Goal: Contribute content: Contribute content

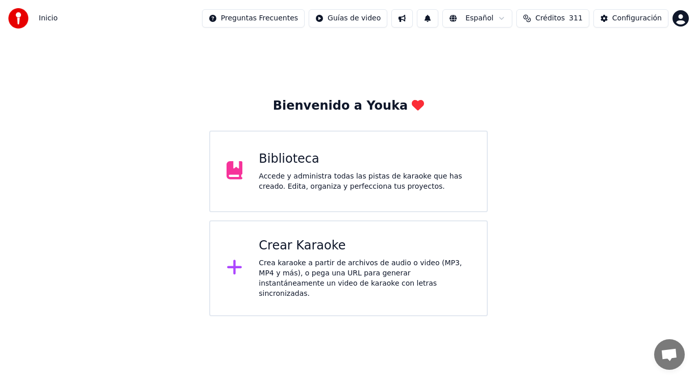
click at [313, 180] on div "Accede y administra todas las pistas de karaoke que has creado. Edita, organiza…" at bounding box center [365, 181] width 212 height 20
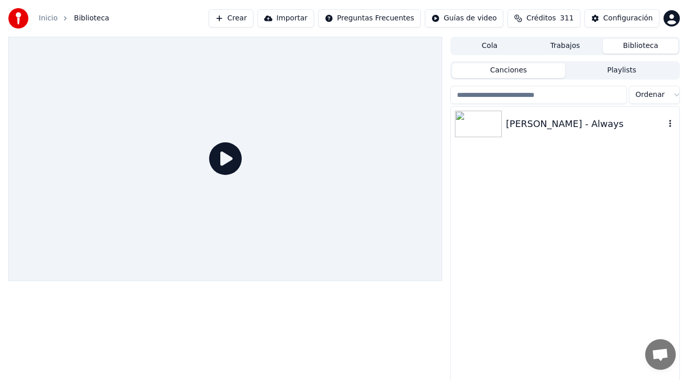
click at [544, 125] on div "[PERSON_NAME] - Always" at bounding box center [585, 124] width 159 height 14
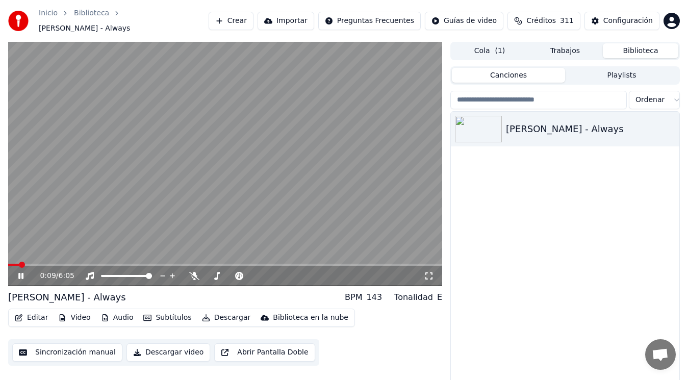
click at [18, 272] on icon at bounding box center [27, 276] width 23 height 8
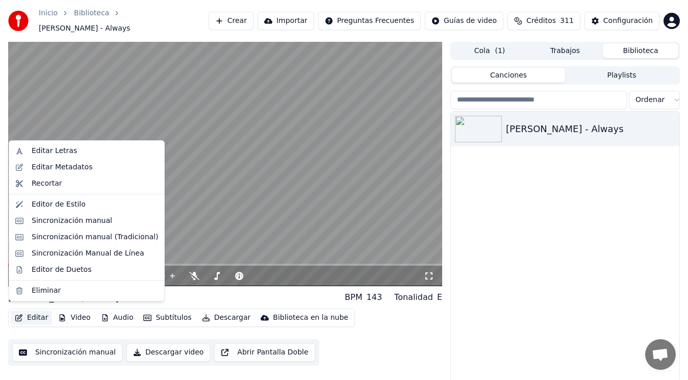
click at [37, 317] on button "Editar" at bounding box center [31, 318] width 41 height 14
click at [93, 239] on div "Sincronización manual (Tradicional)" at bounding box center [95, 237] width 127 height 10
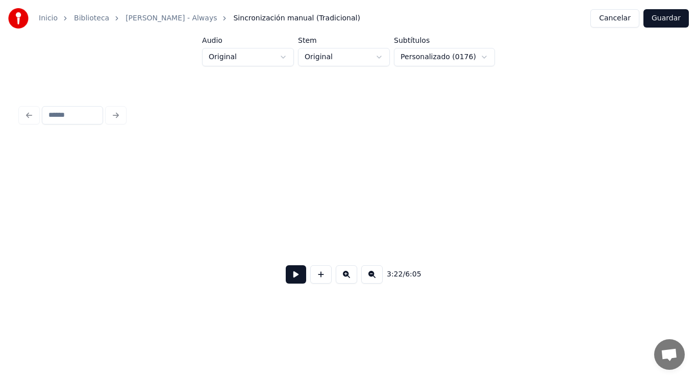
scroll to position [0, 137854]
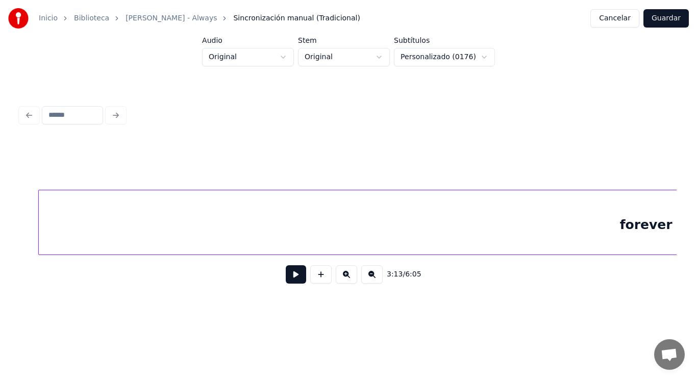
scroll to position [0, 130676]
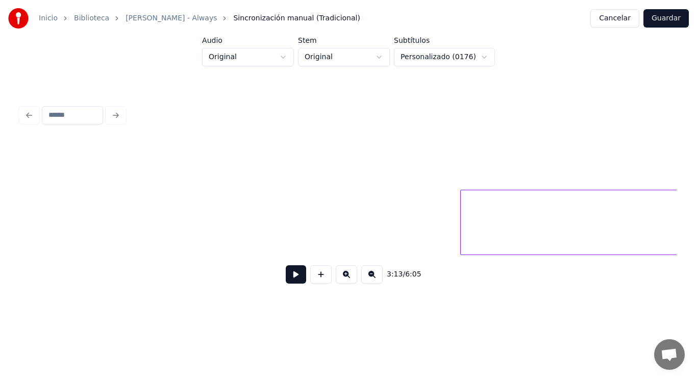
click at [315, 241] on div "forever" at bounding box center [32, 222] width 261375 height 65
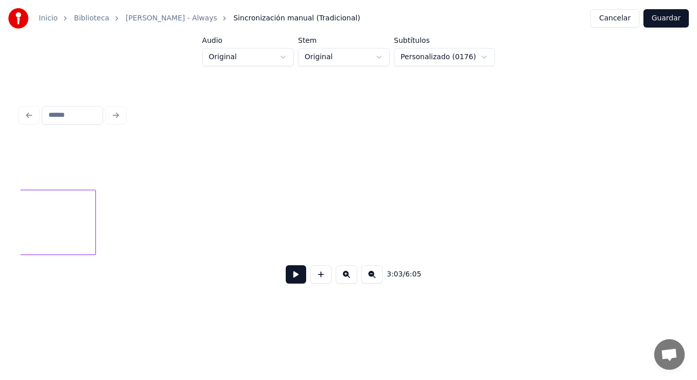
click at [287, 279] on button at bounding box center [296, 274] width 20 height 18
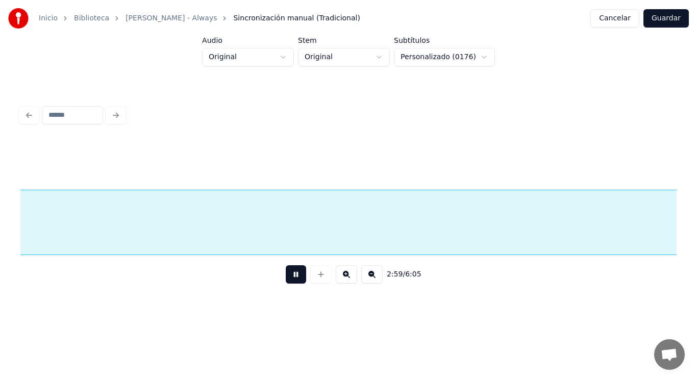
scroll to position [0, 128194]
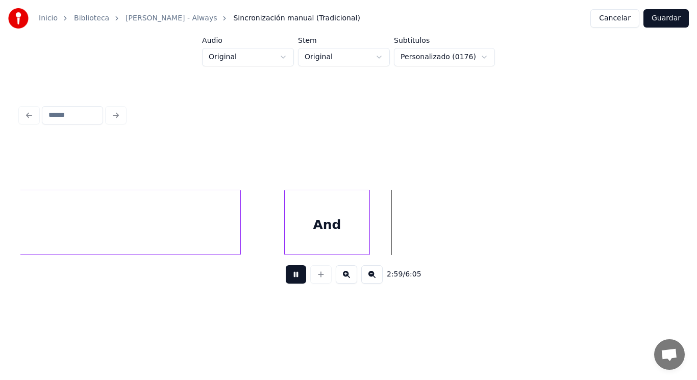
click at [287, 279] on button at bounding box center [296, 274] width 20 height 18
click at [288, 277] on button at bounding box center [296, 274] width 20 height 18
click at [270, 238] on div at bounding box center [271, 222] width 3 height 64
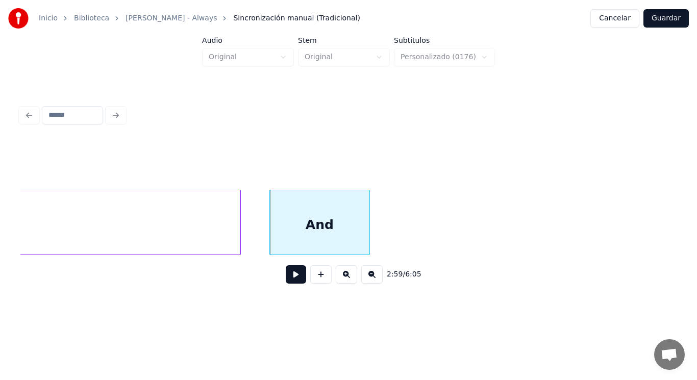
click at [287, 278] on button at bounding box center [296, 274] width 20 height 18
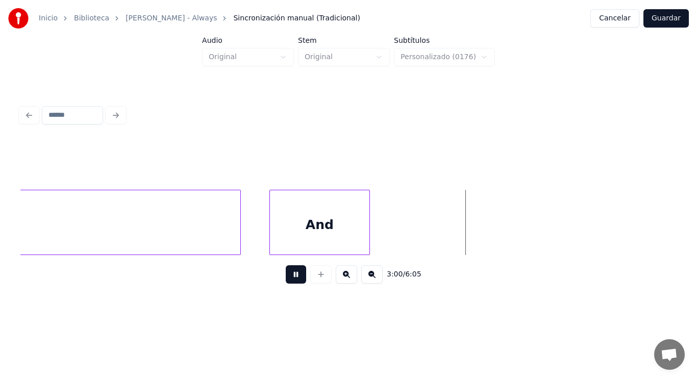
click at [287, 278] on button at bounding box center [296, 274] width 20 height 18
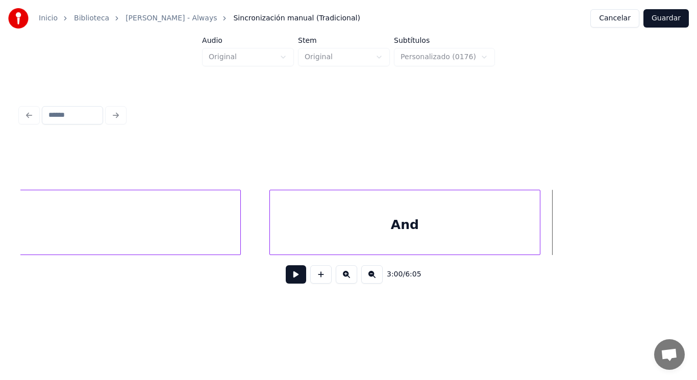
click at [539, 230] on div at bounding box center [538, 222] width 3 height 64
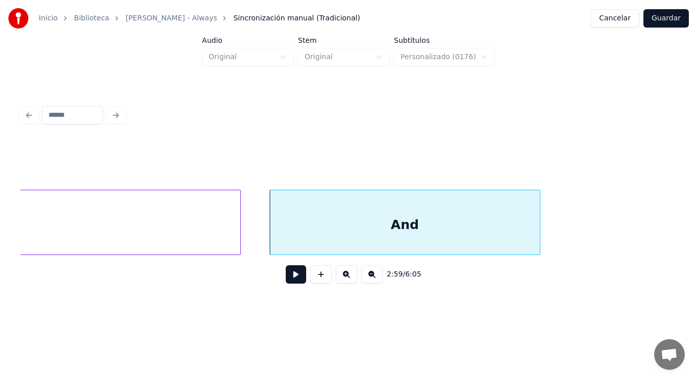
click at [289, 280] on button at bounding box center [296, 274] width 20 height 18
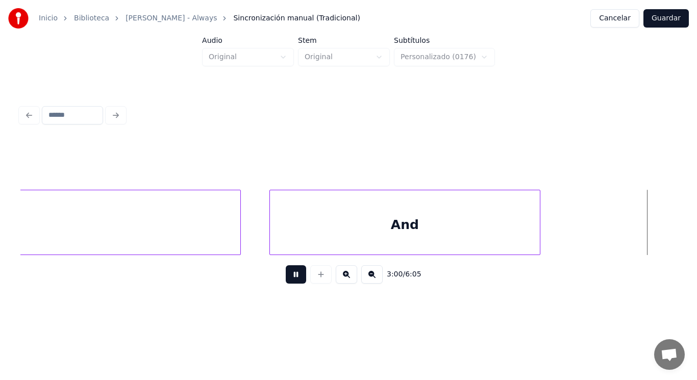
click at [289, 280] on button at bounding box center [296, 274] width 20 height 18
click at [559, 237] on div at bounding box center [560, 222] width 3 height 64
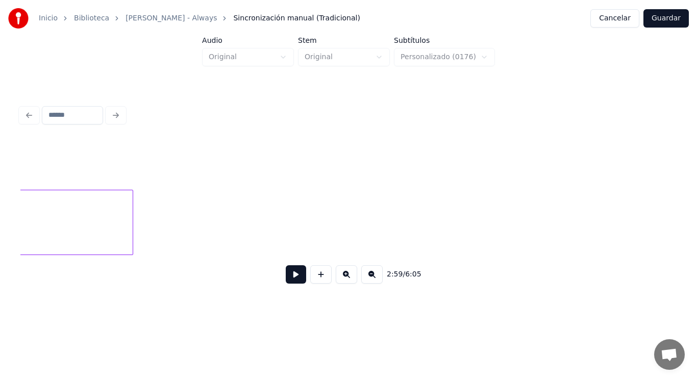
scroll to position [0, 129198]
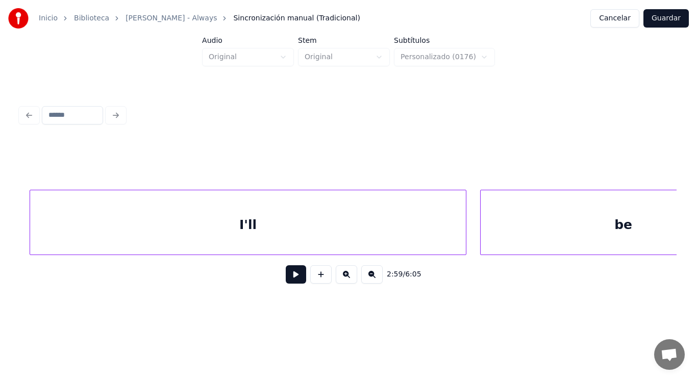
click at [0, 227] on div "Inicio Biblioteca [PERSON_NAME] - Always Sincronización manual (Tradicional) Ca…" at bounding box center [348, 155] width 697 height 311
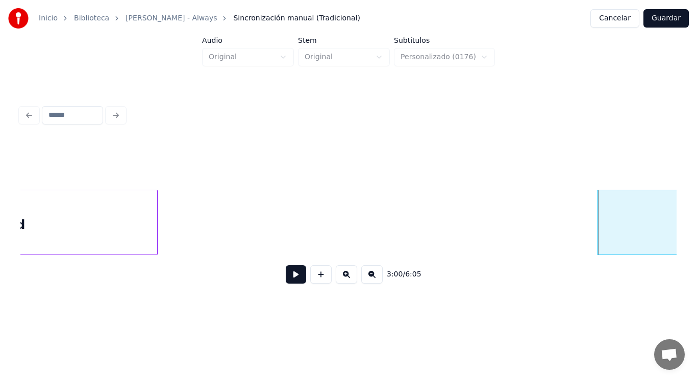
scroll to position [0, 128583]
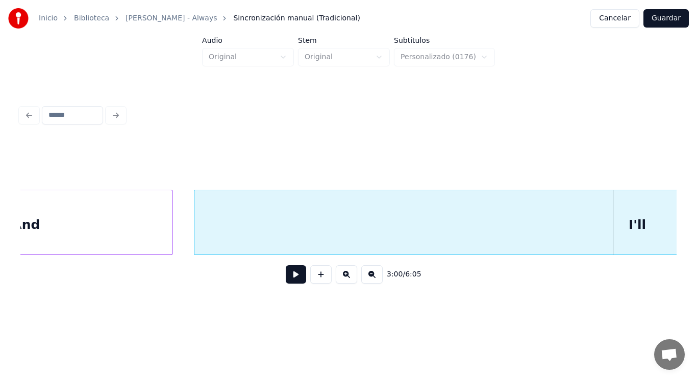
click at [196, 234] on div at bounding box center [195, 222] width 3 height 64
click at [289, 283] on button at bounding box center [296, 274] width 20 height 18
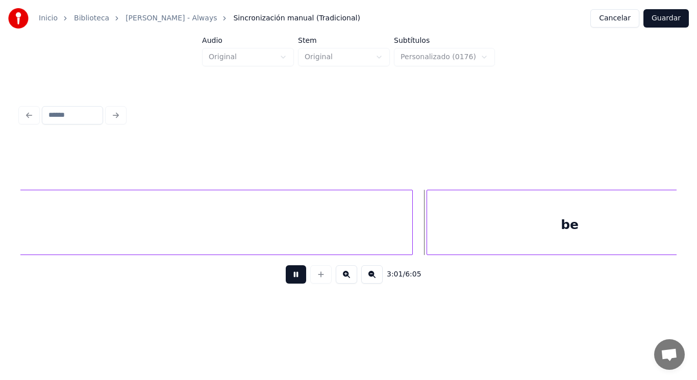
click at [289, 283] on button at bounding box center [296, 274] width 20 height 18
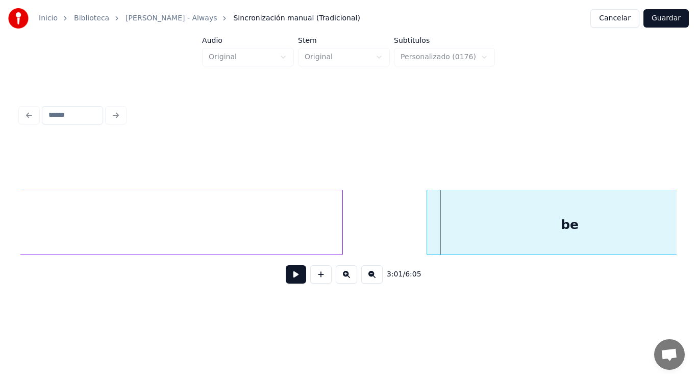
click at [341, 238] on div at bounding box center [340, 222] width 3 height 64
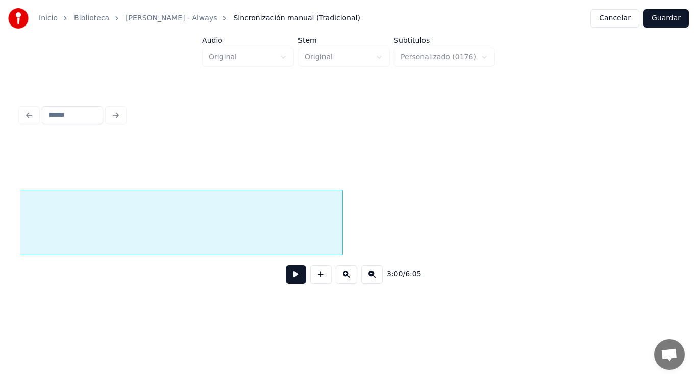
scroll to position [0, 128757]
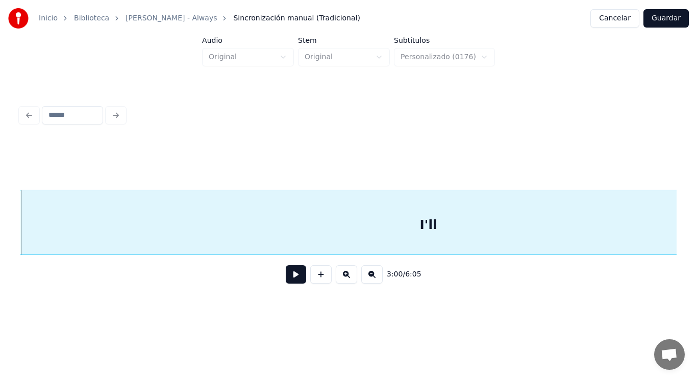
click at [293, 276] on button at bounding box center [296, 274] width 20 height 18
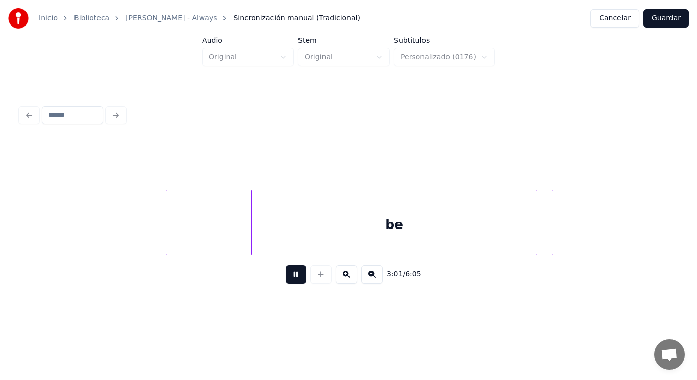
click at [293, 276] on button at bounding box center [296, 274] width 20 height 18
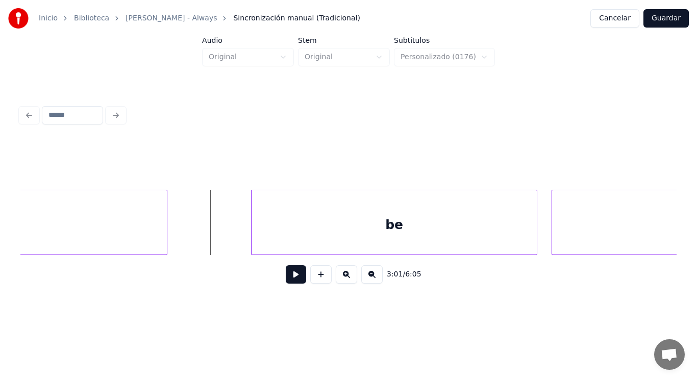
click at [297, 281] on button at bounding box center [296, 274] width 20 height 18
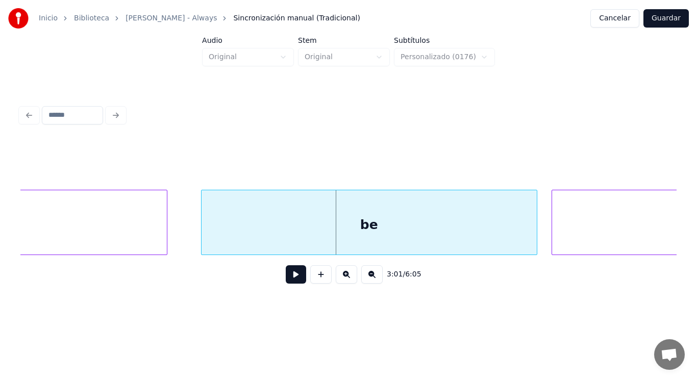
click at [203, 230] on div at bounding box center [203, 222] width 3 height 64
click at [286, 281] on button at bounding box center [296, 274] width 20 height 18
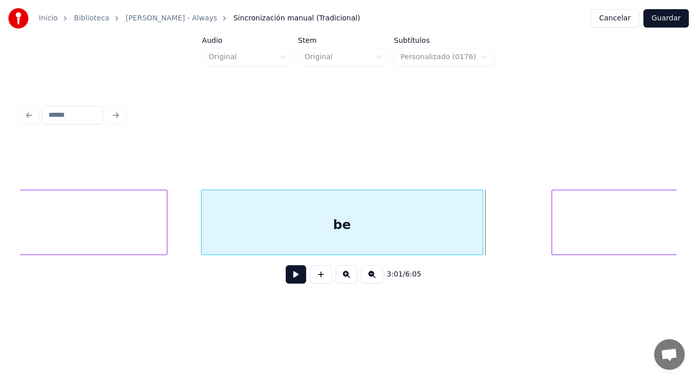
click at [480, 248] on div at bounding box center [481, 222] width 3 height 64
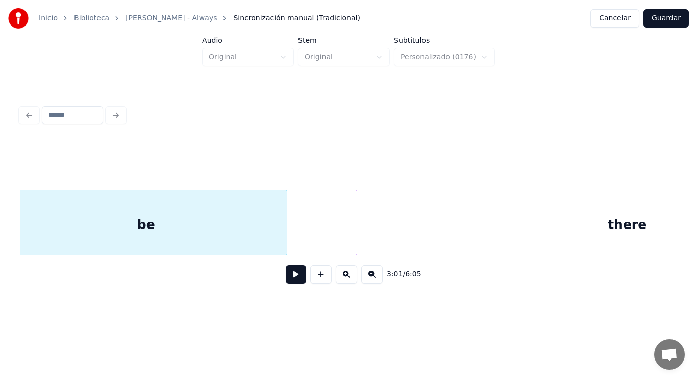
scroll to position [0, 129652]
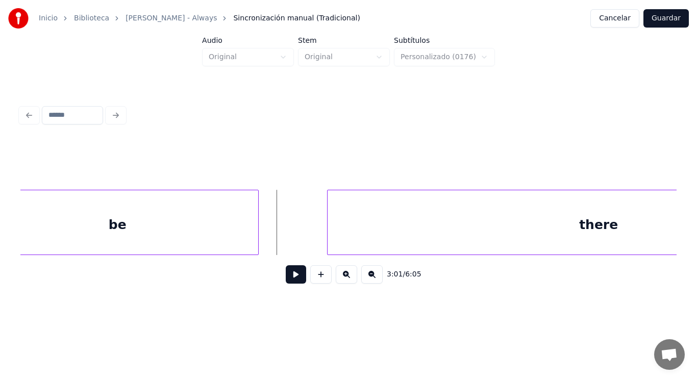
click at [287, 274] on button at bounding box center [296, 274] width 20 height 18
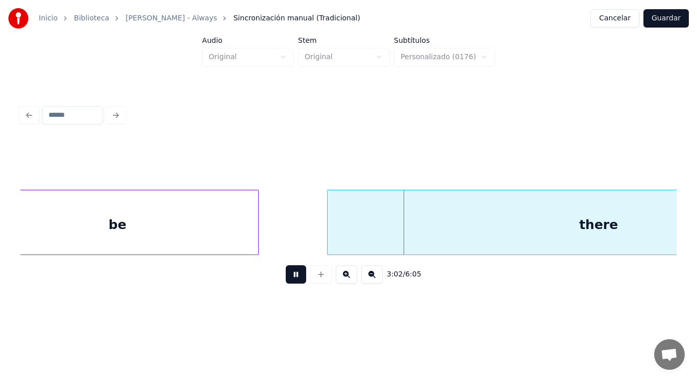
click at [287, 274] on button at bounding box center [296, 274] width 20 height 18
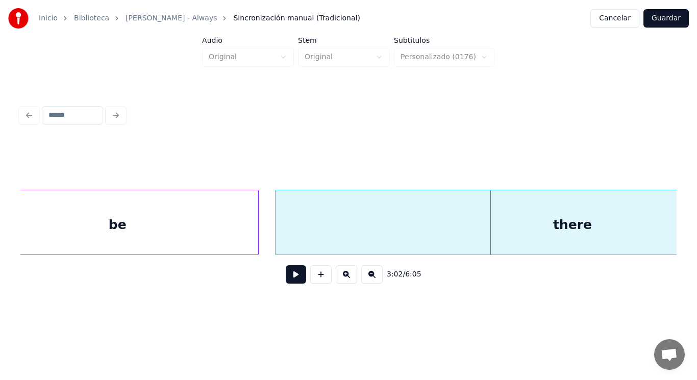
click at [277, 237] on div at bounding box center [277, 222] width 3 height 64
click at [288, 278] on button at bounding box center [296, 274] width 20 height 18
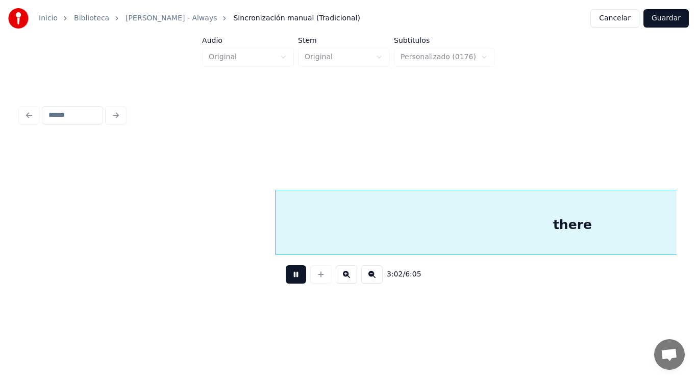
scroll to position [0, 130312]
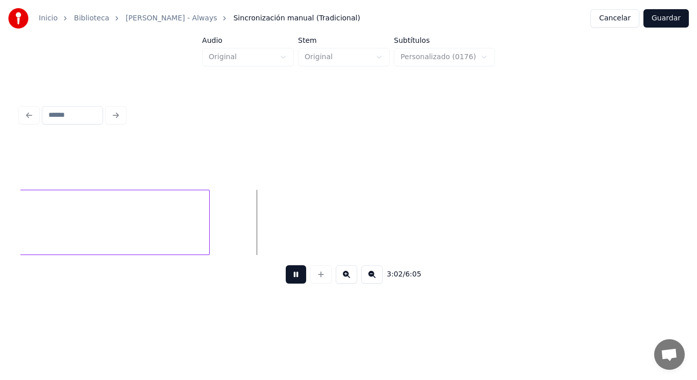
click at [288, 278] on button at bounding box center [296, 274] width 20 height 18
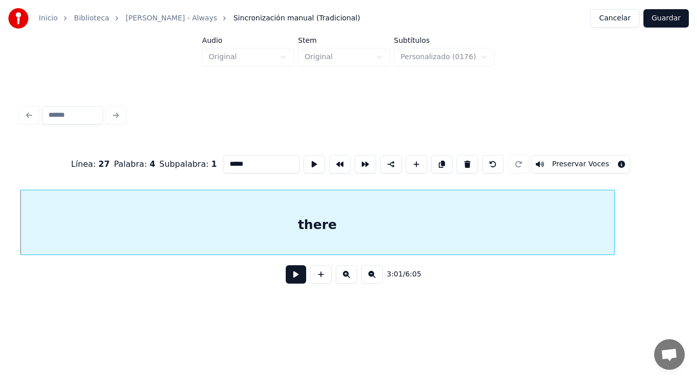
click at [292, 281] on button at bounding box center [296, 274] width 20 height 18
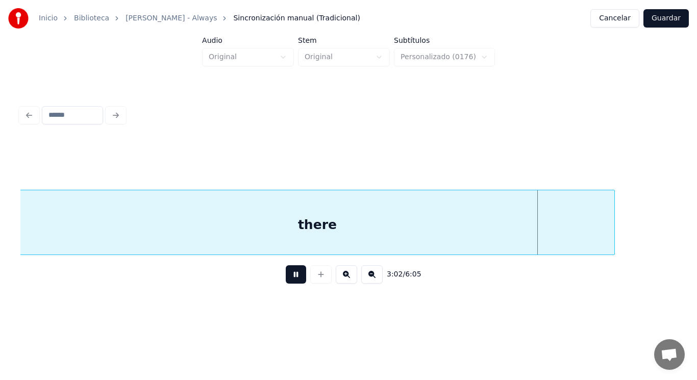
click at [292, 281] on button at bounding box center [296, 274] width 20 height 18
click at [290, 273] on button at bounding box center [296, 274] width 20 height 18
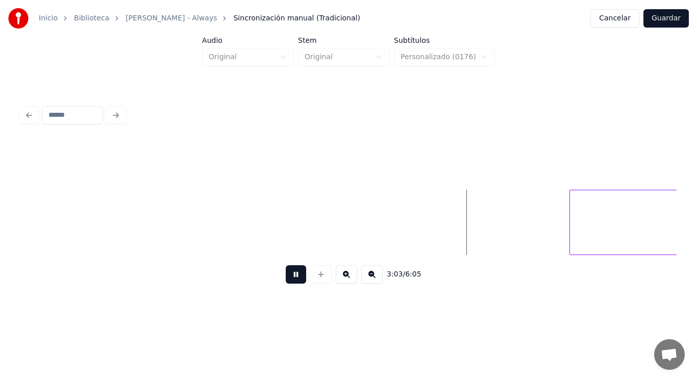
click at [290, 273] on button at bounding box center [296, 274] width 20 height 18
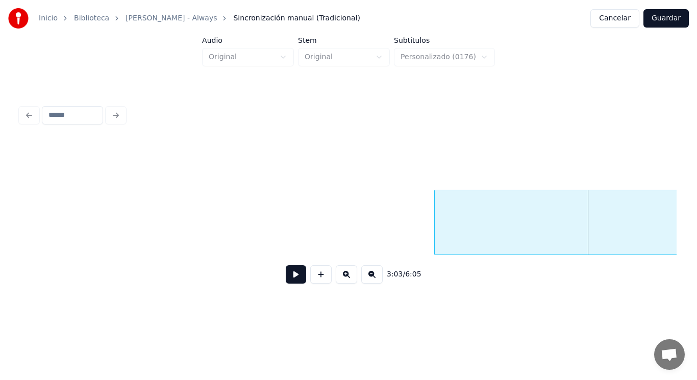
click at [436, 245] on div at bounding box center [436, 222] width 3 height 64
click at [293, 280] on button at bounding box center [296, 274] width 20 height 18
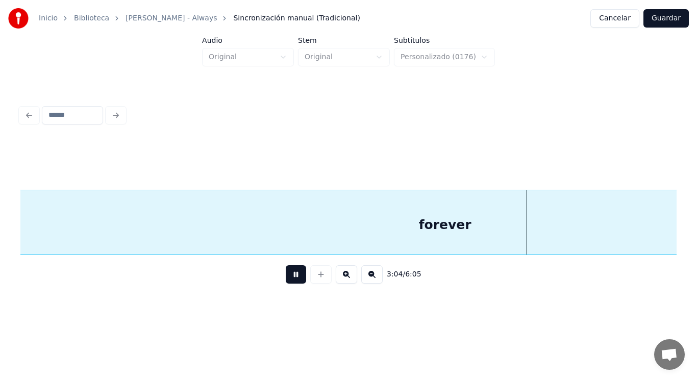
click at [293, 280] on button at bounding box center [296, 274] width 20 height 18
click at [304, 241] on div "forever" at bounding box center [445, 224] width 1350 height 69
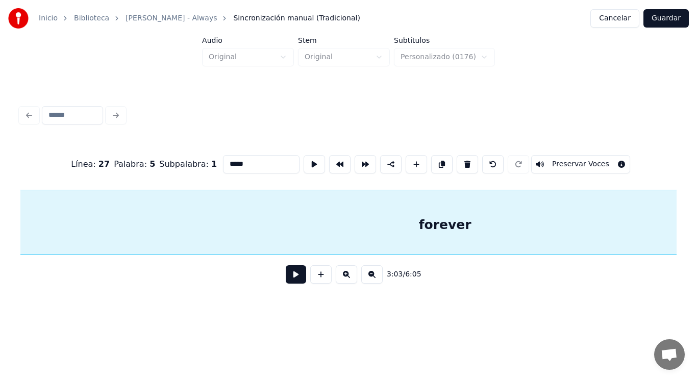
type input "*******"
click at [294, 278] on button at bounding box center [296, 274] width 20 height 18
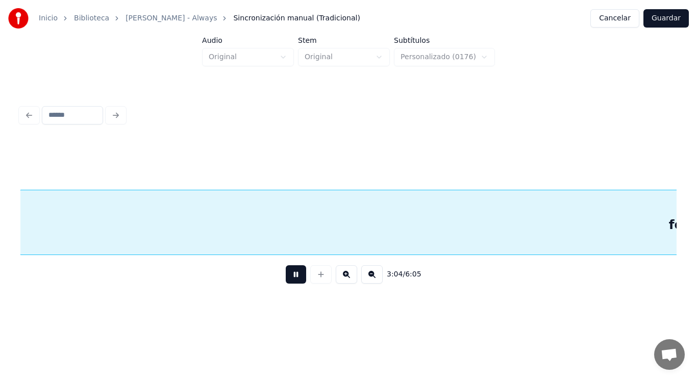
scroll to position [0, 131639]
click at [294, 278] on button at bounding box center [296, 274] width 20 height 18
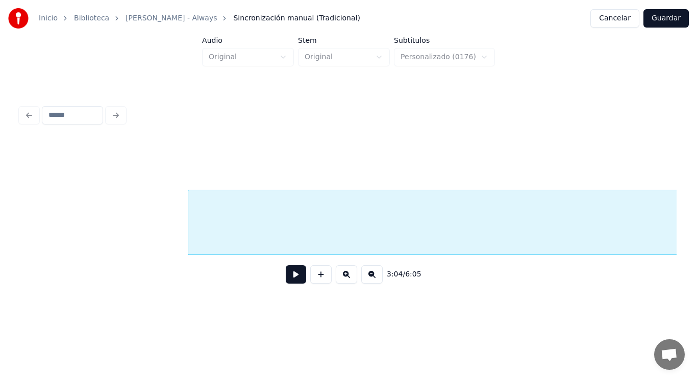
click at [188, 229] on div at bounding box center [189, 222] width 3 height 64
click at [288, 276] on button at bounding box center [296, 274] width 20 height 18
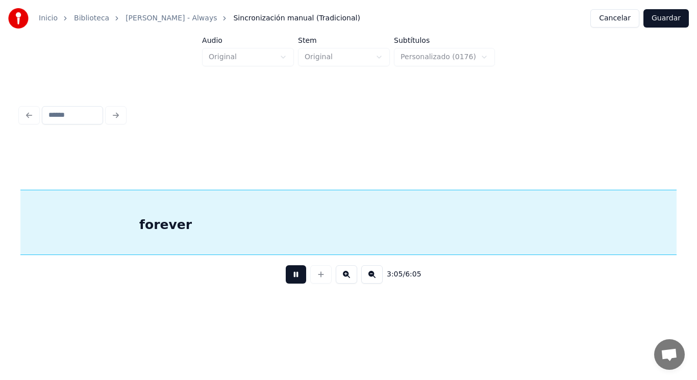
scroll to position [0, 132213]
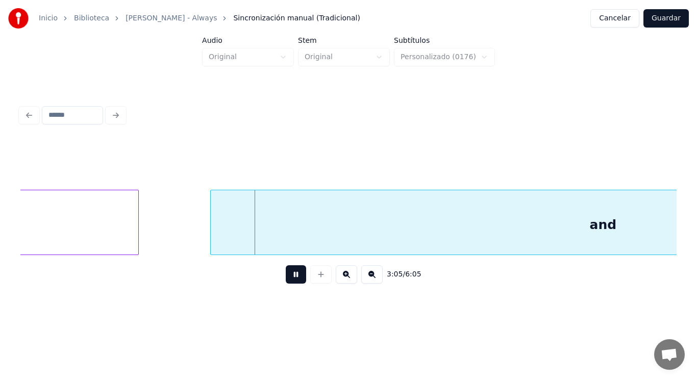
click at [288, 276] on button at bounding box center [296, 274] width 20 height 18
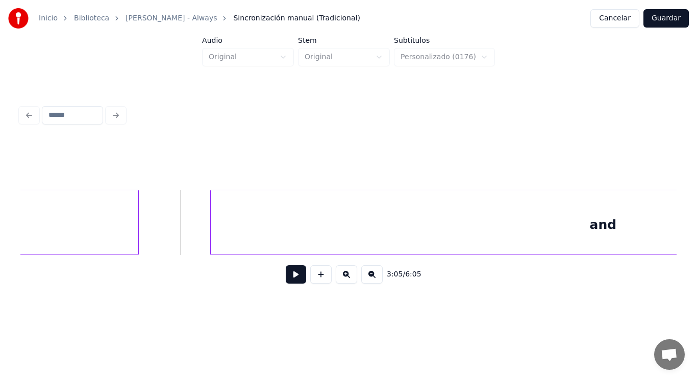
click at [290, 283] on button at bounding box center [296, 274] width 20 height 18
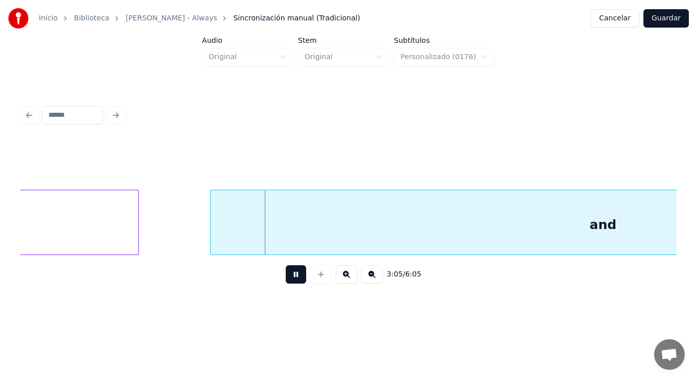
click at [290, 283] on button at bounding box center [296, 274] width 20 height 18
click at [183, 235] on div at bounding box center [183, 222] width 3 height 64
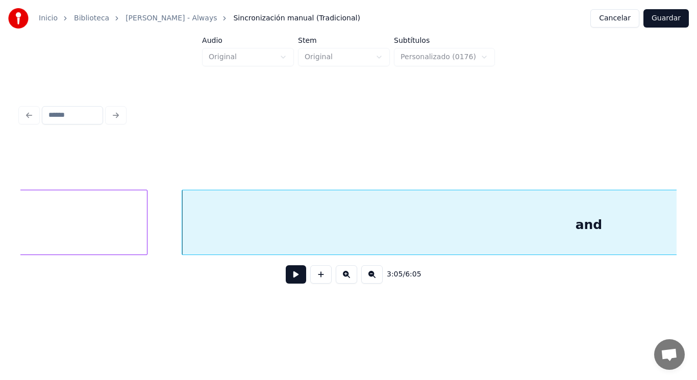
click at [144, 234] on div at bounding box center [145, 222] width 3 height 64
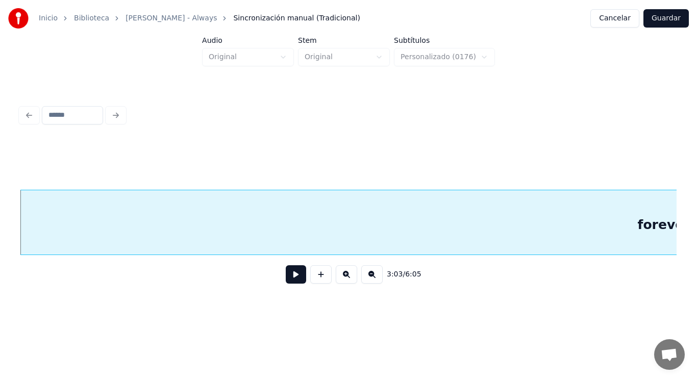
click at [289, 282] on button at bounding box center [296, 274] width 20 height 18
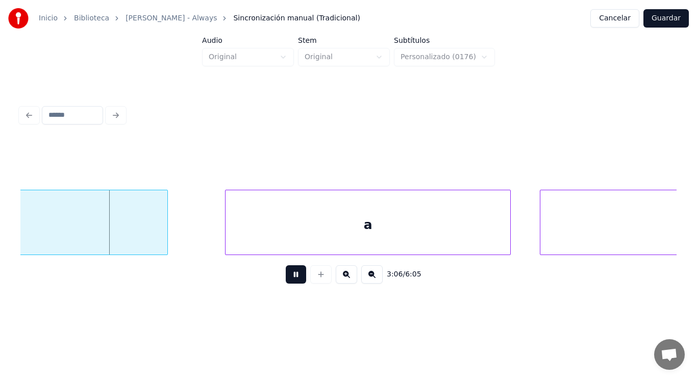
click at [289, 282] on button at bounding box center [296, 274] width 20 height 18
click at [154, 246] on div at bounding box center [155, 222] width 3 height 64
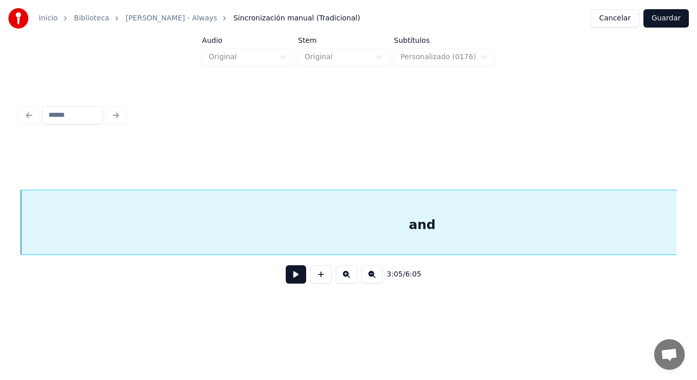
click at [294, 277] on button at bounding box center [296, 274] width 20 height 18
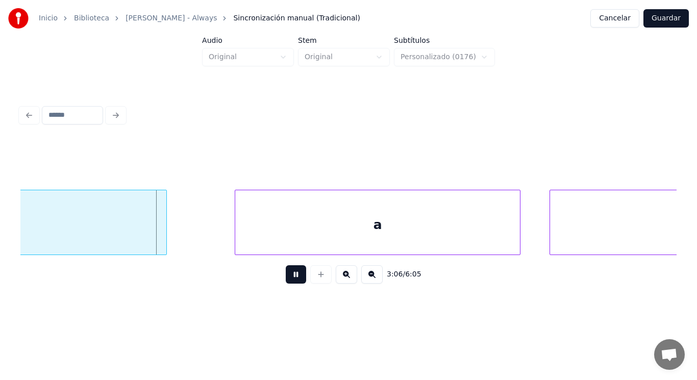
click at [294, 277] on button at bounding box center [296, 274] width 20 height 18
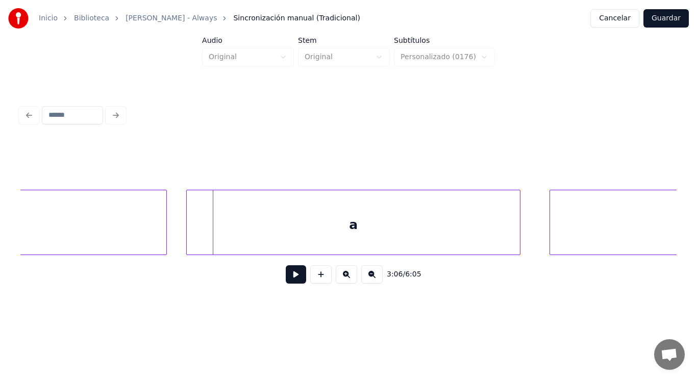
click at [189, 234] on div at bounding box center [188, 222] width 3 height 64
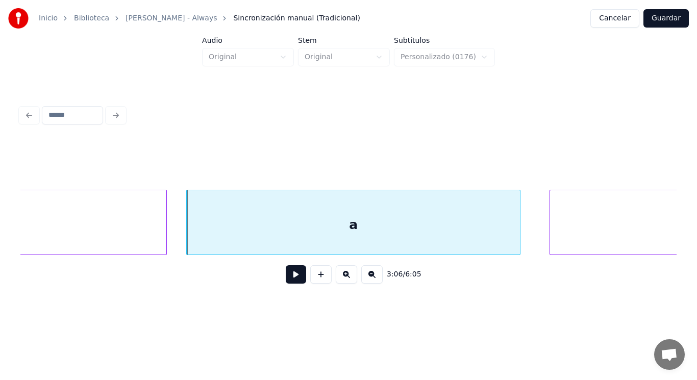
click at [288, 284] on button at bounding box center [296, 274] width 20 height 18
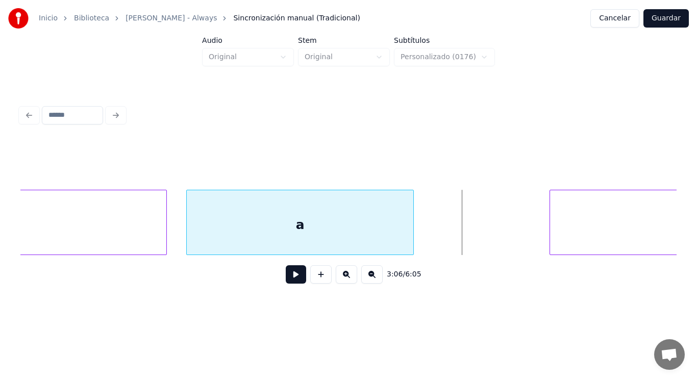
click at [413, 241] on div at bounding box center [411, 222] width 3 height 64
click at [286, 280] on button at bounding box center [296, 274] width 20 height 18
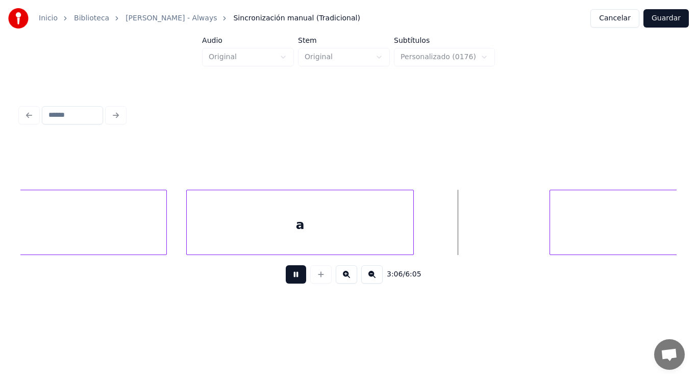
click at [286, 280] on button at bounding box center [296, 274] width 20 height 18
click at [472, 241] on div at bounding box center [473, 222] width 3 height 64
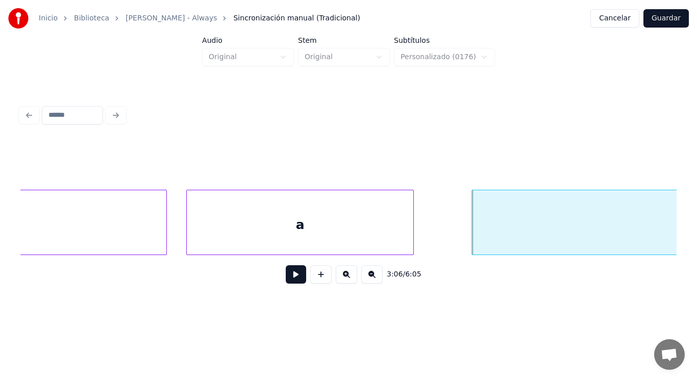
click at [286, 280] on button at bounding box center [296, 274] width 20 height 18
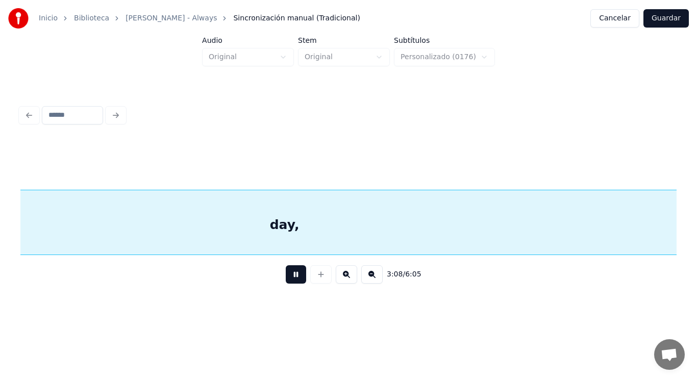
scroll to position [0, 134368]
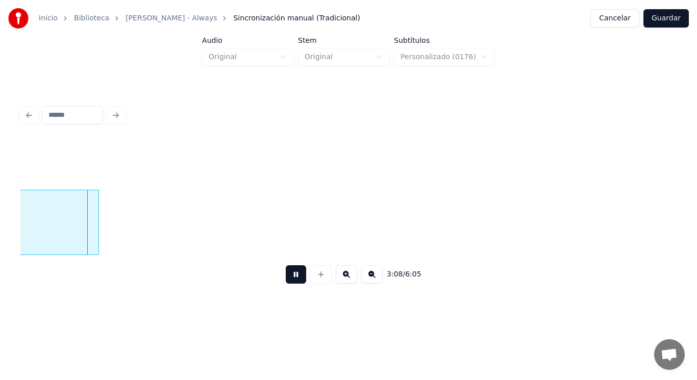
click at [286, 280] on button at bounding box center [296, 274] width 20 height 18
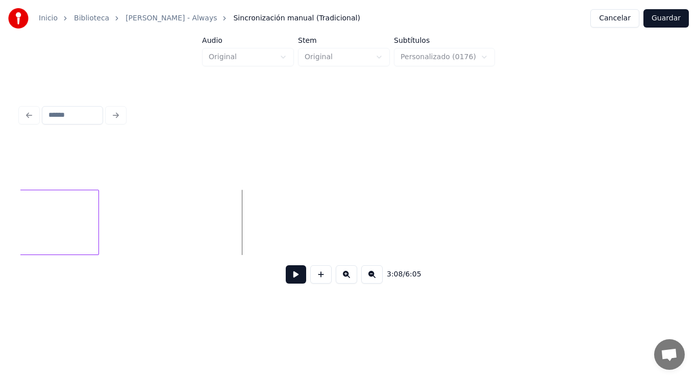
click at [286, 280] on button at bounding box center [296, 274] width 20 height 18
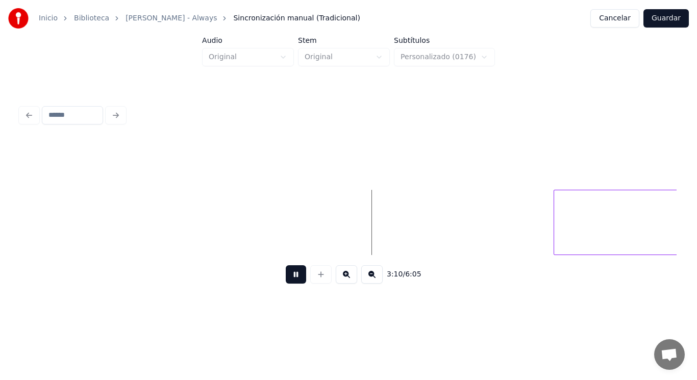
click at [286, 280] on button at bounding box center [296, 274] width 20 height 18
click at [479, 230] on div at bounding box center [477, 222] width 3 height 64
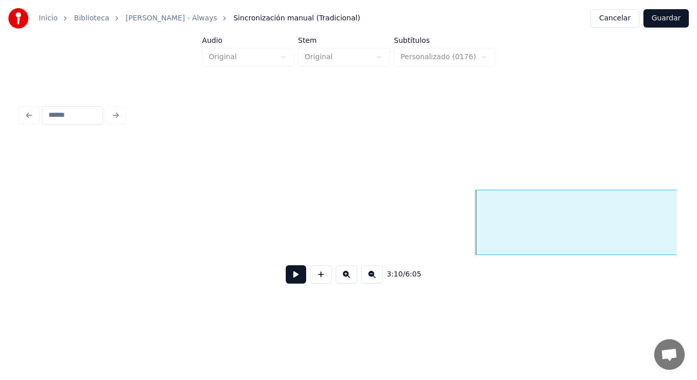
click at [296, 276] on button at bounding box center [296, 274] width 20 height 18
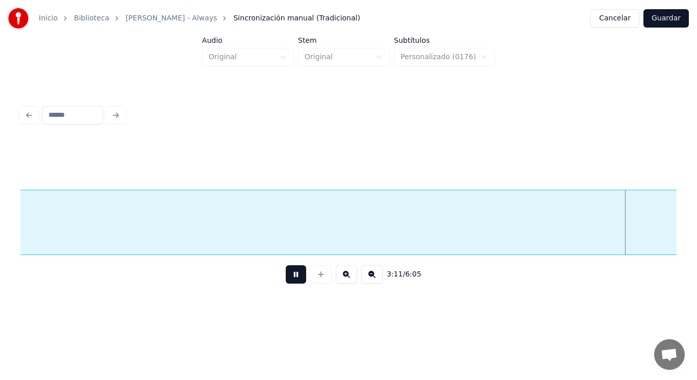
scroll to position [0, 137033]
click at [296, 276] on button at bounding box center [296, 274] width 20 height 18
click at [299, 229] on div "Always" at bounding box center [125, 224] width 1965 height 69
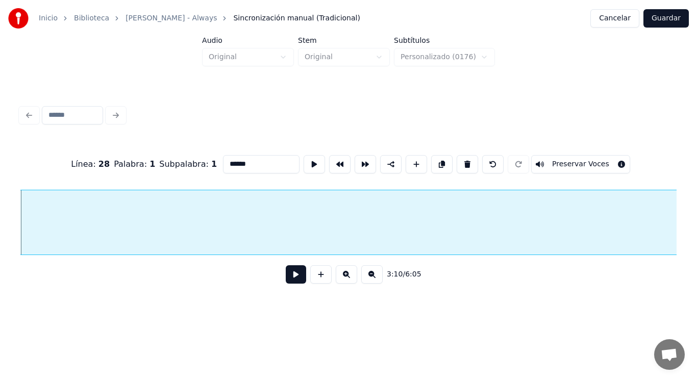
click at [251, 162] on input "******" at bounding box center [261, 164] width 77 height 18
type input "*******"
click at [291, 278] on button at bounding box center [296, 274] width 20 height 18
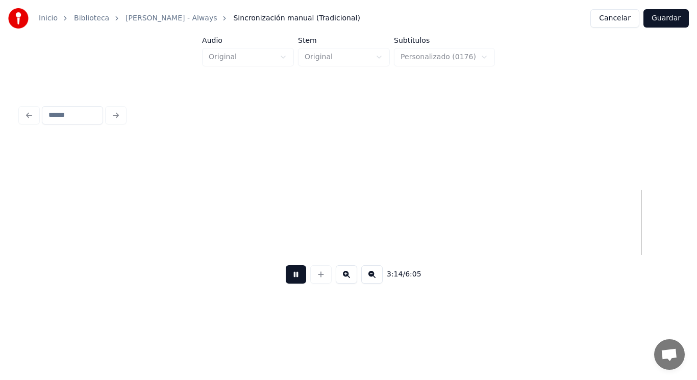
scroll to position [0, 138821]
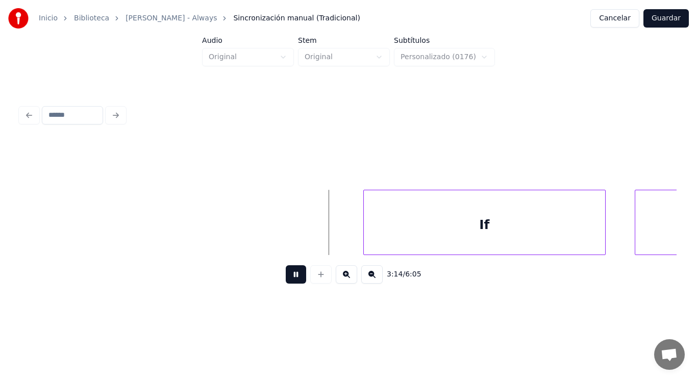
click at [291, 278] on button at bounding box center [296, 274] width 20 height 18
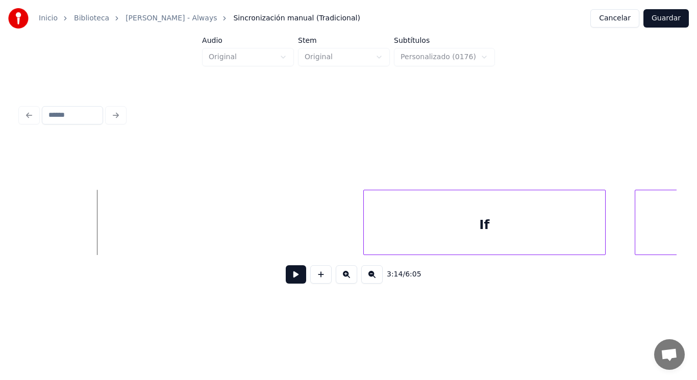
click at [289, 276] on button at bounding box center [296, 274] width 20 height 18
click at [282, 240] on div at bounding box center [281, 222] width 3 height 64
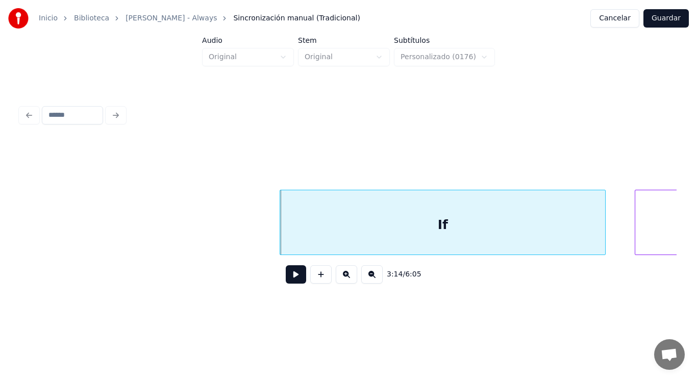
click at [292, 282] on button at bounding box center [296, 274] width 20 height 18
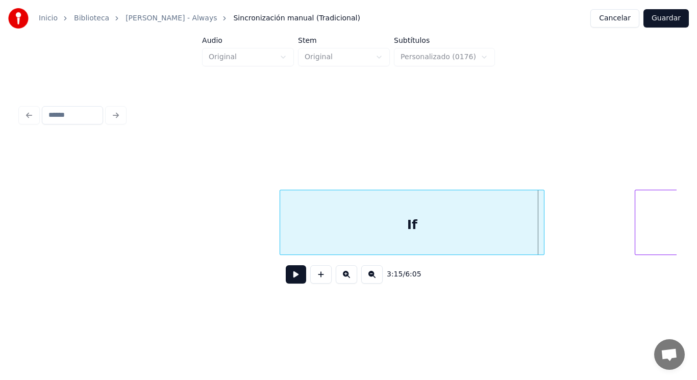
click at [543, 241] on div at bounding box center [542, 222] width 3 height 64
click at [289, 281] on button at bounding box center [296, 274] width 20 height 18
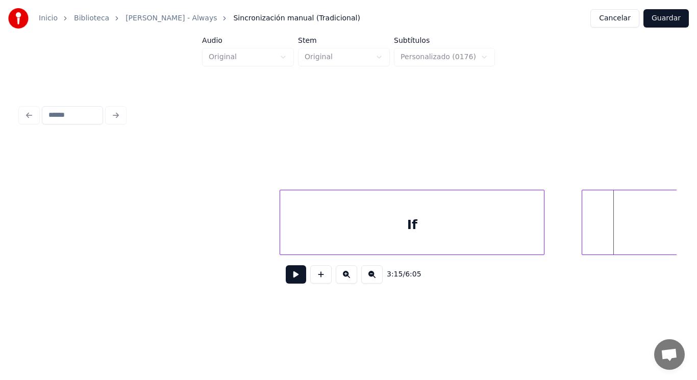
click at [584, 236] on div at bounding box center [583, 222] width 3 height 64
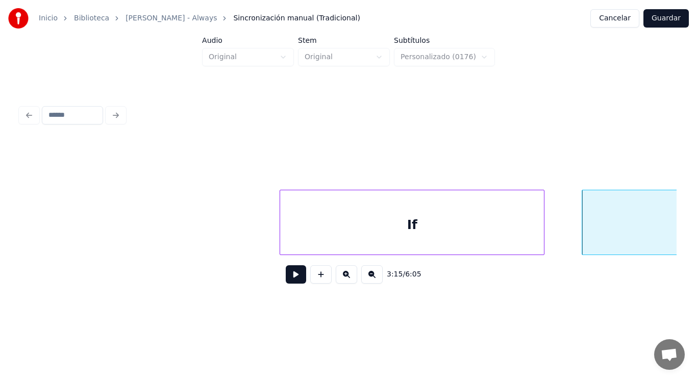
click at [286, 283] on button at bounding box center [296, 274] width 20 height 18
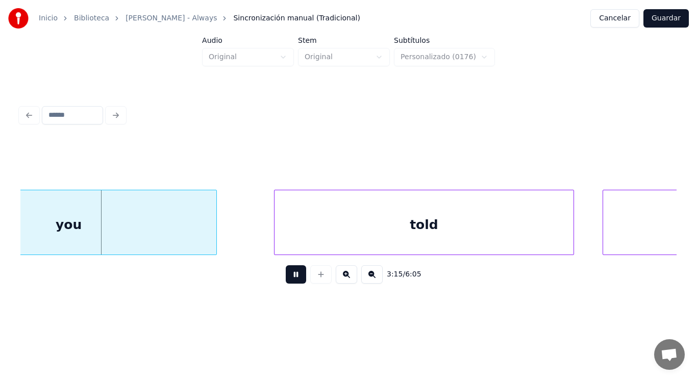
click at [286, 283] on button at bounding box center [296, 274] width 20 height 18
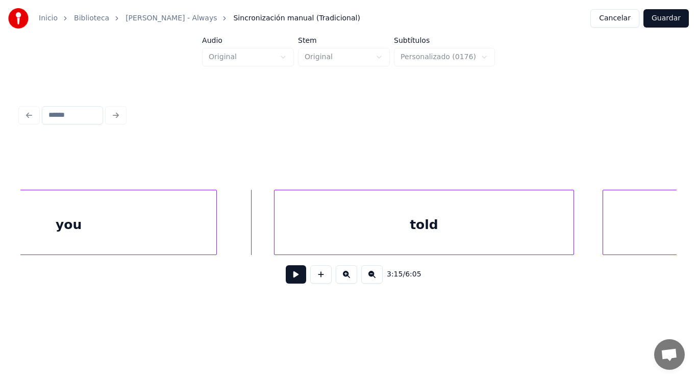
click at [195, 226] on div "you" at bounding box center [68, 224] width 295 height 69
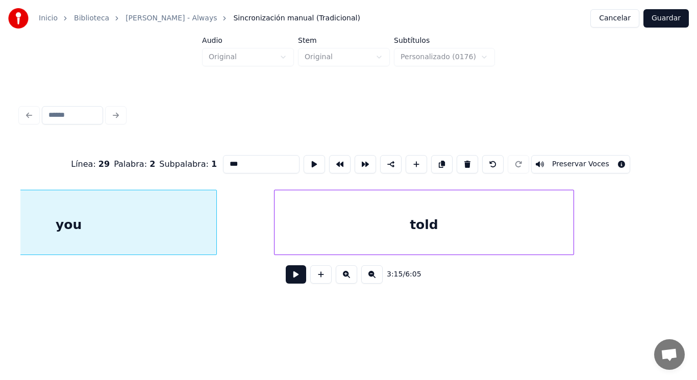
scroll to position [0, 139382]
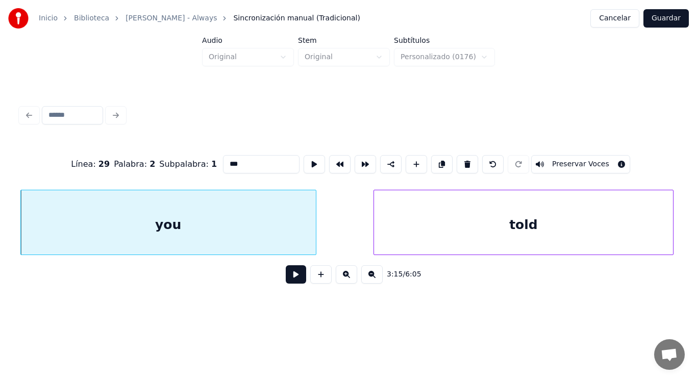
click at [288, 279] on button at bounding box center [296, 274] width 20 height 18
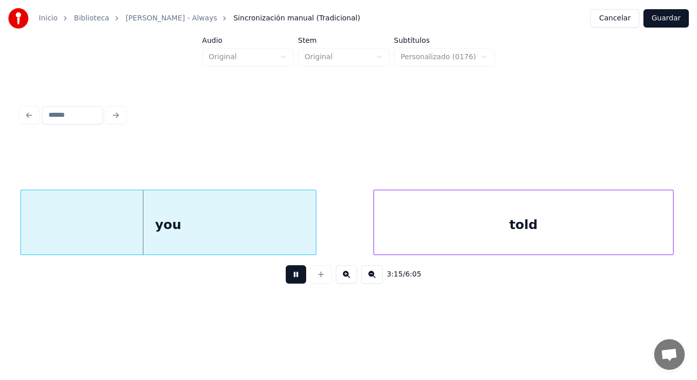
click at [288, 279] on button at bounding box center [296, 274] width 20 height 18
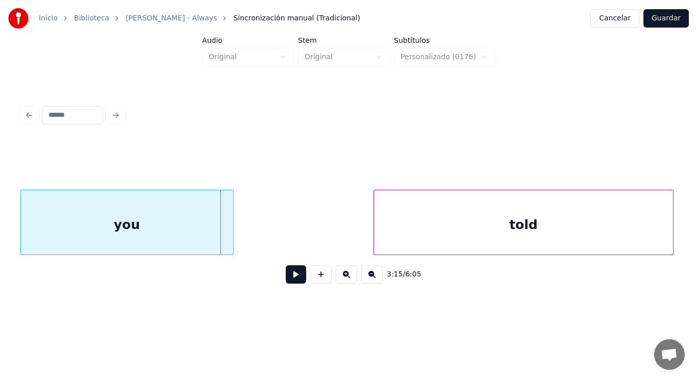
click at [231, 242] on div at bounding box center [231, 222] width 3 height 64
click at [286, 278] on button at bounding box center [296, 274] width 20 height 18
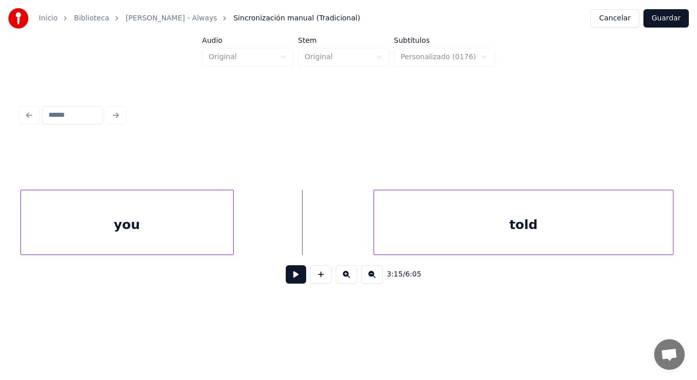
click at [287, 284] on button at bounding box center [296, 274] width 20 height 18
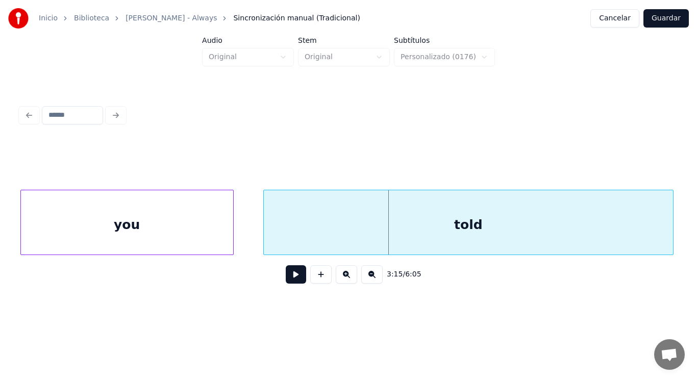
click at [266, 235] on div at bounding box center [265, 222] width 3 height 64
click at [290, 279] on button at bounding box center [296, 274] width 20 height 18
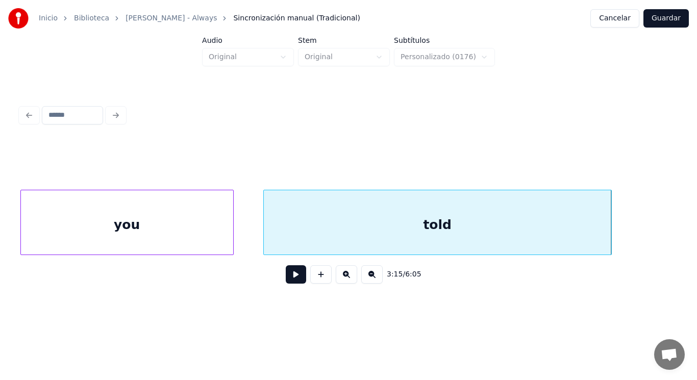
click at [610, 239] on div at bounding box center [609, 222] width 3 height 64
click at [294, 276] on button at bounding box center [296, 274] width 20 height 18
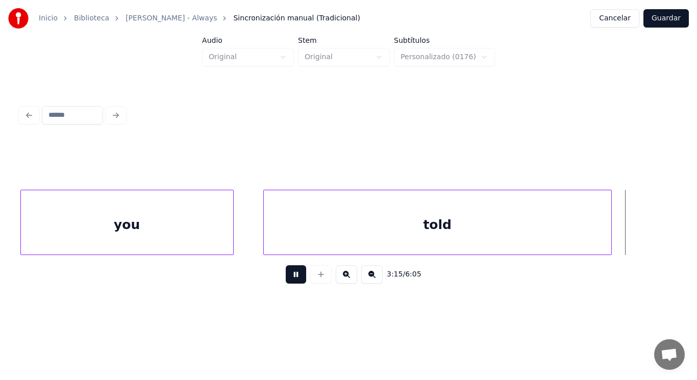
click at [294, 276] on button at bounding box center [296, 274] width 20 height 18
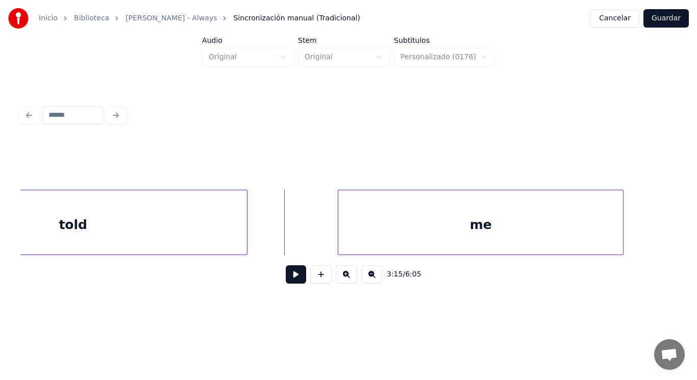
scroll to position [0, 139749]
click at [288, 275] on button at bounding box center [296, 274] width 20 height 18
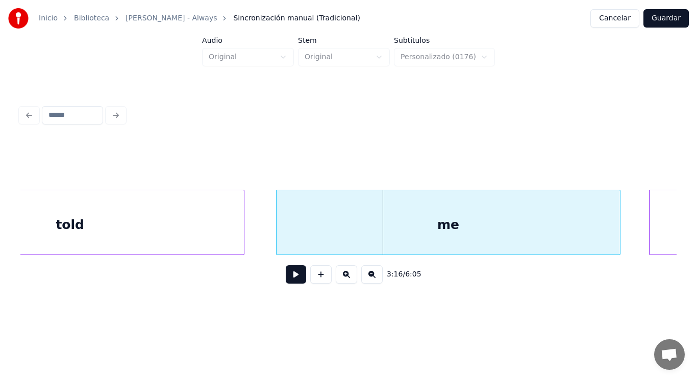
click at [278, 231] on div at bounding box center [278, 222] width 3 height 64
click at [225, 235] on div "told" at bounding box center [70, 224] width 348 height 69
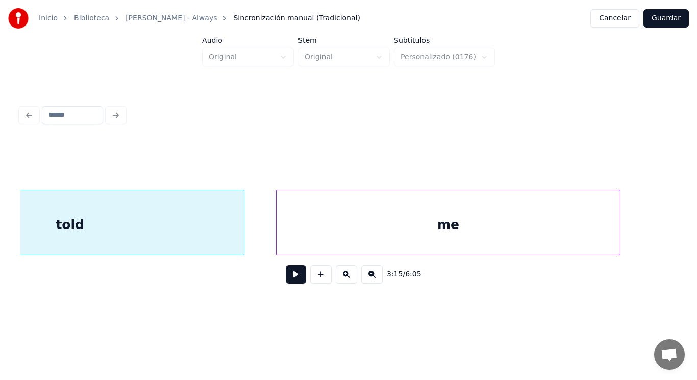
scroll to position [0, 139625]
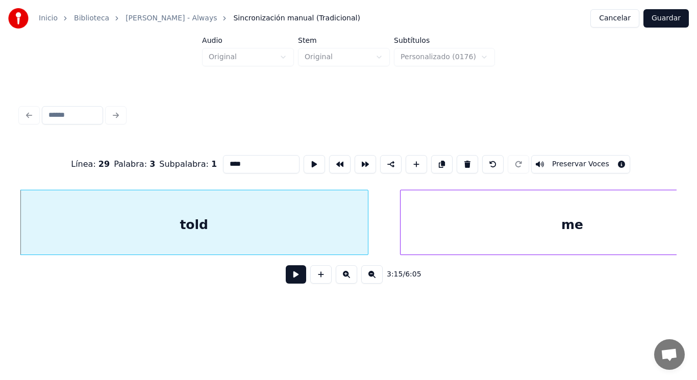
click at [291, 278] on button at bounding box center [296, 274] width 20 height 18
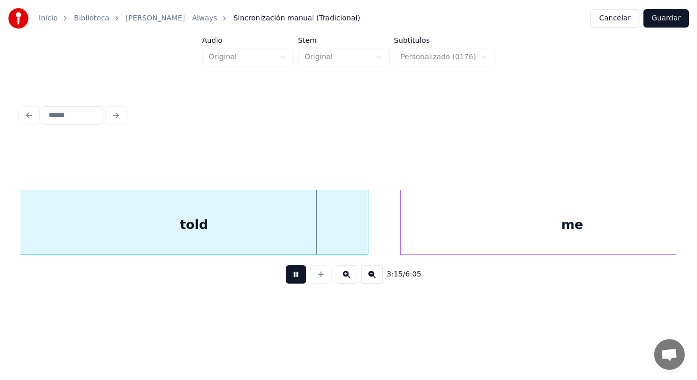
click at [291, 278] on button at bounding box center [296, 274] width 20 height 18
click at [351, 237] on div at bounding box center [349, 222] width 3 height 64
click at [286, 280] on button at bounding box center [296, 274] width 20 height 18
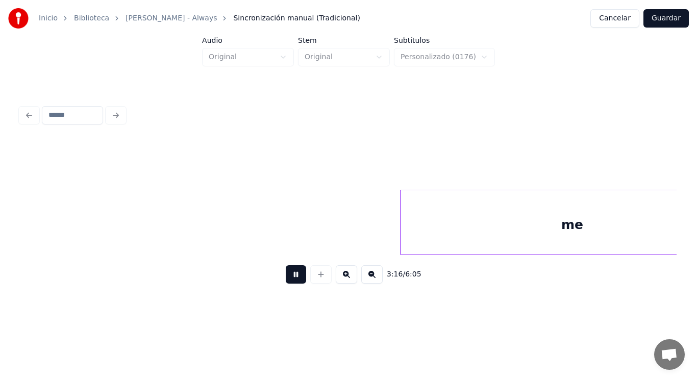
scroll to position [0, 140294]
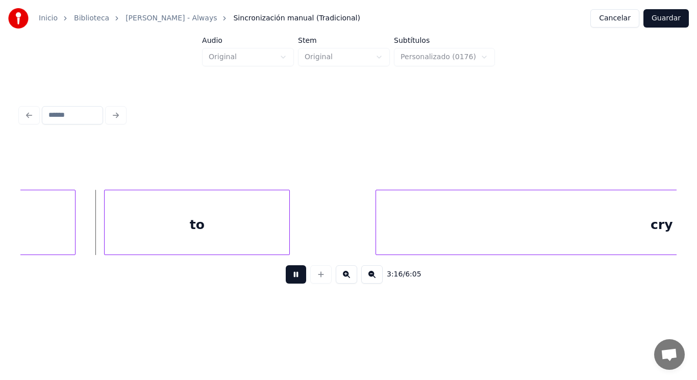
click at [286, 280] on button at bounding box center [296, 274] width 20 height 18
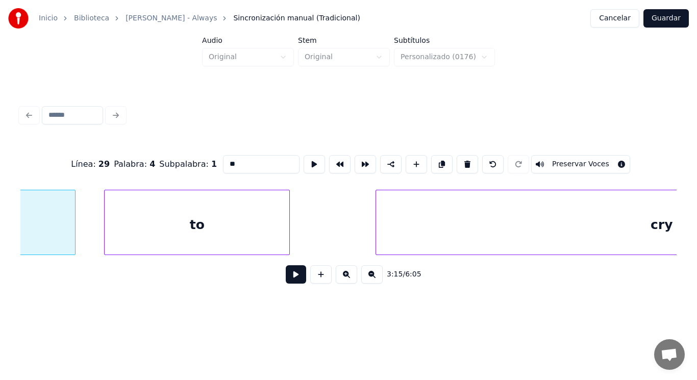
scroll to position [0, 140006]
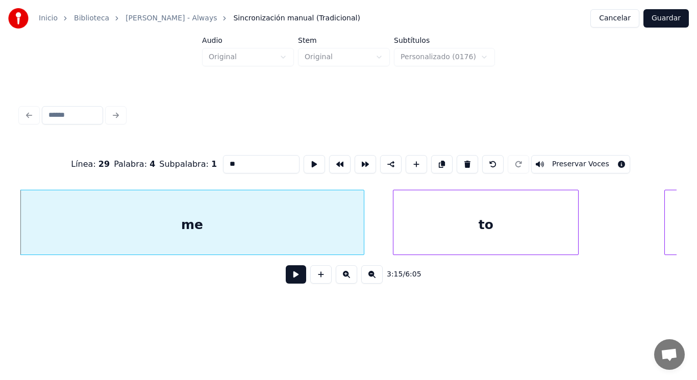
click at [290, 280] on button at bounding box center [296, 274] width 20 height 18
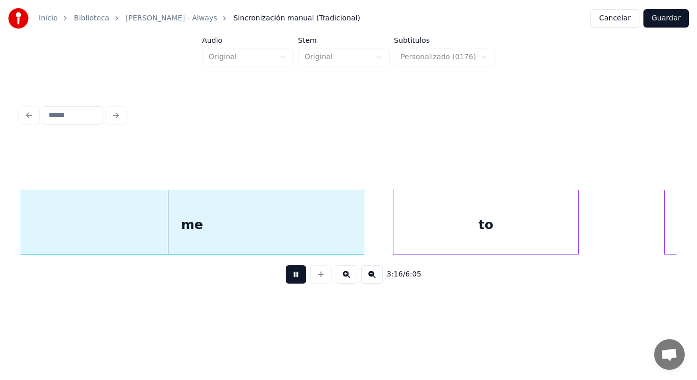
click at [290, 280] on button at bounding box center [296, 274] width 20 height 18
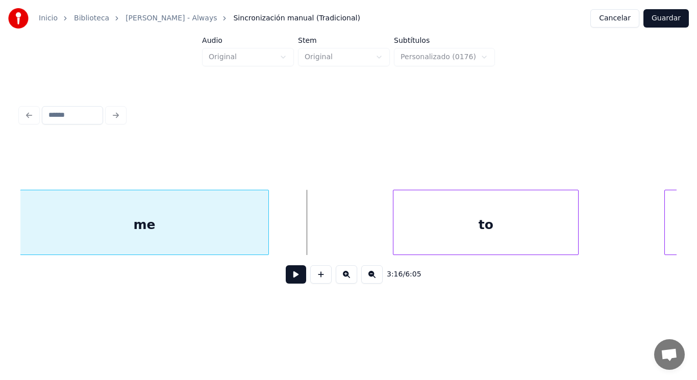
click at [267, 240] on div at bounding box center [266, 222] width 3 height 64
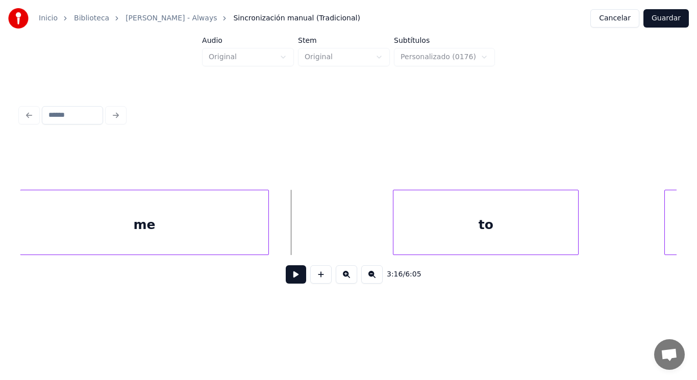
click at [288, 281] on button at bounding box center [296, 274] width 20 height 18
drag, startPoint x: 288, startPoint y: 281, endPoint x: 398, endPoint y: 238, distance: 117.8
click at [294, 277] on button at bounding box center [296, 274] width 20 height 18
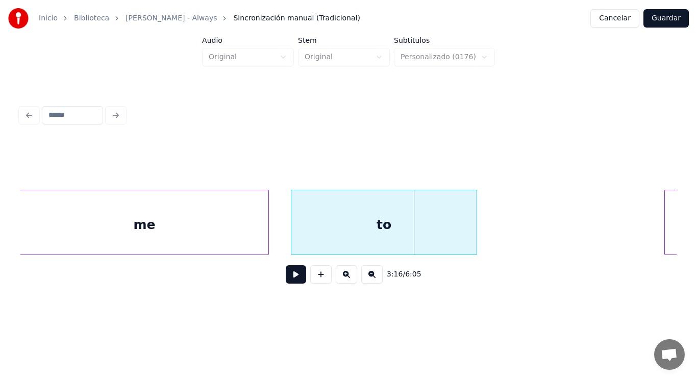
click at [323, 235] on div "to" at bounding box center [383, 224] width 185 height 69
click at [247, 234] on div "me" at bounding box center [144, 224] width 249 height 69
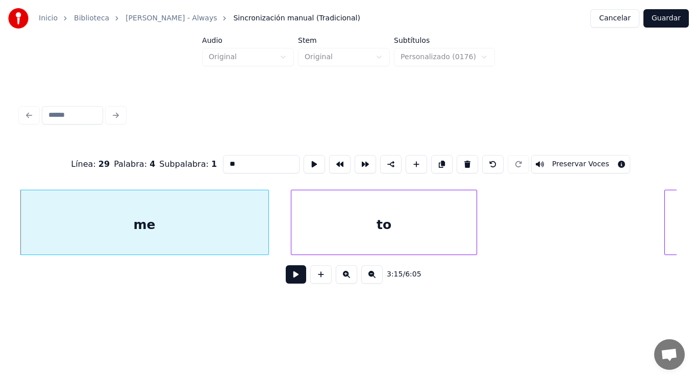
click at [289, 276] on button at bounding box center [296, 274] width 20 height 18
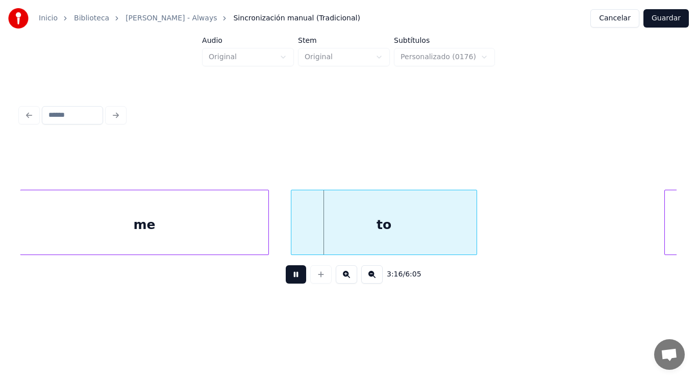
click at [289, 276] on button at bounding box center [296, 274] width 20 height 18
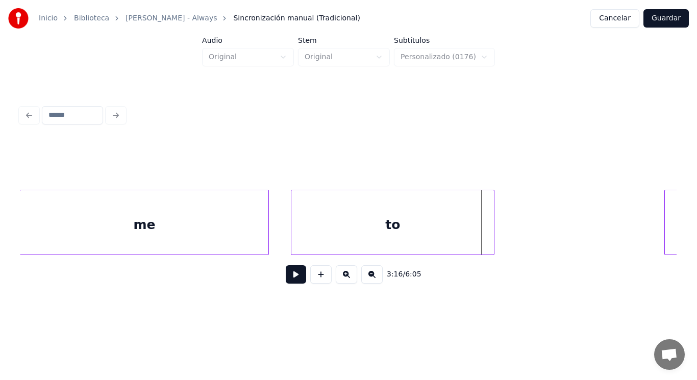
click at [492, 233] on div at bounding box center [492, 222] width 3 height 64
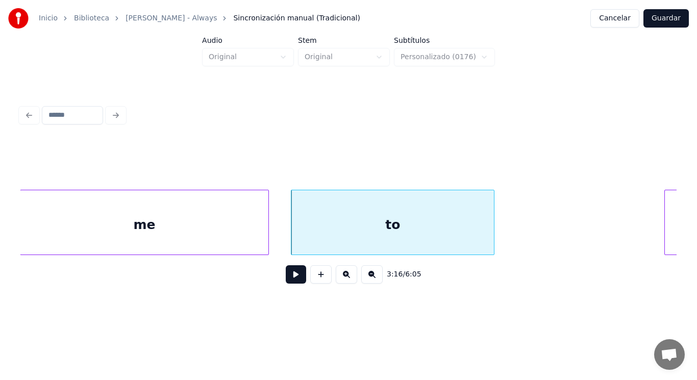
click at [286, 278] on button at bounding box center [296, 274] width 20 height 18
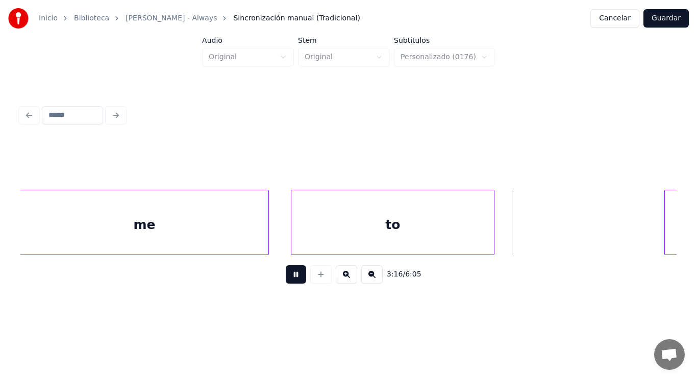
click at [286, 278] on button at bounding box center [296, 274] width 20 height 18
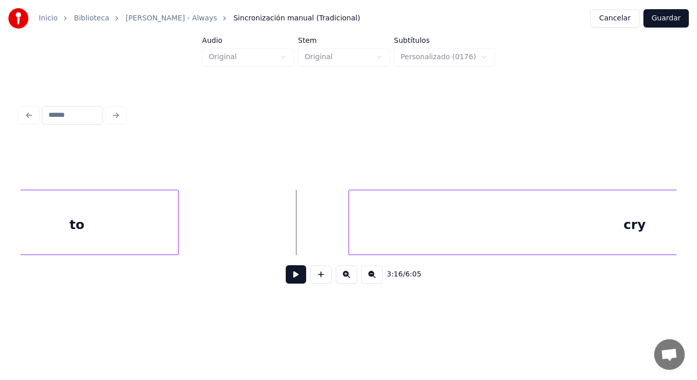
scroll to position [0, 140332]
click at [288, 277] on button at bounding box center [296, 274] width 20 height 18
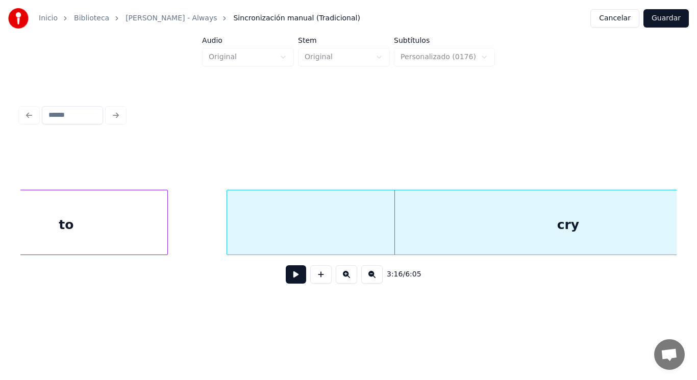
click at [227, 244] on div at bounding box center [228, 222] width 3 height 64
click at [289, 278] on button at bounding box center [296, 274] width 20 height 18
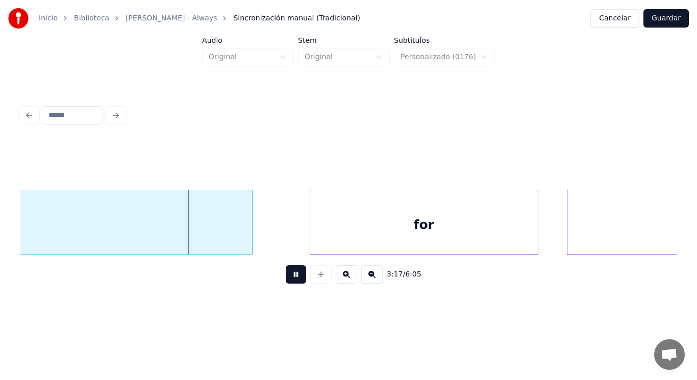
click at [289, 278] on button at bounding box center [296, 274] width 20 height 18
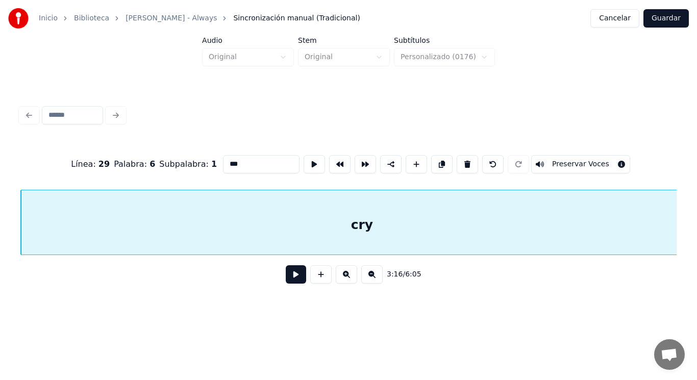
click at [294, 279] on button at bounding box center [296, 274] width 20 height 18
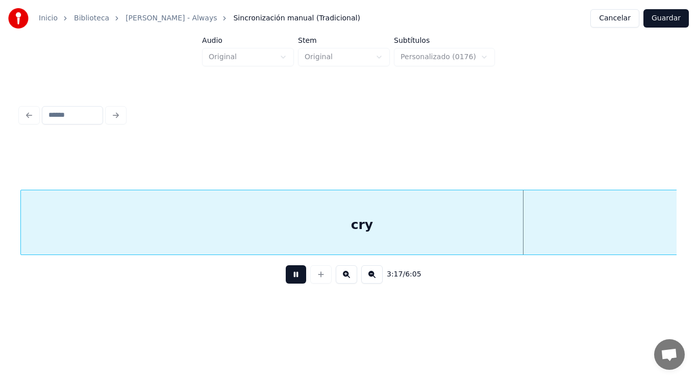
click at [294, 279] on button at bounding box center [296, 274] width 20 height 18
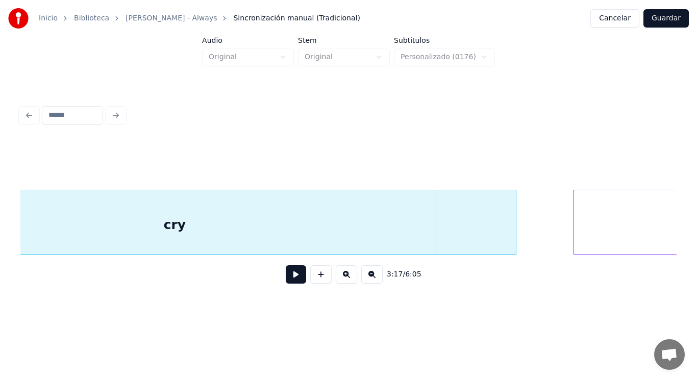
scroll to position [0, 140783]
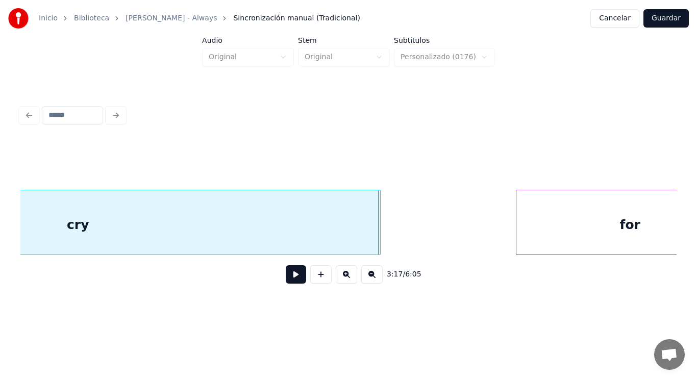
click at [379, 241] on div at bounding box center [378, 222] width 3 height 64
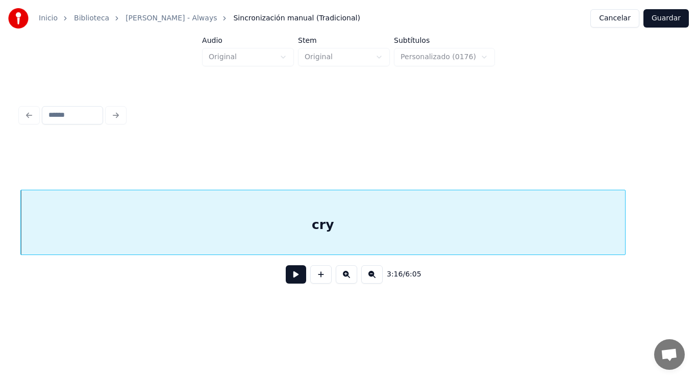
click at [289, 279] on button at bounding box center [296, 274] width 20 height 18
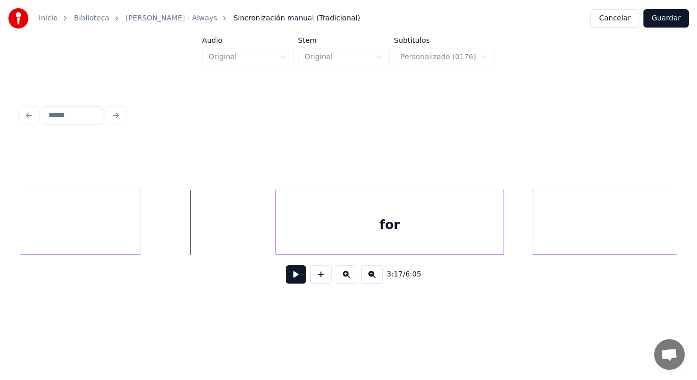
scroll to position [0, 141028]
click at [290, 284] on button at bounding box center [296, 274] width 20 height 18
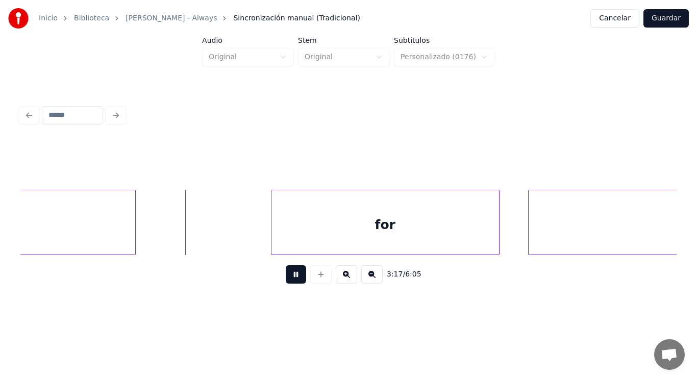
click at [290, 284] on button at bounding box center [296, 274] width 20 height 18
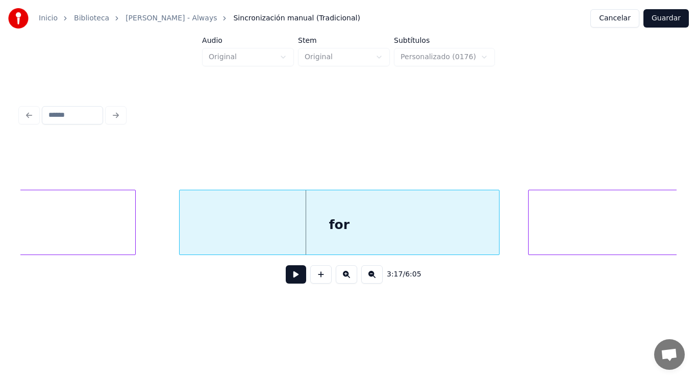
click at [182, 237] on div at bounding box center [181, 222] width 3 height 64
click at [288, 278] on button at bounding box center [296, 274] width 20 height 18
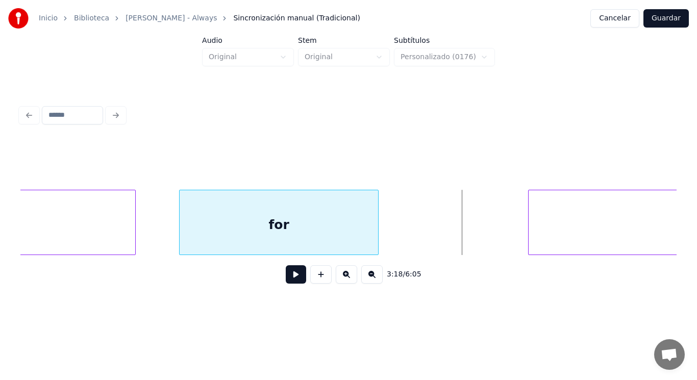
click at [377, 244] on div at bounding box center [376, 222] width 3 height 64
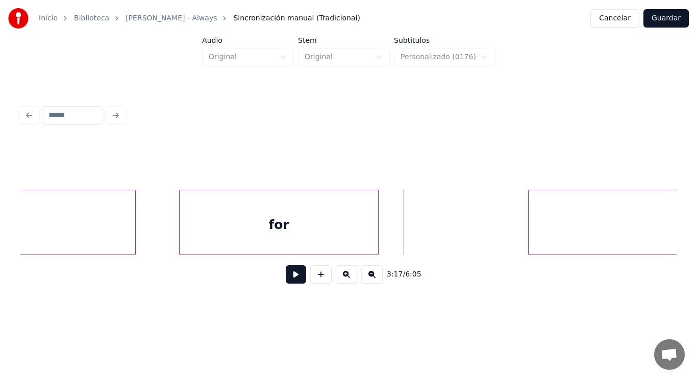
click at [291, 278] on button at bounding box center [296, 274] width 20 height 18
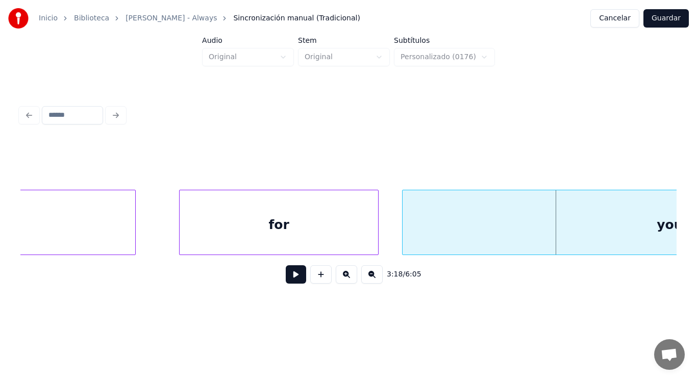
click at [405, 236] on div at bounding box center [404, 222] width 3 height 64
click at [290, 277] on button at bounding box center [296, 274] width 20 height 18
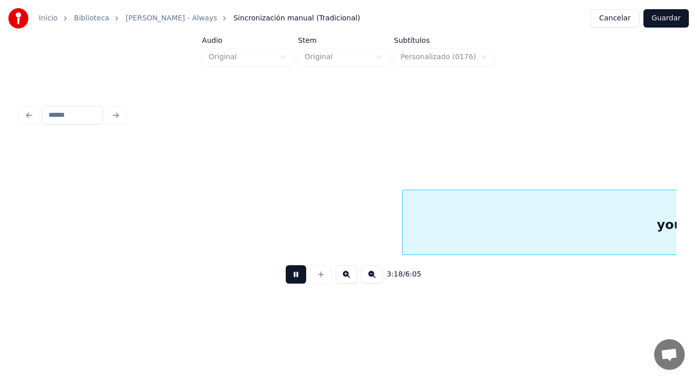
scroll to position [0, 141687]
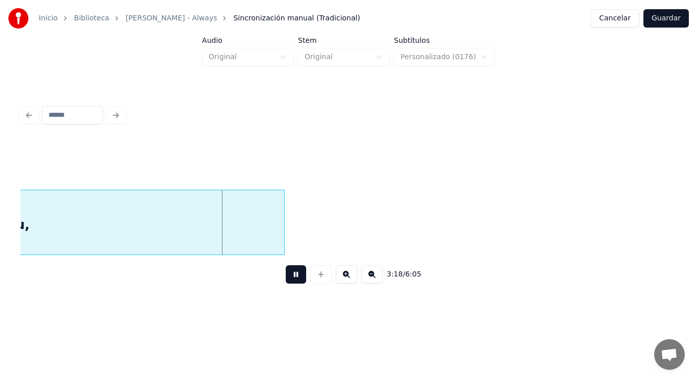
click at [290, 277] on button at bounding box center [296, 274] width 20 height 18
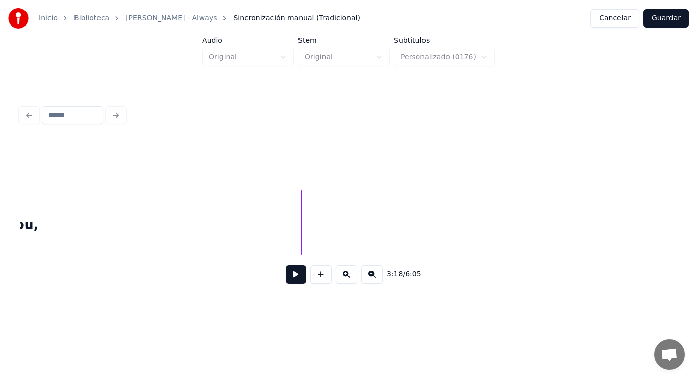
click at [299, 237] on div at bounding box center [299, 222] width 3 height 64
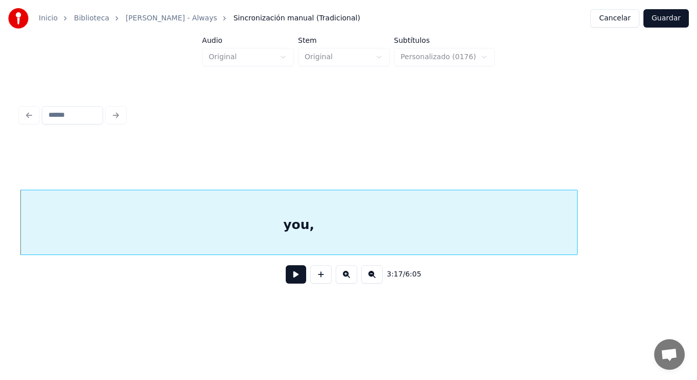
click at [292, 276] on button at bounding box center [296, 274] width 20 height 18
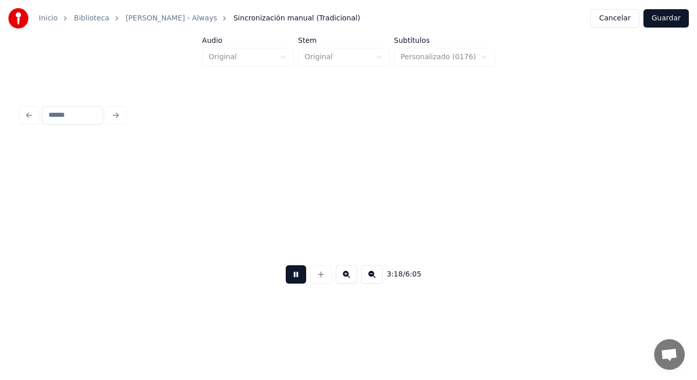
scroll to position [0, 142070]
click at [292, 276] on button at bounding box center [296, 274] width 20 height 18
click at [594, 238] on div at bounding box center [595, 222] width 3 height 64
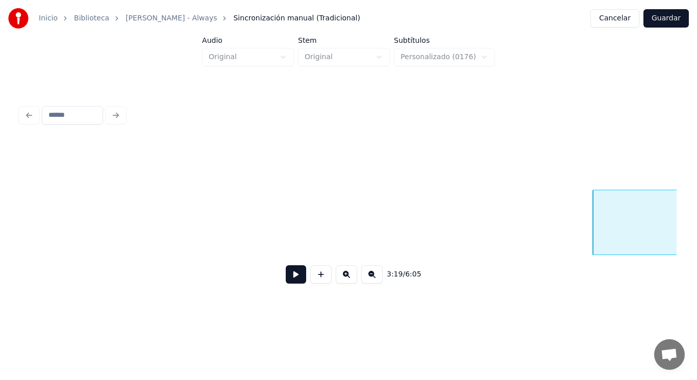
click at [293, 275] on button at bounding box center [296, 274] width 20 height 18
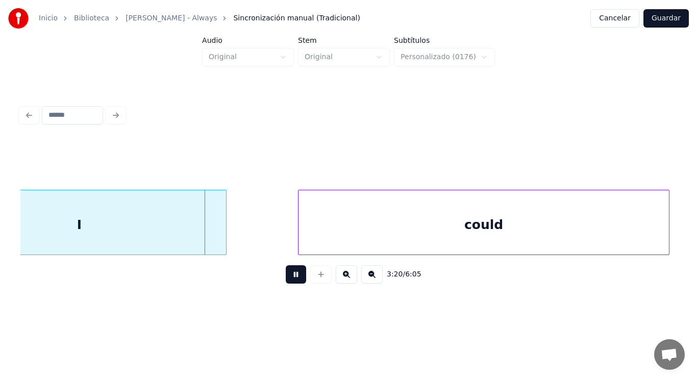
click at [293, 275] on button at bounding box center [296, 274] width 20 height 18
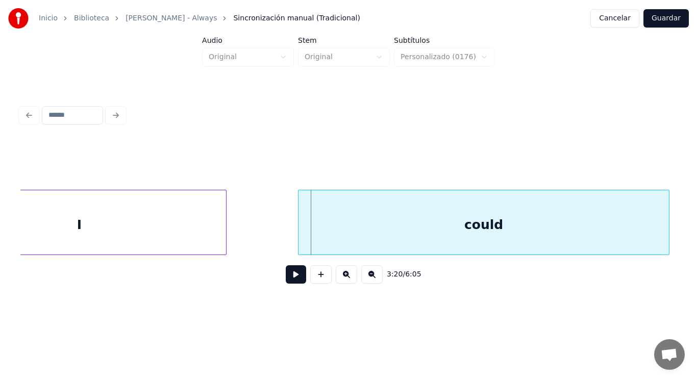
click at [163, 211] on div "I" at bounding box center [79, 224] width 293 height 69
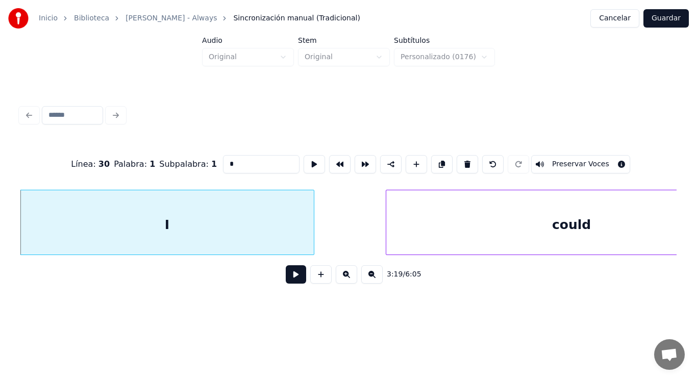
click at [287, 276] on button at bounding box center [296, 274] width 20 height 18
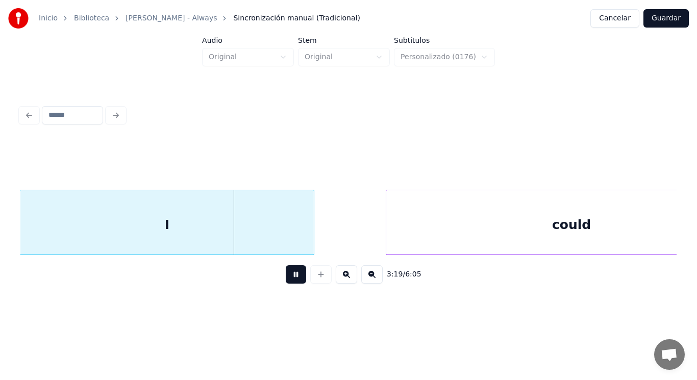
click at [287, 276] on button at bounding box center [296, 274] width 20 height 18
click at [298, 244] on div at bounding box center [296, 222] width 3 height 64
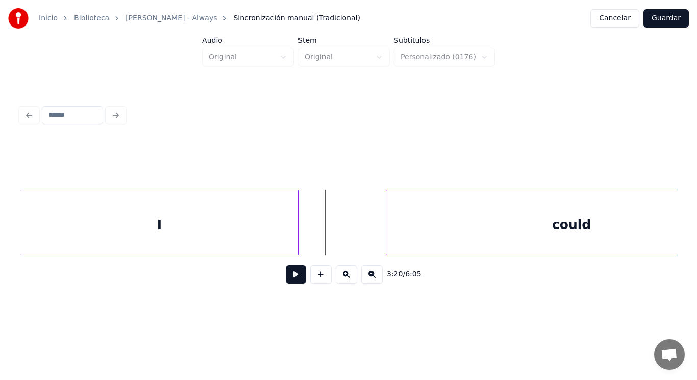
click at [291, 272] on button at bounding box center [296, 274] width 20 height 18
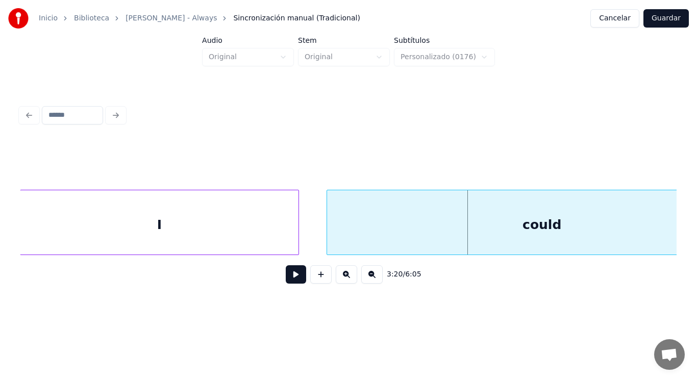
click at [330, 246] on div at bounding box center [328, 222] width 3 height 64
click at [288, 284] on button at bounding box center [296, 274] width 20 height 18
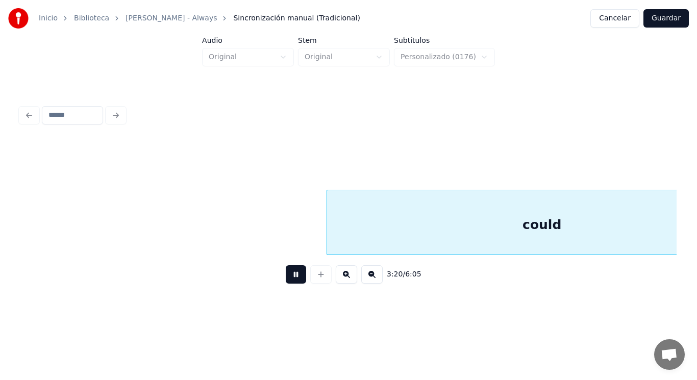
scroll to position [0, 143304]
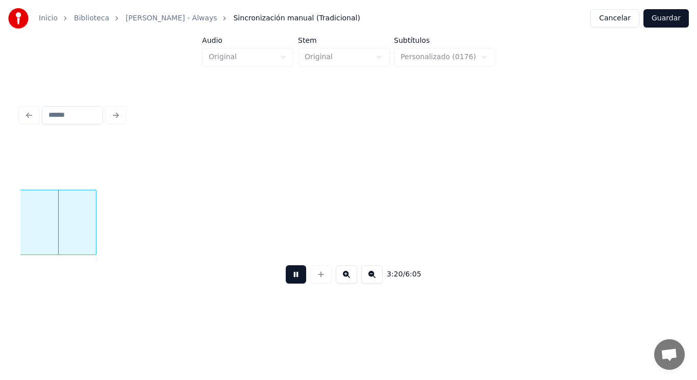
click at [288, 284] on button at bounding box center [296, 274] width 20 height 18
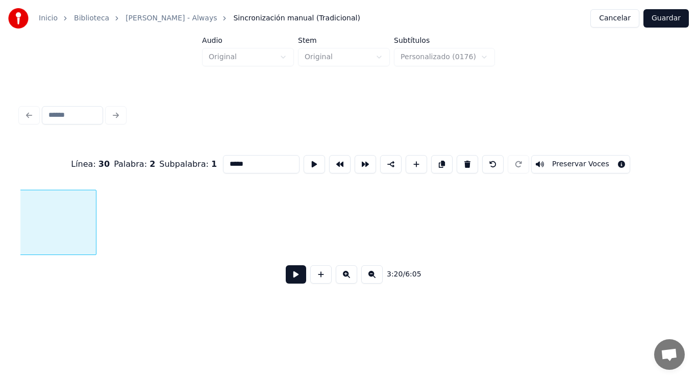
scroll to position [0, 142950]
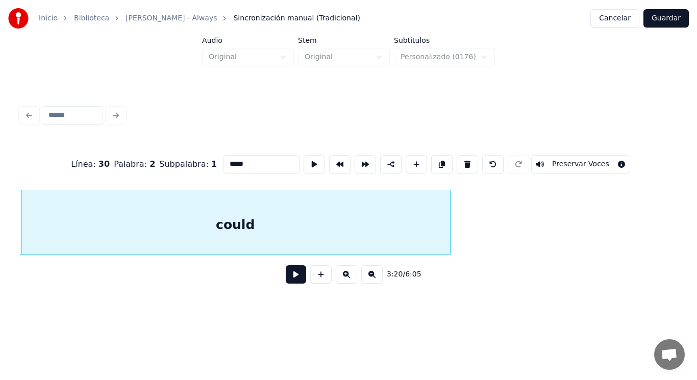
click at [288, 276] on button at bounding box center [296, 274] width 20 height 18
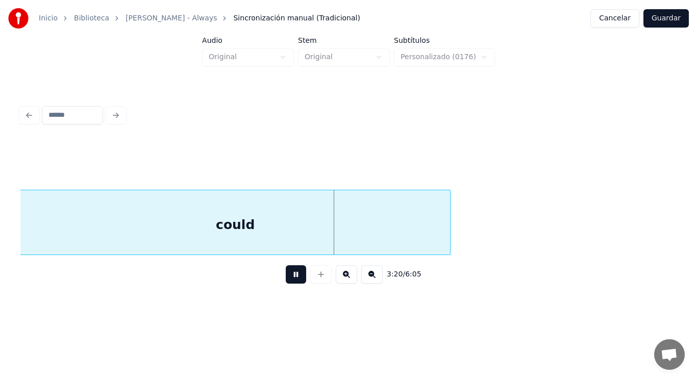
click at [288, 276] on button at bounding box center [296, 274] width 20 height 18
click at [440, 237] on div at bounding box center [440, 222] width 3 height 64
click at [295, 278] on button at bounding box center [296, 274] width 20 height 18
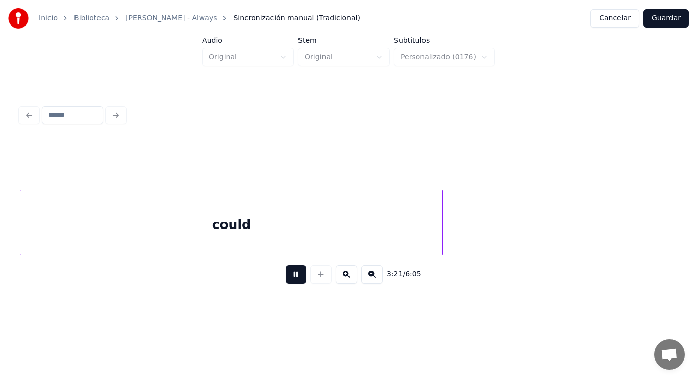
scroll to position [0, 143617]
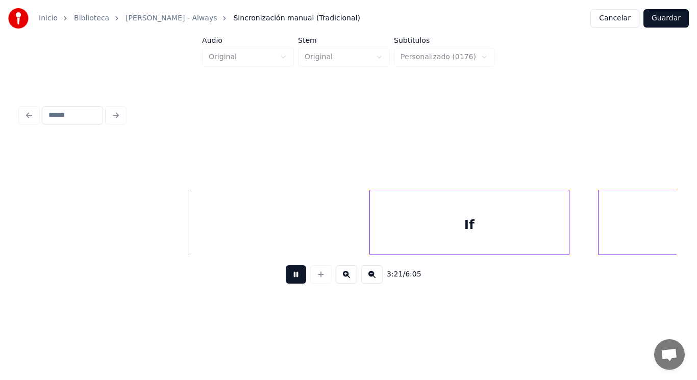
click at [295, 278] on button at bounding box center [296, 274] width 20 height 18
click at [269, 233] on div at bounding box center [268, 222] width 3 height 64
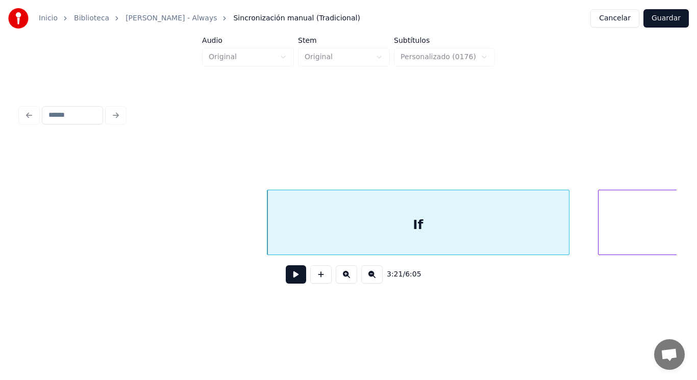
click at [293, 270] on button at bounding box center [296, 274] width 20 height 18
click at [531, 244] on div at bounding box center [531, 222] width 3 height 64
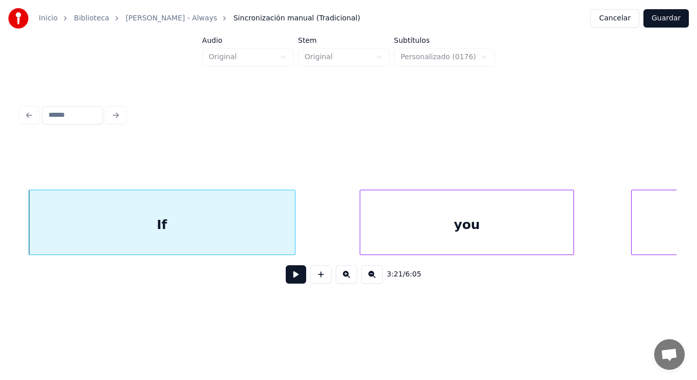
scroll to position [0, 143862]
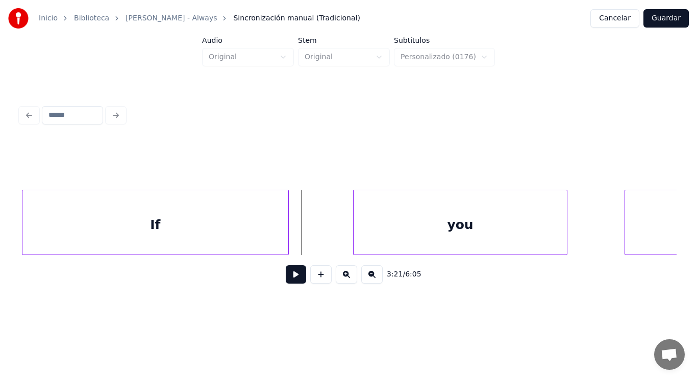
click at [290, 284] on button at bounding box center [296, 274] width 20 height 18
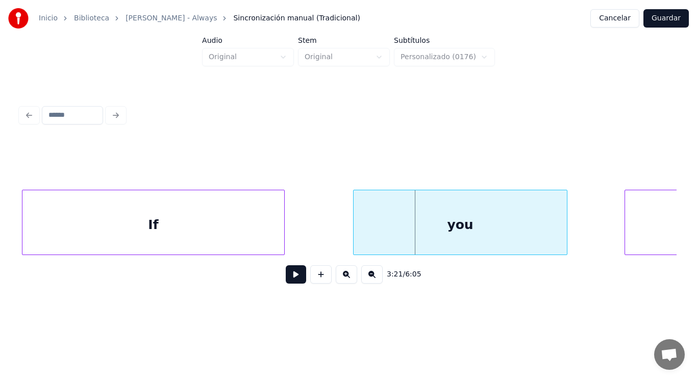
click at [283, 235] on div at bounding box center [282, 222] width 3 height 64
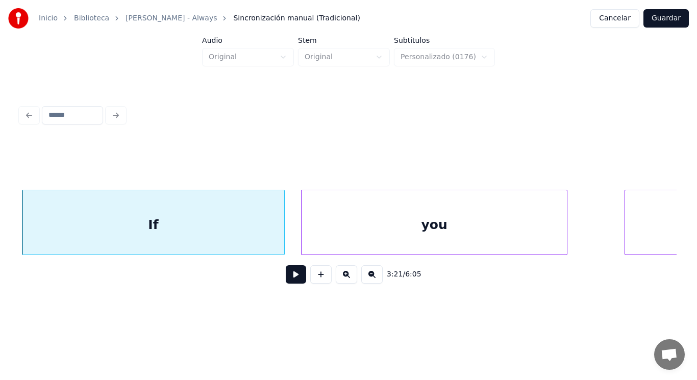
click at [304, 237] on div at bounding box center [303, 222] width 3 height 64
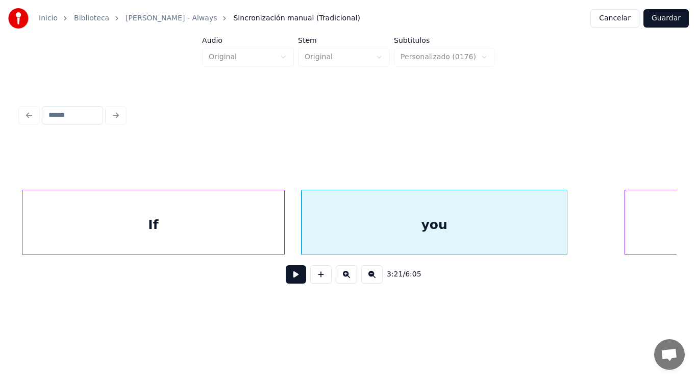
click at [296, 283] on button at bounding box center [296, 274] width 20 height 18
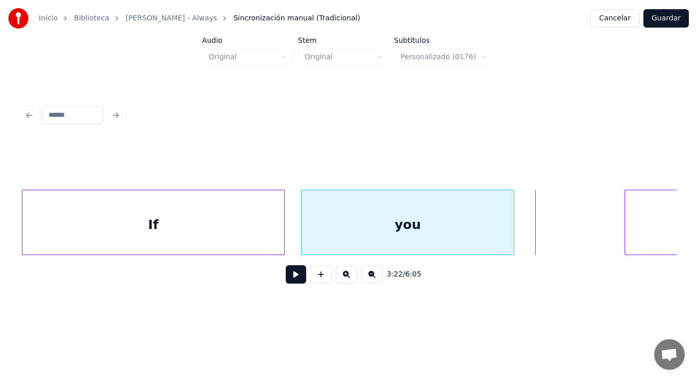
click at [512, 237] on div at bounding box center [512, 222] width 3 height 64
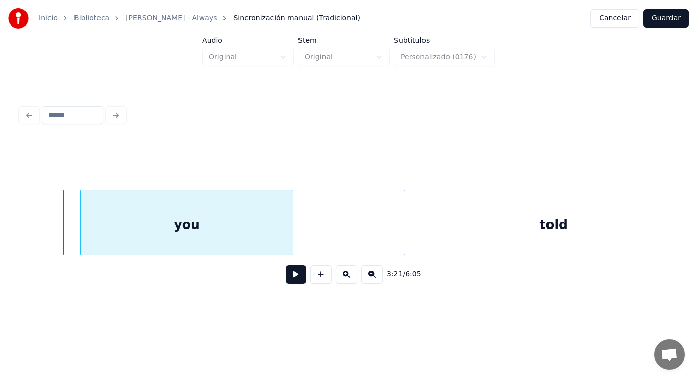
scroll to position [0, 144086]
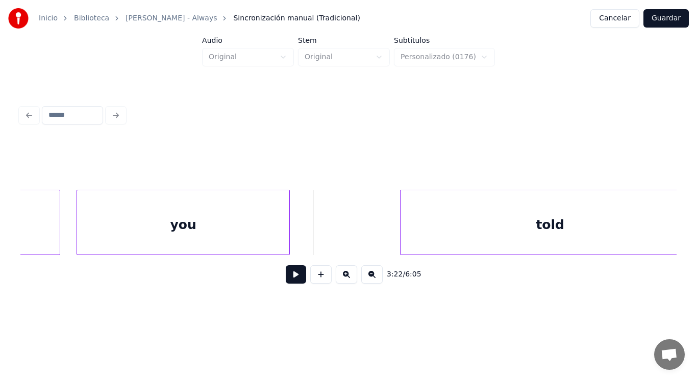
click at [294, 278] on button at bounding box center [296, 274] width 20 height 18
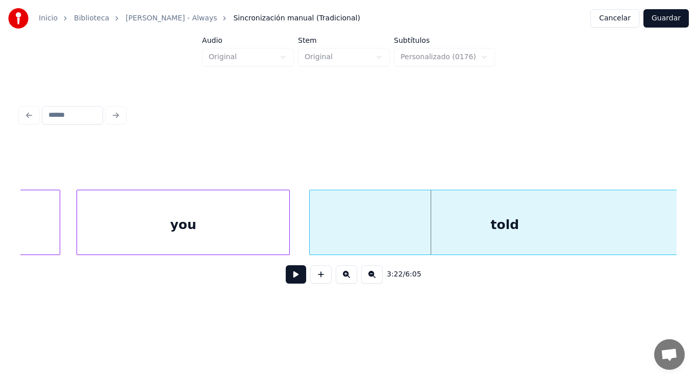
click at [311, 237] on div at bounding box center [311, 222] width 3 height 64
click at [293, 275] on button at bounding box center [296, 274] width 20 height 18
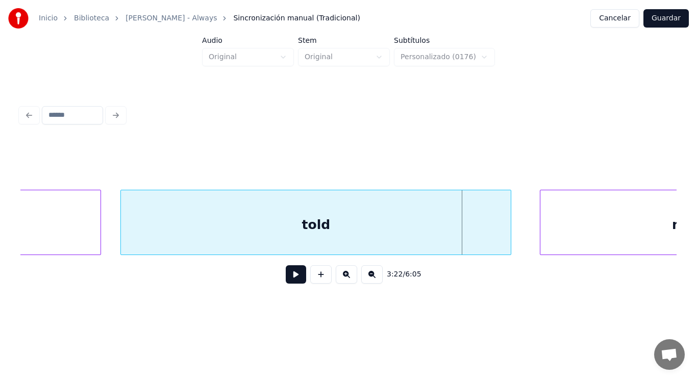
scroll to position [0, 144352]
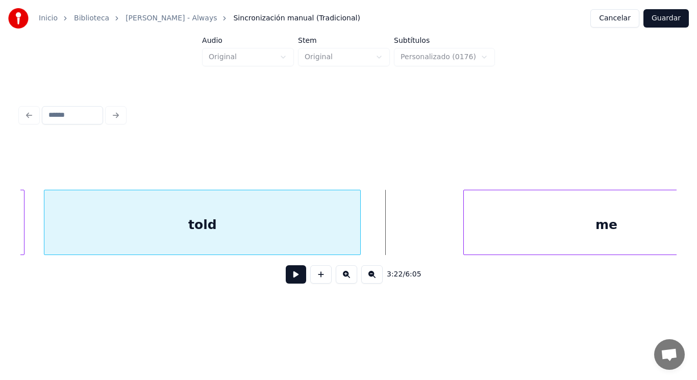
click at [359, 236] on div at bounding box center [358, 222] width 3 height 64
click at [286, 278] on button at bounding box center [296, 274] width 20 height 18
click at [290, 245] on div "told" at bounding box center [202, 224] width 316 height 69
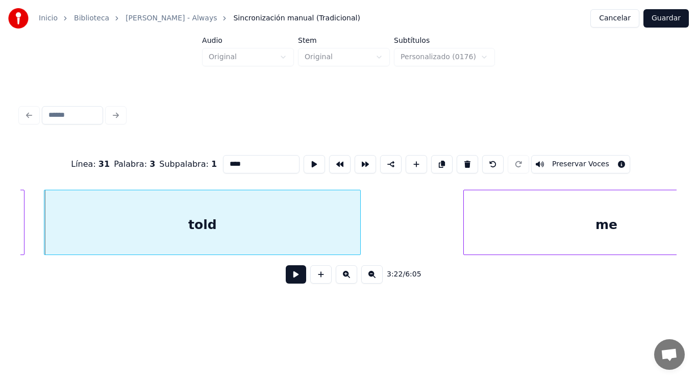
click at [289, 278] on button at bounding box center [296, 274] width 20 height 18
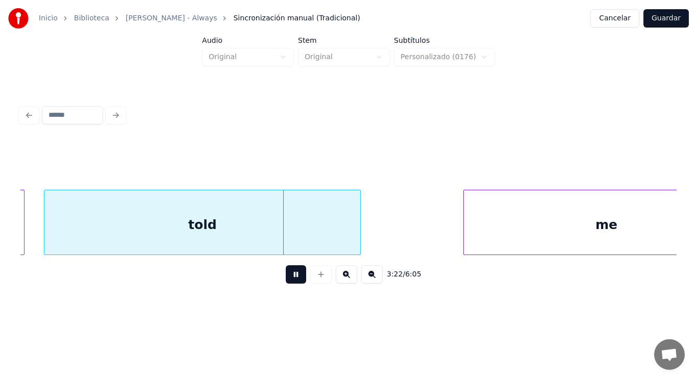
click at [289, 278] on button at bounding box center [296, 274] width 20 height 18
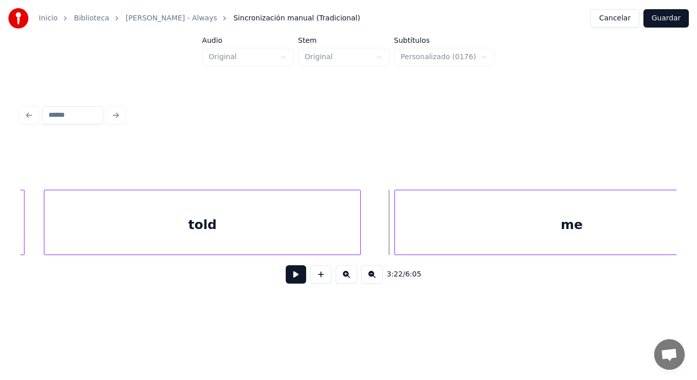
click at [395, 238] on div at bounding box center [396, 222] width 3 height 64
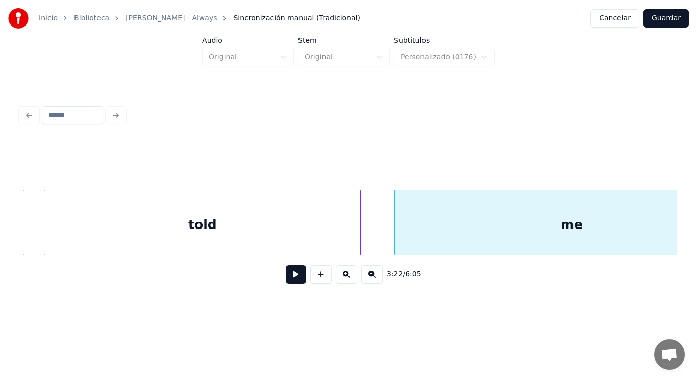
click at [293, 277] on button at bounding box center [296, 274] width 20 height 18
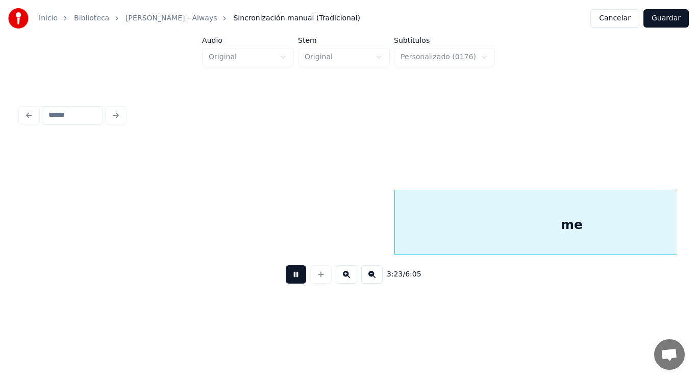
click at [293, 277] on button at bounding box center [296, 274] width 20 height 18
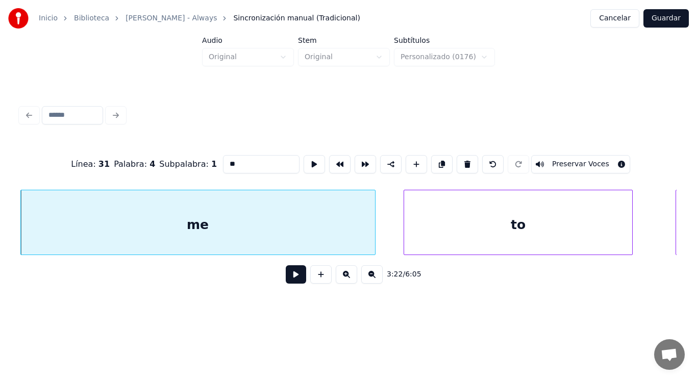
click at [290, 278] on button at bounding box center [296, 274] width 20 height 18
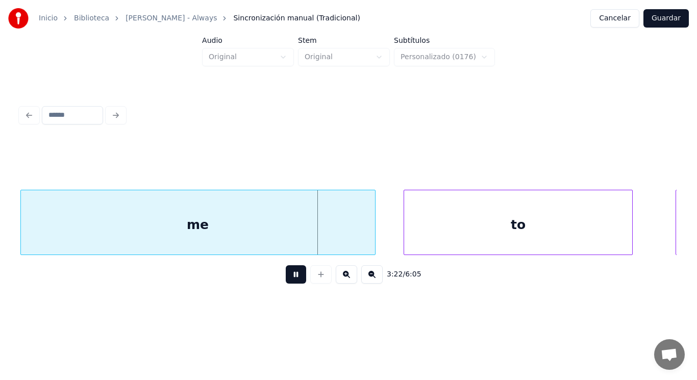
click at [290, 278] on button at bounding box center [296, 274] width 20 height 18
click at [335, 236] on div at bounding box center [334, 222] width 3 height 64
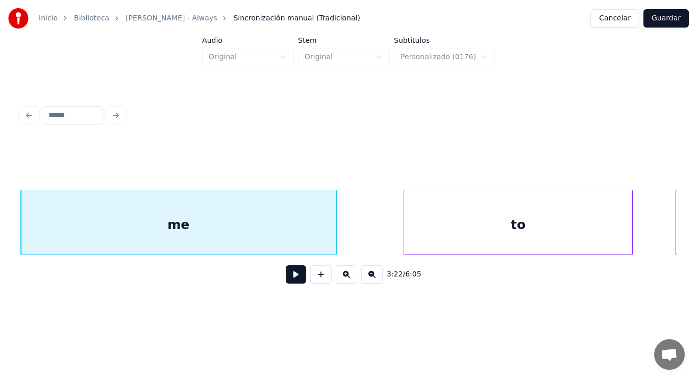
click at [290, 276] on button at bounding box center [296, 274] width 20 height 18
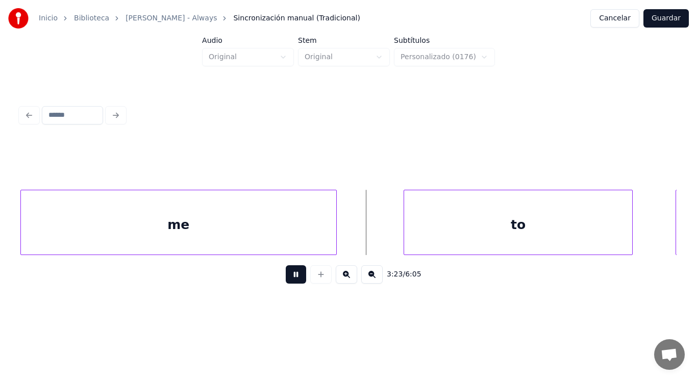
click at [290, 276] on button at bounding box center [296, 274] width 20 height 18
click at [325, 233] on div at bounding box center [324, 222] width 3 height 64
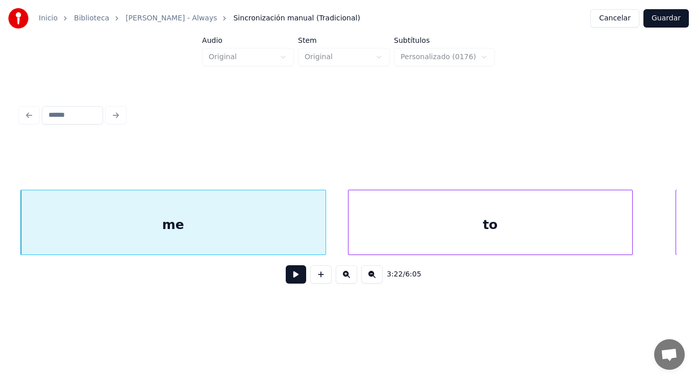
click at [350, 240] on div at bounding box center [350, 222] width 3 height 64
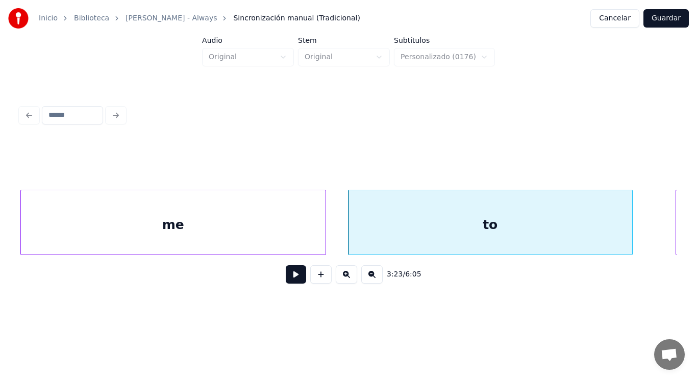
click at [286, 280] on button at bounding box center [296, 274] width 20 height 18
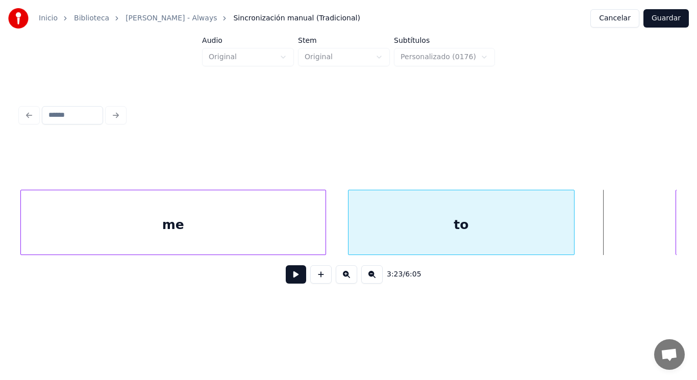
click at [572, 249] on div at bounding box center [572, 222] width 3 height 64
click at [290, 278] on button at bounding box center [296, 274] width 20 height 18
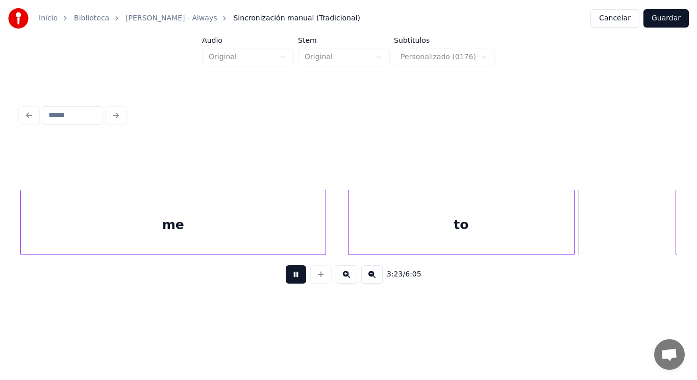
click at [290, 278] on button at bounding box center [296, 274] width 20 height 18
click at [611, 244] on div at bounding box center [612, 222] width 3 height 64
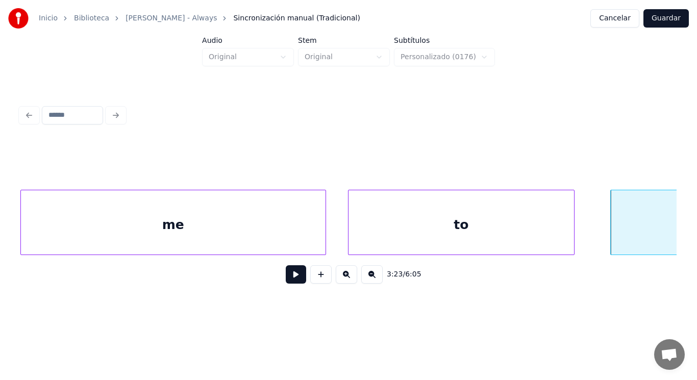
click at [287, 276] on button at bounding box center [296, 274] width 20 height 18
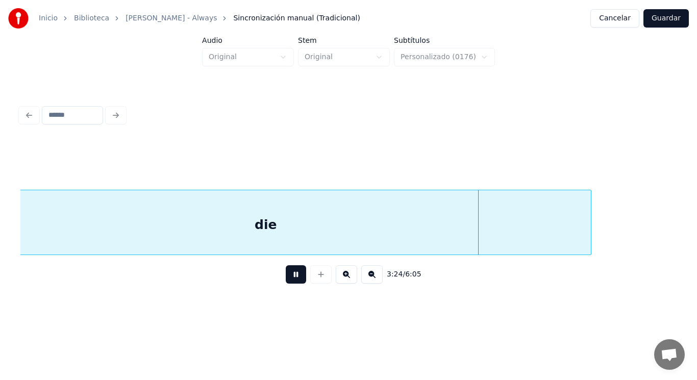
click at [287, 276] on button at bounding box center [296, 274] width 20 height 18
click at [295, 228] on div "die" at bounding box center [266, 224] width 650 height 69
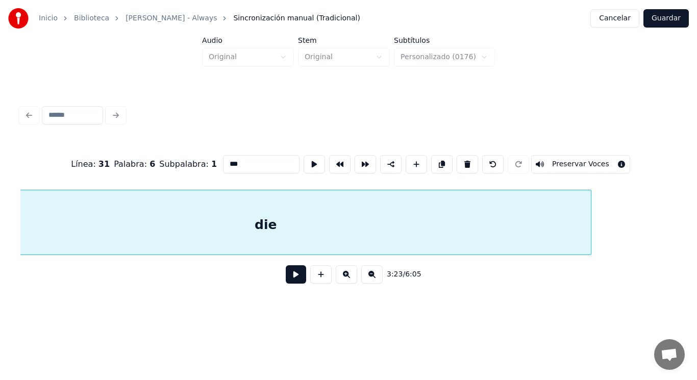
scroll to position [0, 145316]
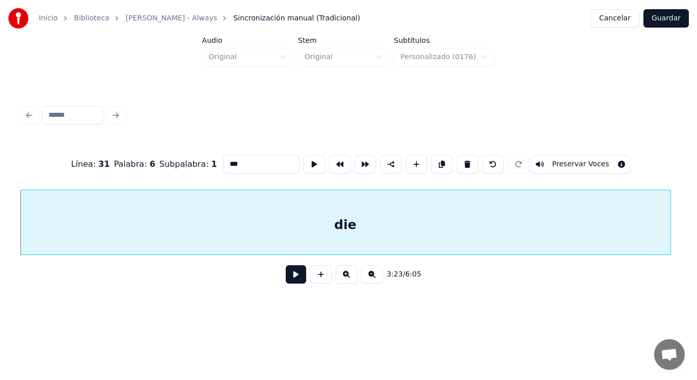
click at [288, 279] on button at bounding box center [296, 274] width 20 height 18
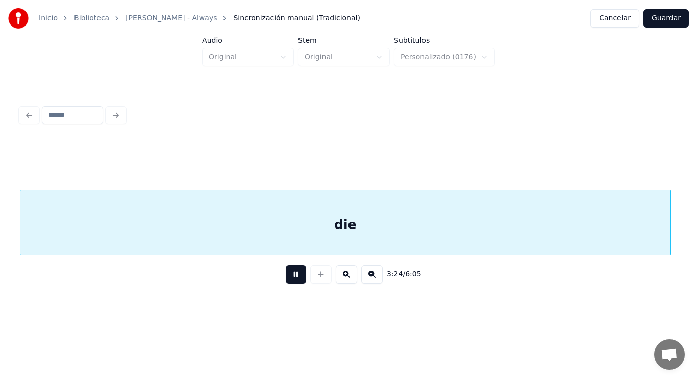
click at [288, 279] on button at bounding box center [296, 274] width 20 height 18
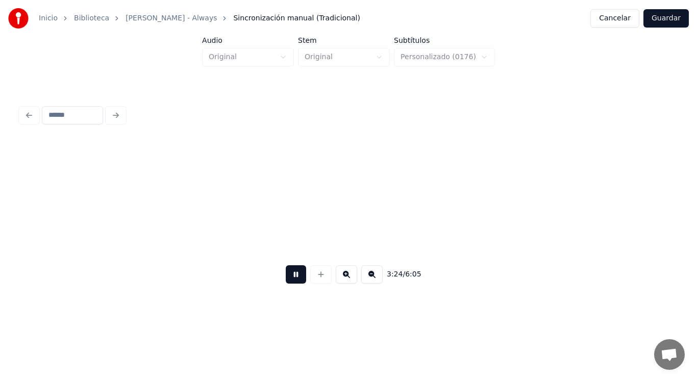
scroll to position [0, 146005]
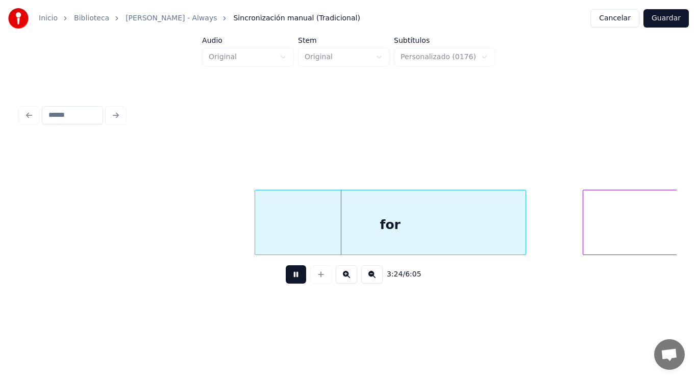
click at [288, 279] on button at bounding box center [296, 274] width 20 height 18
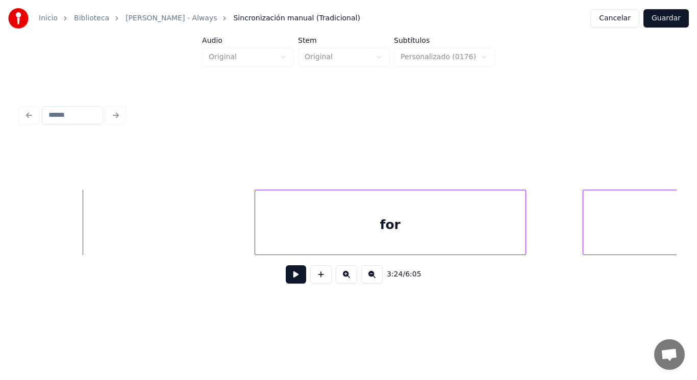
click at [293, 278] on button at bounding box center [296, 274] width 20 height 18
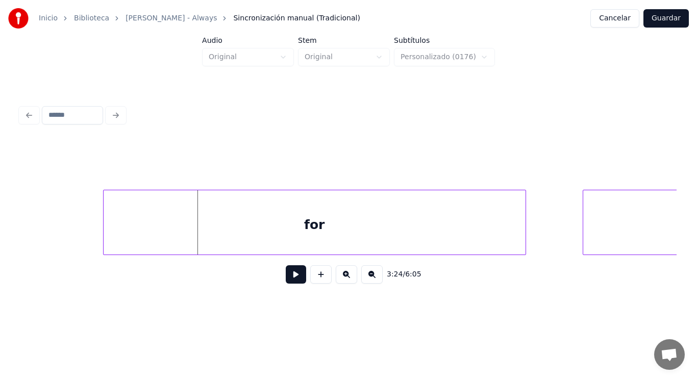
click at [105, 230] on div at bounding box center [105, 222] width 3 height 64
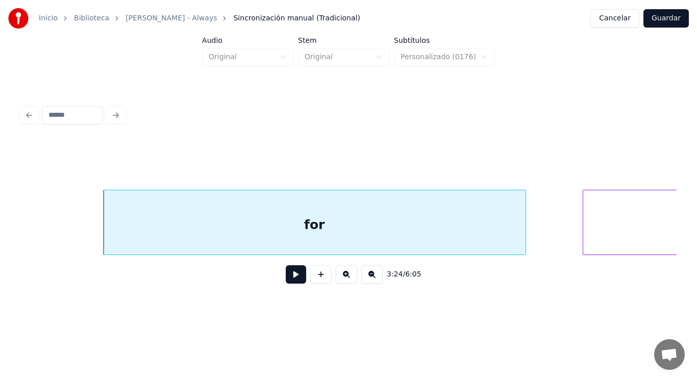
click at [291, 284] on button at bounding box center [296, 274] width 20 height 18
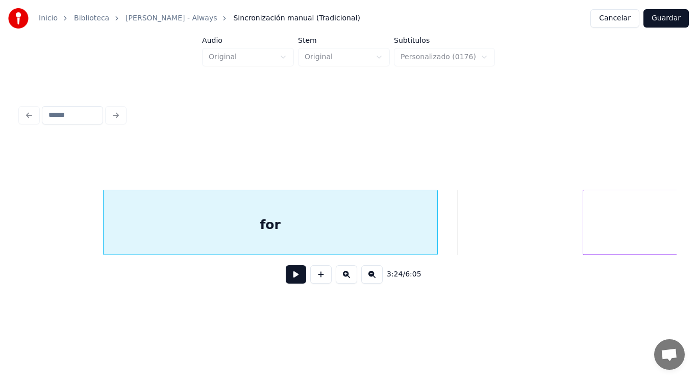
click at [435, 238] on div at bounding box center [435, 222] width 3 height 64
click at [287, 281] on button at bounding box center [296, 274] width 20 height 18
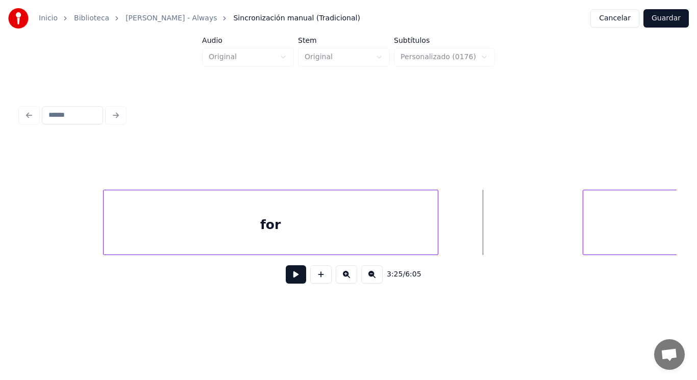
drag, startPoint x: 456, startPoint y: 236, endPoint x: 323, endPoint y: 268, distance: 136.6
click at [286, 277] on button at bounding box center [296, 274] width 20 height 18
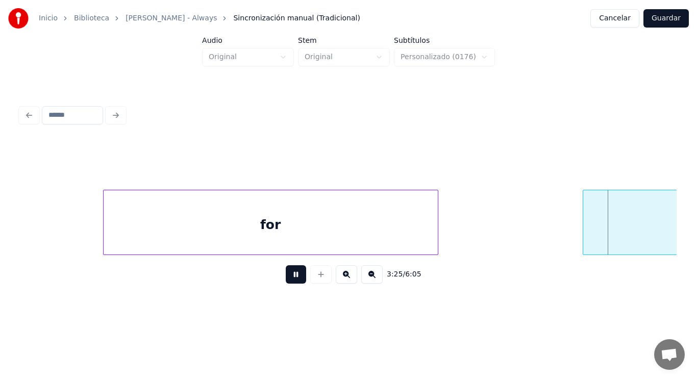
click at [286, 277] on button at bounding box center [296, 274] width 20 height 18
click at [378, 219] on div "for" at bounding box center [271, 224] width 334 height 69
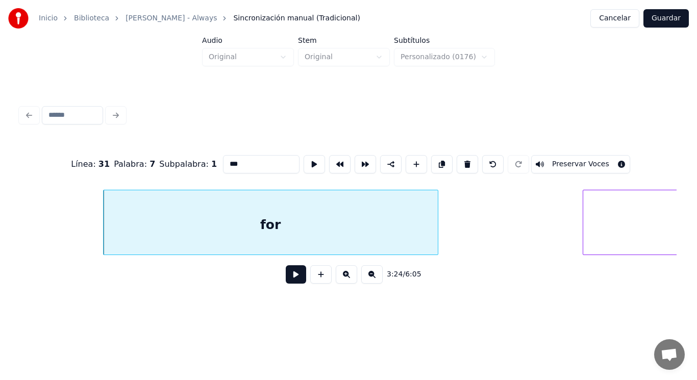
click at [290, 275] on button at bounding box center [296, 274] width 20 height 18
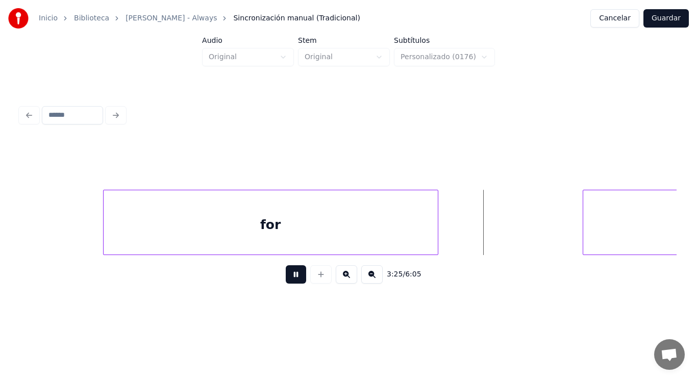
click at [290, 275] on button at bounding box center [296, 274] width 20 height 18
click at [289, 274] on button at bounding box center [296, 274] width 20 height 18
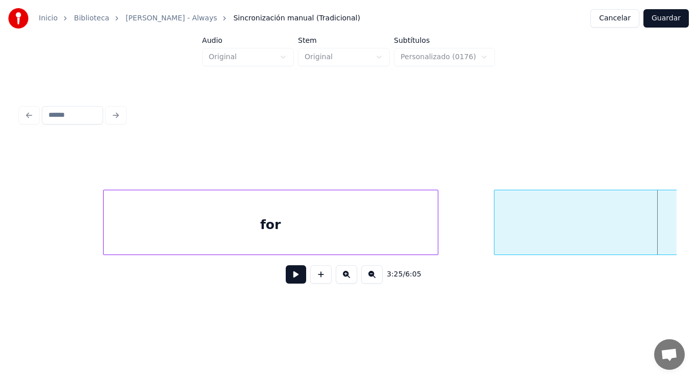
click at [494, 239] on div at bounding box center [495, 222] width 3 height 64
click at [452, 239] on div at bounding box center [452, 222] width 3 height 64
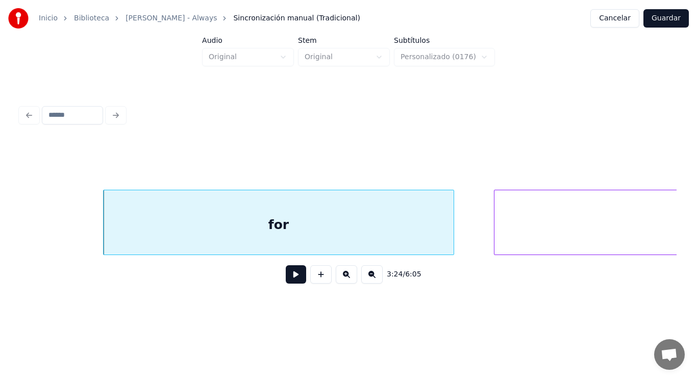
click at [295, 275] on button at bounding box center [296, 274] width 20 height 18
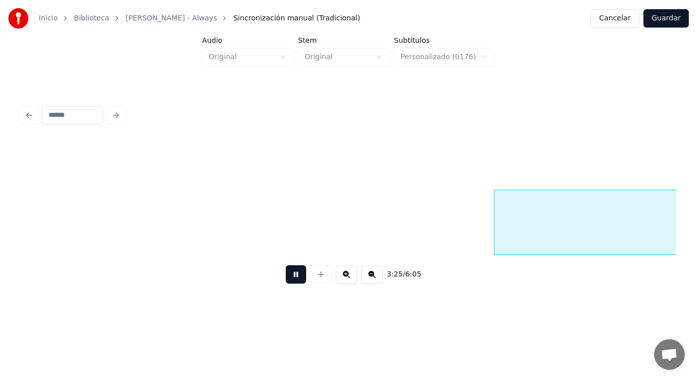
scroll to position [0, 146665]
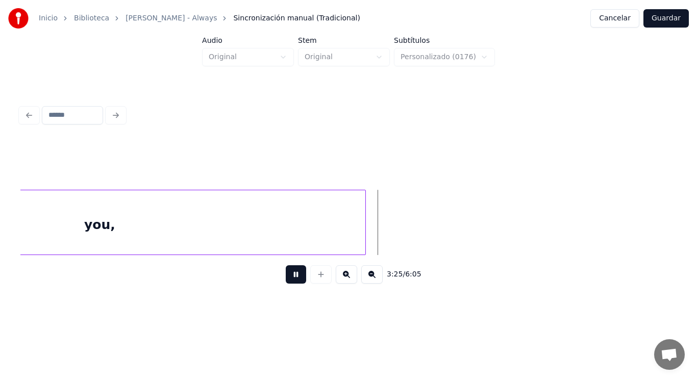
click at [295, 275] on button at bounding box center [296, 274] width 20 height 18
click at [292, 279] on button at bounding box center [296, 274] width 20 height 18
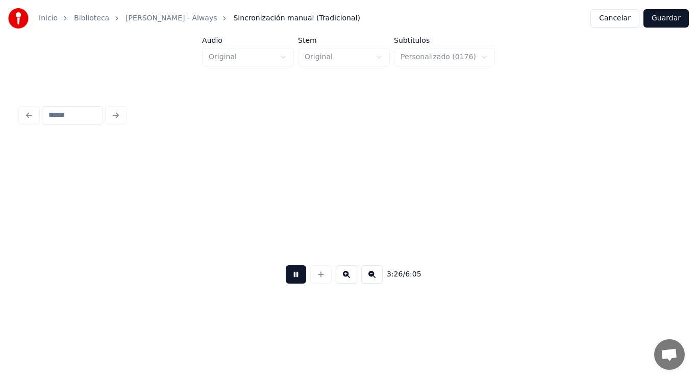
scroll to position [0, 147321]
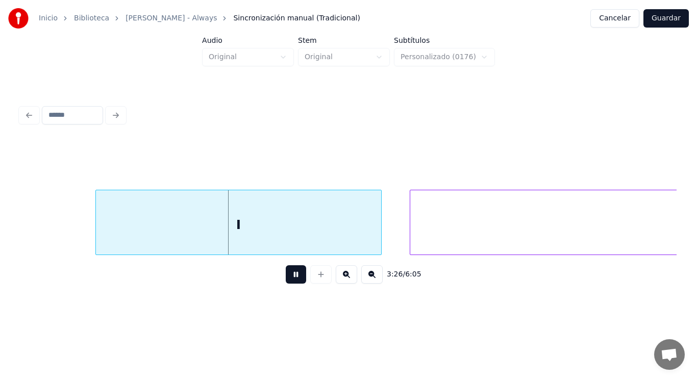
click at [292, 279] on button at bounding box center [296, 274] width 20 height 18
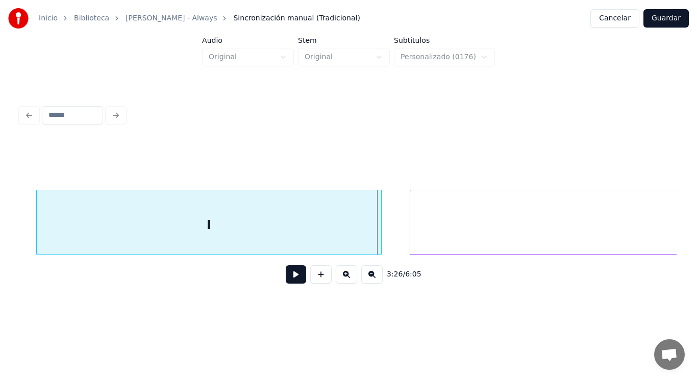
click at [38, 233] on div at bounding box center [38, 222] width 3 height 64
click at [287, 279] on button at bounding box center [296, 274] width 20 height 18
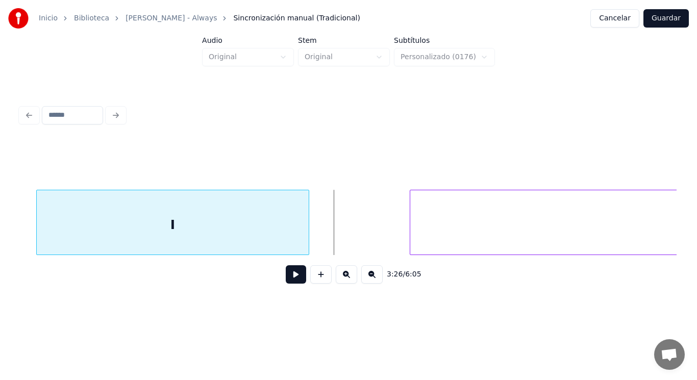
click at [308, 240] on div at bounding box center [307, 222] width 3 height 64
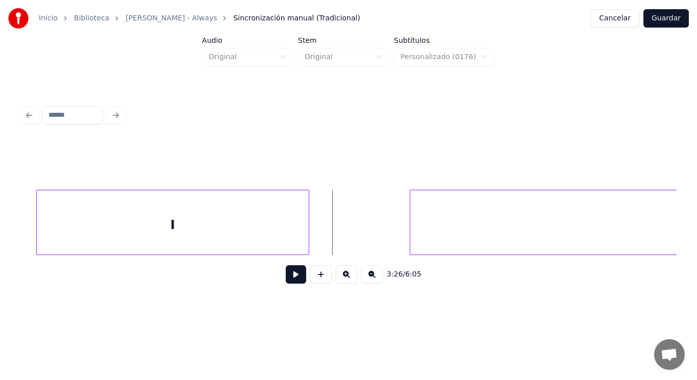
click at [288, 278] on button at bounding box center [296, 274] width 20 height 18
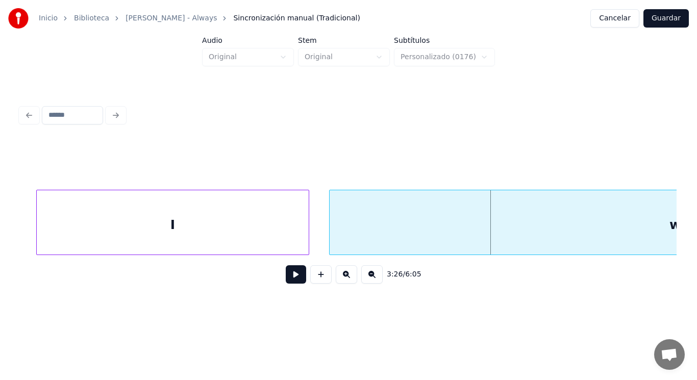
click at [331, 236] on div at bounding box center [331, 222] width 3 height 64
click at [287, 282] on button at bounding box center [296, 274] width 20 height 18
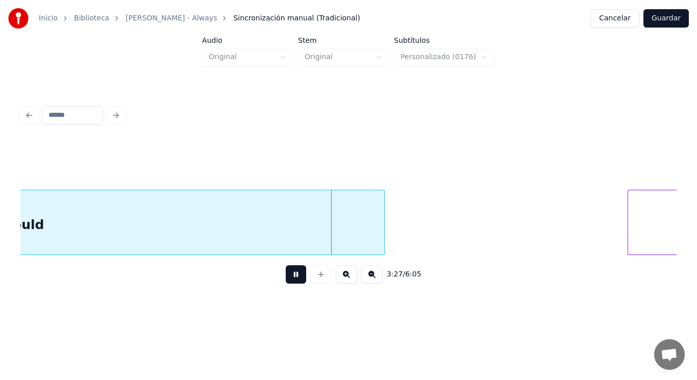
click at [287, 282] on button at bounding box center [296, 274] width 20 height 18
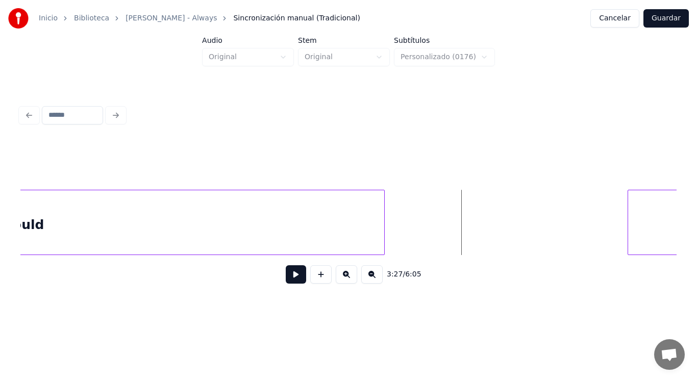
click at [287, 282] on button at bounding box center [296, 274] width 20 height 18
click at [542, 239] on div at bounding box center [541, 222] width 3 height 64
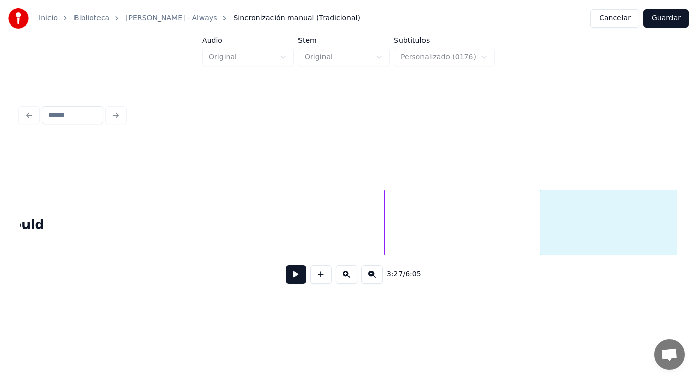
click at [274, 240] on div "would" at bounding box center [22, 224] width 723 height 69
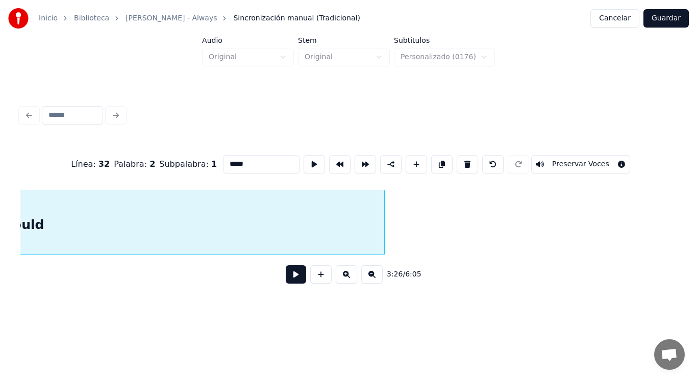
scroll to position [0, 147630]
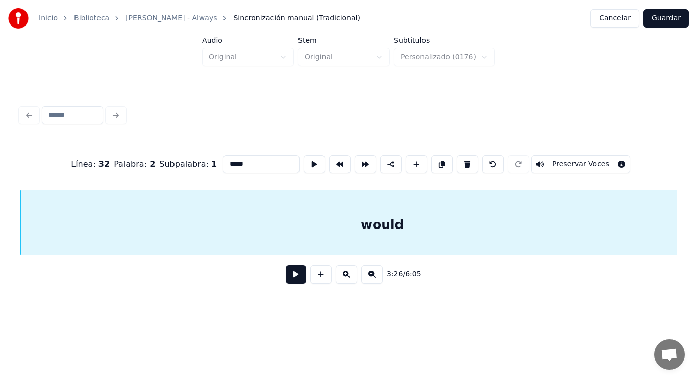
click at [240, 165] on input "*****" at bounding box center [261, 164] width 77 height 18
type input "******"
click at [291, 278] on button at bounding box center [296, 274] width 20 height 18
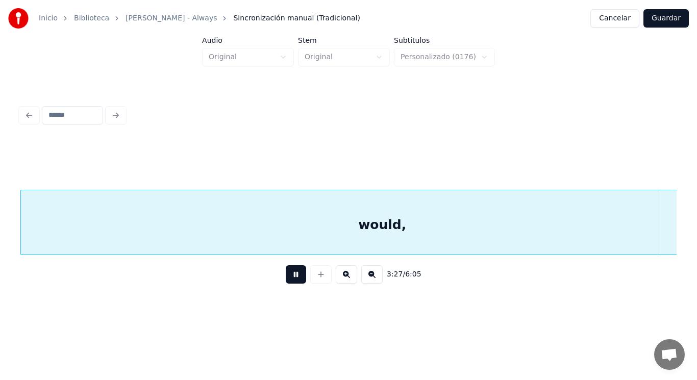
scroll to position [0, 148296]
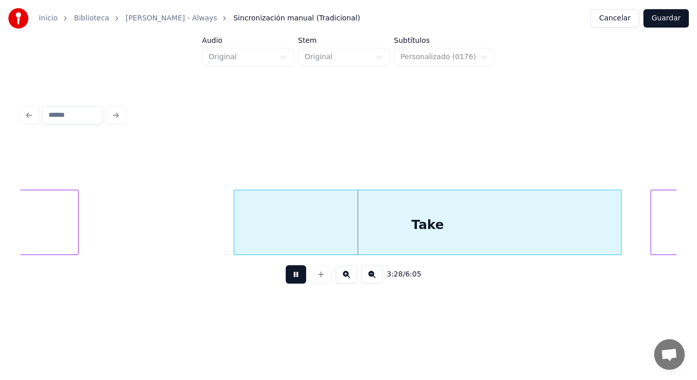
click at [291, 278] on button at bounding box center [296, 274] width 20 height 18
click at [268, 227] on div "Take" at bounding box center [427, 224] width 387 height 69
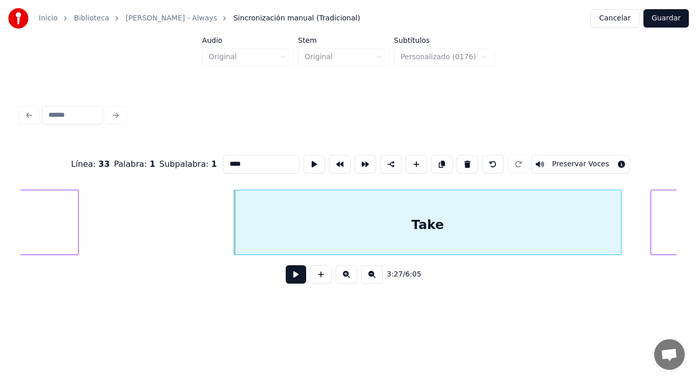
click at [288, 284] on button at bounding box center [296, 274] width 20 height 18
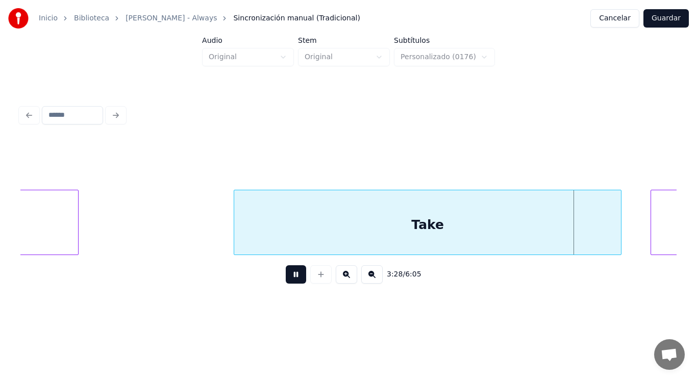
click at [288, 284] on button at bounding box center [296, 274] width 20 height 18
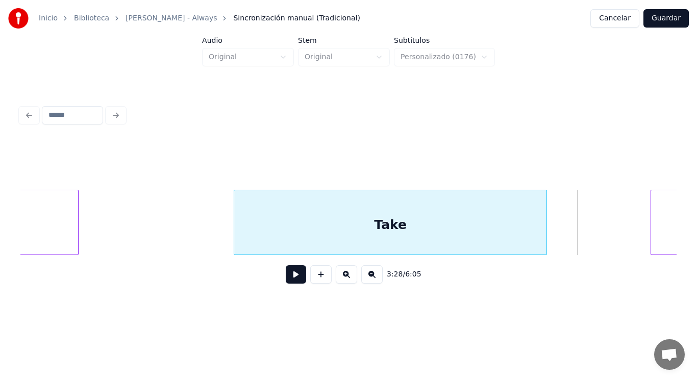
click at [545, 244] on div at bounding box center [544, 222] width 3 height 64
click at [289, 278] on button at bounding box center [296, 274] width 20 height 18
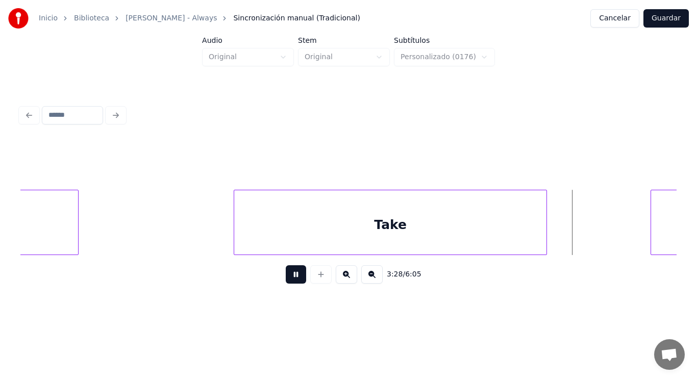
click at [289, 278] on button at bounding box center [296, 274] width 20 height 18
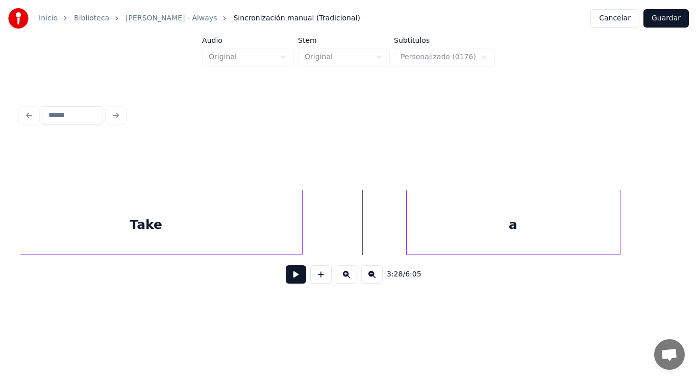
scroll to position [0, 148541]
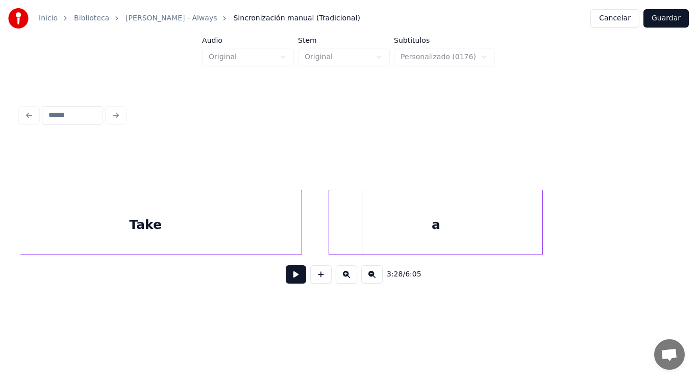
click at [385, 235] on div "a" at bounding box center [435, 224] width 213 height 69
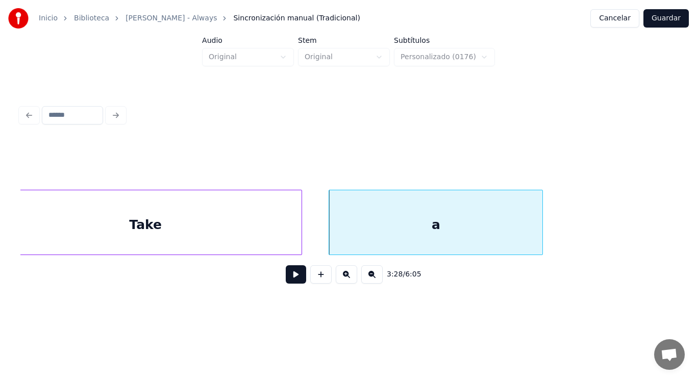
click at [291, 276] on button at bounding box center [296, 274] width 20 height 18
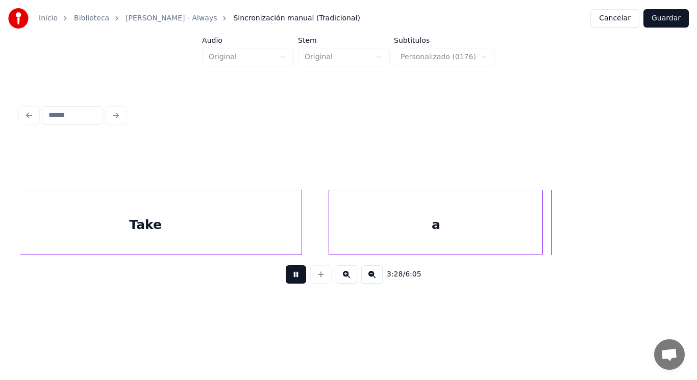
click at [291, 276] on button at bounding box center [296, 274] width 20 height 18
click at [217, 233] on div "Take" at bounding box center [145, 224] width 312 height 69
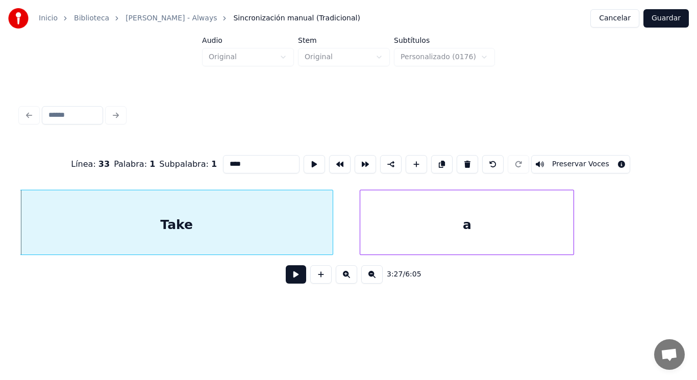
click at [286, 282] on button at bounding box center [296, 274] width 20 height 18
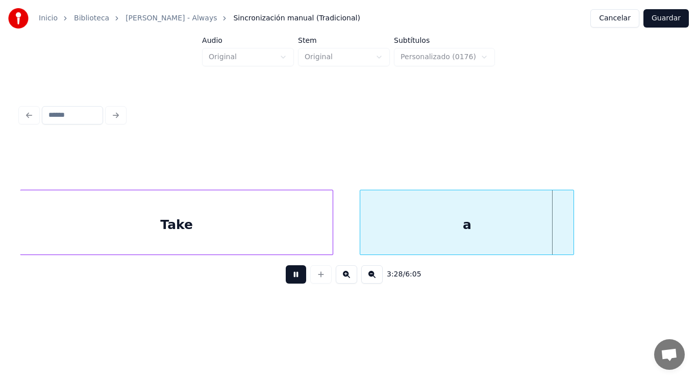
click at [286, 282] on button at bounding box center [296, 274] width 20 height 18
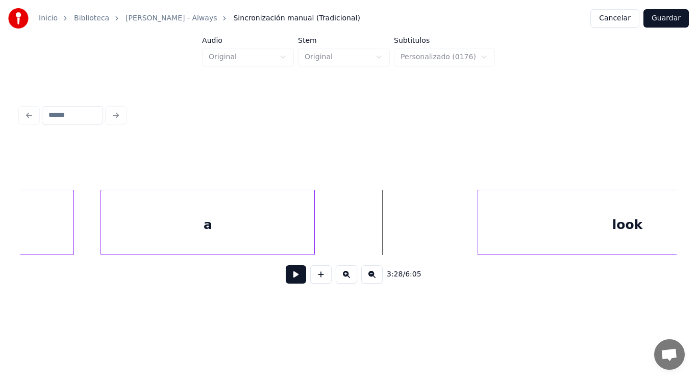
scroll to position [0, 148796]
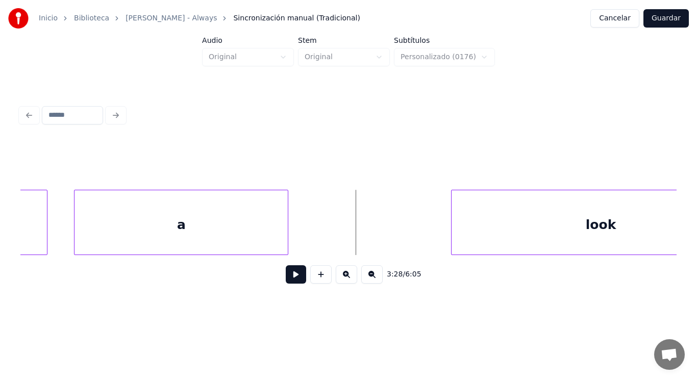
drag, startPoint x: 308, startPoint y: 237, endPoint x: 293, endPoint y: 275, distance: 40.6
click at [292, 281] on button at bounding box center [296, 274] width 20 height 18
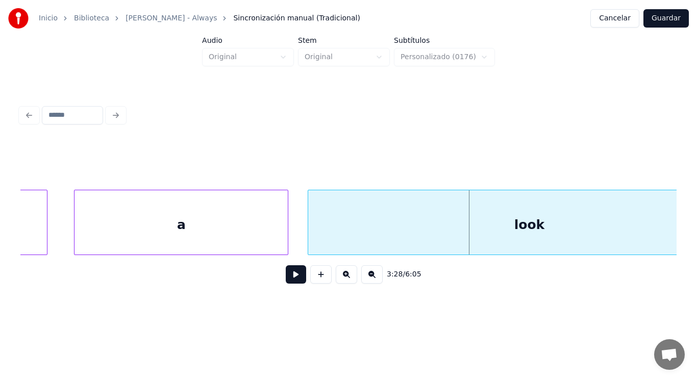
click at [310, 241] on div at bounding box center [309, 222] width 3 height 64
click at [280, 235] on div at bounding box center [281, 222] width 3 height 64
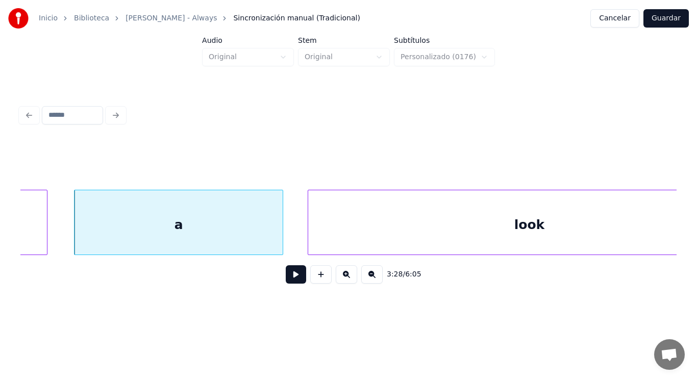
click at [292, 278] on button at bounding box center [296, 274] width 20 height 18
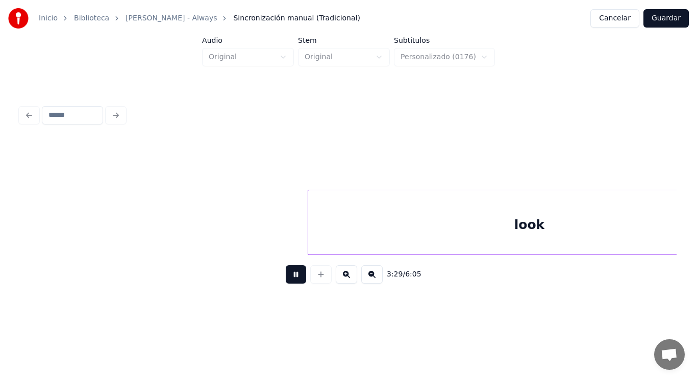
scroll to position [0, 149462]
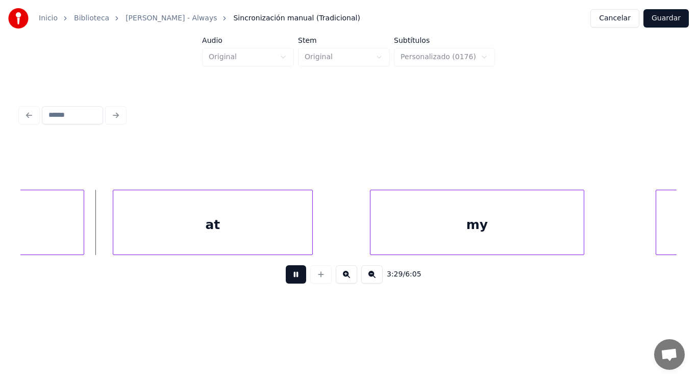
click at [292, 278] on button at bounding box center [296, 274] width 20 height 18
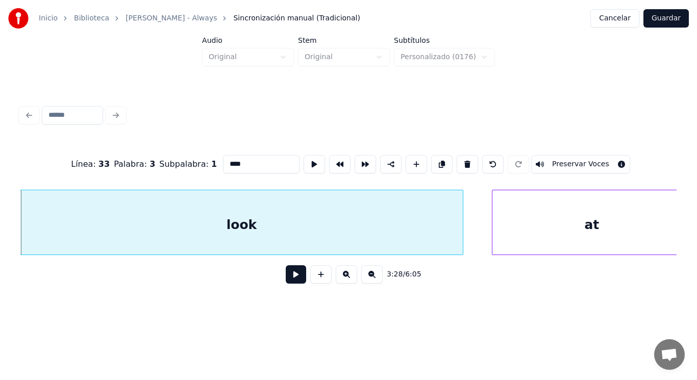
click at [286, 280] on button at bounding box center [296, 274] width 20 height 18
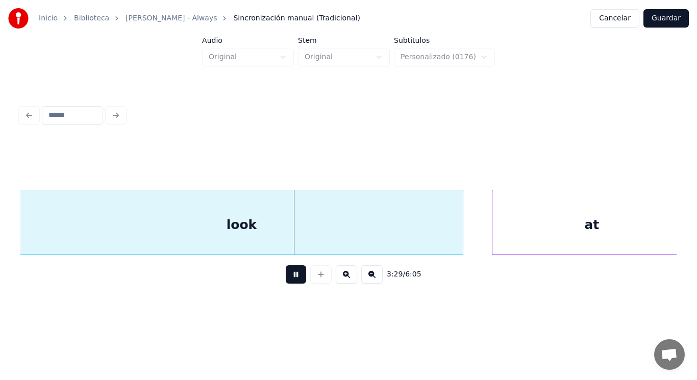
click at [286, 280] on button at bounding box center [296, 274] width 20 height 18
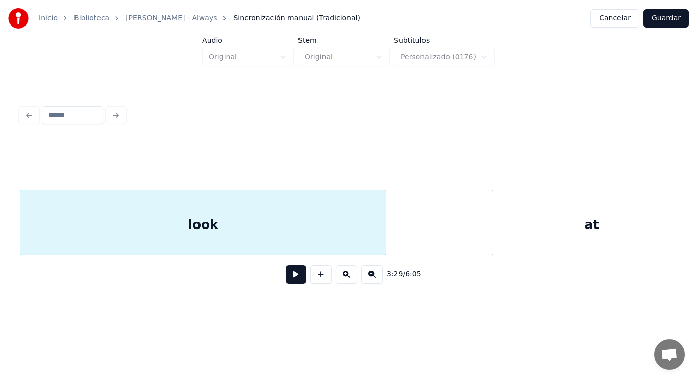
click at [384, 236] on div at bounding box center [384, 222] width 3 height 64
click at [294, 278] on button at bounding box center [296, 274] width 20 height 18
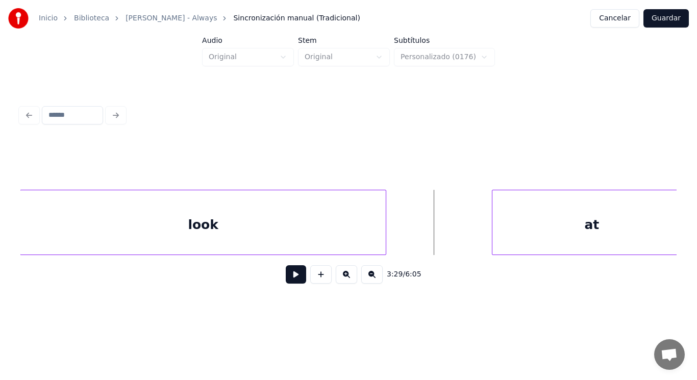
scroll to position [0, 149095]
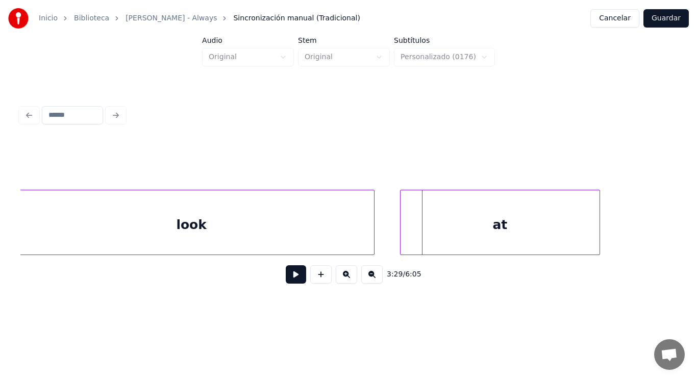
click at [427, 233] on div "at" at bounding box center [500, 224] width 199 height 69
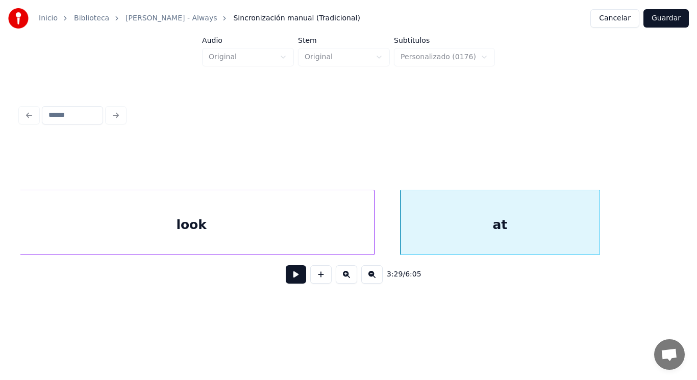
click at [293, 275] on button at bounding box center [296, 274] width 20 height 18
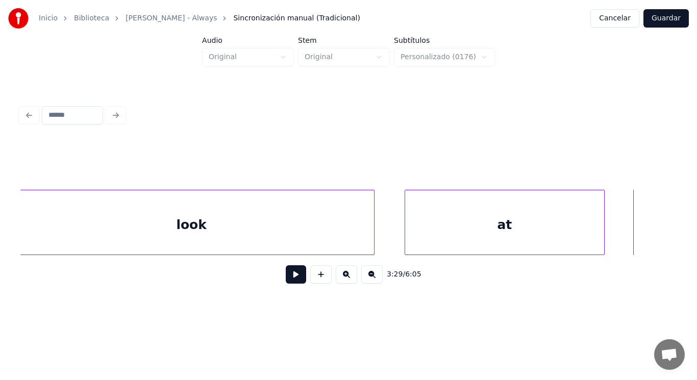
click at [423, 238] on div "at" at bounding box center [504, 224] width 199 height 69
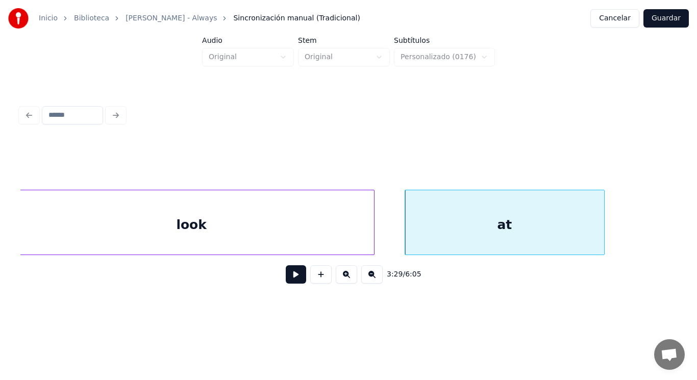
click at [298, 277] on button at bounding box center [296, 274] width 20 height 18
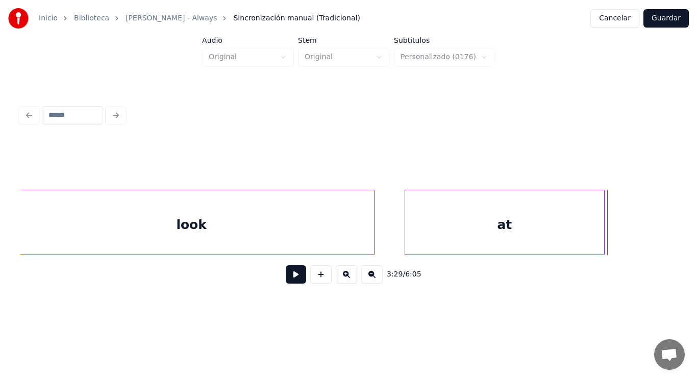
click at [298, 241] on div "look" at bounding box center [191, 224] width 365 height 69
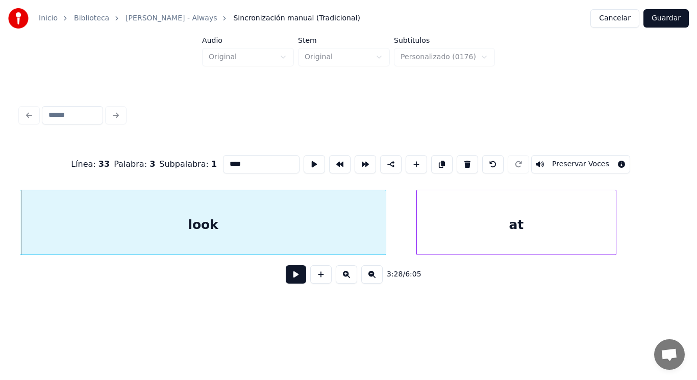
click at [291, 281] on button at bounding box center [296, 274] width 20 height 18
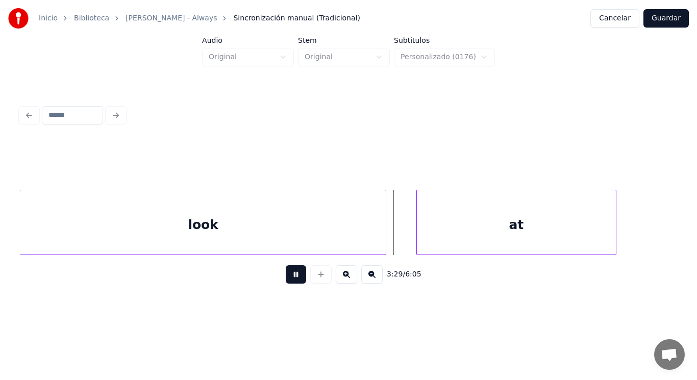
click at [291, 281] on button at bounding box center [296, 274] width 20 height 18
click at [275, 245] on div "look" at bounding box center [202, 224] width 365 height 69
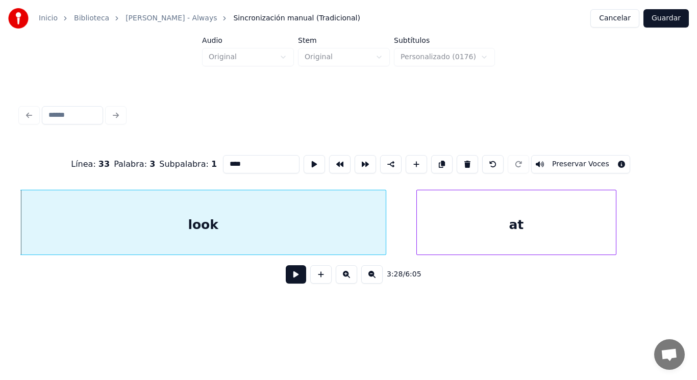
click at [288, 281] on button at bounding box center [296, 274] width 20 height 18
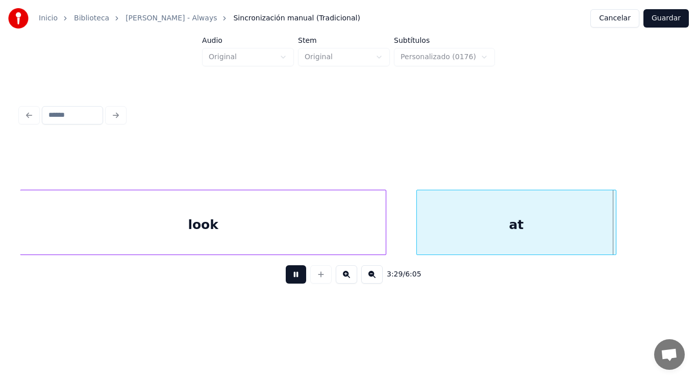
click at [288, 281] on button at bounding box center [296, 274] width 20 height 18
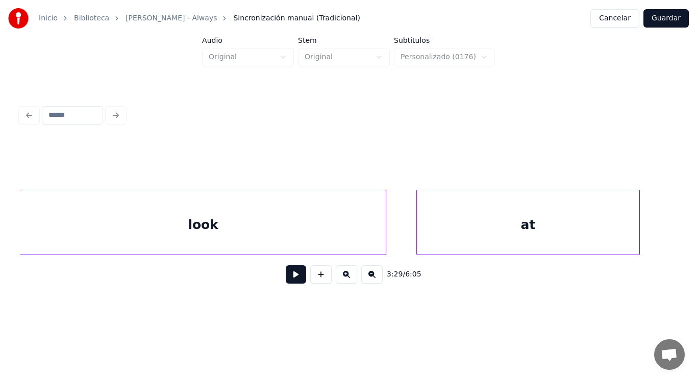
click at [637, 223] on div at bounding box center [637, 222] width 3 height 64
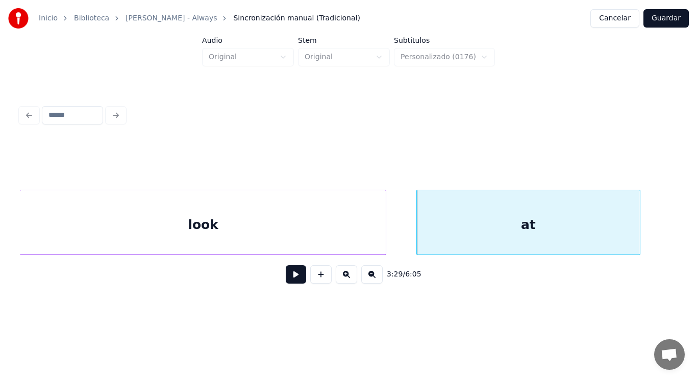
click at [288, 280] on button at bounding box center [296, 274] width 20 height 18
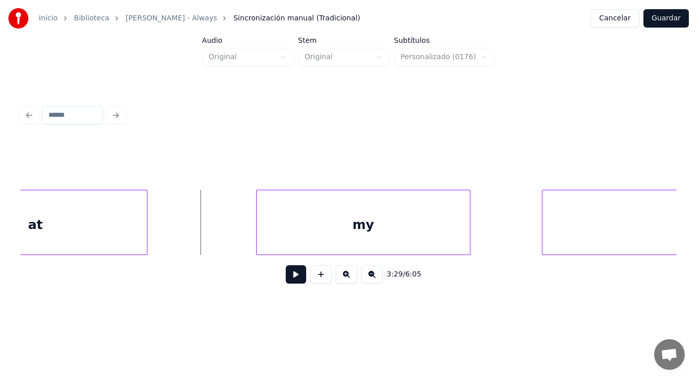
scroll to position [0, 149503]
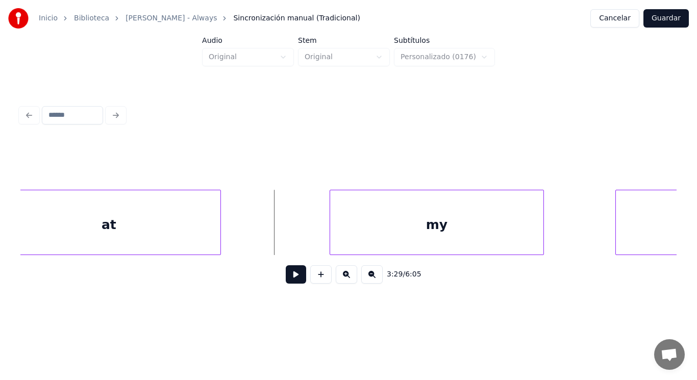
drag, startPoint x: 238, startPoint y: 232, endPoint x: 299, endPoint y: 298, distance: 88.8
click at [291, 284] on button at bounding box center [296, 274] width 20 height 18
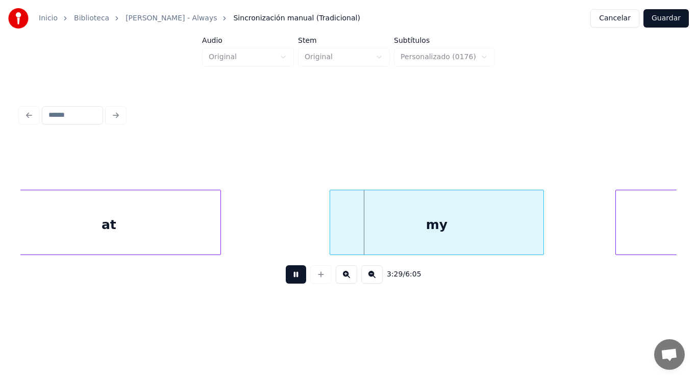
click at [291, 284] on button at bounding box center [296, 274] width 20 height 18
click at [210, 237] on div at bounding box center [208, 222] width 3 height 64
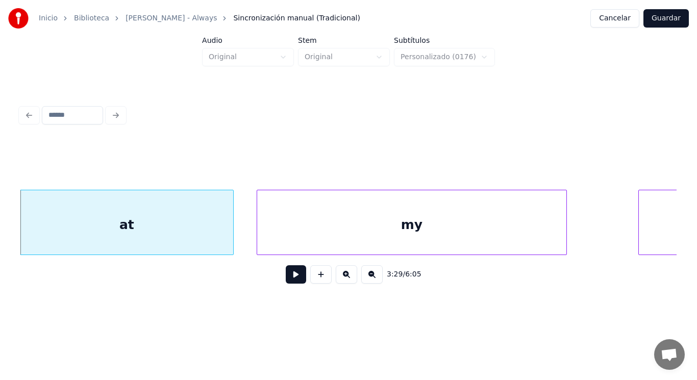
click at [259, 238] on div at bounding box center [258, 222] width 3 height 64
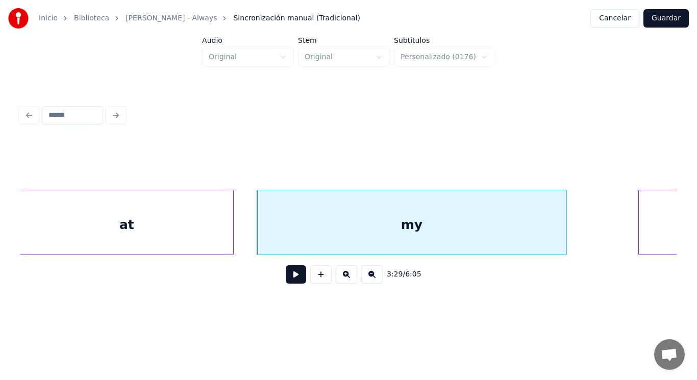
click at [288, 280] on button at bounding box center [296, 274] width 20 height 18
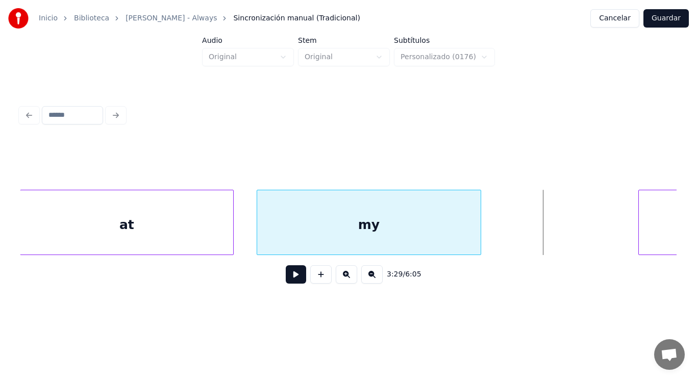
click at [480, 237] on div at bounding box center [479, 222] width 3 height 64
click at [293, 275] on button at bounding box center [296, 274] width 20 height 18
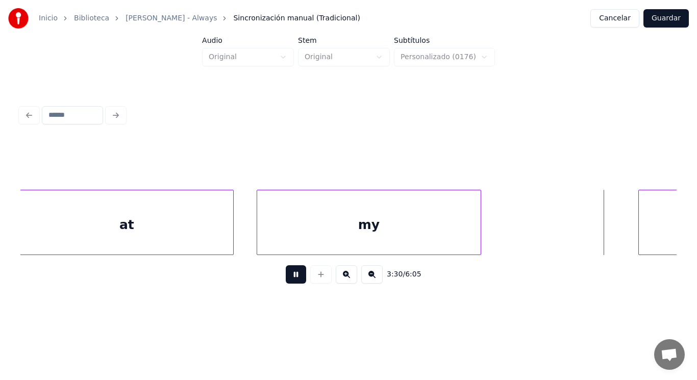
click at [293, 275] on button at bounding box center [296, 274] width 20 height 18
click at [288, 277] on button at bounding box center [296, 274] width 20 height 18
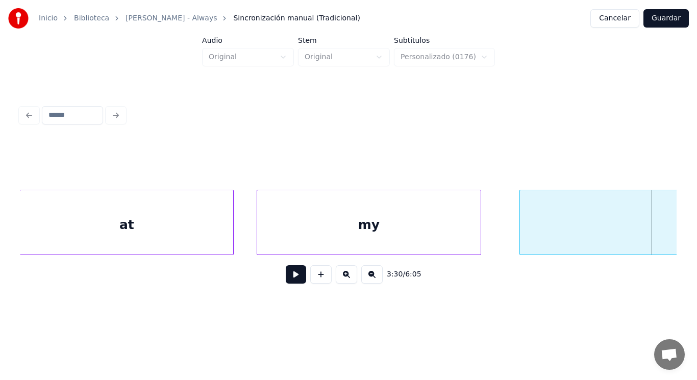
click at [522, 238] on div at bounding box center [521, 222] width 3 height 64
click at [293, 279] on button at bounding box center [296, 274] width 20 height 18
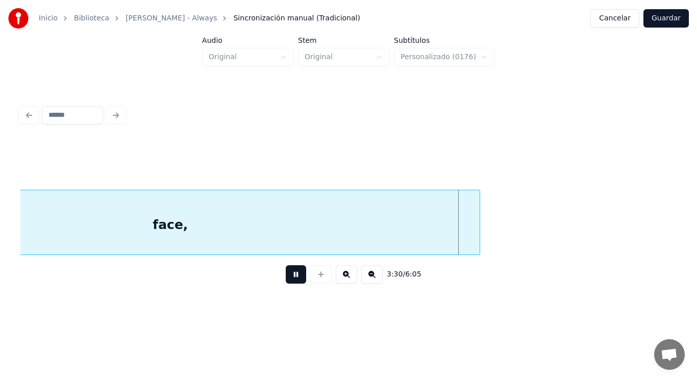
click at [293, 279] on button at bounding box center [296, 274] width 20 height 18
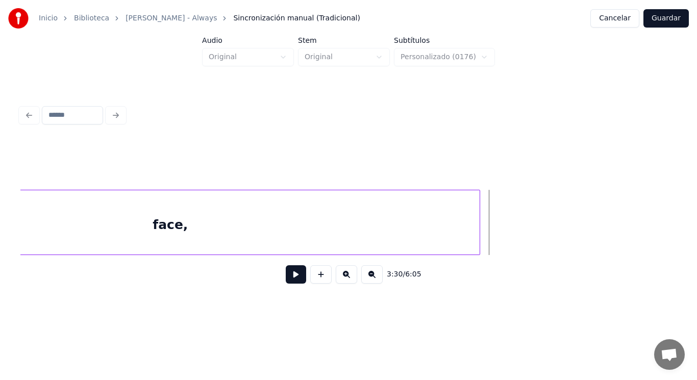
click at [293, 279] on button at bounding box center [296, 274] width 20 height 18
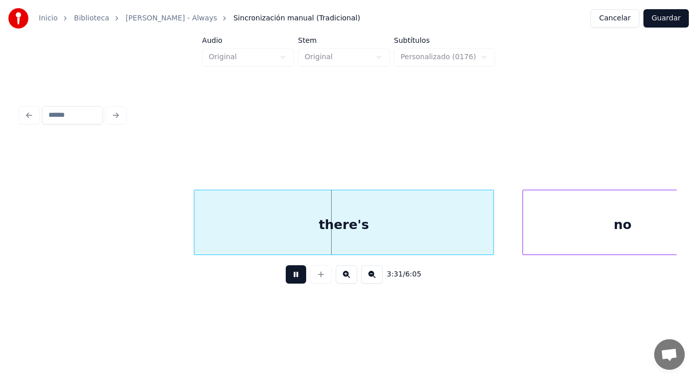
click at [293, 279] on button at bounding box center [296, 274] width 20 height 18
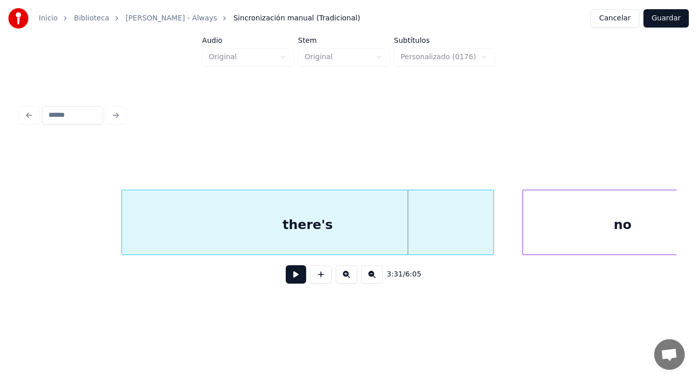
click at [123, 232] on div at bounding box center [123, 222] width 3 height 64
click at [289, 279] on button at bounding box center [296, 274] width 20 height 18
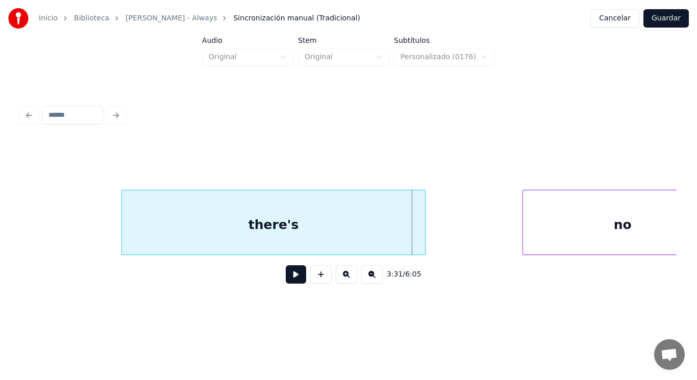
click at [423, 239] on div at bounding box center [423, 222] width 3 height 64
click at [290, 278] on button at bounding box center [296, 274] width 20 height 18
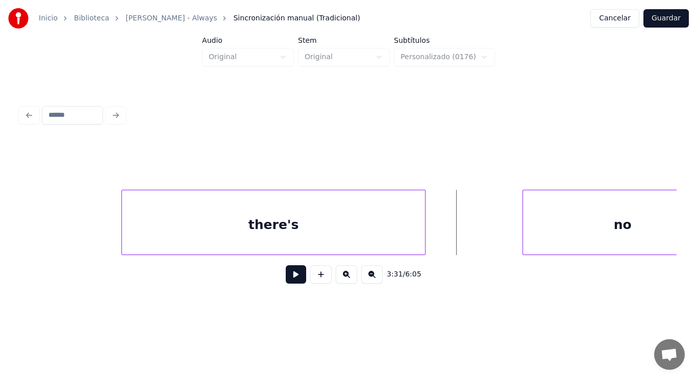
click at [289, 280] on button at bounding box center [296, 274] width 20 height 18
drag, startPoint x: 289, startPoint y: 280, endPoint x: 494, endPoint y: 235, distance: 210.1
click at [300, 275] on button at bounding box center [296, 274] width 20 height 18
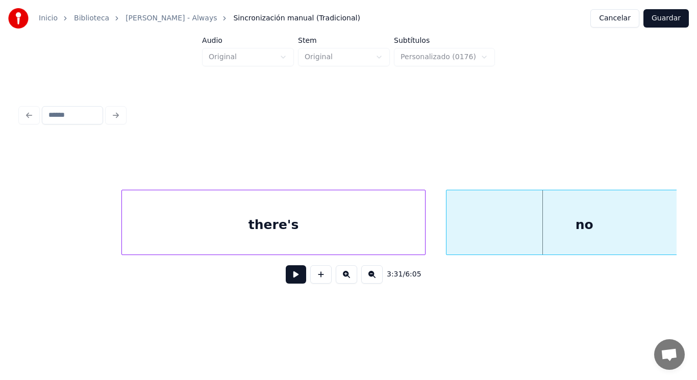
click at [447, 236] on div at bounding box center [448, 222] width 3 height 64
click at [286, 279] on button at bounding box center [296, 274] width 20 height 18
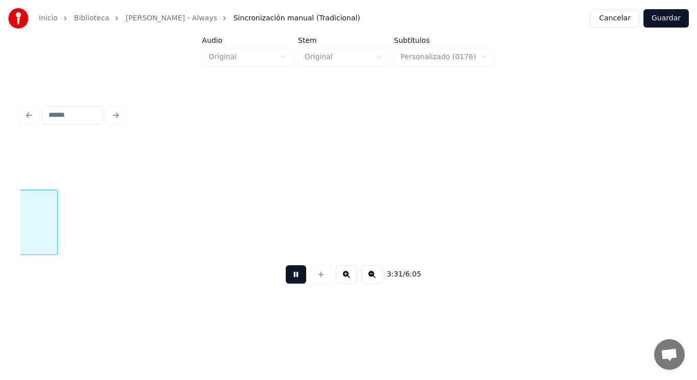
click at [286, 279] on button at bounding box center [296, 274] width 20 height 18
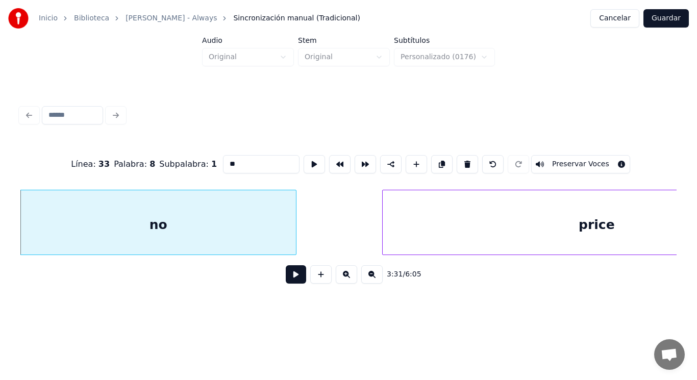
click at [289, 280] on button at bounding box center [296, 274] width 20 height 18
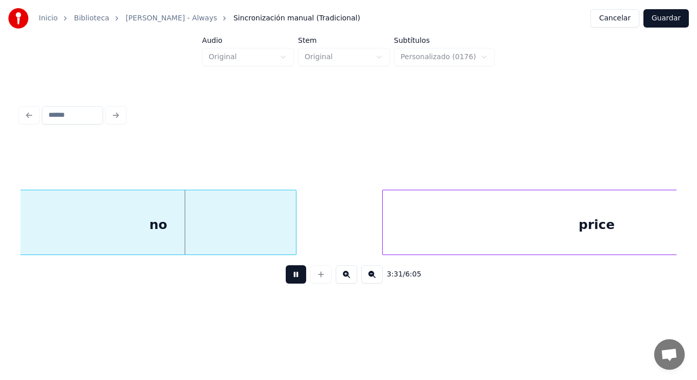
click at [289, 280] on button at bounding box center [296, 274] width 20 height 18
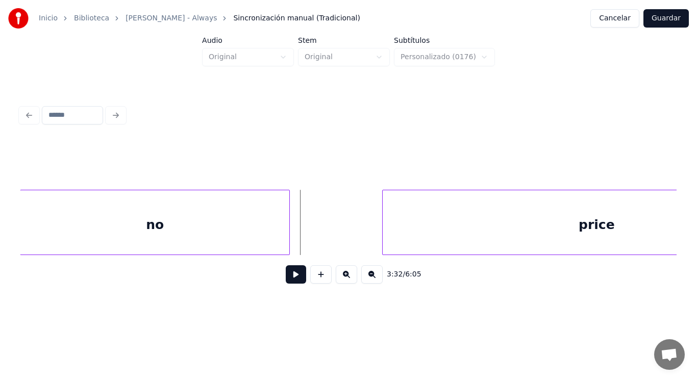
click at [289, 236] on div at bounding box center [287, 222] width 3 height 64
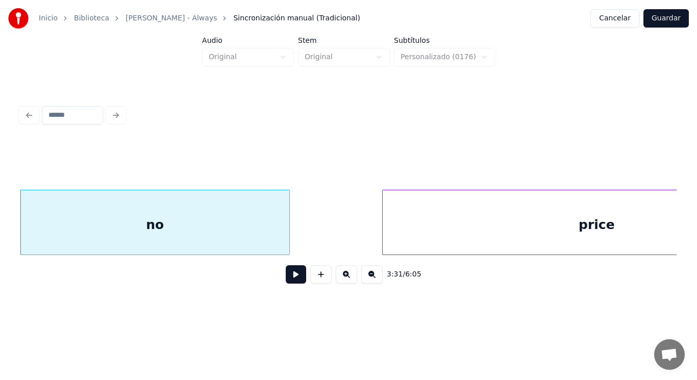
click at [294, 275] on button at bounding box center [296, 274] width 20 height 18
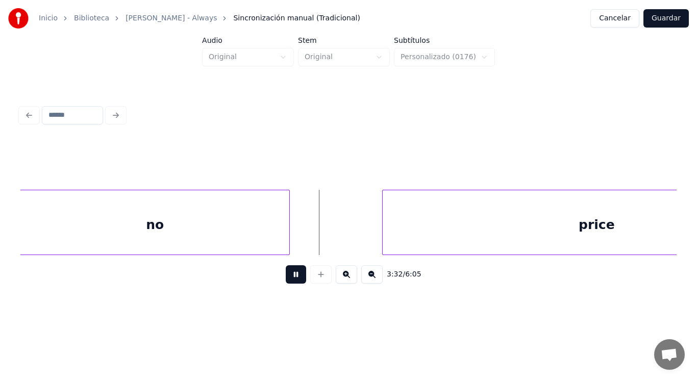
click at [294, 275] on button at bounding box center [296, 274] width 20 height 18
drag, startPoint x: 316, startPoint y: 231, endPoint x: 302, endPoint y: 263, distance: 35.2
click at [292, 277] on button at bounding box center [296, 274] width 20 height 18
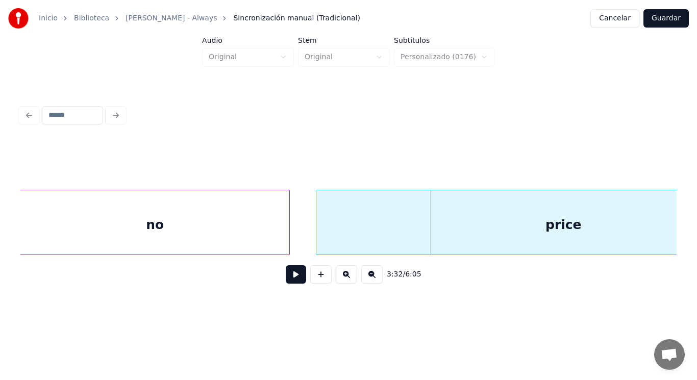
click at [318, 239] on div at bounding box center [317, 222] width 3 height 64
click at [287, 281] on button at bounding box center [296, 274] width 20 height 18
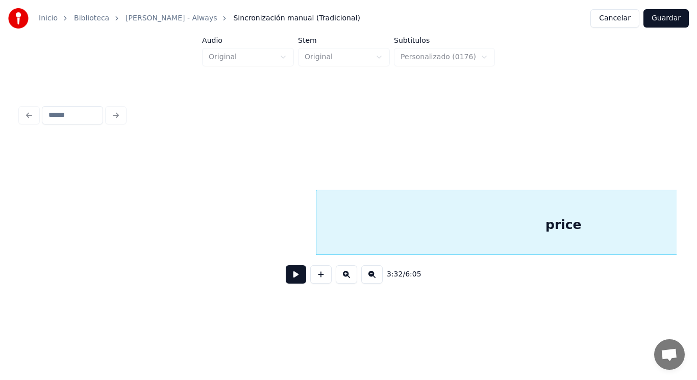
scroll to position [0, 151889]
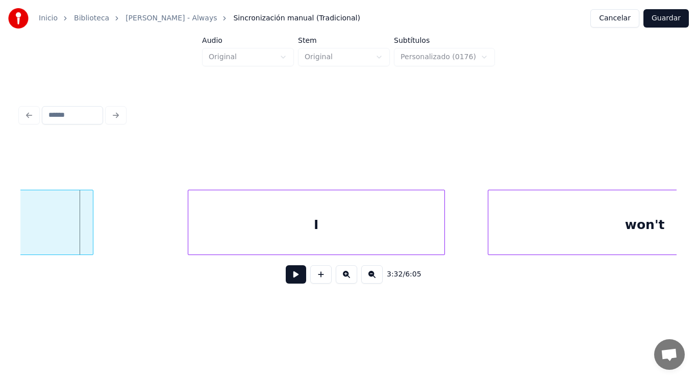
click at [92, 240] on div at bounding box center [91, 222] width 3 height 64
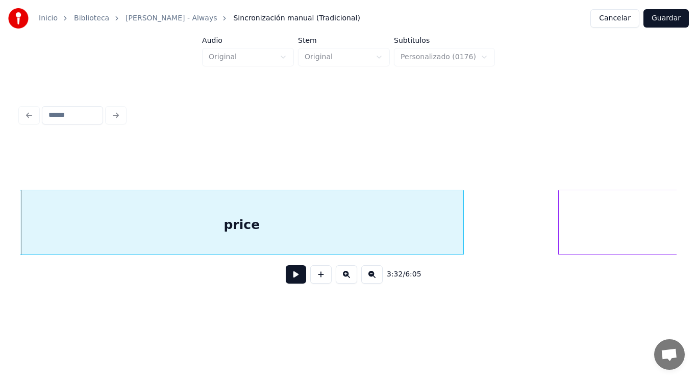
click at [286, 280] on button at bounding box center [296, 274] width 20 height 18
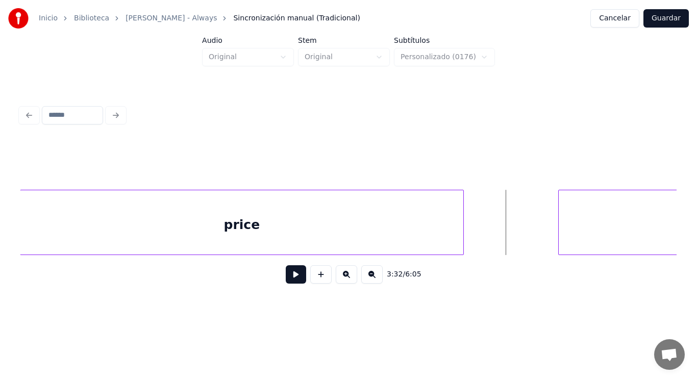
click at [290, 279] on button at bounding box center [296, 274] width 20 height 18
drag, startPoint x: 290, startPoint y: 279, endPoint x: 296, endPoint y: 275, distance: 7.5
click at [296, 275] on button at bounding box center [296, 274] width 20 height 18
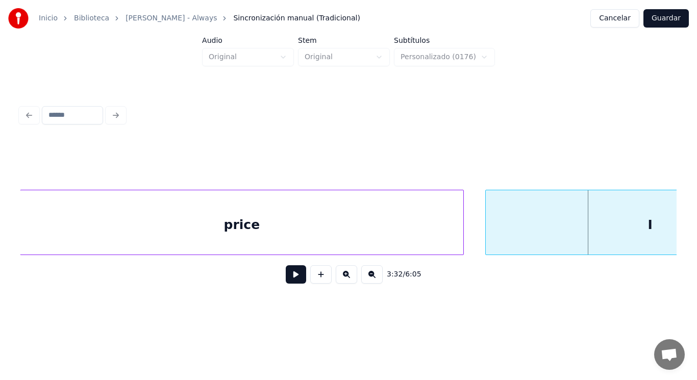
click at [488, 236] on div at bounding box center [487, 222] width 3 height 64
click at [289, 281] on button at bounding box center [296, 274] width 20 height 18
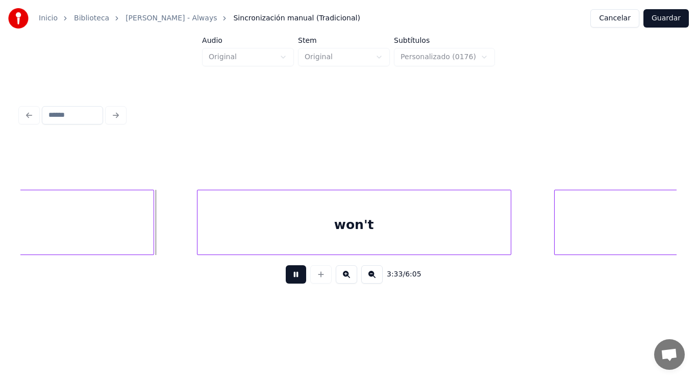
click at [289, 281] on button at bounding box center [296, 274] width 20 height 18
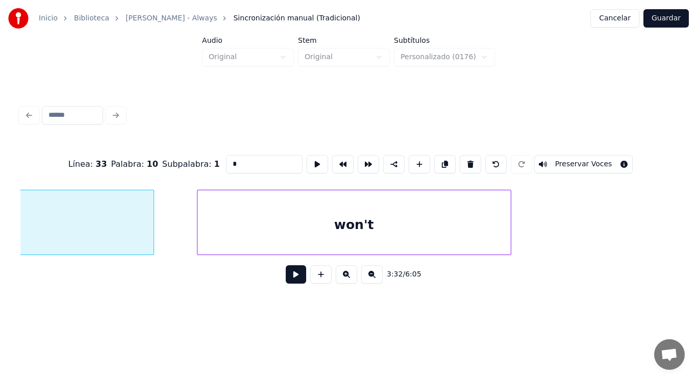
scroll to position [0, 151983]
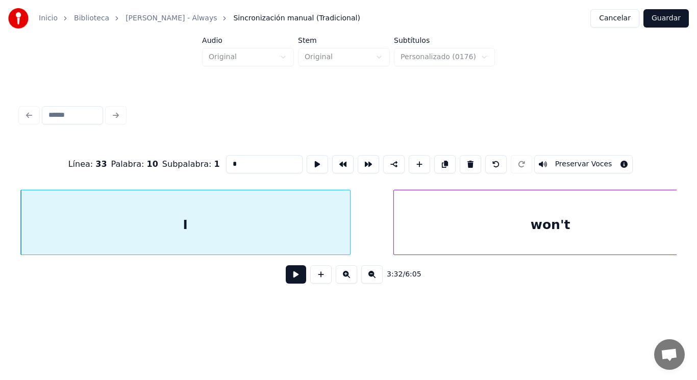
click at [292, 281] on button at bounding box center [296, 274] width 20 height 18
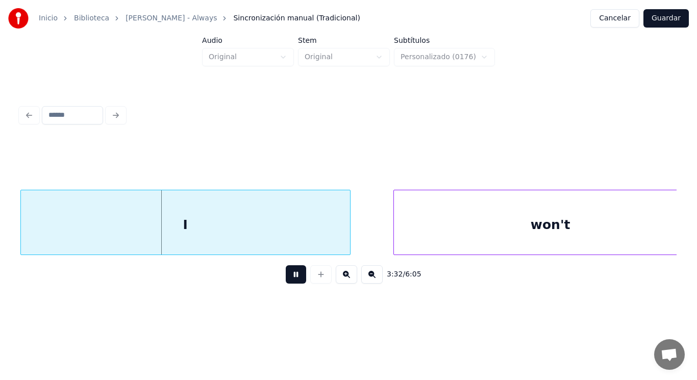
click at [292, 281] on button at bounding box center [296, 274] width 20 height 18
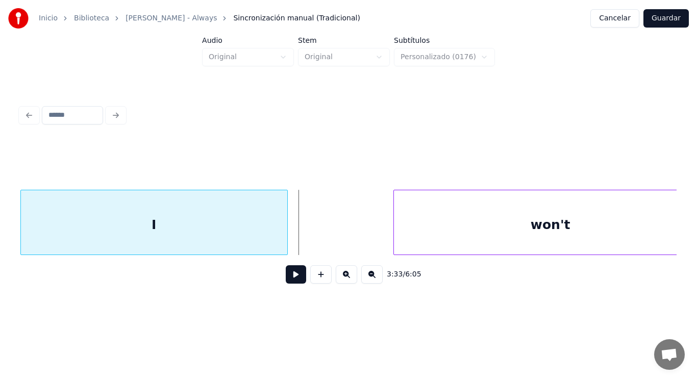
click at [287, 245] on div at bounding box center [285, 222] width 3 height 64
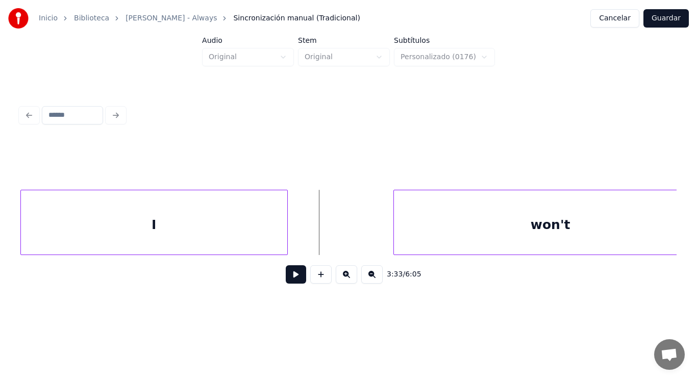
click at [291, 274] on button at bounding box center [296, 274] width 20 height 18
drag, startPoint x: 291, startPoint y: 274, endPoint x: 403, endPoint y: 220, distance: 124.4
click at [303, 265] on div "3:33 / 6:05" at bounding box center [348, 274] width 656 height 39
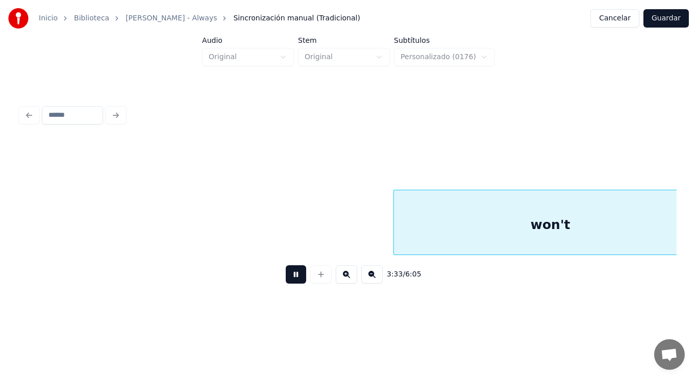
scroll to position [0, 152645]
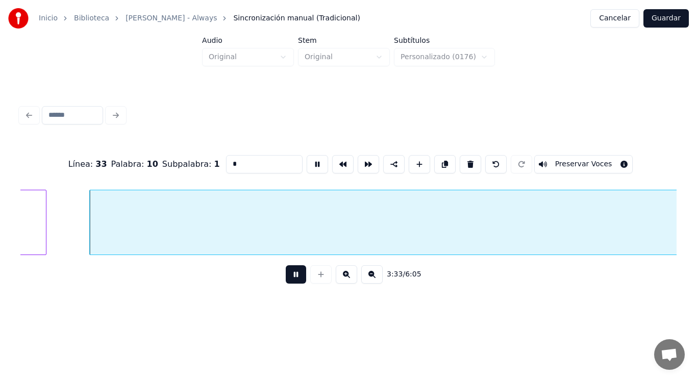
type input "***"
click at [297, 273] on button at bounding box center [296, 274] width 20 height 18
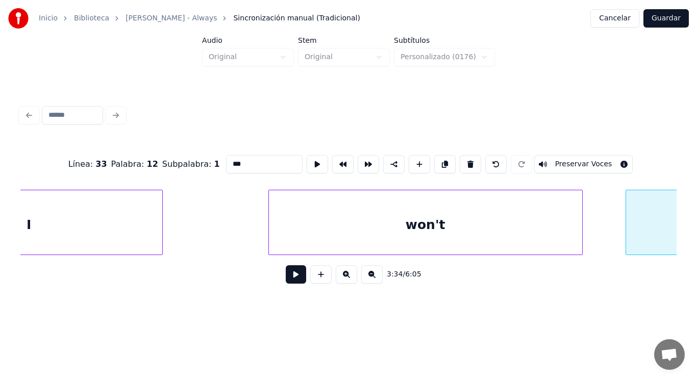
scroll to position [0, 152053]
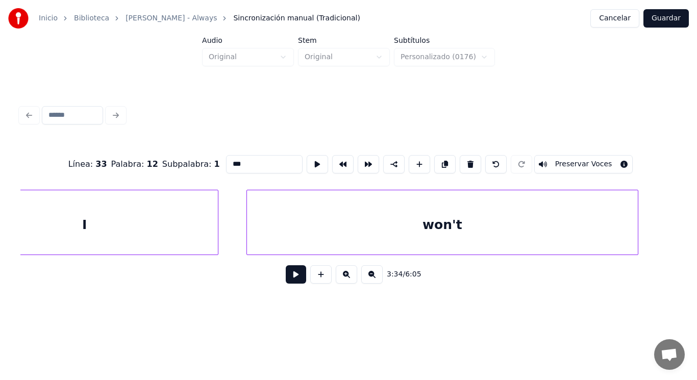
click at [248, 227] on div at bounding box center [248, 222] width 3 height 64
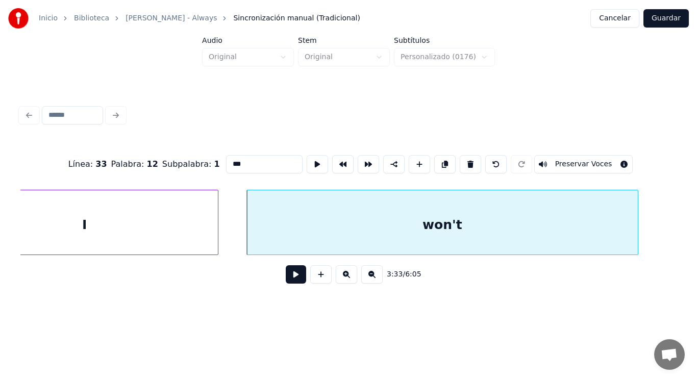
click at [287, 280] on button at bounding box center [296, 274] width 20 height 18
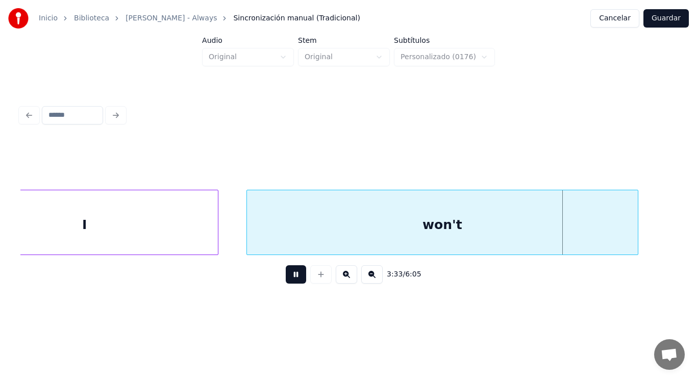
click at [287, 280] on button at bounding box center [296, 274] width 20 height 18
click at [612, 236] on div at bounding box center [610, 222] width 3 height 64
click at [288, 281] on button at bounding box center [296, 274] width 20 height 18
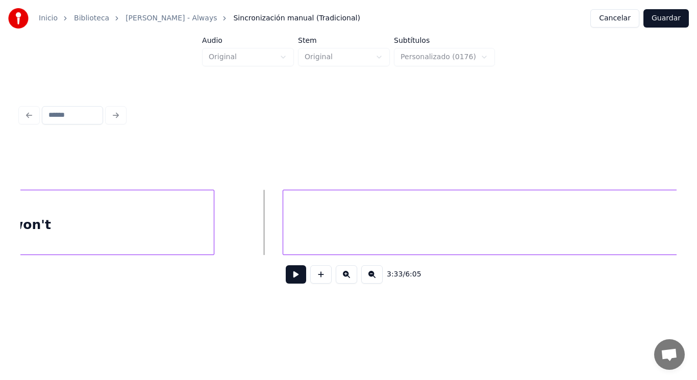
scroll to position [0, 152461]
click at [289, 276] on button at bounding box center [296, 274] width 20 height 18
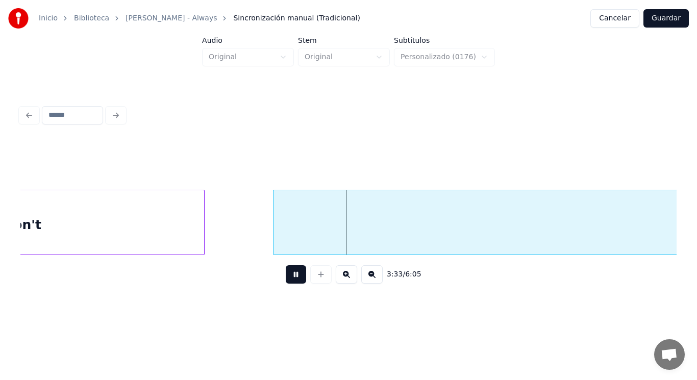
click at [289, 276] on button at bounding box center [296, 274] width 20 height 18
click at [228, 238] on div at bounding box center [229, 222] width 3 height 64
click at [294, 277] on button at bounding box center [296, 274] width 20 height 18
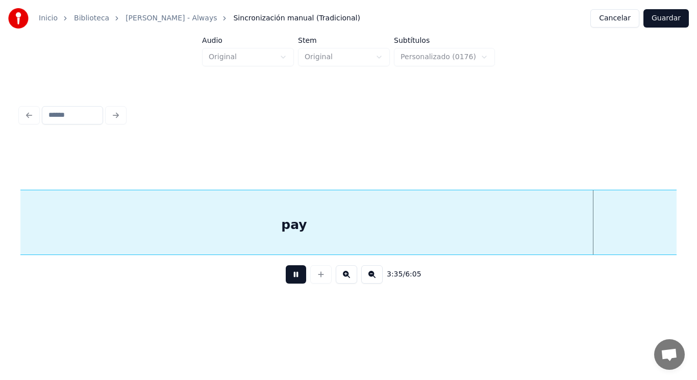
scroll to position [0, 153791]
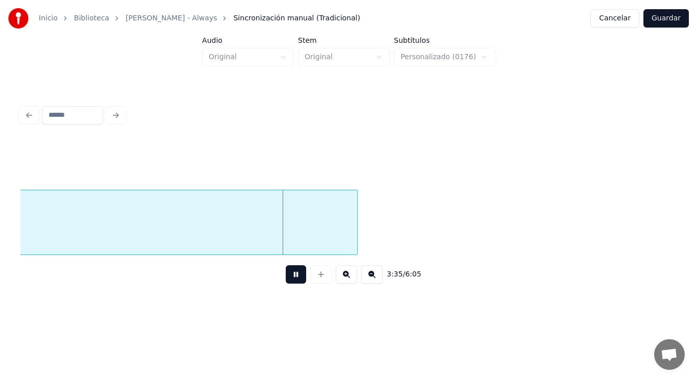
click at [294, 277] on button at bounding box center [296, 274] width 20 height 18
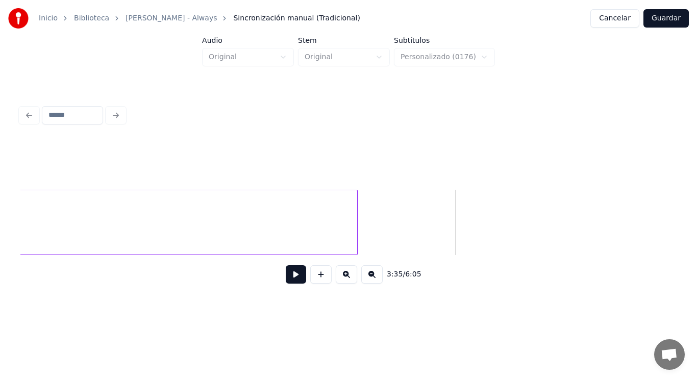
click at [294, 277] on button at bounding box center [296, 274] width 20 height 18
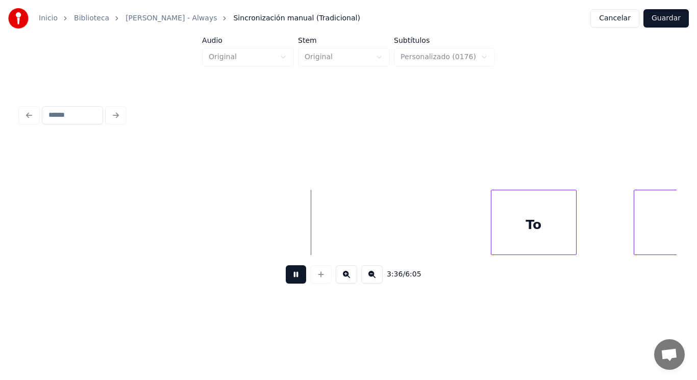
click at [294, 277] on button at bounding box center [296, 274] width 20 height 18
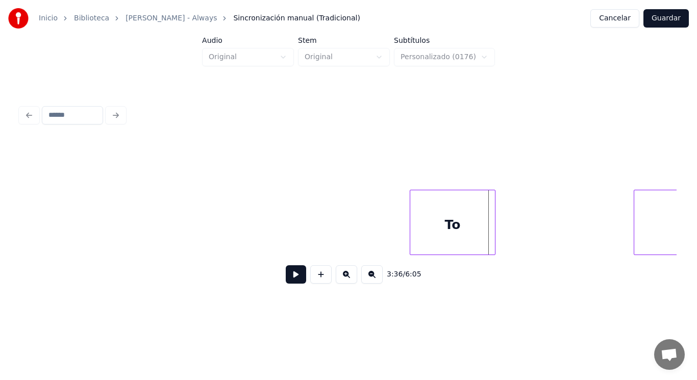
click at [458, 227] on div "To" at bounding box center [452, 224] width 85 height 69
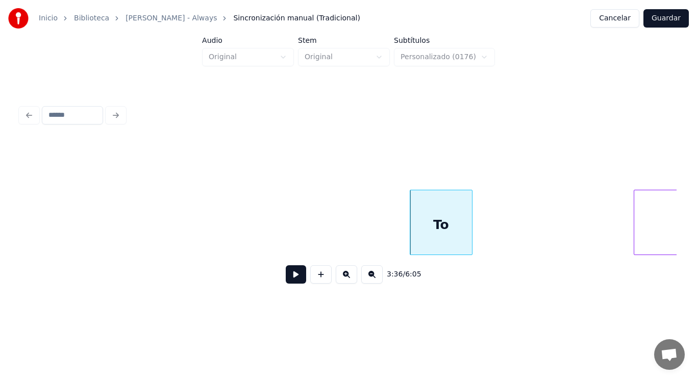
click at [470, 228] on div at bounding box center [470, 222] width 3 height 64
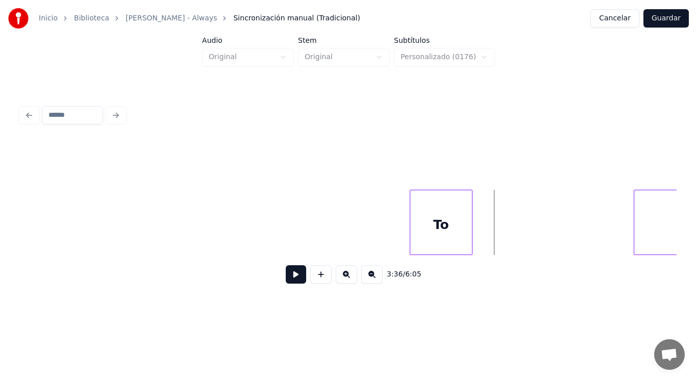
click at [289, 280] on button at bounding box center [296, 274] width 20 height 18
click at [492, 241] on div at bounding box center [490, 222] width 3 height 64
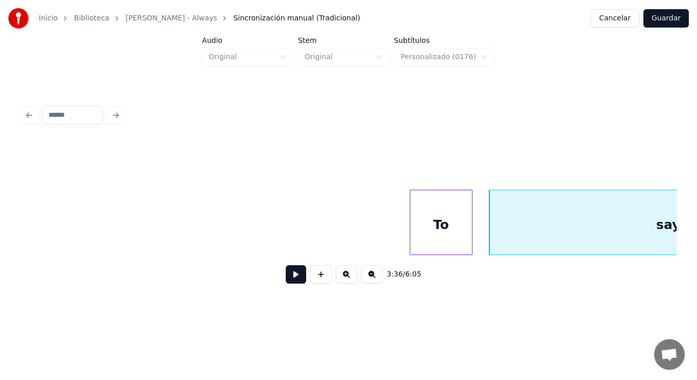
click at [451, 241] on div "To" at bounding box center [441, 224] width 62 height 69
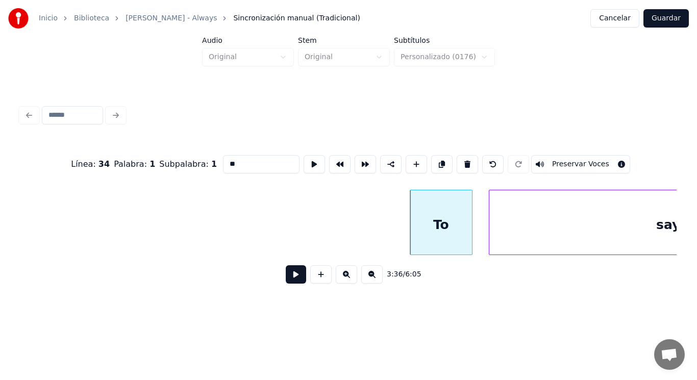
click at [288, 280] on button at bounding box center [296, 274] width 20 height 18
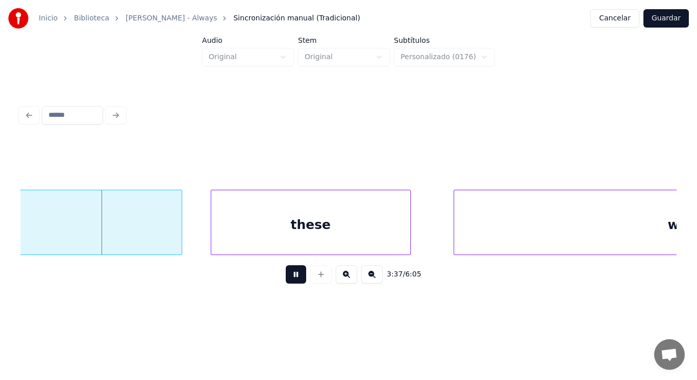
click at [288, 280] on button at bounding box center [296, 274] width 20 height 18
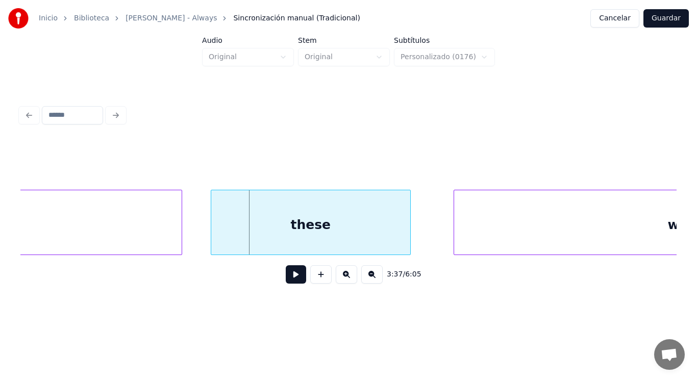
click at [129, 220] on div "say" at bounding box center [2, 224] width 358 height 69
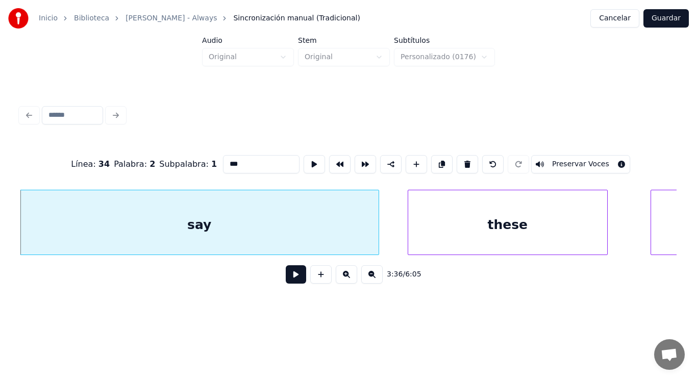
click at [289, 275] on button at bounding box center [296, 274] width 20 height 18
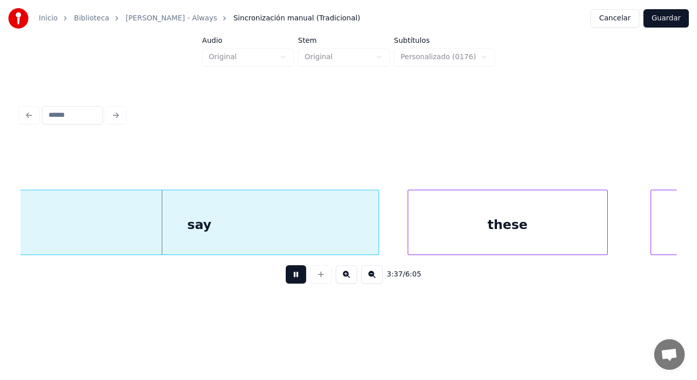
click at [289, 275] on button at bounding box center [296, 274] width 20 height 18
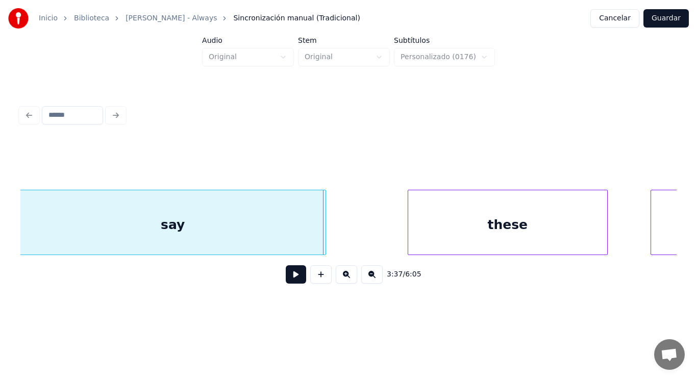
click at [324, 244] on div at bounding box center [324, 222] width 3 height 64
click at [293, 278] on button at bounding box center [296, 274] width 20 height 18
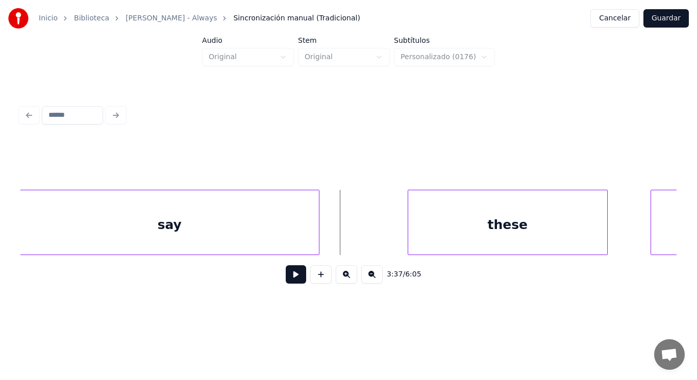
click at [318, 243] on div at bounding box center [317, 222] width 3 height 64
click at [289, 275] on button at bounding box center [296, 274] width 20 height 18
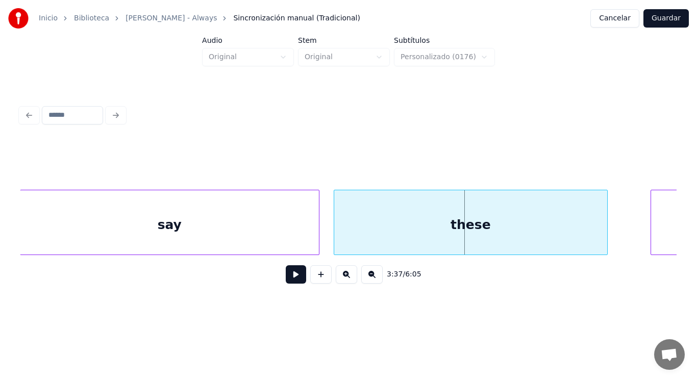
click at [336, 246] on div at bounding box center [335, 222] width 3 height 64
click at [275, 246] on div "say" at bounding box center [169, 224] width 299 height 69
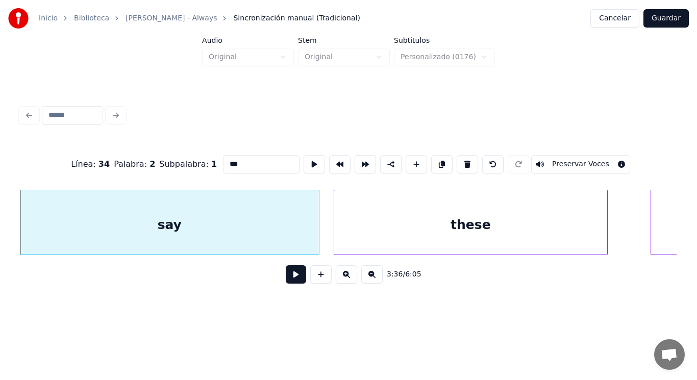
click at [286, 278] on button at bounding box center [296, 274] width 20 height 18
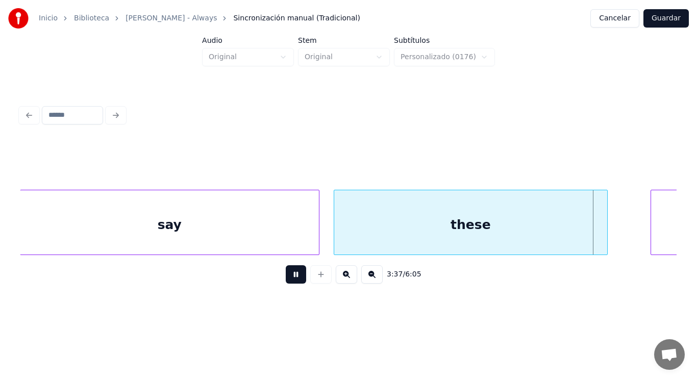
click at [286, 278] on button at bounding box center [296, 274] width 20 height 18
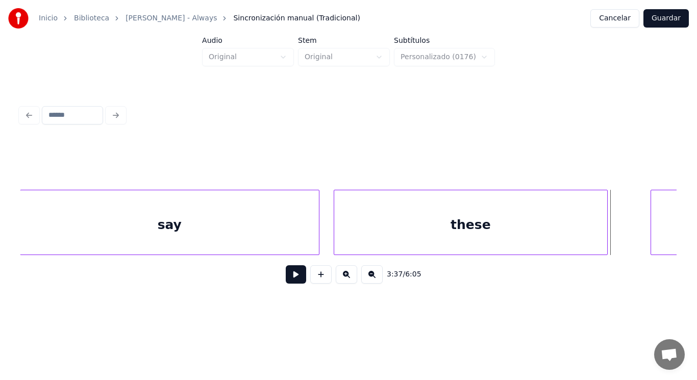
click at [478, 236] on div "these" at bounding box center [470, 224] width 273 height 69
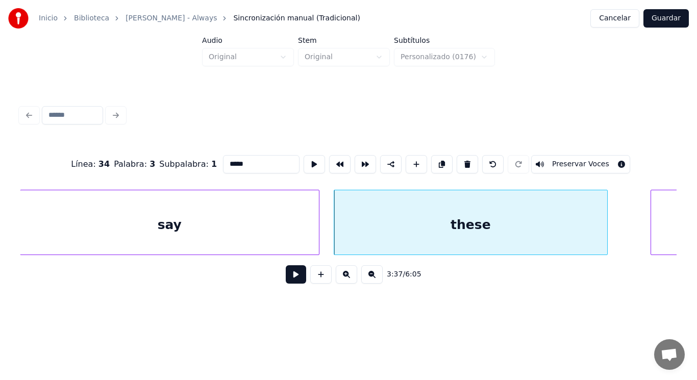
click at [288, 280] on button at bounding box center [296, 274] width 20 height 18
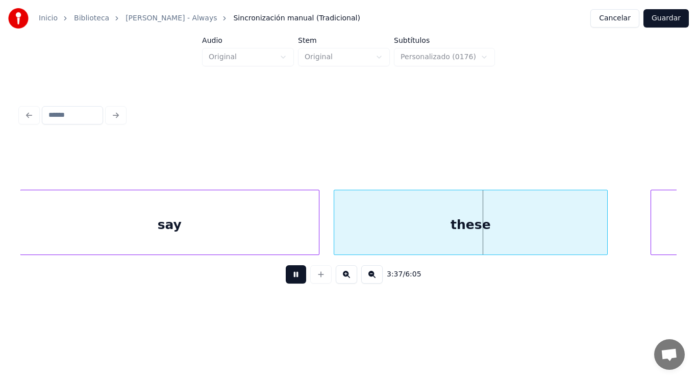
click at [288, 280] on button at bounding box center [296, 274] width 20 height 18
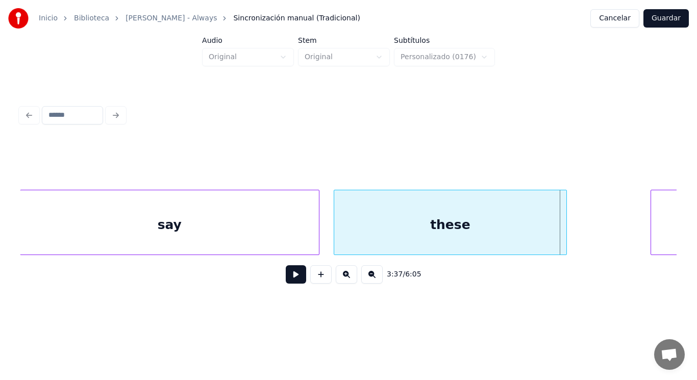
click at [565, 249] on div at bounding box center [564, 222] width 3 height 64
click at [294, 277] on button at bounding box center [296, 274] width 20 height 18
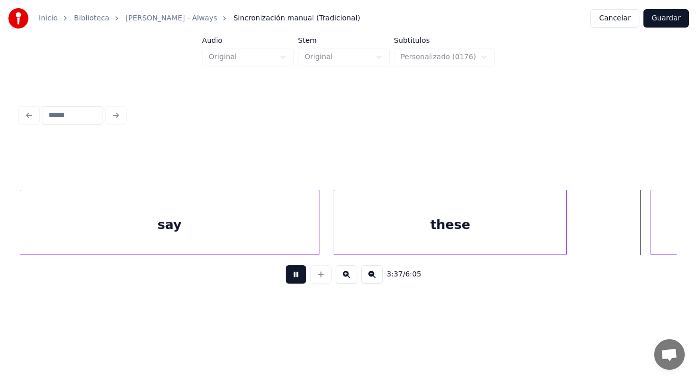
click at [294, 277] on button at bounding box center [296, 274] width 20 height 18
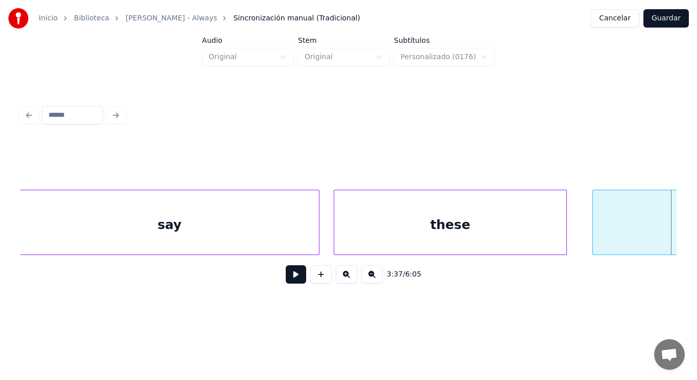
click at [593, 240] on div at bounding box center [594, 222] width 3 height 64
click at [290, 279] on button at bounding box center [296, 274] width 20 height 18
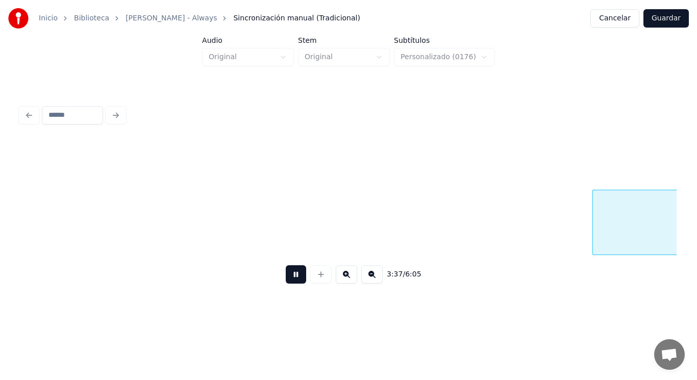
scroll to position [0, 155593]
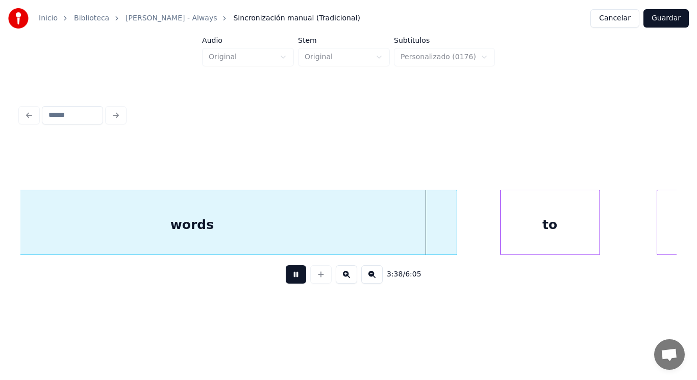
click at [290, 279] on button at bounding box center [296, 274] width 20 height 18
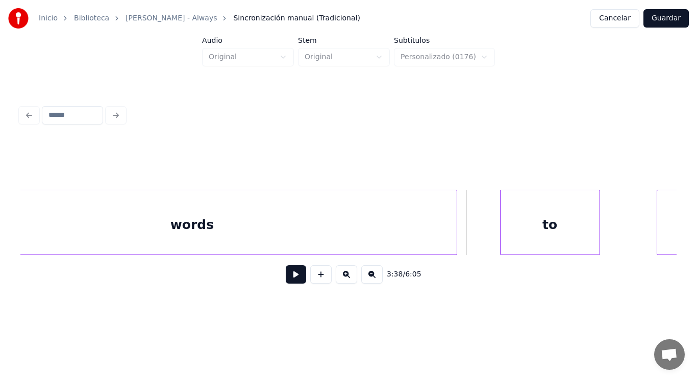
click at [340, 237] on div "words" at bounding box center [192, 224] width 529 height 69
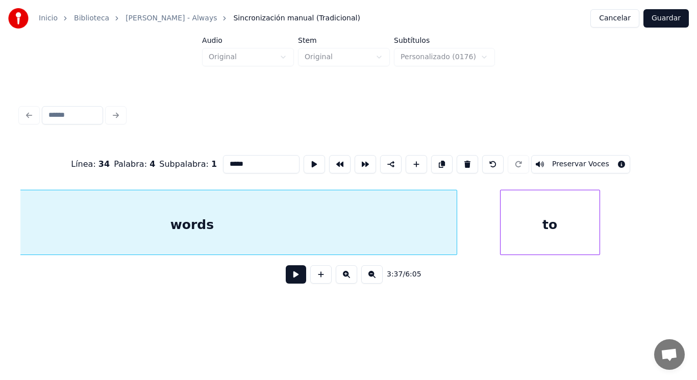
scroll to position [0, 155500]
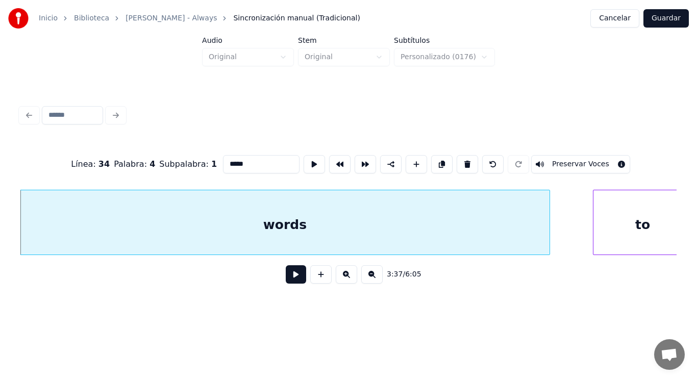
click at [290, 276] on button at bounding box center [296, 274] width 20 height 18
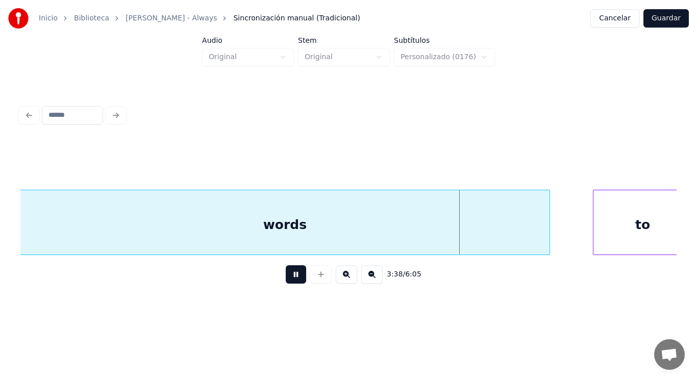
click at [290, 276] on button at bounding box center [296, 274] width 20 height 18
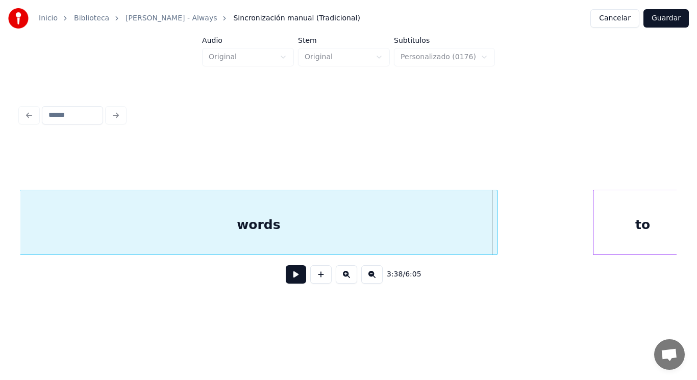
click at [496, 247] on div at bounding box center [495, 222] width 3 height 64
click at [295, 280] on button at bounding box center [296, 274] width 20 height 18
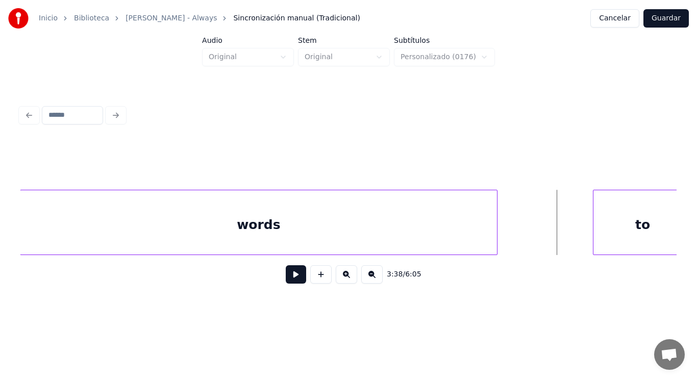
scroll to position [0, 155512]
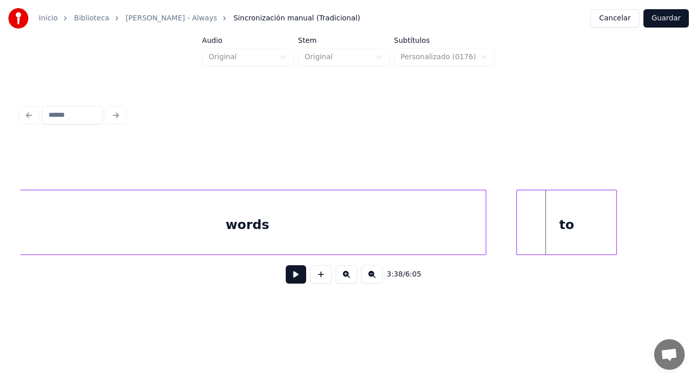
click at [544, 228] on div "to" at bounding box center [566, 224] width 99 height 69
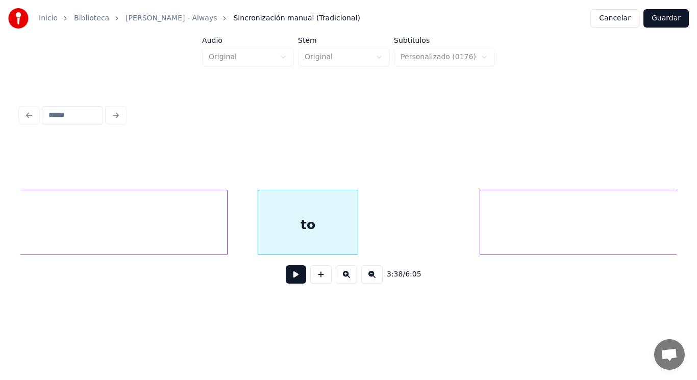
scroll to position [0, 155777]
click at [289, 281] on button at bounding box center [296, 274] width 20 height 18
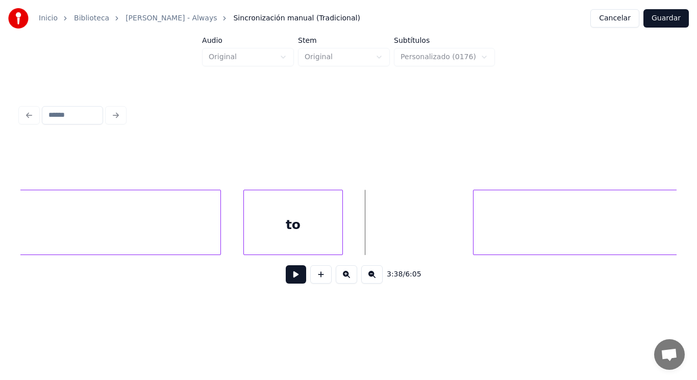
click at [323, 238] on div "to" at bounding box center [293, 224] width 99 height 69
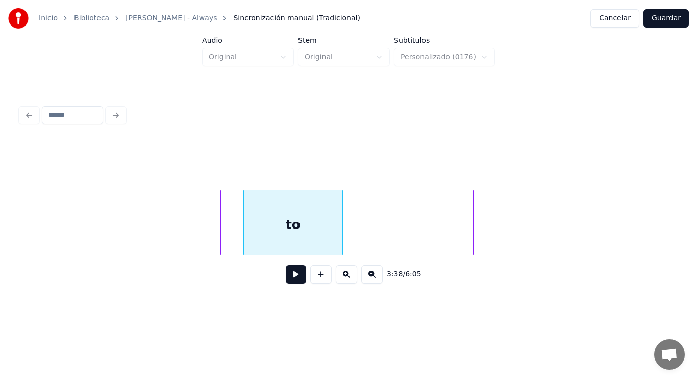
click at [292, 276] on button at bounding box center [296, 274] width 20 height 18
click at [321, 240] on div at bounding box center [322, 222] width 3 height 64
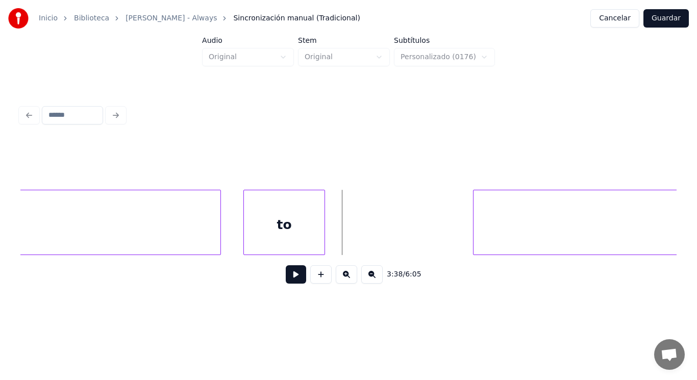
click at [290, 275] on button at bounding box center [296, 274] width 20 height 18
click at [341, 242] on div at bounding box center [342, 222] width 3 height 64
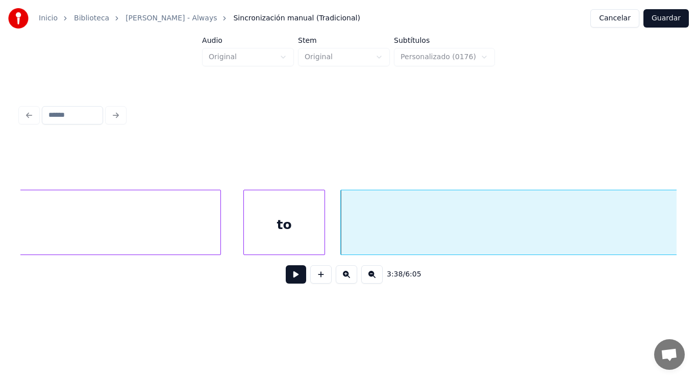
click at [286, 280] on button at bounding box center [296, 274] width 20 height 18
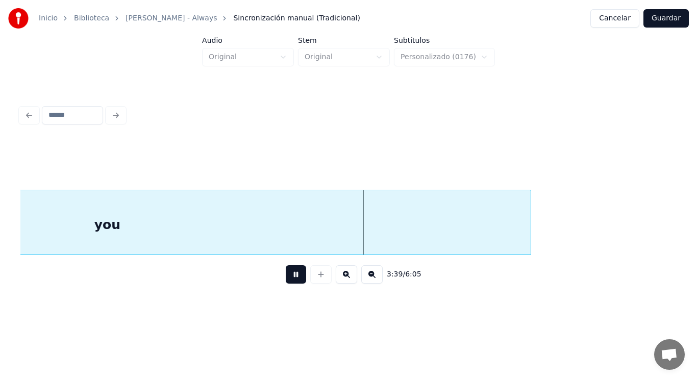
click at [286, 280] on button at bounding box center [296, 274] width 20 height 18
click at [289, 276] on button at bounding box center [296, 274] width 20 height 18
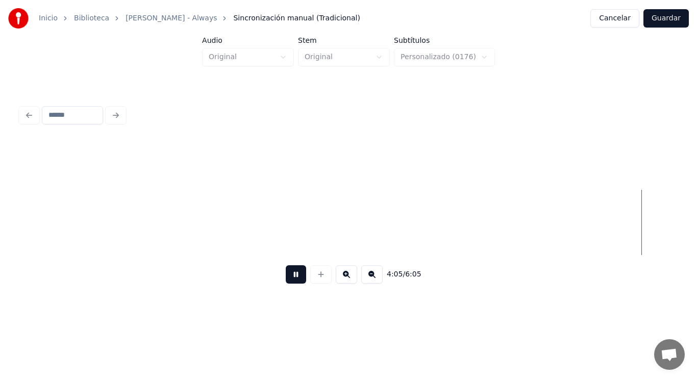
scroll to position [0, 175727]
click at [288, 280] on button at bounding box center [296, 274] width 20 height 18
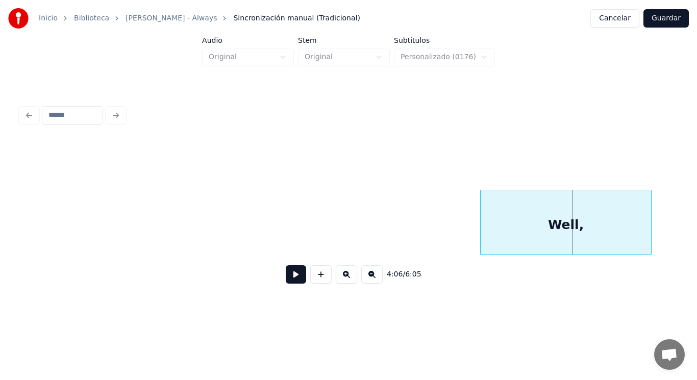
scroll to position [0, 175767]
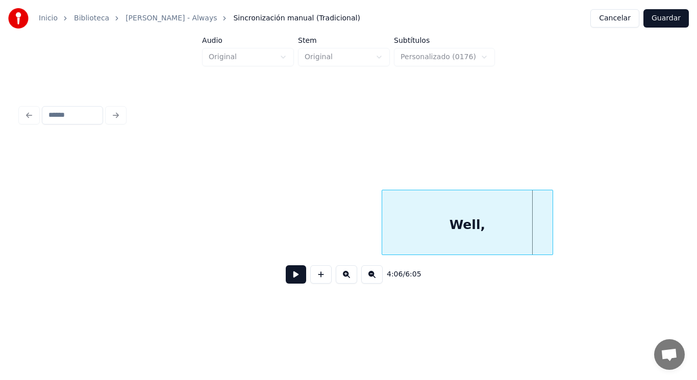
click at [433, 231] on div "Well," at bounding box center [467, 224] width 170 height 69
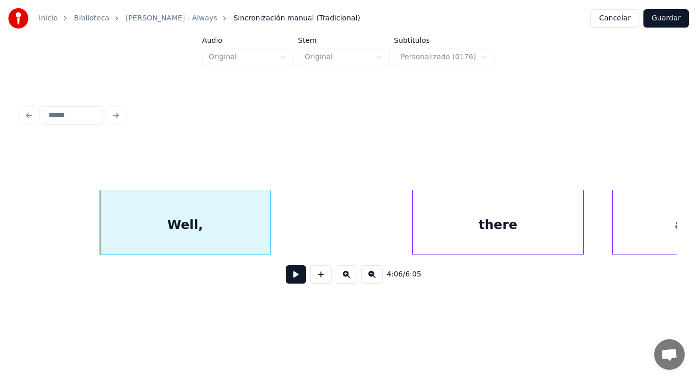
scroll to position [0, 176053]
click at [286, 278] on button at bounding box center [296, 274] width 20 height 18
click at [265, 241] on div at bounding box center [265, 222] width 3 height 64
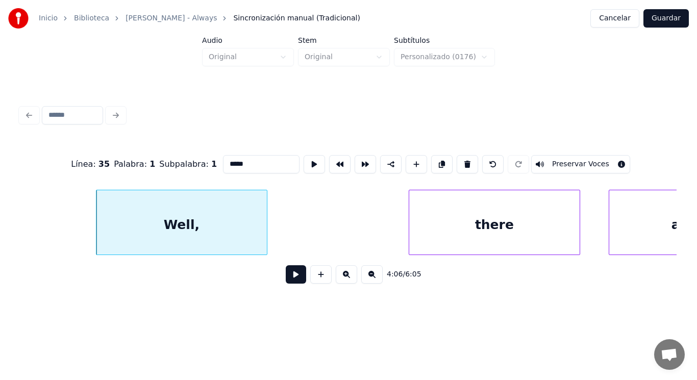
click at [290, 279] on button at bounding box center [296, 274] width 20 height 18
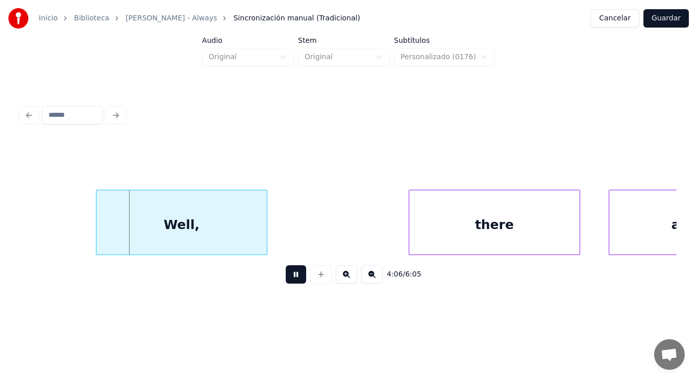
click at [290, 279] on button at bounding box center [296, 274] width 20 height 18
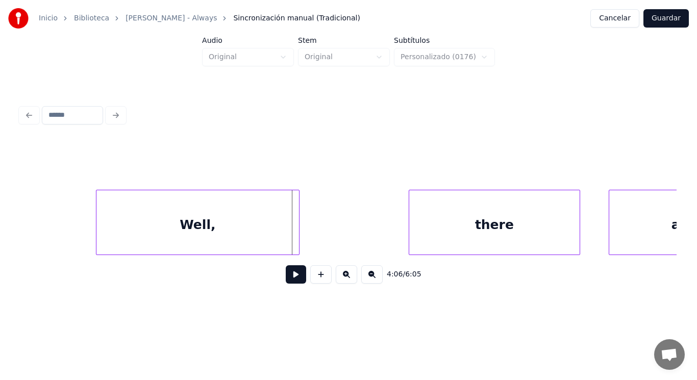
click at [297, 237] on div at bounding box center [297, 222] width 3 height 64
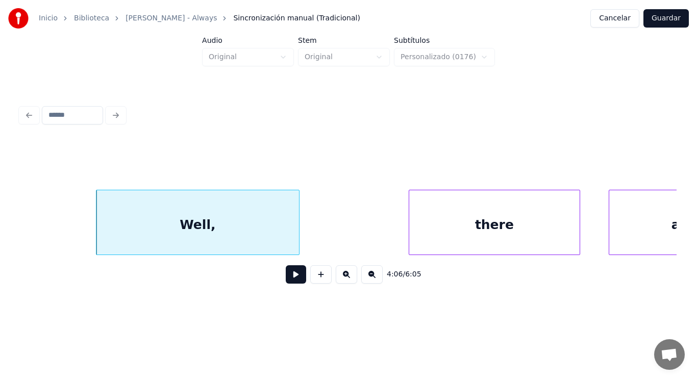
click at [292, 276] on button at bounding box center [296, 274] width 20 height 18
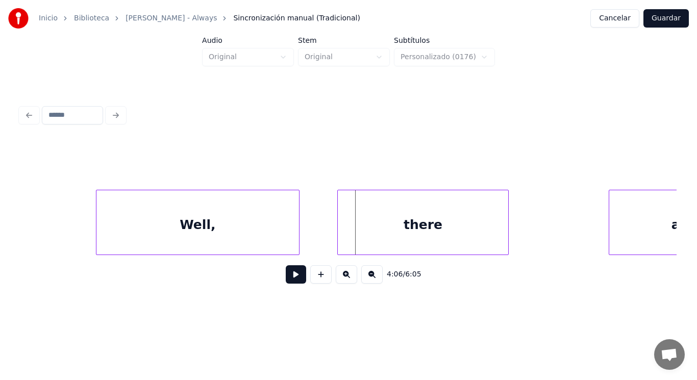
click at [359, 231] on div "there" at bounding box center [423, 224] width 170 height 69
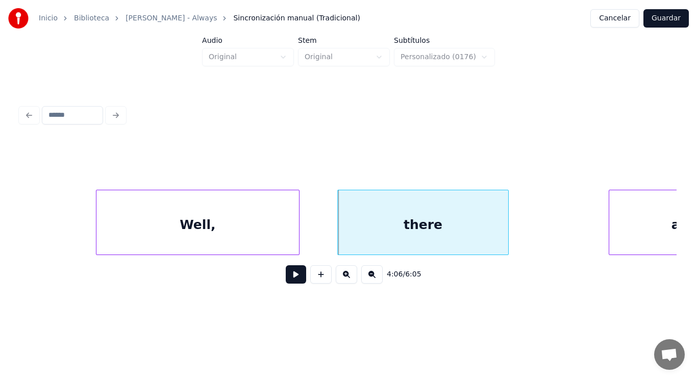
click at [288, 278] on button at bounding box center [296, 274] width 20 height 18
click at [476, 242] on div at bounding box center [475, 222] width 3 height 64
click at [289, 283] on button at bounding box center [296, 274] width 20 height 18
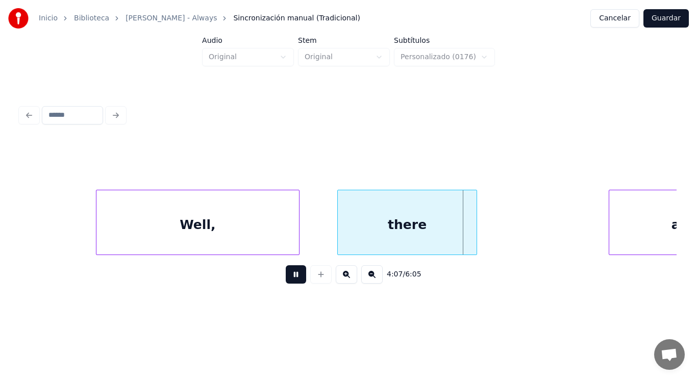
click at [289, 283] on button at bounding box center [296, 274] width 20 height 18
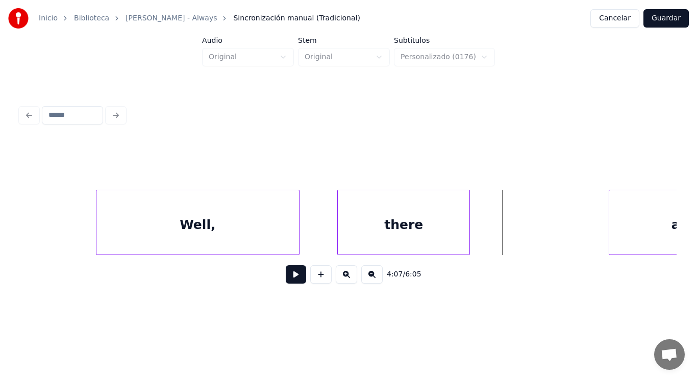
click at [467, 240] on div at bounding box center [467, 222] width 3 height 64
click at [286, 282] on button at bounding box center [296, 274] width 20 height 18
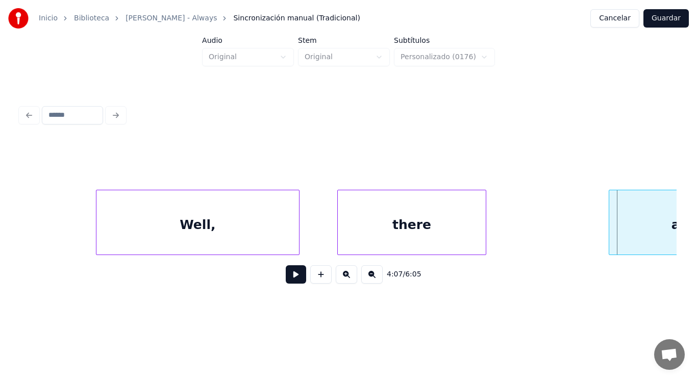
click at [486, 236] on div at bounding box center [484, 222] width 3 height 64
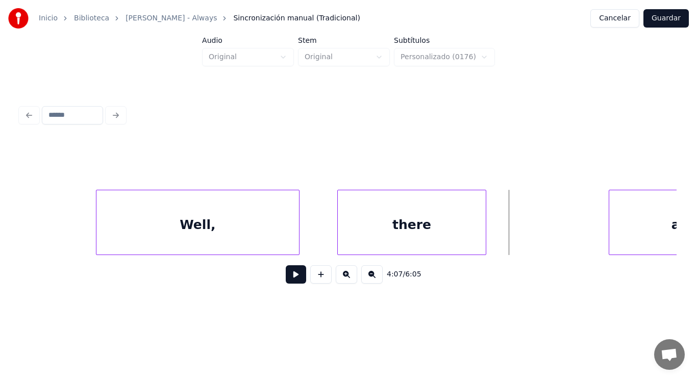
click at [289, 276] on button at bounding box center [296, 274] width 20 height 18
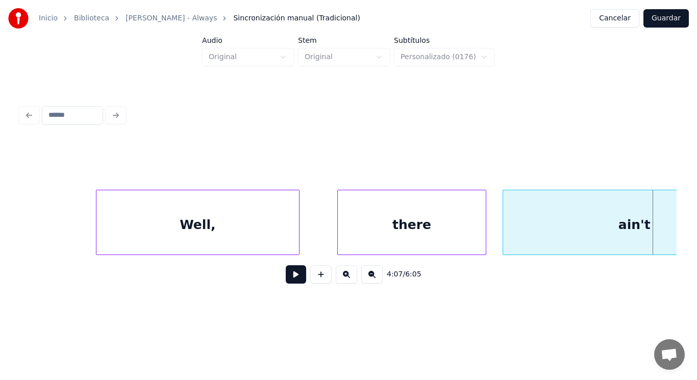
click at [505, 240] on div at bounding box center [504, 222] width 3 height 64
click at [417, 245] on div "there" at bounding box center [412, 224] width 148 height 69
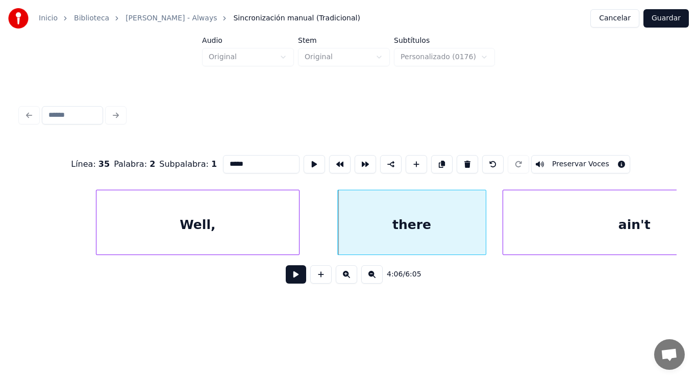
click at [546, 236] on div "ain't" at bounding box center [634, 224] width 262 height 69
type input "*****"
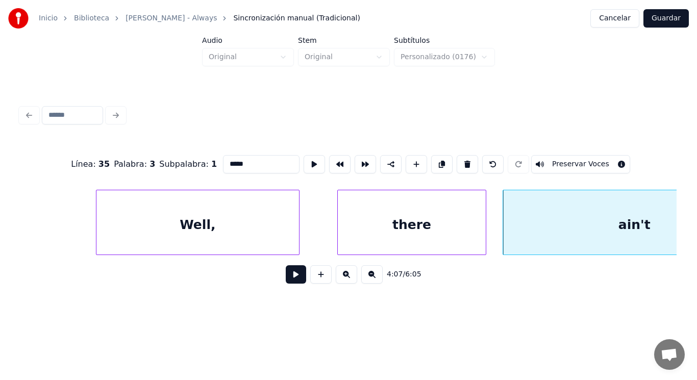
click at [289, 276] on button at bounding box center [296, 274] width 20 height 18
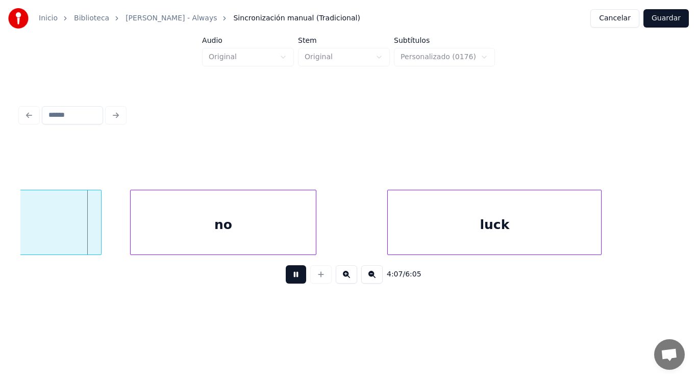
click at [289, 276] on button at bounding box center [296, 274] width 20 height 18
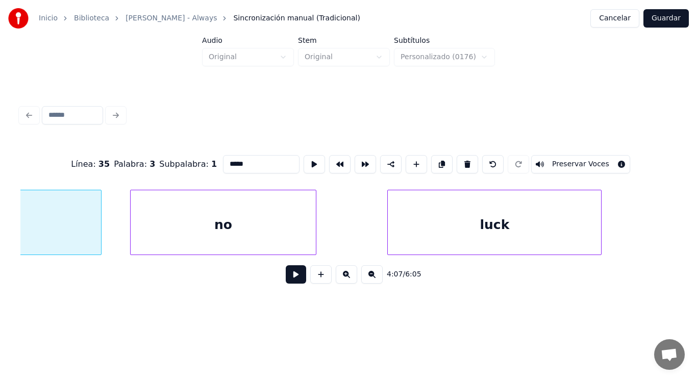
scroll to position [0, 176536]
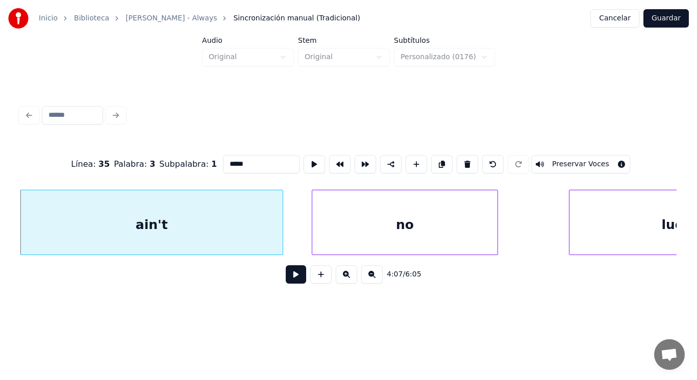
click at [290, 279] on button at bounding box center [296, 274] width 20 height 18
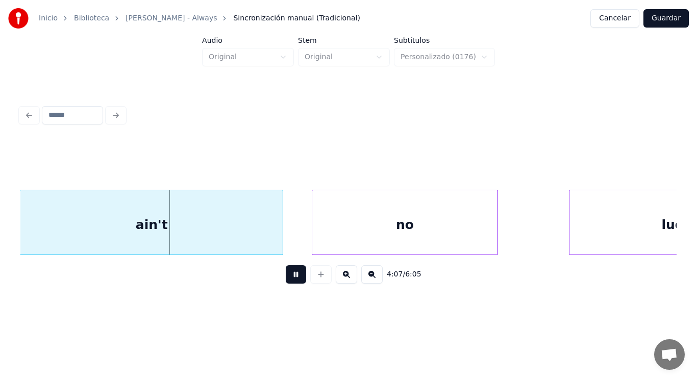
click at [290, 279] on button at bounding box center [296, 274] width 20 height 18
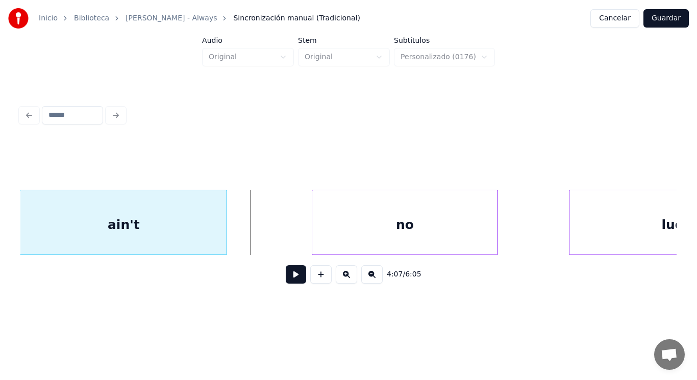
click at [224, 243] on div at bounding box center [225, 222] width 3 height 64
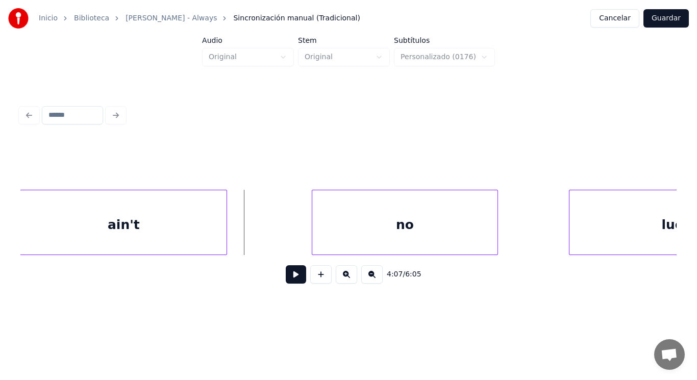
click at [286, 275] on button at bounding box center [296, 274] width 20 height 18
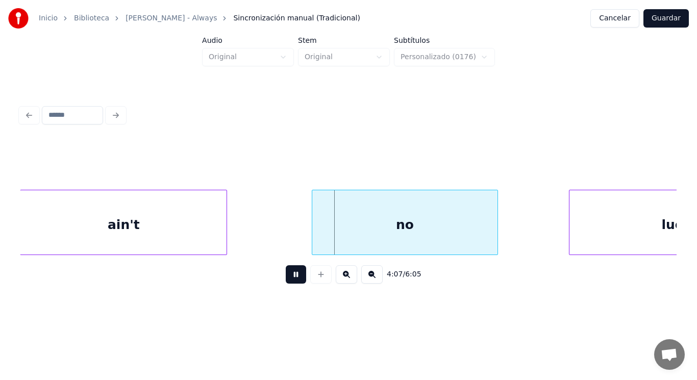
click at [286, 275] on button at bounding box center [296, 274] width 20 height 18
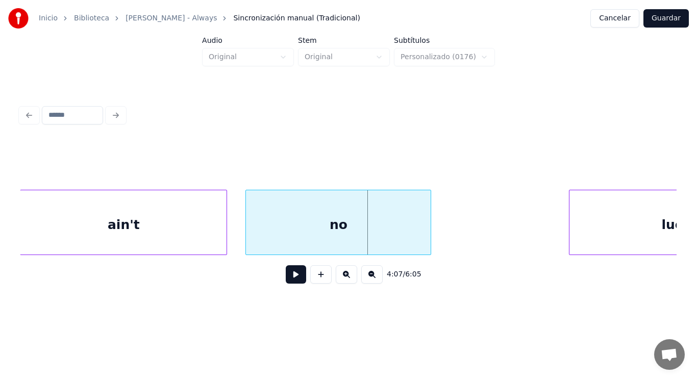
click at [259, 240] on div "no" at bounding box center [338, 224] width 185 height 69
click at [659, 236] on div "luck" at bounding box center [675, 224] width 213 height 69
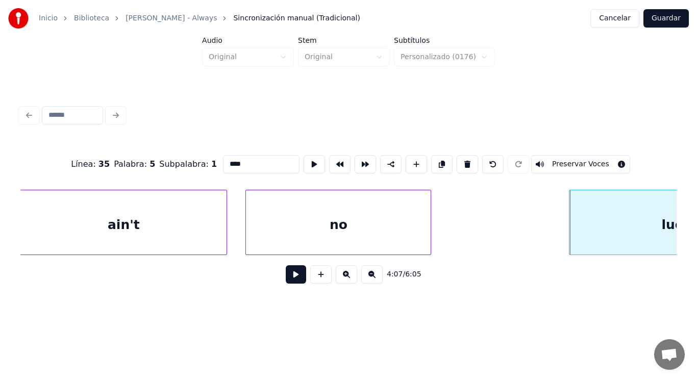
click at [389, 222] on div "no" at bounding box center [338, 224] width 185 height 69
type input "**"
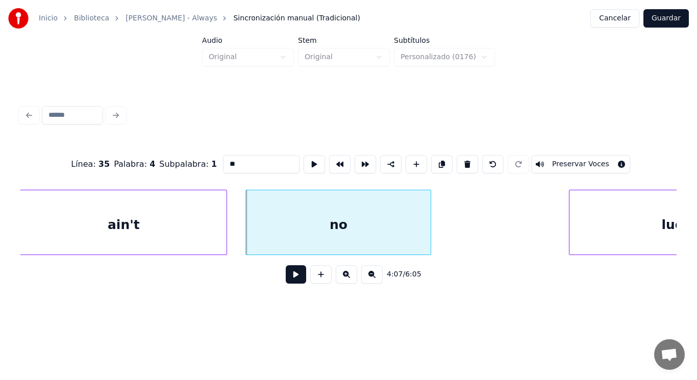
click at [290, 277] on button at bounding box center [296, 274] width 20 height 18
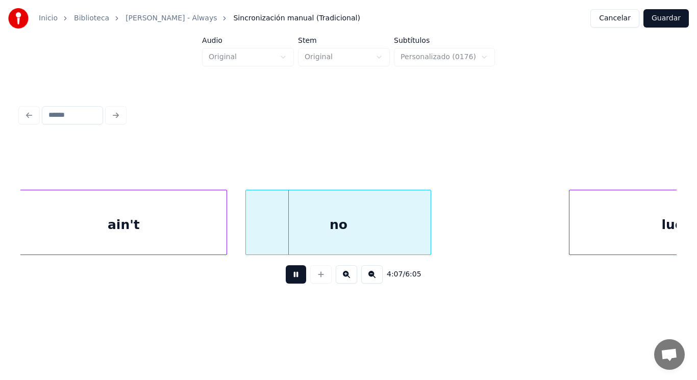
click at [290, 277] on button at bounding box center [296, 274] width 20 height 18
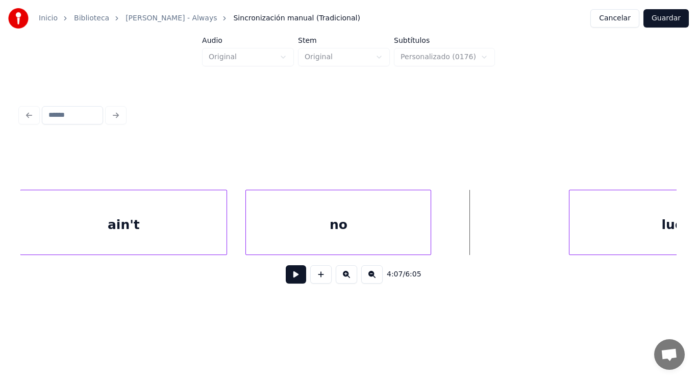
click at [381, 243] on div "no" at bounding box center [338, 224] width 185 height 69
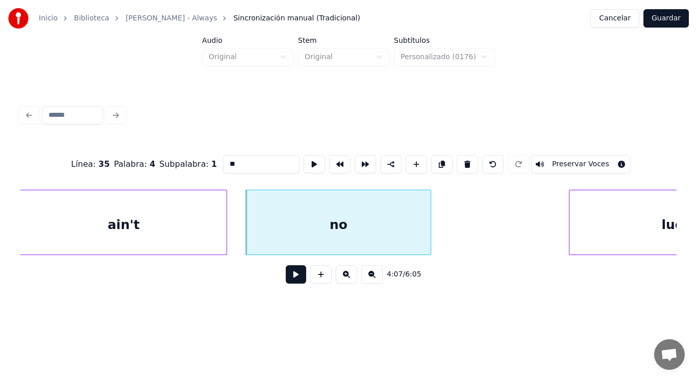
click at [289, 273] on button at bounding box center [296, 274] width 20 height 18
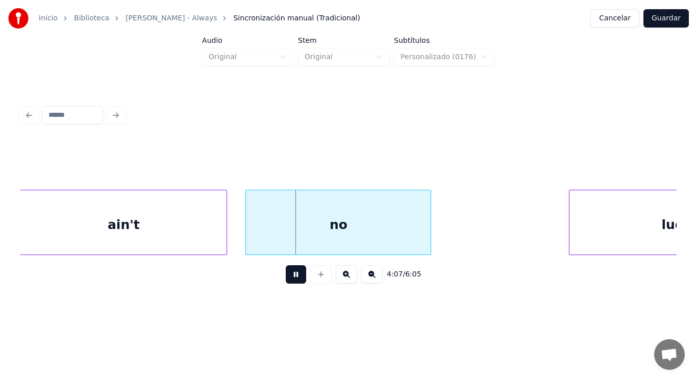
click at [289, 273] on button at bounding box center [296, 274] width 20 height 18
click at [357, 234] on div "no" at bounding box center [338, 224] width 185 height 69
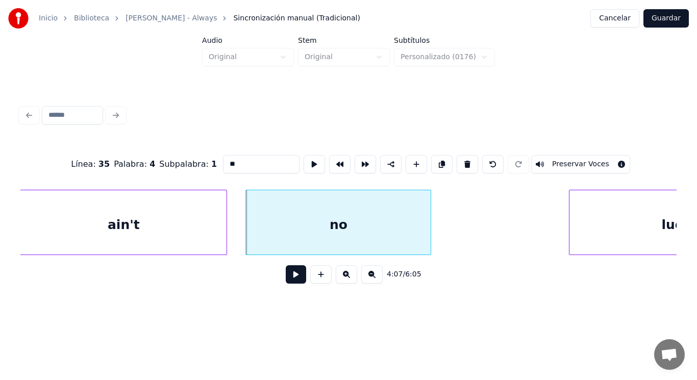
click at [294, 276] on button at bounding box center [296, 274] width 20 height 18
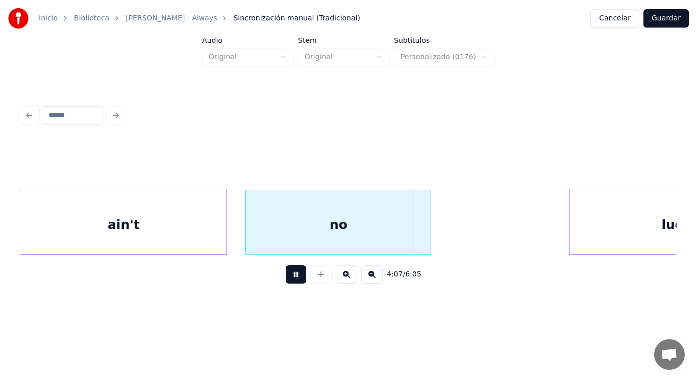
click at [294, 276] on button at bounding box center [296, 274] width 20 height 18
click at [393, 240] on div at bounding box center [393, 222] width 3 height 64
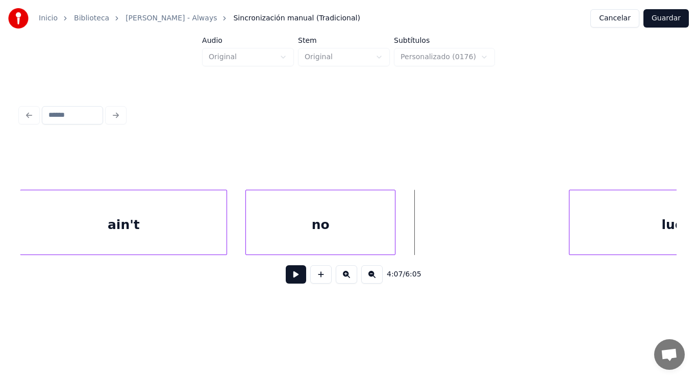
click at [293, 270] on button at bounding box center [296, 274] width 20 height 18
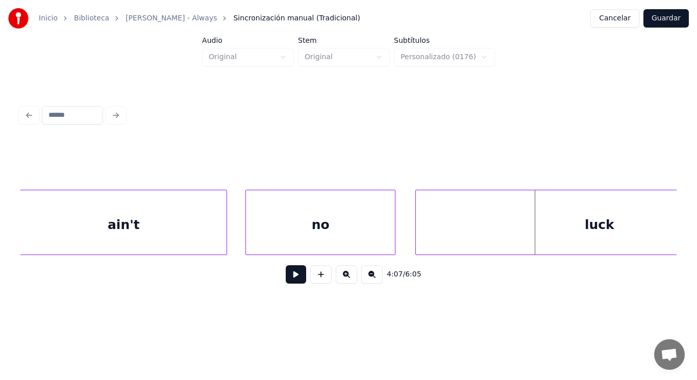
click at [418, 245] on div at bounding box center [417, 222] width 3 height 64
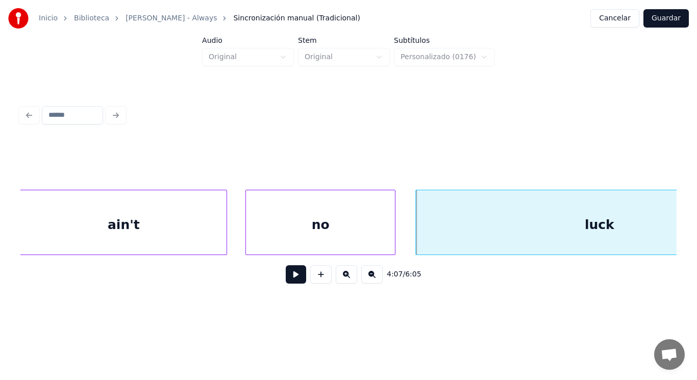
click at [292, 275] on button at bounding box center [296, 274] width 20 height 18
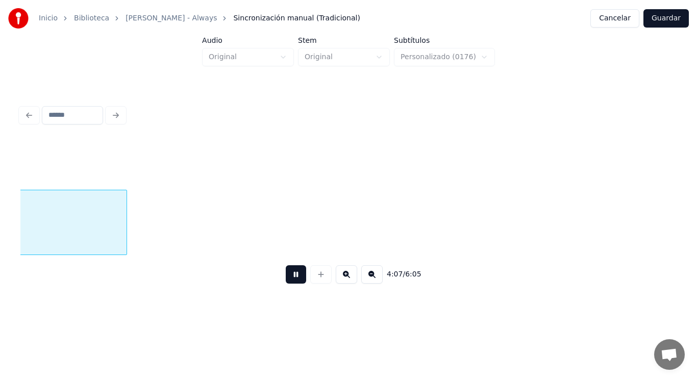
click at [292, 275] on button at bounding box center [296, 274] width 20 height 18
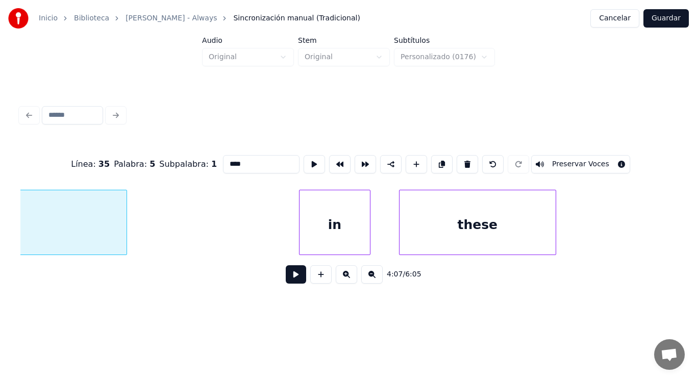
scroll to position [0, 176931]
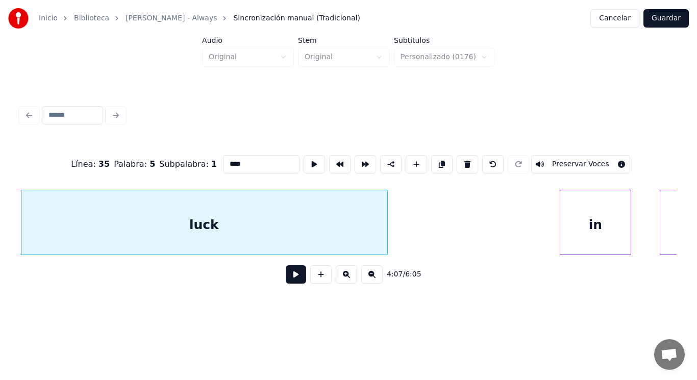
click at [288, 277] on button at bounding box center [296, 274] width 20 height 18
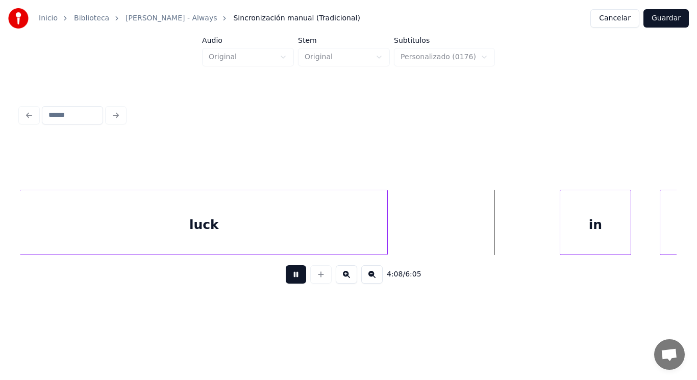
click at [288, 277] on button at bounding box center [296, 274] width 20 height 18
click at [500, 236] on div "in" at bounding box center [516, 224] width 70 height 69
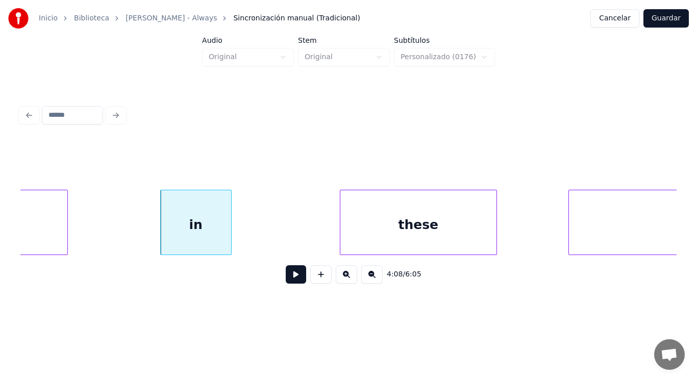
scroll to position [0, 177258]
click at [287, 278] on button at bounding box center [296, 274] width 20 height 18
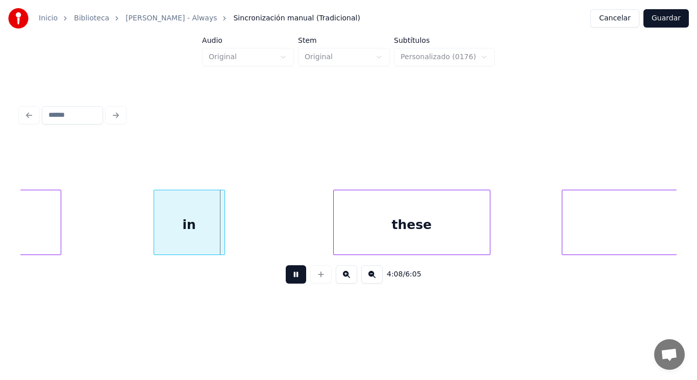
click at [287, 278] on button at bounding box center [296, 274] width 20 height 18
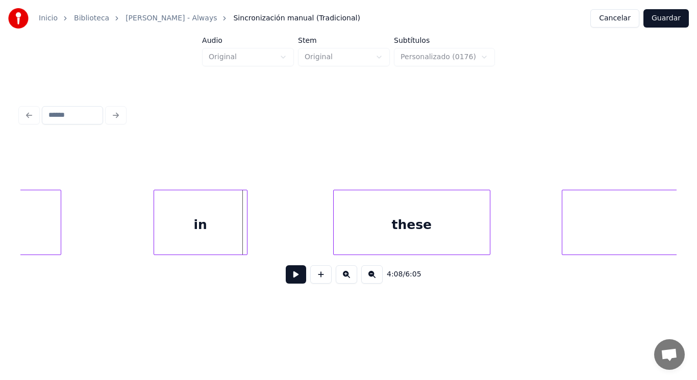
click at [245, 238] on div at bounding box center [245, 222] width 3 height 64
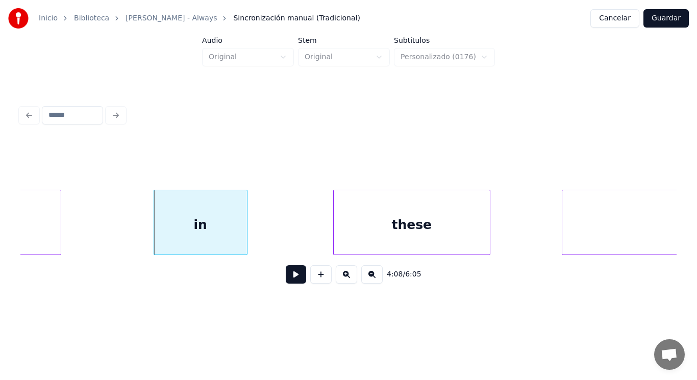
click at [292, 276] on button at bounding box center [296, 274] width 20 height 18
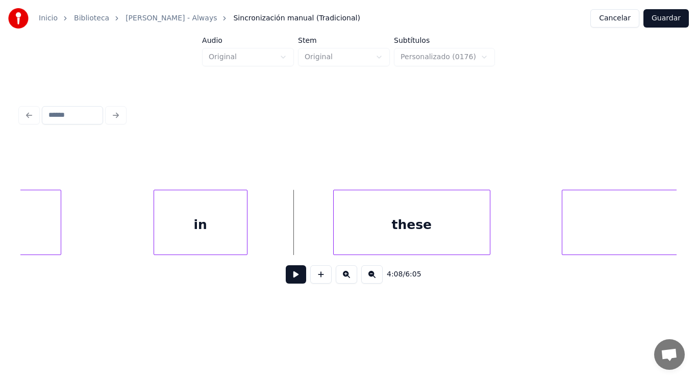
drag, startPoint x: 268, startPoint y: 233, endPoint x: 287, endPoint y: 280, distance: 51.1
click at [288, 281] on button at bounding box center [296, 274] width 20 height 18
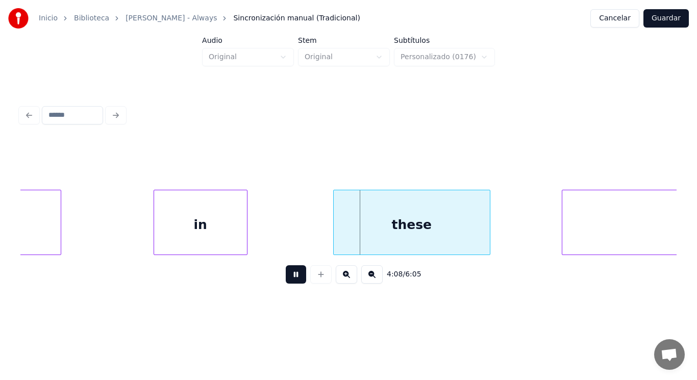
click at [288, 281] on button at bounding box center [296, 274] width 20 height 18
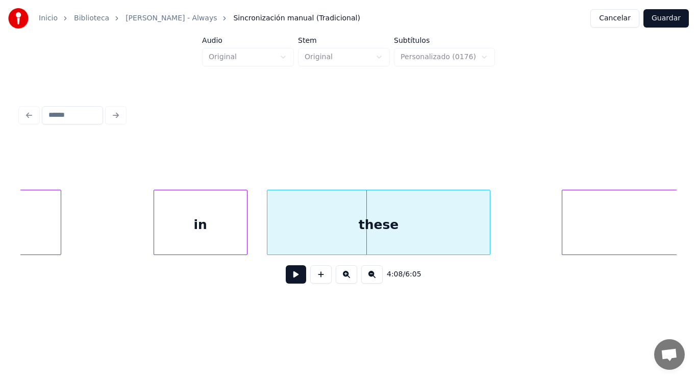
click at [269, 236] on div at bounding box center [268, 222] width 3 height 64
click at [291, 280] on button at bounding box center [296, 274] width 20 height 18
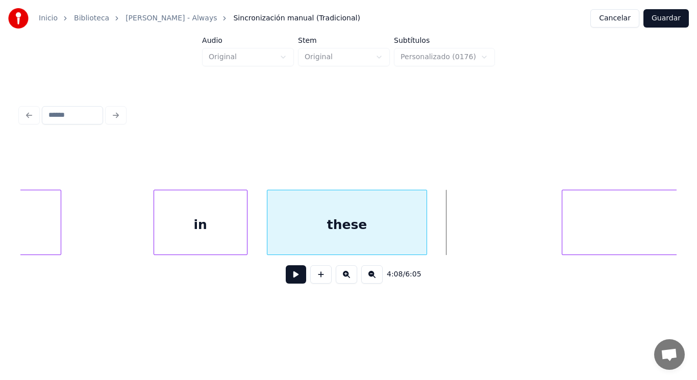
click at [426, 238] on div at bounding box center [425, 222] width 3 height 64
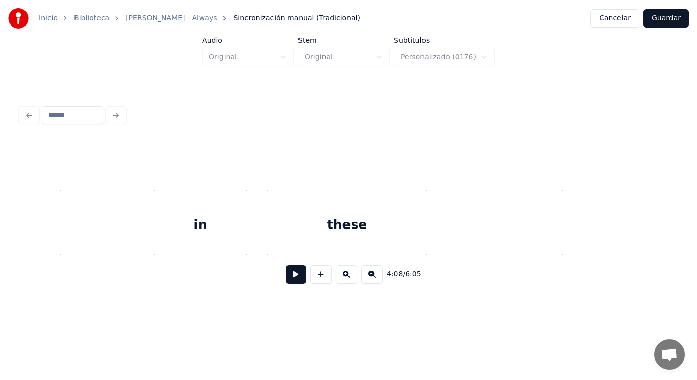
click at [292, 277] on button at bounding box center [296, 274] width 20 height 18
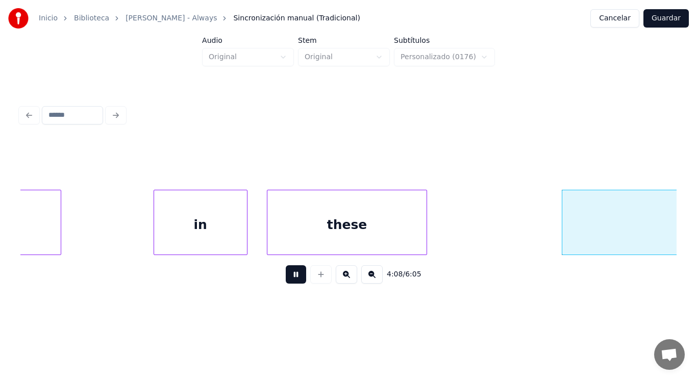
click at [292, 277] on button at bounding box center [296, 274] width 20 height 18
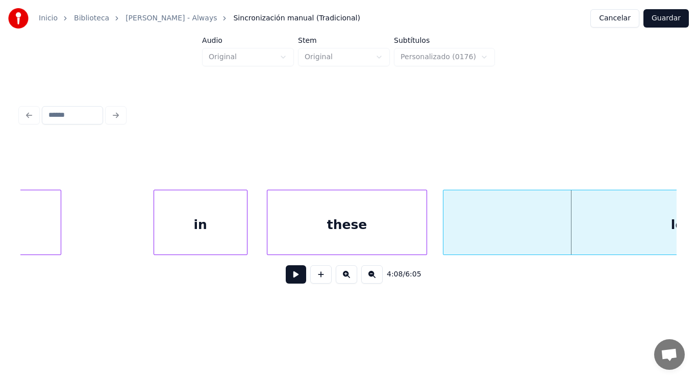
click at [445, 237] on div at bounding box center [444, 222] width 3 height 64
click at [291, 278] on button at bounding box center [296, 274] width 20 height 18
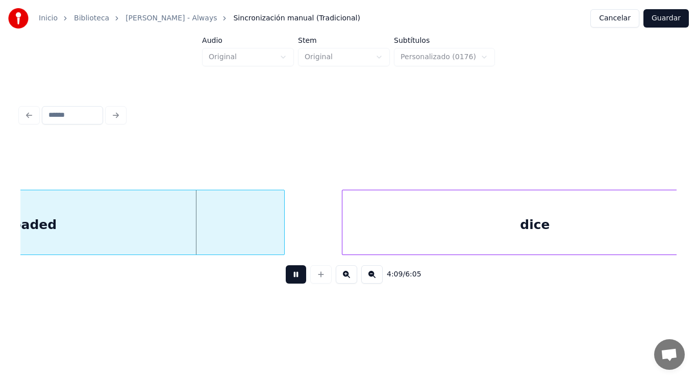
click at [291, 278] on button at bounding box center [296, 274] width 20 height 18
click at [211, 220] on div "loaded" at bounding box center [33, 224] width 504 height 69
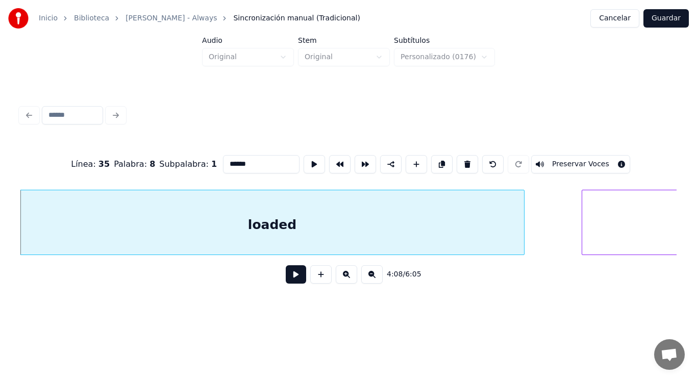
click at [290, 282] on button at bounding box center [296, 274] width 20 height 18
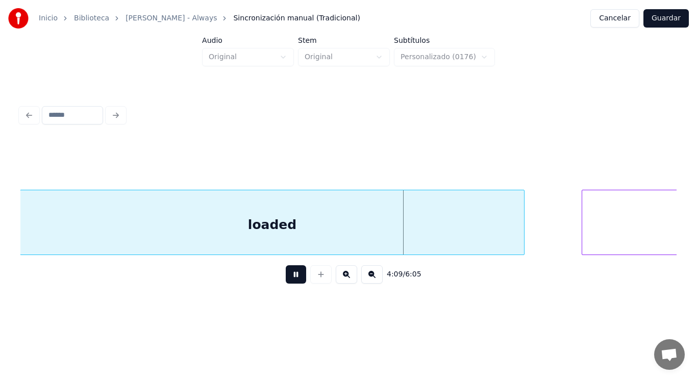
click at [290, 282] on button at bounding box center [296, 274] width 20 height 18
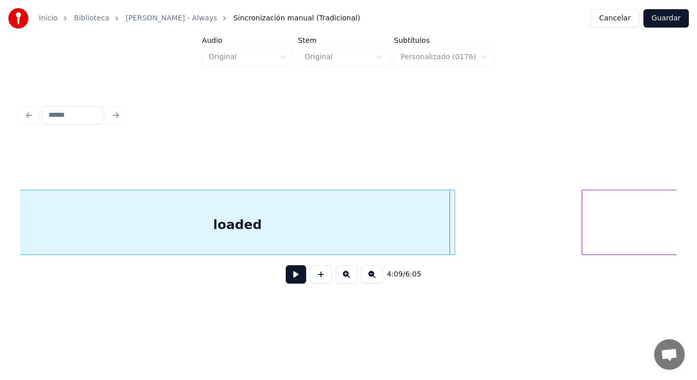
click at [454, 240] on div at bounding box center [453, 222] width 3 height 64
click at [296, 275] on button at bounding box center [296, 274] width 20 height 18
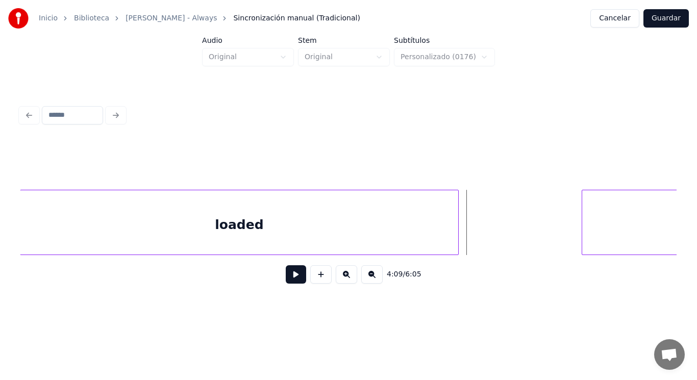
click at [458, 232] on div at bounding box center [456, 222] width 3 height 64
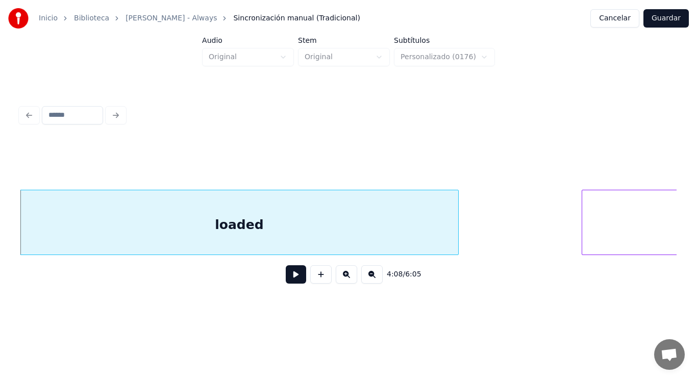
click at [291, 276] on button at bounding box center [296, 274] width 20 height 18
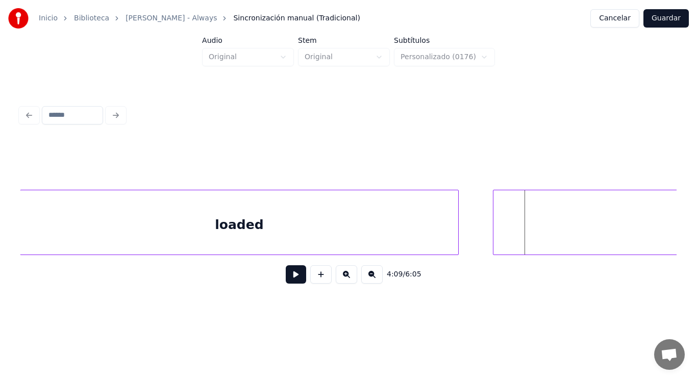
click at [496, 247] on div at bounding box center [494, 222] width 3 height 64
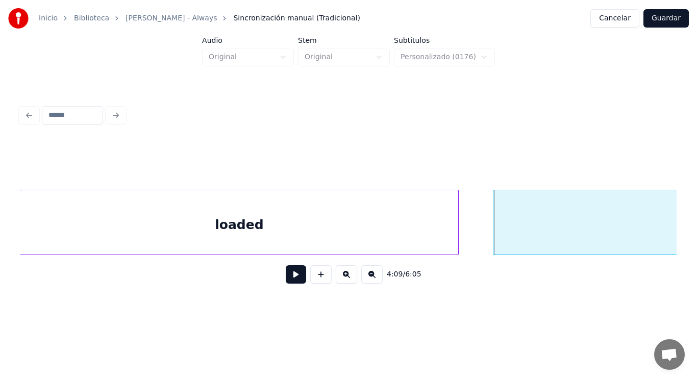
click at [290, 274] on button at bounding box center [296, 274] width 20 height 18
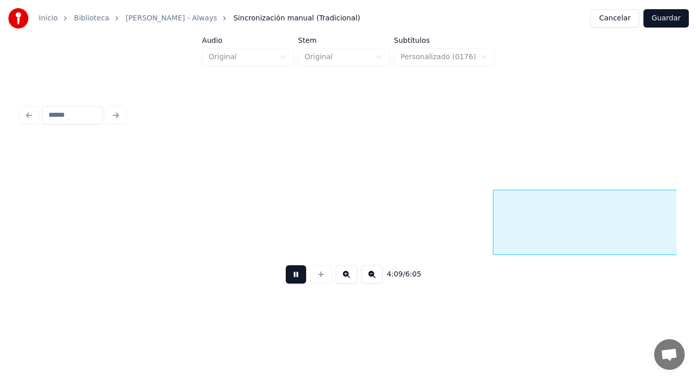
scroll to position [0, 178339]
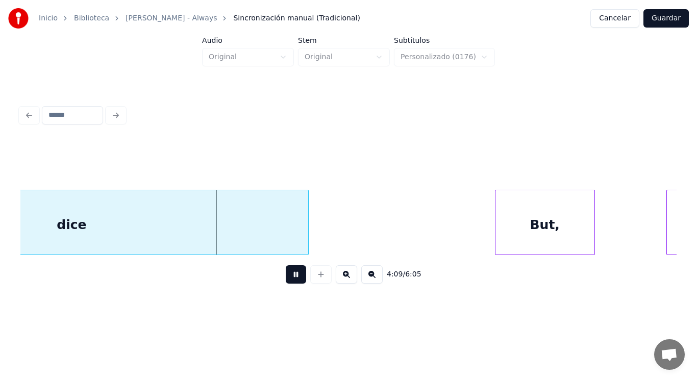
click at [290, 274] on button at bounding box center [296, 274] width 20 height 18
click at [289, 226] on div at bounding box center [289, 222] width 3 height 64
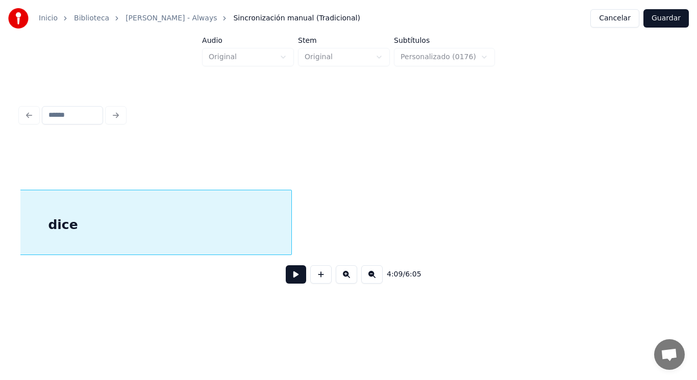
scroll to position [0, 178154]
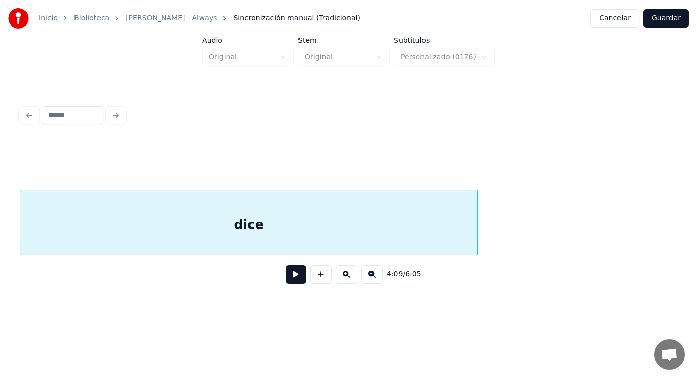
click at [291, 270] on button at bounding box center [296, 274] width 20 height 18
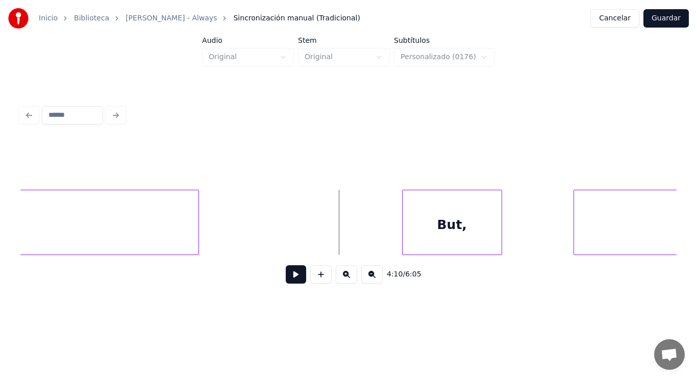
scroll to position [0, 178460]
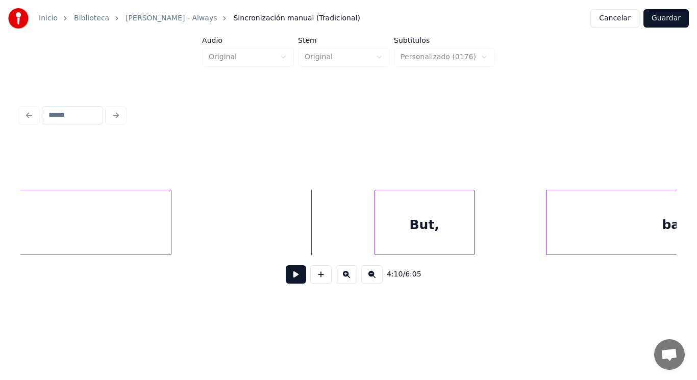
click at [168, 217] on div at bounding box center [169, 222] width 3 height 64
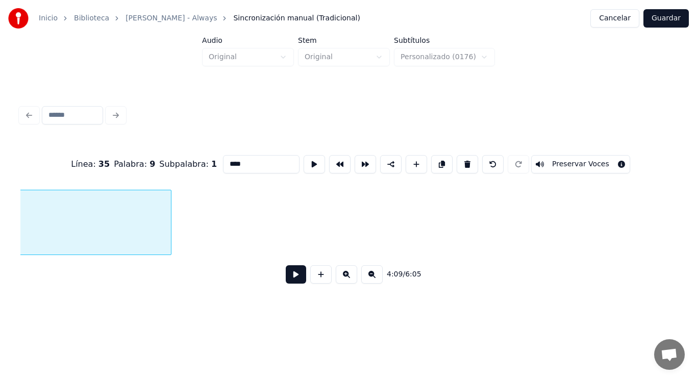
scroll to position [0, 178154]
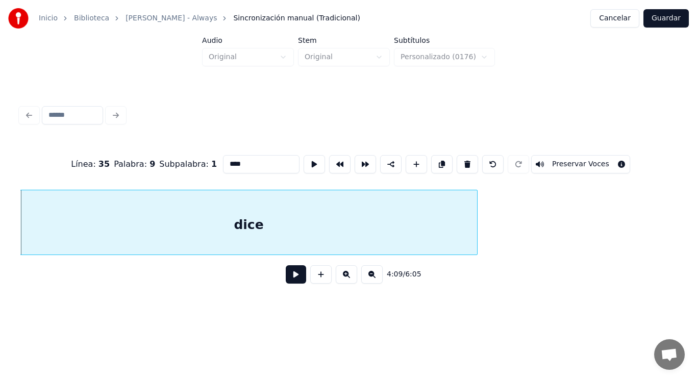
click at [230, 159] on input "****" at bounding box center [261, 164] width 77 height 18
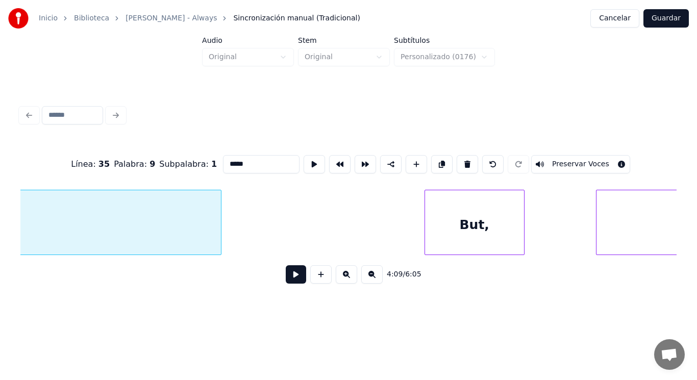
scroll to position [0, 178440]
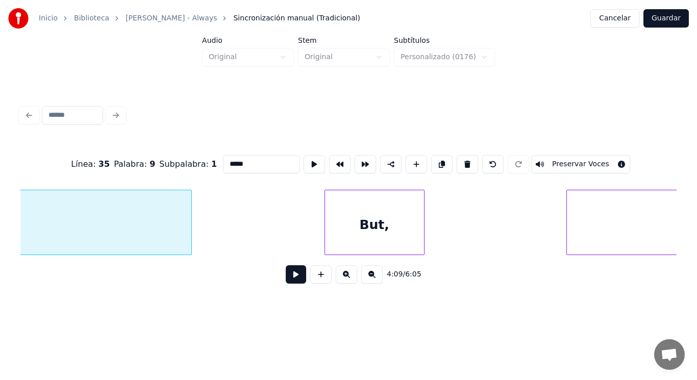
click at [391, 230] on div "But," at bounding box center [374, 224] width 99 height 69
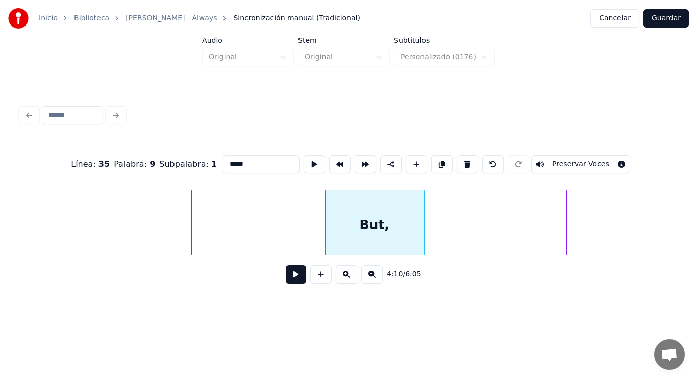
type input "*****"
click at [291, 276] on button at bounding box center [296, 274] width 20 height 18
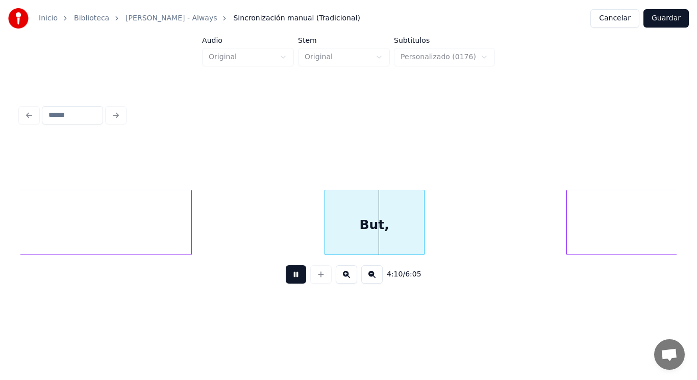
click at [291, 276] on button at bounding box center [296, 274] width 20 height 18
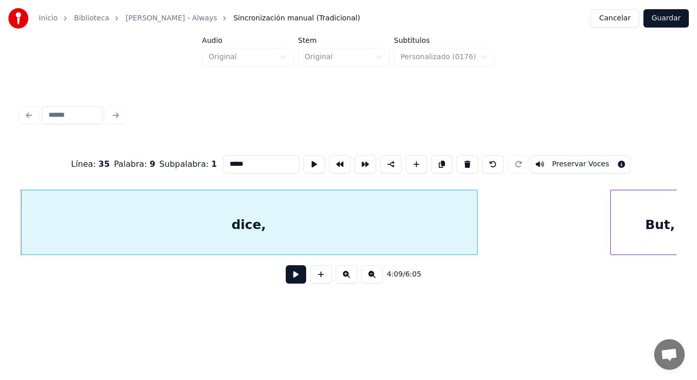
click at [292, 279] on button at bounding box center [296, 274] width 20 height 18
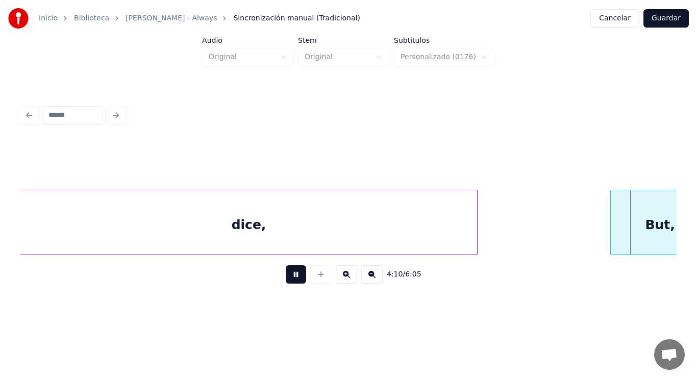
scroll to position [0, 178810]
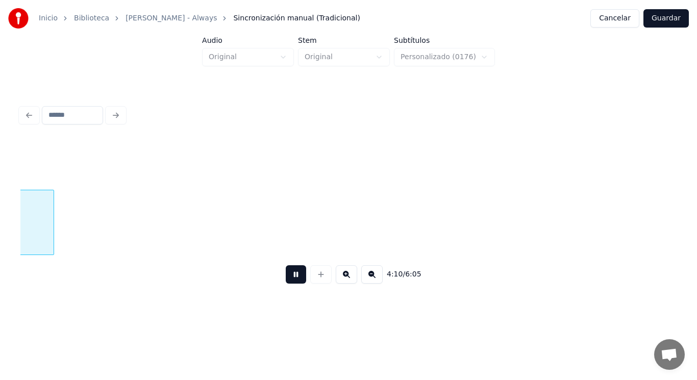
click at [292, 279] on button at bounding box center [296, 274] width 20 height 18
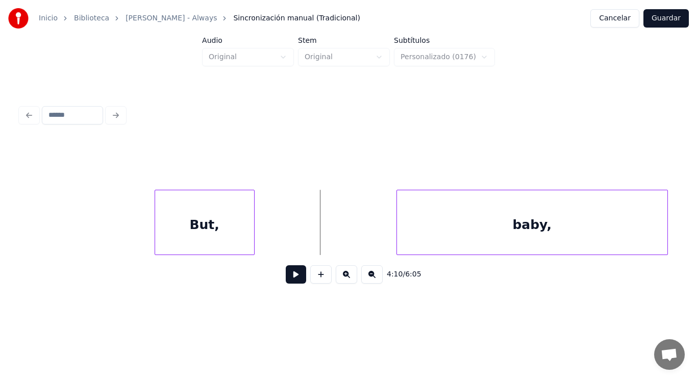
scroll to position [0, 178606]
click at [222, 230] on div at bounding box center [222, 222] width 3 height 64
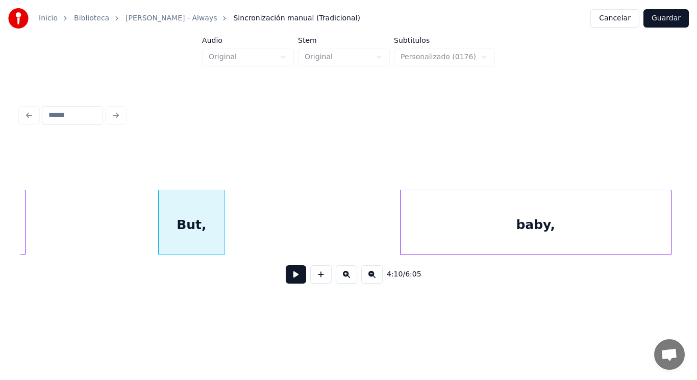
click at [203, 228] on div "But," at bounding box center [192, 224] width 66 height 69
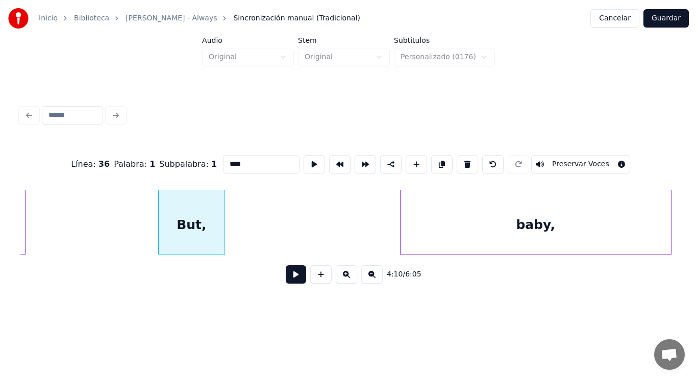
click at [225, 159] on input "****" at bounding box center [261, 164] width 77 height 18
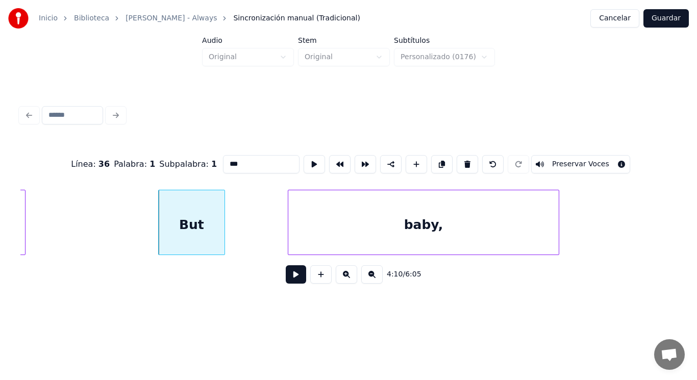
click at [316, 226] on div "baby," at bounding box center [423, 224] width 270 height 69
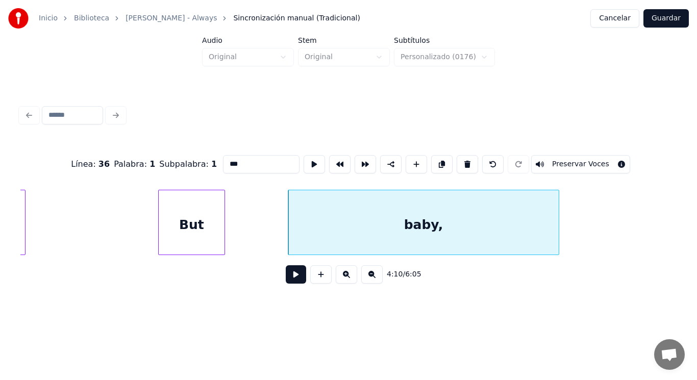
type input "***"
click at [286, 277] on button at bounding box center [296, 274] width 20 height 18
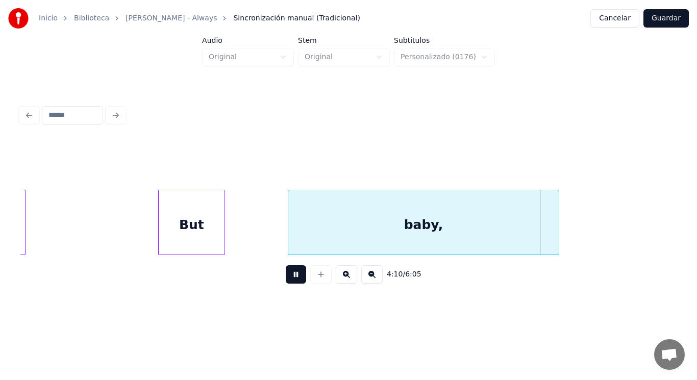
click at [286, 277] on button at bounding box center [296, 274] width 20 height 18
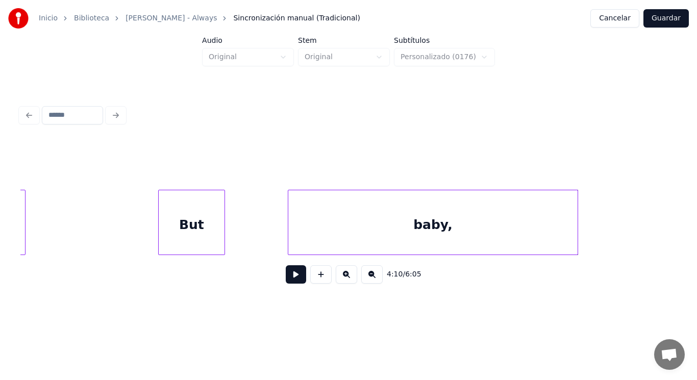
click at [577, 236] on div at bounding box center [576, 222] width 3 height 64
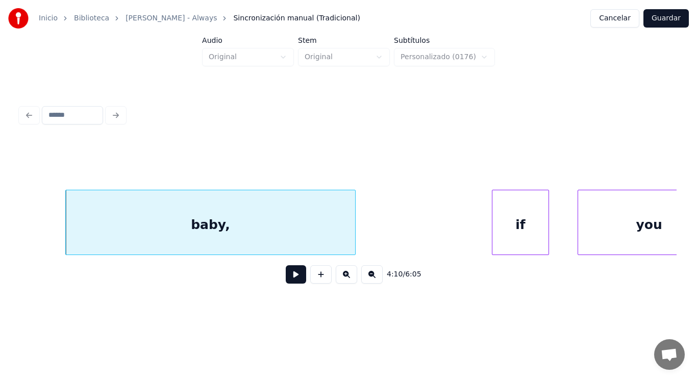
scroll to position [0, 178830]
click at [286, 283] on button at bounding box center [296, 274] width 20 height 18
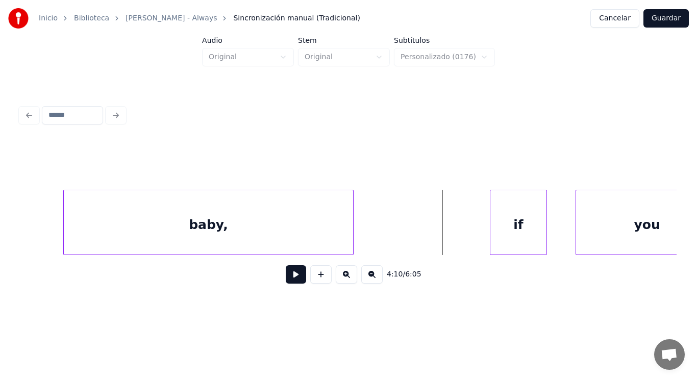
click at [323, 235] on div "baby," at bounding box center [208, 224] width 289 height 69
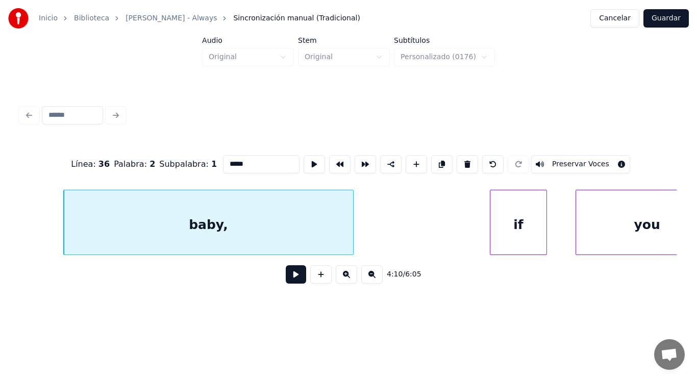
click at [289, 279] on button at bounding box center [296, 274] width 20 height 18
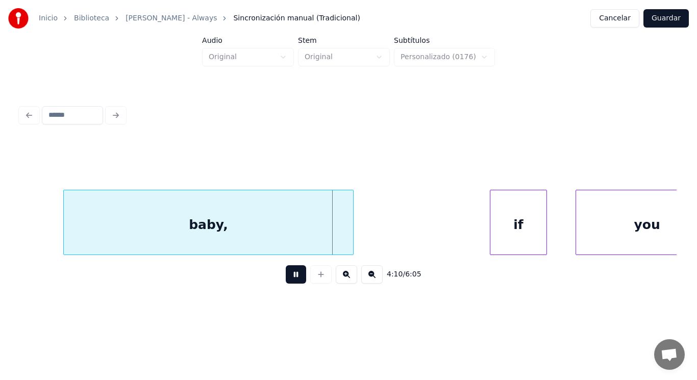
click at [289, 279] on button at bounding box center [296, 274] width 20 height 18
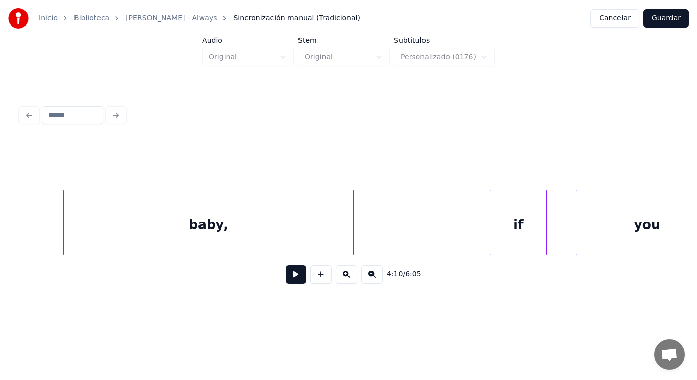
click at [289, 284] on button at bounding box center [296, 274] width 20 height 18
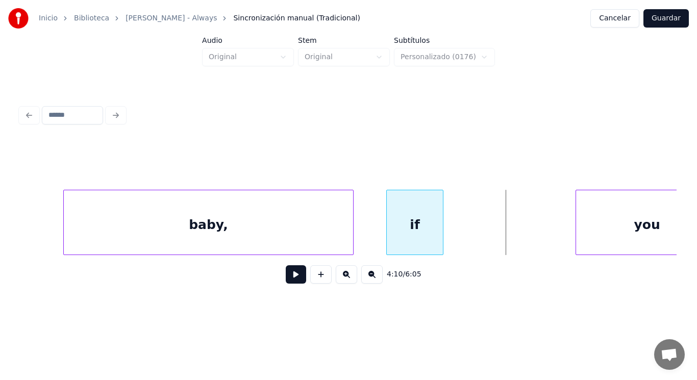
click at [394, 239] on div "if" at bounding box center [415, 224] width 56 height 69
click at [290, 275] on button at bounding box center [296, 274] width 20 height 18
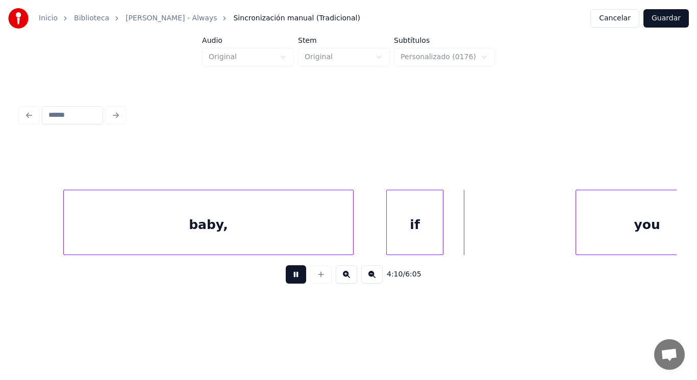
click at [290, 275] on button at bounding box center [296, 274] width 20 height 18
click at [373, 243] on div at bounding box center [373, 222] width 3 height 64
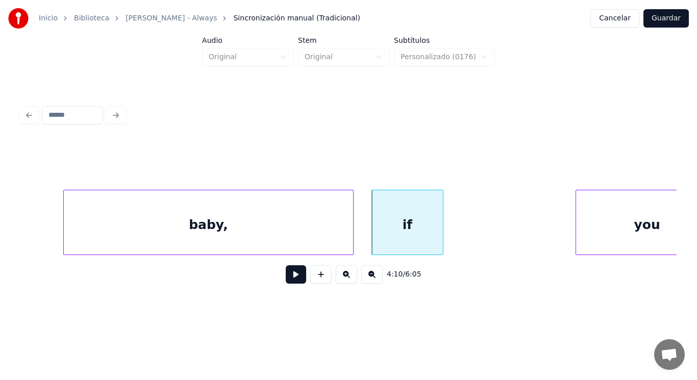
click at [286, 280] on button at bounding box center [296, 274] width 20 height 18
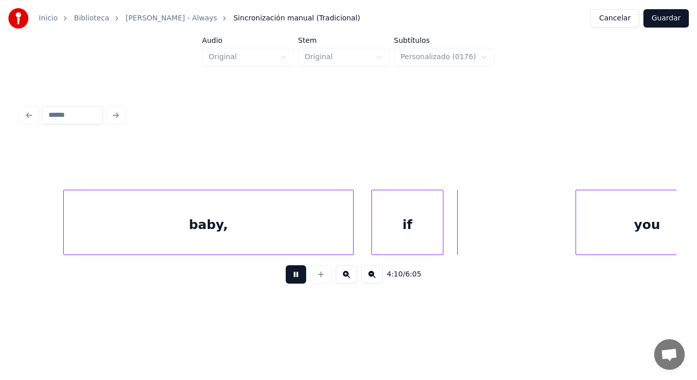
click at [286, 280] on button at bounding box center [296, 274] width 20 height 18
click at [469, 237] on div at bounding box center [470, 222] width 3 height 64
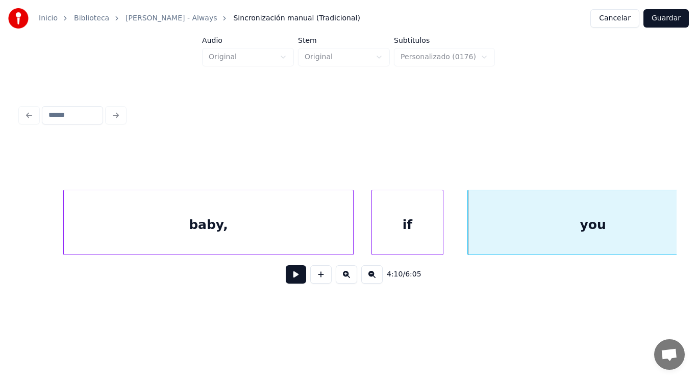
click at [291, 276] on button at bounding box center [296, 274] width 20 height 18
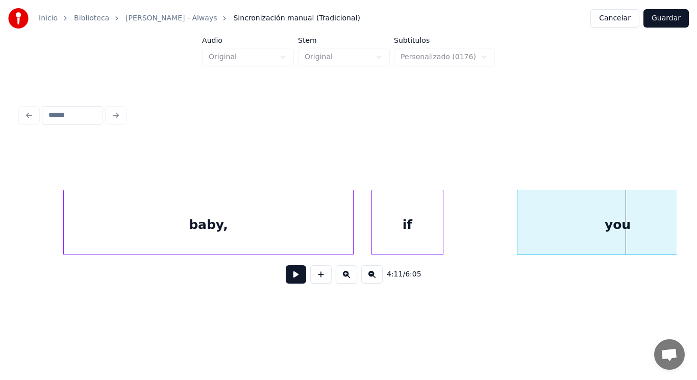
click at [517, 229] on div at bounding box center [518, 222] width 3 height 64
click at [480, 232] on div at bounding box center [479, 222] width 3 height 64
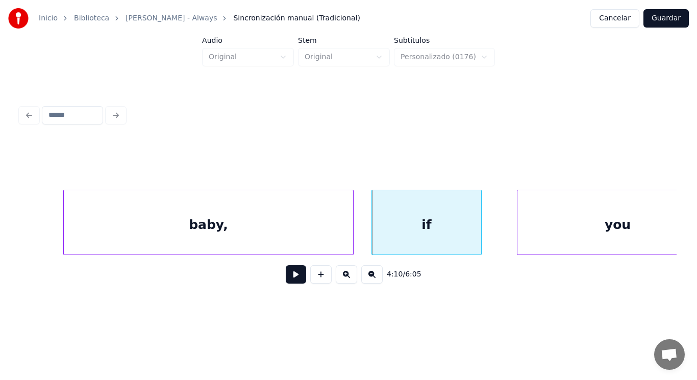
click at [286, 275] on button at bounding box center [296, 274] width 20 height 18
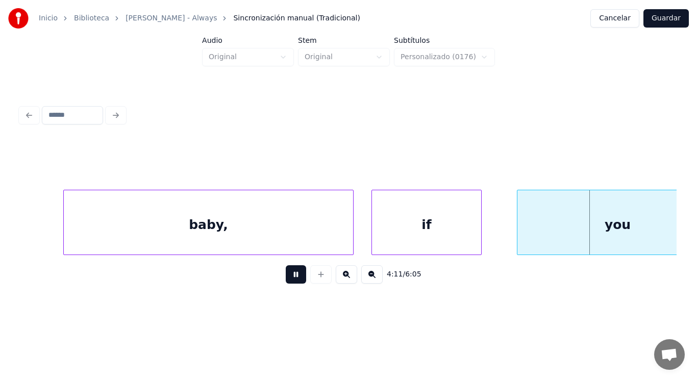
click at [286, 275] on button at bounding box center [296, 274] width 20 height 18
click at [521, 235] on div "you" at bounding box center [617, 224] width 201 height 69
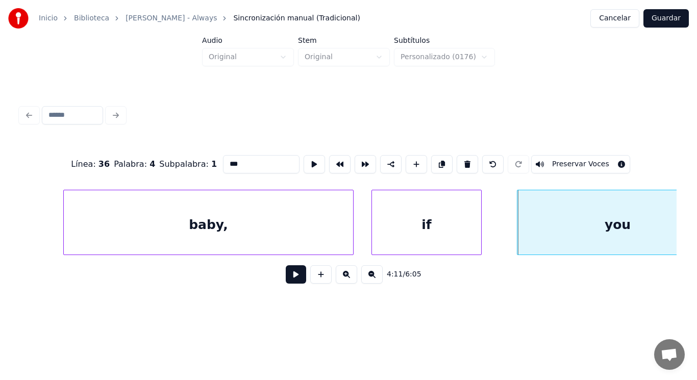
click at [289, 275] on button at bounding box center [296, 274] width 20 height 18
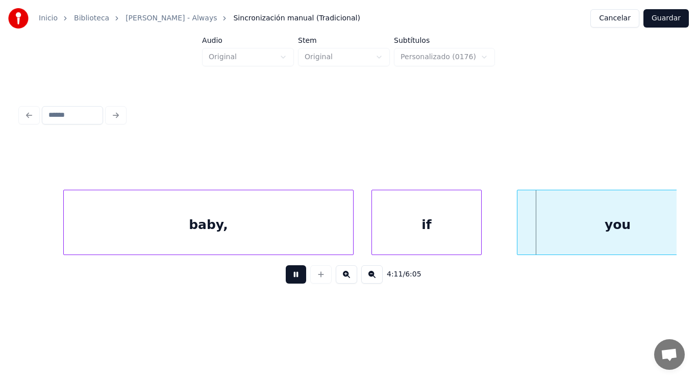
click at [289, 275] on button at bounding box center [296, 274] width 20 height 18
click at [246, 232] on div "baby," at bounding box center [208, 224] width 289 height 69
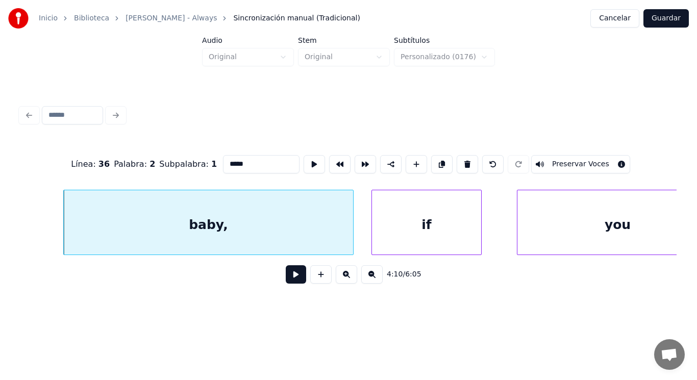
click at [288, 280] on button at bounding box center [296, 274] width 20 height 18
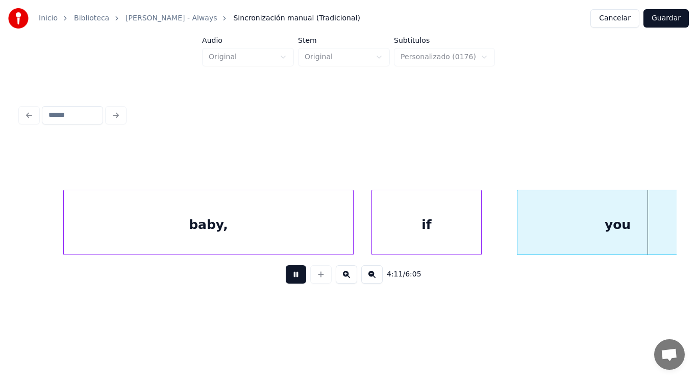
scroll to position [0, 179489]
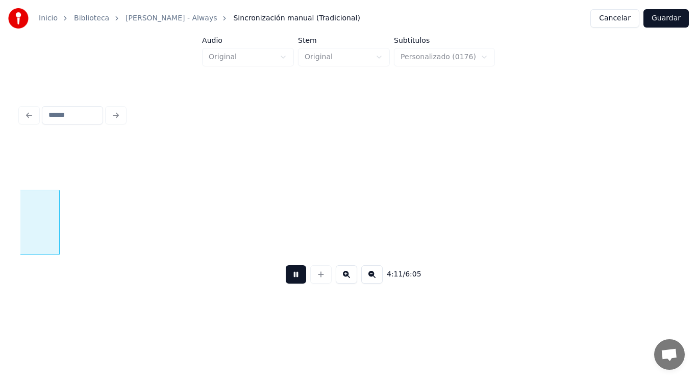
click at [288, 280] on button at bounding box center [296, 274] width 20 height 18
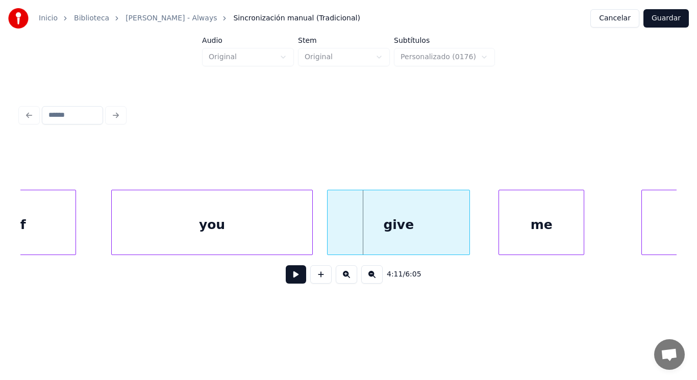
scroll to position [0, 179224]
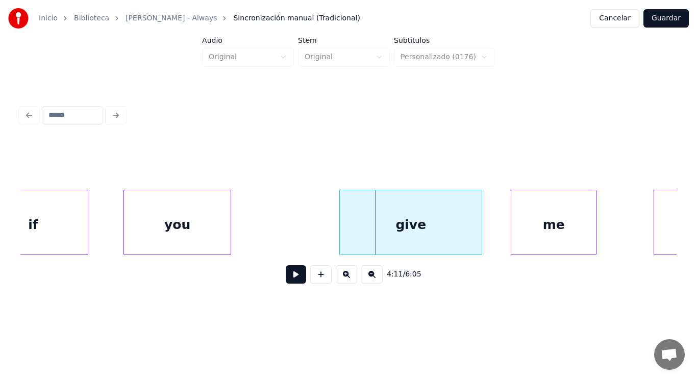
click at [229, 233] on div at bounding box center [229, 222] width 3 height 64
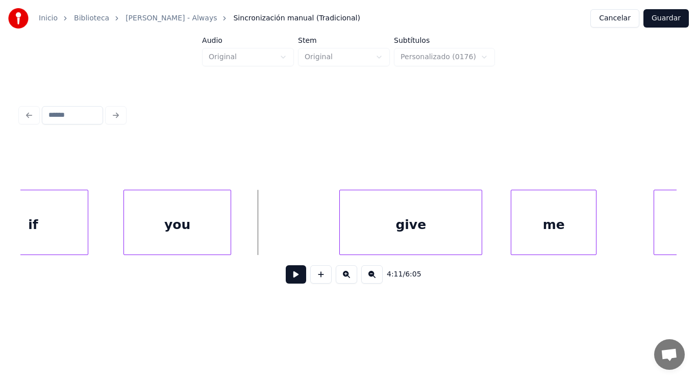
click at [290, 280] on button at bounding box center [296, 274] width 20 height 18
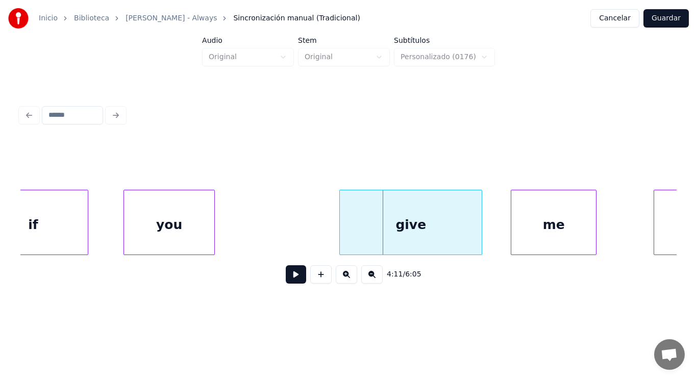
click at [212, 235] on div at bounding box center [212, 222] width 3 height 64
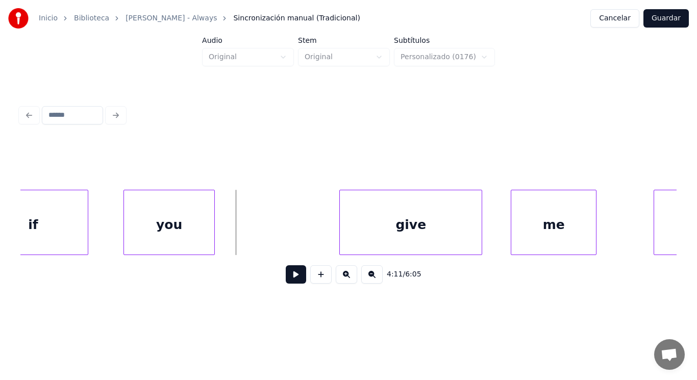
click at [295, 284] on button at bounding box center [296, 274] width 20 height 18
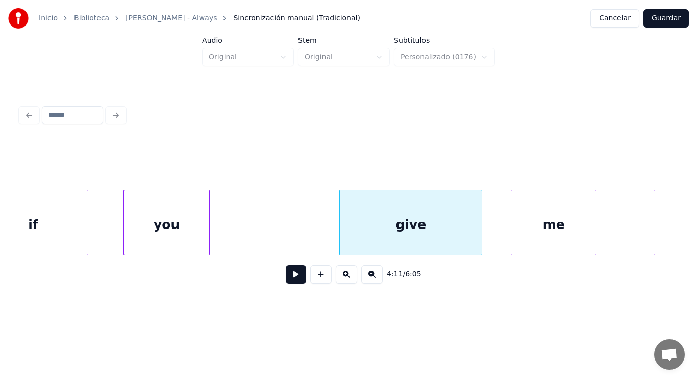
click at [208, 233] on div at bounding box center [207, 222] width 3 height 64
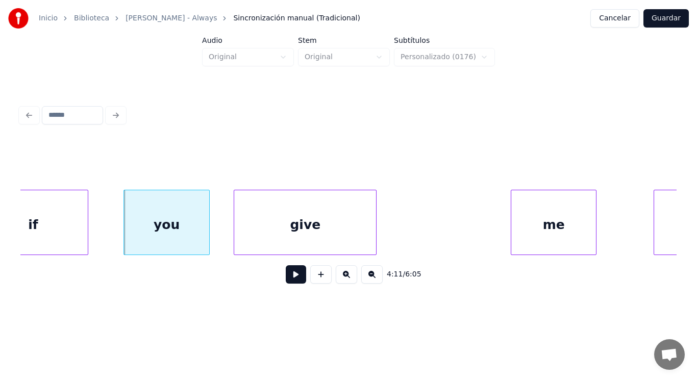
click at [257, 225] on div "give" at bounding box center [305, 224] width 142 height 69
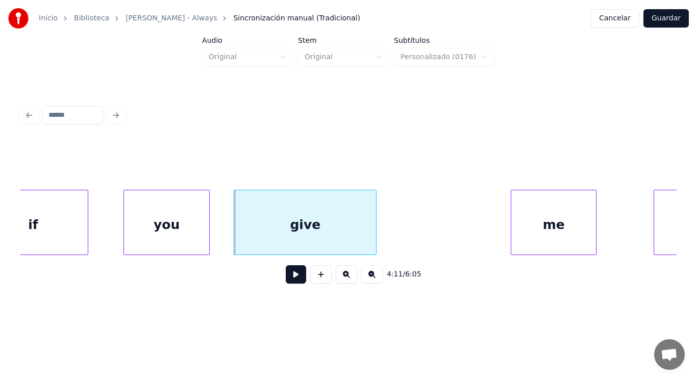
click at [288, 280] on button at bounding box center [296, 274] width 20 height 18
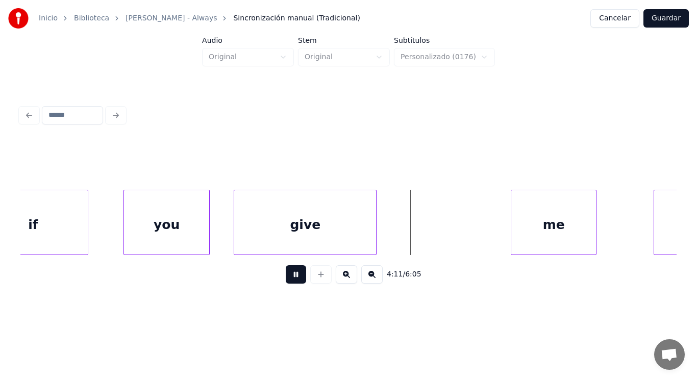
click at [288, 280] on button at bounding box center [296, 274] width 20 height 18
click at [350, 239] on div "give" at bounding box center [305, 224] width 142 height 69
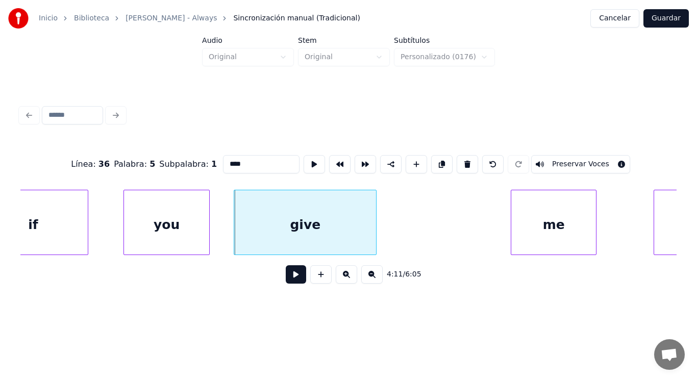
click at [286, 279] on button at bounding box center [296, 274] width 20 height 18
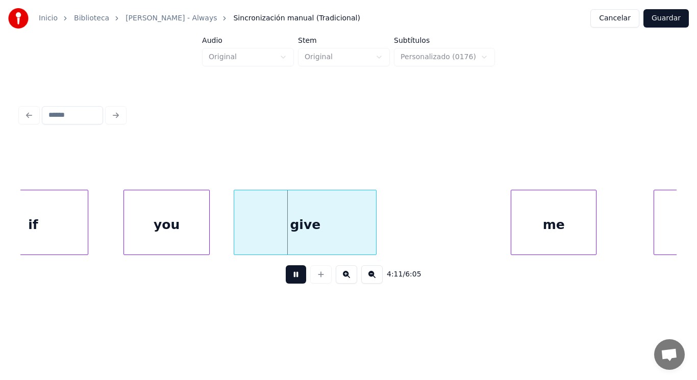
click at [286, 279] on button at bounding box center [296, 274] width 20 height 18
click at [366, 240] on div at bounding box center [365, 222] width 3 height 64
click at [292, 275] on button at bounding box center [296, 274] width 20 height 18
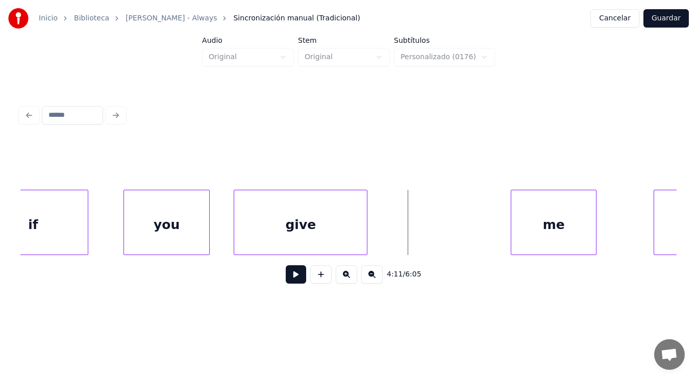
click at [331, 234] on div "give" at bounding box center [300, 224] width 133 height 69
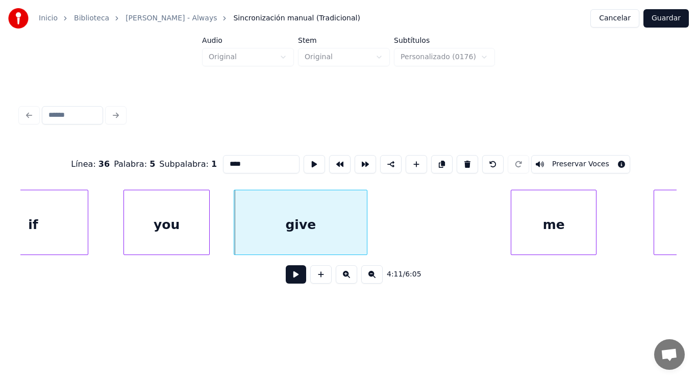
click at [289, 274] on button at bounding box center [296, 274] width 20 height 18
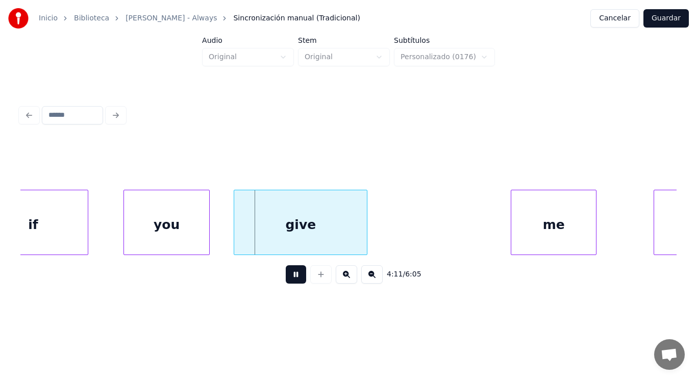
click at [289, 274] on button at bounding box center [296, 274] width 20 height 18
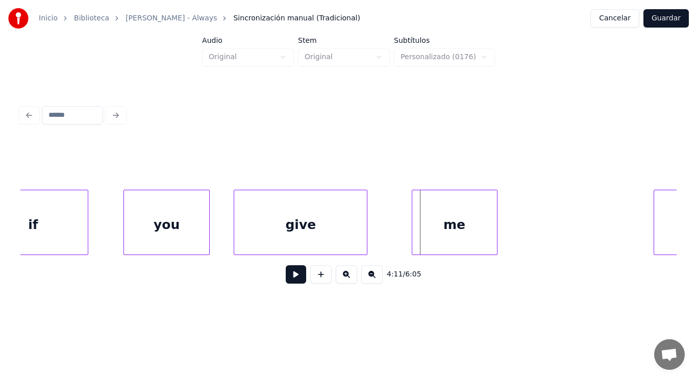
click at [422, 226] on div "me" at bounding box center [454, 224] width 85 height 69
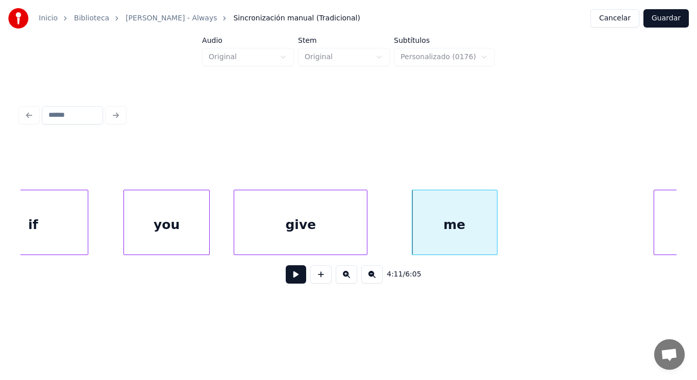
click at [288, 276] on button at bounding box center [296, 274] width 20 height 18
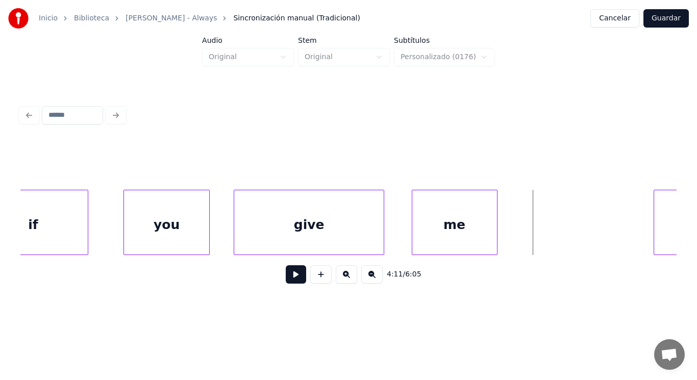
click at [383, 238] on div at bounding box center [382, 222] width 3 height 64
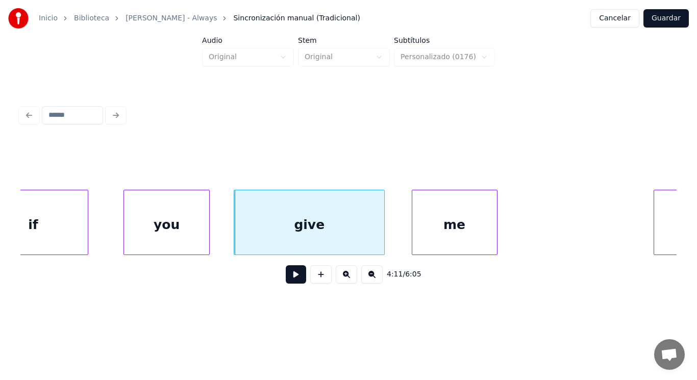
click at [293, 276] on button at bounding box center [296, 274] width 20 height 18
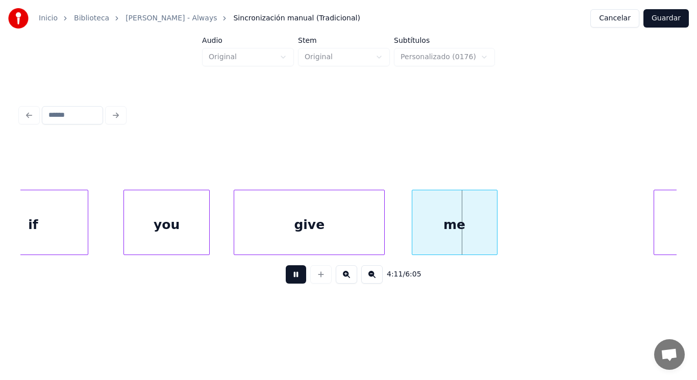
click at [293, 276] on button at bounding box center [296, 274] width 20 height 18
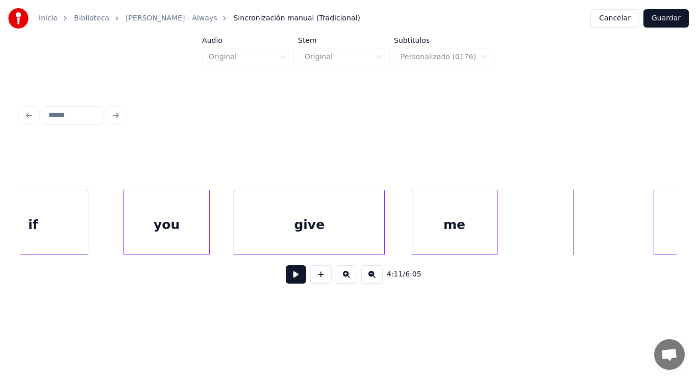
click at [426, 233] on div "me" at bounding box center [454, 224] width 85 height 69
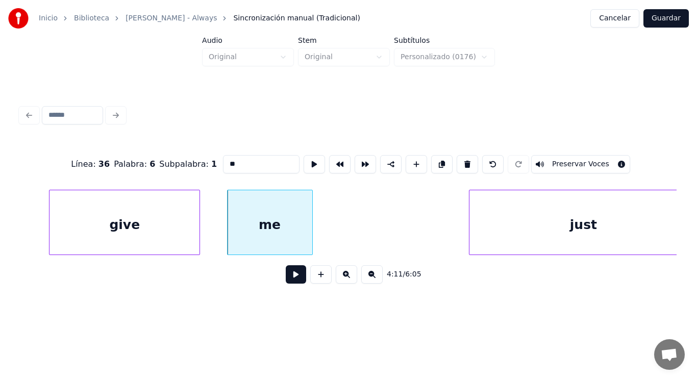
scroll to position [0, 179428]
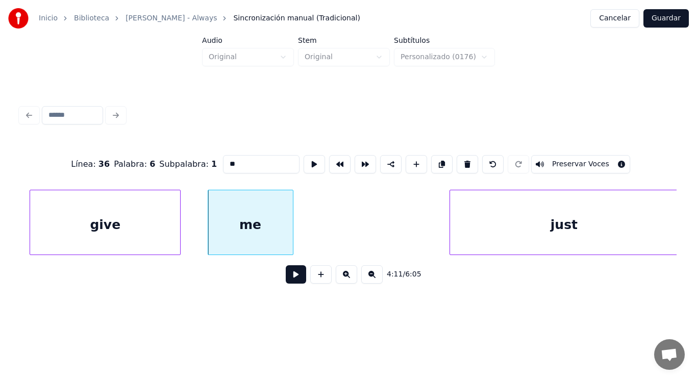
click at [293, 283] on button at bounding box center [296, 274] width 20 height 18
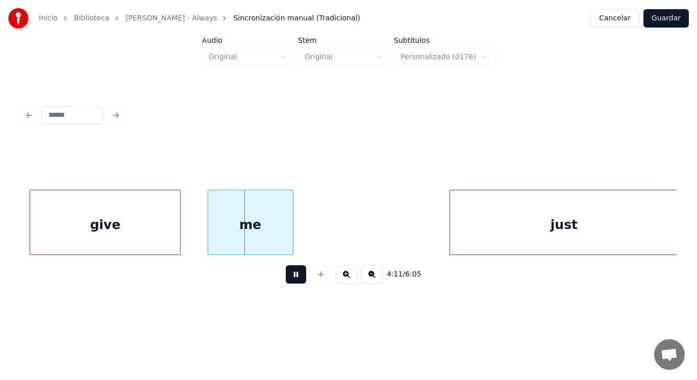
click at [293, 283] on button at bounding box center [296, 274] width 20 height 18
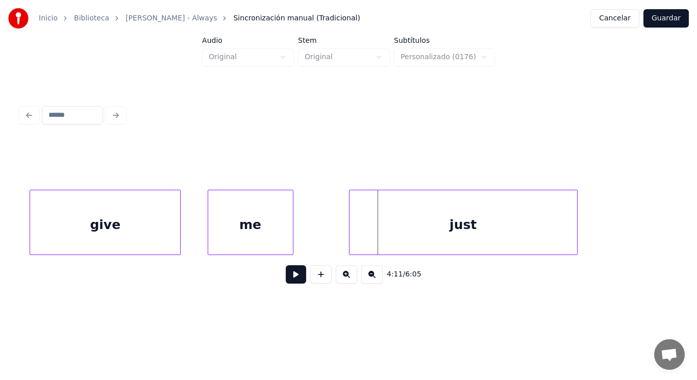
click at [354, 233] on div "just" at bounding box center [464, 224] width 228 height 69
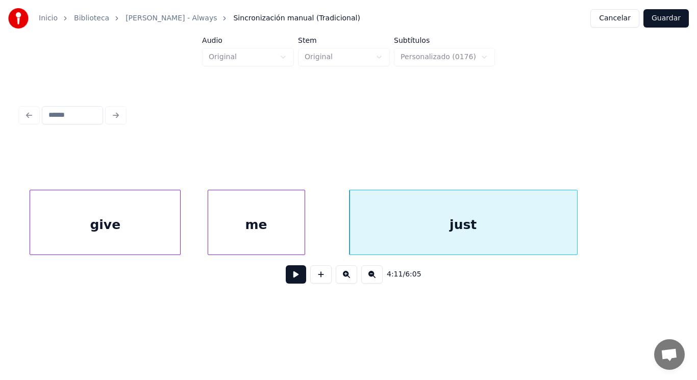
click at [305, 234] on div at bounding box center [303, 222] width 3 height 64
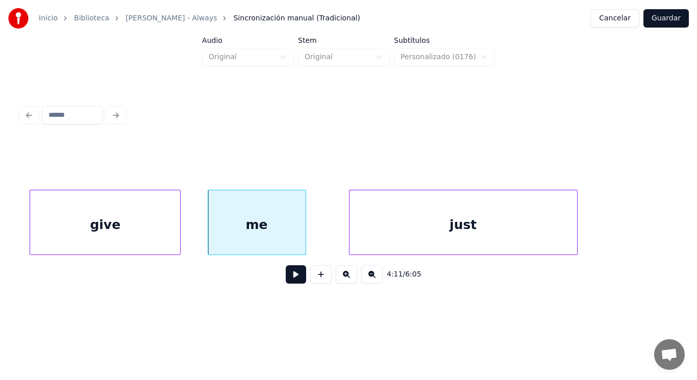
click at [291, 277] on button at bounding box center [296, 274] width 20 height 18
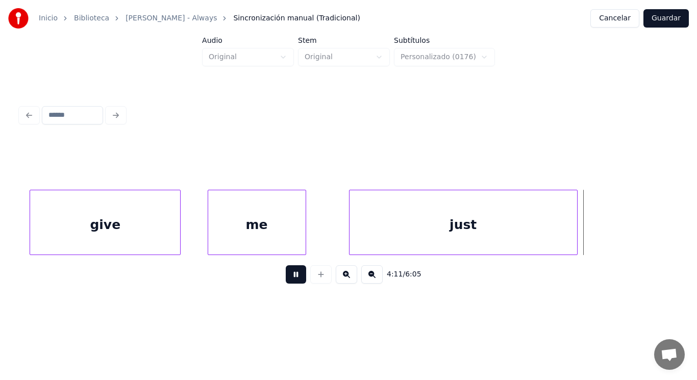
click at [291, 277] on button at bounding box center [296, 274] width 20 height 18
click at [445, 236] on div "just" at bounding box center [464, 224] width 228 height 69
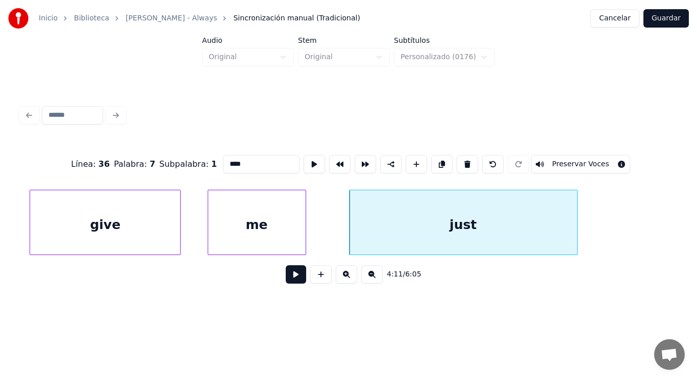
click at [292, 274] on button at bounding box center [296, 274] width 20 height 18
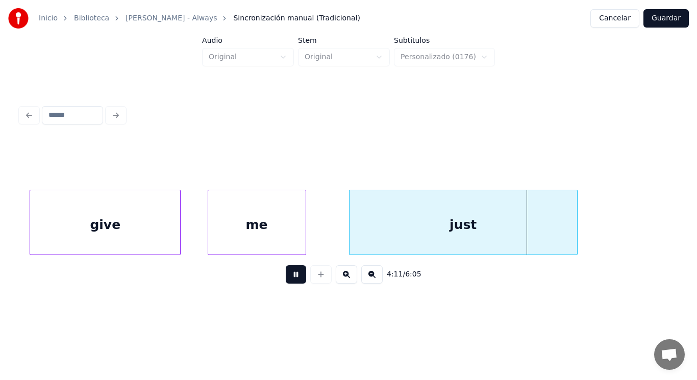
click at [292, 274] on button at bounding box center [296, 274] width 20 height 18
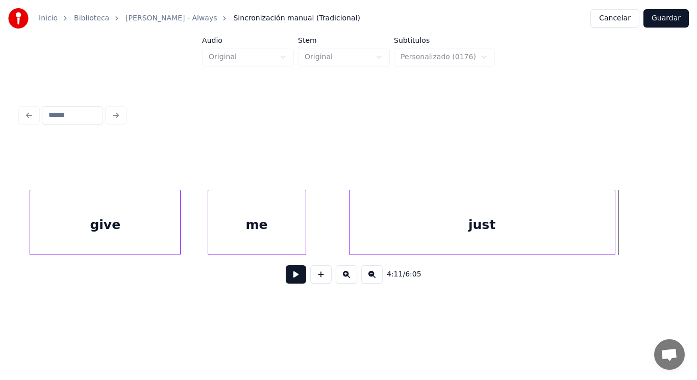
click at [612, 224] on div at bounding box center [613, 222] width 3 height 64
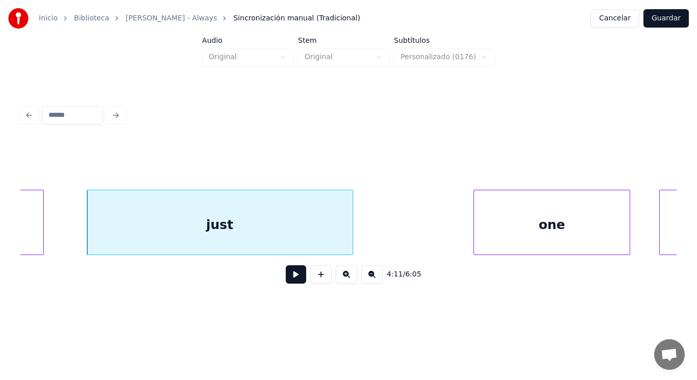
scroll to position [0, 179693]
click at [291, 277] on button at bounding box center [296, 274] width 20 height 18
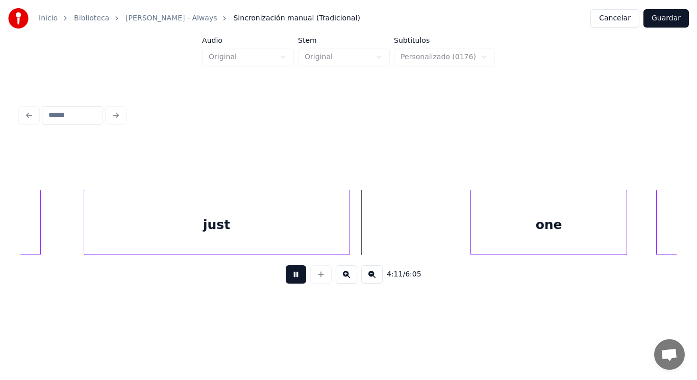
click at [291, 277] on button at bounding box center [296, 274] width 20 height 18
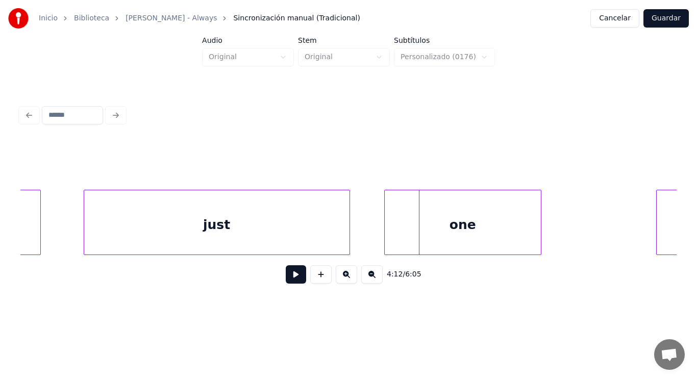
click at [406, 237] on div "one" at bounding box center [463, 224] width 156 height 69
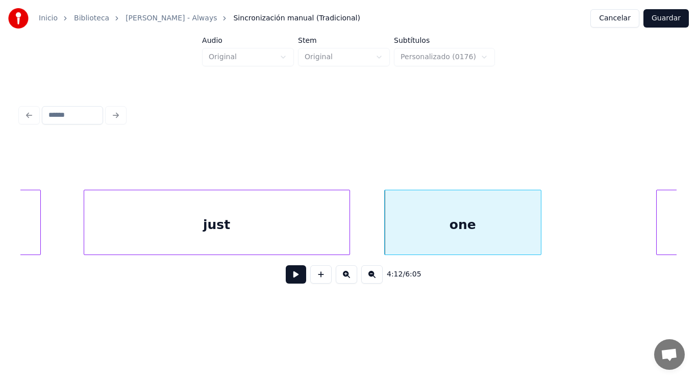
click at [291, 274] on button at bounding box center [296, 274] width 20 height 18
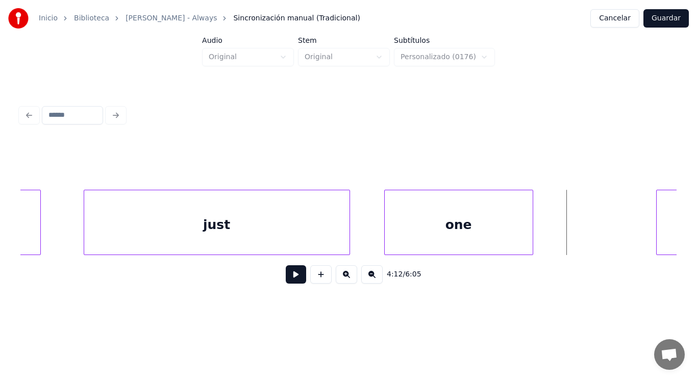
click at [532, 225] on div at bounding box center [531, 222] width 3 height 64
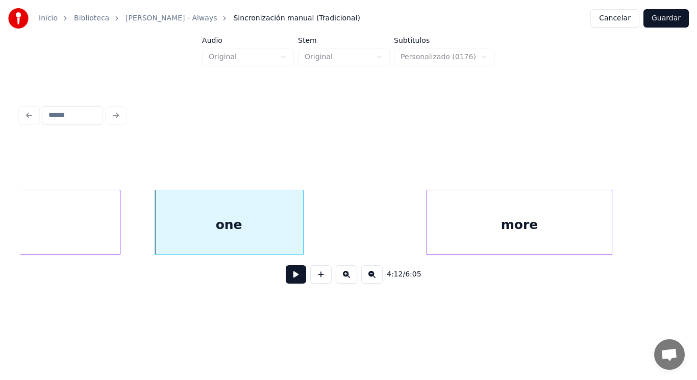
scroll to position [0, 179938]
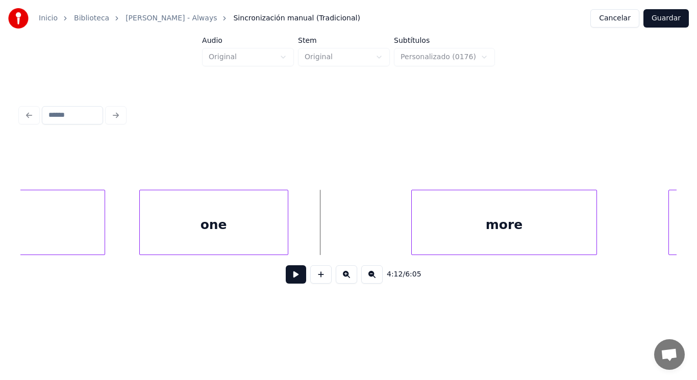
click at [294, 276] on button at bounding box center [296, 274] width 20 height 18
drag, startPoint x: 294, startPoint y: 276, endPoint x: 437, endPoint y: 224, distance: 152.1
click at [300, 273] on button at bounding box center [296, 274] width 20 height 18
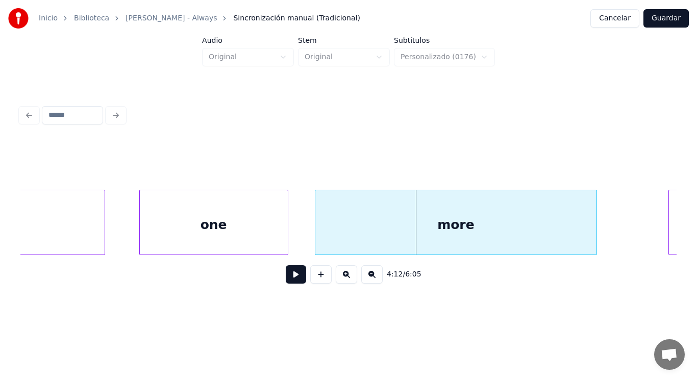
click at [318, 233] on div at bounding box center [316, 222] width 3 height 64
click at [289, 281] on button at bounding box center [296, 274] width 20 height 18
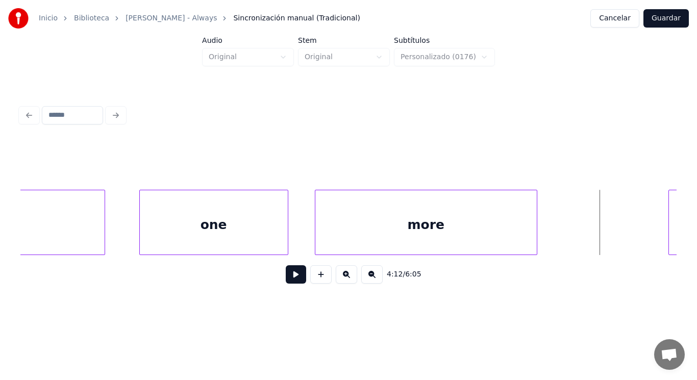
click at [536, 241] on div at bounding box center [535, 222] width 3 height 64
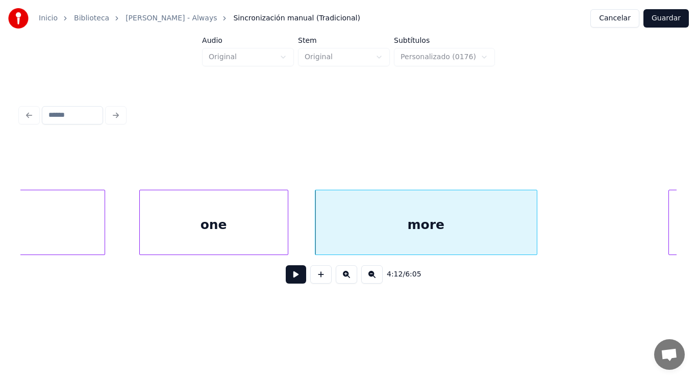
click at [294, 275] on button at bounding box center [296, 274] width 20 height 18
click at [524, 234] on div at bounding box center [525, 222] width 3 height 64
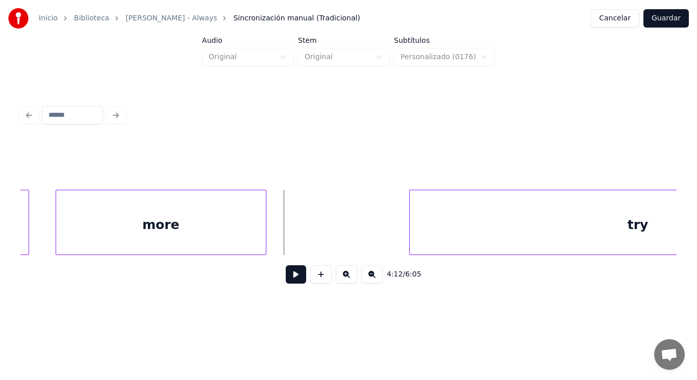
scroll to position [0, 180204]
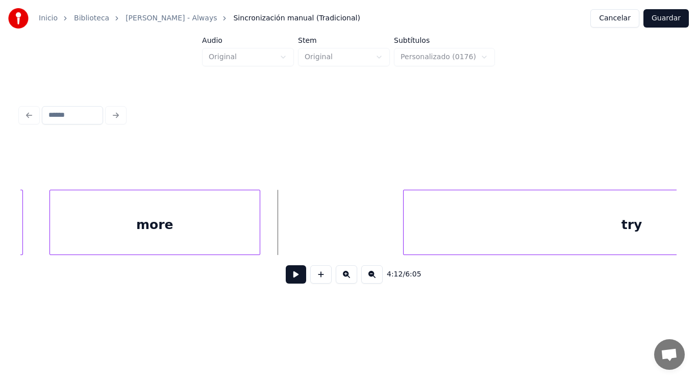
click at [292, 281] on button at bounding box center [296, 274] width 20 height 18
click at [277, 238] on div at bounding box center [276, 222] width 3 height 64
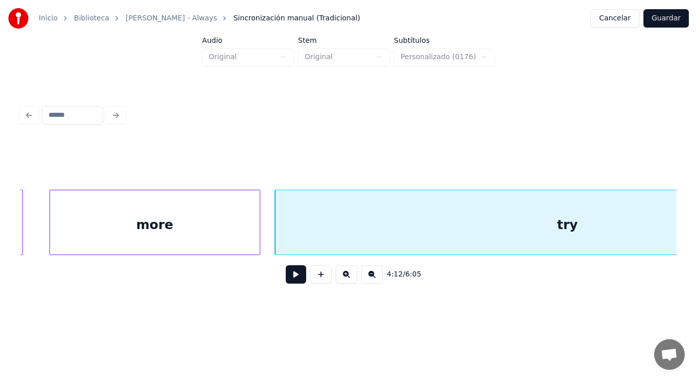
click at [290, 275] on button at bounding box center [296, 274] width 20 height 18
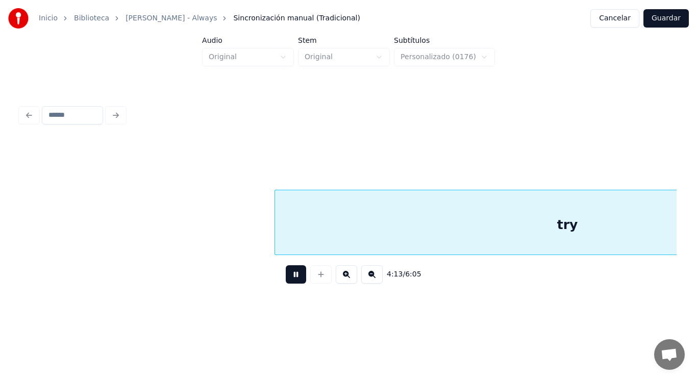
scroll to position [0, 180863]
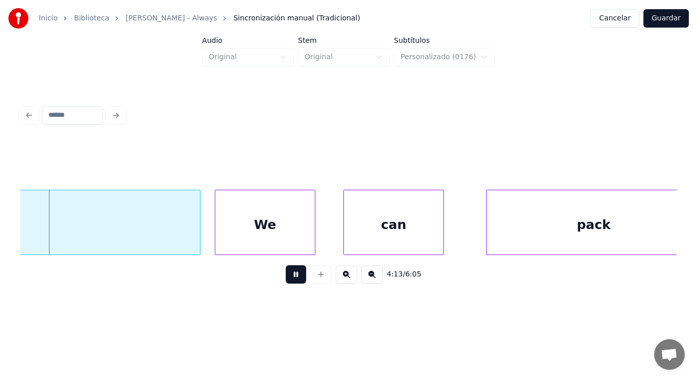
click at [290, 275] on button at bounding box center [296, 274] width 20 height 18
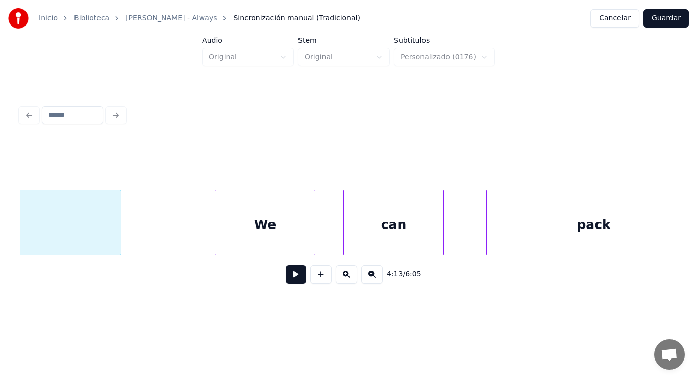
click at [118, 238] on div at bounding box center [119, 222] width 3 height 64
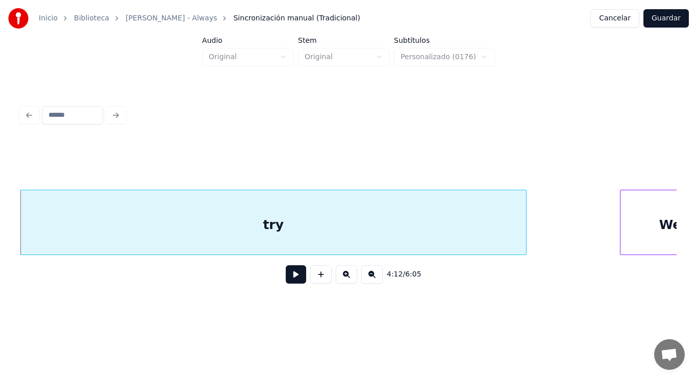
click at [288, 278] on button at bounding box center [296, 274] width 20 height 18
click at [270, 231] on div "try" at bounding box center [273, 224] width 506 height 69
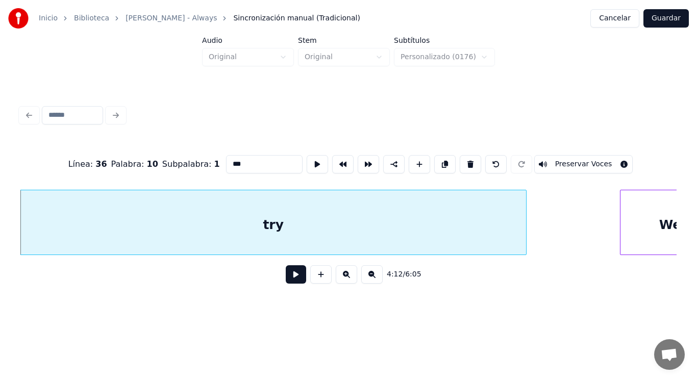
click at [288, 276] on button at bounding box center [296, 274] width 20 height 18
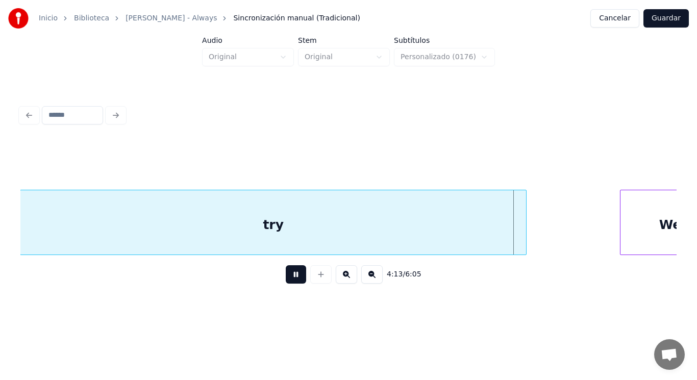
click at [288, 276] on button at bounding box center [296, 274] width 20 height 18
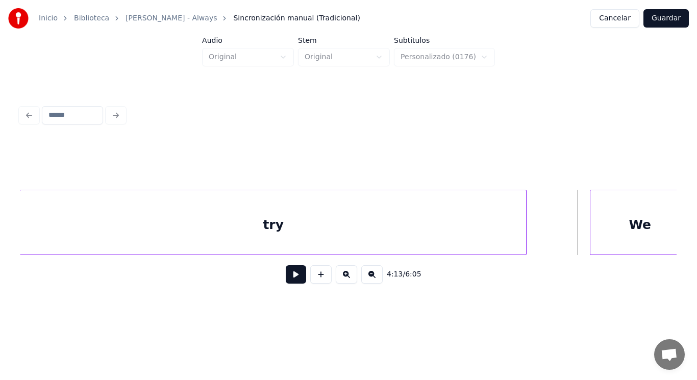
scroll to position [0, 180499]
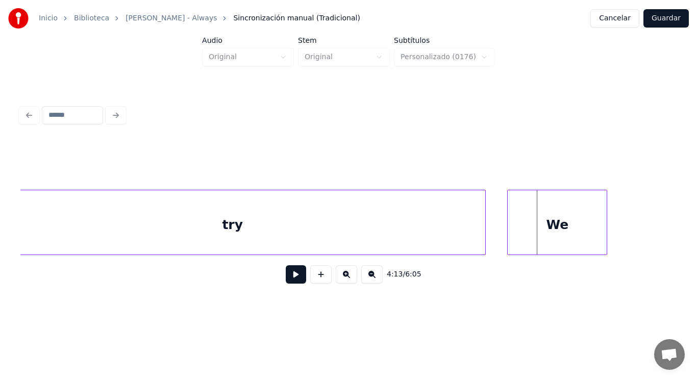
click at [559, 241] on div "We" at bounding box center [557, 224] width 99 height 69
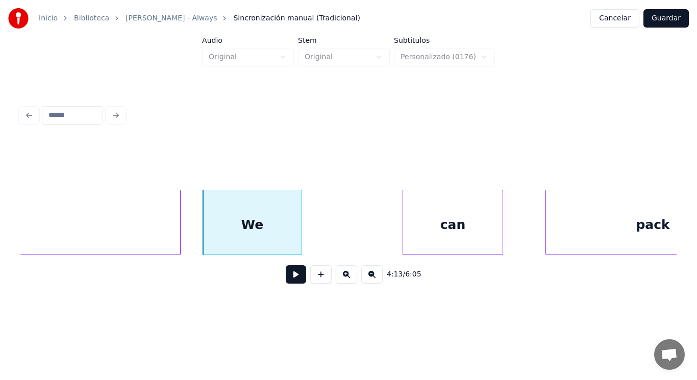
scroll to position [0, 180805]
click at [287, 281] on button at bounding box center [296, 274] width 20 height 18
click at [284, 246] on div "We" at bounding box center [251, 224] width 99 height 69
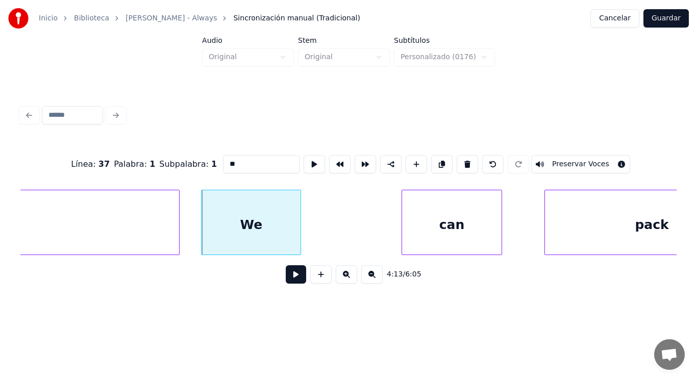
click at [288, 282] on button at bounding box center [296, 274] width 20 height 18
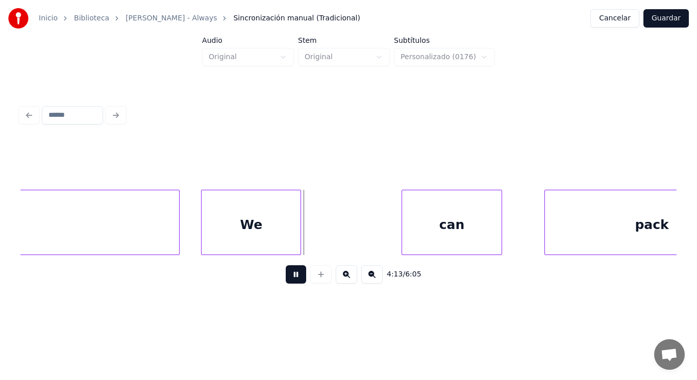
click at [288, 282] on button at bounding box center [296, 274] width 20 height 18
click at [293, 273] on button at bounding box center [296, 274] width 20 height 18
drag, startPoint x: 293, startPoint y: 273, endPoint x: 332, endPoint y: 256, distance: 42.1
click at [294, 273] on button at bounding box center [296, 274] width 20 height 18
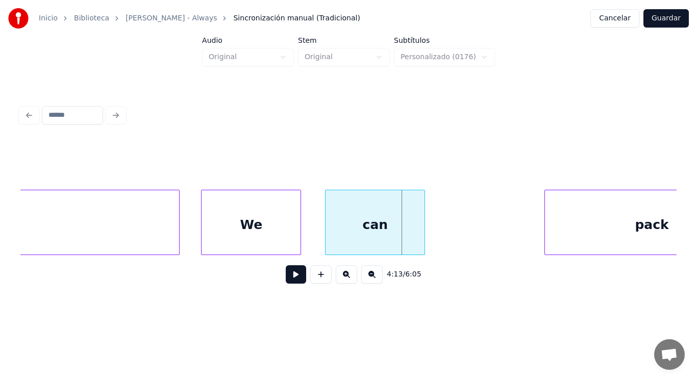
click at [373, 231] on div "can" at bounding box center [375, 224] width 99 height 69
click at [292, 276] on button at bounding box center [296, 274] width 20 height 18
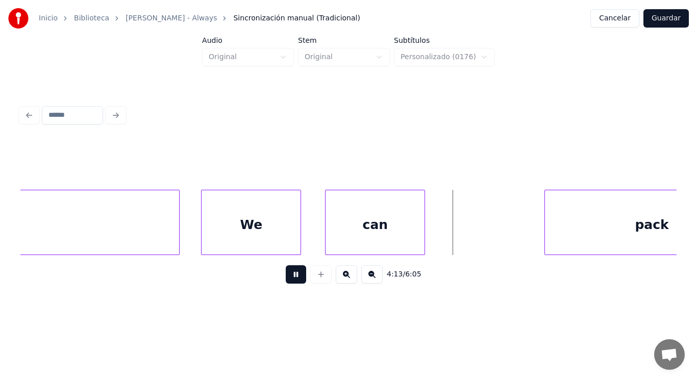
click at [292, 276] on button at bounding box center [296, 274] width 20 height 18
click at [455, 240] on div at bounding box center [454, 222] width 3 height 64
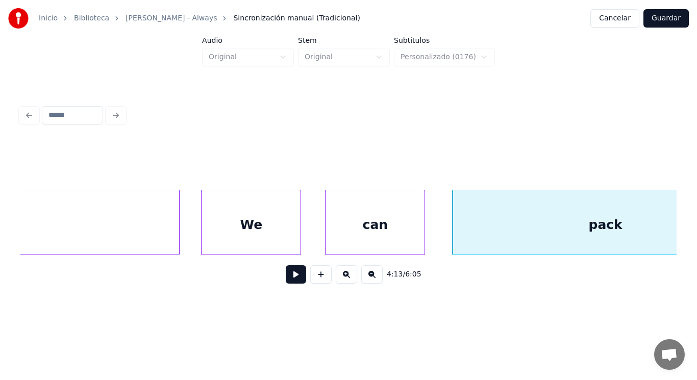
click at [366, 237] on div "can" at bounding box center [375, 224] width 99 height 69
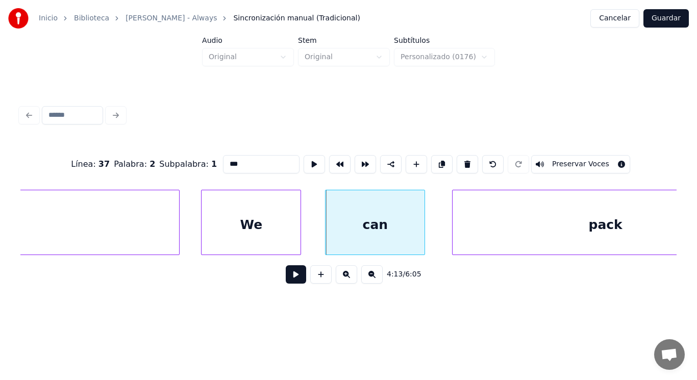
click at [294, 273] on button at bounding box center [296, 274] width 20 height 18
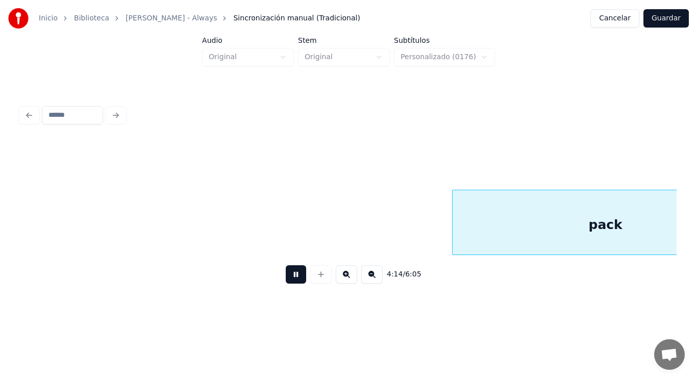
scroll to position [0, 181463]
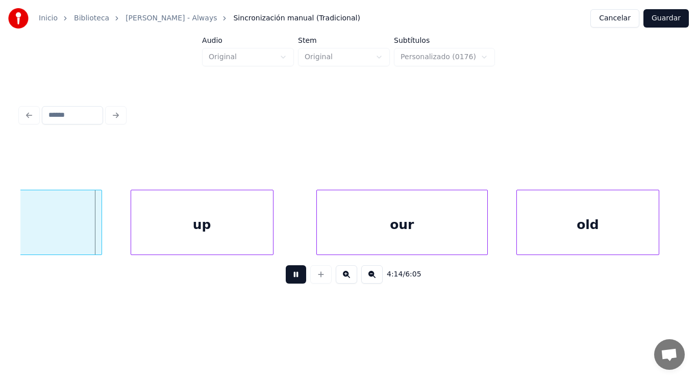
click at [294, 273] on button at bounding box center [296, 274] width 20 height 18
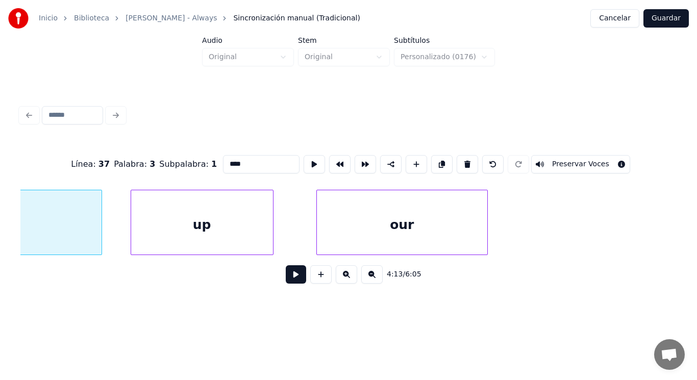
scroll to position [0, 181237]
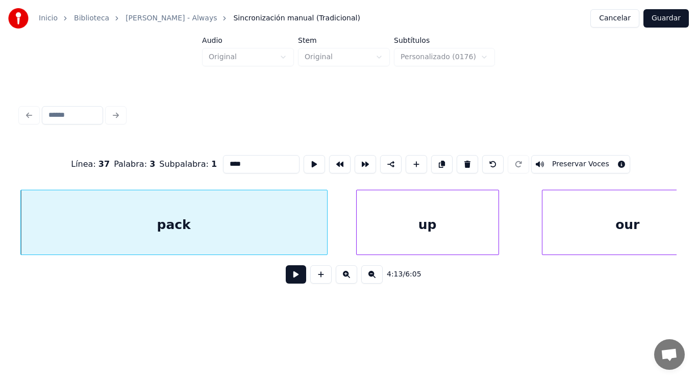
click at [298, 280] on button at bounding box center [296, 274] width 20 height 18
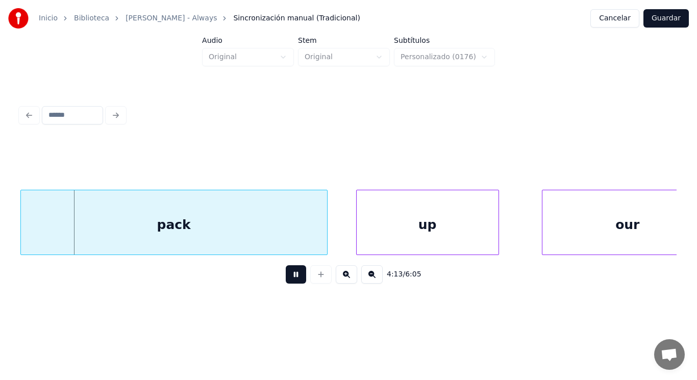
click at [298, 280] on button at bounding box center [296, 274] width 20 height 18
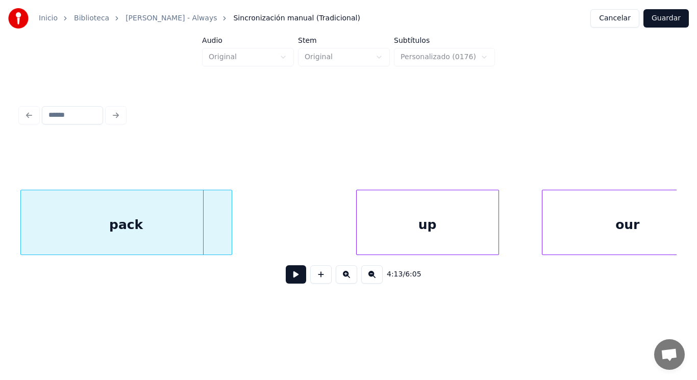
click at [230, 234] on div at bounding box center [230, 222] width 3 height 64
click at [289, 279] on button at bounding box center [296, 274] width 20 height 18
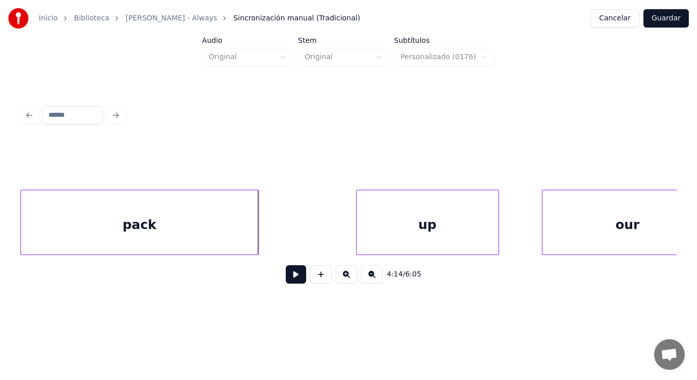
click at [256, 235] on div at bounding box center [256, 222] width 3 height 64
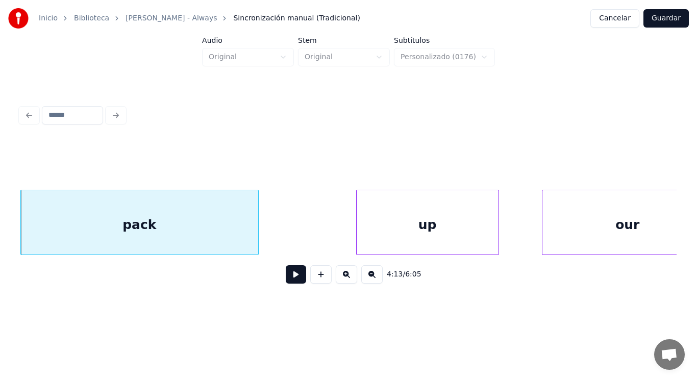
click at [287, 276] on button at bounding box center [296, 274] width 20 height 18
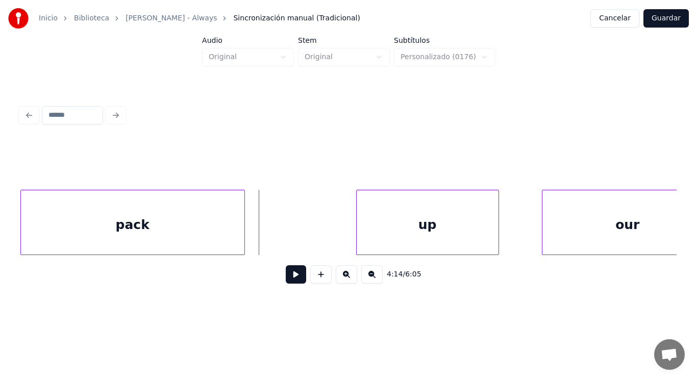
click at [243, 237] on div at bounding box center [242, 222] width 3 height 64
click at [290, 279] on button at bounding box center [296, 274] width 20 height 18
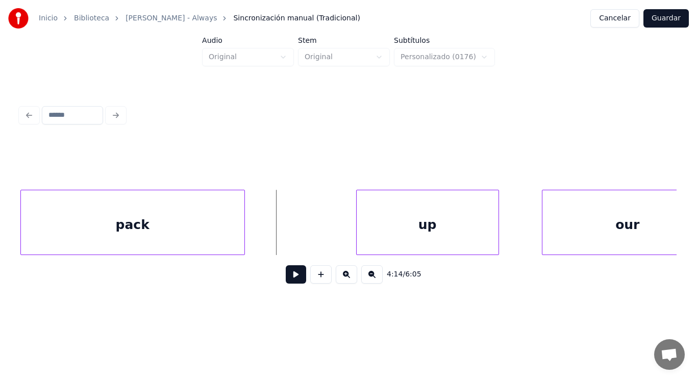
click at [286, 275] on button at bounding box center [296, 274] width 20 height 18
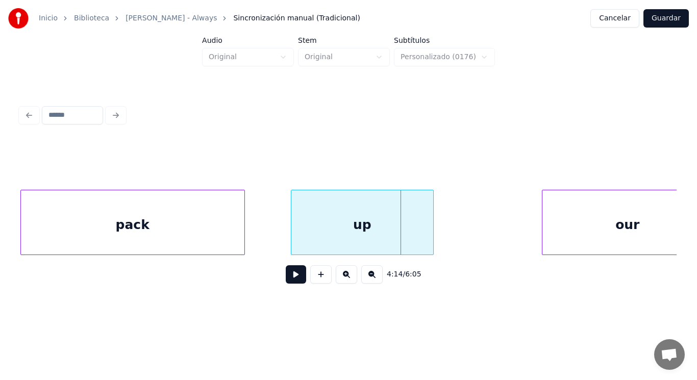
click at [298, 233] on div "up" at bounding box center [362, 224] width 142 height 69
click at [292, 280] on button at bounding box center [296, 274] width 20 height 18
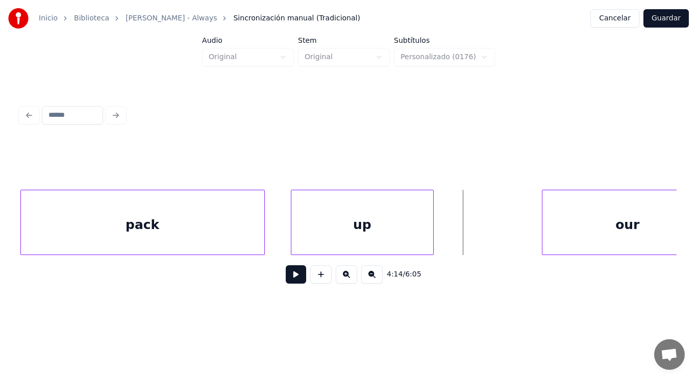
click at [263, 234] on div at bounding box center [262, 222] width 3 height 64
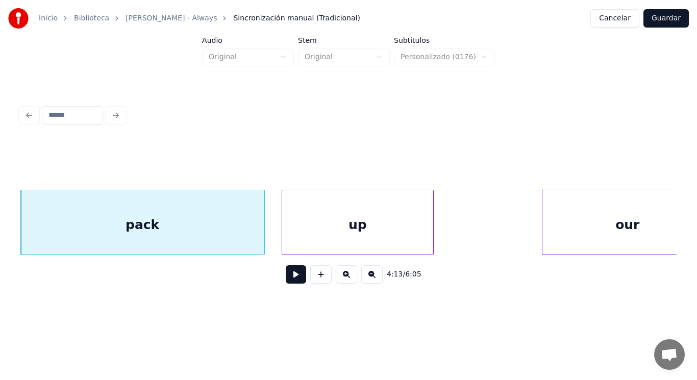
click at [283, 239] on div at bounding box center [283, 222] width 3 height 64
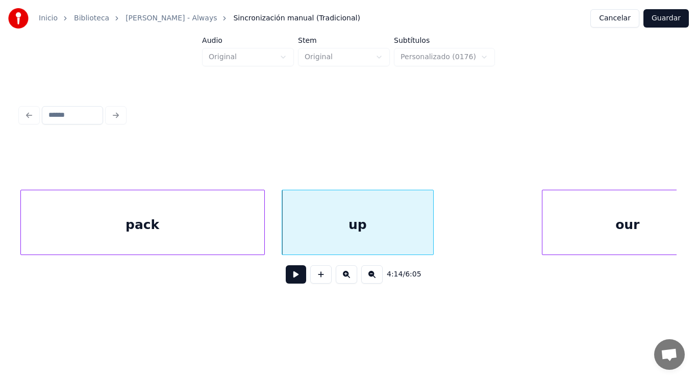
click at [288, 274] on button at bounding box center [296, 274] width 20 height 18
click at [258, 239] on div "pack" at bounding box center [142, 224] width 243 height 69
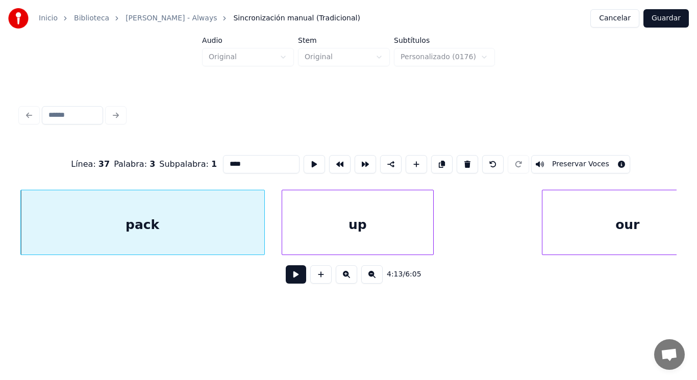
click at [286, 276] on button at bounding box center [296, 274] width 20 height 18
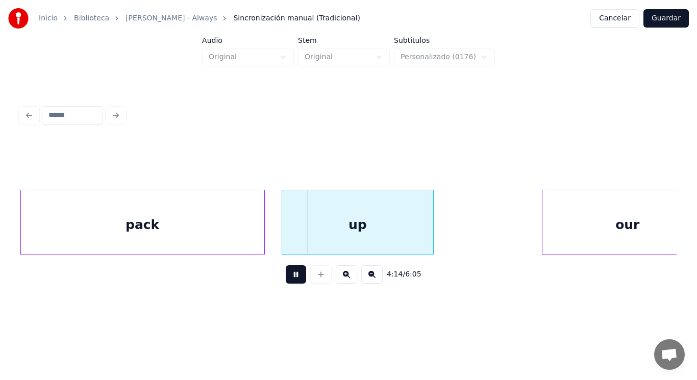
click at [286, 276] on button at bounding box center [296, 274] width 20 height 18
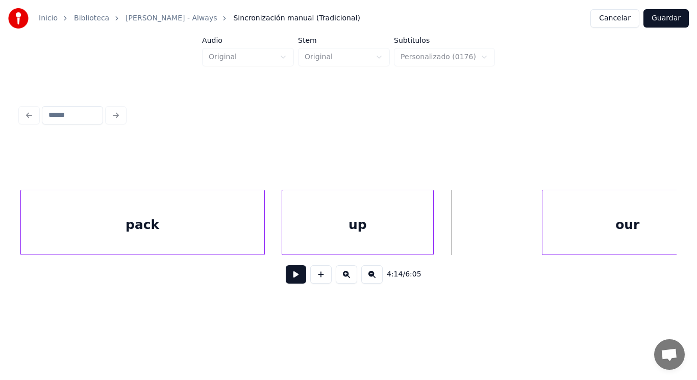
click at [426, 239] on div "up" at bounding box center [357, 224] width 151 height 69
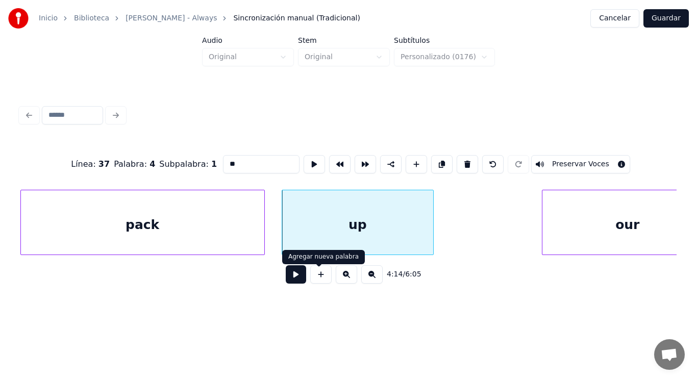
click at [290, 277] on button at bounding box center [296, 274] width 20 height 18
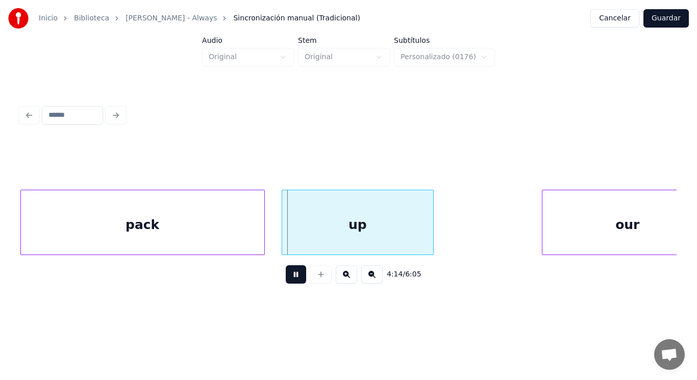
click at [290, 277] on button at bounding box center [296, 274] width 20 height 18
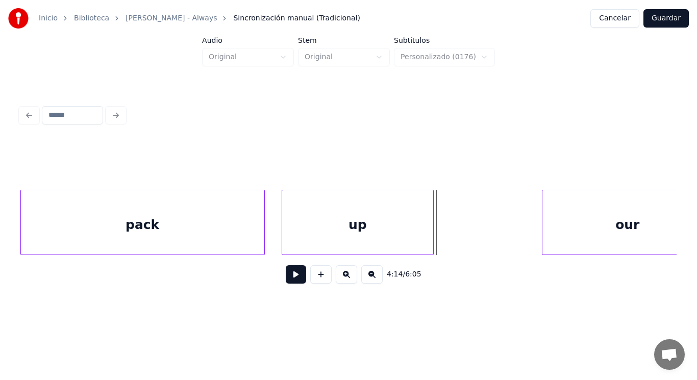
click at [430, 232] on div at bounding box center [431, 222] width 3 height 64
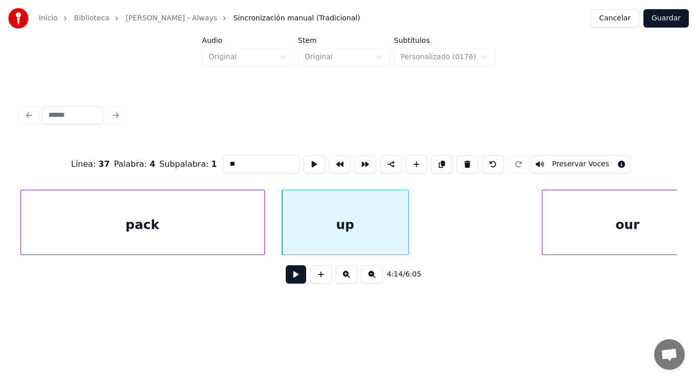
click at [405, 235] on div at bounding box center [406, 222] width 3 height 64
click at [291, 274] on button at bounding box center [296, 274] width 20 height 18
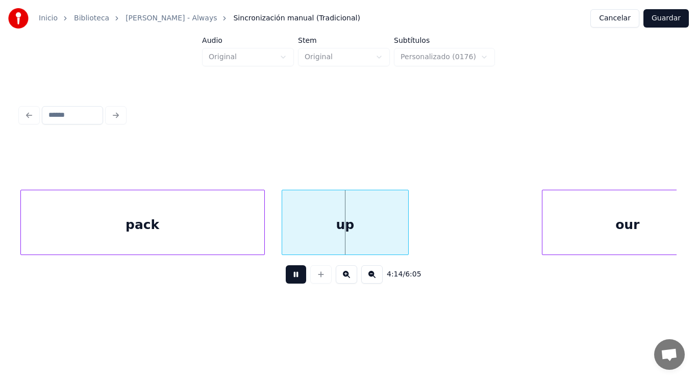
click at [291, 274] on button at bounding box center [296, 274] width 20 height 18
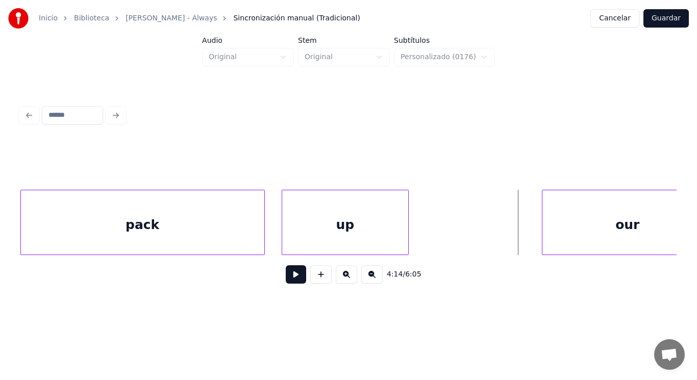
scroll to position [0, 181271]
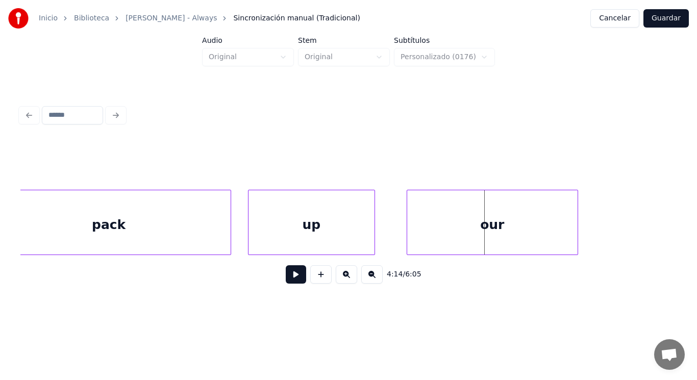
click at [475, 243] on div "our" at bounding box center [492, 224] width 170 height 69
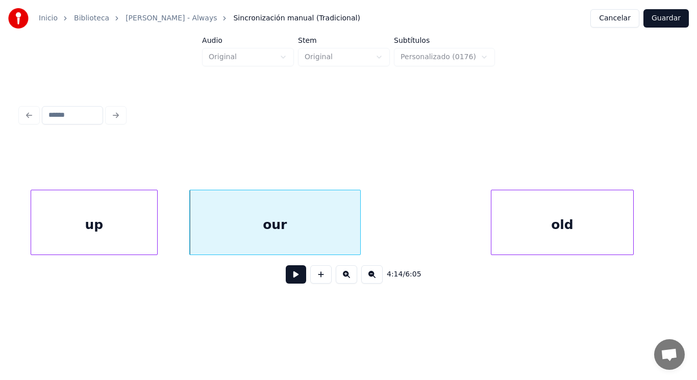
scroll to position [0, 181516]
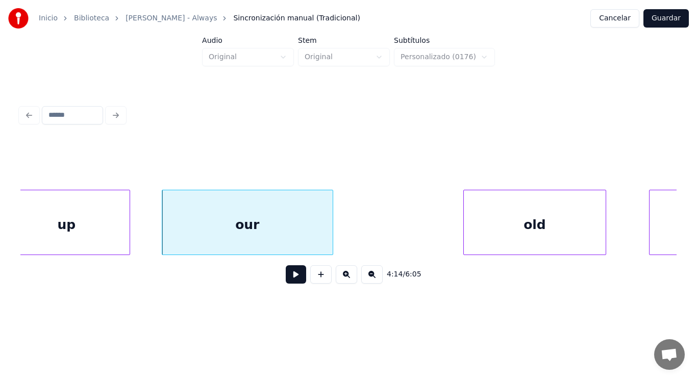
click at [286, 280] on button at bounding box center [296, 274] width 20 height 18
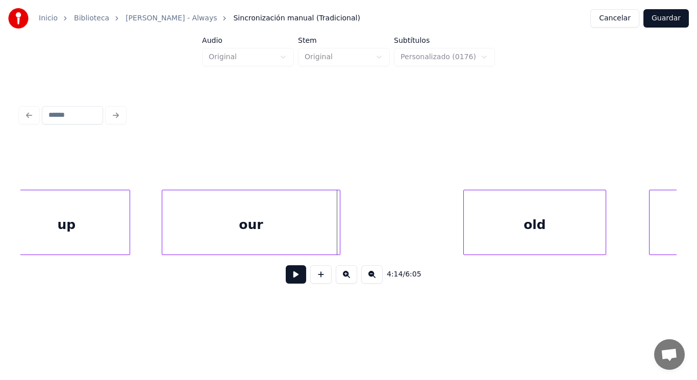
click at [338, 242] on div at bounding box center [338, 222] width 3 height 64
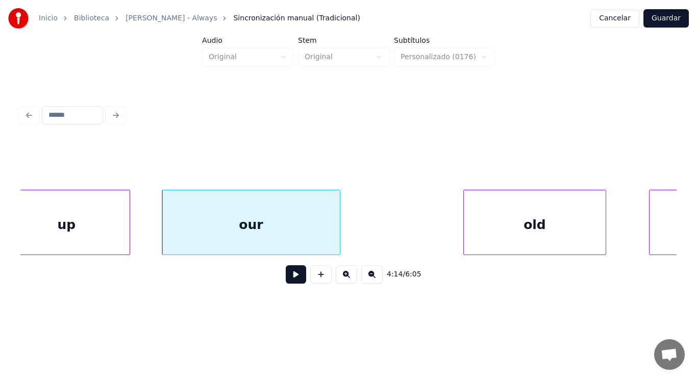
click at [293, 275] on button at bounding box center [296, 274] width 20 height 18
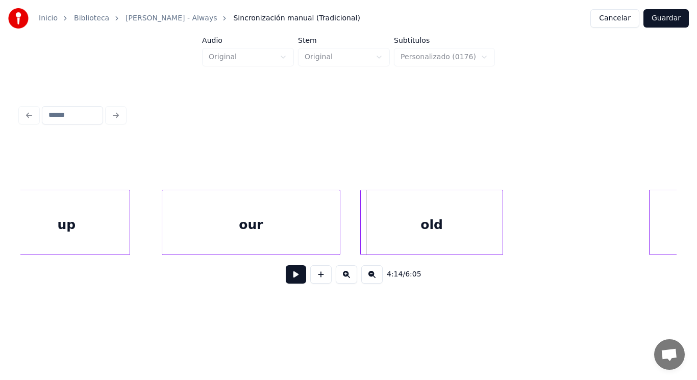
click at [367, 232] on div "old" at bounding box center [432, 224] width 142 height 69
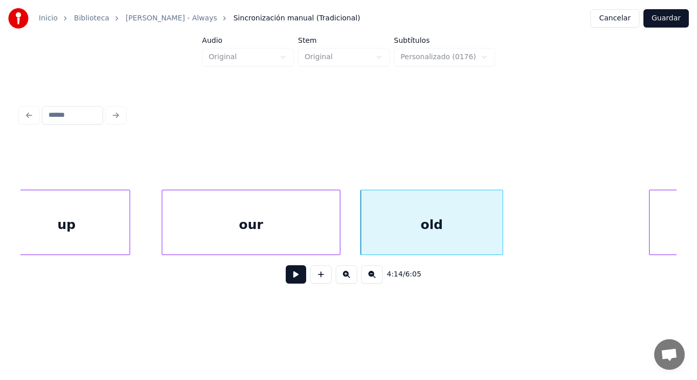
click at [286, 276] on button at bounding box center [296, 274] width 20 height 18
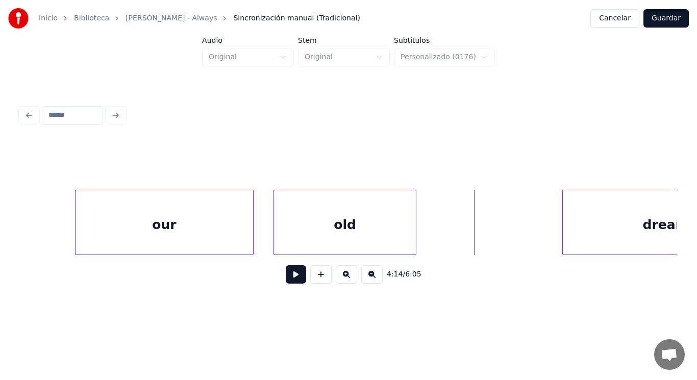
scroll to position [0, 181679]
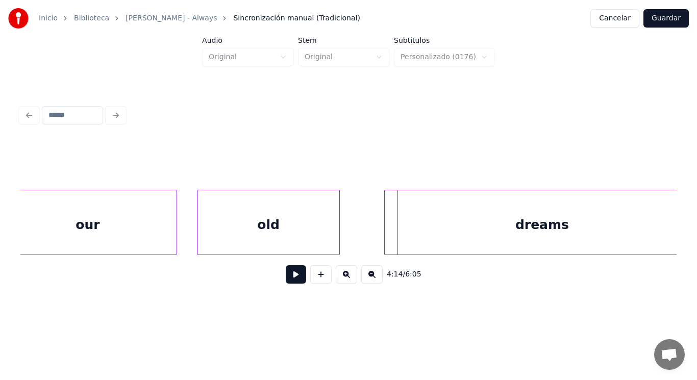
click at [386, 235] on div at bounding box center [386, 222] width 3 height 64
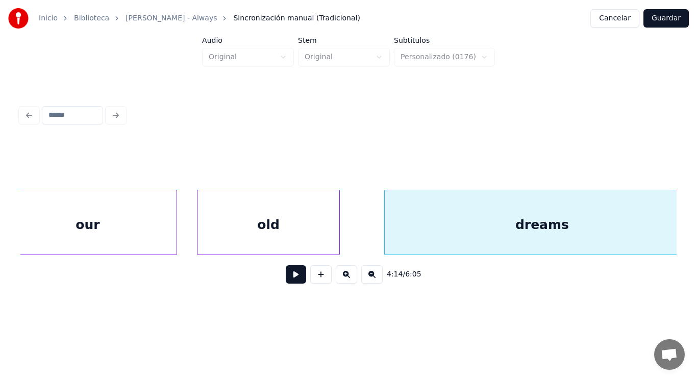
click at [280, 219] on div "old" at bounding box center [268, 224] width 142 height 69
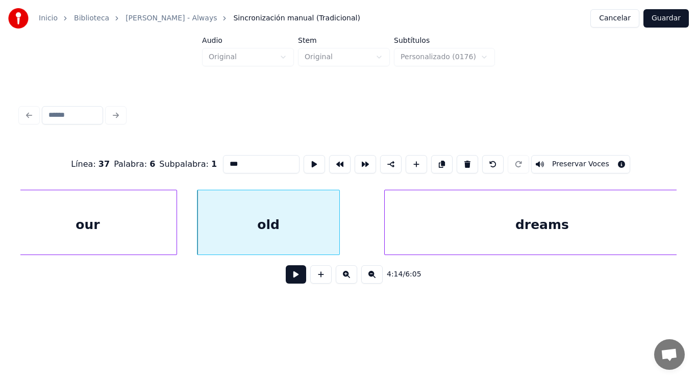
click at [288, 276] on button at bounding box center [296, 274] width 20 height 18
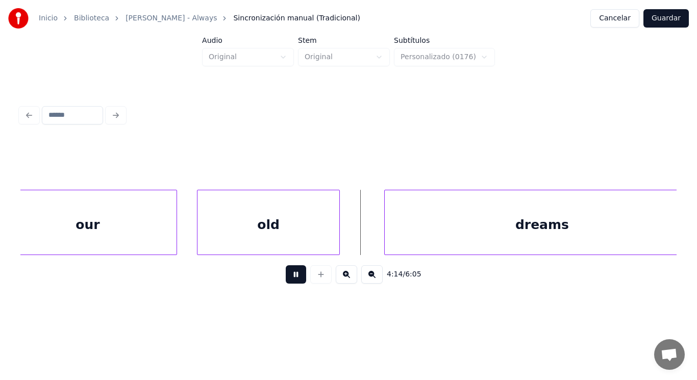
click at [288, 276] on button at bounding box center [296, 274] width 20 height 18
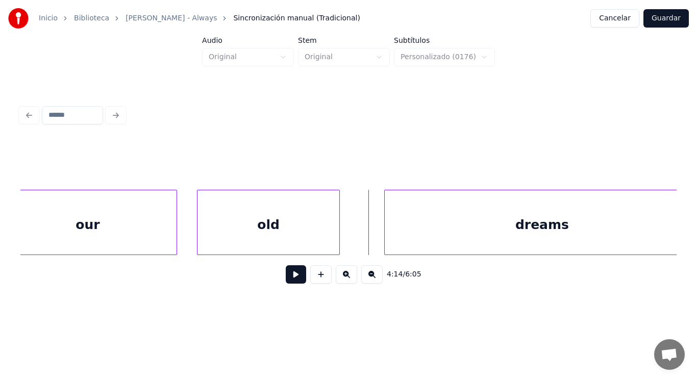
click at [292, 273] on button at bounding box center [296, 274] width 20 height 18
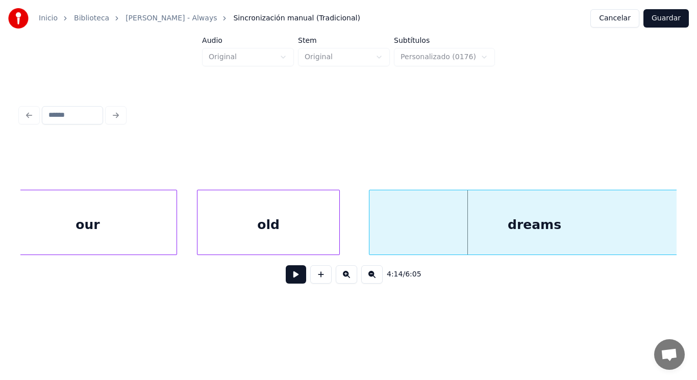
click at [370, 239] on div at bounding box center [370, 222] width 3 height 64
click at [288, 276] on button at bounding box center [296, 274] width 20 height 18
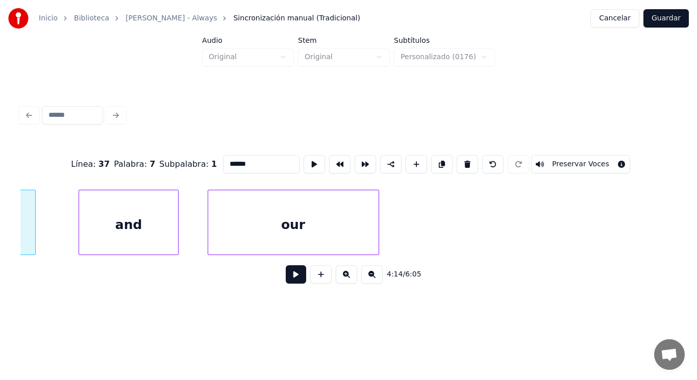
scroll to position [0, 182028]
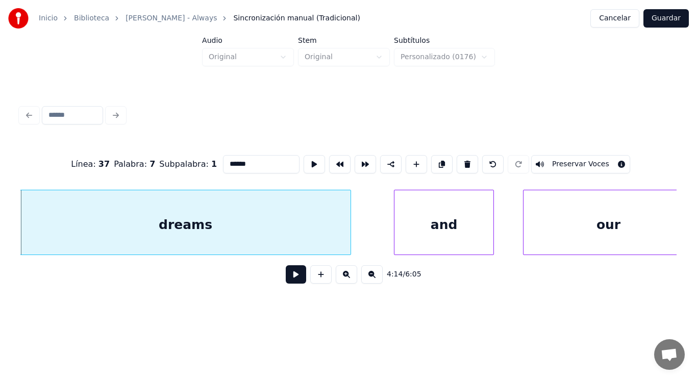
click at [291, 275] on button at bounding box center [296, 274] width 20 height 18
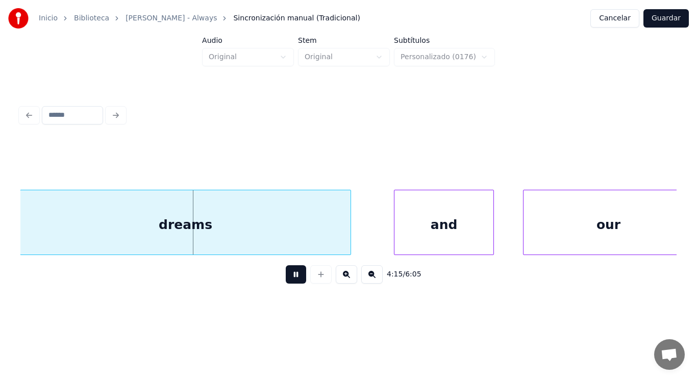
click at [291, 275] on button at bounding box center [296, 274] width 20 height 18
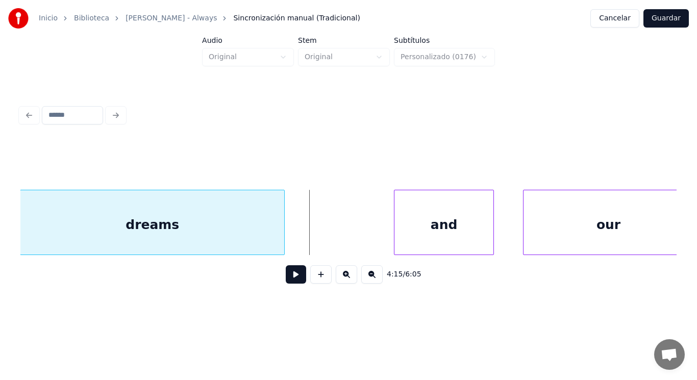
click at [283, 235] on div at bounding box center [282, 222] width 3 height 64
click at [288, 279] on button at bounding box center [296, 274] width 20 height 18
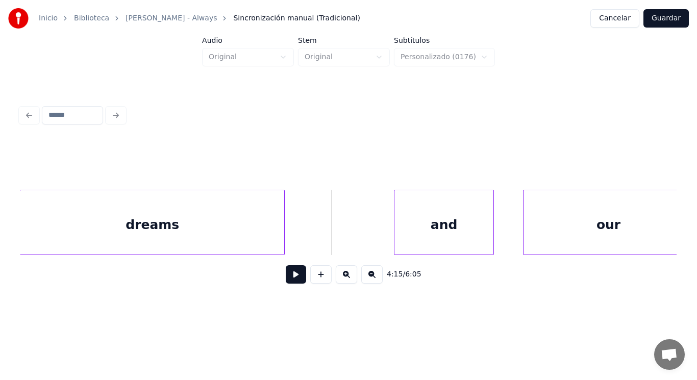
drag, startPoint x: 306, startPoint y: 242, endPoint x: 293, endPoint y: 277, distance: 37.0
click at [290, 283] on button at bounding box center [296, 274] width 20 height 18
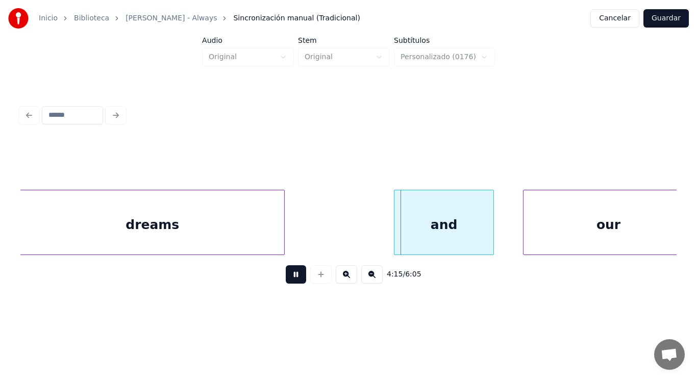
click at [290, 283] on button at bounding box center [296, 274] width 20 height 18
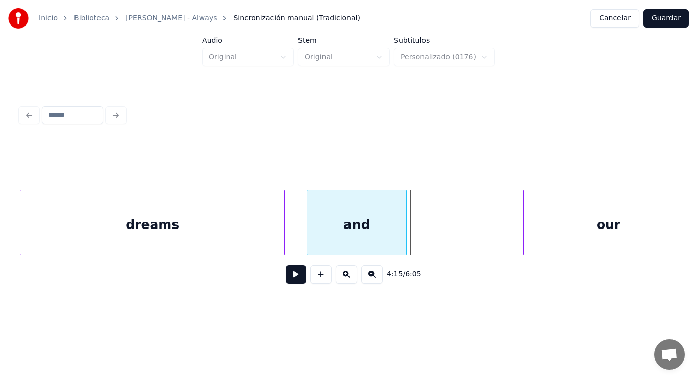
click at [329, 239] on div "and" at bounding box center [356, 224] width 99 height 69
click at [291, 276] on button at bounding box center [296, 274] width 20 height 18
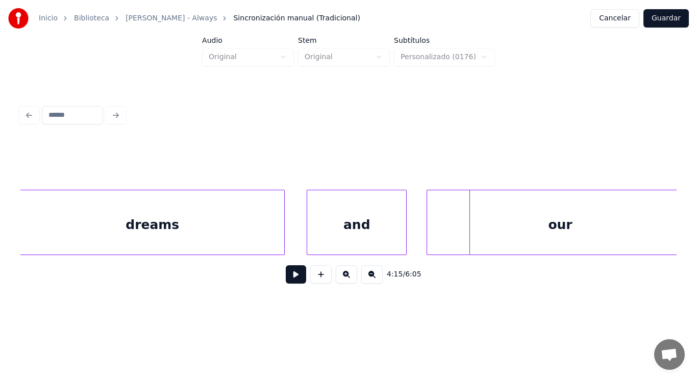
click at [428, 239] on div at bounding box center [428, 222] width 3 height 64
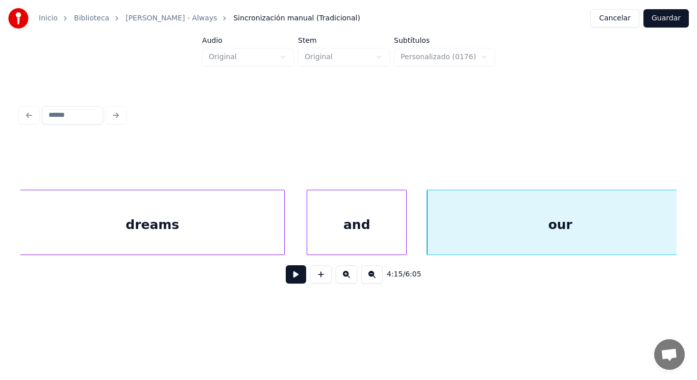
click at [298, 274] on button at bounding box center [296, 274] width 20 height 18
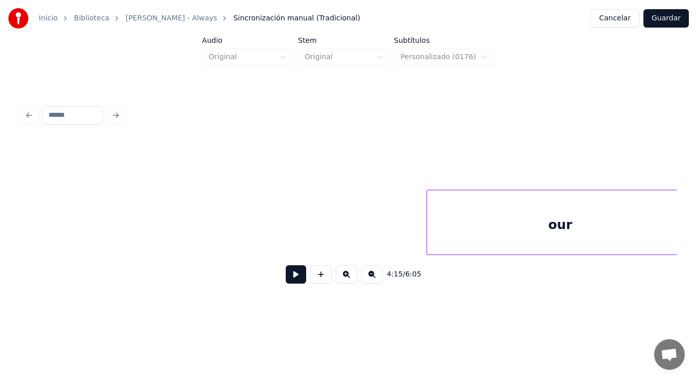
scroll to position [0, 182696]
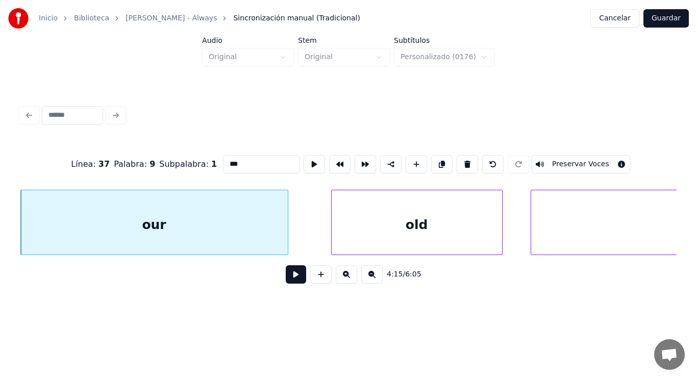
click at [289, 278] on button at bounding box center [296, 274] width 20 height 18
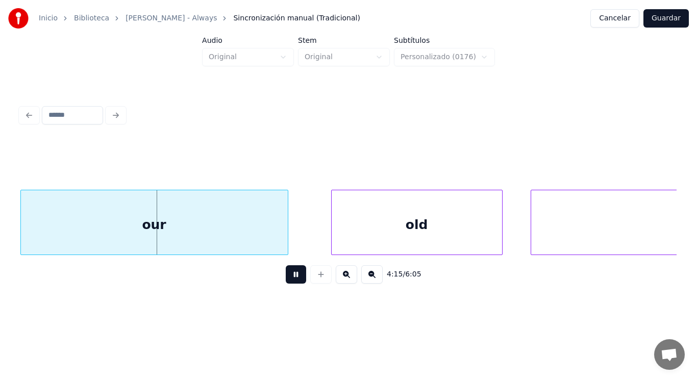
click at [289, 278] on button at bounding box center [296, 274] width 20 height 18
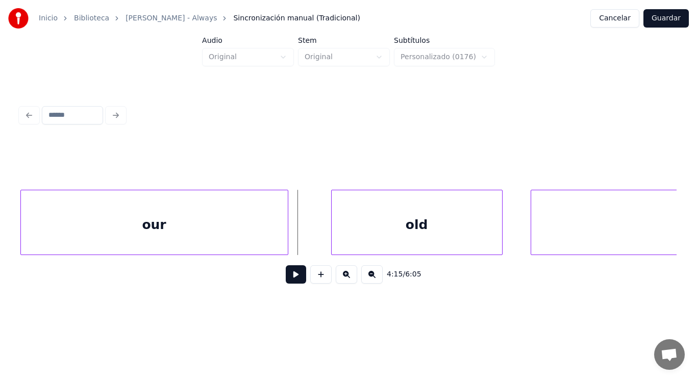
click at [277, 238] on div "our" at bounding box center [154, 224] width 267 height 69
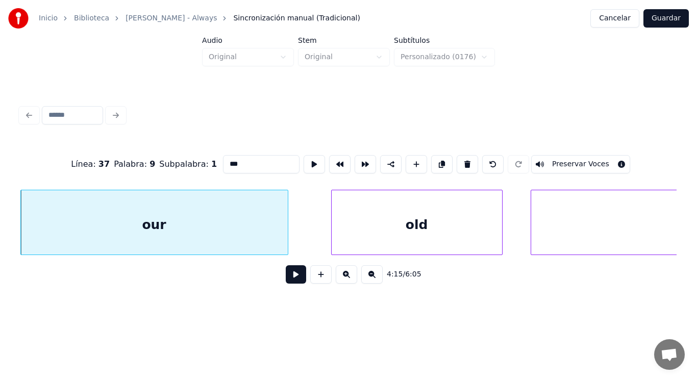
click at [290, 282] on button at bounding box center [296, 274] width 20 height 18
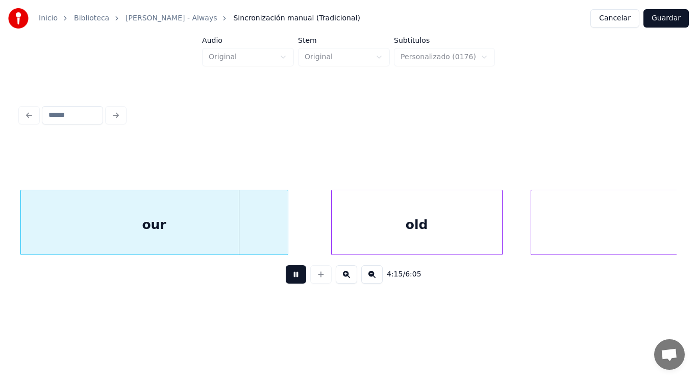
click at [290, 282] on button at bounding box center [296, 274] width 20 height 18
click at [282, 233] on div "our" at bounding box center [154, 224] width 267 height 69
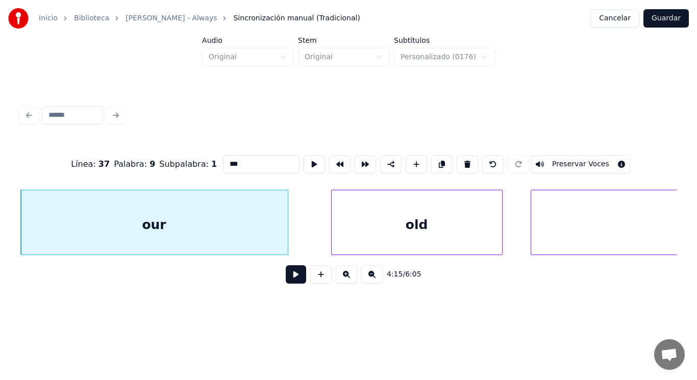
click at [288, 282] on button at bounding box center [296, 274] width 20 height 18
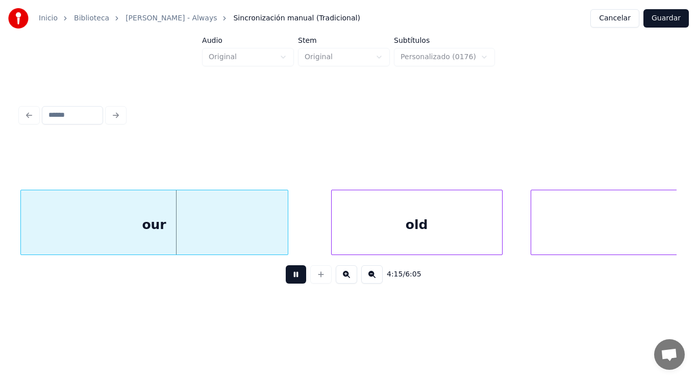
click at [288, 282] on button at bounding box center [296, 274] width 20 height 18
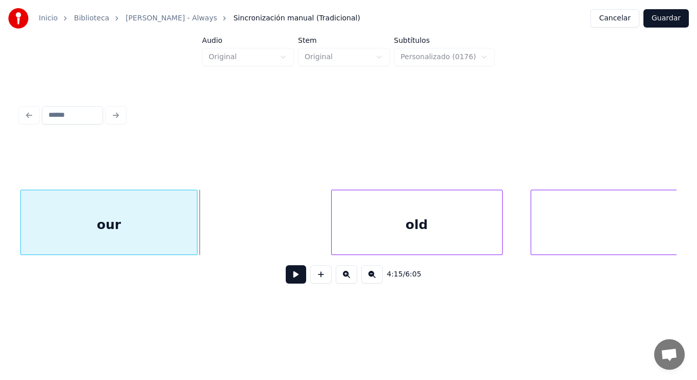
click at [196, 245] on div at bounding box center [195, 222] width 3 height 64
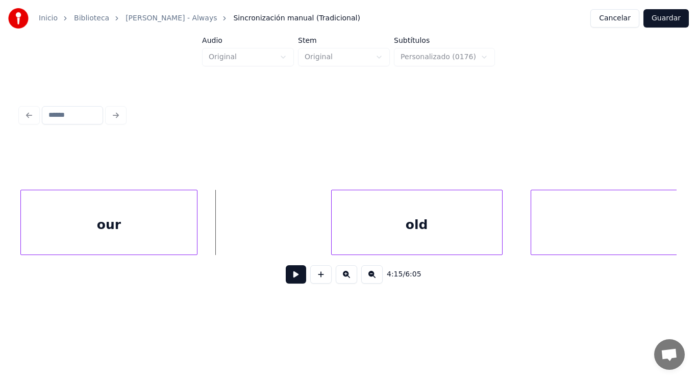
click at [291, 273] on button at bounding box center [296, 274] width 20 height 18
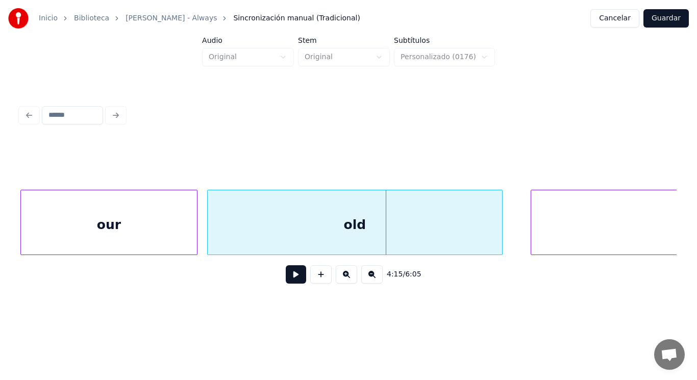
click at [208, 230] on div at bounding box center [209, 222] width 3 height 64
click at [187, 230] on div at bounding box center [186, 222] width 3 height 64
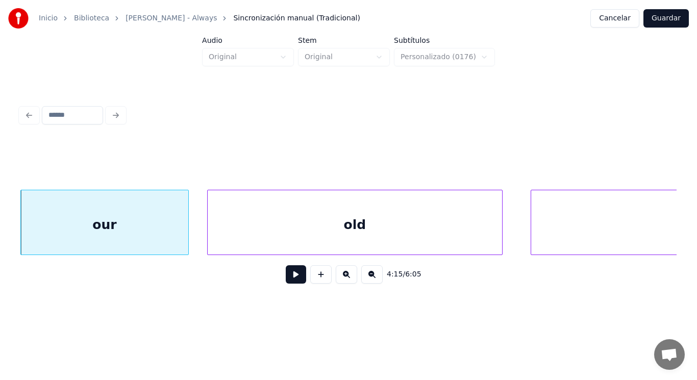
click at [276, 240] on div "old" at bounding box center [355, 224] width 294 height 69
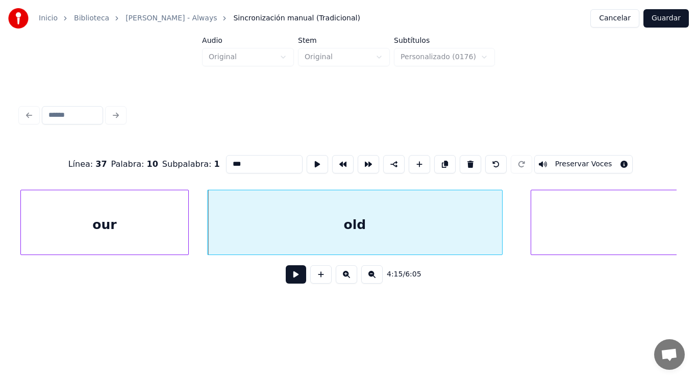
click at [286, 275] on button at bounding box center [296, 274] width 20 height 18
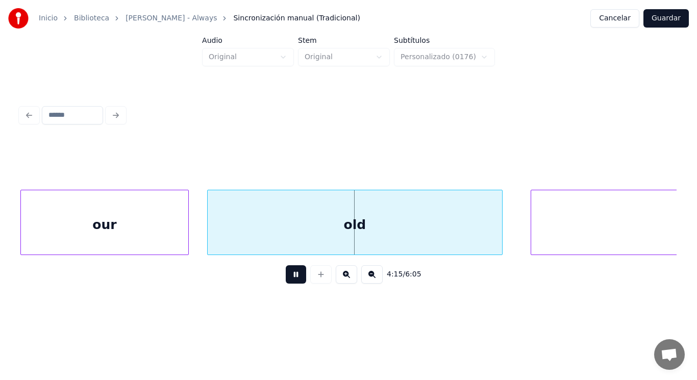
click at [286, 275] on button at bounding box center [296, 274] width 20 height 18
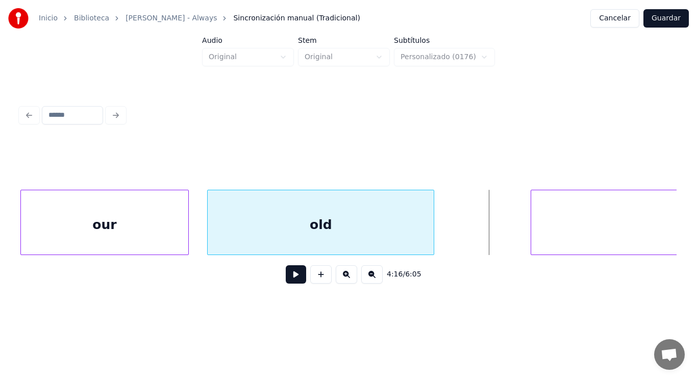
click at [434, 229] on div at bounding box center [432, 222] width 3 height 64
click at [286, 278] on button at bounding box center [296, 274] width 20 height 18
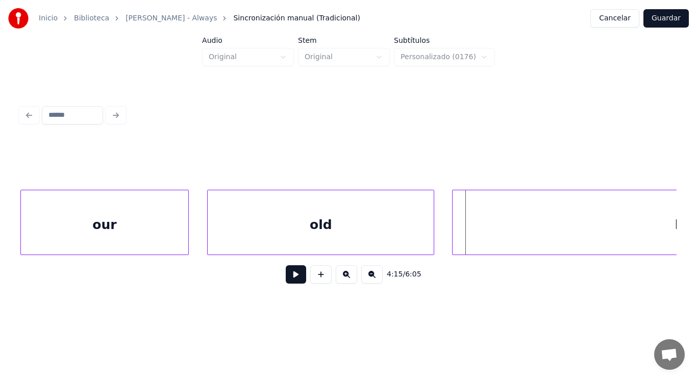
click at [453, 237] on div at bounding box center [454, 222] width 3 height 64
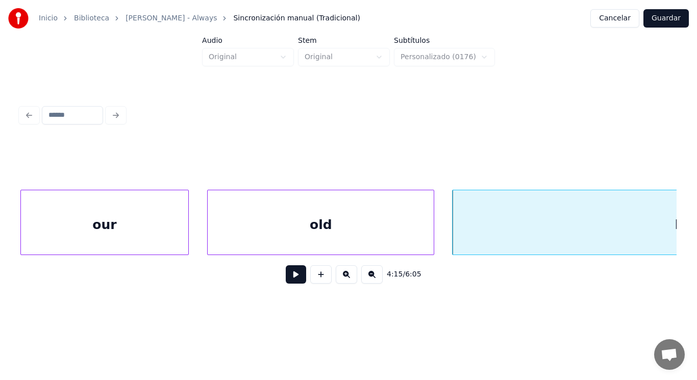
click at [394, 245] on div "old" at bounding box center [321, 224] width 226 height 69
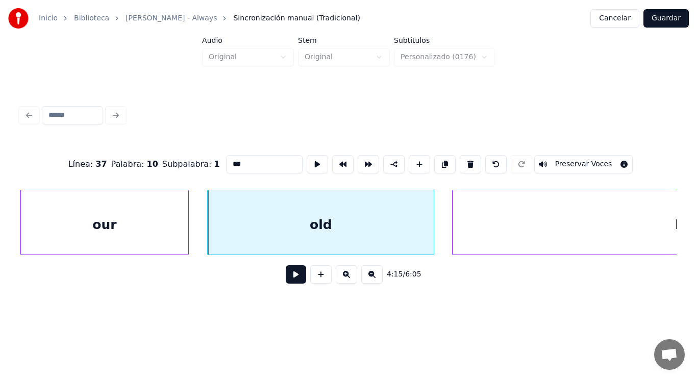
click at [294, 277] on button at bounding box center [296, 274] width 20 height 18
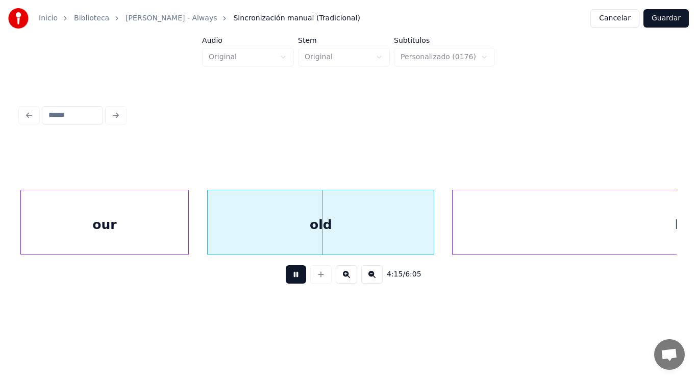
click at [294, 277] on button at bounding box center [296, 274] width 20 height 18
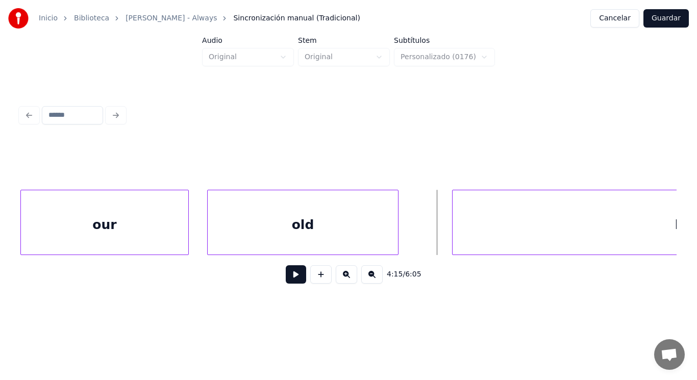
click at [397, 236] on div at bounding box center [396, 222] width 3 height 64
click at [288, 276] on button at bounding box center [296, 274] width 20 height 18
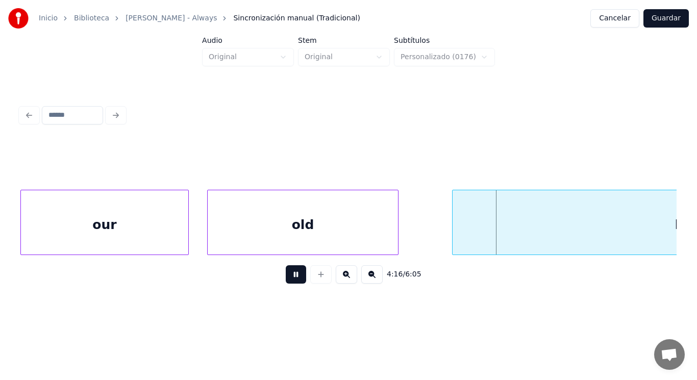
click at [288, 276] on button at bounding box center [296, 274] width 20 height 18
click at [417, 235] on div at bounding box center [415, 222] width 3 height 64
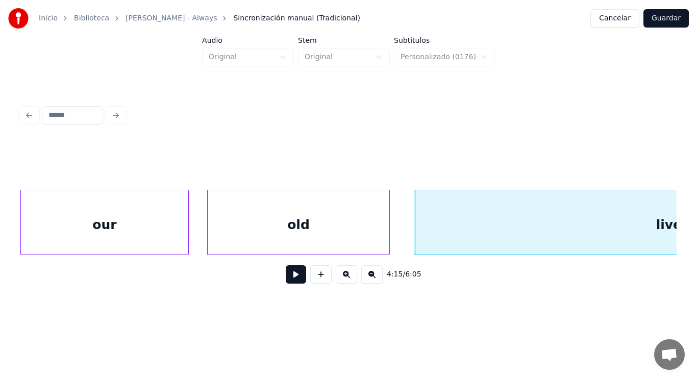
click at [386, 236] on div at bounding box center [387, 222] width 3 height 64
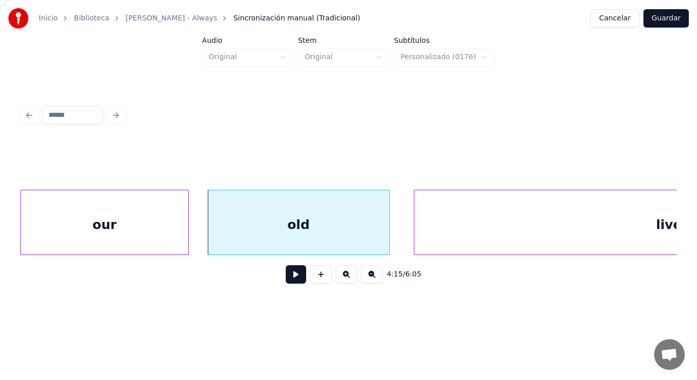
click at [442, 219] on div "lives" at bounding box center [672, 224] width 516 height 69
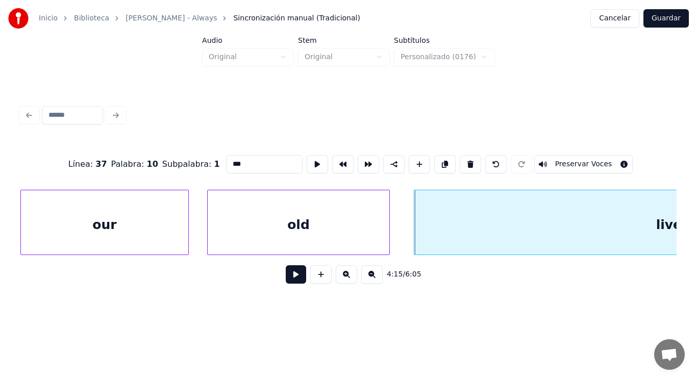
type input "*****"
click at [287, 278] on button at bounding box center [296, 274] width 20 height 18
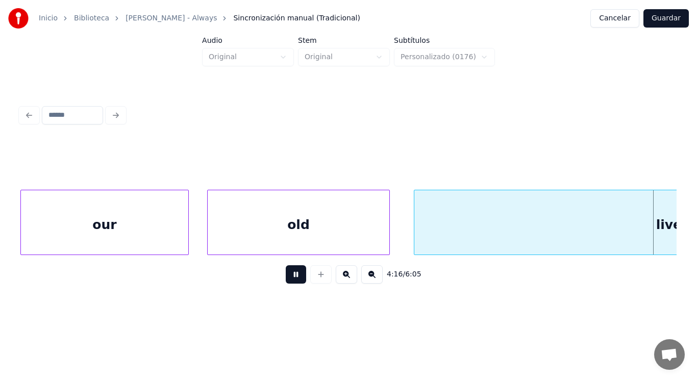
scroll to position [0, 183092]
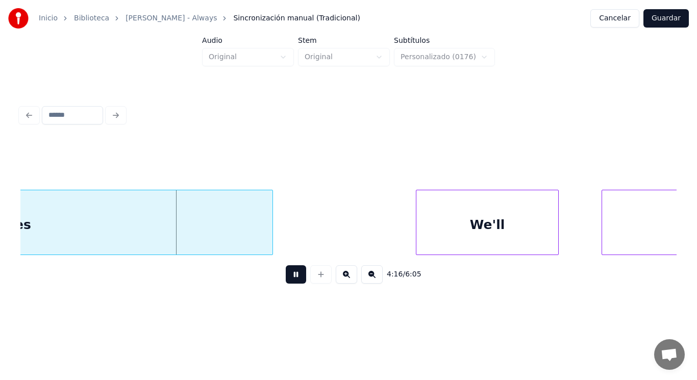
click at [287, 278] on button at bounding box center [296, 274] width 20 height 18
click at [244, 200] on div "lives" at bounding box center [14, 224] width 516 height 69
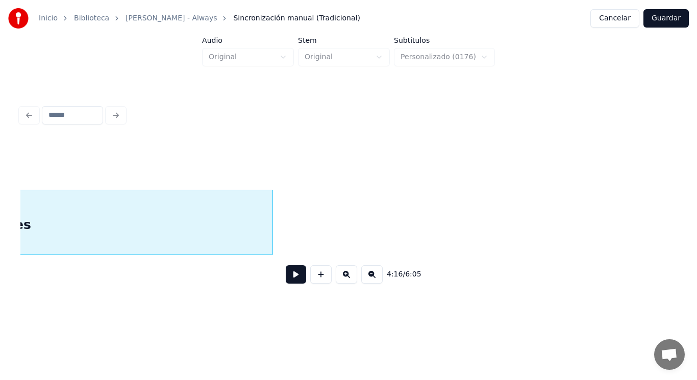
scroll to position [0, 182829]
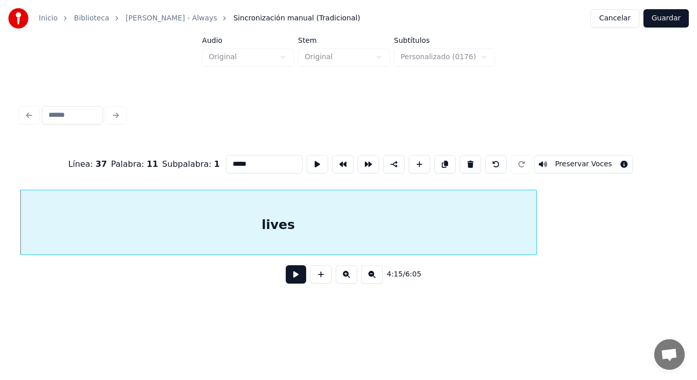
click at [237, 161] on input "*****" at bounding box center [264, 164] width 77 height 18
type input "******"
click at [293, 283] on button at bounding box center [296, 274] width 20 height 18
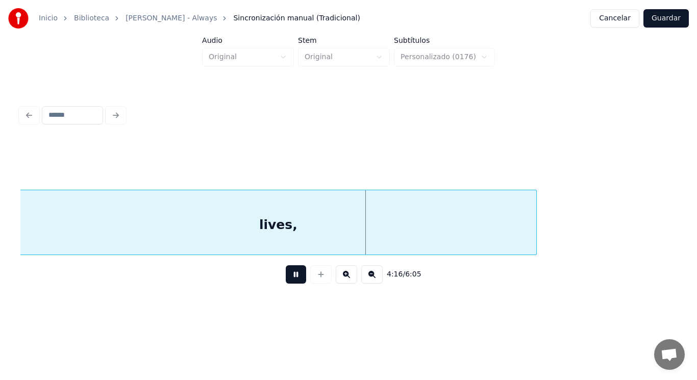
click at [293, 283] on button at bounding box center [296, 274] width 20 height 18
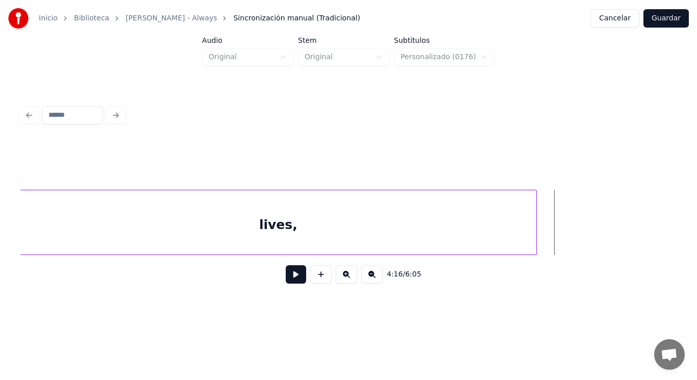
click at [284, 232] on div "lives," at bounding box center [278, 224] width 516 height 69
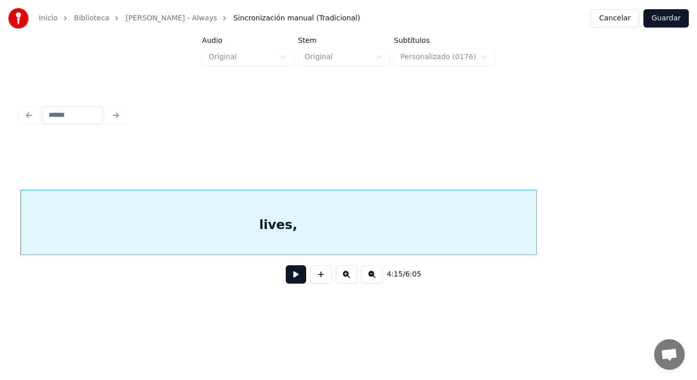
scroll to position [0, 182828]
click at [288, 275] on button at bounding box center [296, 274] width 20 height 18
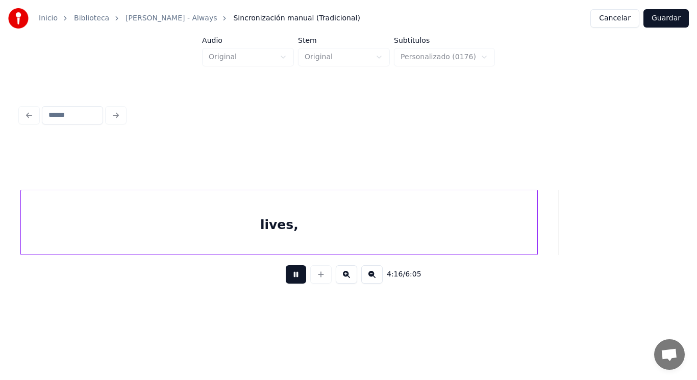
click at [288, 275] on button at bounding box center [296, 274] width 20 height 18
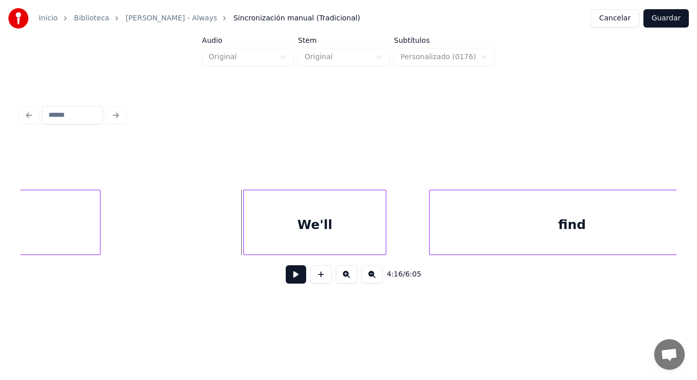
scroll to position [0, 183261]
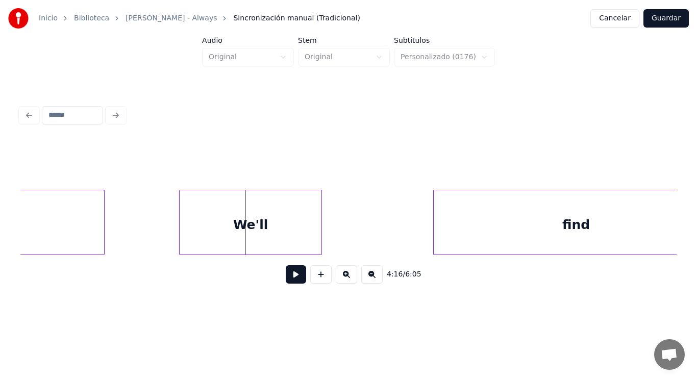
click at [244, 225] on div "We'll" at bounding box center [251, 224] width 142 height 69
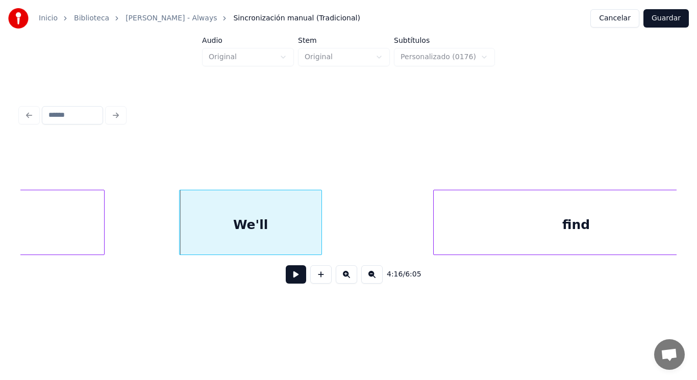
click at [291, 280] on button at bounding box center [296, 274] width 20 height 18
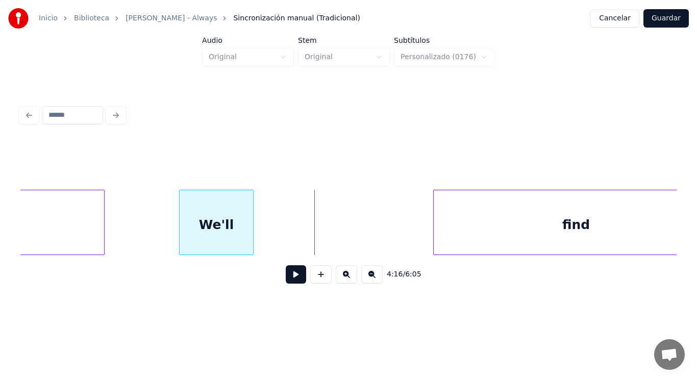
click at [251, 239] on div at bounding box center [251, 222] width 3 height 64
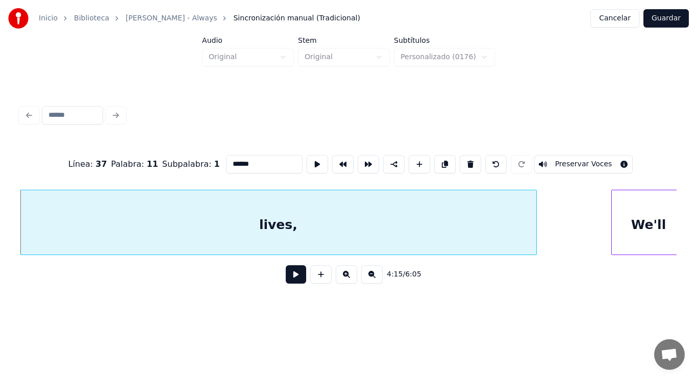
click at [290, 280] on button at bounding box center [296, 274] width 20 height 18
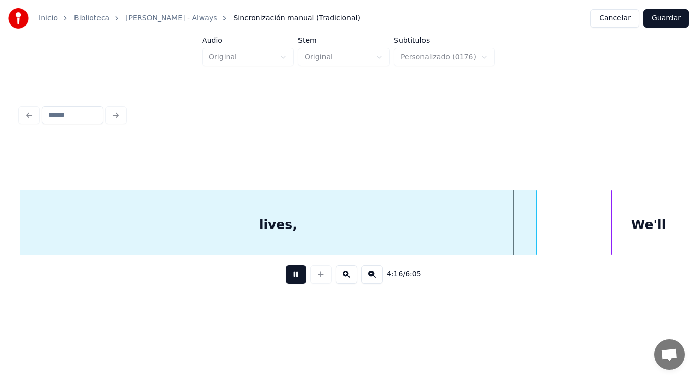
click at [290, 280] on button at bounding box center [296, 274] width 20 height 18
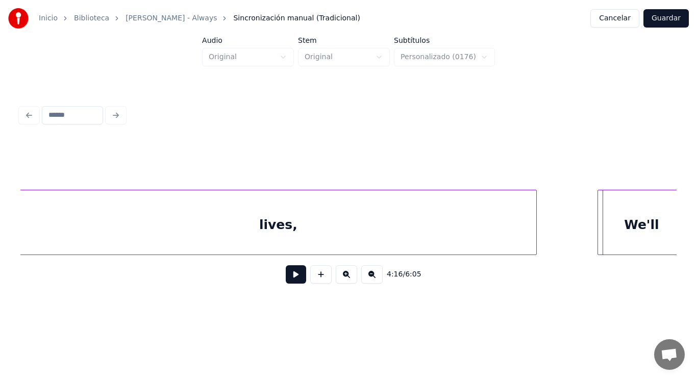
click at [598, 237] on div at bounding box center [599, 222] width 3 height 64
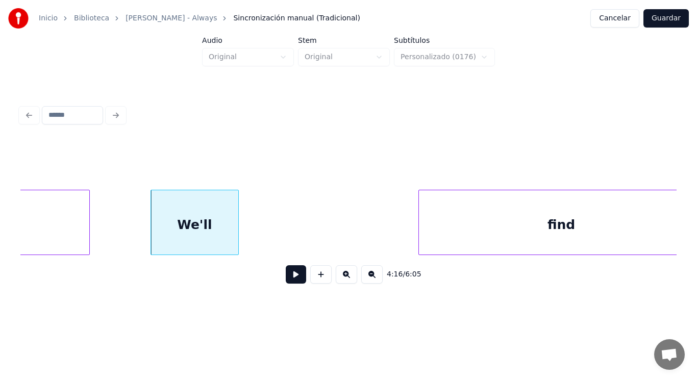
scroll to position [0, 183298]
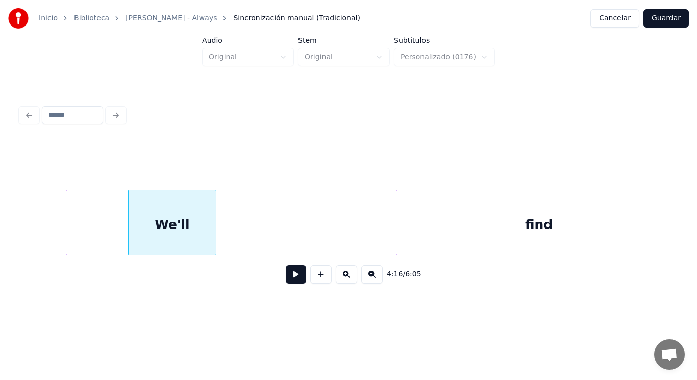
click at [289, 282] on button at bounding box center [296, 274] width 20 height 18
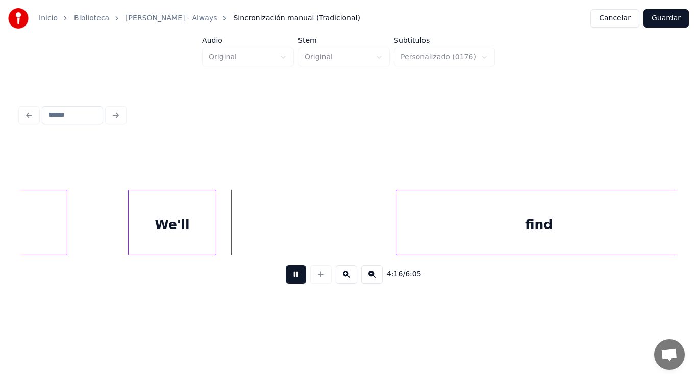
click at [289, 282] on button at bounding box center [296, 274] width 20 height 18
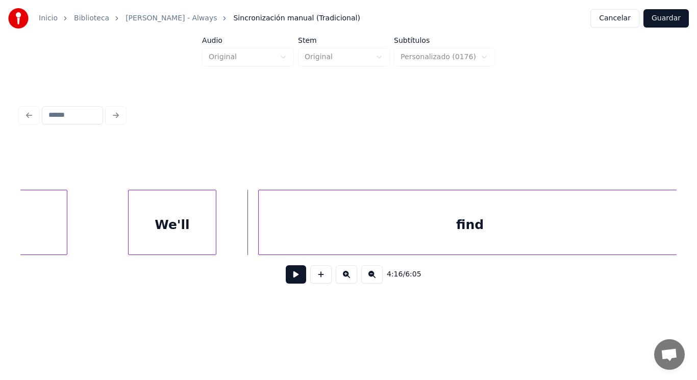
click at [261, 238] on div at bounding box center [260, 222] width 3 height 64
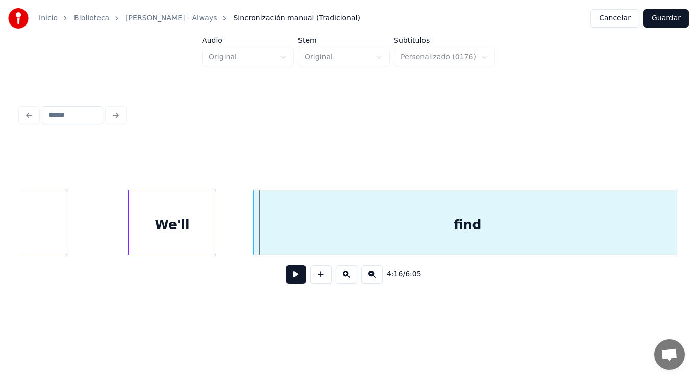
click at [256, 239] on div at bounding box center [255, 222] width 3 height 64
click at [289, 278] on button at bounding box center [296, 274] width 20 height 18
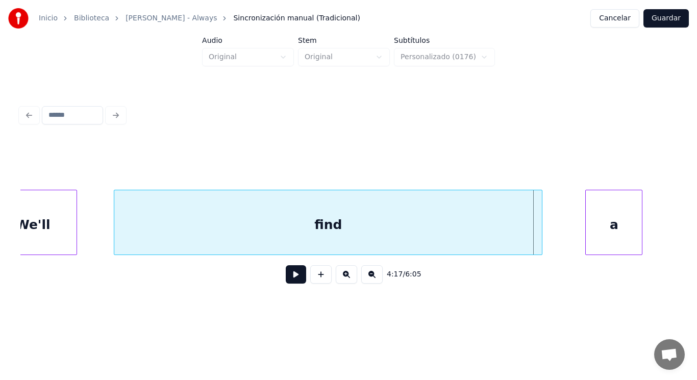
scroll to position [0, 183461]
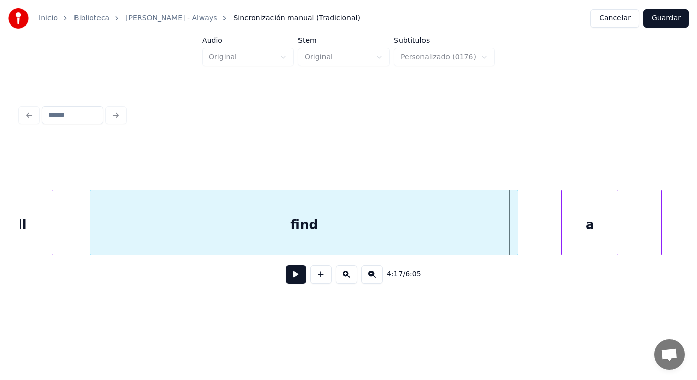
click at [291, 278] on button at bounding box center [296, 274] width 20 height 18
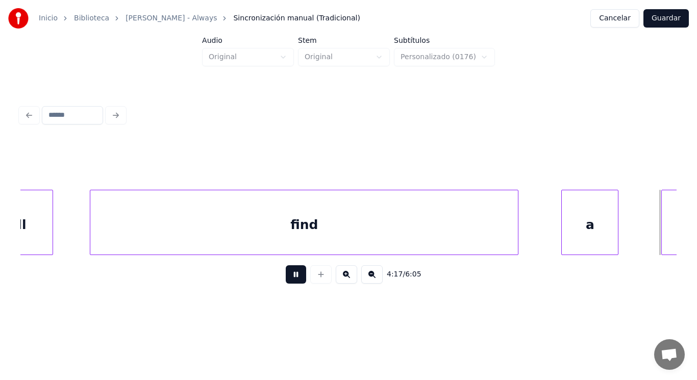
scroll to position [0, 184121]
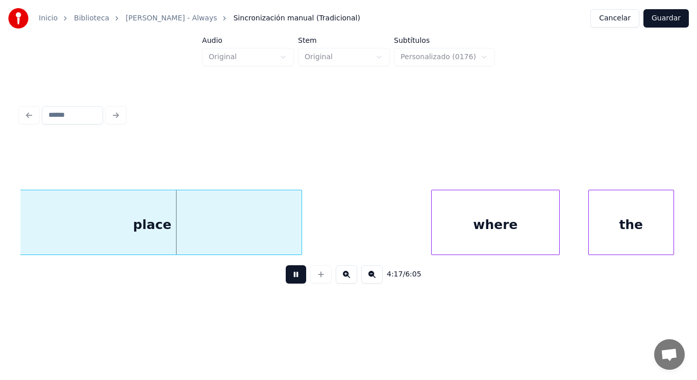
click
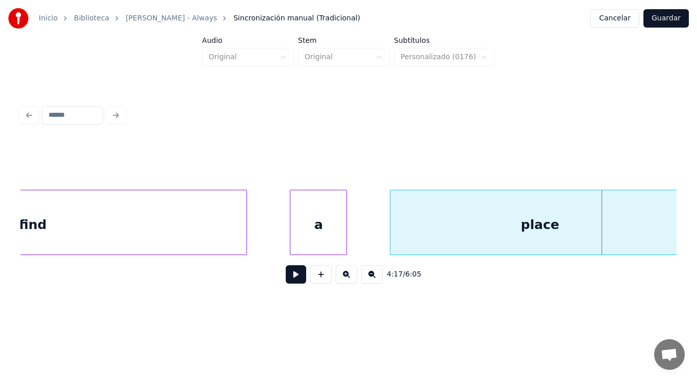
scroll to position [0, 183531]
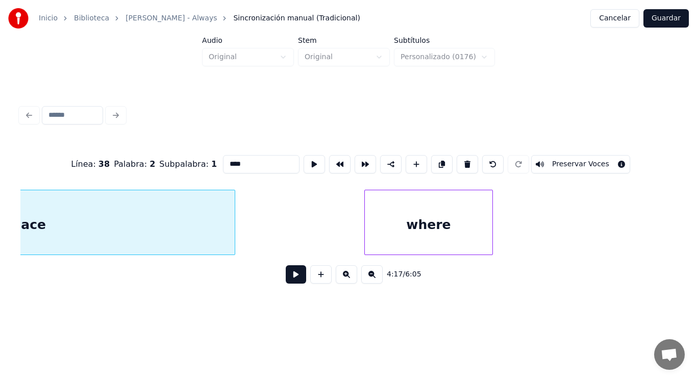
type input "*****"
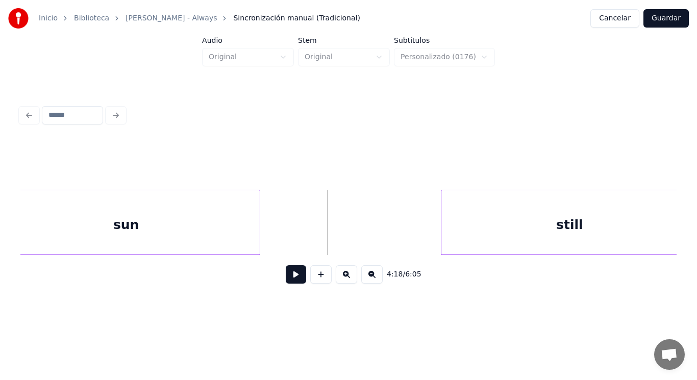
scroll to position [0, 184791]
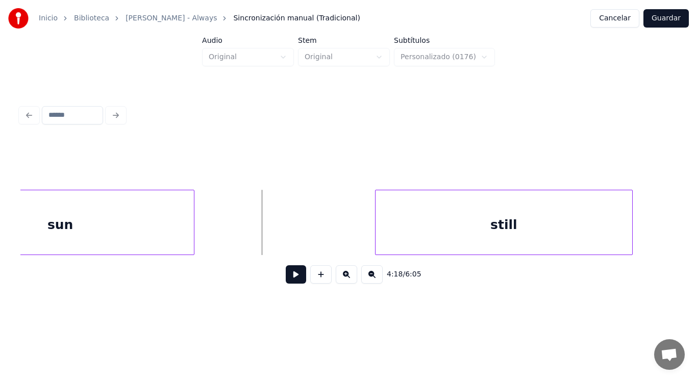
drag, startPoint x: 225, startPoint y: 229, endPoint x: 289, endPoint y: 286, distance: 86.4
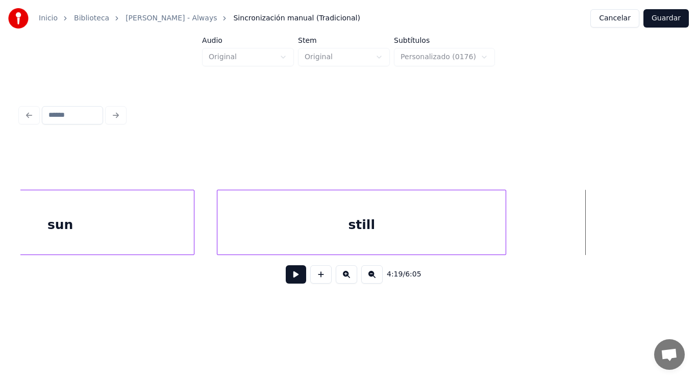
drag, startPoint x: 521, startPoint y: 230, endPoint x: 627, endPoint y: 263, distance: 111.4
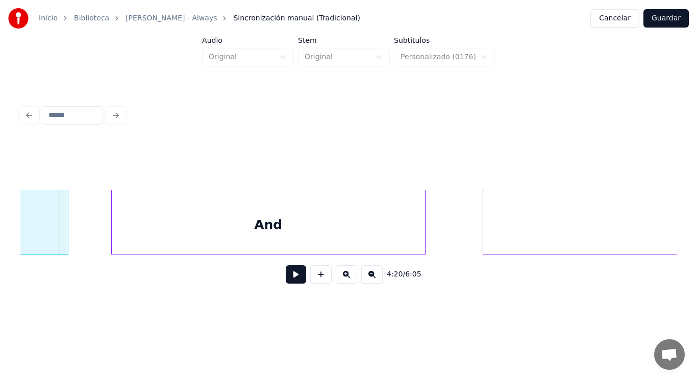
scroll to position [0, 185294]
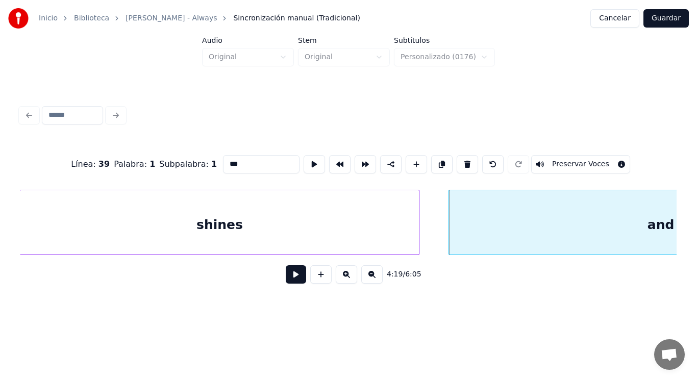
type input "***"
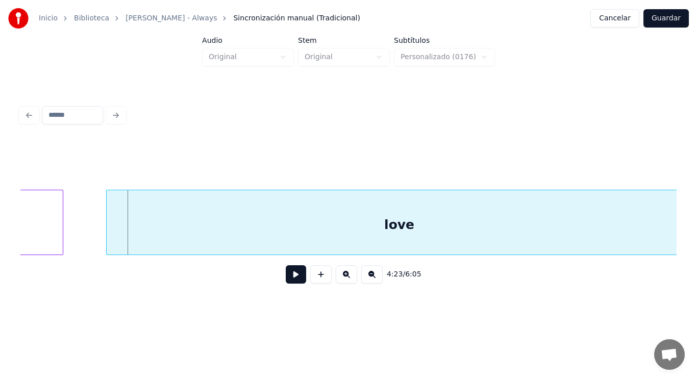
scroll to position [0, 187750]
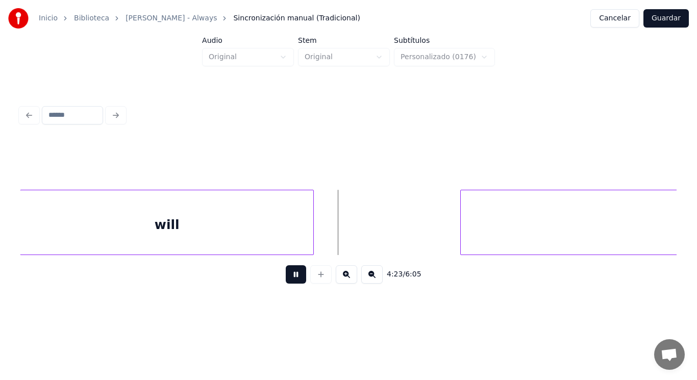
drag, startPoint x: 287, startPoint y: 281, endPoint x: 293, endPoint y: 278, distance: 6.8
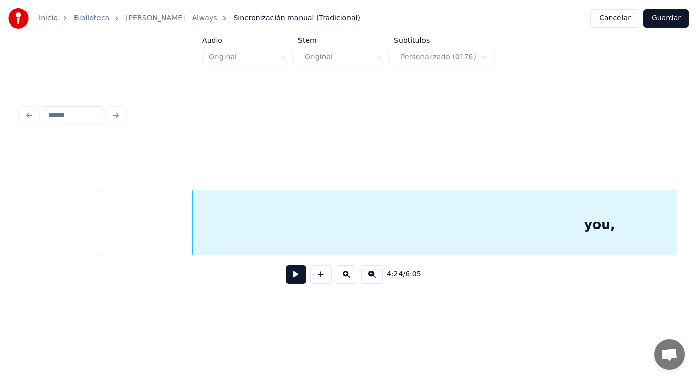
scroll to position [0, 188605]
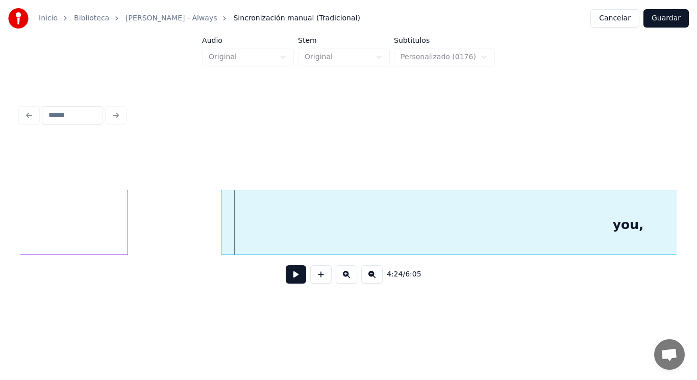
drag, startPoint x: 153, startPoint y: 234, endPoint x: 219, endPoint y: 255, distance: 69.4
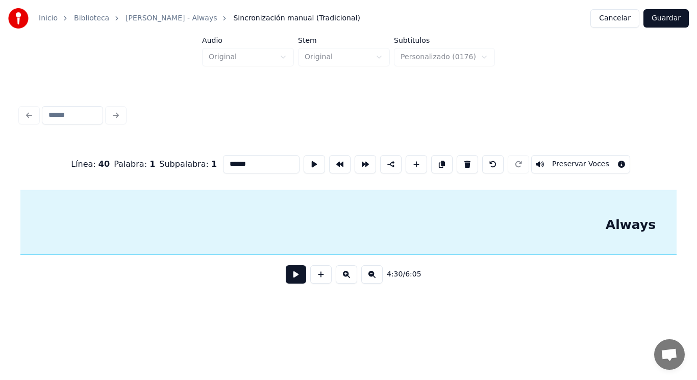
scroll to position [0, 193156]
type input "*******"
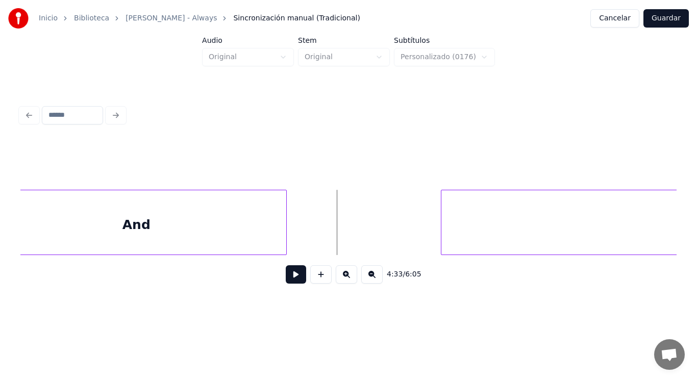
scroll to position [0, 195033]
drag, startPoint x: 314, startPoint y: 239, endPoint x: 298, endPoint y: 265, distance: 30.9
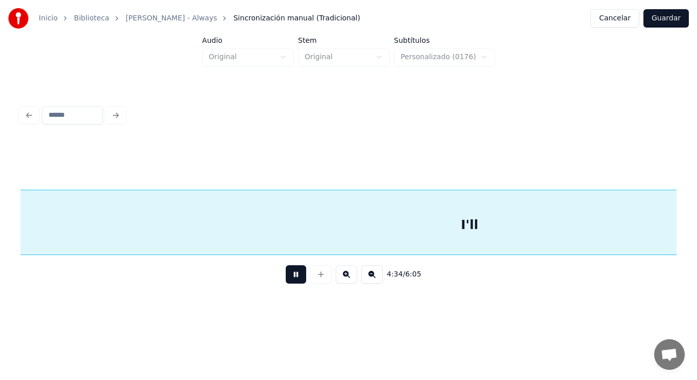
scroll to position [0, 195988]
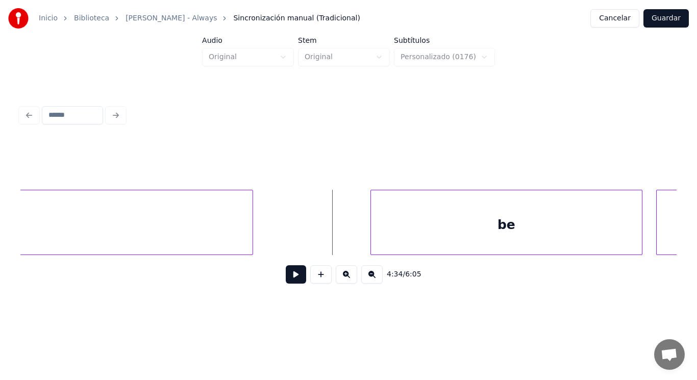
drag, startPoint x: 281, startPoint y: 232, endPoint x: 288, endPoint y: 286, distance: 54.6
drag, startPoint x: 290, startPoint y: 277, endPoint x: 360, endPoint y: 241, distance: 79.0
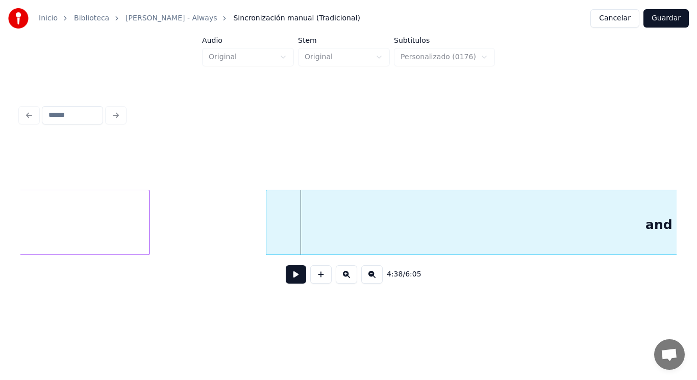
scroll to position [0, 198845]
drag, startPoint x: 171, startPoint y: 243, endPoint x: 288, endPoint y: 285, distance: 123.5
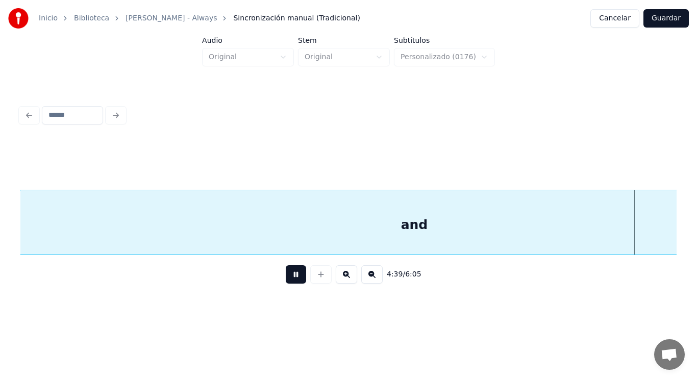
scroll to position [0, 199661]
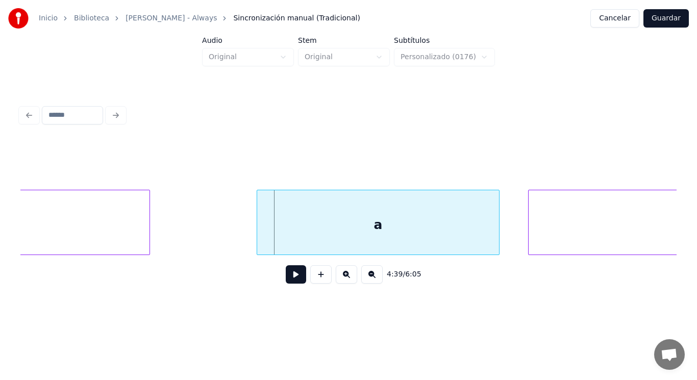
drag, startPoint x: 179, startPoint y: 238, endPoint x: 243, endPoint y: 275, distance: 74.1
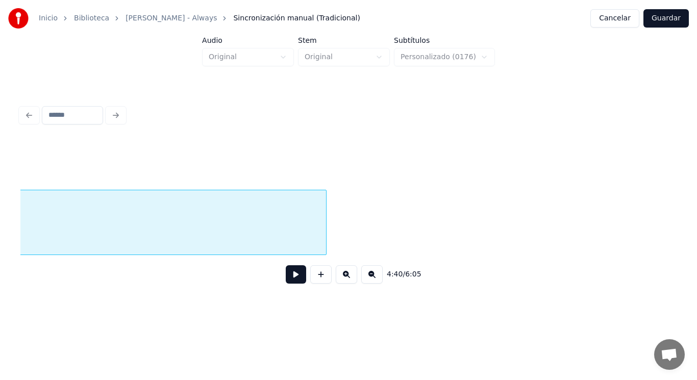
scroll to position [0, 200093]
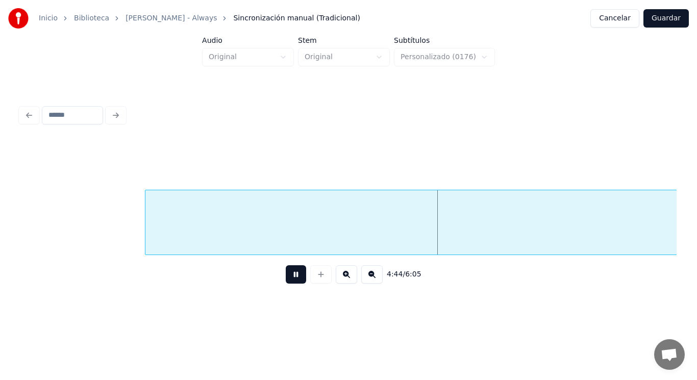
drag, startPoint x: 291, startPoint y: 278, endPoint x: 122, endPoint y: 228, distance: 175.5
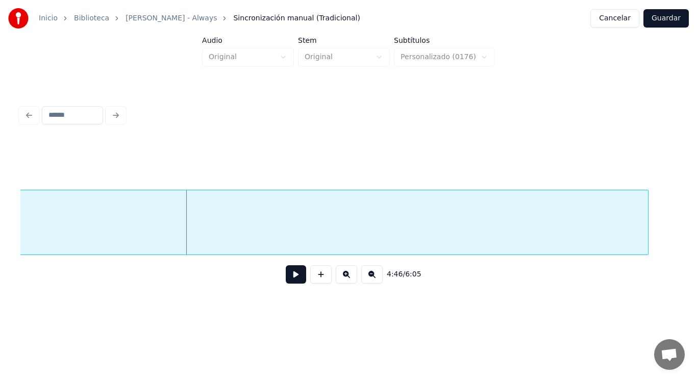
scroll to position [0, 202769]
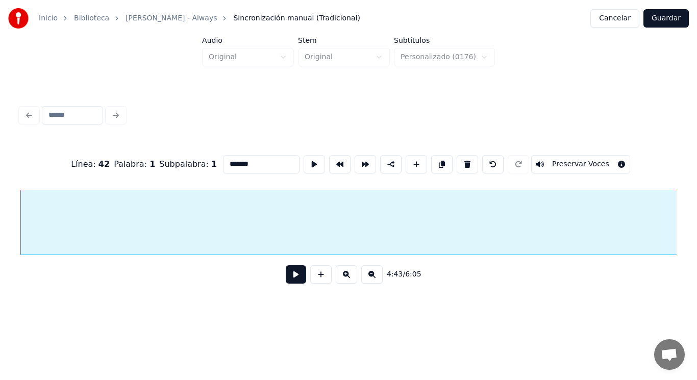
type input "*******"
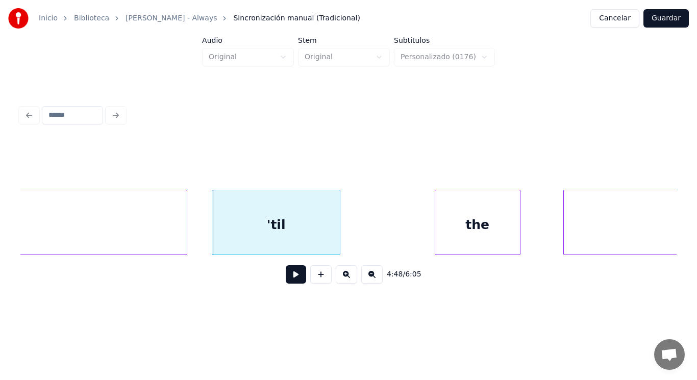
scroll to position [0, 205917]
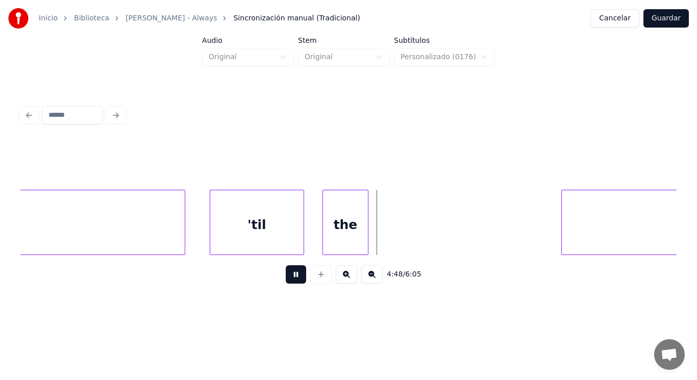
drag, startPoint x: 293, startPoint y: 273, endPoint x: 305, endPoint y: 268, distance: 12.6
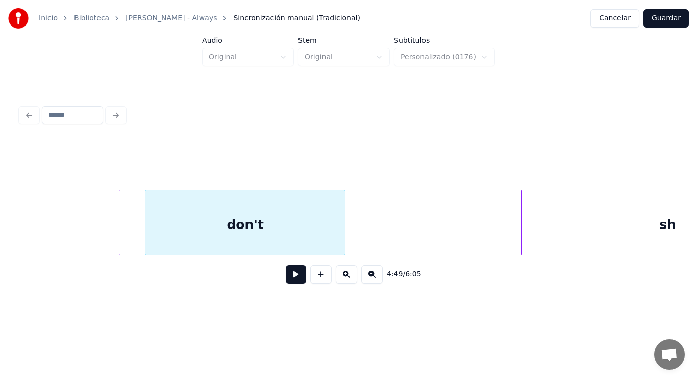
scroll to position [0, 206601]
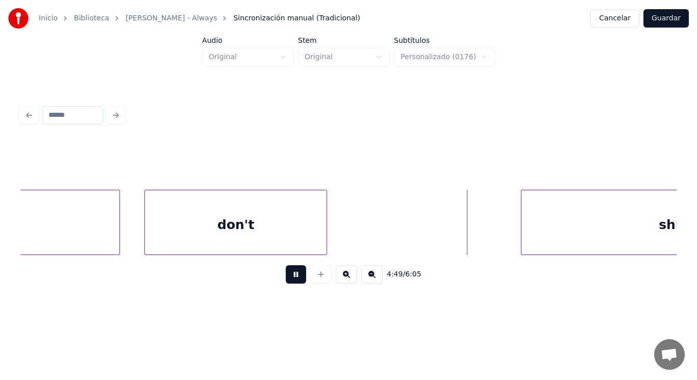
drag, startPoint x: 288, startPoint y: 279, endPoint x: 481, endPoint y: 240, distance: 197.3
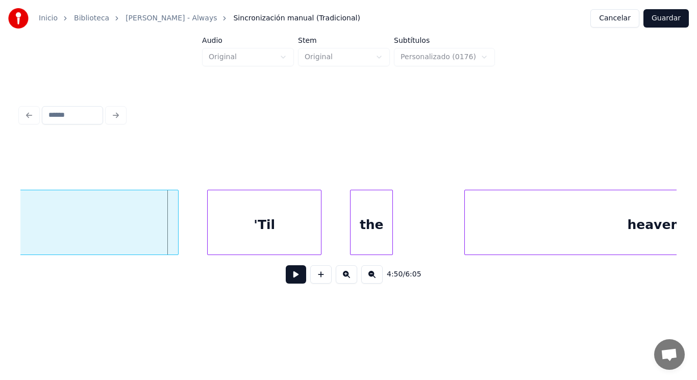
scroll to position [0, 206927]
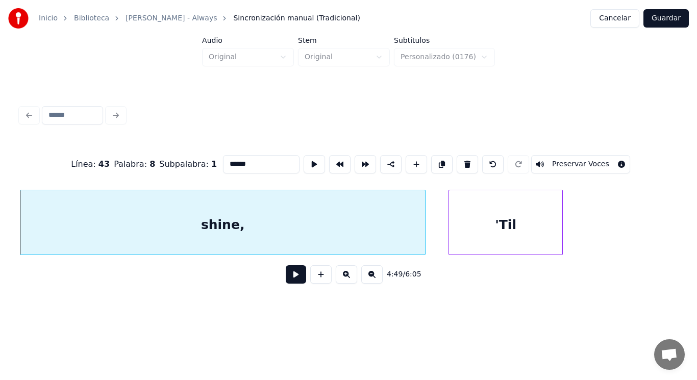
type input "******"
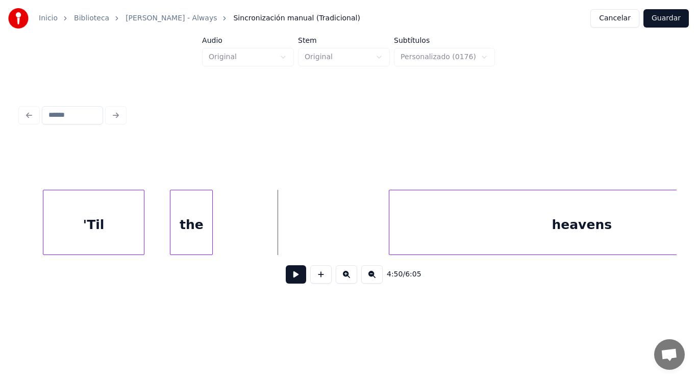
scroll to position [0, 207335]
drag, startPoint x: 275, startPoint y: 242, endPoint x: 293, endPoint y: 290, distance: 51.6
drag, startPoint x: 291, startPoint y: 277, endPoint x: 366, endPoint y: 251, distance: 79.4
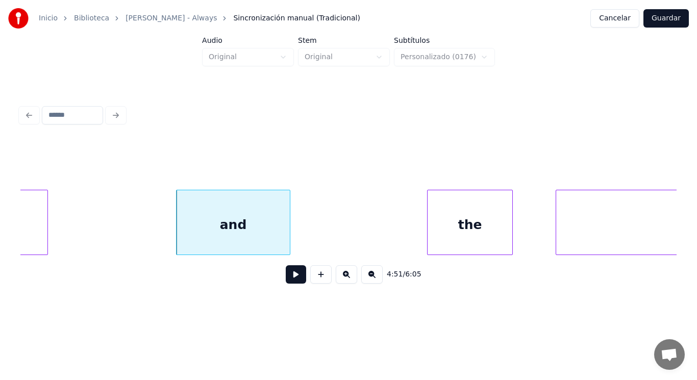
scroll to position [0, 208412]
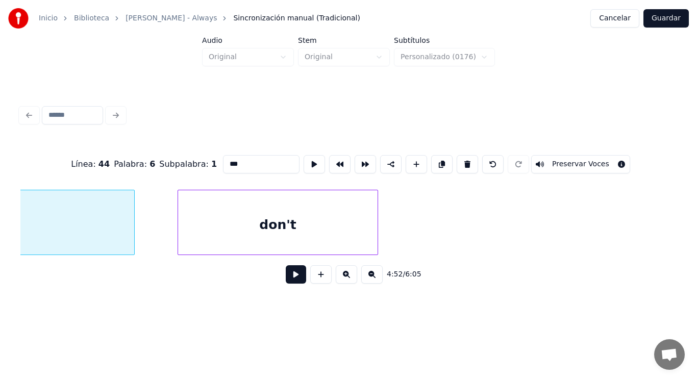
type input "*****"
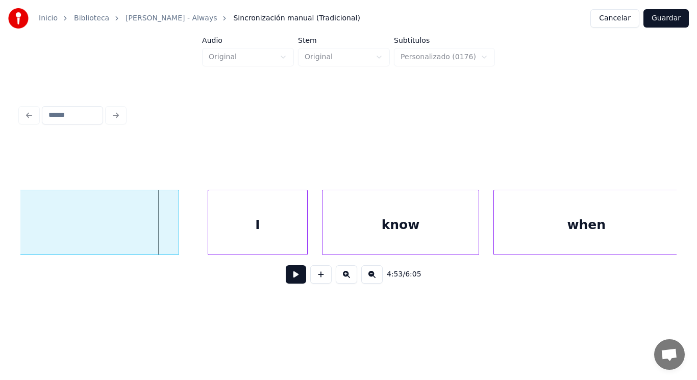
scroll to position [0, 209419]
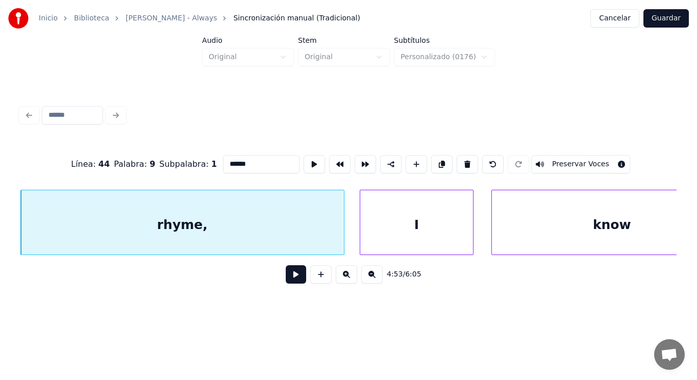
type input "******"
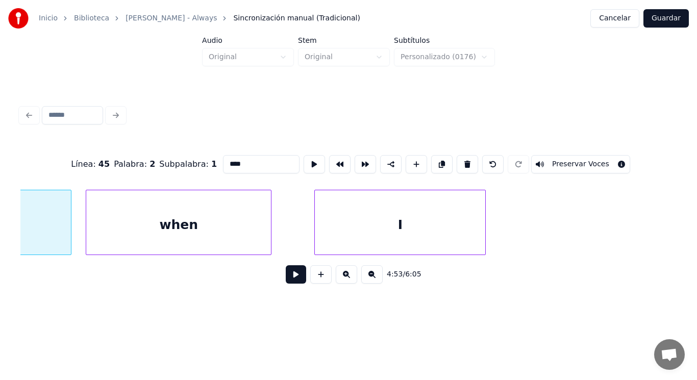
scroll to position [0, 209890]
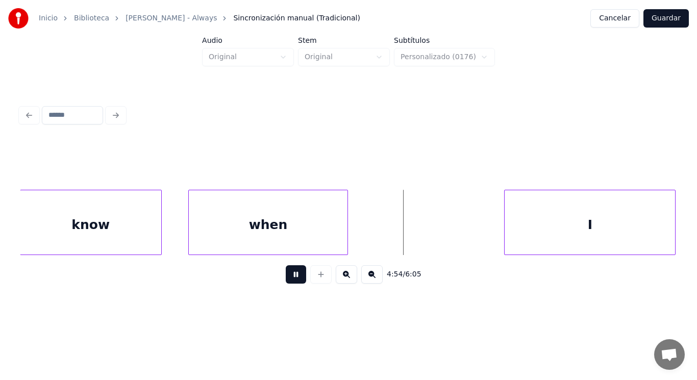
drag, startPoint x: 285, startPoint y: 277, endPoint x: 435, endPoint y: 238, distance: 154.3
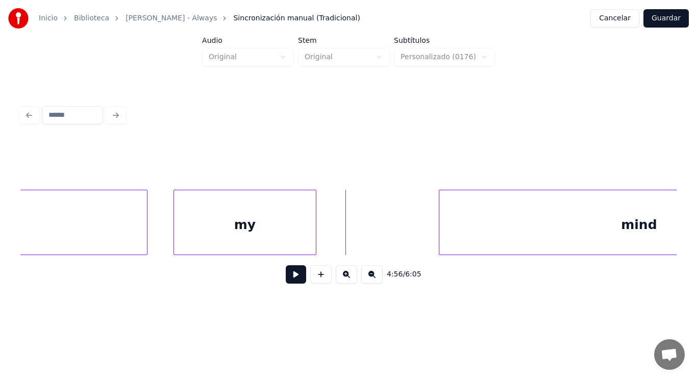
scroll to position [0, 211419]
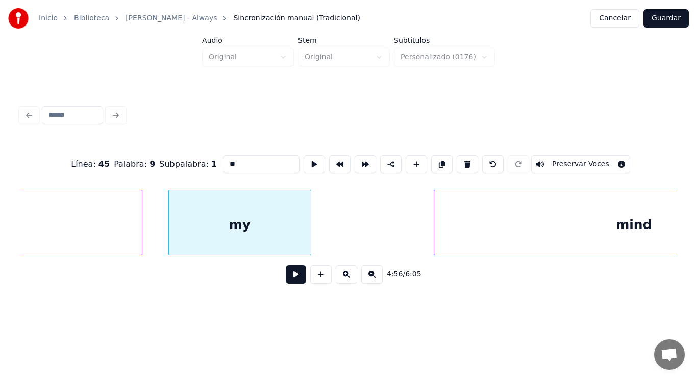
type input "**"
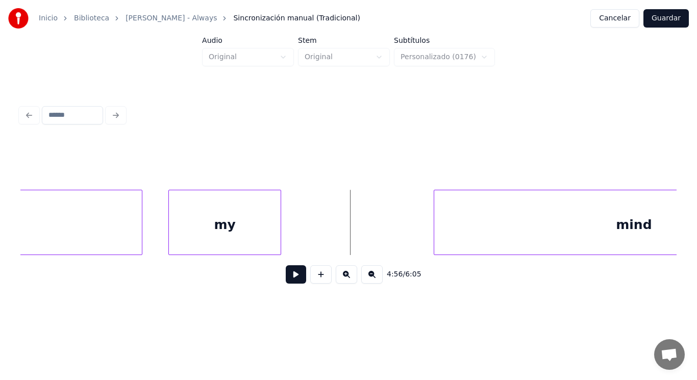
drag, startPoint x: 306, startPoint y: 231, endPoint x: 284, endPoint y: 285, distance: 58.4
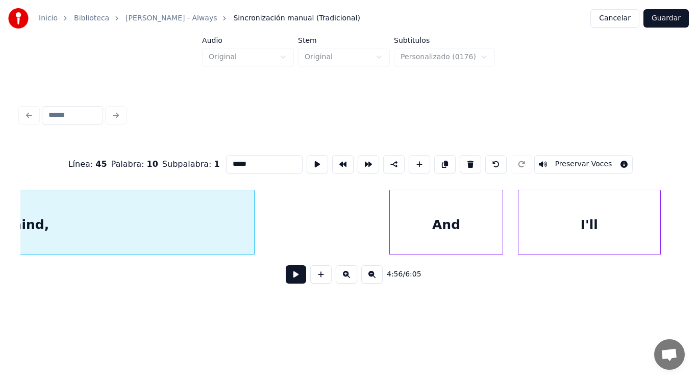
scroll to position [0, 211928]
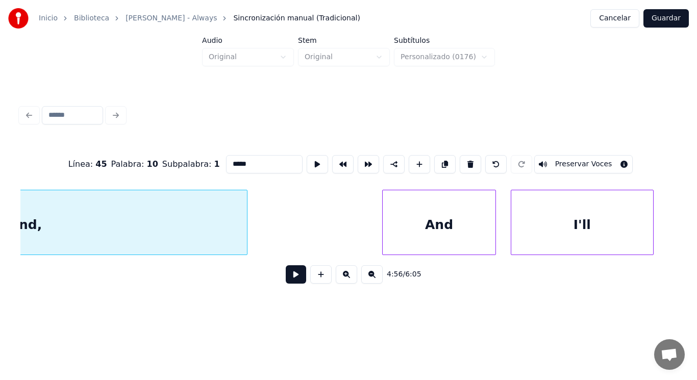
type input "*****"
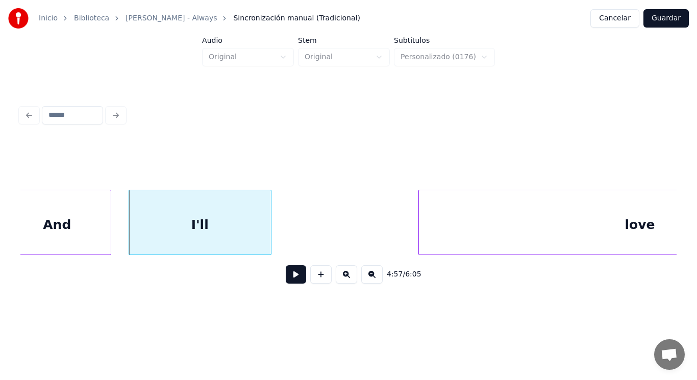
scroll to position [0, 212214]
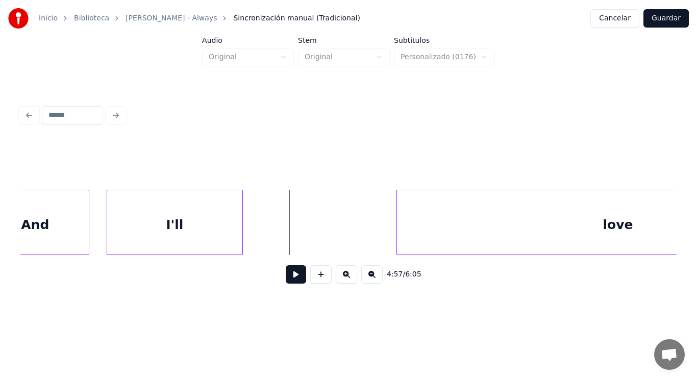
drag, startPoint x: 274, startPoint y: 237, endPoint x: 288, endPoint y: 286, distance: 51.5
drag, startPoint x: 288, startPoint y: 286, endPoint x: 389, endPoint y: 245, distance: 108.3
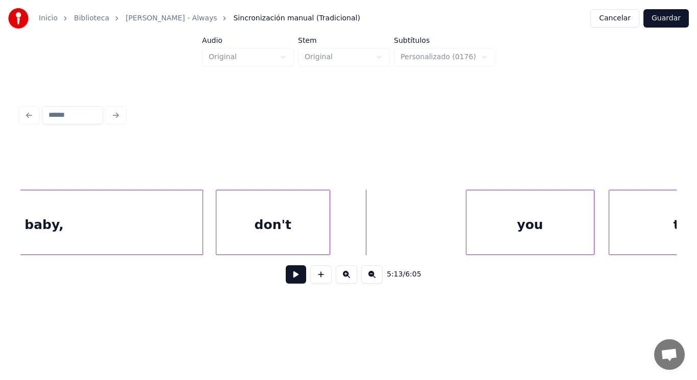
scroll to position [0, 223353]
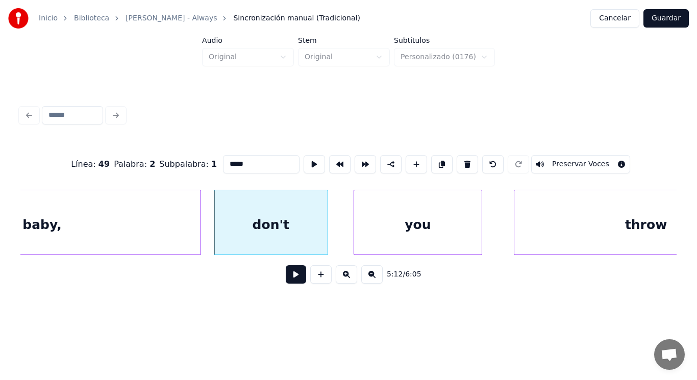
type input "*****"
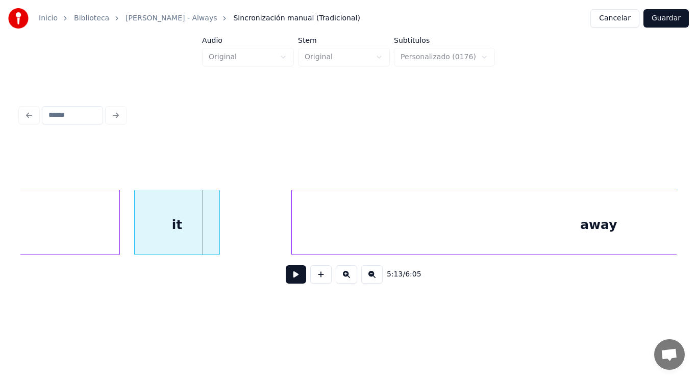
scroll to position [0, 223847]
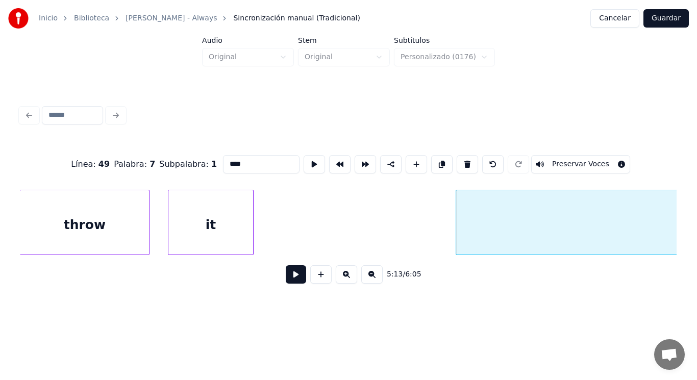
type input "**"
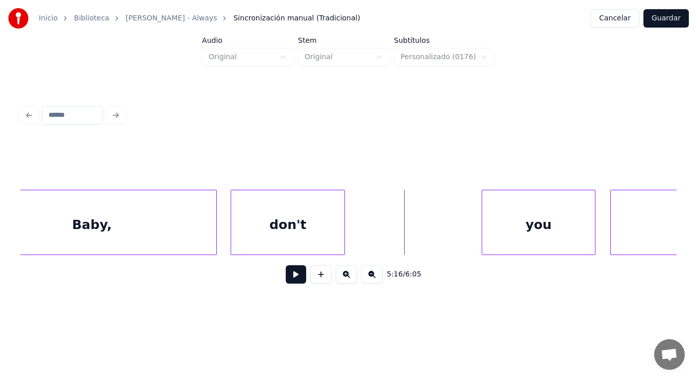
scroll to position [0, 225719]
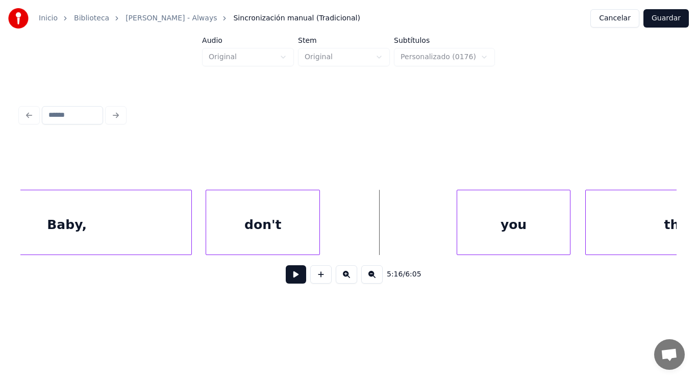
drag, startPoint x: 332, startPoint y: 234, endPoint x: 300, endPoint y: 265, distance: 44.4
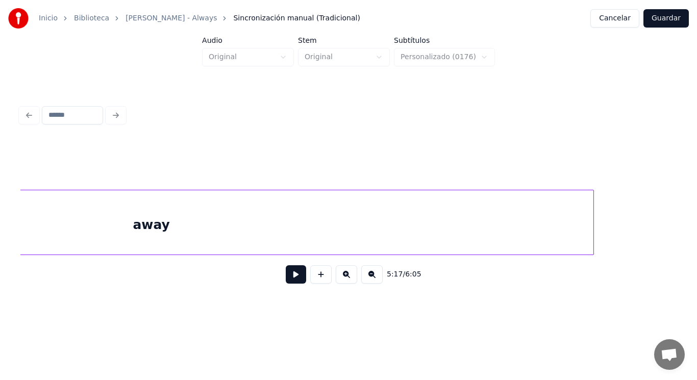
scroll to position [0, 224096]
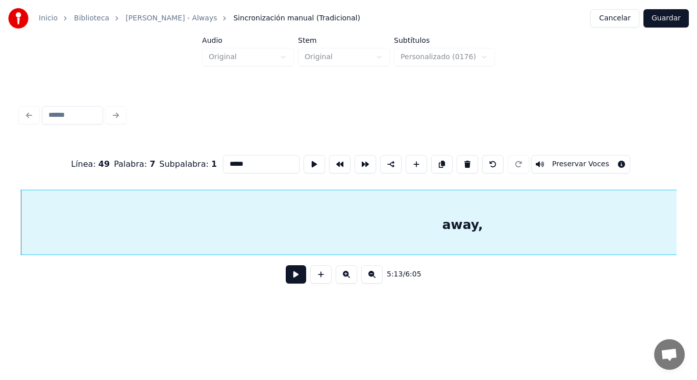
type input "*****"
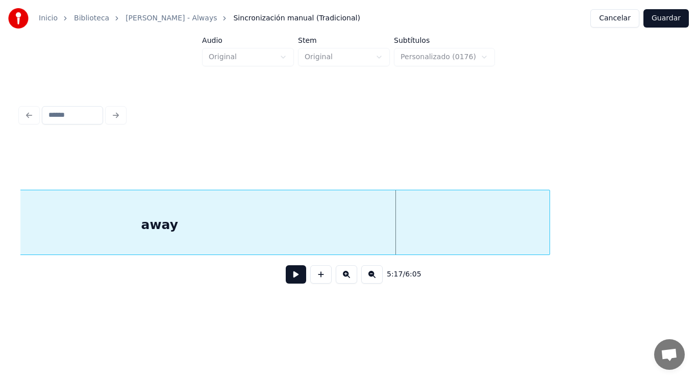
scroll to position [0, 226497]
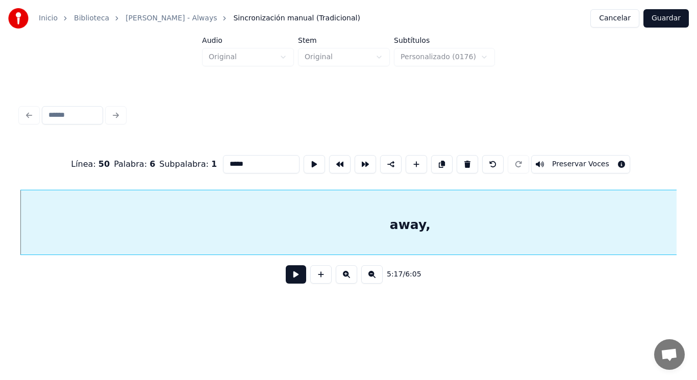
type input "*****"
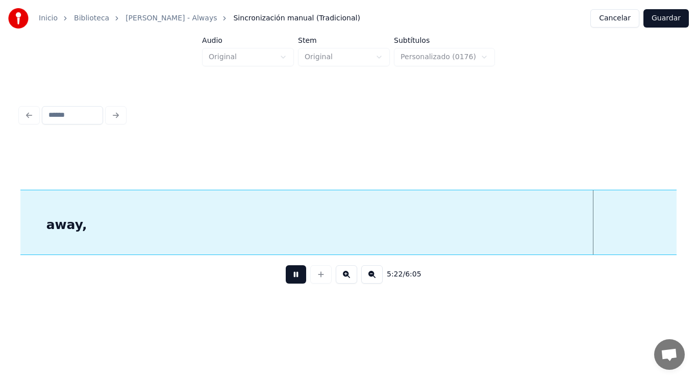
scroll to position [0, 230172]
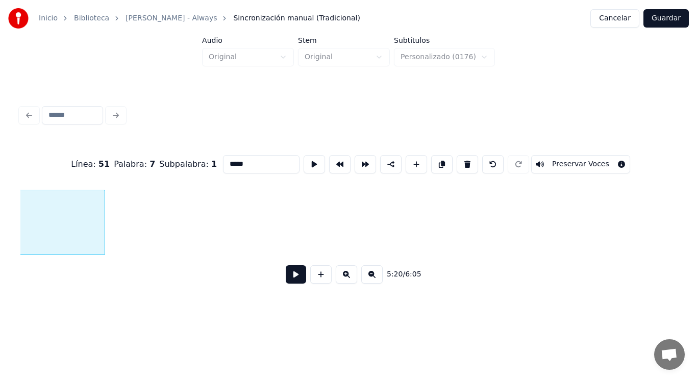
type input "*****"
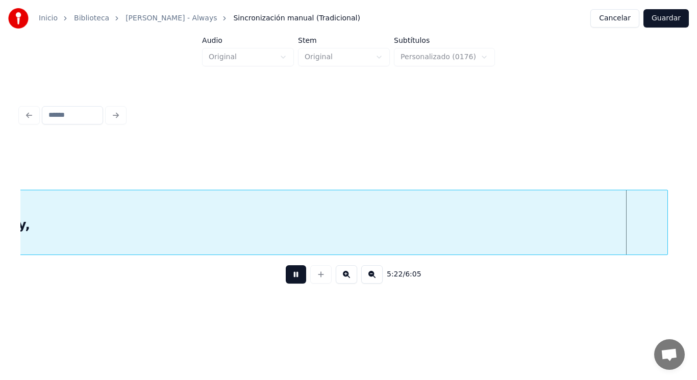
scroll to position [0, 230180]
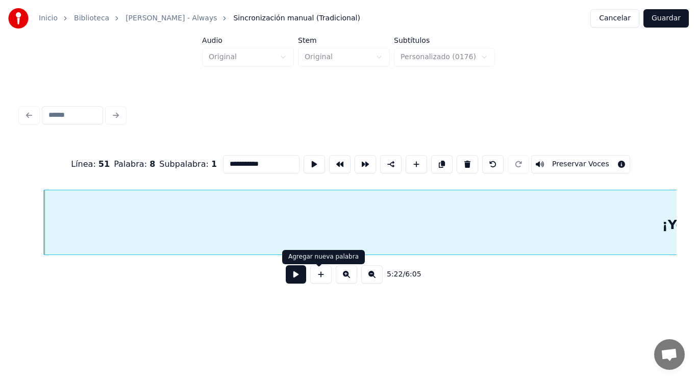
type input "**********"
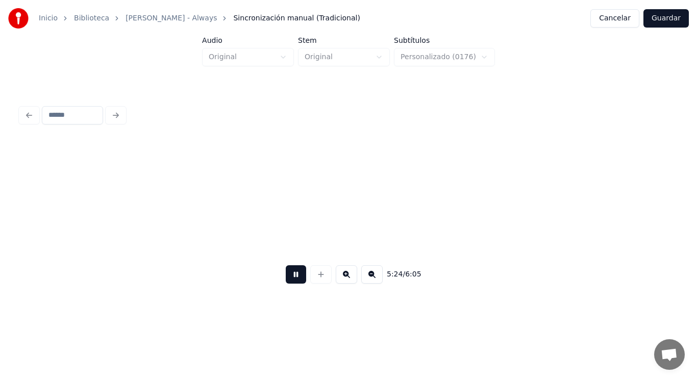
scroll to position [0, 231537]
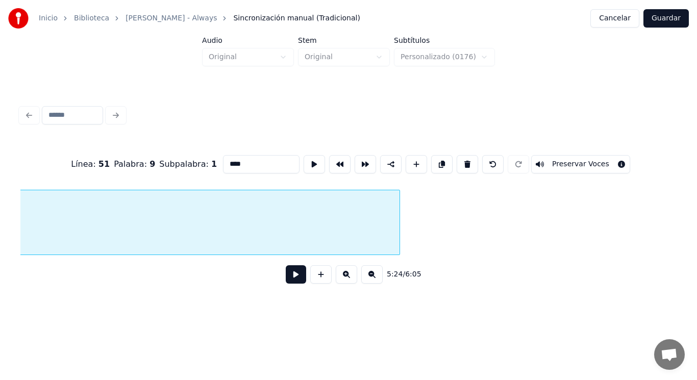
type input "**********"
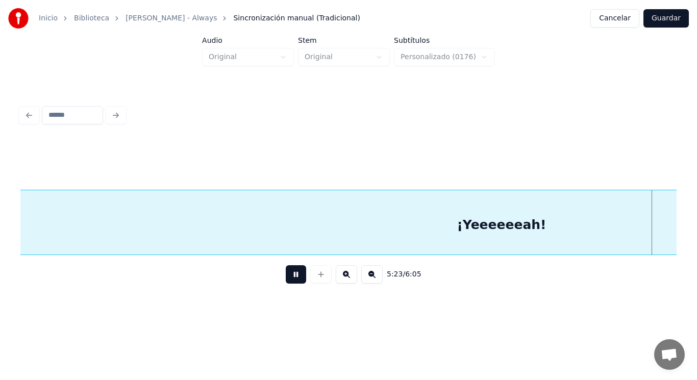
scroll to position [0, 230865]
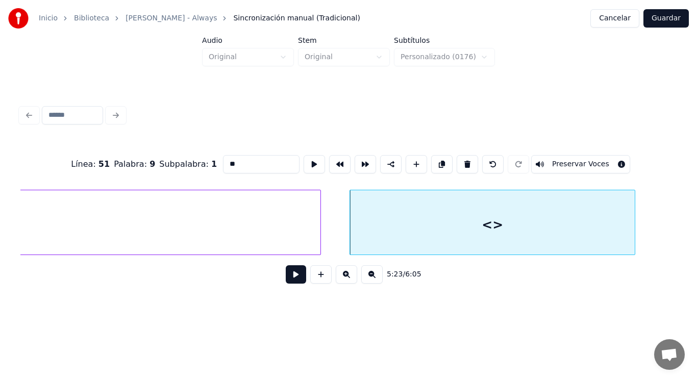
drag, startPoint x: 220, startPoint y: 159, endPoint x: 165, endPoint y: 167, distance: 55.7
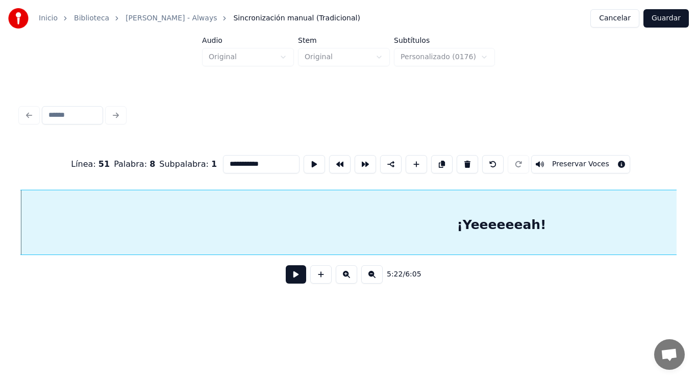
type input "**********"
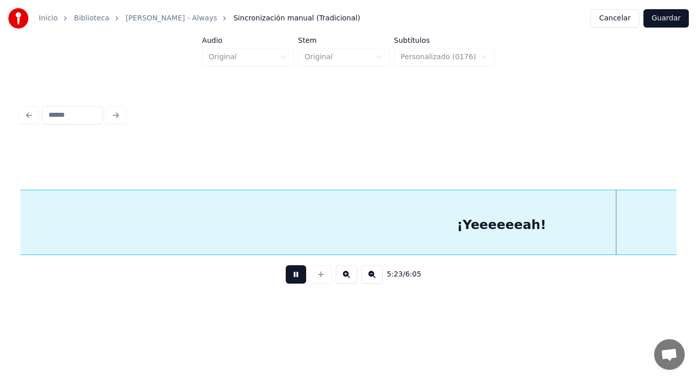
scroll to position [0, 230865]
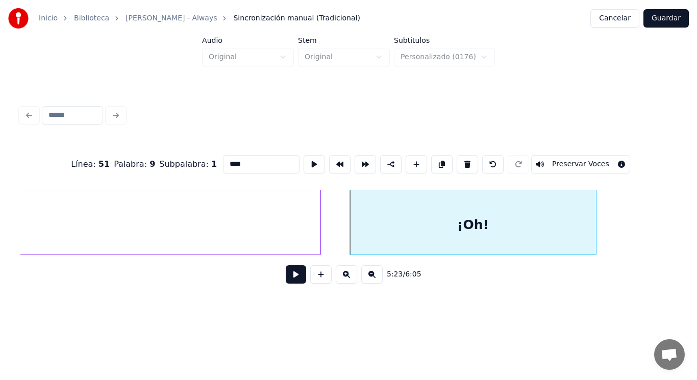
type input "****"
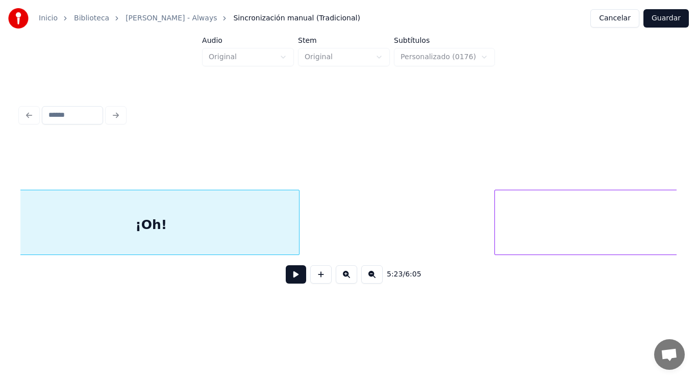
scroll to position [0, 231195]
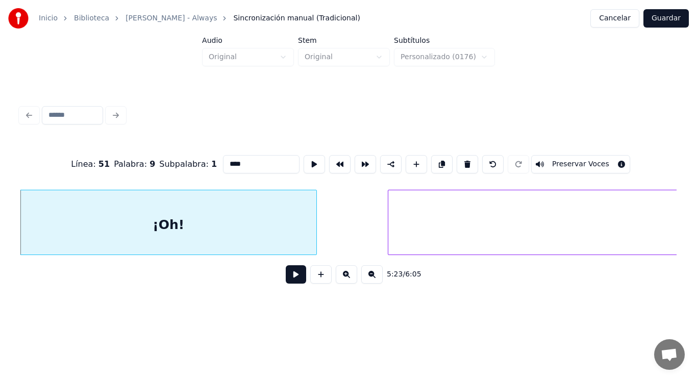
type input "****"
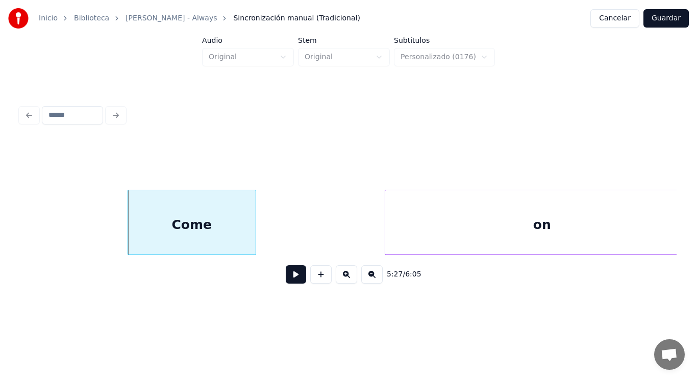
scroll to position [0, 233572]
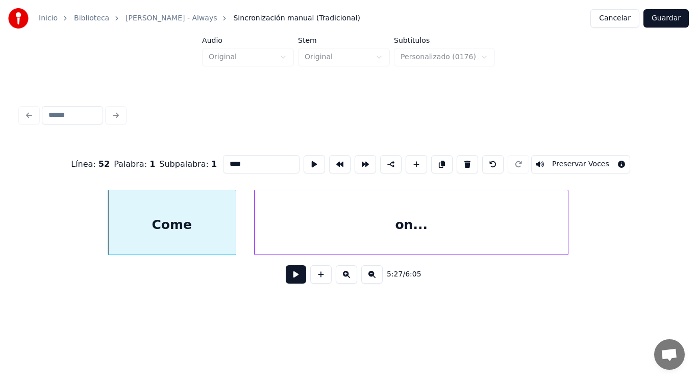
type input "****"
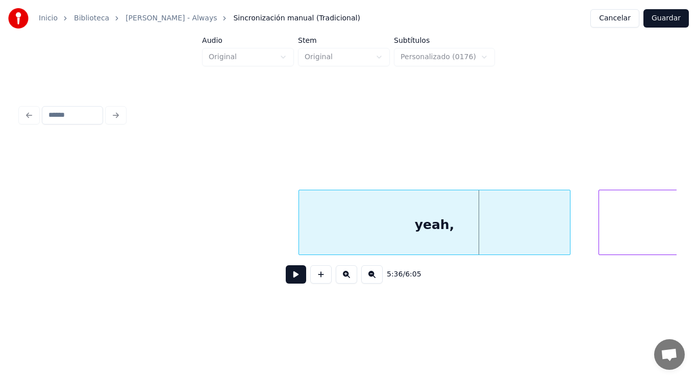
scroll to position [0, 239723]
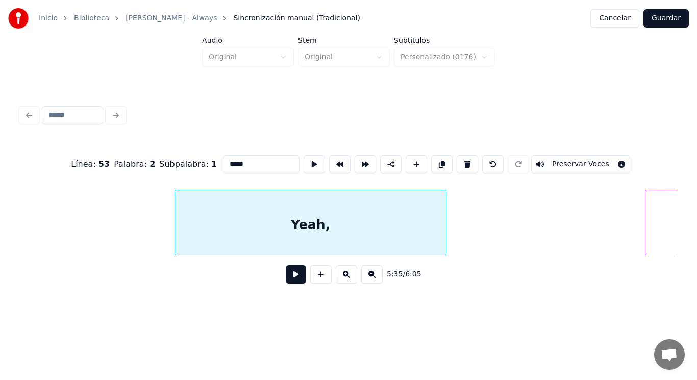
type input "*****"
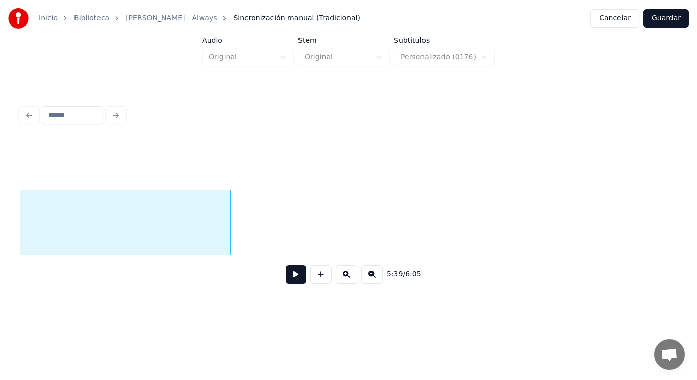
scroll to position [0, 241276]
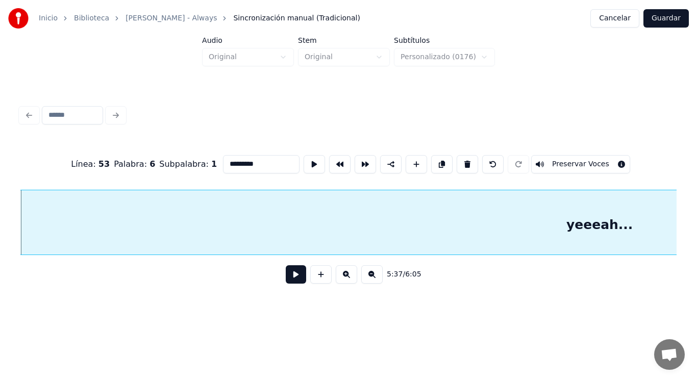
type input "*********"
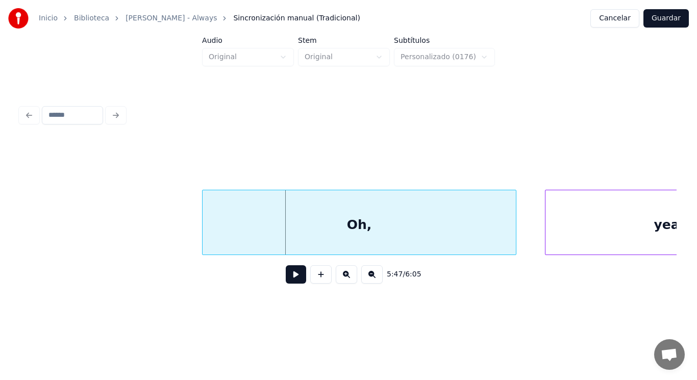
scroll to position [0, 247689]
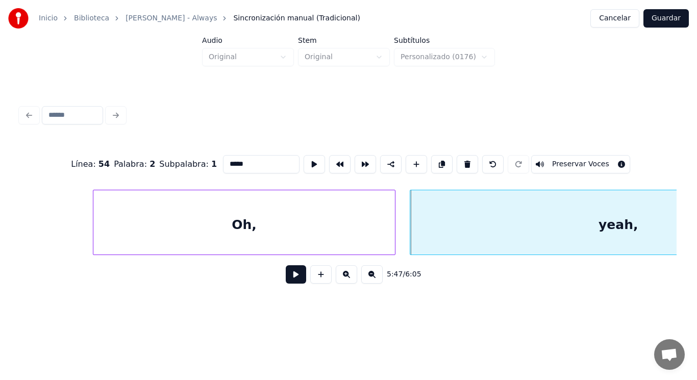
type input "***"
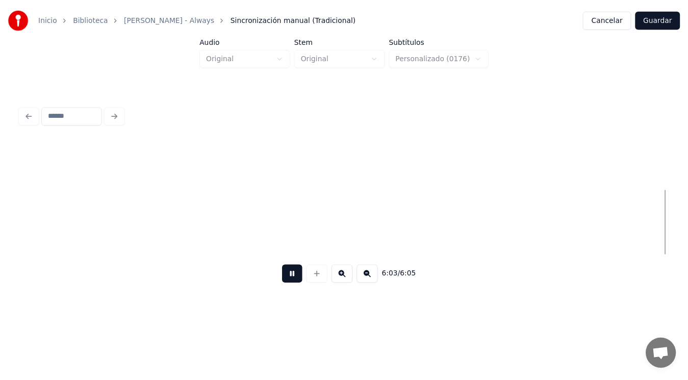
scroll to position [0, 259438]
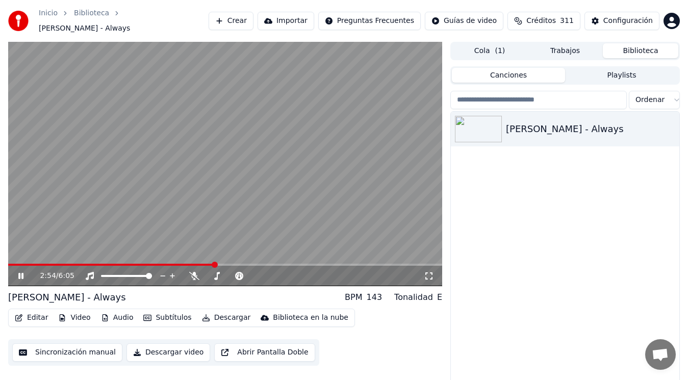
click at [21, 272] on icon at bounding box center [27, 276] width 23 height 8
click at [223, 311] on button "Descargar" at bounding box center [226, 318] width 57 height 14
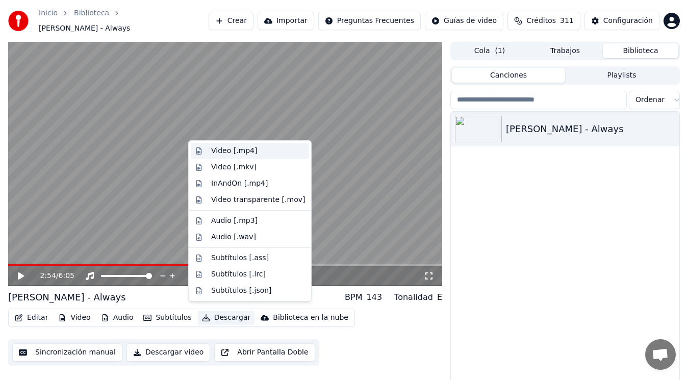
click at [226, 152] on div "Video [.mp4]" at bounding box center [234, 151] width 46 height 10
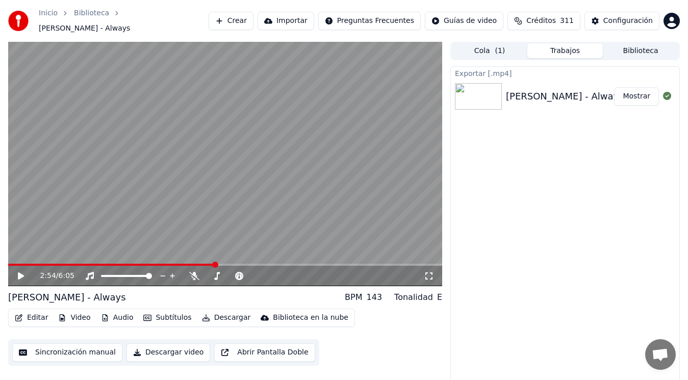
click at [640, 91] on button "Mostrar" at bounding box center [636, 96] width 45 height 18
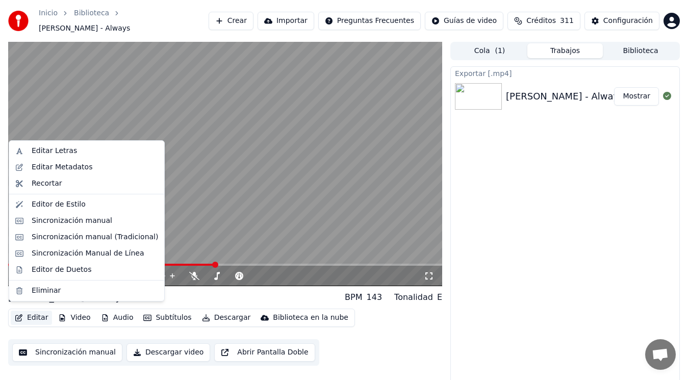
click at [33, 312] on button "Editar" at bounding box center [31, 318] width 41 height 14
click at [46, 291] on div "Eliminar" at bounding box center [46, 291] width 29 height 10
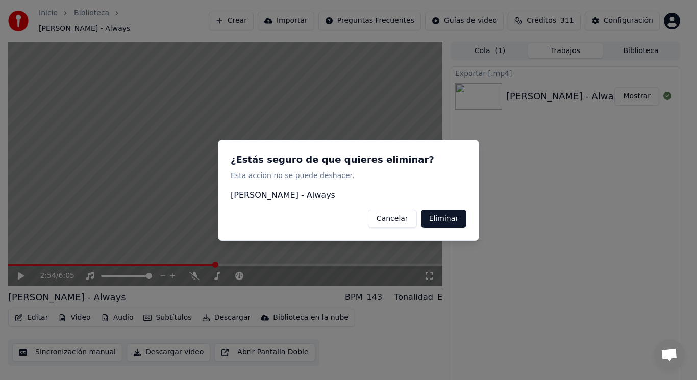
click at [450, 218] on button "Eliminar" at bounding box center [443, 218] width 45 height 18
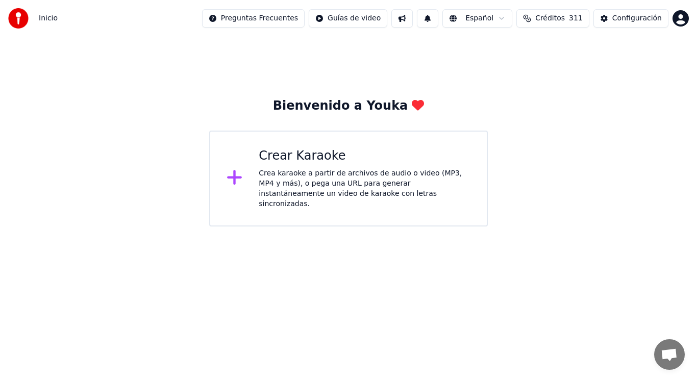
click at [329, 177] on div "Crea karaoke a partir de archivos de audio o video (MP3, MP4 y más), o pega una…" at bounding box center [365, 188] width 212 height 41
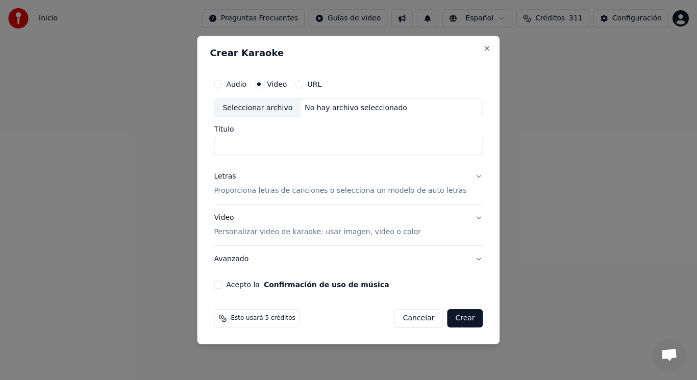
click at [265, 109] on div "Seleccionar archivo" at bounding box center [257, 108] width 86 height 18
drag, startPoint x: 308, startPoint y: 144, endPoint x: 276, endPoint y: 147, distance: 32.8
click at [276, 147] on input "**********" at bounding box center [348, 146] width 269 height 18
paste input "********"
type input "**********"
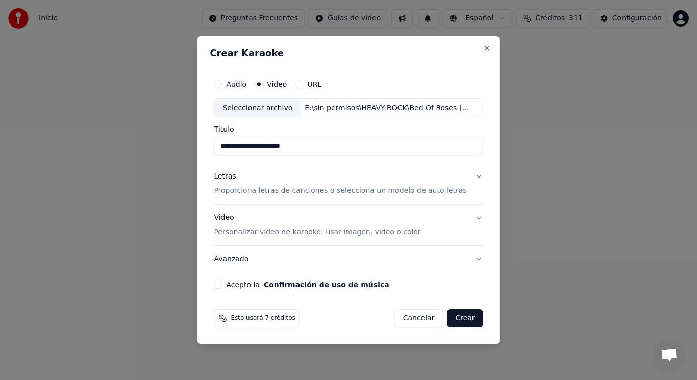
click at [470, 177] on button "Letras Proporciona letras de canciones o selecciona un modelo de auto letras" at bounding box center [348, 184] width 269 height 41
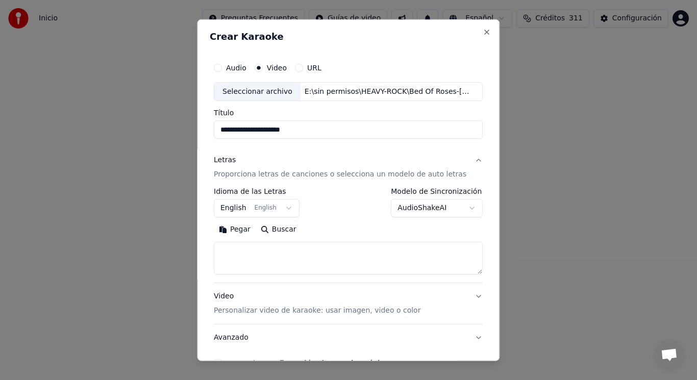
click at [306, 251] on textarea at bounding box center [348, 258] width 269 height 33
paste textarea "**********"
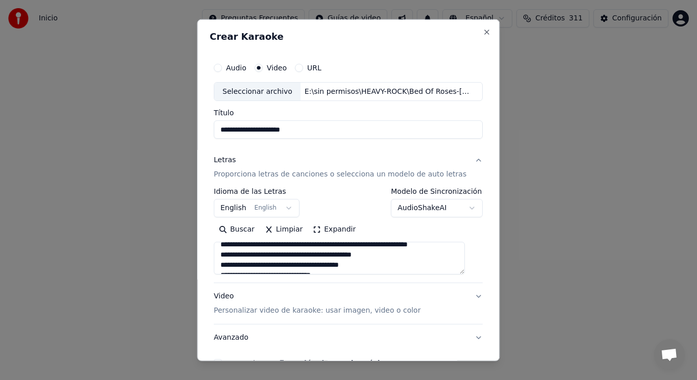
scroll to position [231, 0]
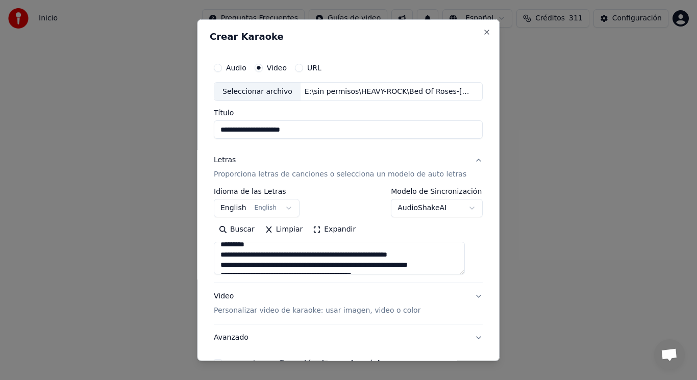
click at [260, 256] on textarea at bounding box center [339, 258] width 251 height 33
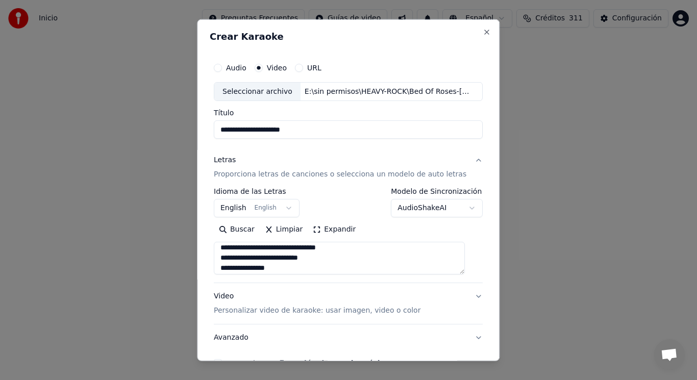
scroll to position [146, 0]
click at [271, 256] on textarea at bounding box center [339, 258] width 251 height 33
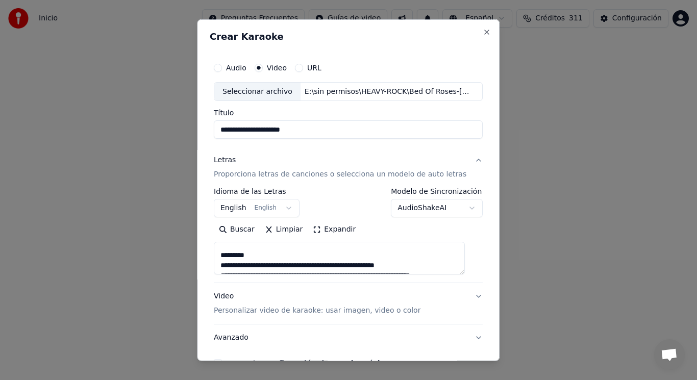
scroll to position [65, 0]
click at [261, 259] on textarea at bounding box center [339, 258] width 251 height 33
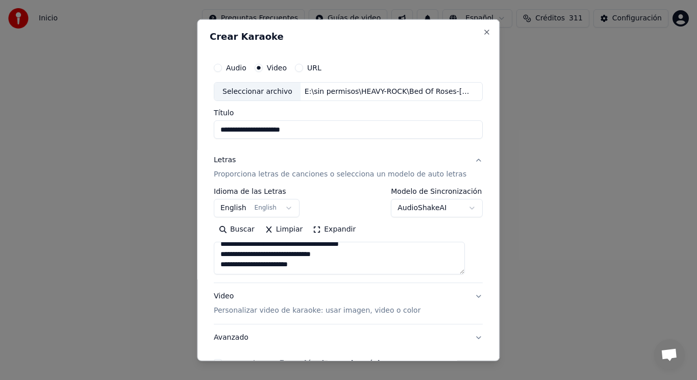
scroll to position [283, 0]
click at [235, 258] on textarea at bounding box center [339, 258] width 251 height 33
paste textarea "**********"
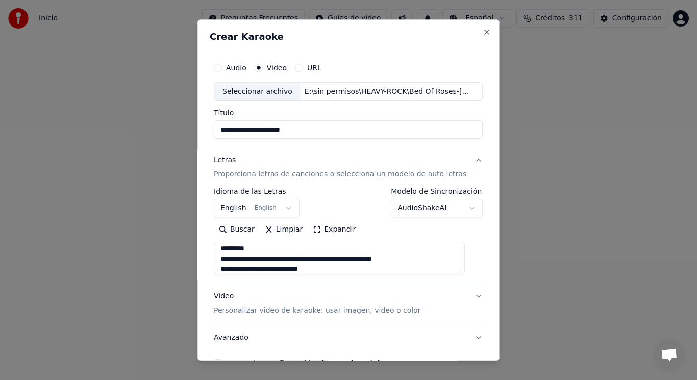
click at [261, 271] on textarea at bounding box center [339, 258] width 251 height 33
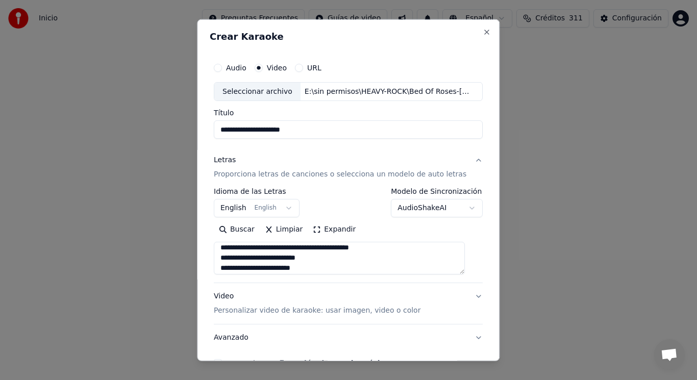
click at [268, 258] on textarea at bounding box center [339, 258] width 251 height 33
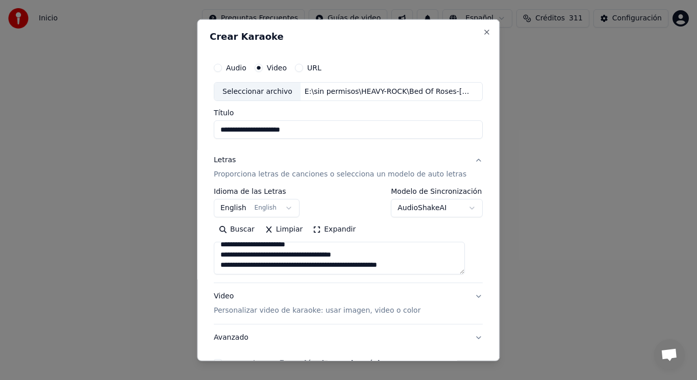
scroll to position [476, 0]
click at [434, 270] on textarea at bounding box center [339, 258] width 251 height 33
paste textarea "**********"
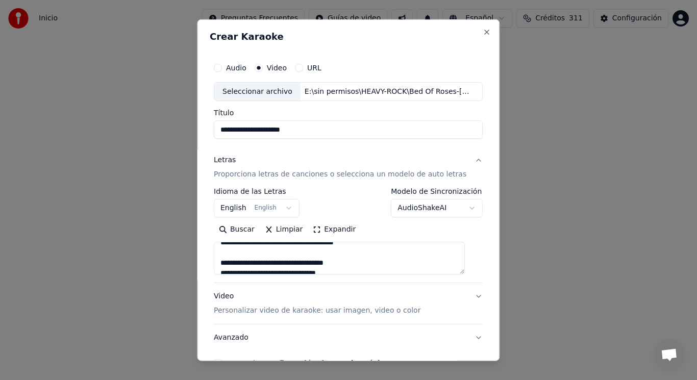
scroll to position [122, 0]
click at [275, 252] on textarea at bounding box center [339, 258] width 251 height 33
click at [292, 251] on textarea at bounding box center [339, 258] width 251 height 33
click at [230, 251] on textarea at bounding box center [339, 258] width 251 height 33
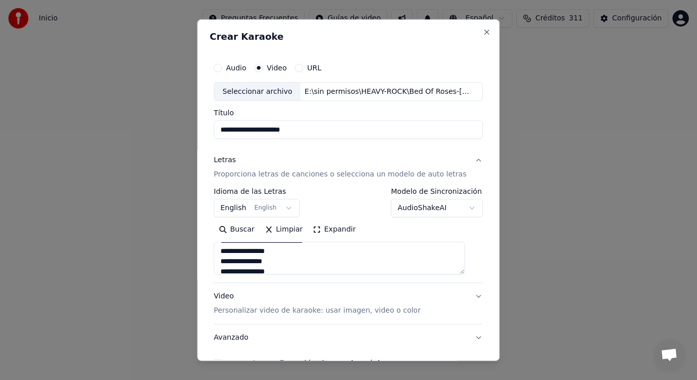
click at [243, 252] on textarea at bounding box center [339, 258] width 251 height 33
click at [229, 262] on textarea at bounding box center [339, 258] width 251 height 33
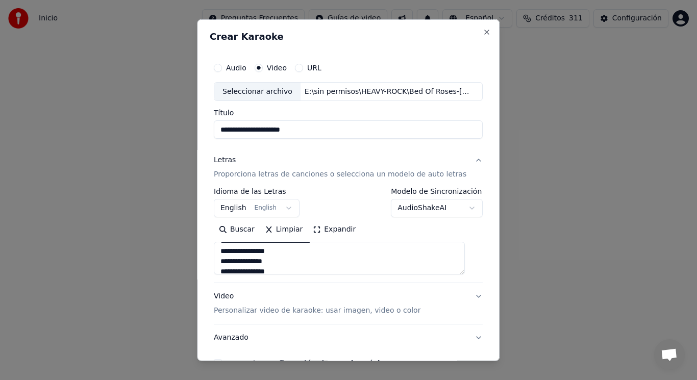
click at [246, 262] on textarea at bounding box center [339, 258] width 251 height 33
click at [230, 251] on textarea at bounding box center [339, 258] width 251 height 33
click at [235, 262] on textarea at bounding box center [339, 258] width 251 height 33
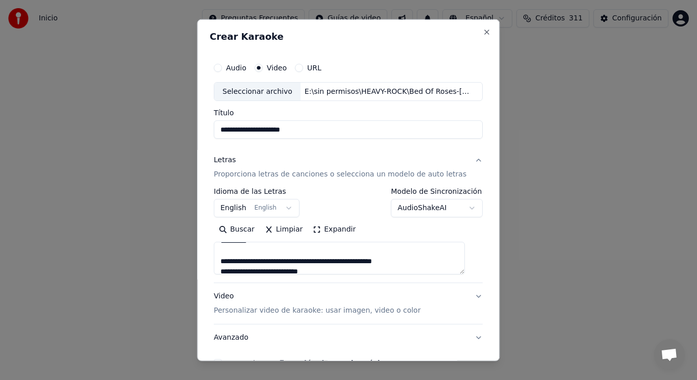
click at [247, 262] on textarea at bounding box center [339, 258] width 251 height 33
click at [275, 264] on textarea at bounding box center [339, 258] width 251 height 33
click at [229, 261] on textarea at bounding box center [339, 258] width 251 height 33
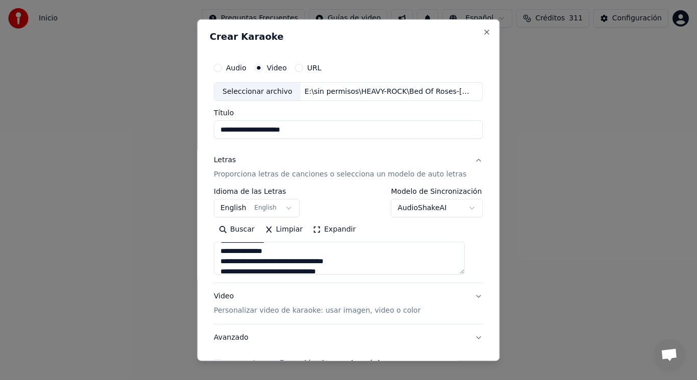
click at [230, 251] on textarea at bounding box center [339, 258] width 251 height 33
click at [246, 252] on textarea at bounding box center [339, 258] width 251 height 33
click at [229, 264] on textarea at bounding box center [339, 258] width 251 height 33
type textarea "**********"
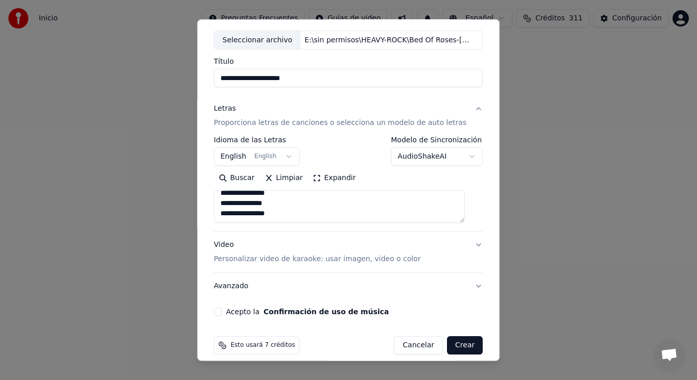
scroll to position [62, 0]
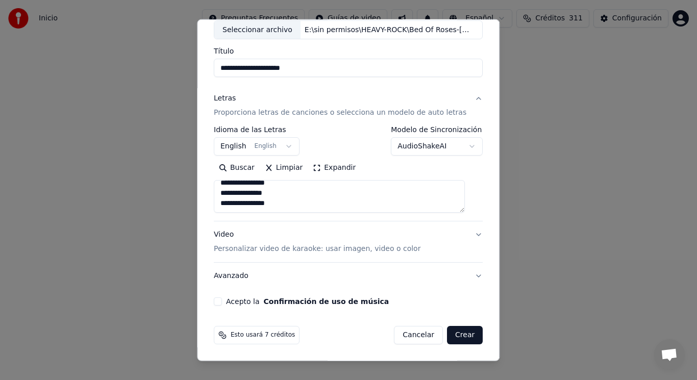
click at [222, 301] on button "Acepto la Confirmación de uso de música" at bounding box center [218, 302] width 8 height 8
click at [454, 336] on button "Crear" at bounding box center [465, 335] width 36 height 18
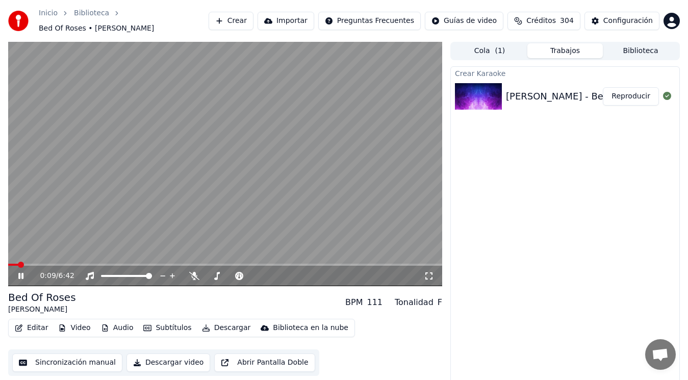
click at [21, 272] on icon at bounding box center [27, 276] width 23 height 8
click at [33, 325] on button "Editar" at bounding box center [31, 328] width 41 height 14
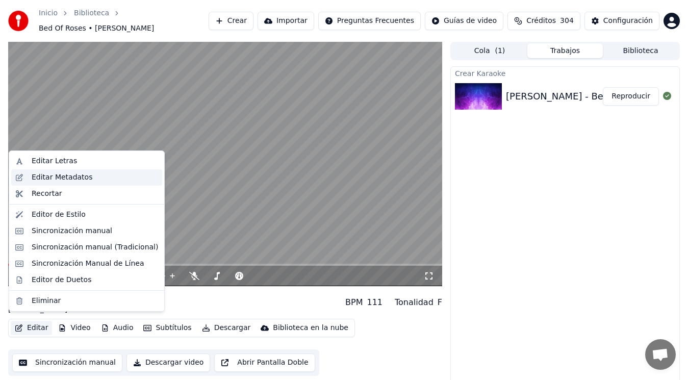
click at [76, 176] on div "Editar Metadatos" at bounding box center [62, 177] width 61 height 10
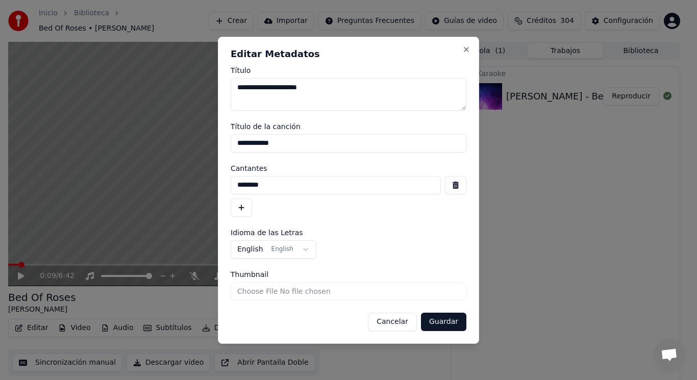
click at [452, 187] on button "button" at bounding box center [455, 185] width 21 height 18
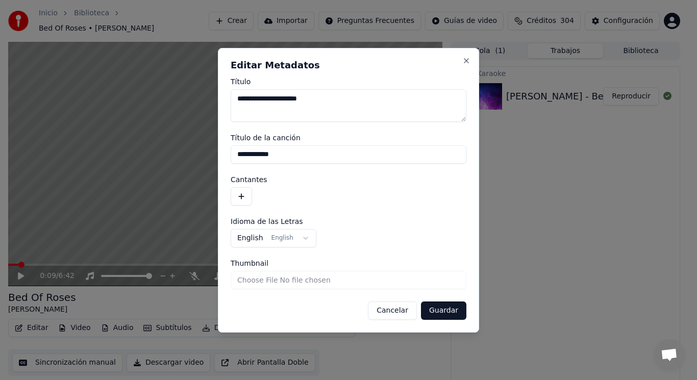
drag, startPoint x: 289, startPoint y: 155, endPoint x: 203, endPoint y: 153, distance: 86.8
click at [203, 153] on body "**********" at bounding box center [344, 190] width 688 height 380
click at [441, 314] on button "Guardar" at bounding box center [443, 311] width 45 height 18
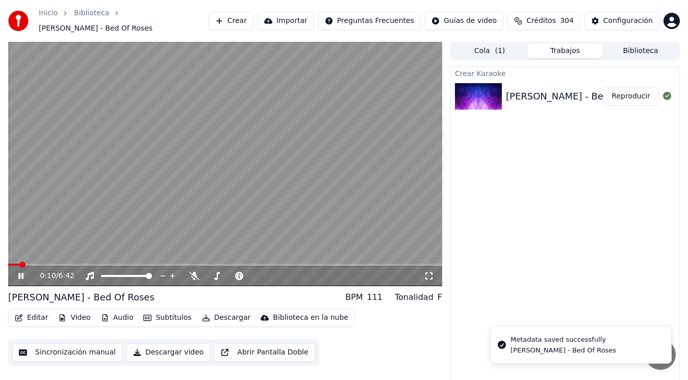
click at [19, 273] on icon at bounding box center [20, 276] width 5 height 6
click at [34, 314] on button "Editar" at bounding box center [31, 318] width 41 height 14
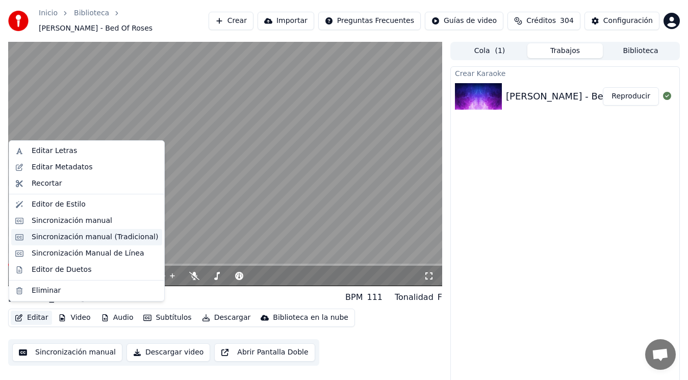
click at [86, 236] on div "Sincronización manual (Tradicional)" at bounding box center [95, 237] width 127 height 10
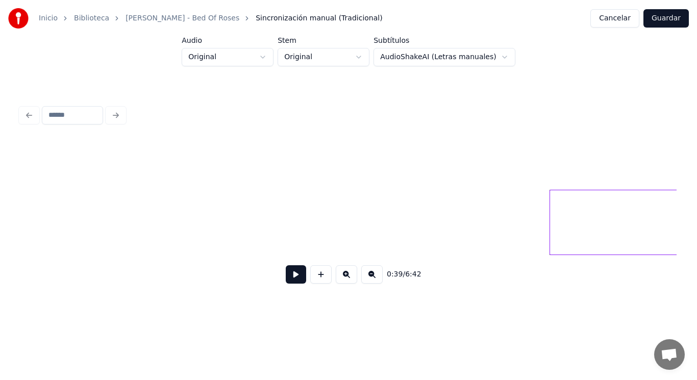
scroll to position [0, 27668]
click at [287, 279] on button at bounding box center [296, 274] width 20 height 18
click at [463, 231] on div at bounding box center [464, 222] width 3 height 64
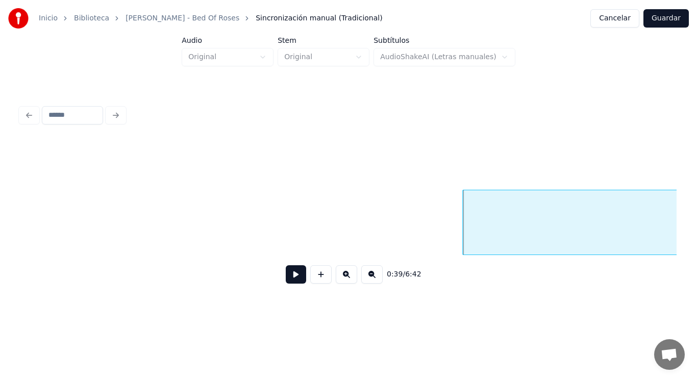
click at [287, 279] on button at bounding box center [296, 274] width 20 height 18
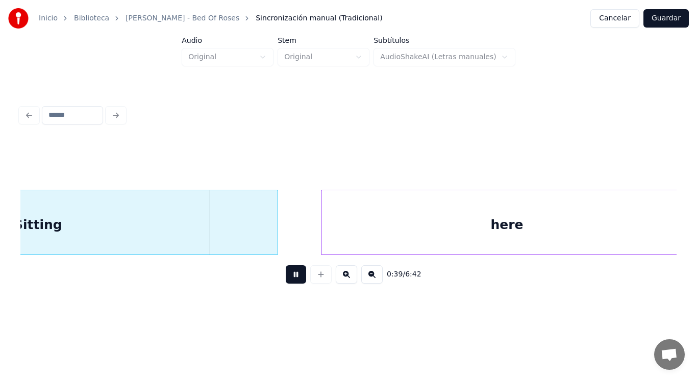
click at [287, 279] on button at bounding box center [296, 274] width 20 height 18
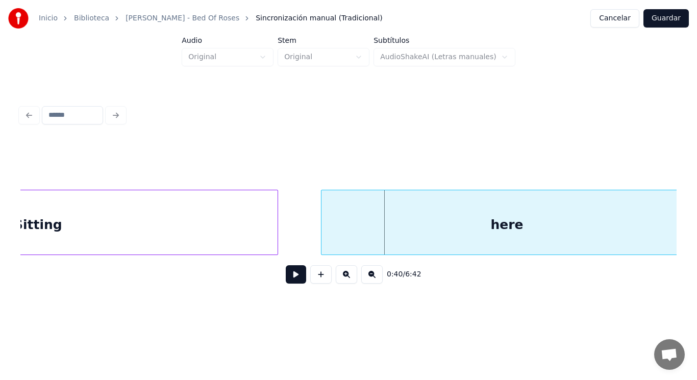
click at [214, 220] on div "Sitting" at bounding box center [38, 224] width 480 height 69
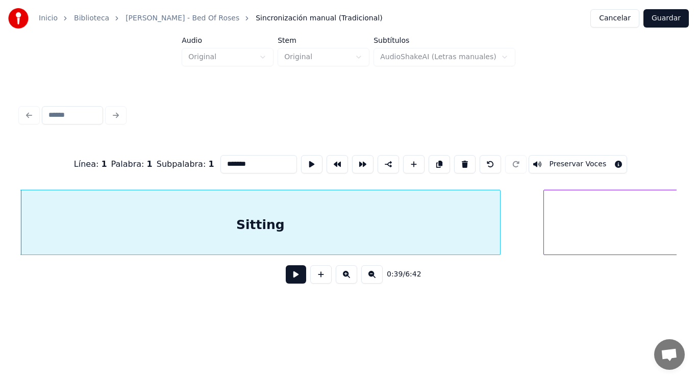
click at [289, 281] on button at bounding box center [296, 274] width 20 height 18
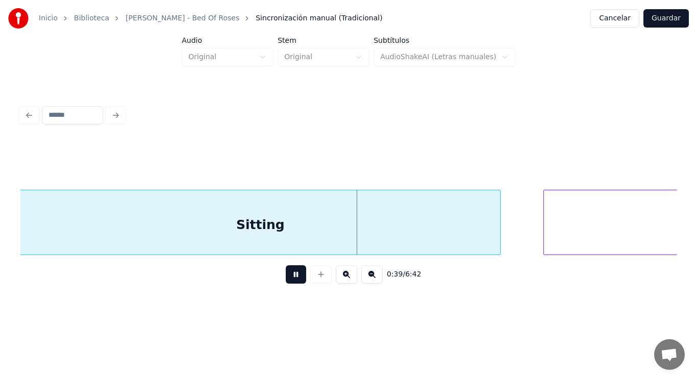
click at [289, 281] on button at bounding box center [296, 274] width 20 height 18
click at [478, 240] on div at bounding box center [479, 222] width 3 height 64
click at [288, 277] on button at bounding box center [296, 274] width 20 height 18
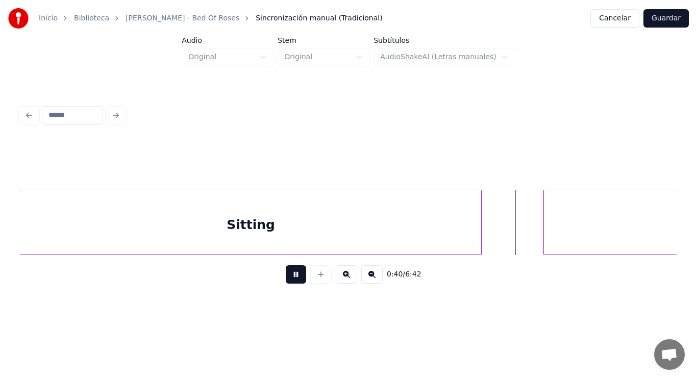
click at [288, 277] on button at bounding box center [296, 274] width 20 height 18
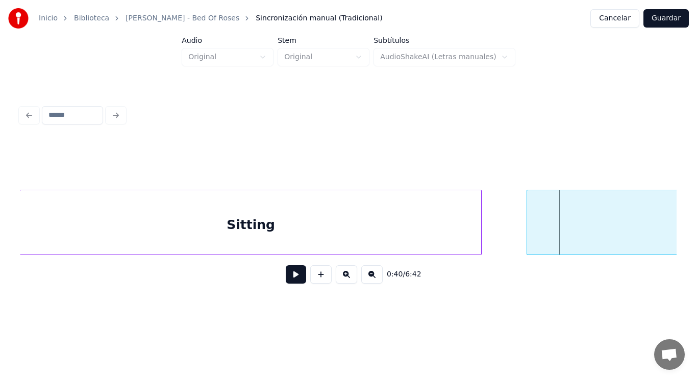
click at [529, 235] on div at bounding box center [528, 222] width 3 height 64
click at [289, 276] on button at bounding box center [296, 274] width 20 height 18
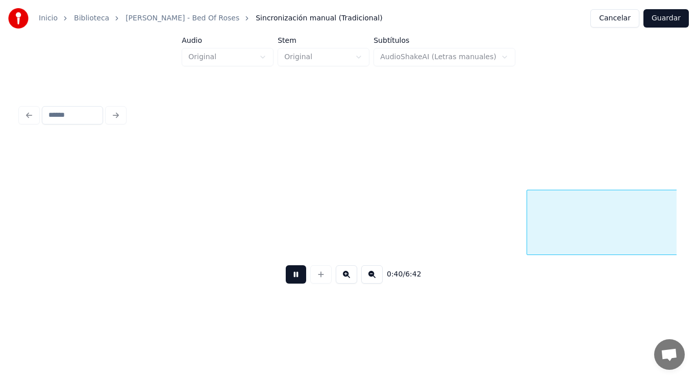
scroll to position [0, 28774]
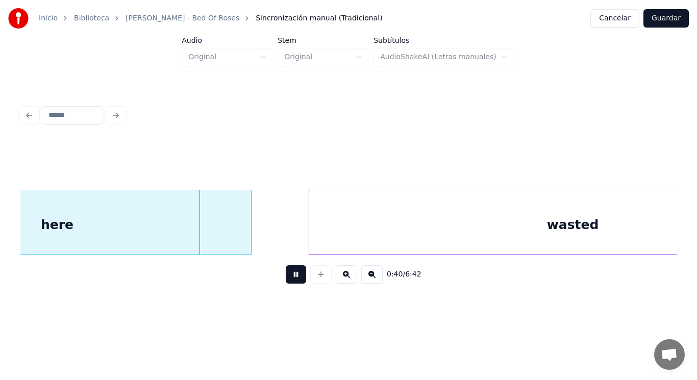
click at [289, 276] on button at bounding box center [296, 274] width 20 height 18
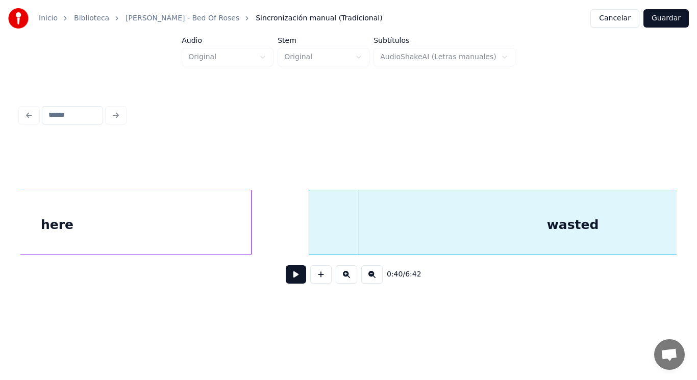
click at [289, 276] on button at bounding box center [296, 274] width 20 height 18
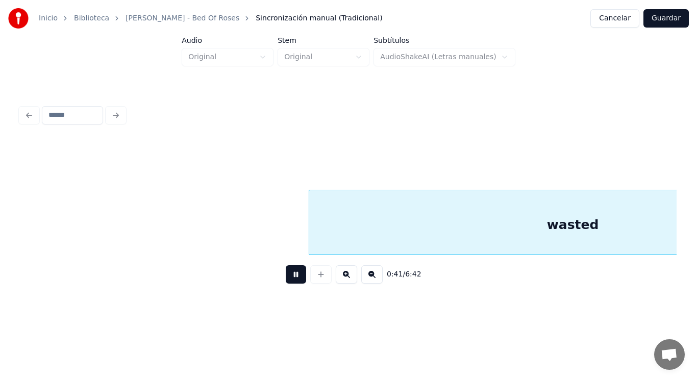
scroll to position [0, 29432]
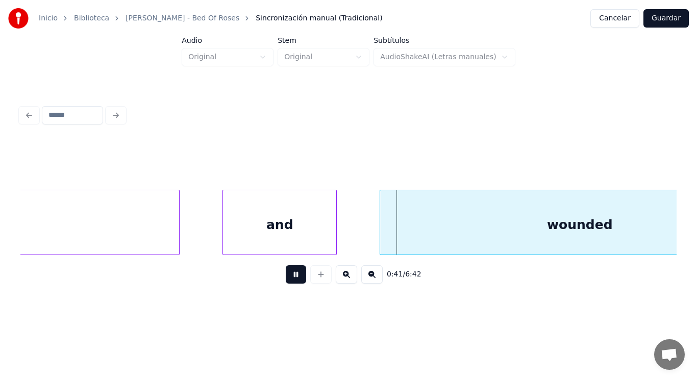
click at [289, 276] on button at bounding box center [296, 274] width 20 height 18
click at [260, 238] on div "and" at bounding box center [279, 224] width 113 height 69
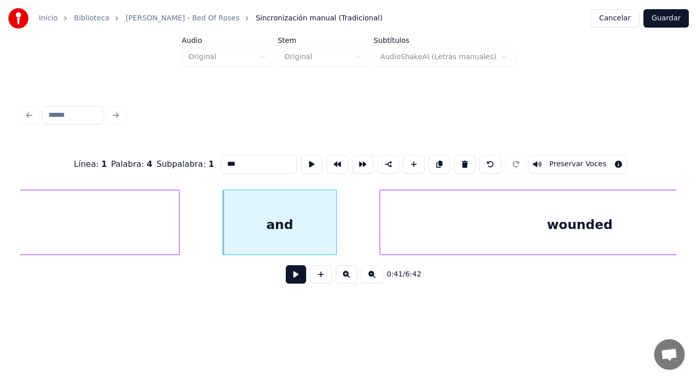
click at [288, 279] on button at bounding box center [296, 274] width 20 height 18
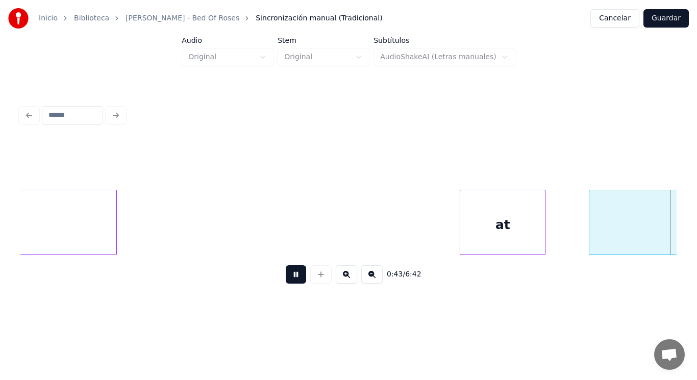
click at [288, 279] on button at bounding box center [296, 274] width 20 height 18
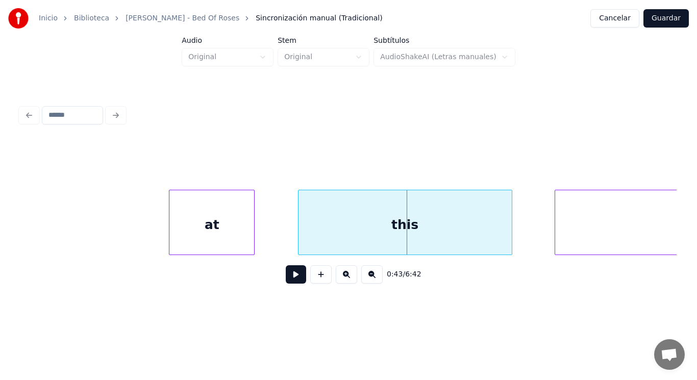
scroll to position [0, 30354]
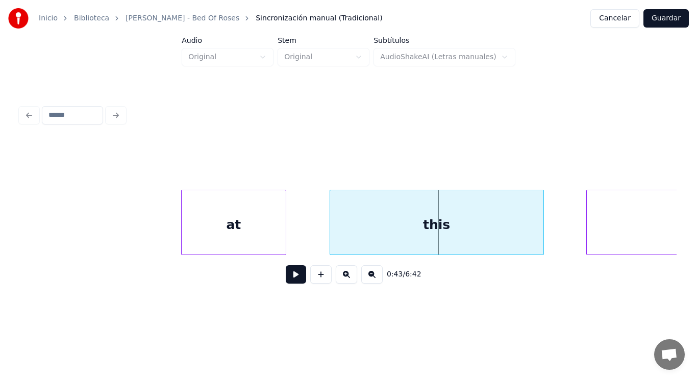
click at [182, 230] on div at bounding box center [183, 222] width 3 height 64
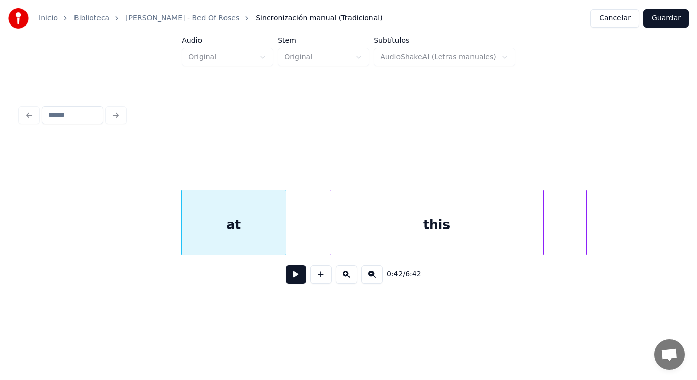
click at [286, 280] on button at bounding box center [296, 274] width 20 height 18
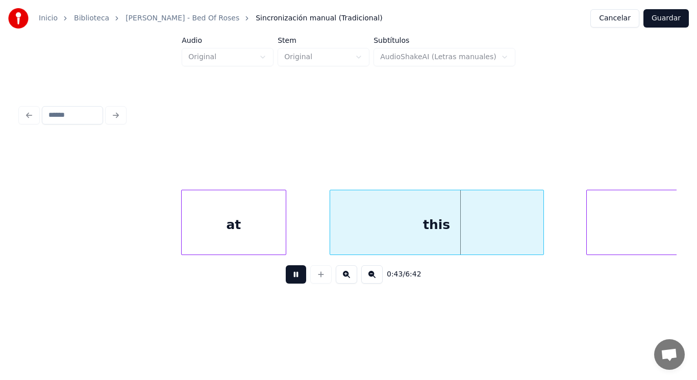
click at [286, 280] on button at bounding box center [296, 274] width 20 height 18
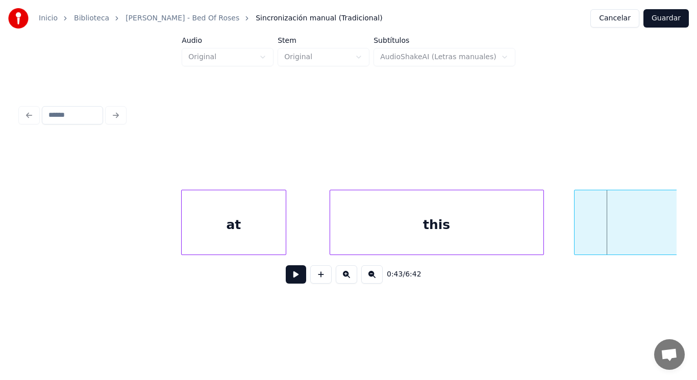
click at [577, 232] on div at bounding box center [576, 222] width 3 height 64
click at [297, 274] on button at bounding box center [296, 274] width 20 height 18
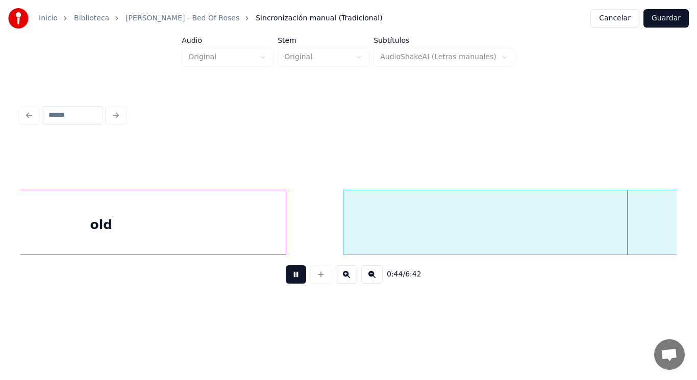
scroll to position [0, 31679]
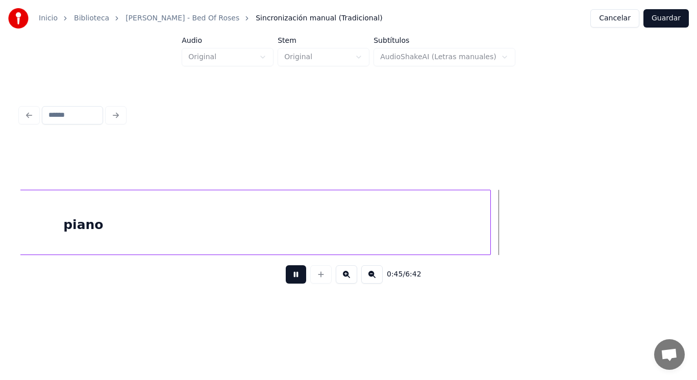
click at [297, 274] on button at bounding box center [296, 274] width 20 height 18
click at [306, 213] on div "piano" at bounding box center [82, 224] width 813 height 69
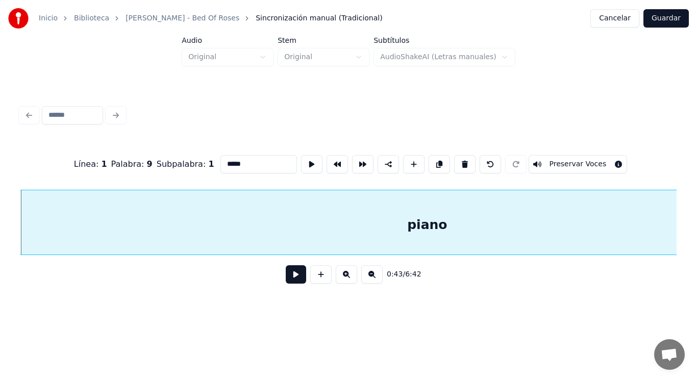
click at [288, 276] on button at bounding box center [296, 274] width 20 height 18
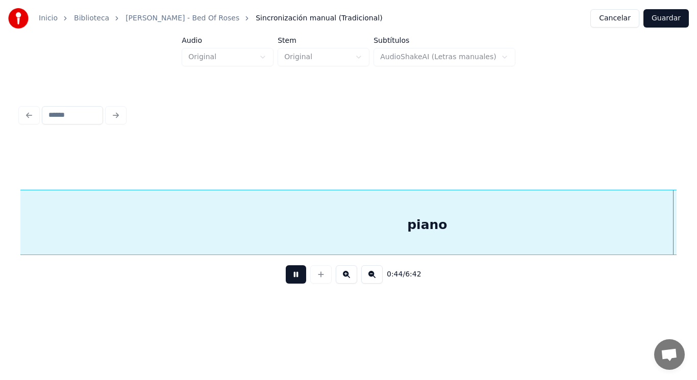
scroll to position [0, 31999]
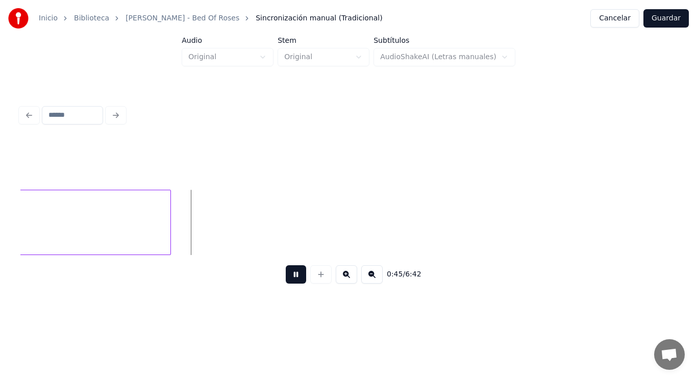
click at [288, 276] on button at bounding box center [296, 274] width 20 height 18
click at [313, 219] on div at bounding box center [312, 222] width 3 height 64
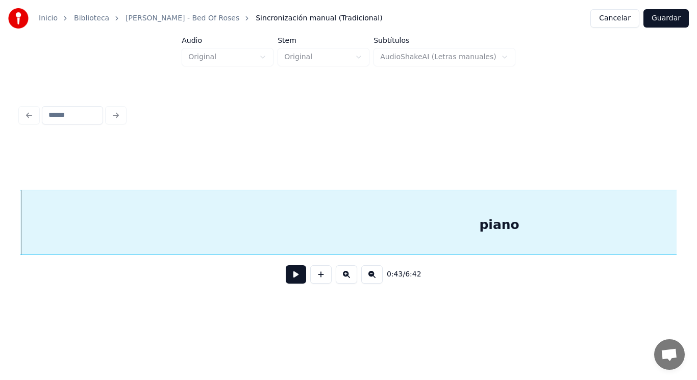
click at [289, 279] on button at bounding box center [296, 274] width 20 height 18
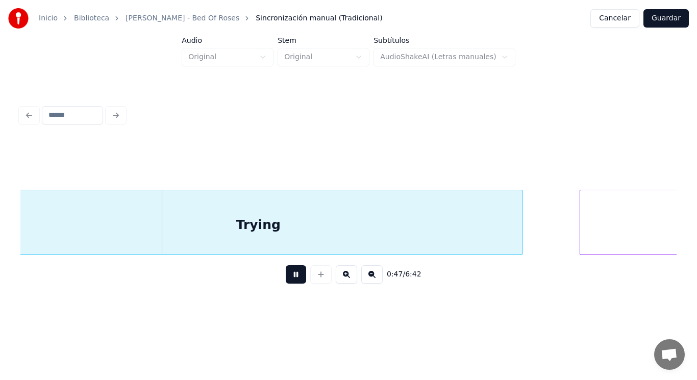
click at [289, 279] on button at bounding box center [296, 274] width 20 height 18
click at [234, 235] on div "Trying" at bounding box center [258, 224] width 528 height 69
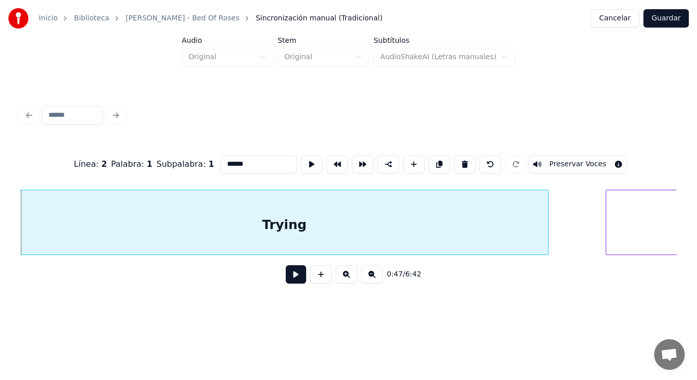
click at [292, 282] on button at bounding box center [296, 274] width 20 height 18
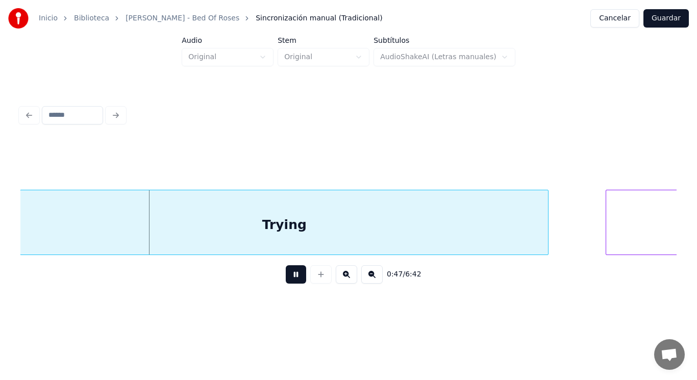
drag, startPoint x: 292, startPoint y: 282, endPoint x: 148, endPoint y: 256, distance: 145.7
click at [261, 273] on div "0:47 / 6:42" at bounding box center [349, 274] width 640 height 22
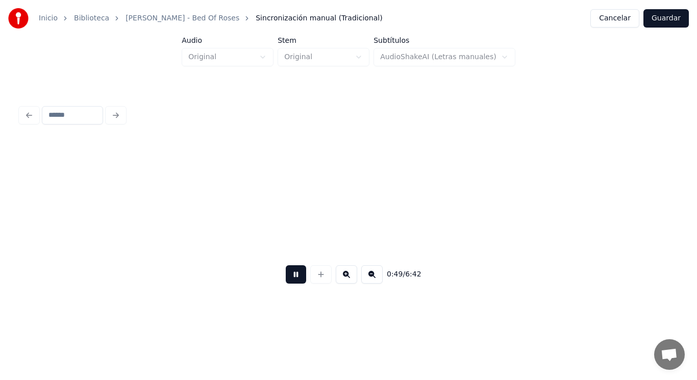
scroll to position [0, 35298]
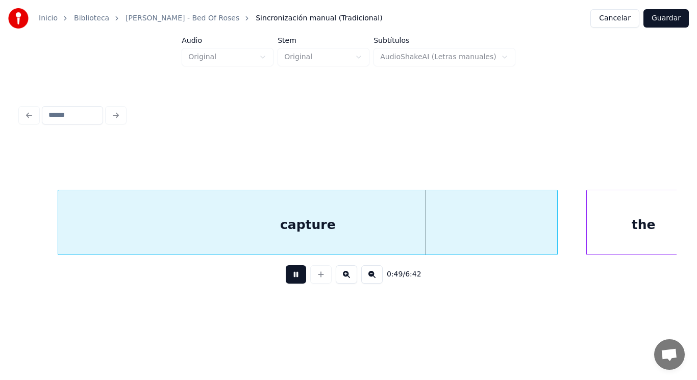
click at [87, 248] on div "capture" at bounding box center [307, 224] width 499 height 69
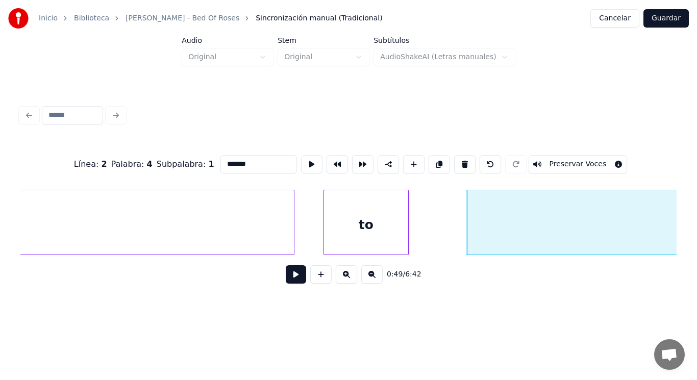
type input "****"
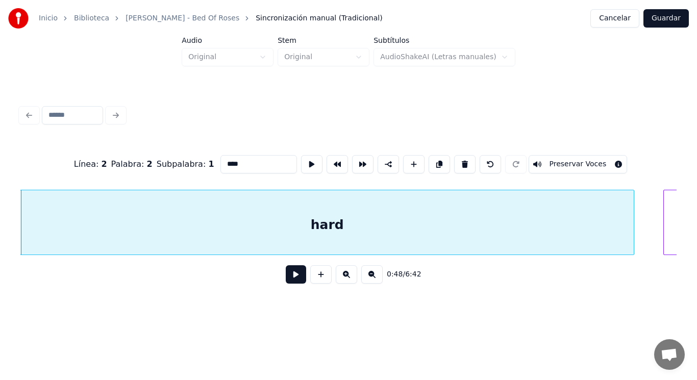
click at [288, 280] on button at bounding box center [296, 274] width 20 height 18
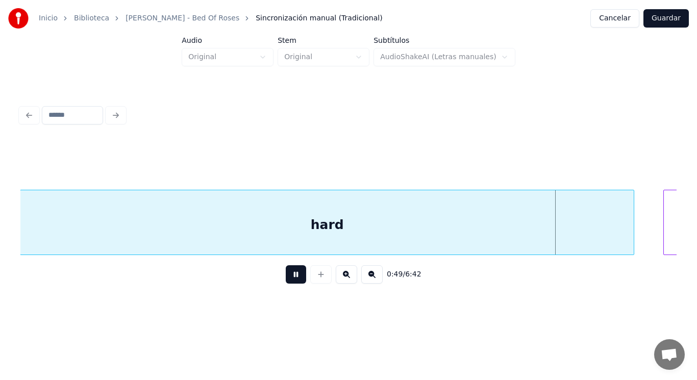
click at [288, 280] on button at bounding box center [296, 274] width 20 height 18
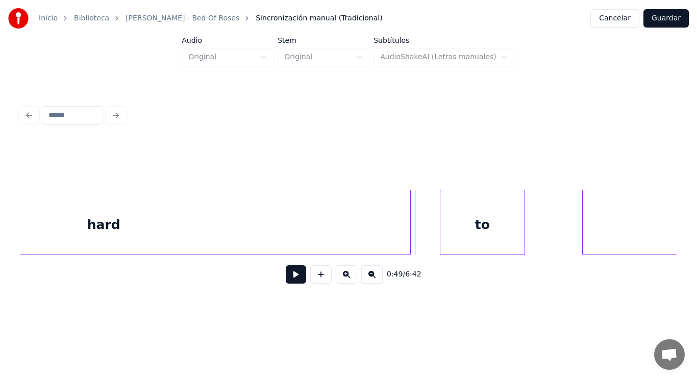
scroll to position [0, 34774]
click at [394, 232] on div at bounding box center [394, 222] width 3 height 64
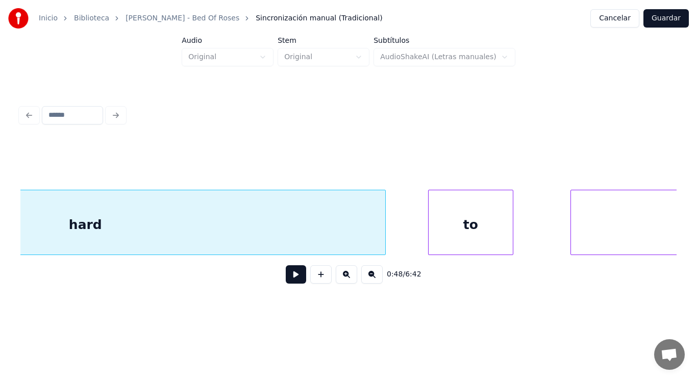
scroll to position [0, 34794]
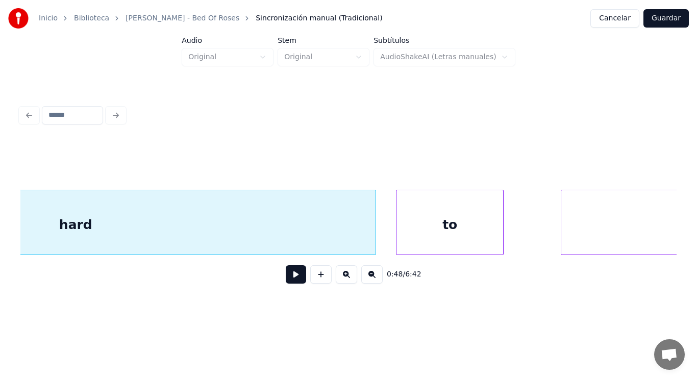
click at [397, 229] on div at bounding box center [398, 222] width 3 height 64
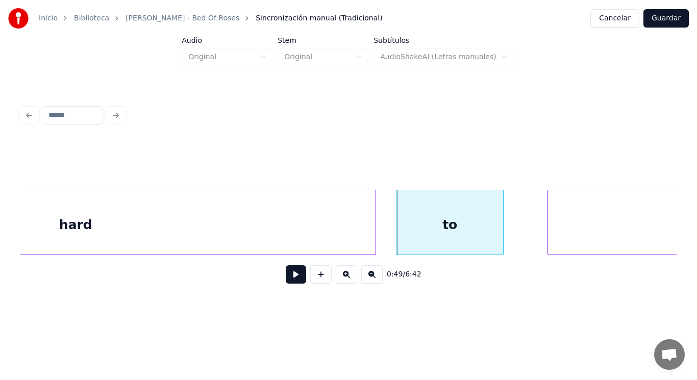
click at [549, 235] on div at bounding box center [549, 222] width 3 height 64
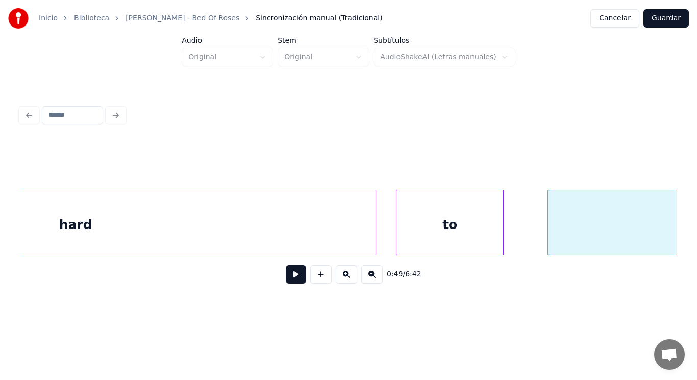
click at [286, 282] on button at bounding box center [296, 274] width 20 height 18
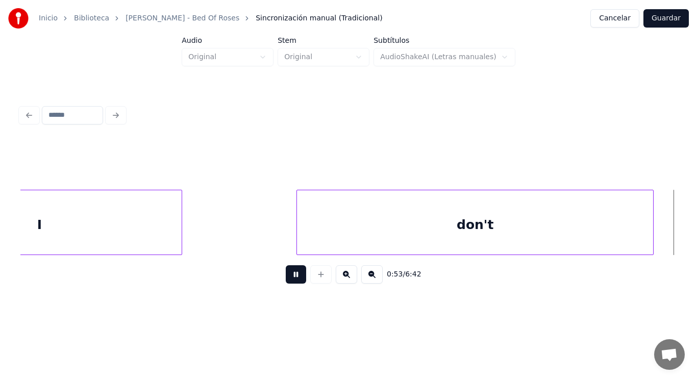
click at [286, 282] on button at bounding box center [296, 274] width 20 height 18
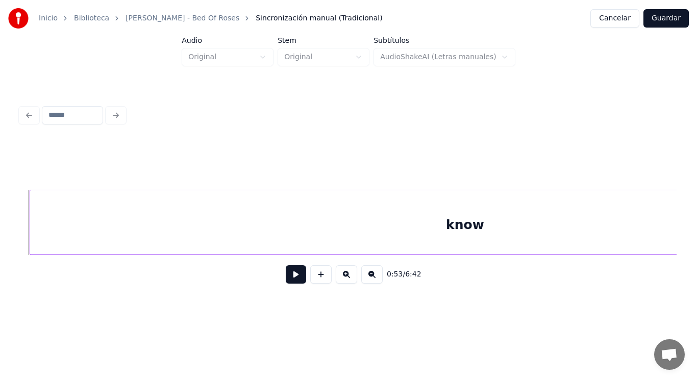
click at [286, 282] on button at bounding box center [296, 274] width 20 height 18
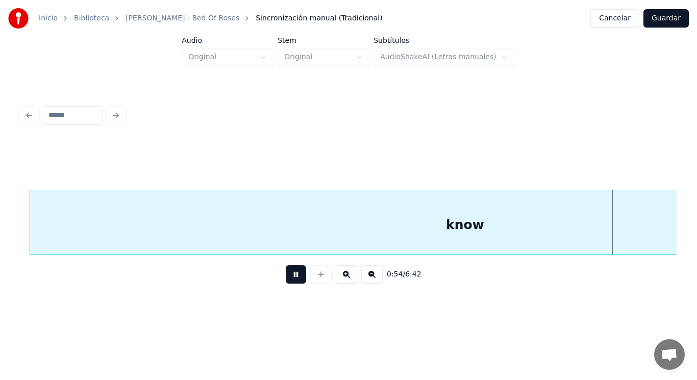
scroll to position [0, 38779]
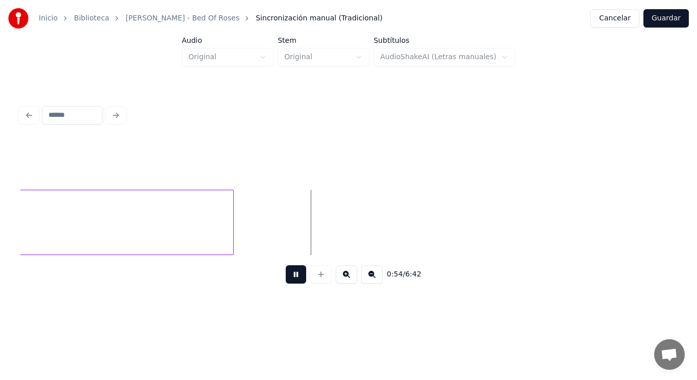
click at [286, 282] on button at bounding box center [296, 274] width 20 height 18
click at [287, 231] on div at bounding box center [286, 222] width 3 height 64
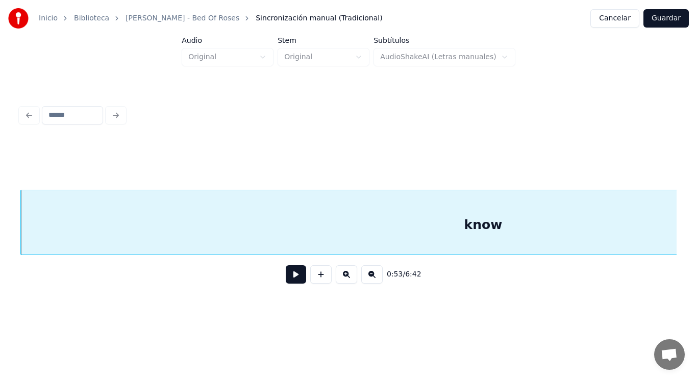
click at [291, 274] on button at bounding box center [296, 274] width 20 height 18
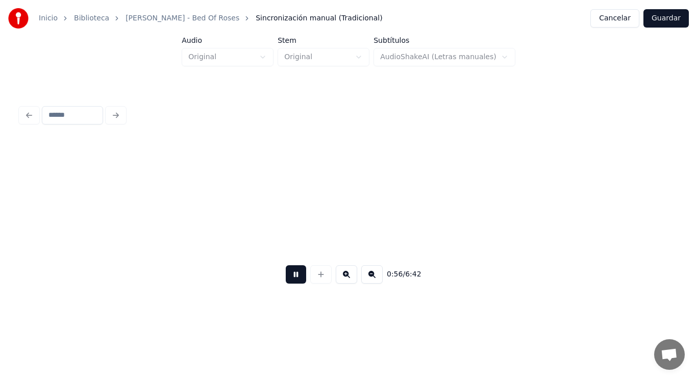
scroll to position [0, 40124]
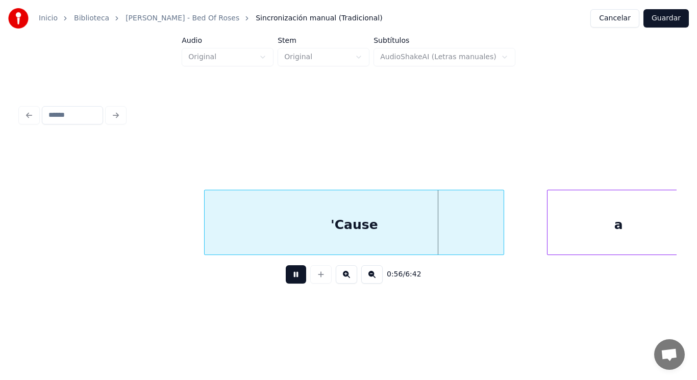
click at [291, 274] on button at bounding box center [296, 274] width 20 height 18
click at [284, 232] on div "'Cause" at bounding box center [354, 224] width 299 height 69
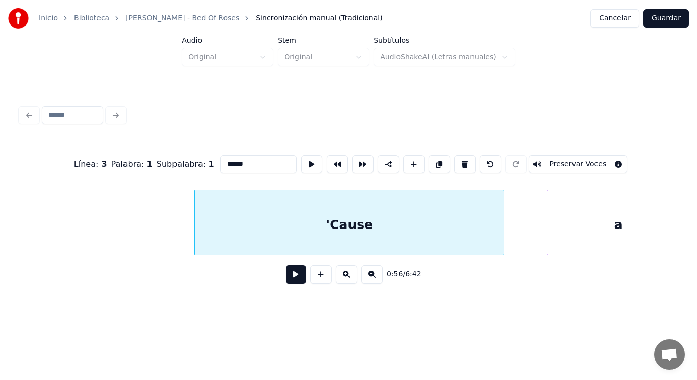
click at [197, 239] on div at bounding box center [196, 222] width 3 height 64
click at [290, 284] on button at bounding box center [296, 274] width 20 height 18
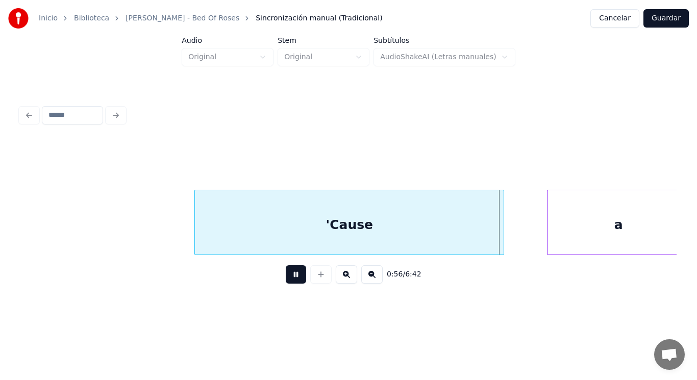
click at [290, 284] on button at bounding box center [296, 274] width 20 height 18
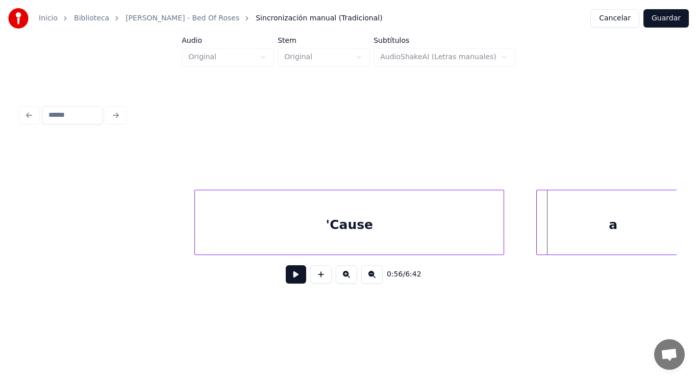
click at [537, 235] on div at bounding box center [538, 222] width 3 height 64
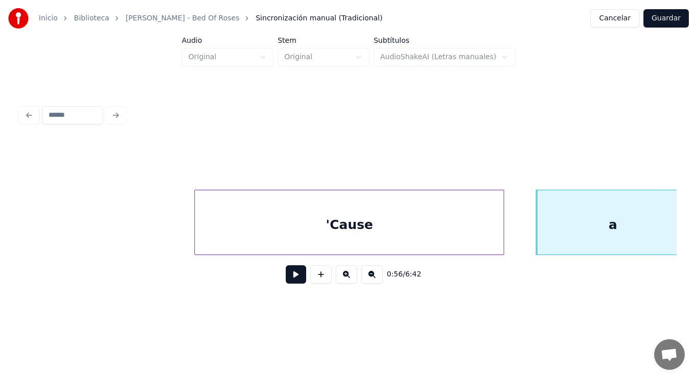
click at [293, 275] on button at bounding box center [296, 274] width 20 height 18
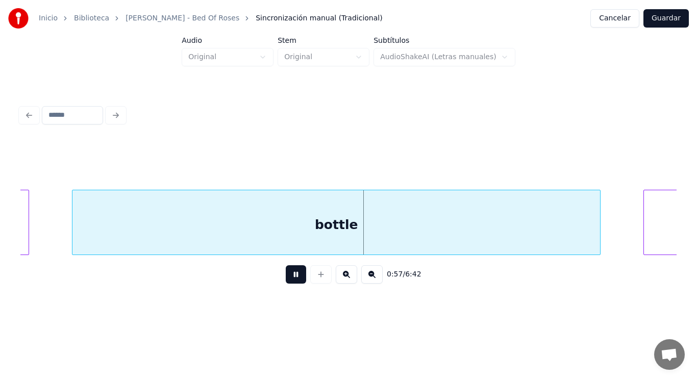
click at [293, 275] on button at bounding box center [296, 274] width 20 height 18
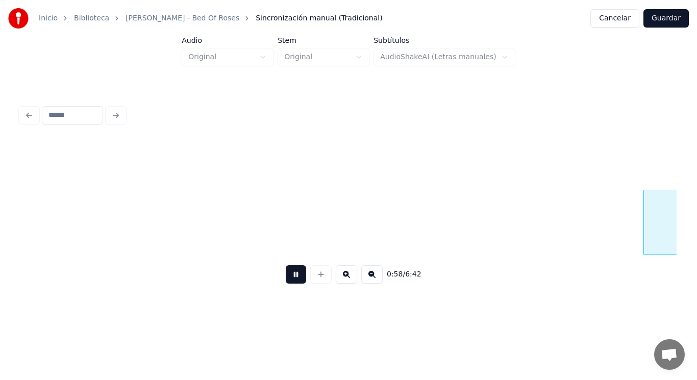
scroll to position [0, 41447]
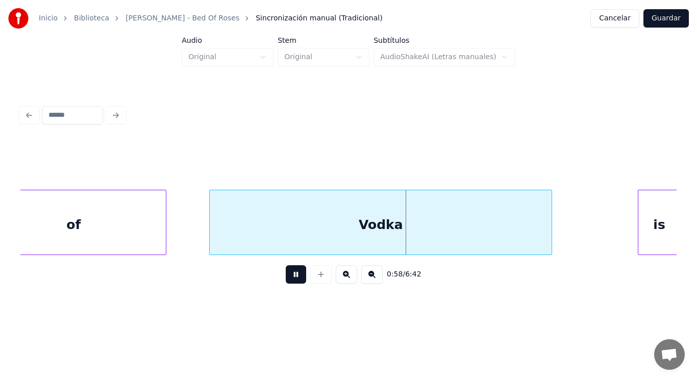
click at [293, 275] on button at bounding box center [296, 274] width 20 height 18
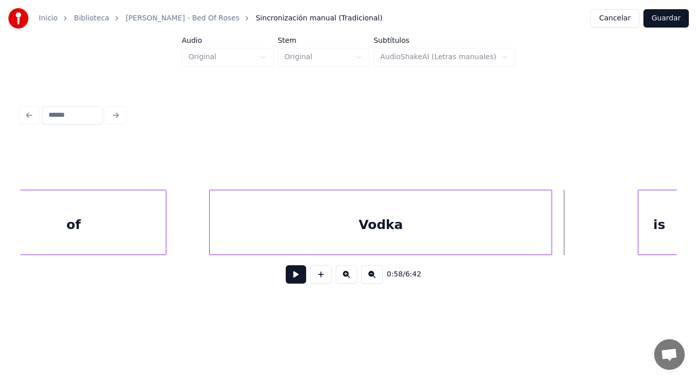
click at [305, 226] on div "Vodka" at bounding box center [381, 224] width 342 height 69
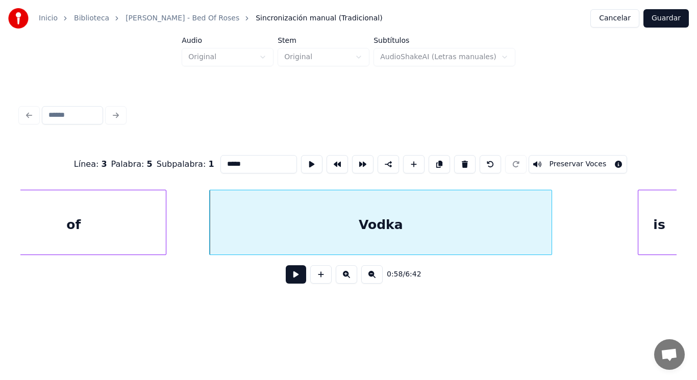
click at [286, 274] on button at bounding box center [296, 274] width 20 height 18
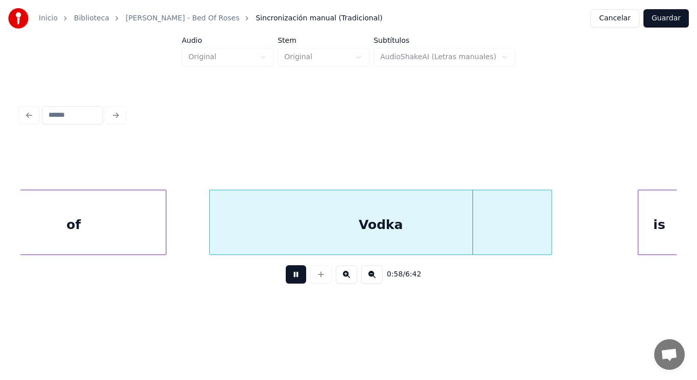
click at [286, 274] on button at bounding box center [296, 274] width 20 height 18
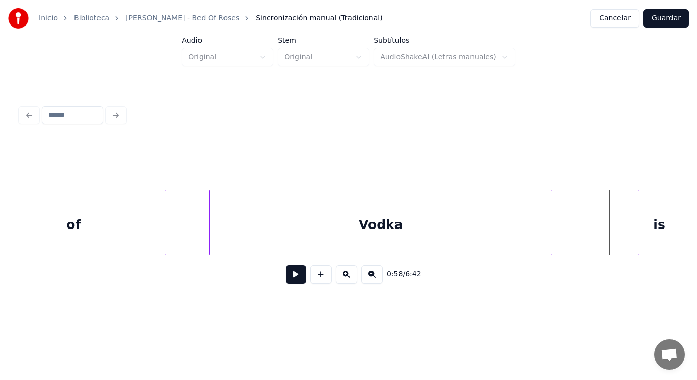
click at [141, 231] on div "of" at bounding box center [73, 224] width 185 height 69
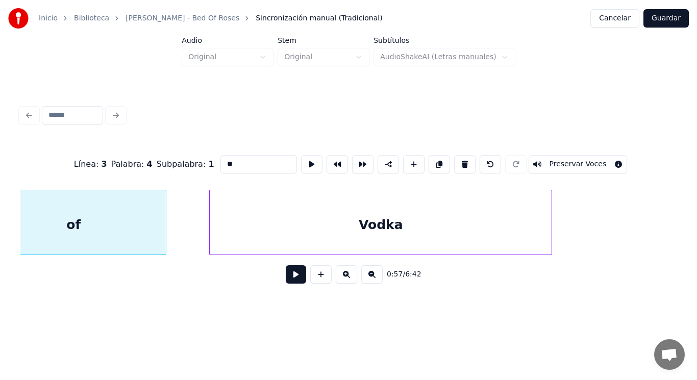
scroll to position [0, 41408]
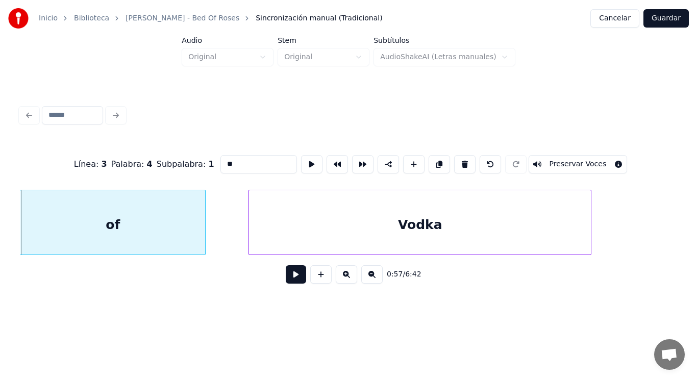
click at [290, 277] on button at bounding box center [296, 274] width 20 height 18
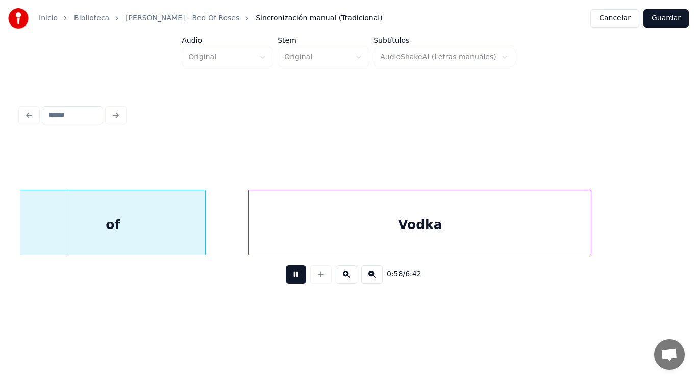
click at [290, 277] on button at bounding box center [296, 274] width 20 height 18
click at [188, 232] on div "of" at bounding box center [112, 224] width 185 height 69
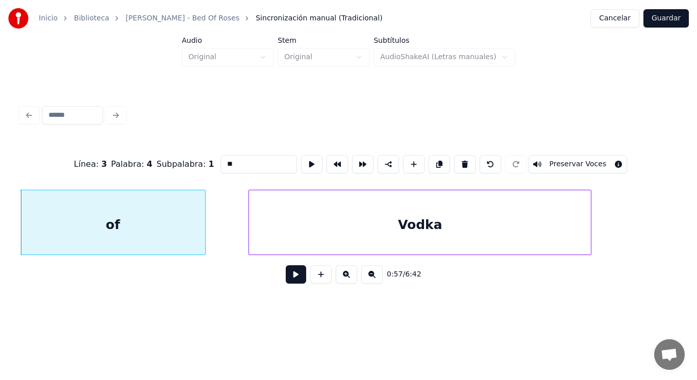
click at [289, 278] on button at bounding box center [296, 274] width 20 height 18
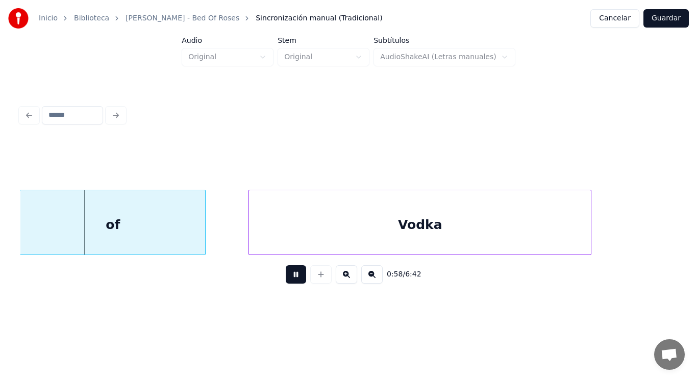
click at [289, 278] on button at bounding box center [296, 274] width 20 height 18
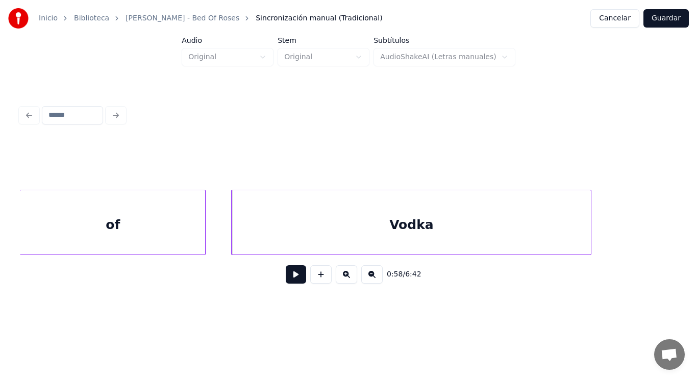
click at [232, 236] on div at bounding box center [233, 222] width 3 height 64
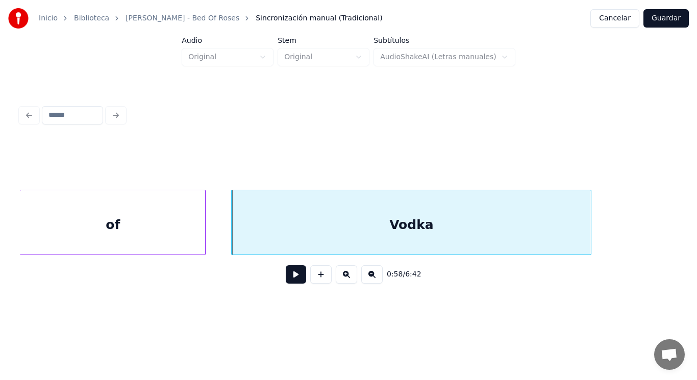
click at [289, 279] on button at bounding box center [296, 274] width 20 height 18
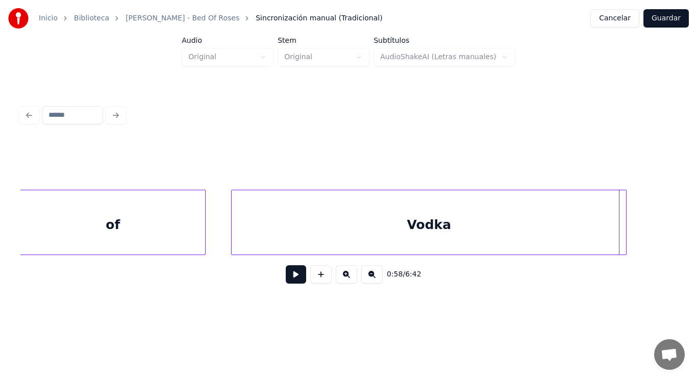
click at [626, 234] on div at bounding box center [624, 222] width 3 height 64
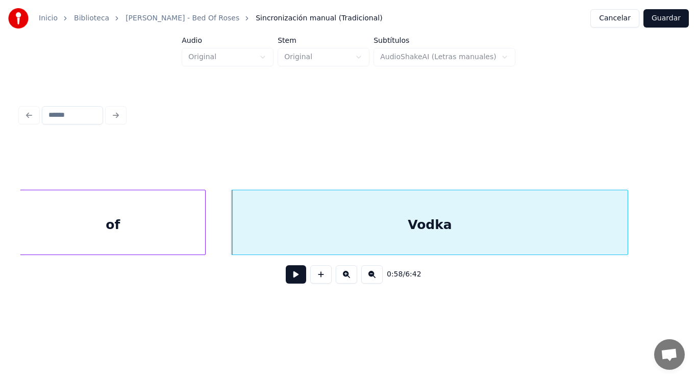
click at [291, 276] on button at bounding box center [296, 274] width 20 height 18
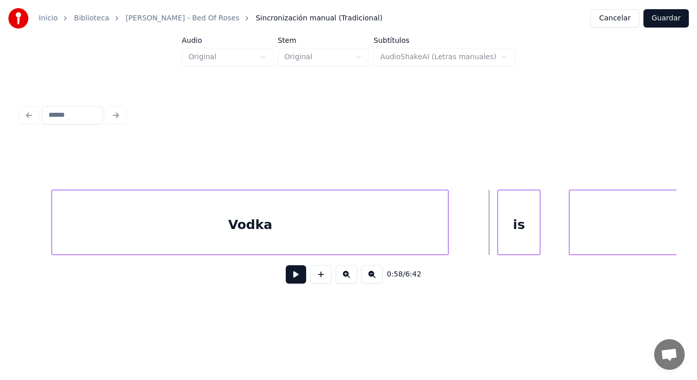
scroll to position [0, 41612]
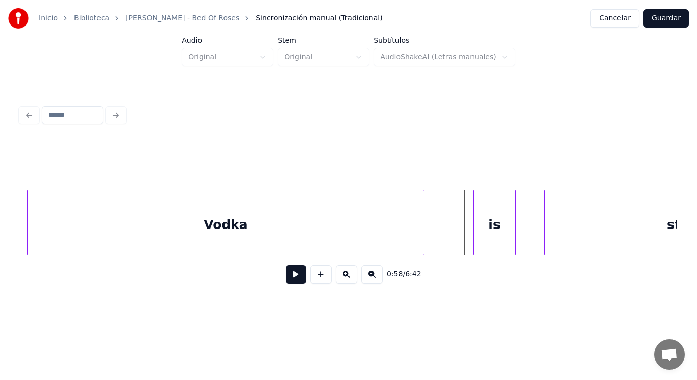
click at [476, 229] on div at bounding box center [475, 222] width 3 height 64
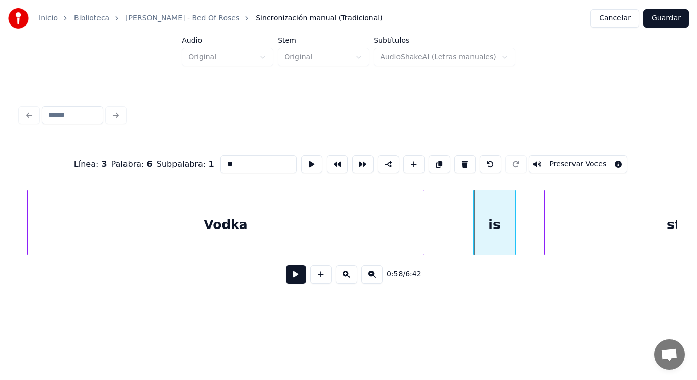
click at [286, 279] on button at bounding box center [296, 274] width 20 height 18
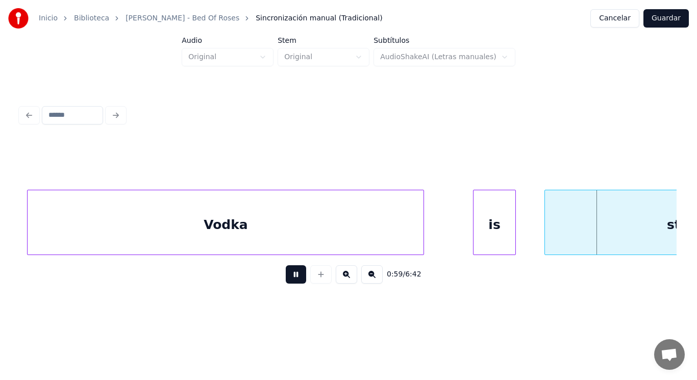
click at [286, 279] on button at bounding box center [296, 274] width 20 height 18
click at [319, 232] on div "Vodka" at bounding box center [226, 224] width 396 height 69
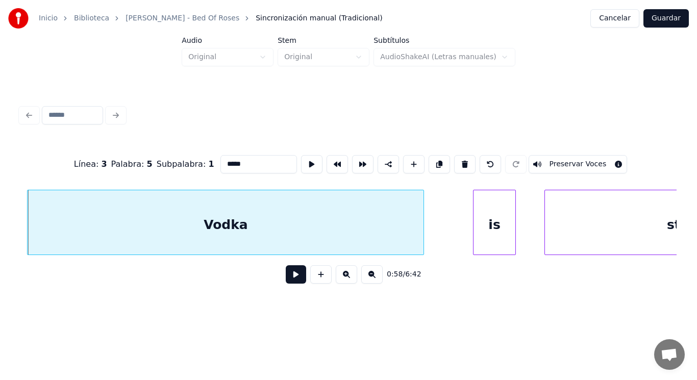
click at [287, 277] on button at bounding box center [296, 274] width 20 height 18
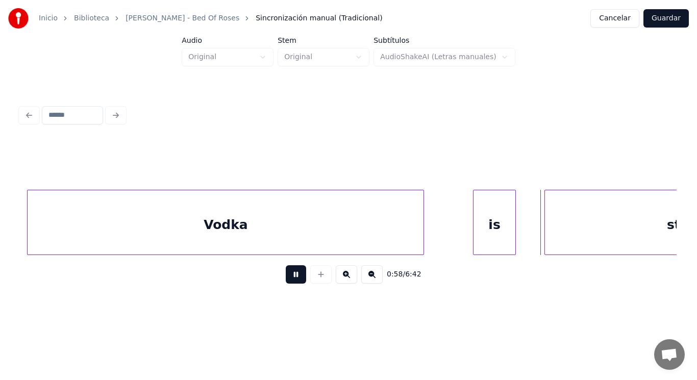
click at [287, 277] on button at bounding box center [296, 274] width 20 height 18
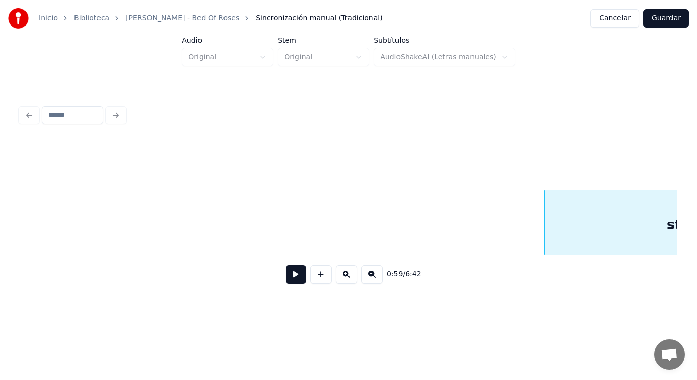
scroll to position [0, 42273]
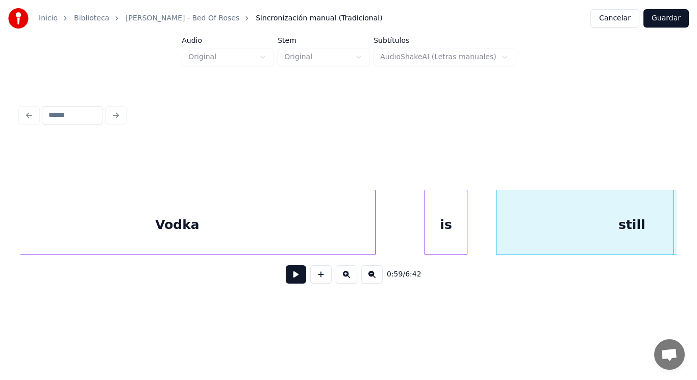
click at [209, 226] on div "Vodka" at bounding box center [177, 224] width 396 height 69
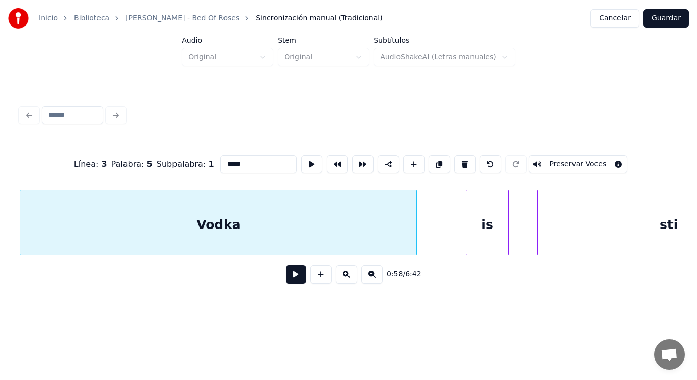
click at [235, 159] on input "*****" at bounding box center [258, 164] width 77 height 18
type input "*******"
click at [292, 275] on button at bounding box center [296, 274] width 20 height 18
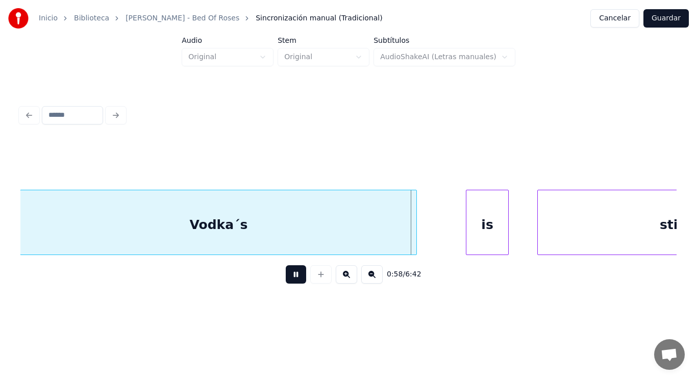
click at [292, 275] on button at bounding box center [296, 274] width 20 height 18
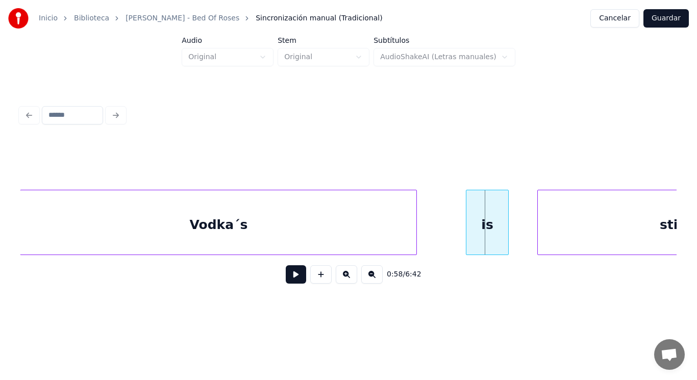
click at [490, 243] on div "is" at bounding box center [487, 224] width 42 height 69
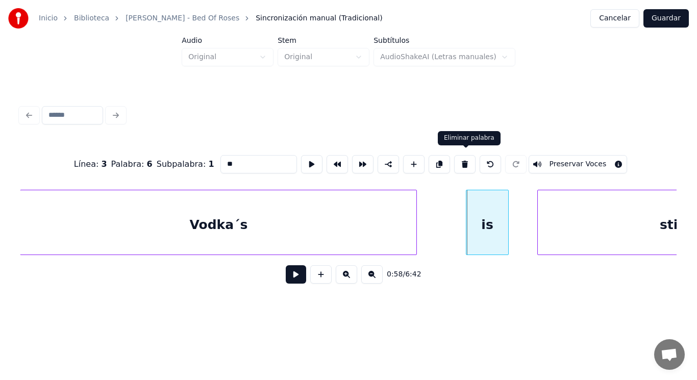
click at [467, 165] on button at bounding box center [464, 164] width 21 height 18
type input "*******"
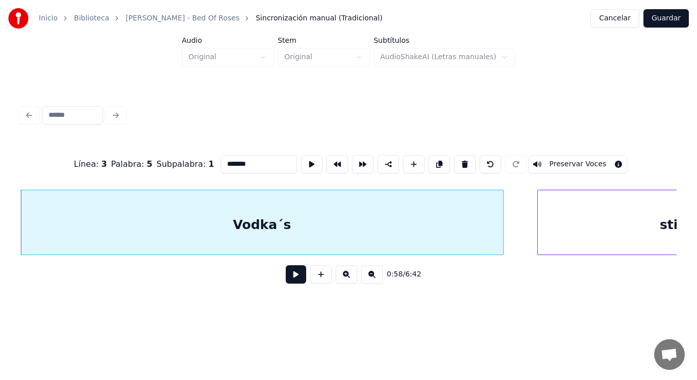
click at [503, 224] on div at bounding box center [501, 222] width 3 height 64
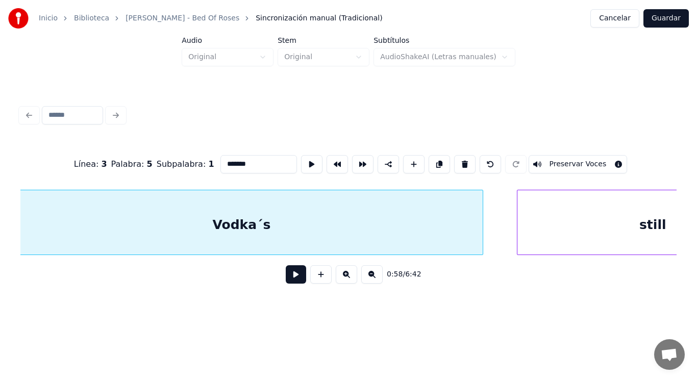
click at [397, 243] on div "Vodka´s" at bounding box center [241, 224] width 483 height 69
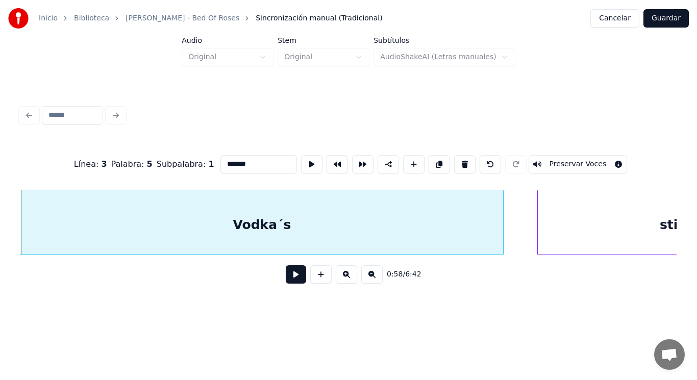
click at [290, 281] on button at bounding box center [296, 274] width 20 height 18
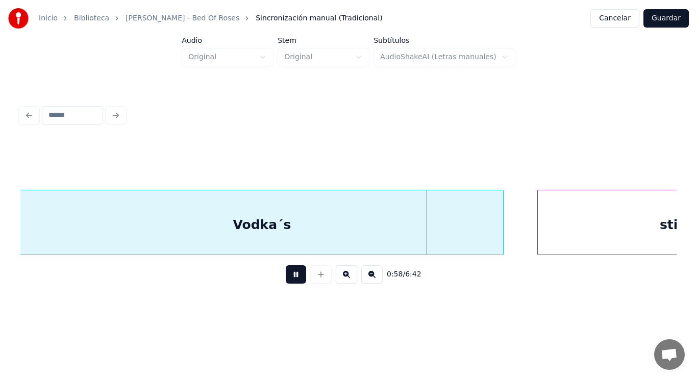
click at [290, 281] on button at bounding box center [296, 274] width 20 height 18
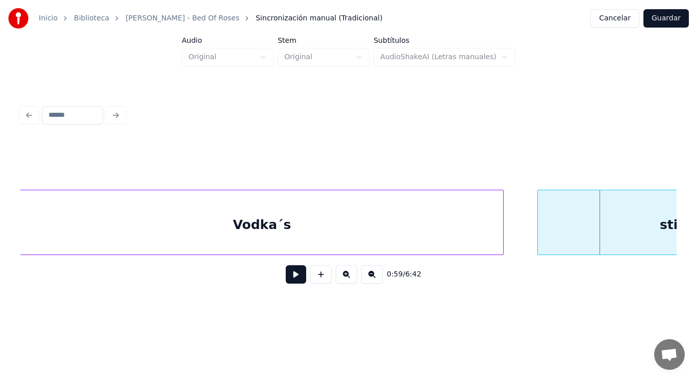
click at [557, 232] on div "still" at bounding box center [673, 224] width 270 height 69
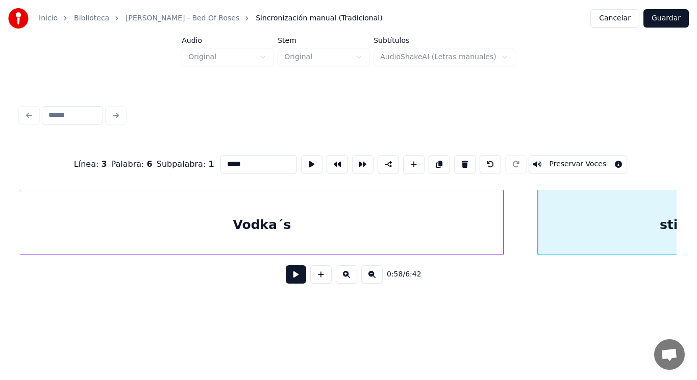
click at [289, 279] on button at bounding box center [296, 274] width 20 height 18
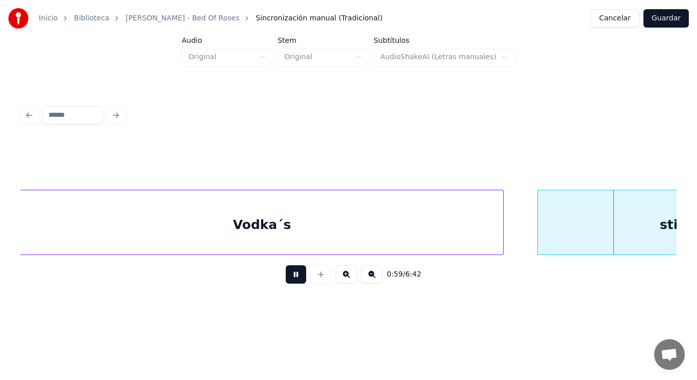
scroll to position [0, 42278]
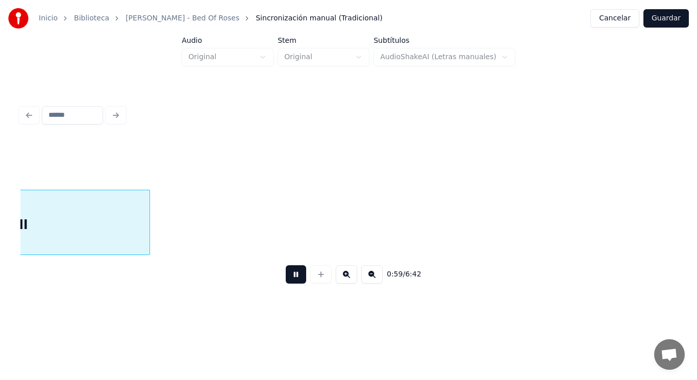
click at [289, 279] on button at bounding box center [296, 274] width 20 height 18
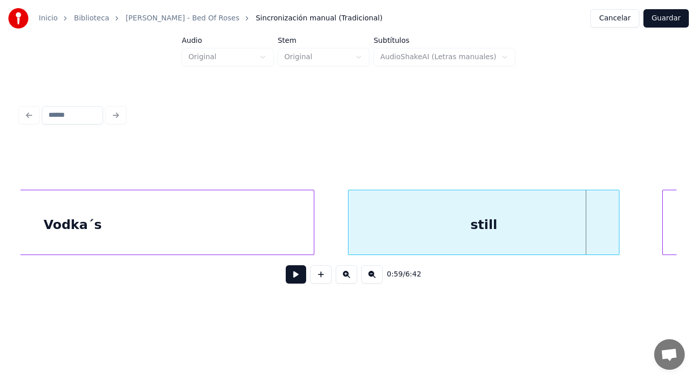
click at [200, 239] on div "Vodka´s" at bounding box center [72, 224] width 483 height 69
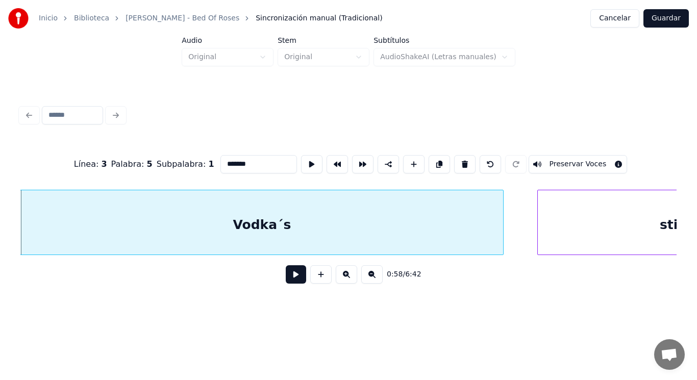
click at [291, 279] on button at bounding box center [296, 274] width 20 height 18
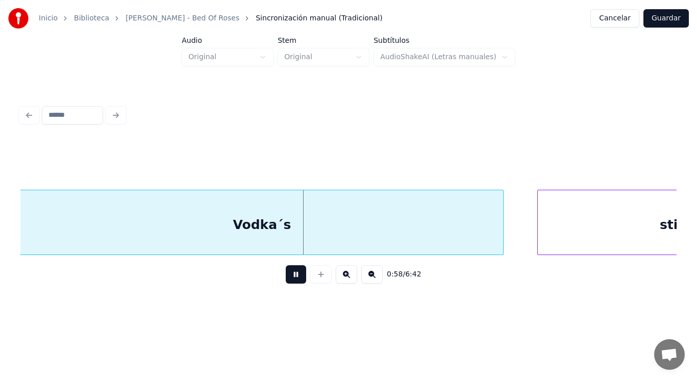
click at [291, 279] on button at bounding box center [296, 274] width 20 height 18
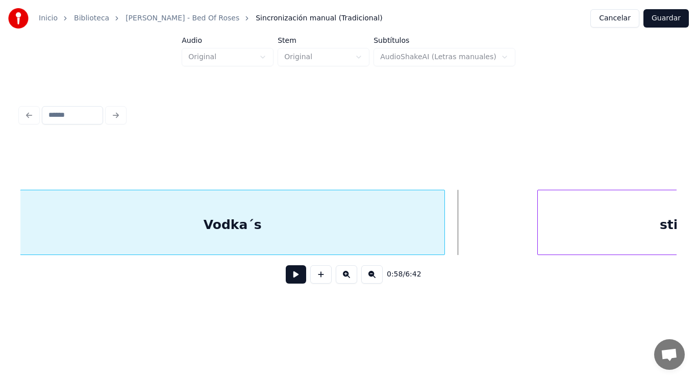
click at [444, 238] on div at bounding box center [442, 222] width 3 height 64
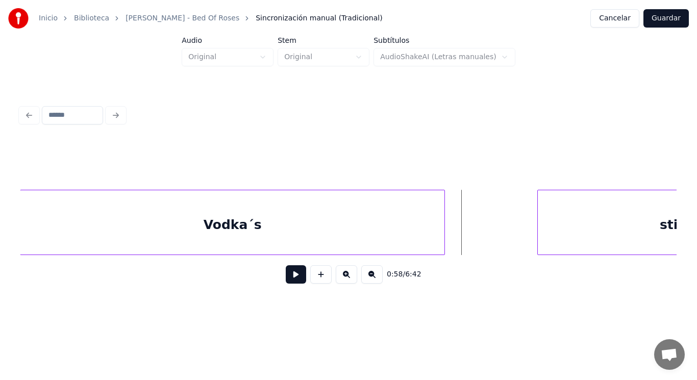
click at [289, 277] on button at bounding box center [296, 274] width 20 height 18
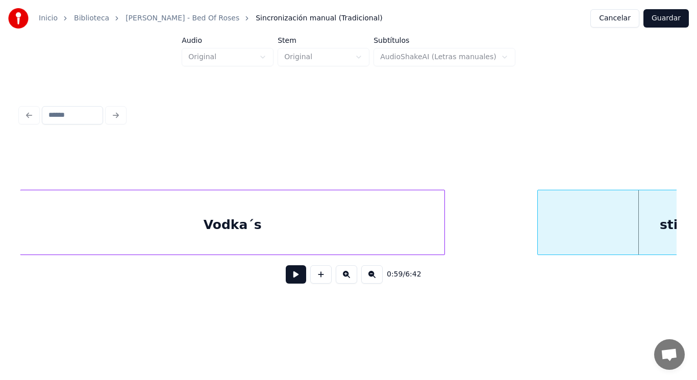
click at [308, 217] on div "Vodka´s" at bounding box center [232, 224] width 424 height 69
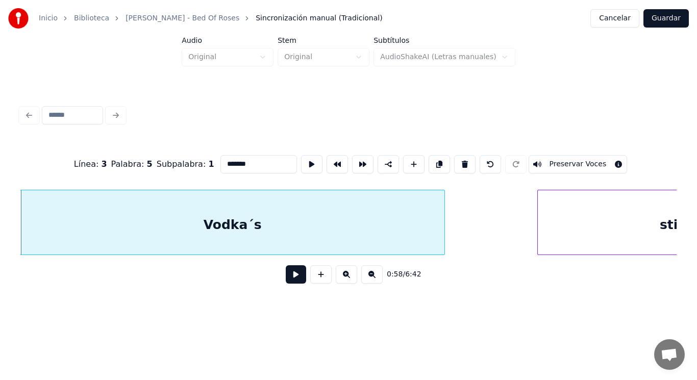
click at [232, 160] on input "*******" at bounding box center [258, 164] width 77 height 18
click at [463, 237] on div at bounding box center [463, 222] width 3 height 64
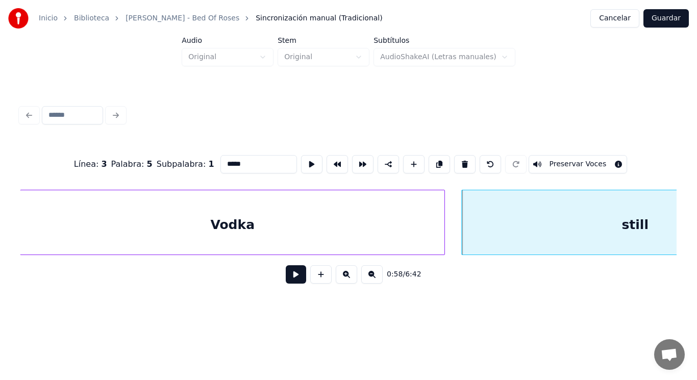
type input "*****"
click at [286, 278] on button at bounding box center [296, 274] width 20 height 18
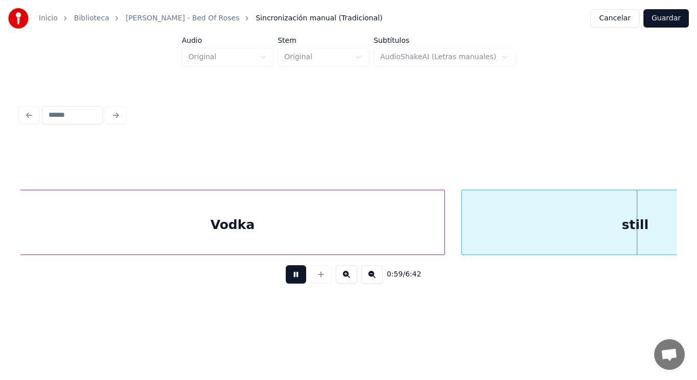
scroll to position [0, 42282]
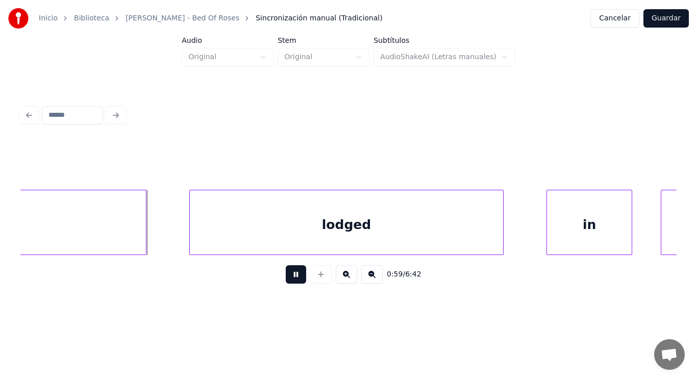
click at [286, 278] on button at bounding box center [296, 274] width 20 height 18
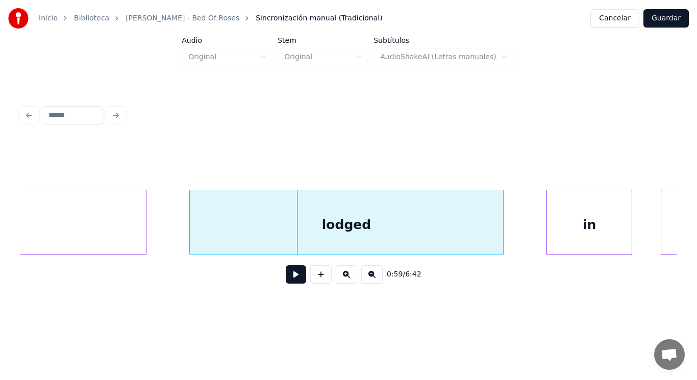
click at [261, 239] on div "lodged" at bounding box center [346, 224] width 313 height 69
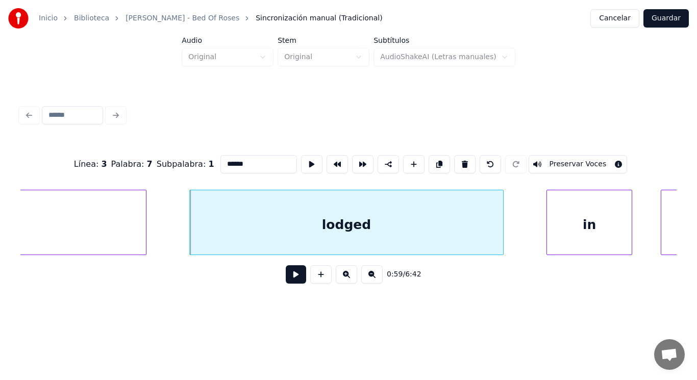
click at [287, 280] on button at bounding box center [296, 274] width 20 height 18
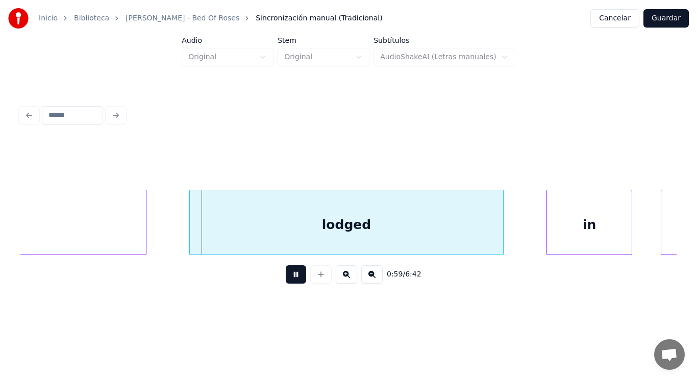
click at [287, 280] on button at bounding box center [296, 274] width 20 height 18
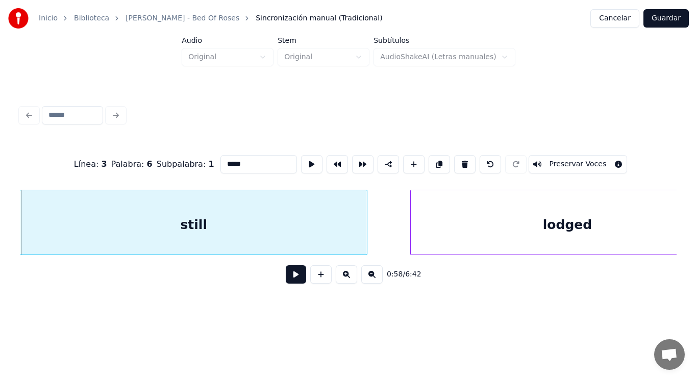
click at [289, 280] on button at bounding box center [296, 274] width 20 height 18
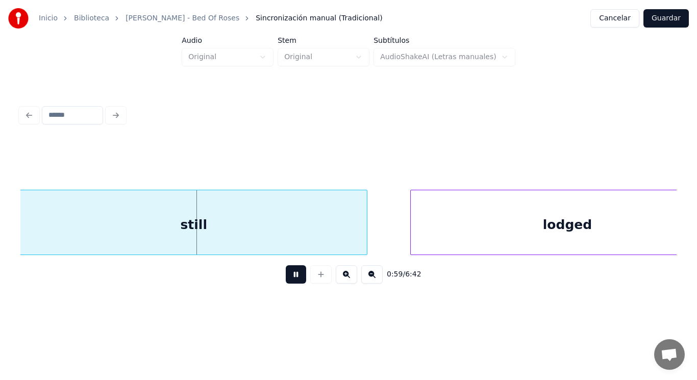
click at [289, 280] on button at bounding box center [296, 274] width 20 height 18
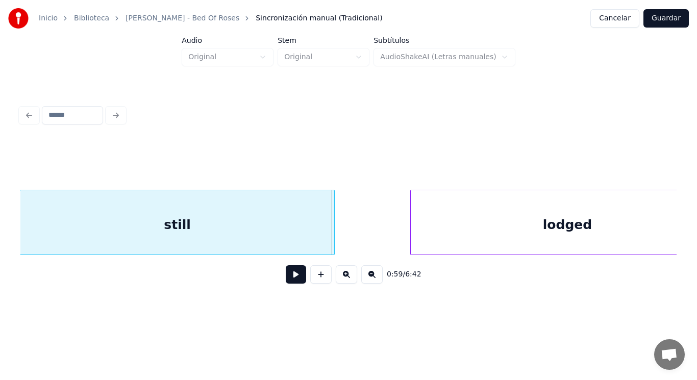
click at [333, 245] on div at bounding box center [332, 222] width 3 height 64
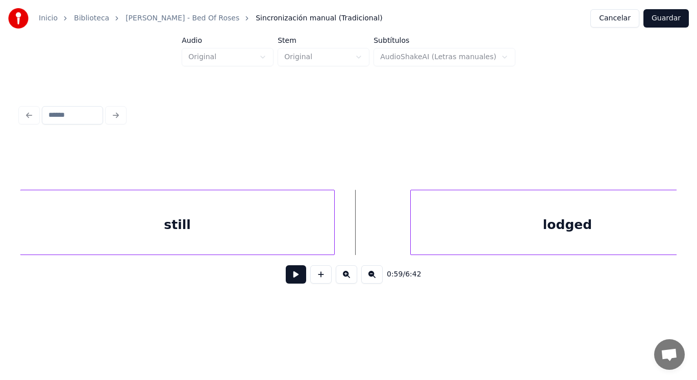
click at [291, 278] on button at bounding box center [296, 274] width 20 height 18
drag, startPoint x: 291, startPoint y: 278, endPoint x: 326, endPoint y: 263, distance: 37.9
click at [298, 274] on button at bounding box center [296, 274] width 20 height 18
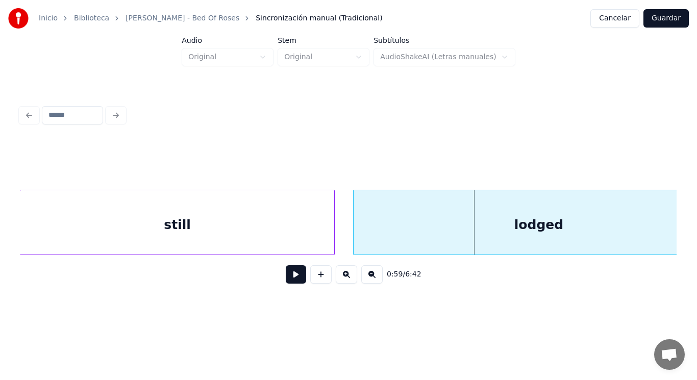
click at [355, 238] on div at bounding box center [355, 222] width 3 height 64
click at [293, 277] on button at bounding box center [296, 274] width 20 height 18
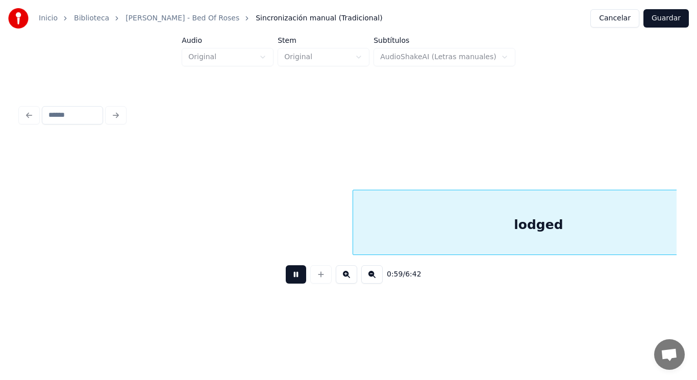
scroll to position [0, 42731]
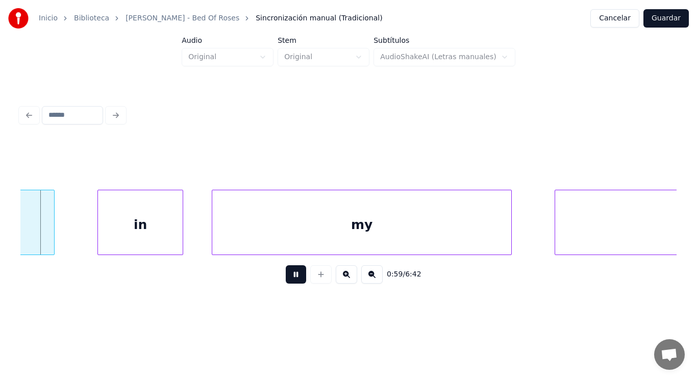
click at [293, 277] on button at bounding box center [296, 274] width 20 height 18
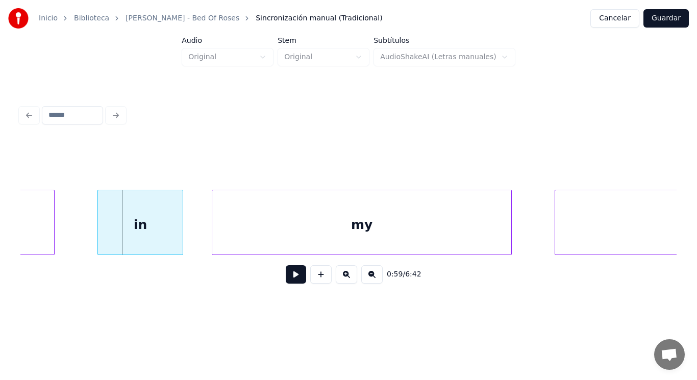
click at [148, 226] on div "in" at bounding box center [140, 224] width 85 height 69
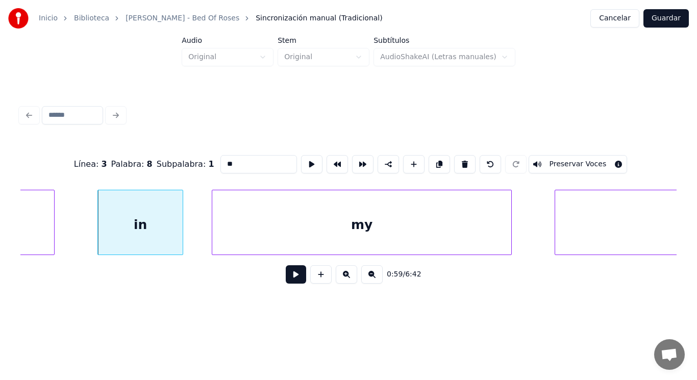
click at [286, 281] on button at bounding box center [296, 274] width 20 height 18
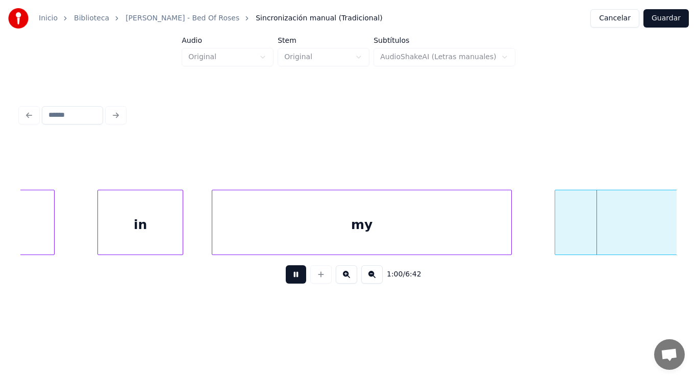
click at [286, 281] on button at bounding box center [296, 274] width 20 height 18
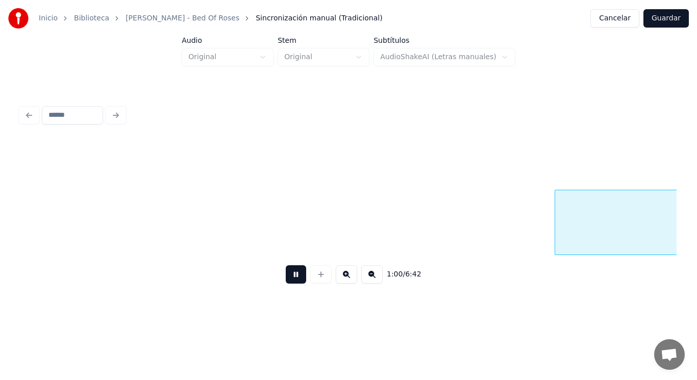
scroll to position [0, 43414]
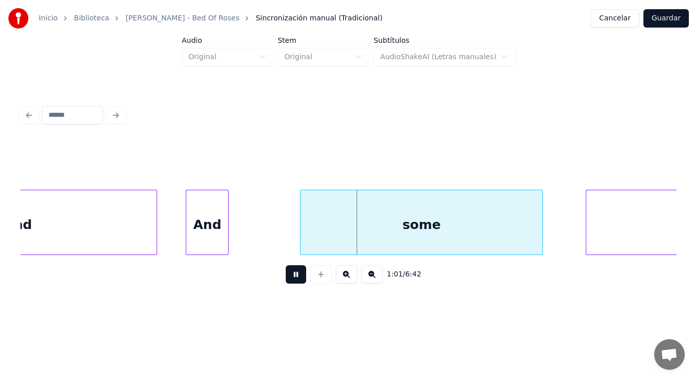
click at [286, 281] on button at bounding box center [296, 274] width 20 height 18
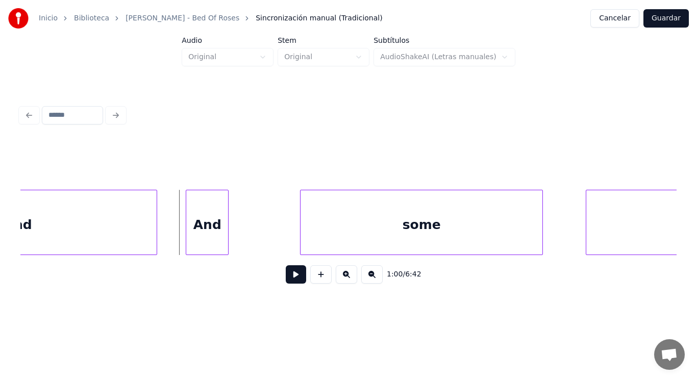
click at [152, 232] on div "head" at bounding box center [14, 224] width 285 height 69
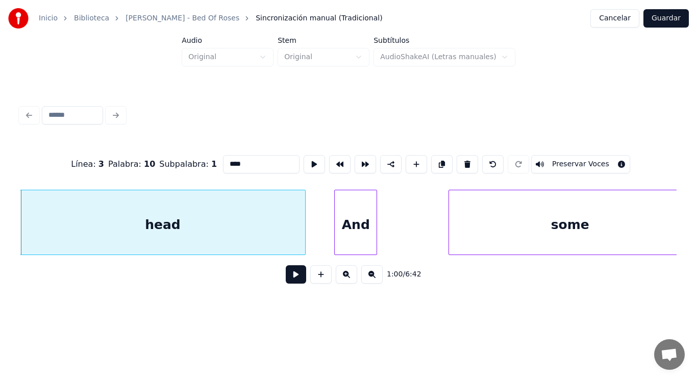
click at [286, 280] on button at bounding box center [296, 274] width 20 height 18
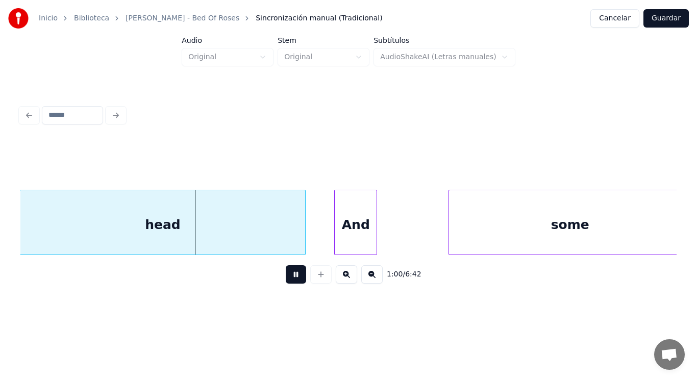
click at [286, 280] on button at bounding box center [296, 274] width 20 height 18
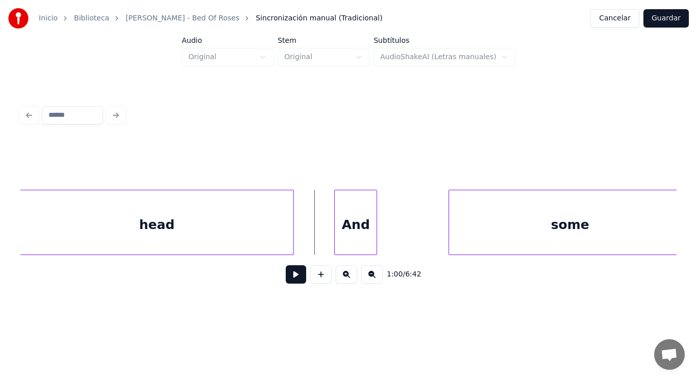
click at [292, 238] on div at bounding box center [291, 222] width 3 height 64
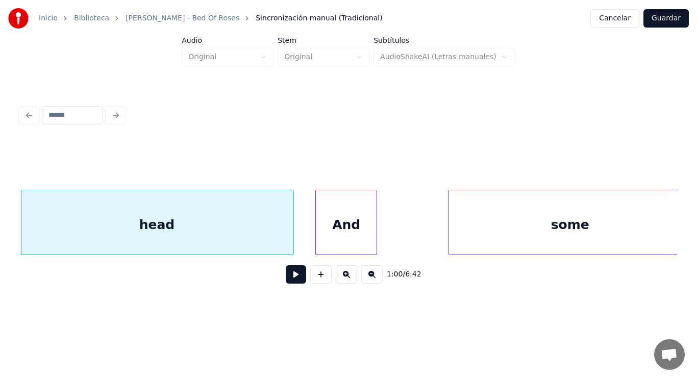
click at [317, 237] on div at bounding box center [317, 222] width 3 height 64
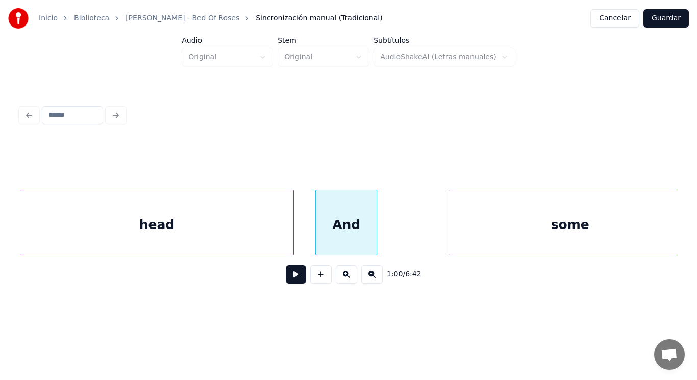
click at [288, 276] on button at bounding box center [296, 274] width 20 height 18
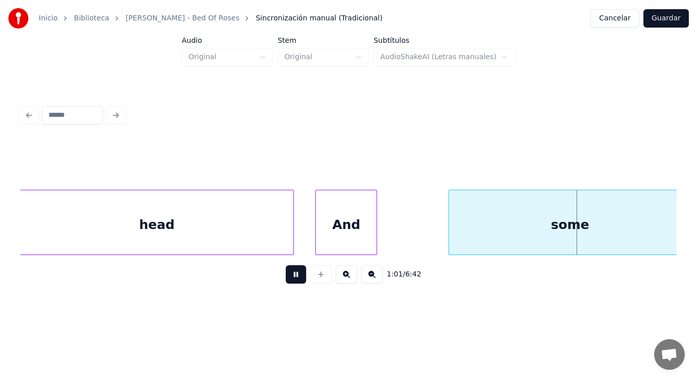
click at [288, 276] on button at bounding box center [296, 274] width 20 height 18
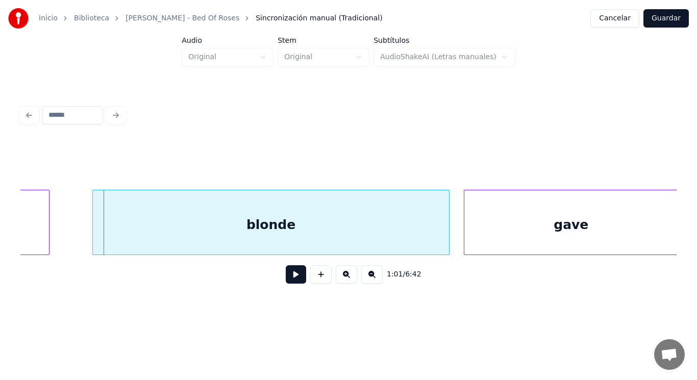
scroll to position [0, 43846]
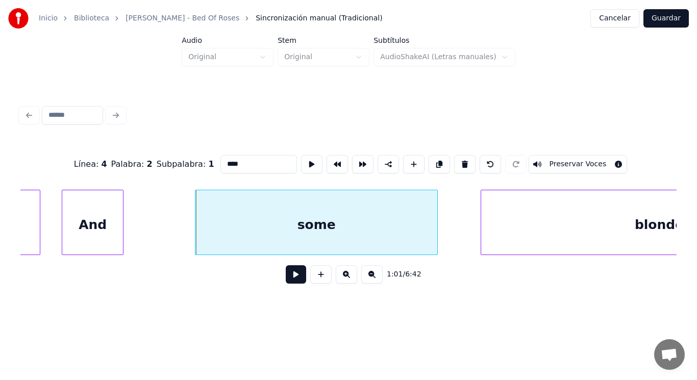
scroll to position [0, 43449]
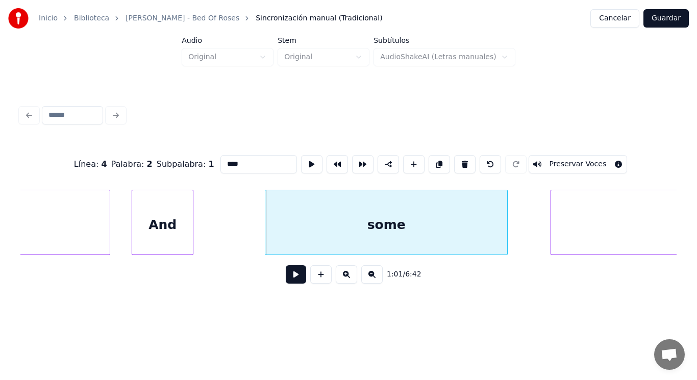
click at [187, 237] on div "And" at bounding box center [162, 224] width 61 height 69
type input "***"
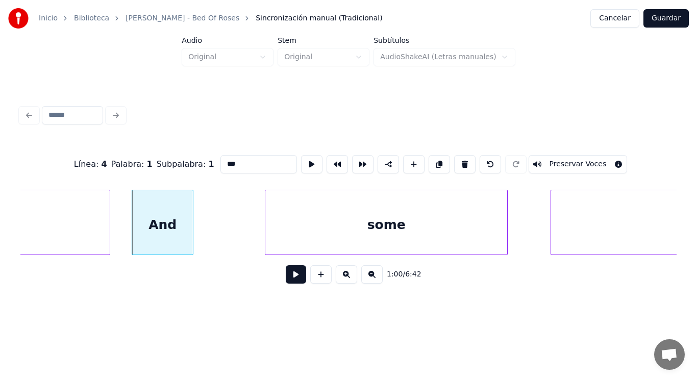
click at [294, 282] on button at bounding box center [296, 274] width 20 height 18
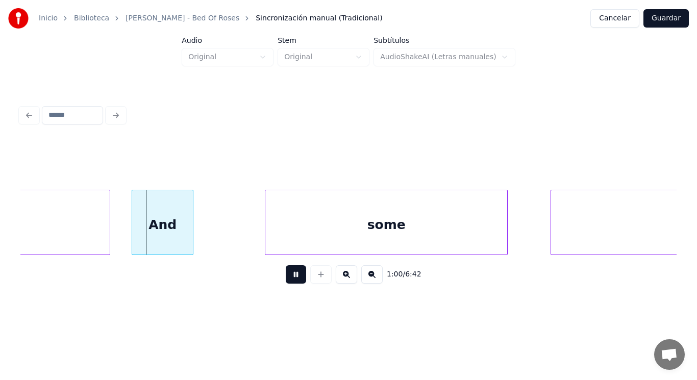
click at [294, 282] on button at bounding box center [296, 274] width 20 height 18
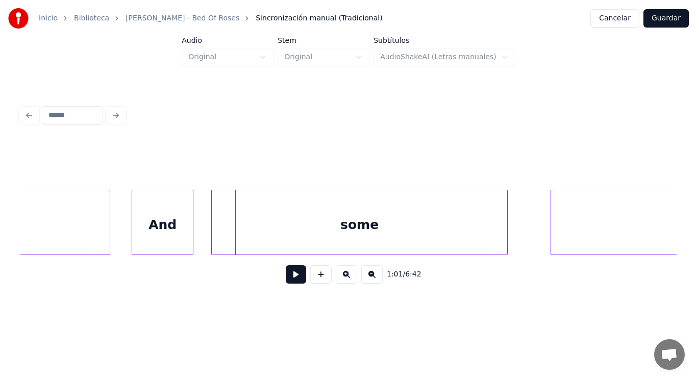
click at [215, 239] on div at bounding box center [213, 222] width 3 height 64
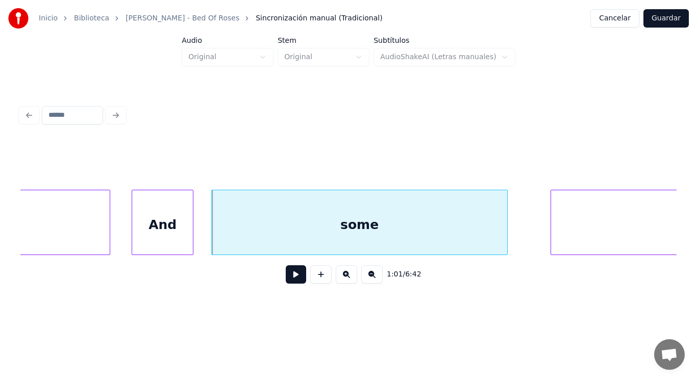
click at [286, 276] on button at bounding box center [296, 274] width 20 height 18
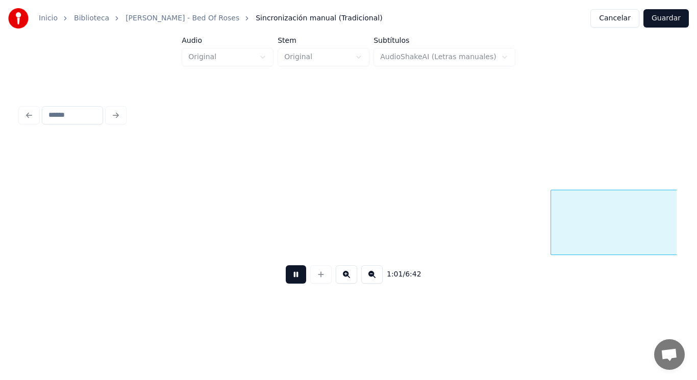
scroll to position [0, 44107]
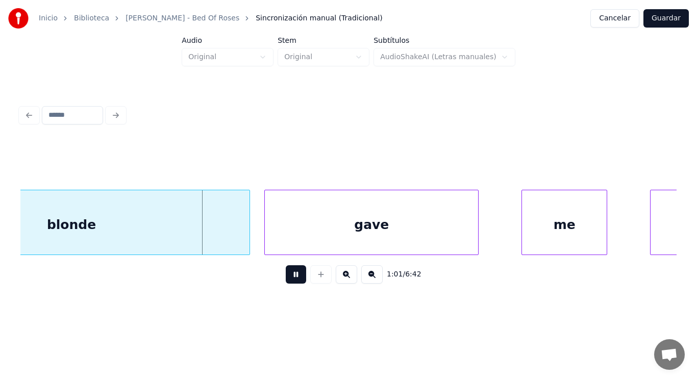
click at [286, 276] on button at bounding box center [296, 274] width 20 height 18
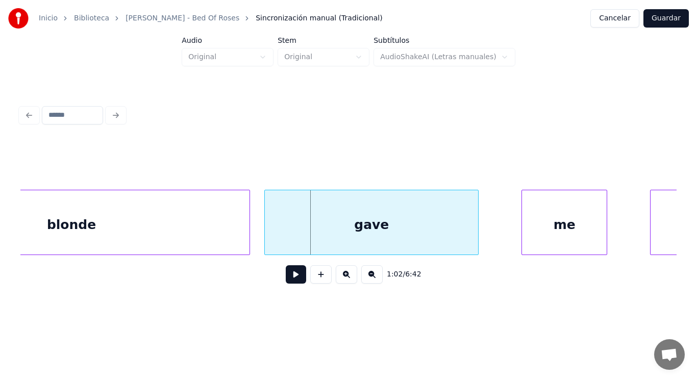
click at [286, 276] on button at bounding box center [296, 274] width 20 height 18
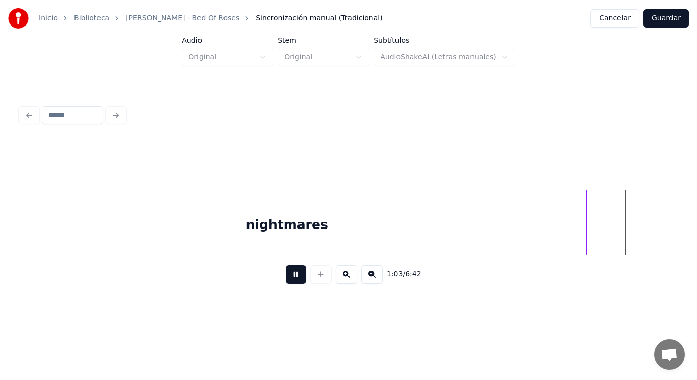
scroll to position [0, 45435]
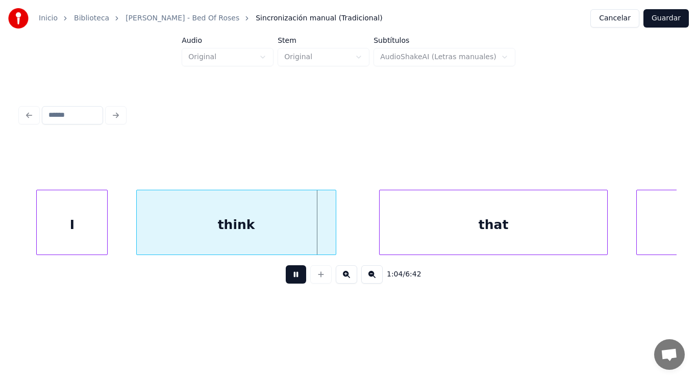
click at [286, 276] on button at bounding box center [296, 274] width 20 height 18
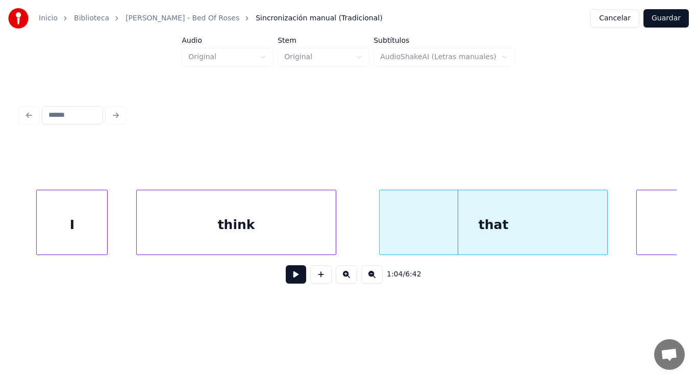
click at [79, 231] on div "I" at bounding box center [72, 224] width 70 height 69
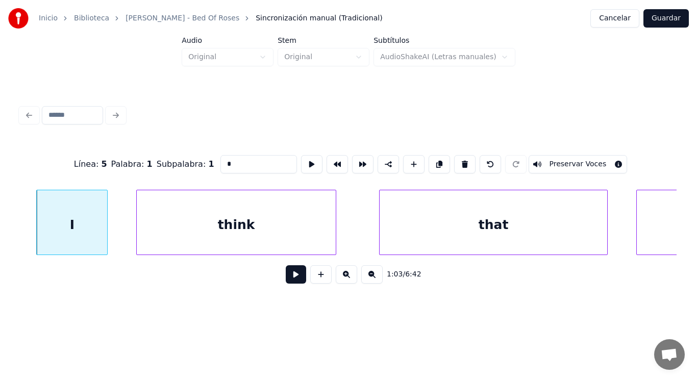
click at [288, 277] on button at bounding box center [296, 274] width 20 height 18
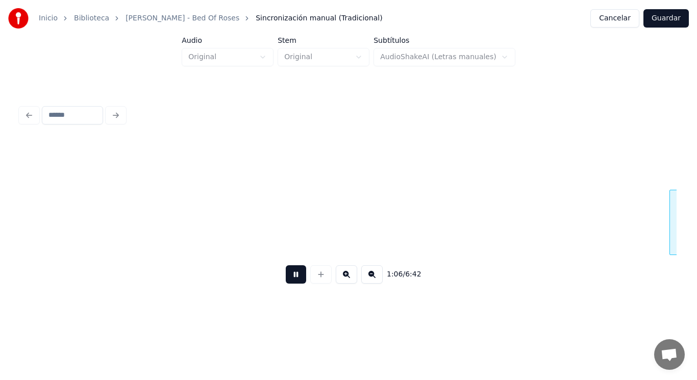
scroll to position [0, 47426]
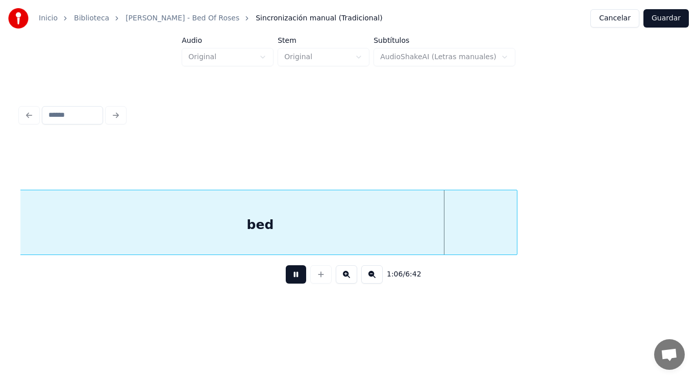
click at [288, 277] on button at bounding box center [296, 274] width 20 height 18
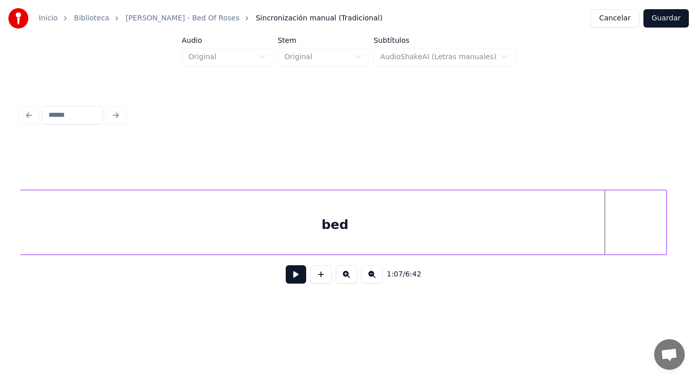
click at [665, 213] on div at bounding box center [664, 222] width 3 height 64
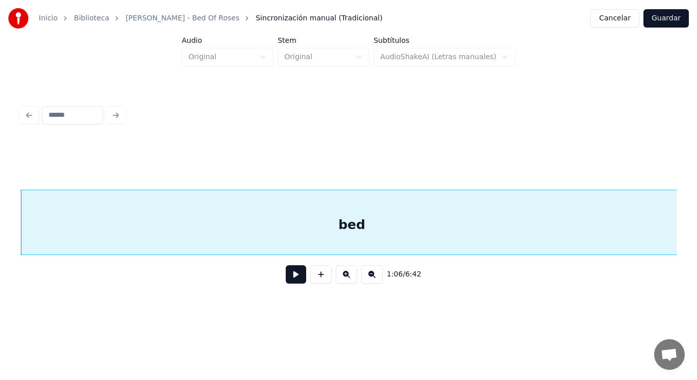
click at [293, 278] on button at bounding box center [296, 274] width 20 height 18
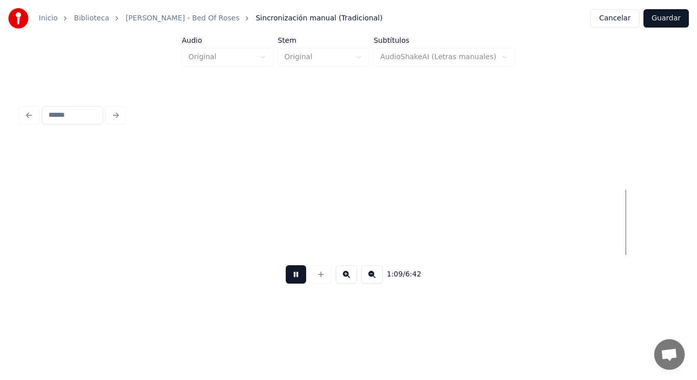
scroll to position [0, 49411]
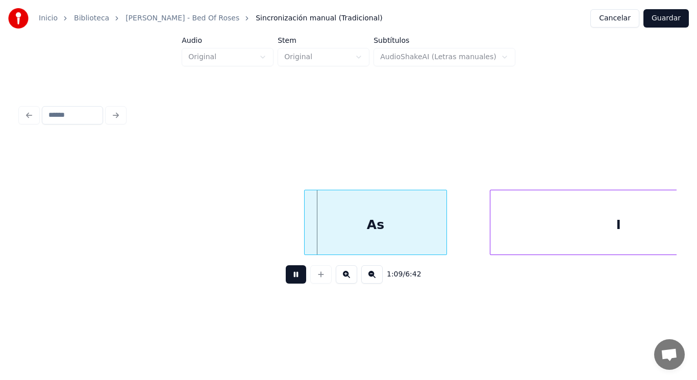
click at [293, 278] on button at bounding box center [296, 274] width 20 height 18
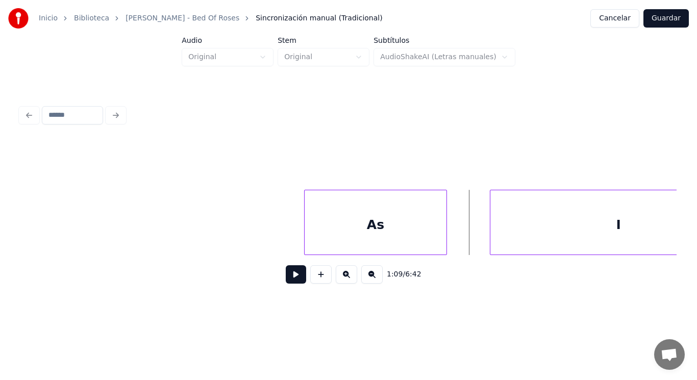
click at [355, 227] on div "As" at bounding box center [376, 224] width 142 height 69
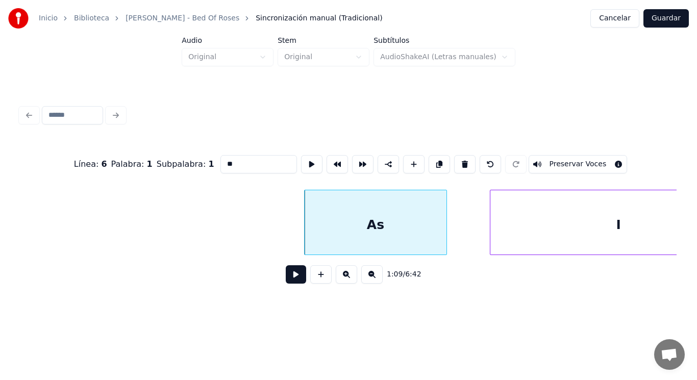
click at [290, 280] on button at bounding box center [296, 274] width 20 height 18
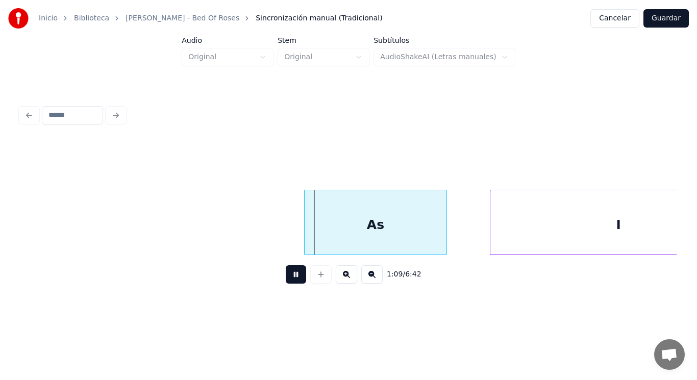
click at [290, 280] on button at bounding box center [296, 274] width 20 height 18
click at [420, 242] on div at bounding box center [419, 222] width 3 height 64
click at [294, 276] on button at bounding box center [296, 274] width 20 height 18
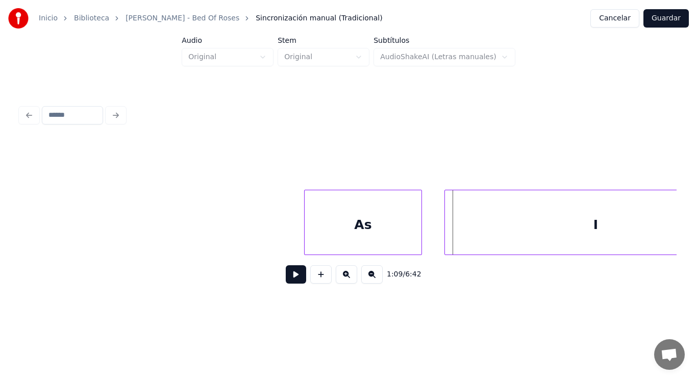
click at [447, 230] on div at bounding box center [446, 222] width 3 height 64
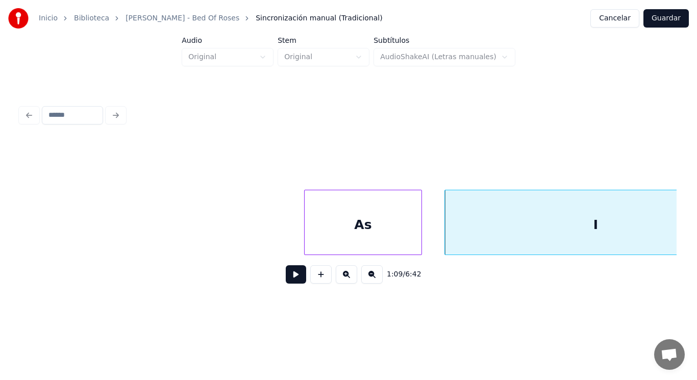
click at [290, 277] on button at bounding box center [296, 274] width 20 height 18
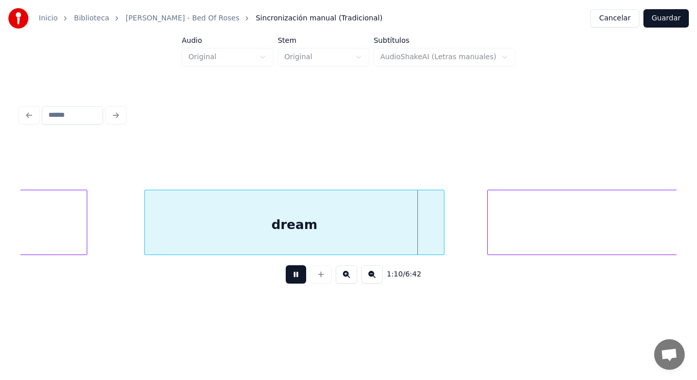
click at [290, 277] on button at bounding box center [296, 274] width 20 height 18
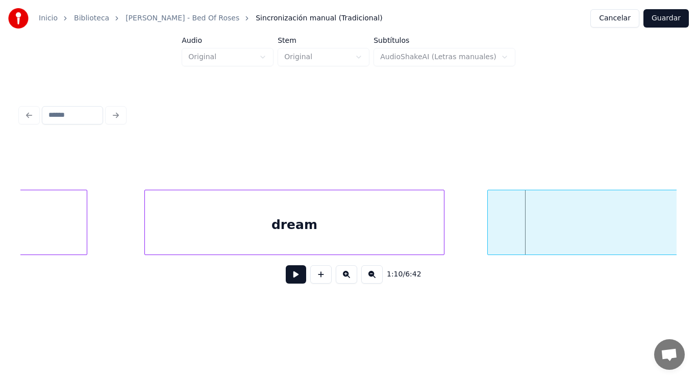
click at [283, 241] on div "dream" at bounding box center [294, 224] width 299 height 69
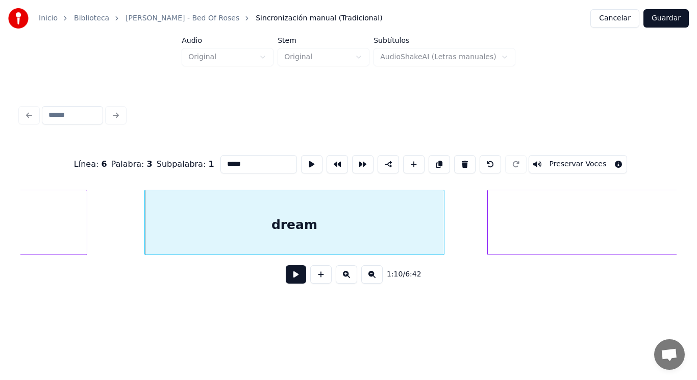
click at [289, 276] on button at bounding box center [296, 274] width 20 height 18
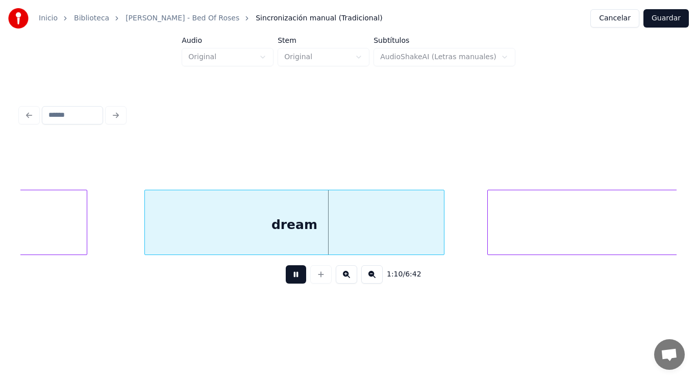
click at [289, 276] on button at bounding box center [296, 274] width 20 height 18
click at [432, 236] on div at bounding box center [431, 222] width 3 height 64
click at [459, 235] on div at bounding box center [459, 222] width 3 height 64
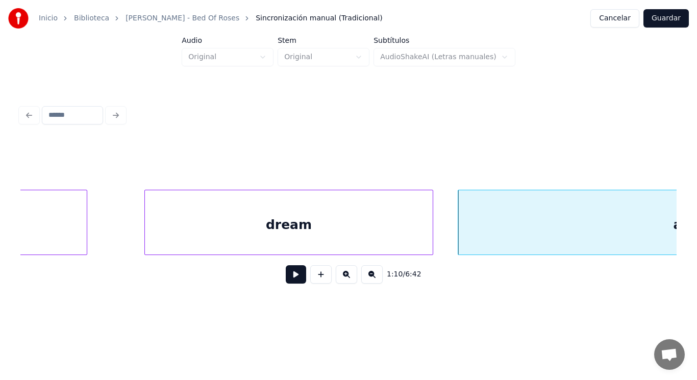
click at [287, 281] on button at bounding box center [296, 274] width 20 height 18
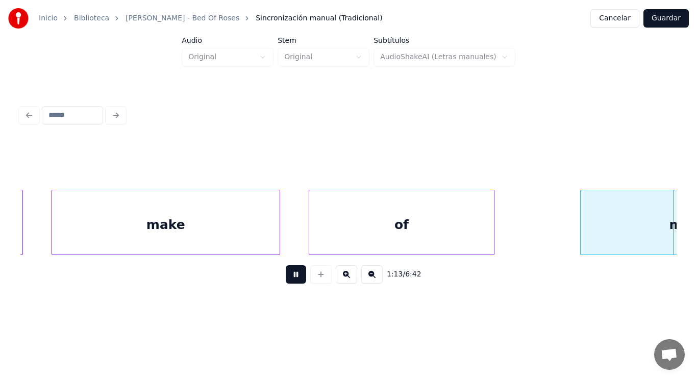
click at [287, 281] on button at bounding box center [296, 274] width 20 height 18
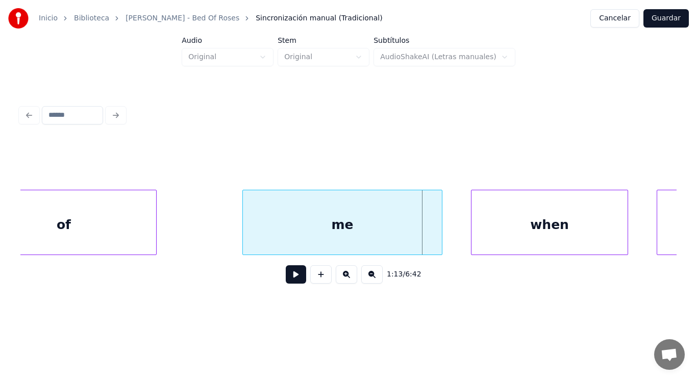
click at [129, 231] on div "of" at bounding box center [63, 224] width 185 height 69
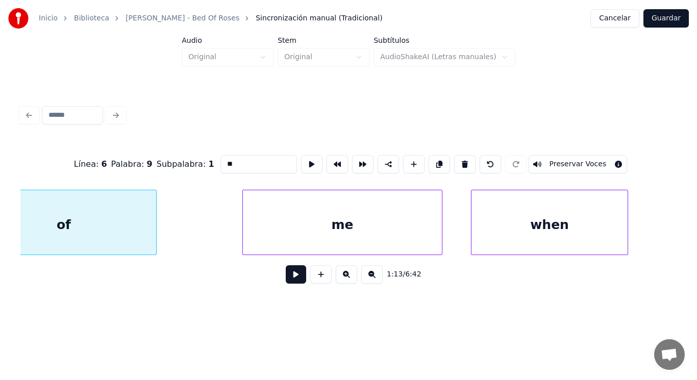
scroll to position [0, 52353]
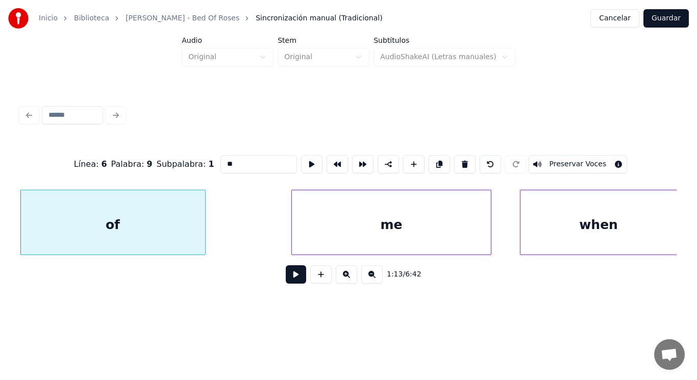
click at [287, 276] on button at bounding box center [296, 274] width 20 height 18
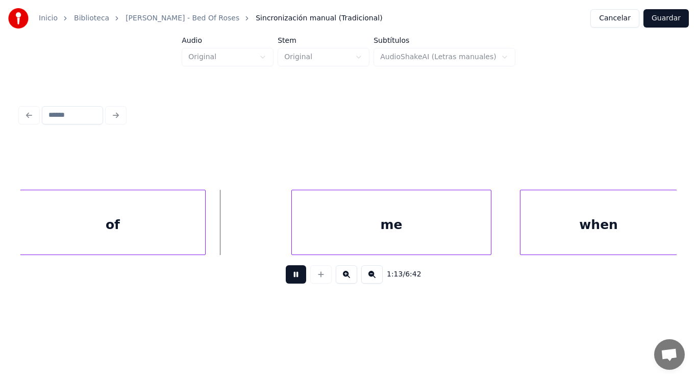
click at [287, 276] on button at bounding box center [296, 274] width 20 height 18
click at [219, 234] on div at bounding box center [218, 222] width 3 height 64
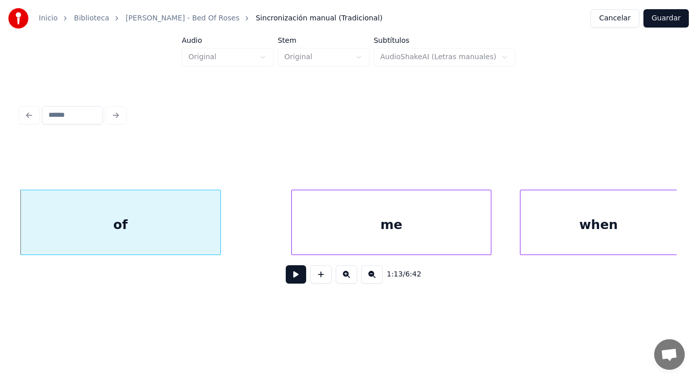
click at [286, 278] on button at bounding box center [296, 274] width 20 height 18
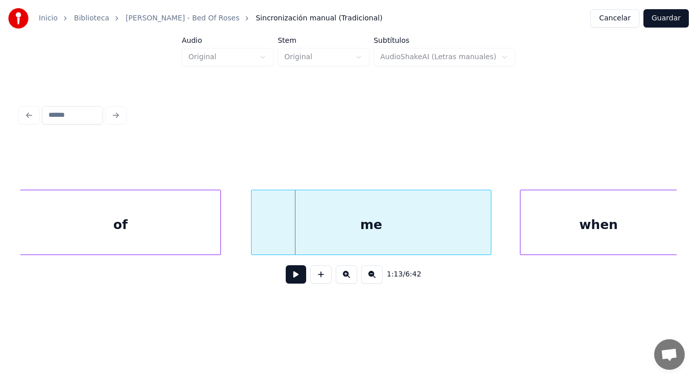
click at [253, 237] on div at bounding box center [253, 222] width 3 height 64
click at [286, 275] on button at bounding box center [296, 274] width 20 height 18
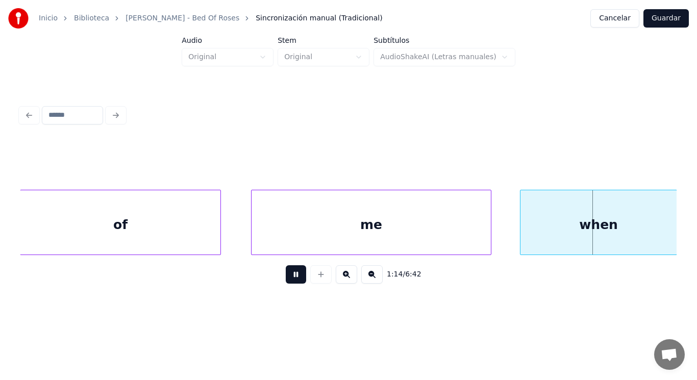
scroll to position [0, 53014]
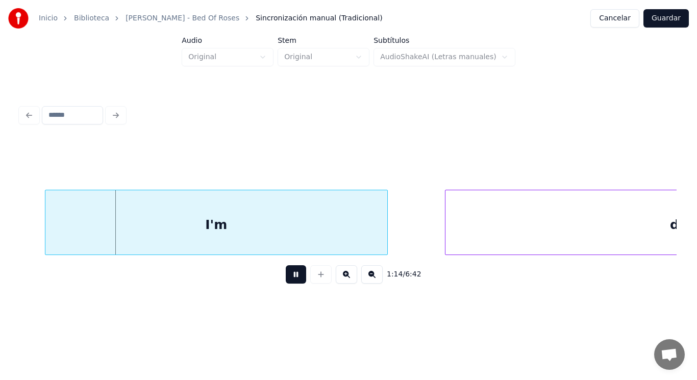
click at [286, 275] on button at bounding box center [296, 274] width 20 height 18
click at [278, 234] on div "I'm" at bounding box center [216, 224] width 342 height 69
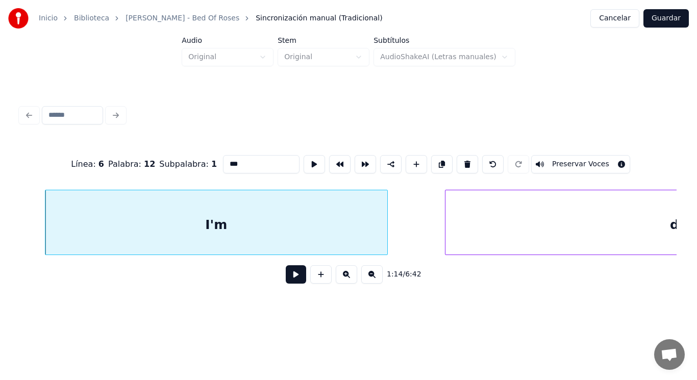
click at [286, 277] on button at bounding box center [296, 274] width 20 height 18
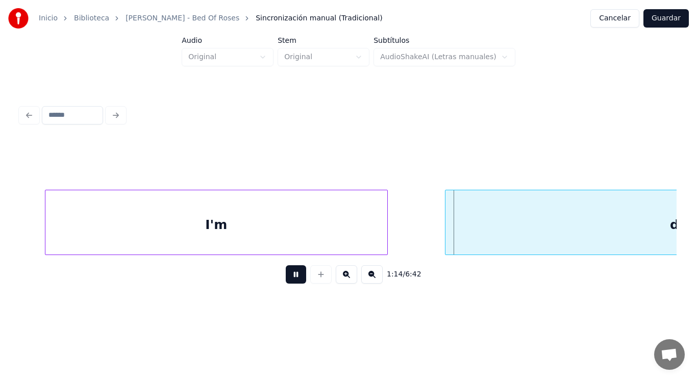
click at [286, 277] on button at bounding box center [296, 274] width 20 height 18
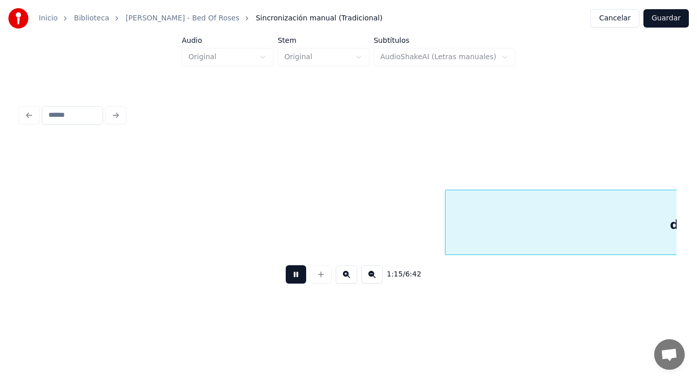
scroll to position [0, 53679]
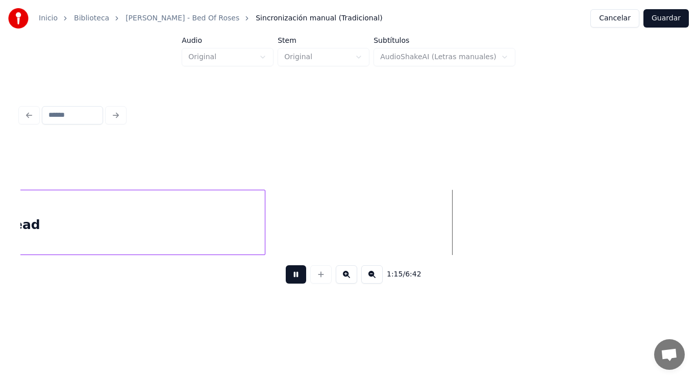
click at [286, 277] on button at bounding box center [296, 274] width 20 height 18
click at [252, 224] on div "dead" at bounding box center [22, 224] width 485 height 69
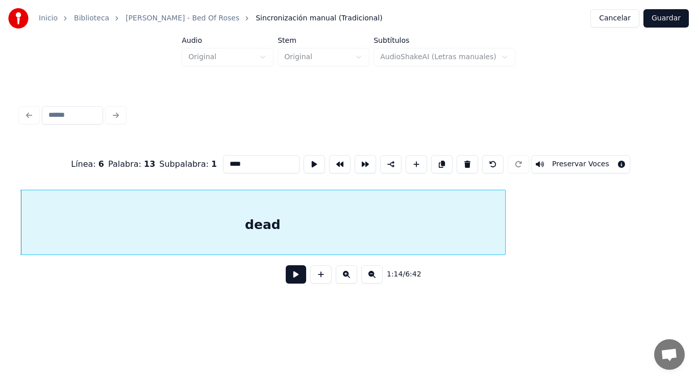
click at [288, 279] on button at bounding box center [296, 274] width 20 height 18
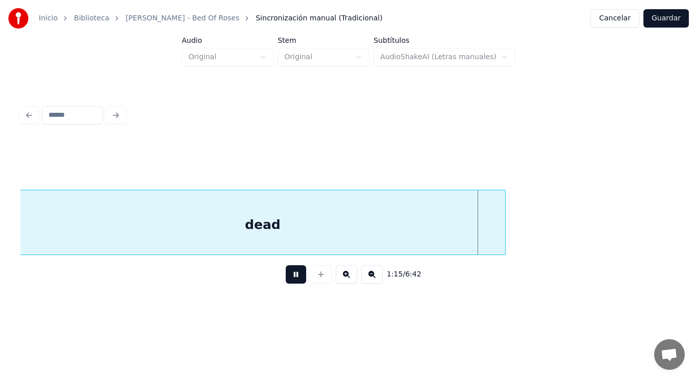
click at [288, 279] on button at bounding box center [296, 274] width 20 height 18
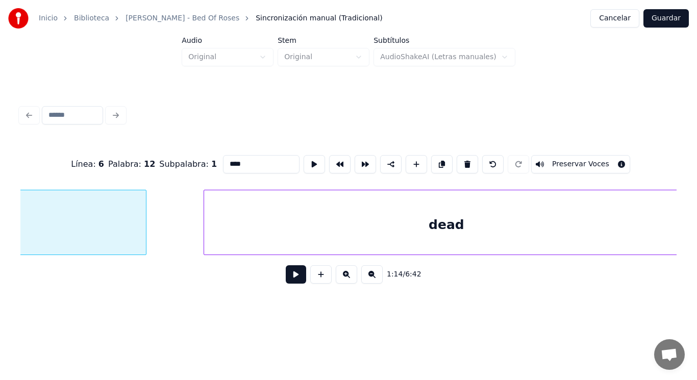
type input "***"
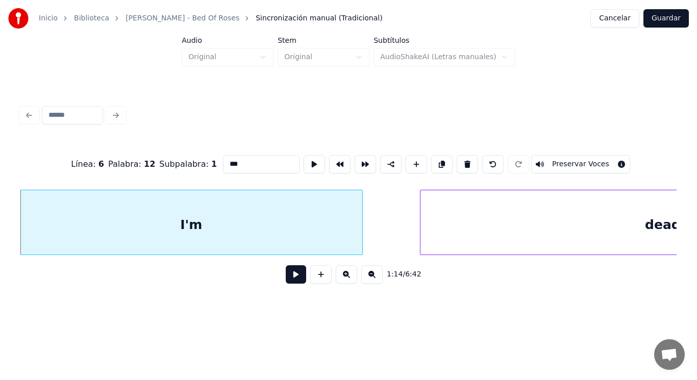
click at [286, 279] on button at bounding box center [296, 274] width 20 height 18
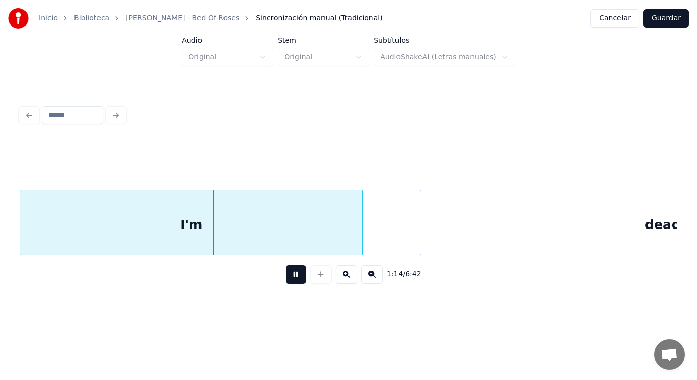
click at [286, 279] on button at bounding box center [296, 274] width 20 height 18
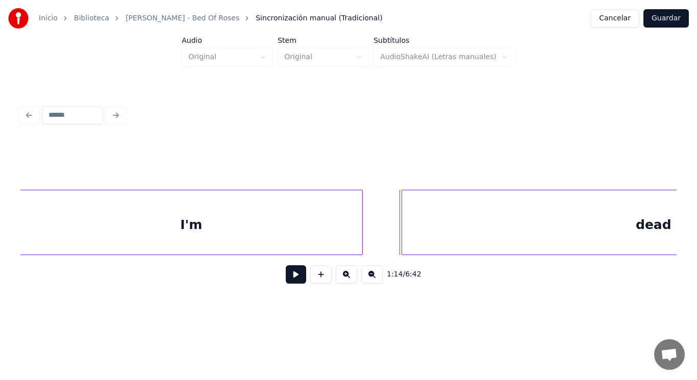
click at [402, 233] on div at bounding box center [403, 222] width 3 height 64
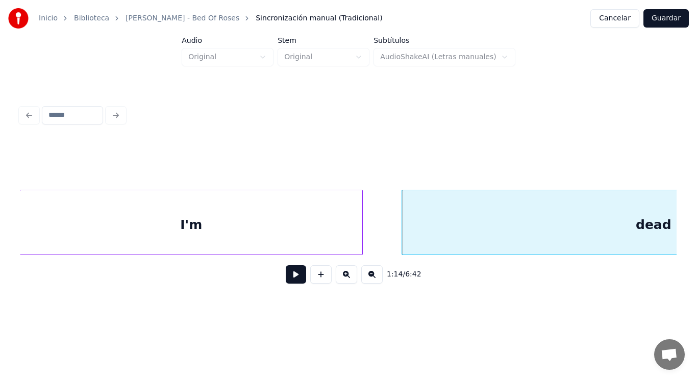
click at [290, 277] on button at bounding box center [296, 274] width 20 height 18
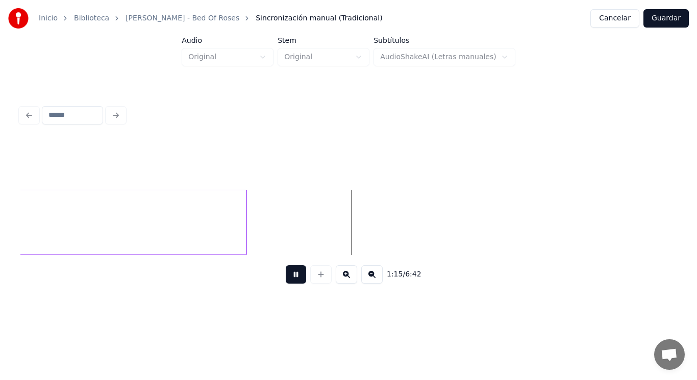
drag, startPoint x: 290, startPoint y: 277, endPoint x: 311, endPoint y: 241, distance: 41.1
click at [290, 276] on button at bounding box center [296, 274] width 20 height 18
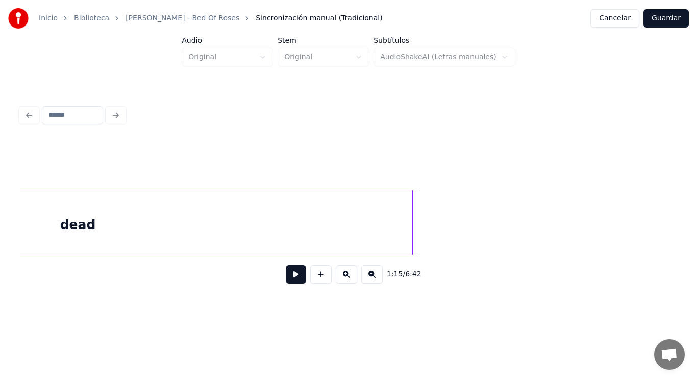
click at [410, 217] on div at bounding box center [410, 222] width 3 height 64
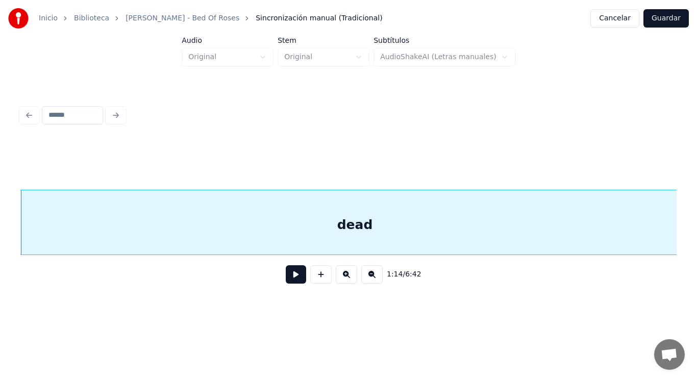
click at [287, 280] on button at bounding box center [296, 274] width 20 height 18
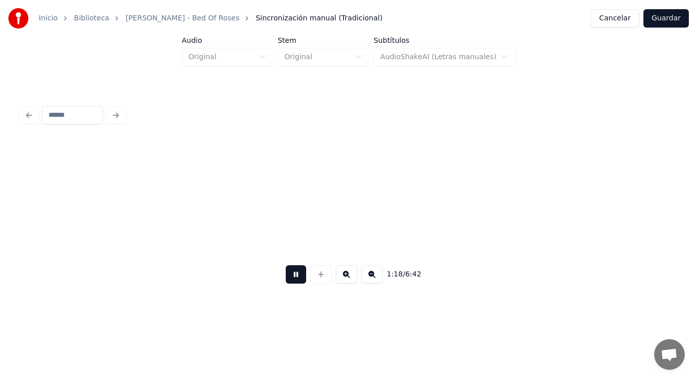
scroll to position [0, 56069]
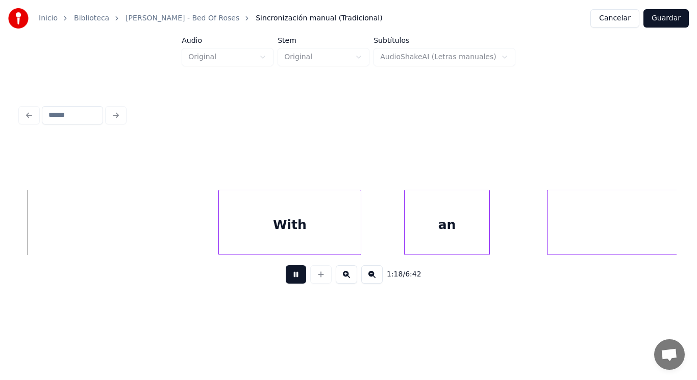
click at [287, 280] on button at bounding box center [296, 274] width 20 height 18
click at [274, 240] on div "With" at bounding box center [290, 224] width 142 height 69
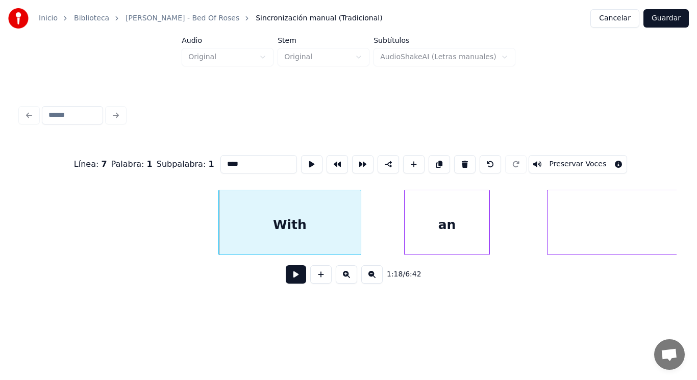
click at [288, 273] on button at bounding box center [296, 274] width 20 height 18
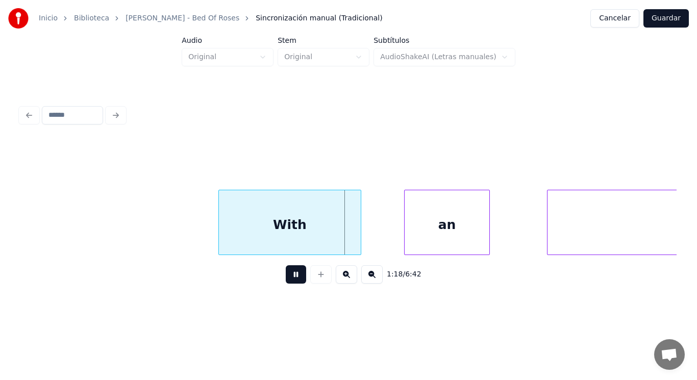
click at [288, 273] on button at bounding box center [296, 274] width 20 height 18
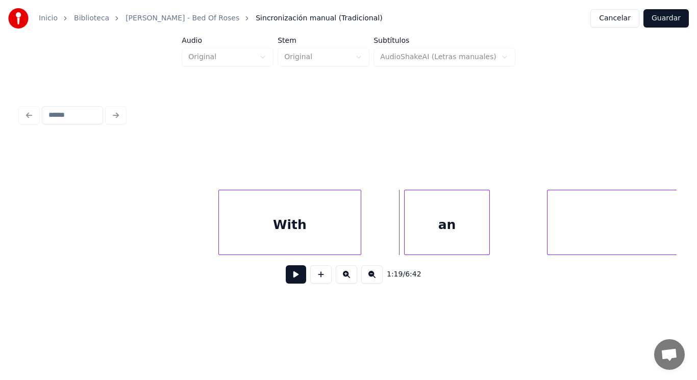
click at [302, 238] on div "With" at bounding box center [290, 224] width 142 height 69
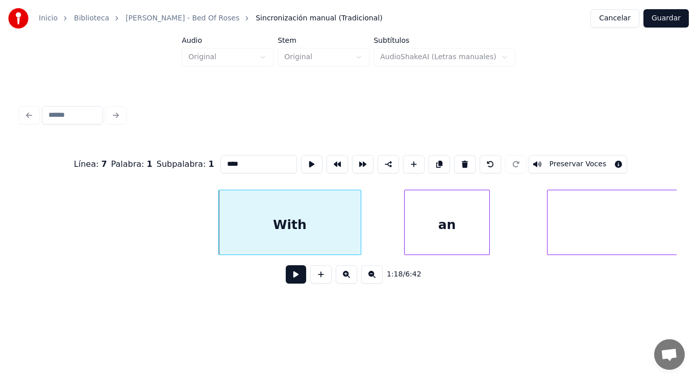
click at [289, 274] on button at bounding box center [296, 274] width 20 height 18
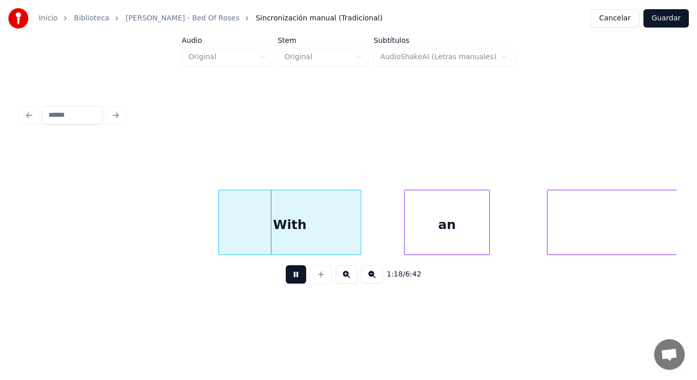
click at [289, 274] on button at bounding box center [296, 274] width 20 height 18
click at [338, 235] on div at bounding box center [339, 222] width 3 height 64
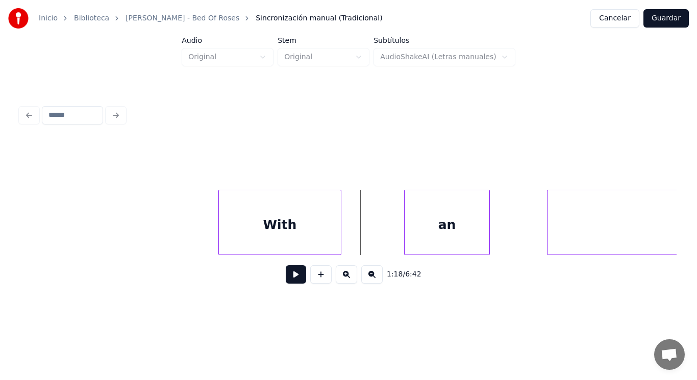
click at [292, 275] on button at bounding box center [296, 274] width 20 height 18
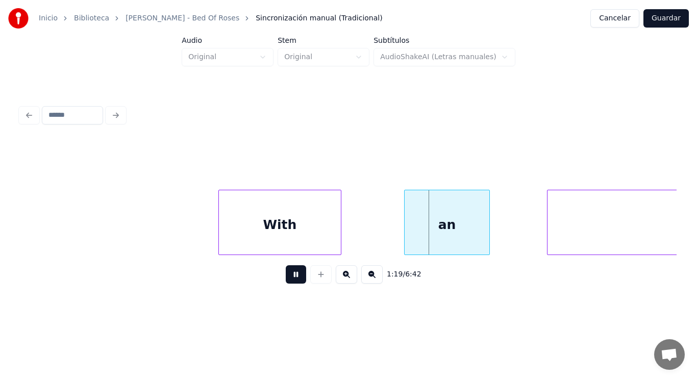
click at [292, 275] on button at bounding box center [296, 274] width 20 height 18
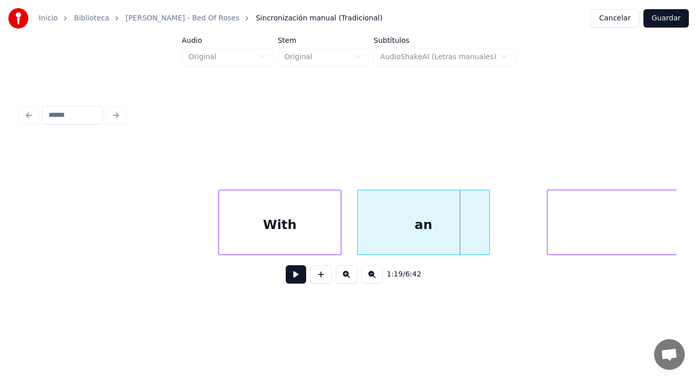
click at [358, 239] on div at bounding box center [359, 222] width 3 height 64
click at [203, 232] on div at bounding box center [204, 222] width 3 height 64
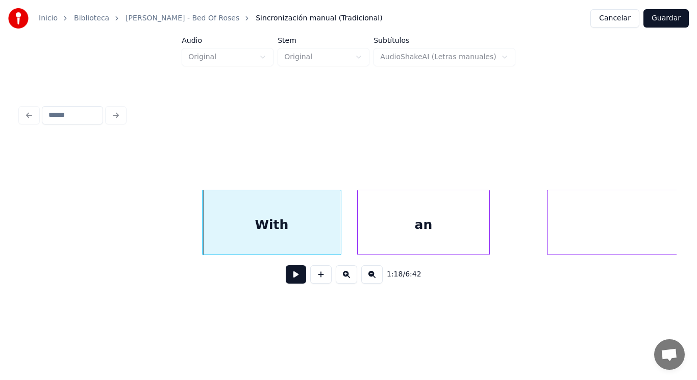
click at [287, 273] on button at bounding box center [296, 274] width 20 height 18
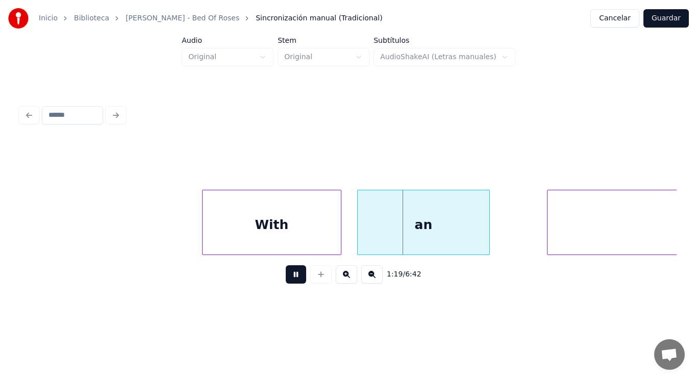
click at [287, 273] on button at bounding box center [296, 274] width 20 height 18
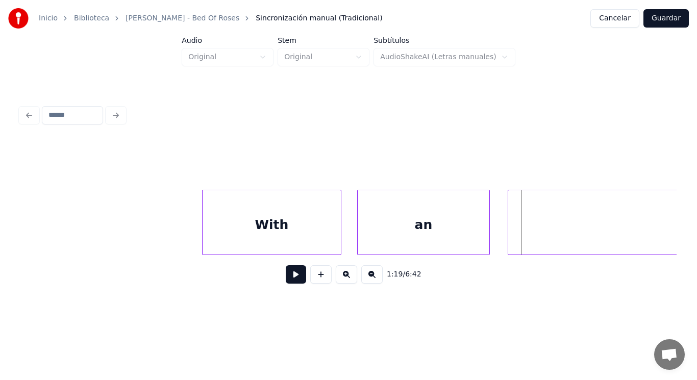
click at [511, 238] on div at bounding box center [509, 222] width 3 height 64
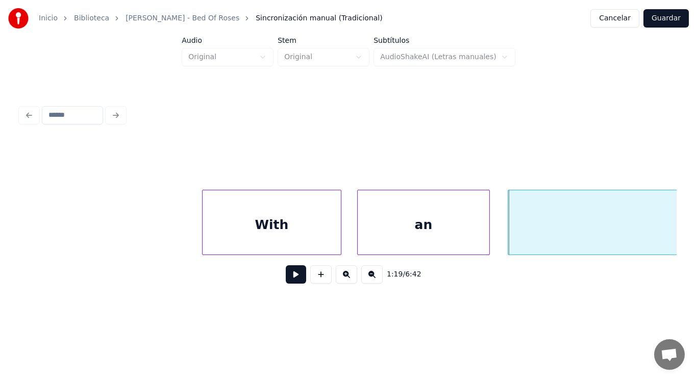
click at [286, 276] on button at bounding box center [296, 274] width 20 height 18
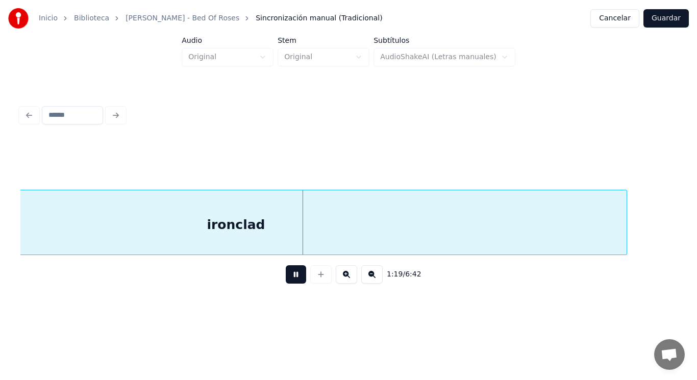
click at [286, 276] on button at bounding box center [296, 274] width 20 height 18
click at [288, 240] on div "ironclad" at bounding box center [235, 224] width 781 height 69
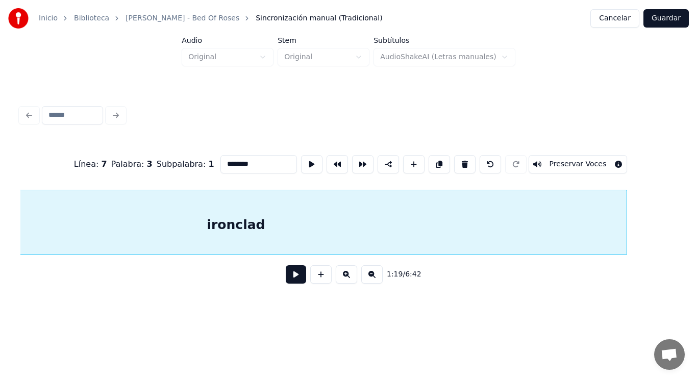
scroll to position [0, 56557]
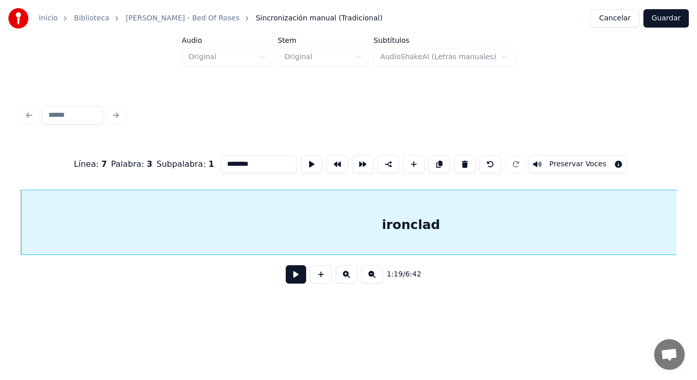
click at [291, 280] on button at bounding box center [296, 274] width 20 height 18
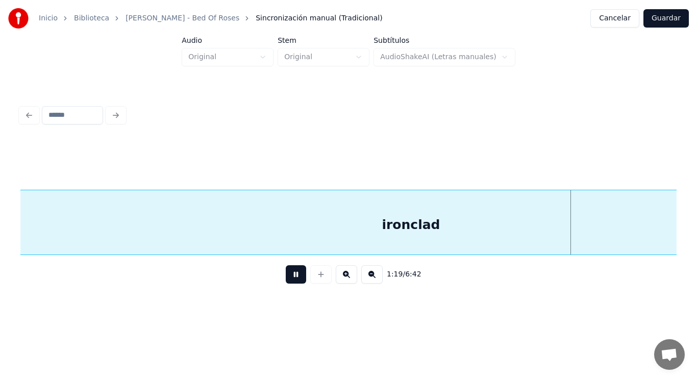
click at [291, 280] on button at bounding box center [296, 274] width 20 height 18
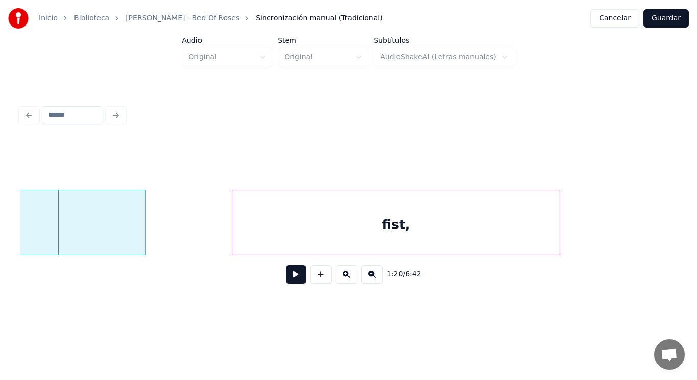
click at [291, 280] on button at bounding box center [296, 274] width 20 height 18
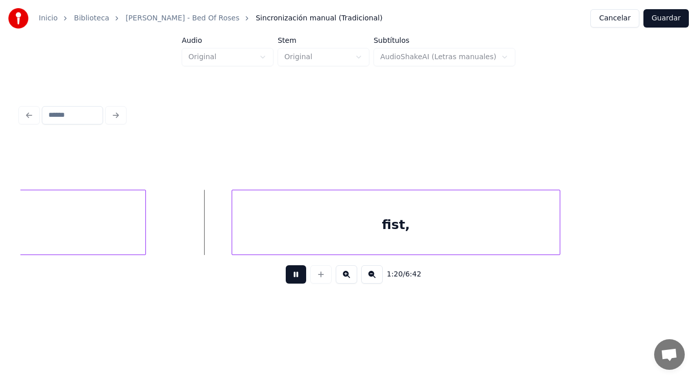
click at [291, 280] on button at bounding box center [296, 274] width 20 height 18
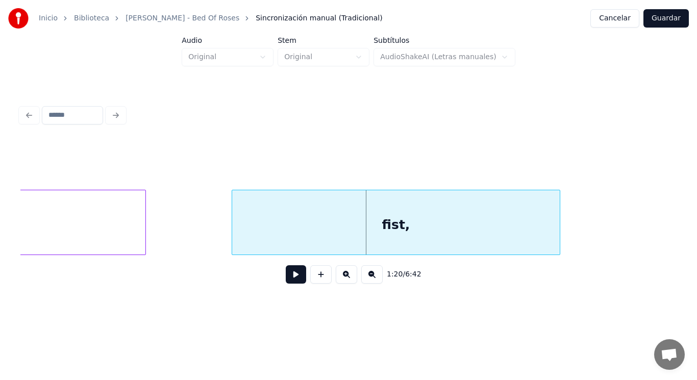
click at [276, 232] on div "fist," at bounding box center [396, 224] width 328 height 69
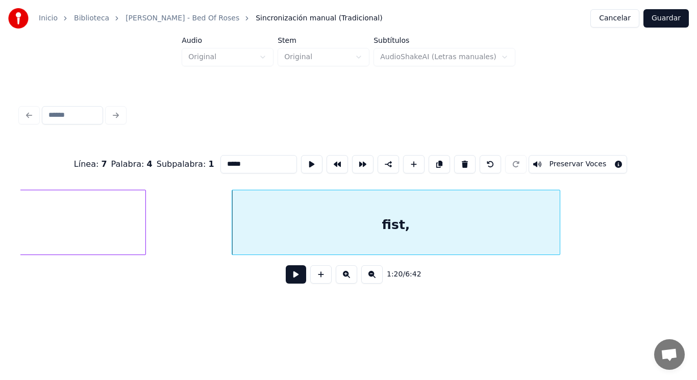
click at [288, 275] on button at bounding box center [296, 274] width 20 height 18
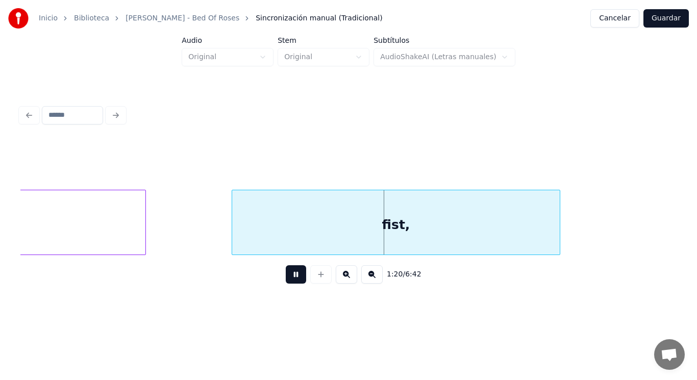
click at [288, 275] on button at bounding box center [296, 274] width 20 height 18
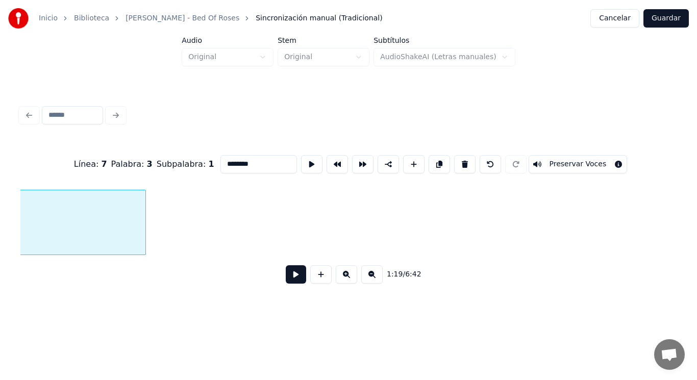
scroll to position [0, 56557]
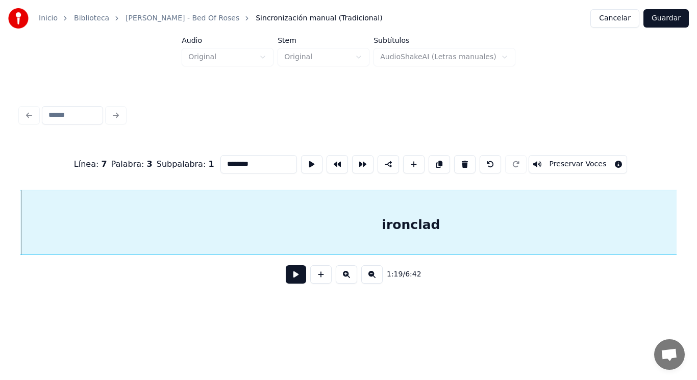
click at [286, 280] on button at bounding box center [296, 274] width 20 height 18
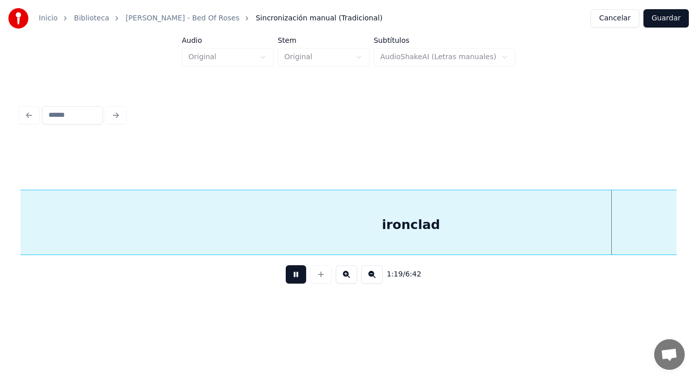
click at [286, 280] on button at bounding box center [296, 274] width 20 height 18
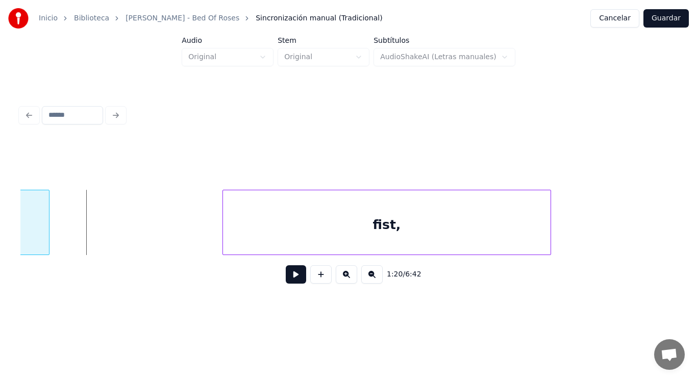
click at [46, 231] on div at bounding box center [47, 222] width 3 height 64
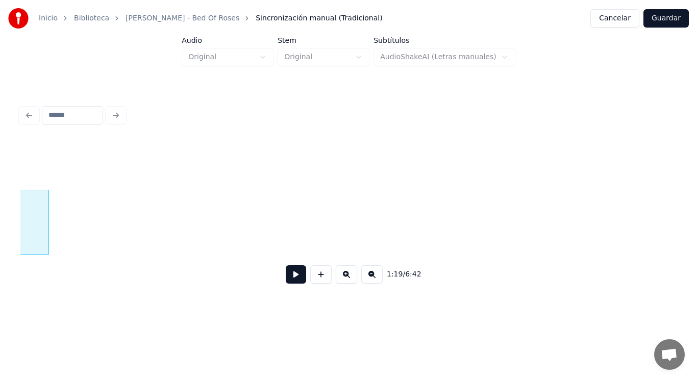
scroll to position [0, 56557]
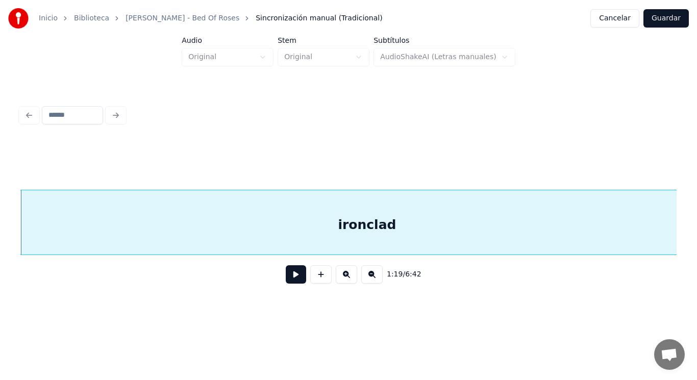
click at [287, 282] on button at bounding box center [296, 274] width 20 height 18
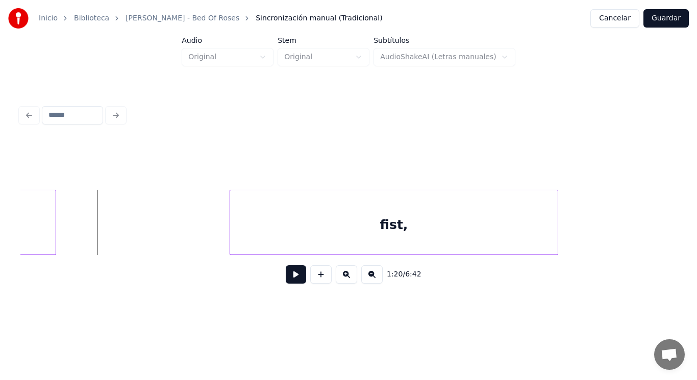
click at [287, 280] on button at bounding box center [296, 274] width 20 height 18
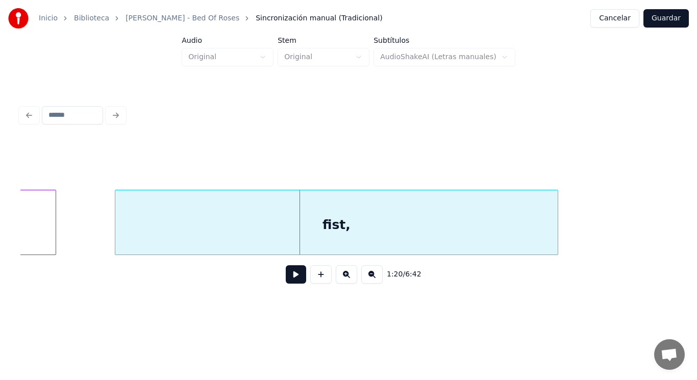
click at [116, 225] on div at bounding box center [116, 222] width 3 height 64
click at [286, 278] on button at bounding box center [296, 274] width 20 height 18
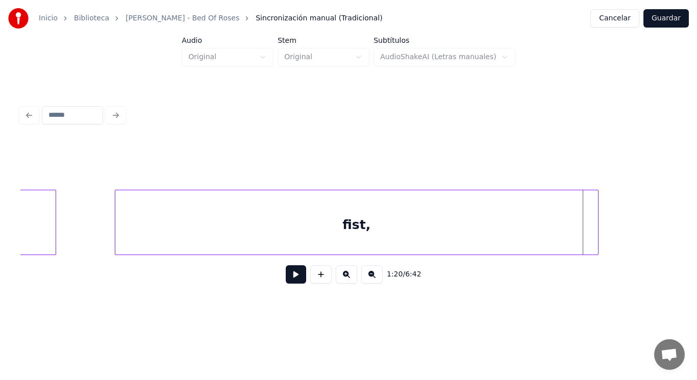
click at [596, 227] on div at bounding box center [596, 222] width 3 height 64
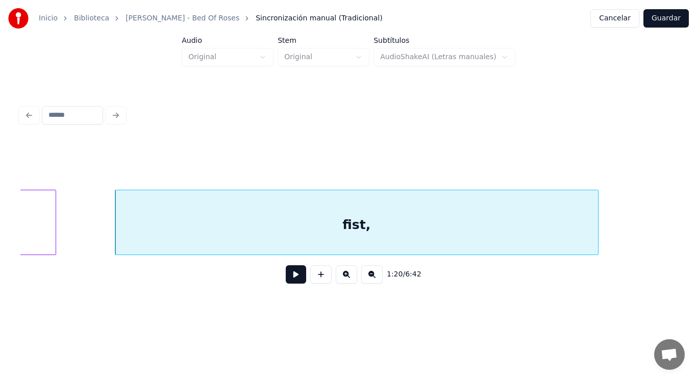
click at [291, 276] on button at bounding box center [296, 274] width 20 height 18
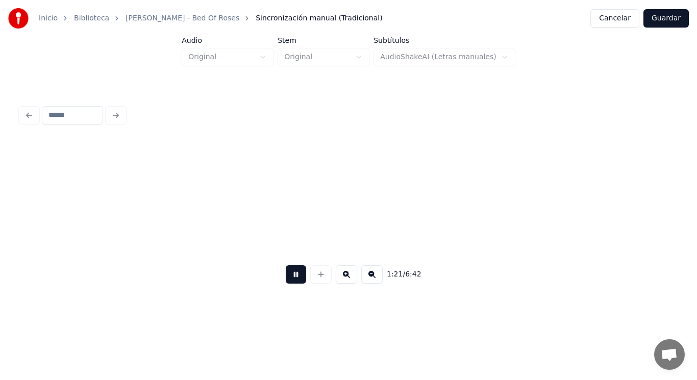
scroll to position [0, 57879]
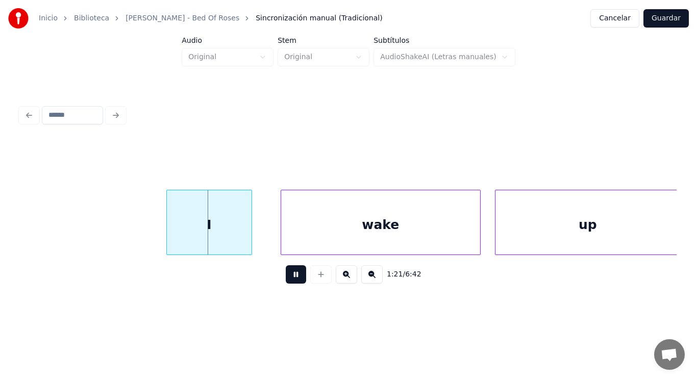
click at [291, 276] on button at bounding box center [296, 274] width 20 height 18
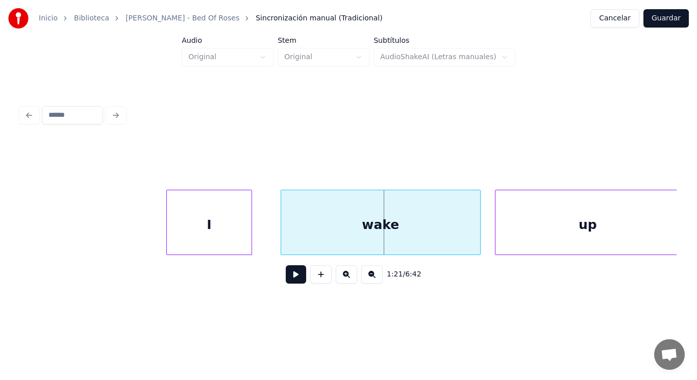
click at [291, 276] on button at bounding box center [296, 274] width 20 height 18
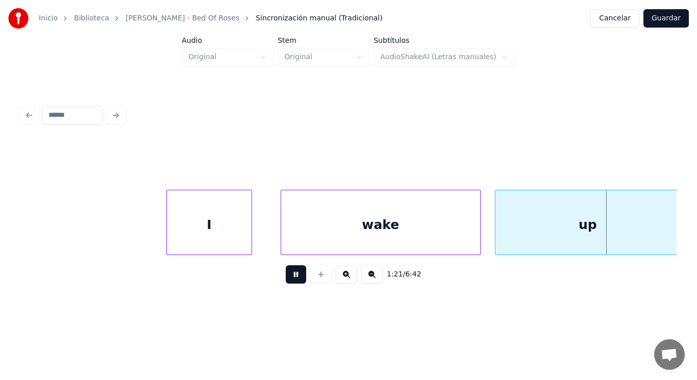
click at [291, 276] on button at bounding box center [296, 274] width 20 height 18
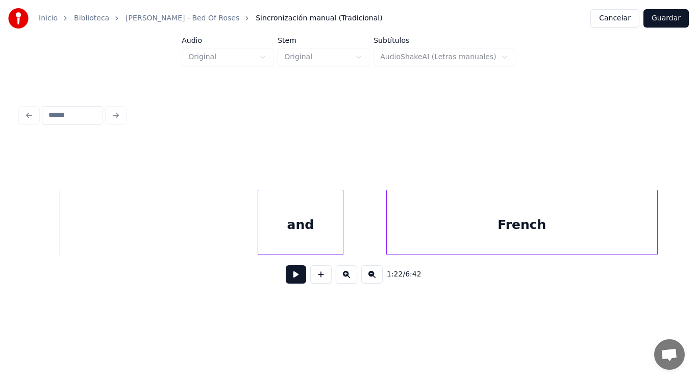
click at [291, 276] on button at bounding box center [296, 274] width 20 height 18
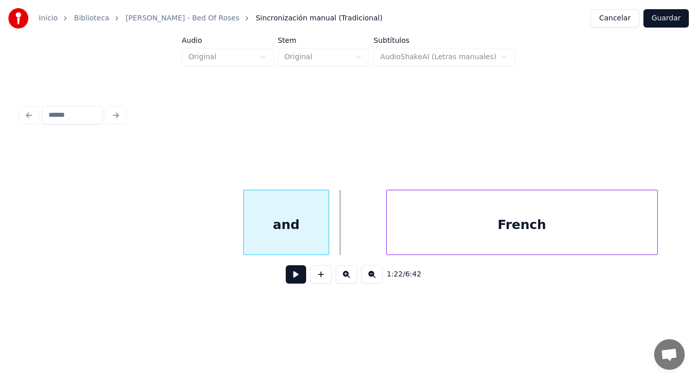
click at [281, 239] on div "and" at bounding box center [286, 224] width 85 height 69
click at [360, 234] on div at bounding box center [361, 222] width 3 height 64
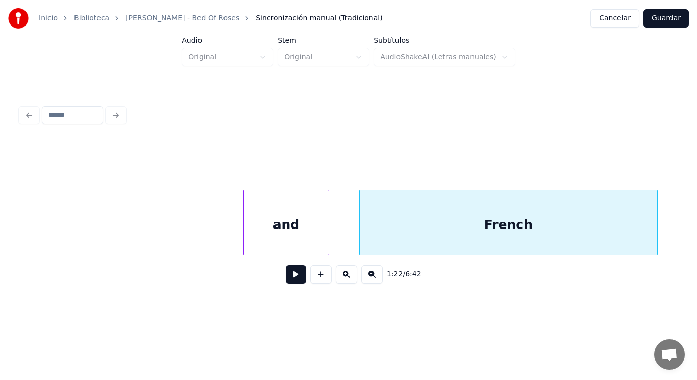
click at [293, 279] on button at bounding box center [296, 274] width 20 height 18
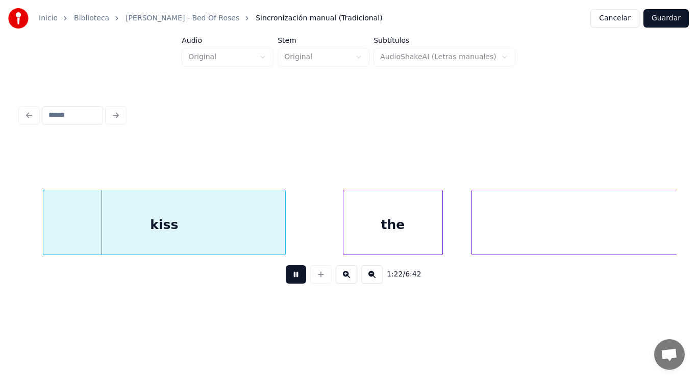
click at [293, 279] on button at bounding box center [296, 274] width 20 height 18
click at [194, 212] on div "kiss" at bounding box center [164, 224] width 242 height 69
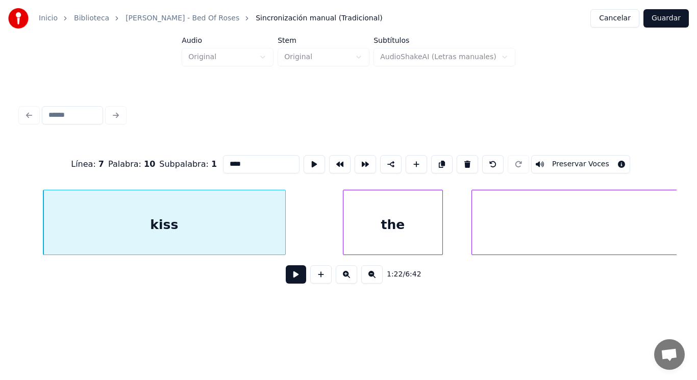
click at [286, 276] on button at bounding box center [296, 274] width 20 height 18
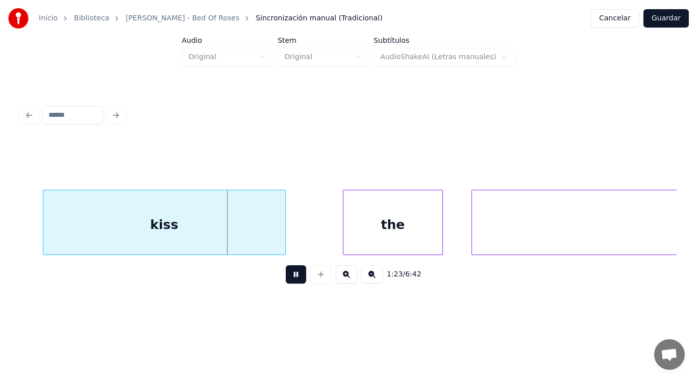
click at [286, 276] on button at bounding box center [296, 274] width 20 height 18
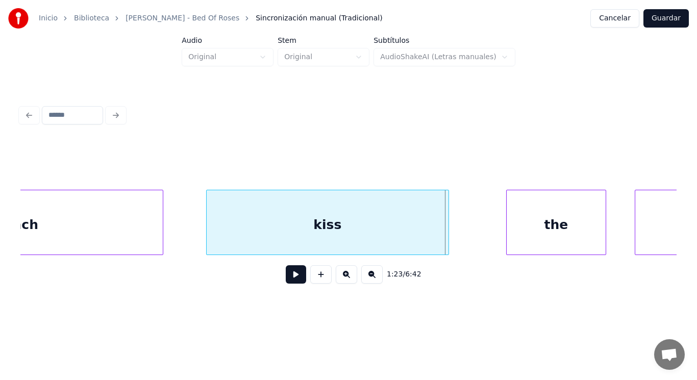
click at [90, 233] on div "French" at bounding box center [14, 224] width 298 height 69
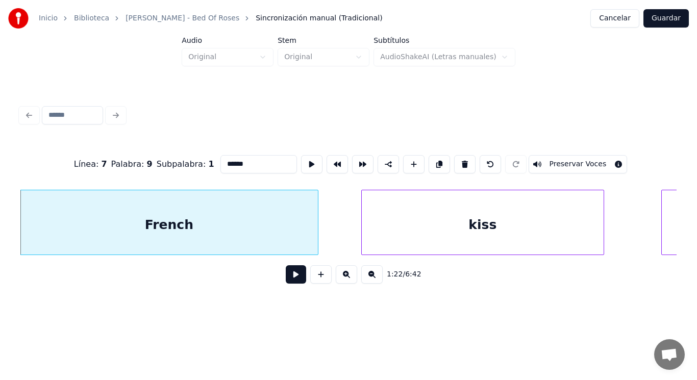
click at [289, 277] on button at bounding box center [296, 274] width 20 height 18
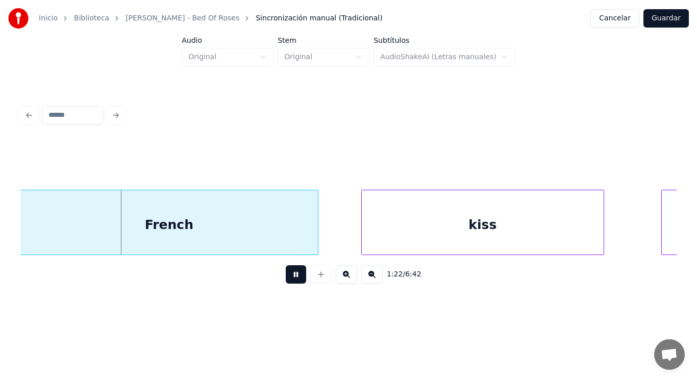
click at [289, 277] on button at bounding box center [296, 274] width 20 height 18
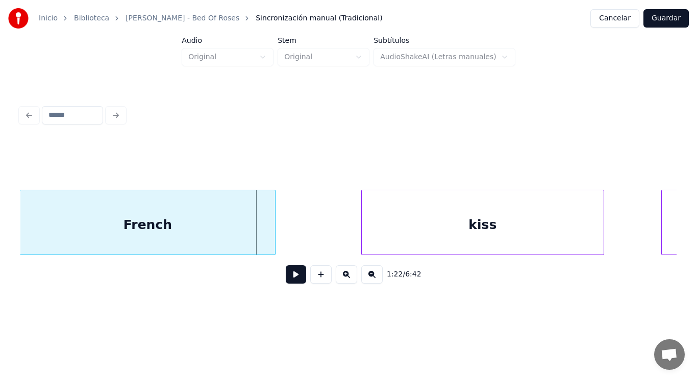
click at [273, 243] on div at bounding box center [273, 222] width 3 height 64
click at [290, 278] on button at bounding box center [296, 274] width 20 height 18
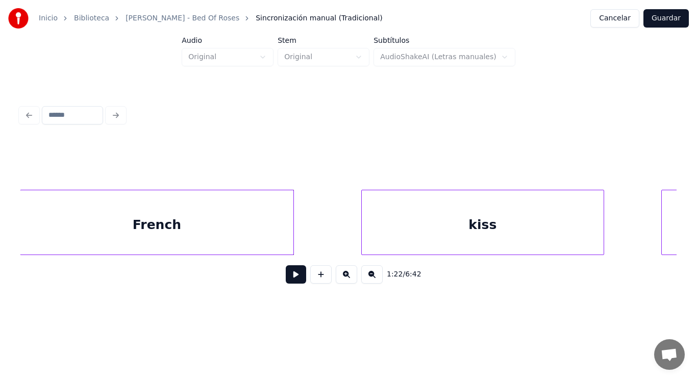
click at [292, 228] on div at bounding box center [291, 222] width 3 height 64
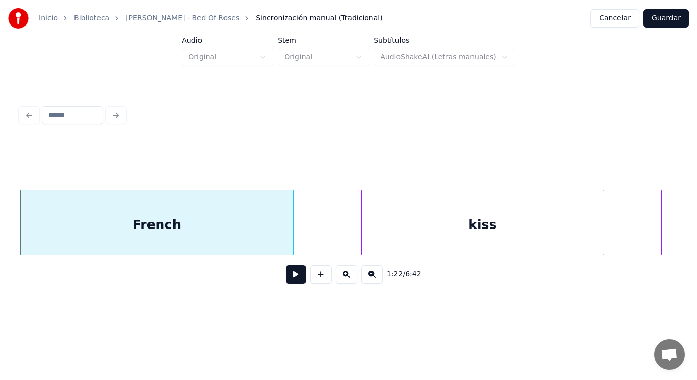
click at [291, 275] on button at bounding box center [296, 274] width 20 height 18
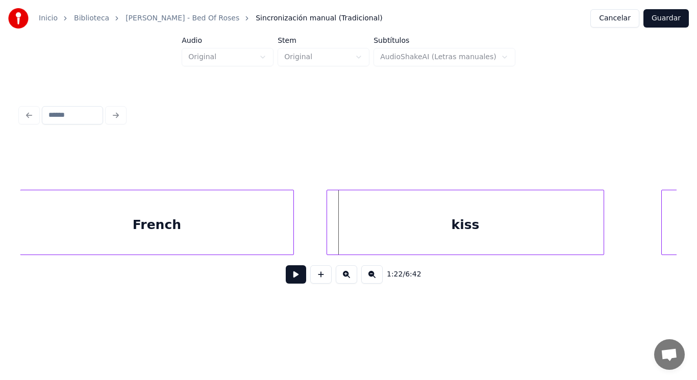
click at [327, 236] on div at bounding box center [328, 222] width 3 height 64
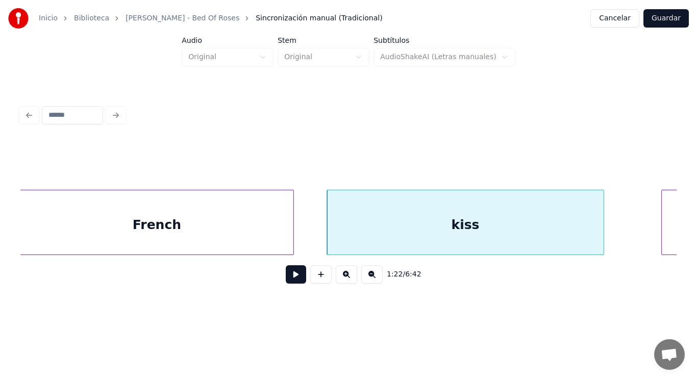
click at [292, 275] on button at bounding box center [296, 274] width 20 height 18
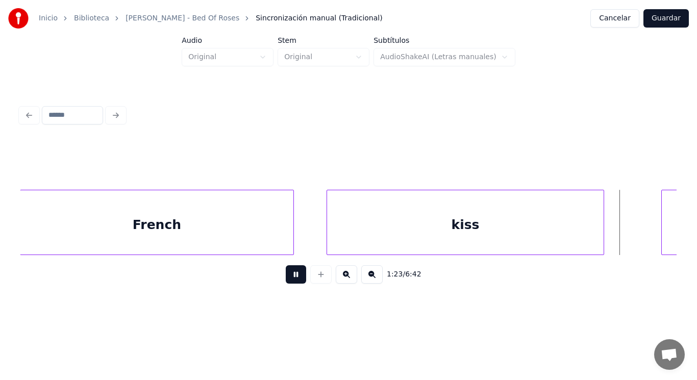
click at [292, 275] on button at bounding box center [296, 274] width 20 height 18
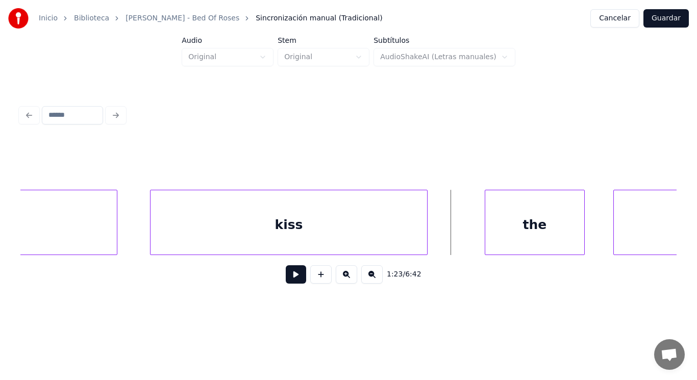
scroll to position [0, 59088]
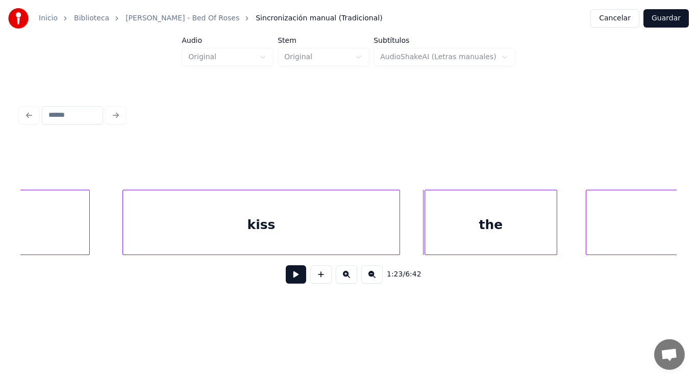
click at [425, 234] on div at bounding box center [426, 222] width 3 height 64
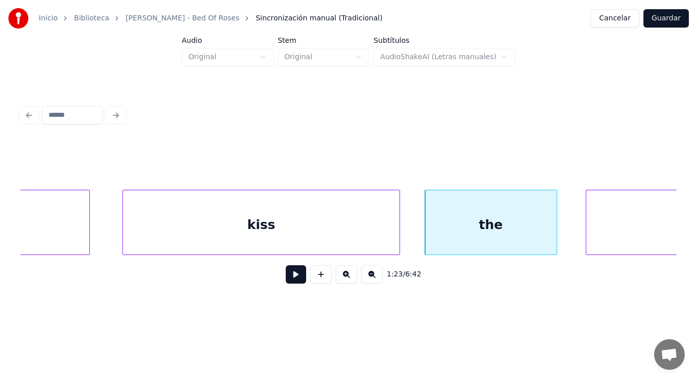
click at [288, 276] on button at bounding box center [296, 274] width 20 height 18
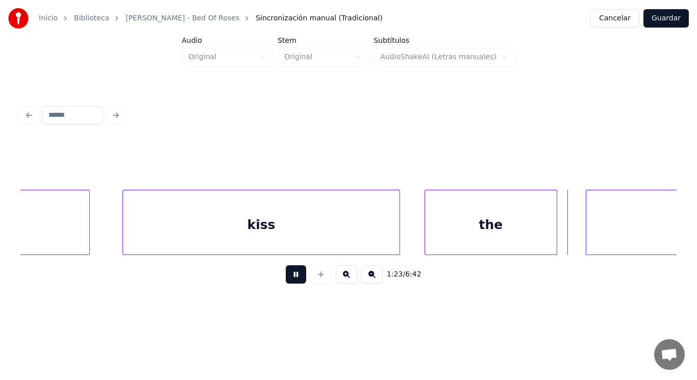
click at [288, 276] on button at bounding box center [296, 274] width 20 height 18
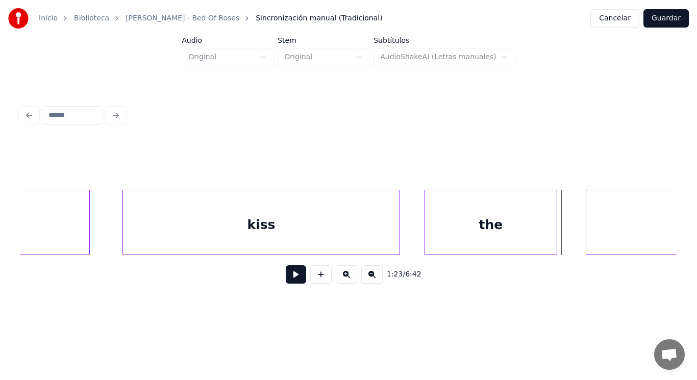
click at [491, 238] on div "the" at bounding box center [491, 224] width 132 height 69
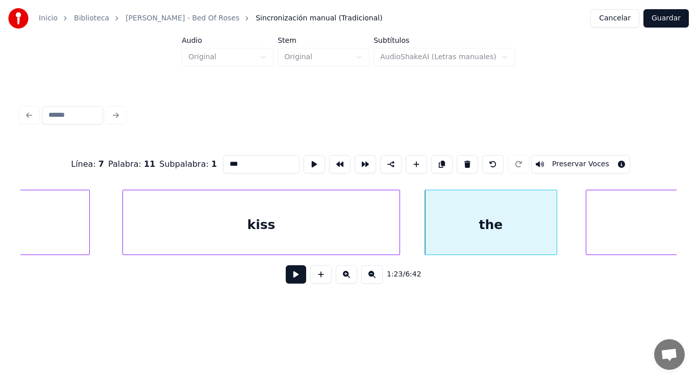
click at [289, 278] on button at bounding box center [296, 274] width 20 height 18
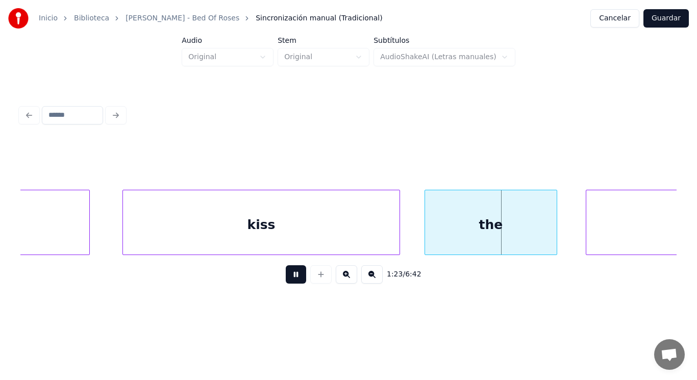
click at [289, 278] on button at bounding box center [296, 274] width 20 height 18
click at [524, 230] on div at bounding box center [523, 222] width 3 height 64
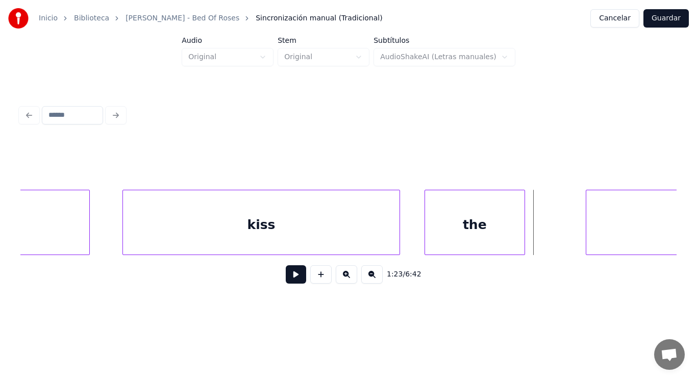
click at [289, 278] on button at bounding box center [296, 274] width 20 height 18
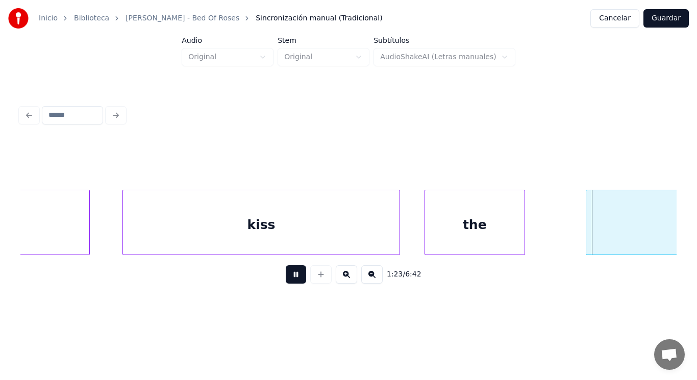
drag, startPoint x: 289, startPoint y: 278, endPoint x: 492, endPoint y: 241, distance: 206.8
click at [296, 275] on button at bounding box center [296, 274] width 20 height 18
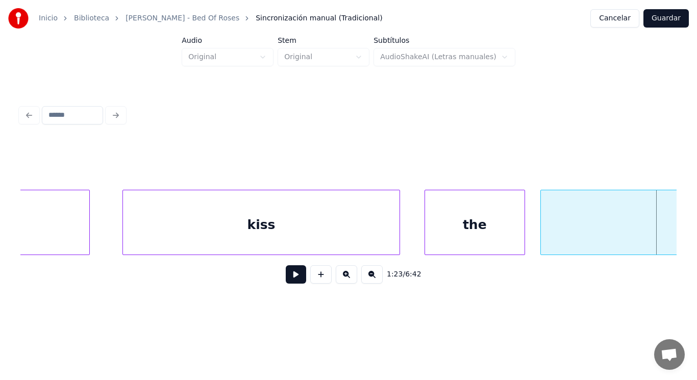
click at [541, 233] on div at bounding box center [542, 222] width 3 height 64
click at [292, 276] on button at bounding box center [296, 274] width 20 height 18
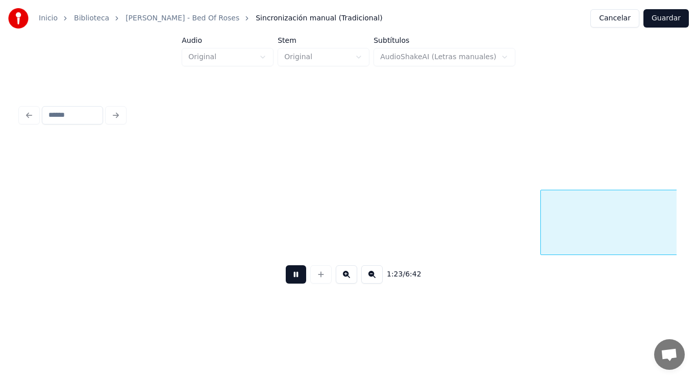
scroll to position [0, 59756]
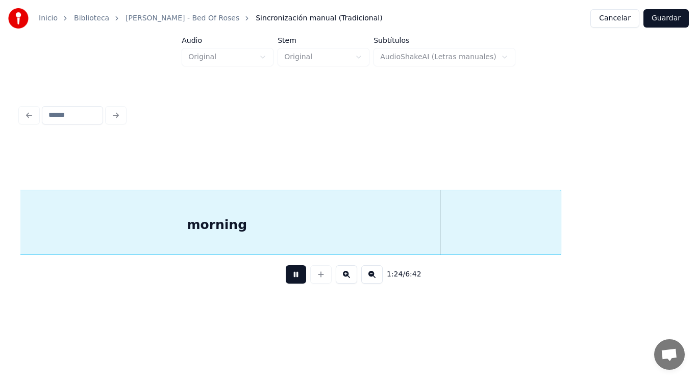
click at [292, 276] on button at bounding box center [296, 274] width 20 height 18
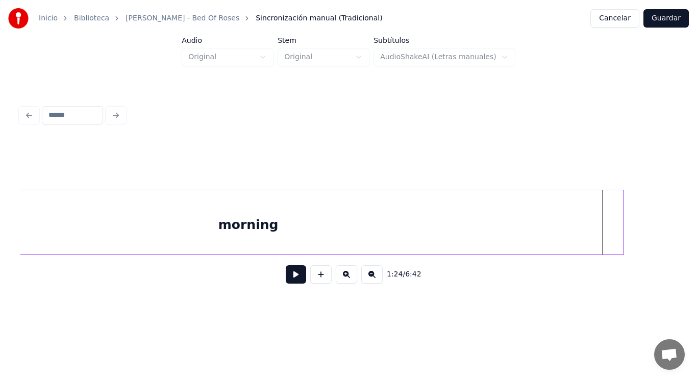
click at [623, 222] on div at bounding box center [622, 222] width 3 height 64
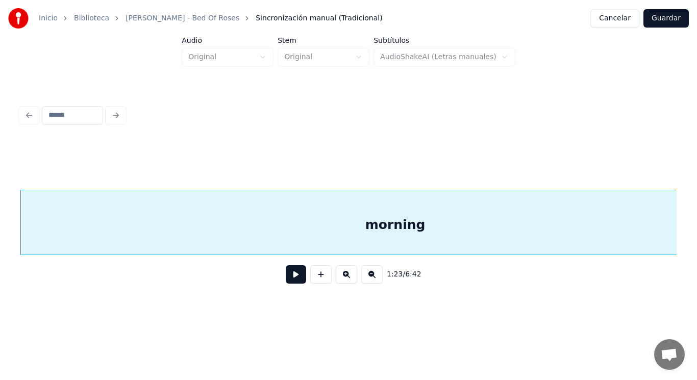
click at [290, 276] on button at bounding box center [296, 274] width 20 height 18
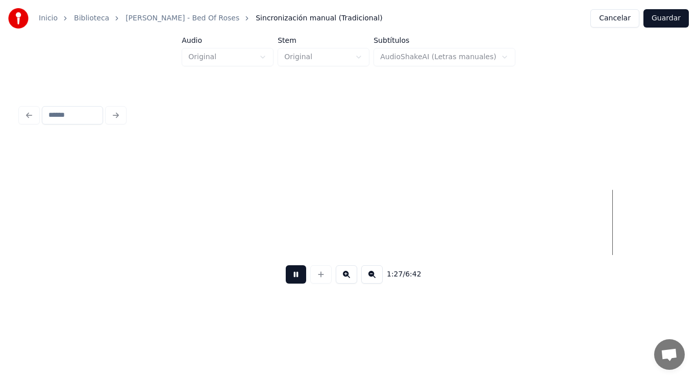
scroll to position [0, 62273]
click at [290, 276] on button at bounding box center [296, 274] width 20 height 18
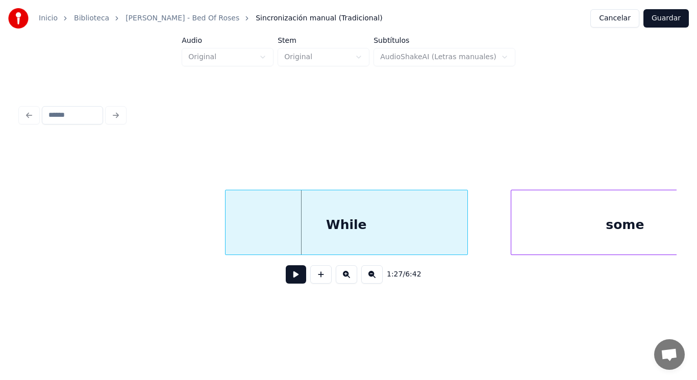
scroll to position [0, 62090]
drag, startPoint x: 78, startPoint y: 235, endPoint x: 240, endPoint y: 283, distance: 169.1
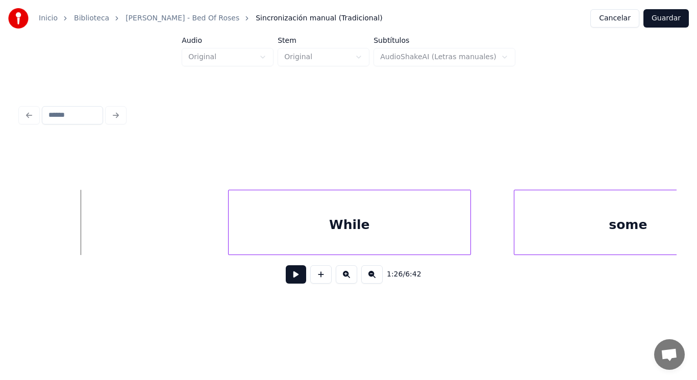
click at [286, 280] on button at bounding box center [296, 274] width 20 height 18
click at [204, 234] on div at bounding box center [203, 222] width 3 height 64
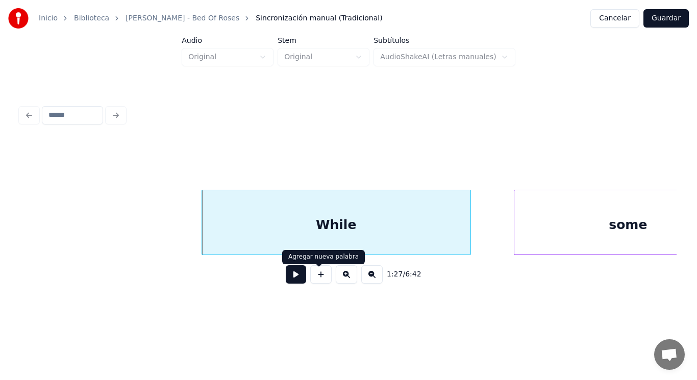
click at [288, 278] on button at bounding box center [296, 274] width 20 height 18
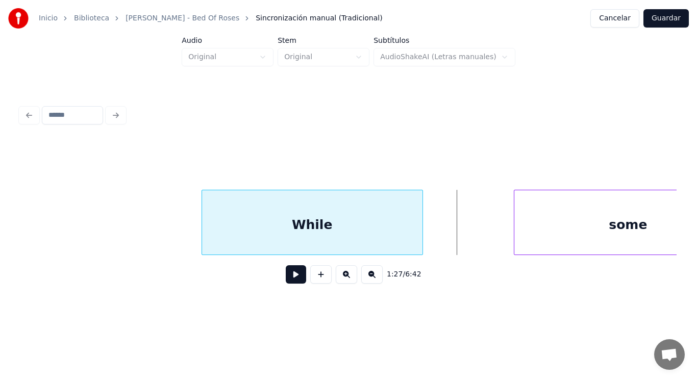
click at [420, 242] on div at bounding box center [420, 222] width 3 height 64
click at [286, 279] on button at bounding box center [296, 274] width 20 height 18
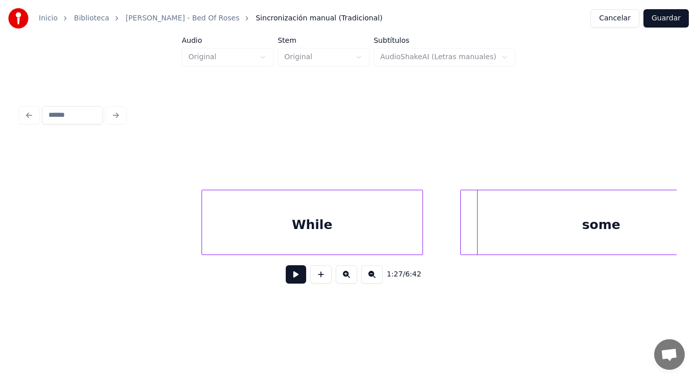
click at [462, 233] on div at bounding box center [462, 222] width 3 height 64
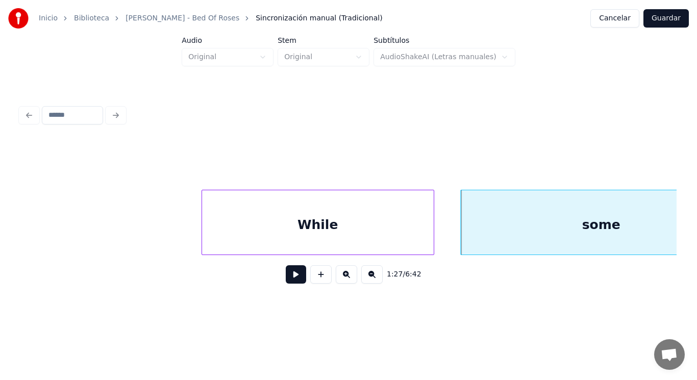
click at [432, 234] on div at bounding box center [432, 222] width 3 height 64
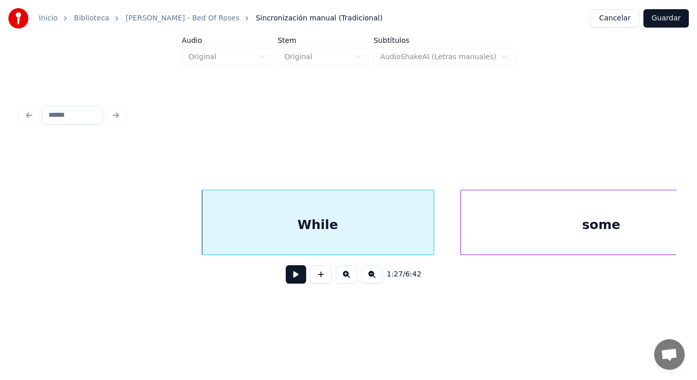
click at [289, 283] on button at bounding box center [296, 274] width 20 height 18
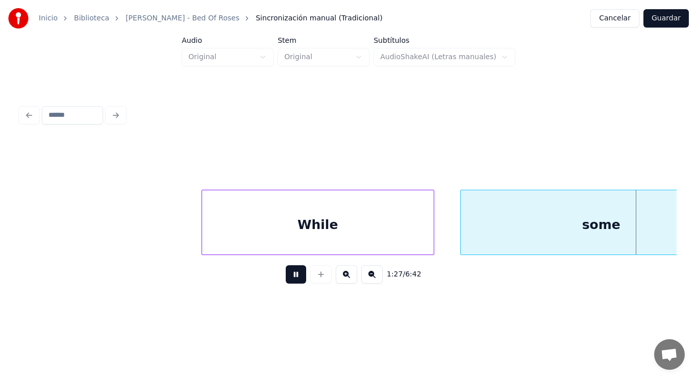
scroll to position [0, 62759]
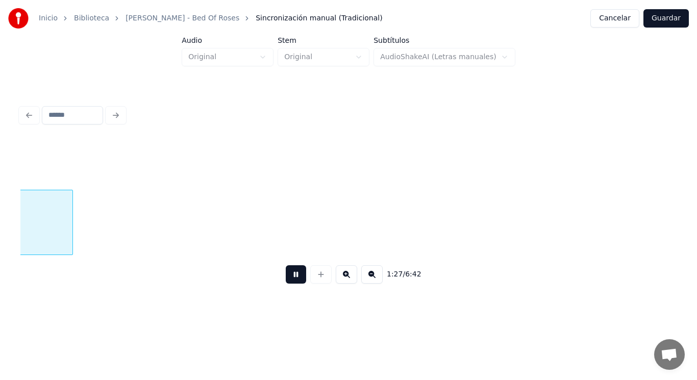
click at [289, 283] on button at bounding box center [296, 274] width 20 height 18
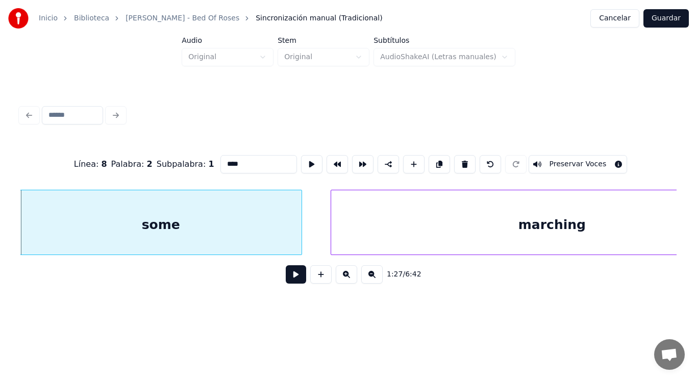
click at [292, 279] on button at bounding box center [296, 274] width 20 height 18
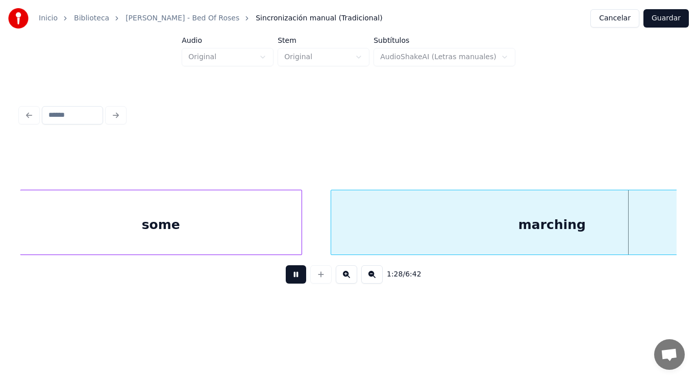
scroll to position [0, 63198]
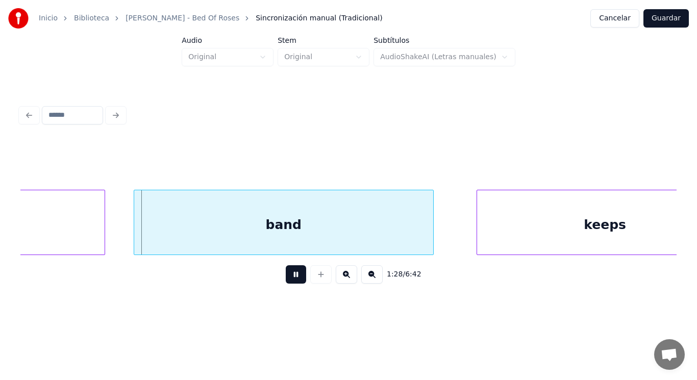
click at [292, 279] on button at bounding box center [296, 274] width 20 height 18
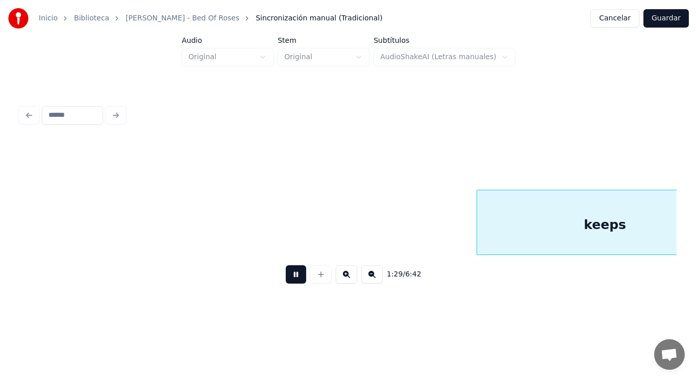
scroll to position [0, 63866]
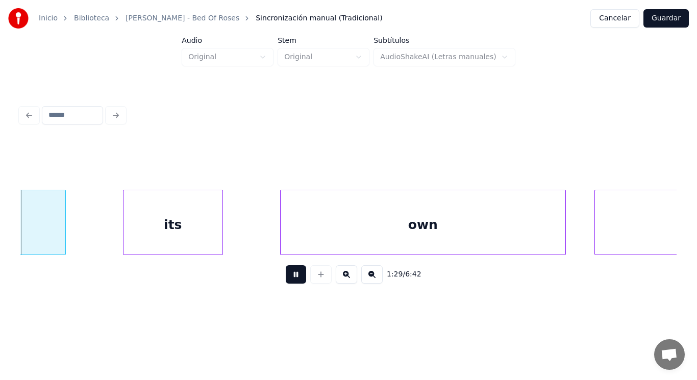
click at [292, 279] on button at bounding box center [296, 274] width 20 height 18
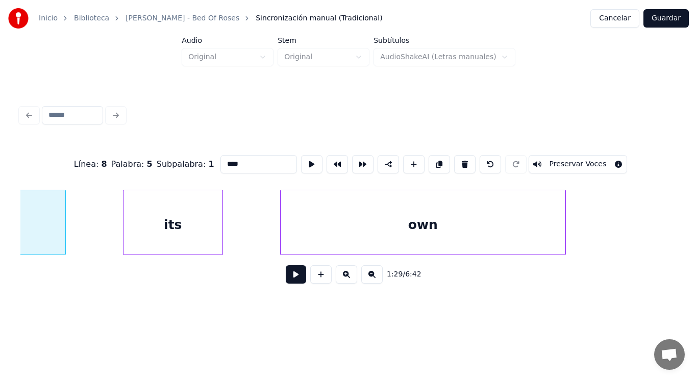
type input "*****"
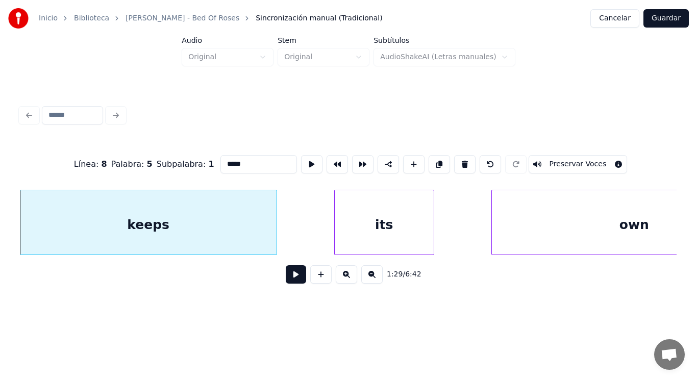
click at [290, 279] on button at bounding box center [296, 274] width 20 height 18
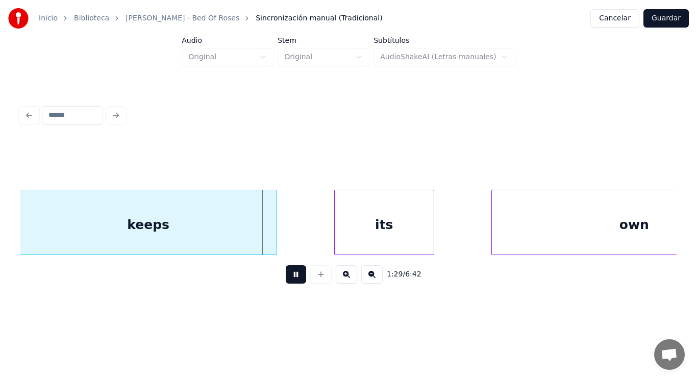
click at [290, 279] on button at bounding box center [296, 274] width 20 height 18
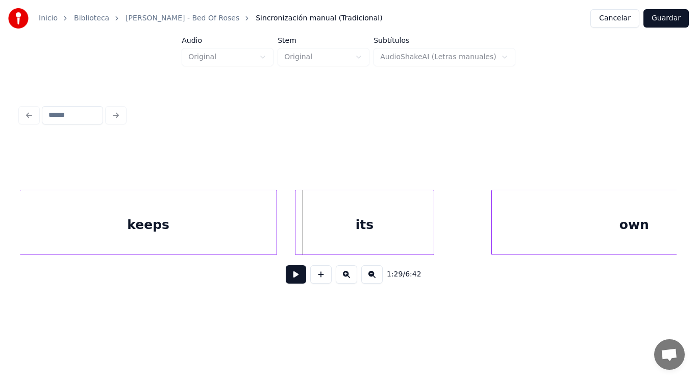
click at [296, 230] on div at bounding box center [296, 222] width 3 height 64
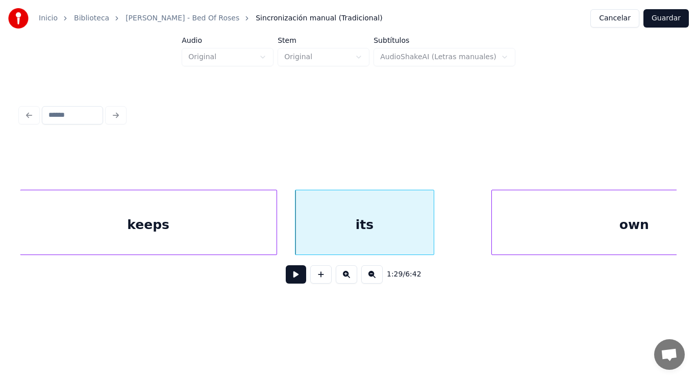
click at [295, 276] on button at bounding box center [296, 274] width 20 height 18
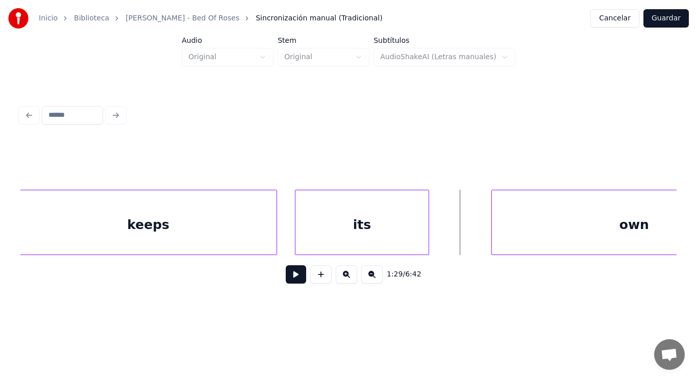
click at [426, 233] on div at bounding box center [427, 222] width 3 height 64
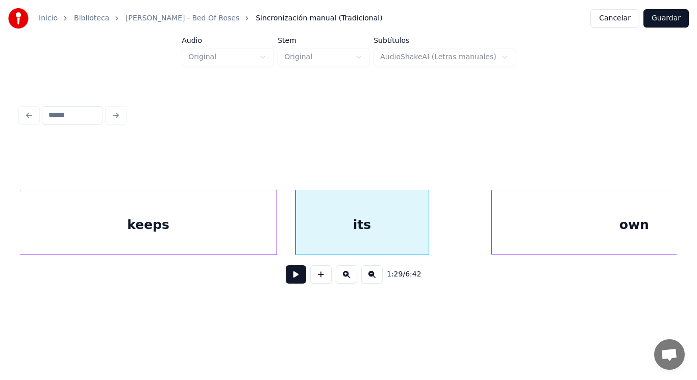
click at [493, 226] on div at bounding box center [493, 222] width 3 height 64
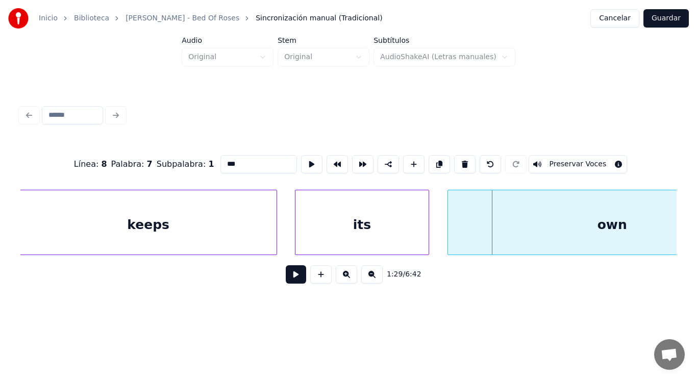
click at [450, 229] on div at bounding box center [449, 222] width 3 height 64
click at [300, 275] on button at bounding box center [296, 274] width 20 height 18
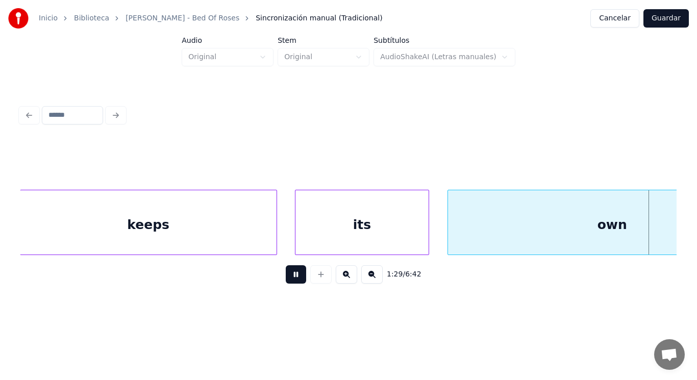
scroll to position [0, 64312]
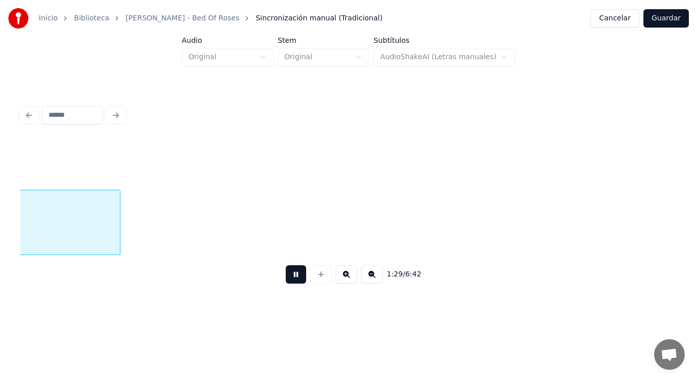
click at [300, 275] on button at bounding box center [296, 274] width 20 height 18
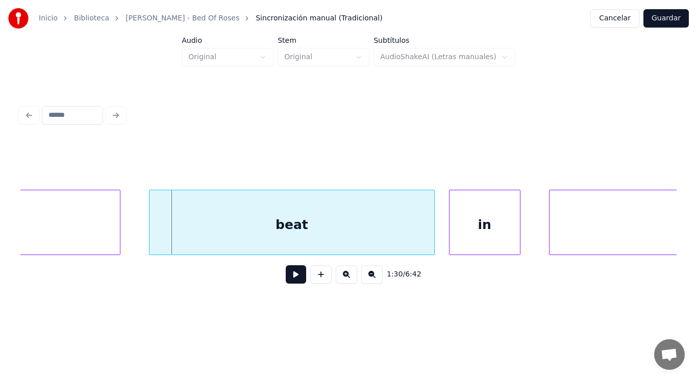
click at [300, 275] on button at bounding box center [296, 274] width 20 height 18
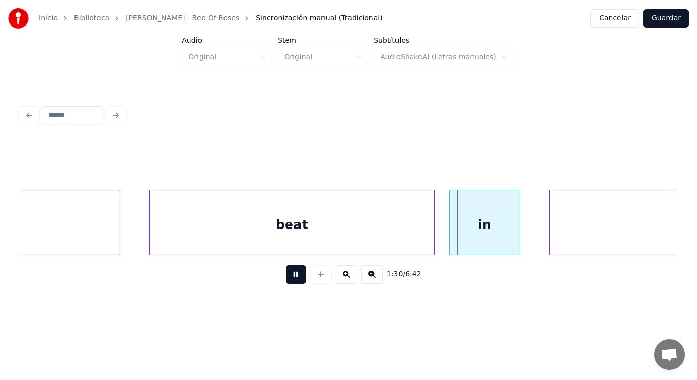
click at [300, 275] on button at bounding box center [296, 274] width 20 height 18
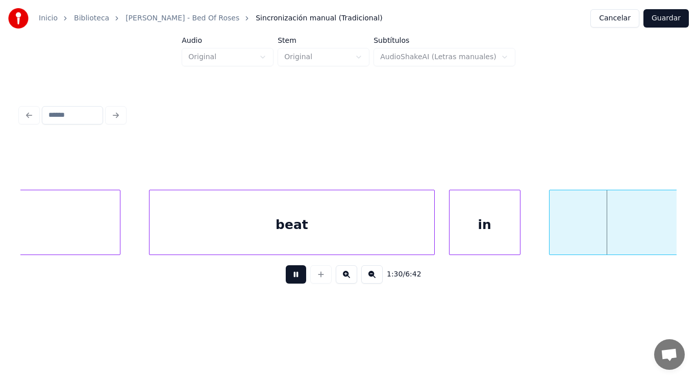
scroll to position [0, 64976]
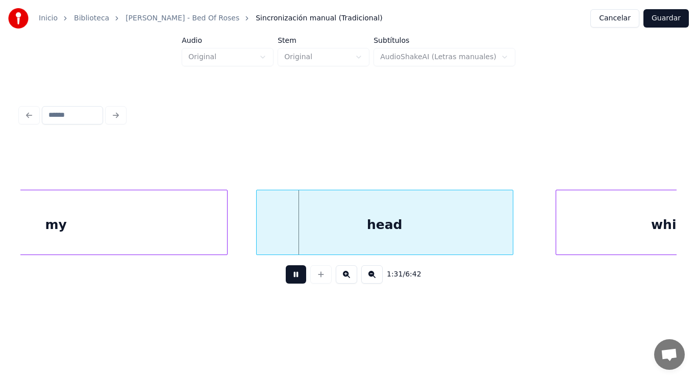
click at [300, 275] on button at bounding box center [296, 274] width 20 height 18
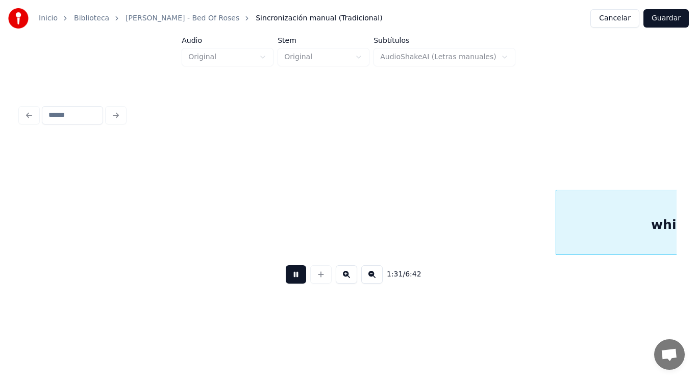
scroll to position [0, 65637]
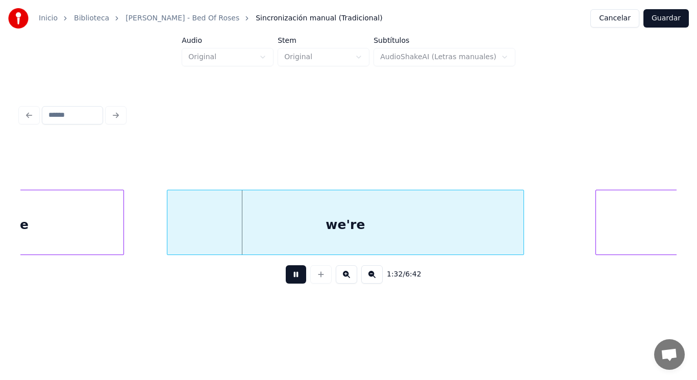
click at [300, 275] on button at bounding box center [296, 274] width 20 height 18
click at [269, 233] on div "we're" at bounding box center [345, 224] width 356 height 69
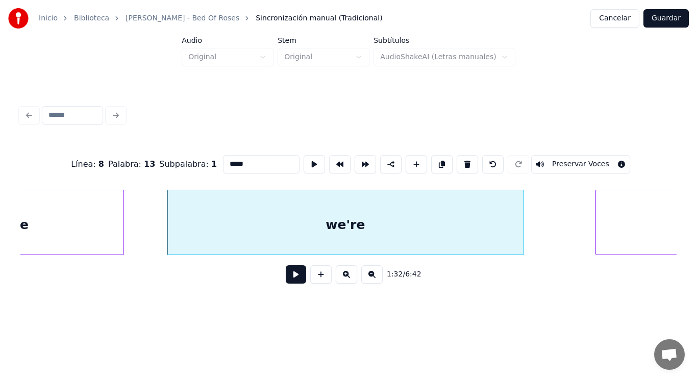
click at [289, 278] on button at bounding box center [296, 274] width 20 height 18
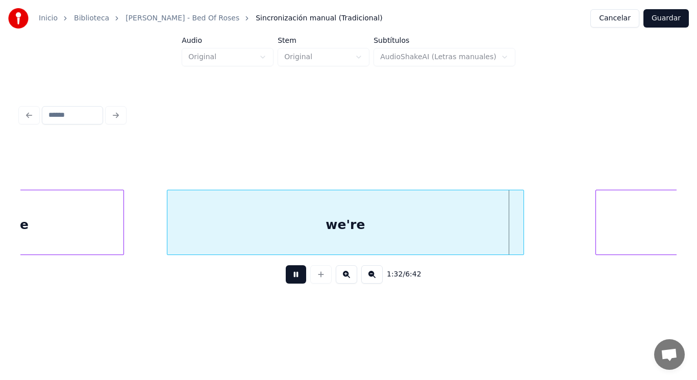
click at [289, 278] on button at bounding box center [296, 274] width 20 height 18
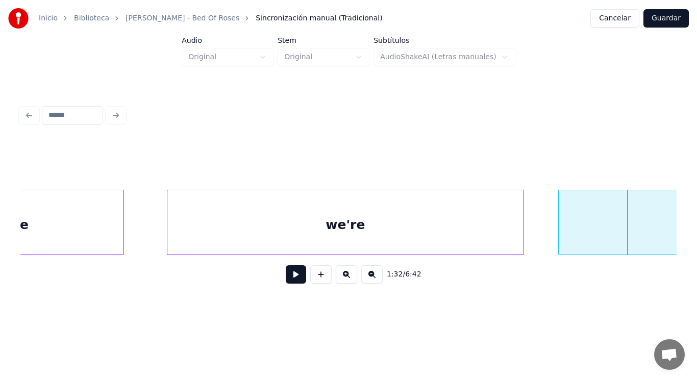
click at [560, 244] on div at bounding box center [560, 222] width 3 height 64
click at [286, 279] on button at bounding box center [296, 274] width 20 height 18
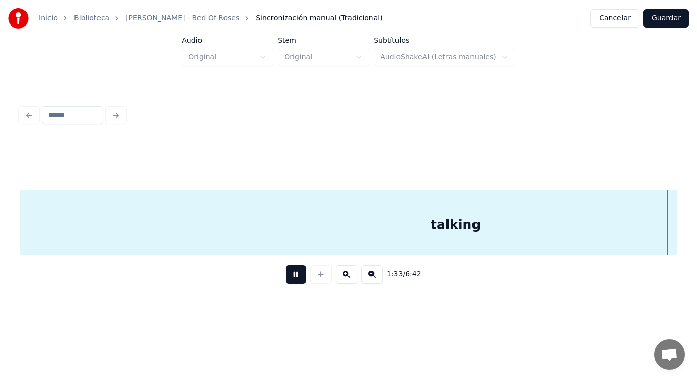
scroll to position [0, 66953]
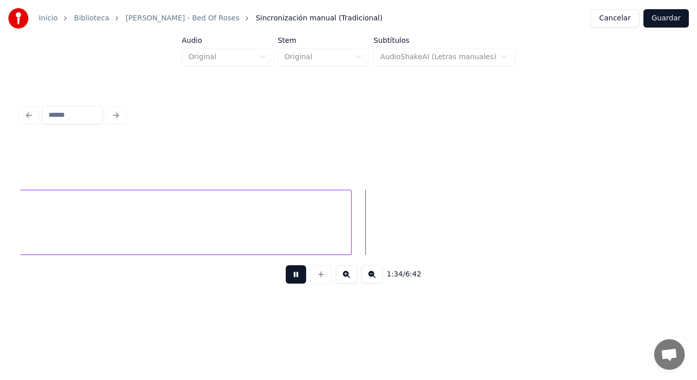
click at [286, 279] on button at bounding box center [296, 274] width 20 height 18
click at [464, 217] on div at bounding box center [462, 222] width 3 height 64
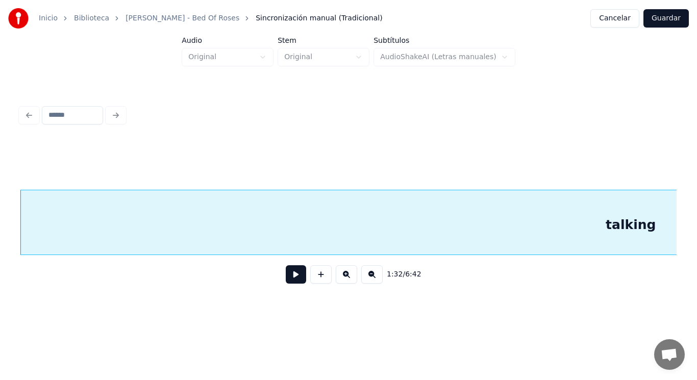
click at [290, 281] on button at bounding box center [296, 274] width 20 height 18
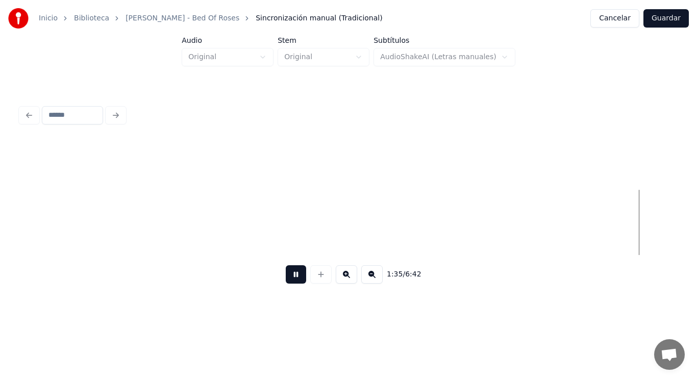
scroll to position [0, 68164]
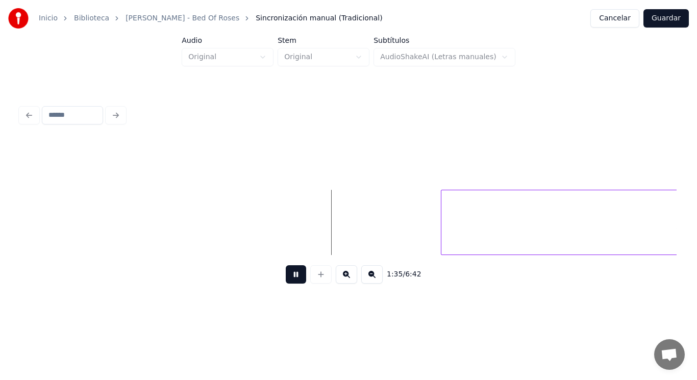
click at [290, 281] on button at bounding box center [296, 274] width 20 height 18
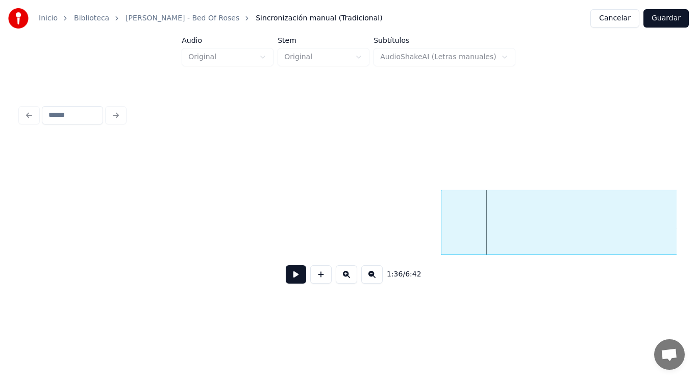
click at [290, 281] on button at bounding box center [296, 274] width 20 height 18
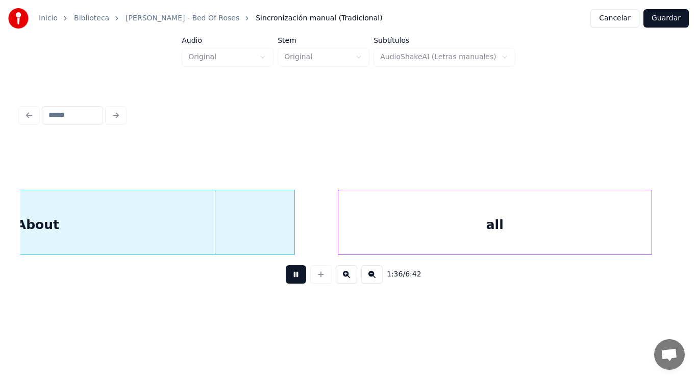
click at [290, 281] on button at bounding box center [296, 274] width 20 height 18
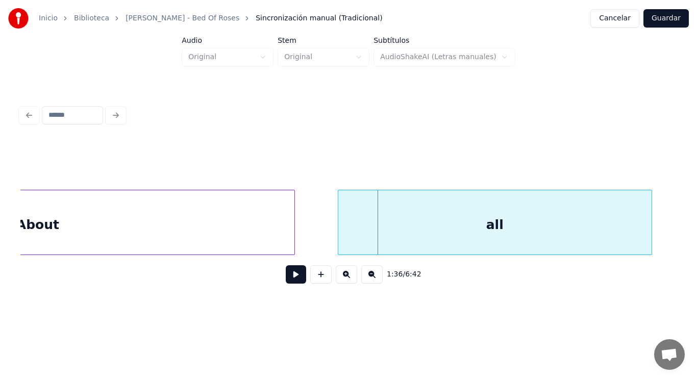
click at [252, 245] on div "About" at bounding box center [37, 224] width 513 height 69
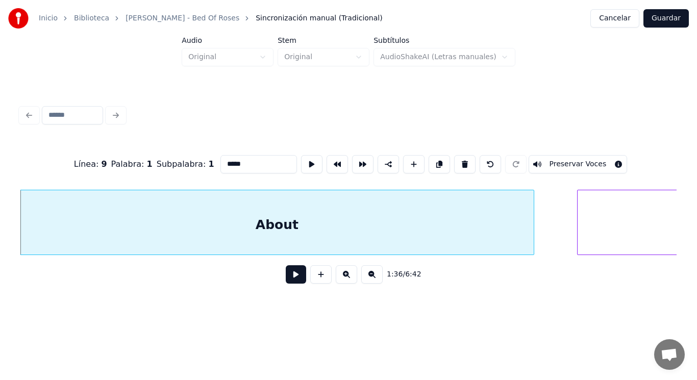
click at [286, 278] on button at bounding box center [296, 274] width 20 height 18
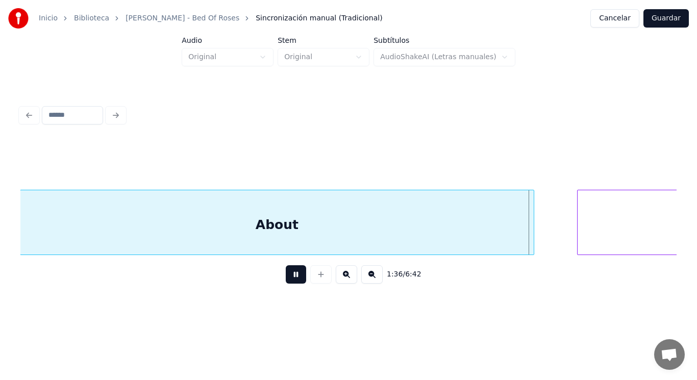
click at [286, 278] on button at bounding box center [296, 274] width 20 height 18
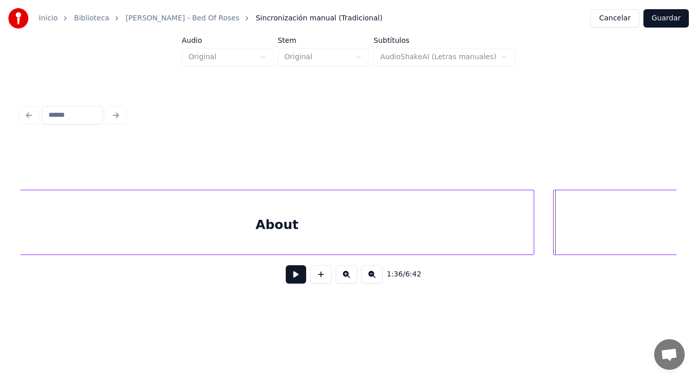
click at [556, 240] on div at bounding box center [555, 222] width 3 height 64
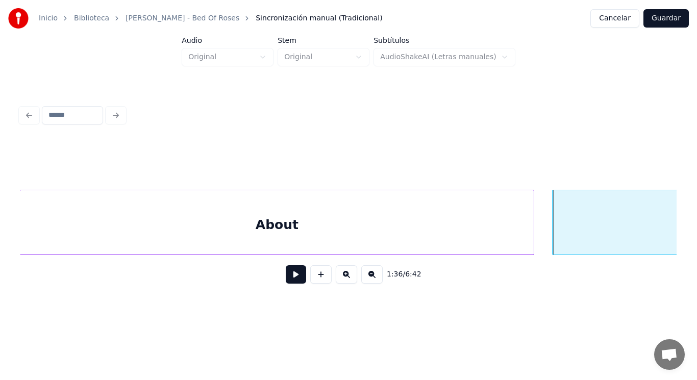
click at [288, 279] on button at bounding box center [296, 274] width 20 height 18
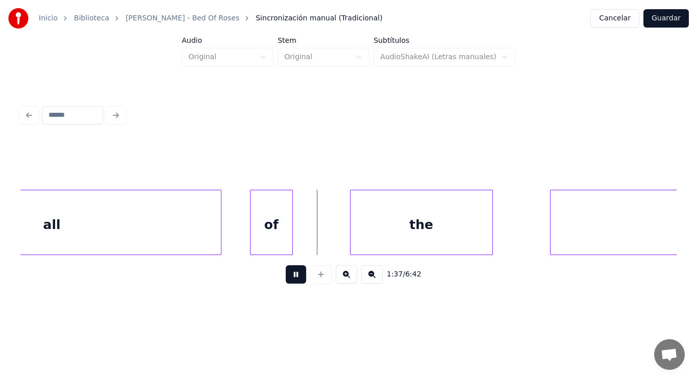
click at [288, 279] on button at bounding box center [296, 274] width 20 height 18
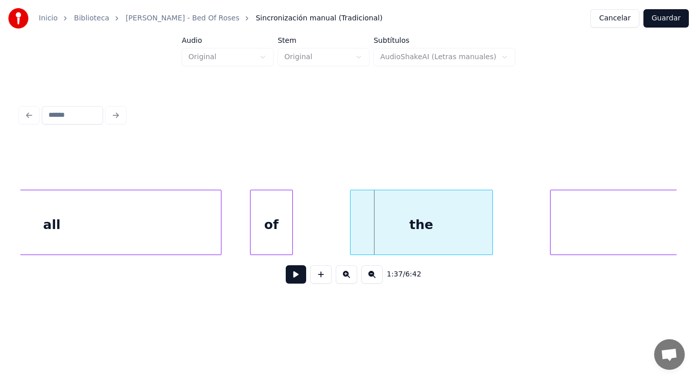
click at [268, 232] on div "of" at bounding box center [272, 224] width 42 height 69
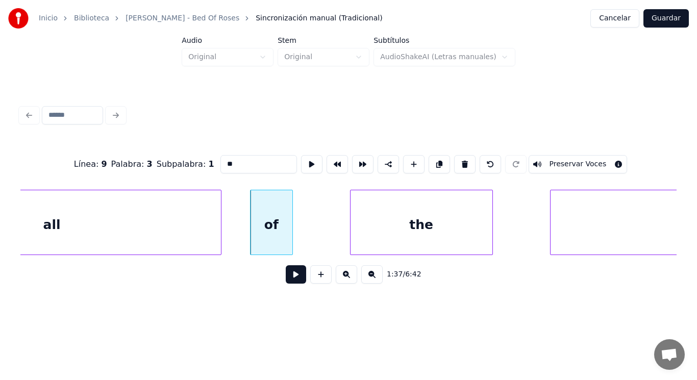
click at [289, 281] on button at bounding box center [296, 274] width 20 height 18
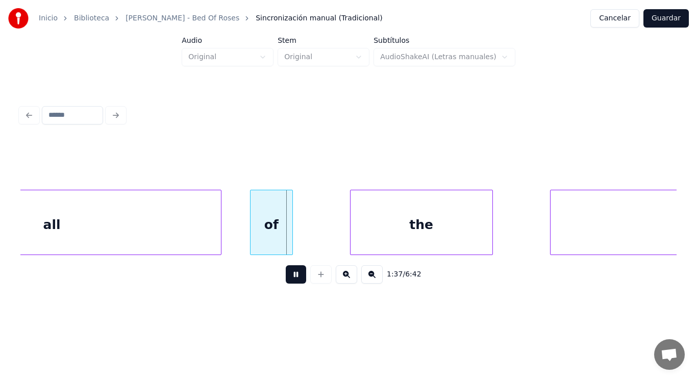
click at [289, 281] on button at bounding box center [296, 274] width 20 height 18
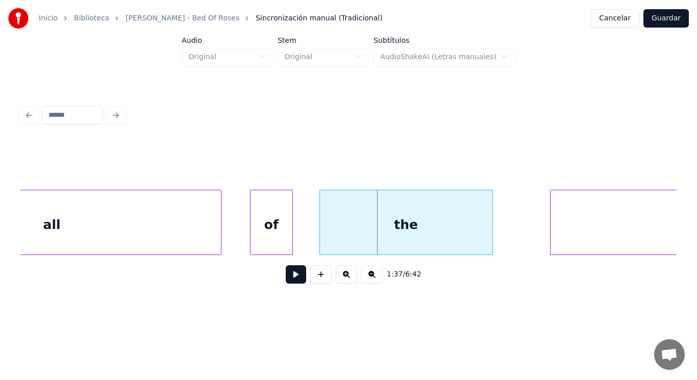
click at [320, 242] on div at bounding box center [321, 222] width 3 height 64
click at [282, 243] on div "of" at bounding box center [272, 224] width 42 height 69
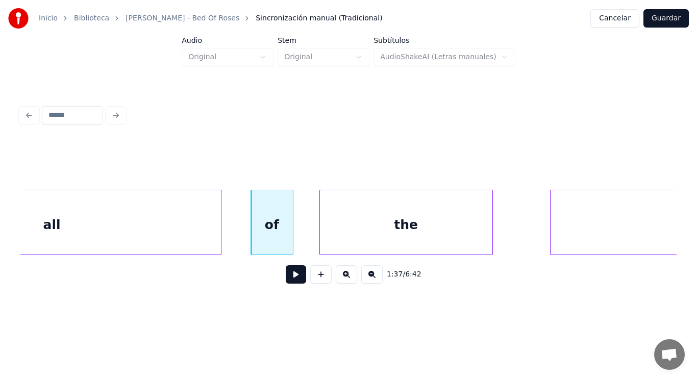
click at [291, 277] on button at bounding box center [296, 274] width 20 height 18
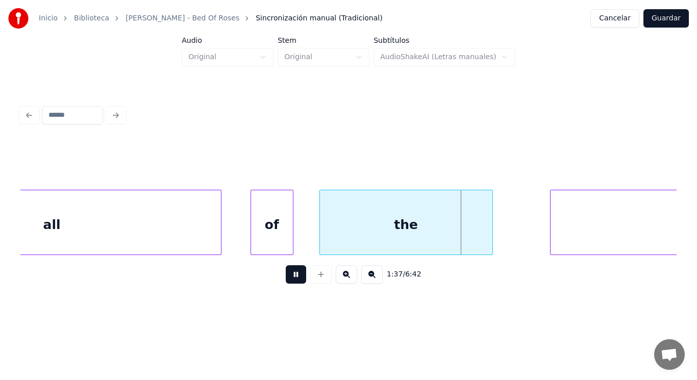
click at [291, 277] on button at bounding box center [296, 274] width 20 height 18
click at [253, 235] on div at bounding box center [252, 222] width 3 height 64
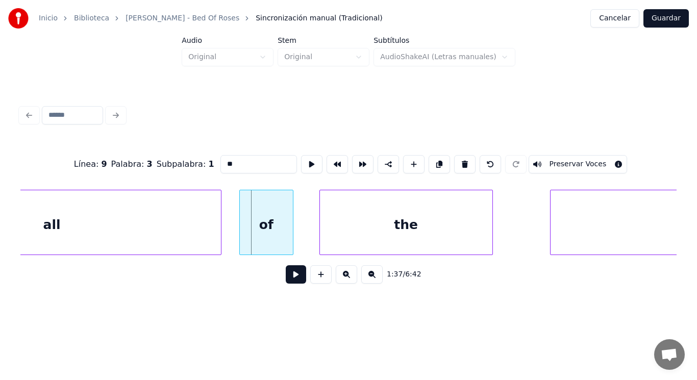
click at [242, 235] on div at bounding box center [241, 222] width 3 height 64
click at [289, 283] on button at bounding box center [296, 274] width 20 height 18
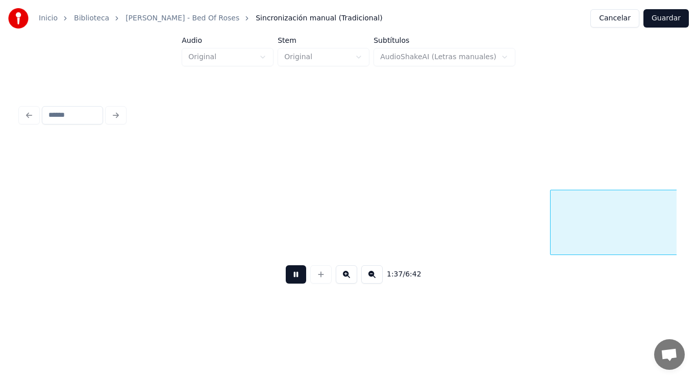
scroll to position [0, 69911]
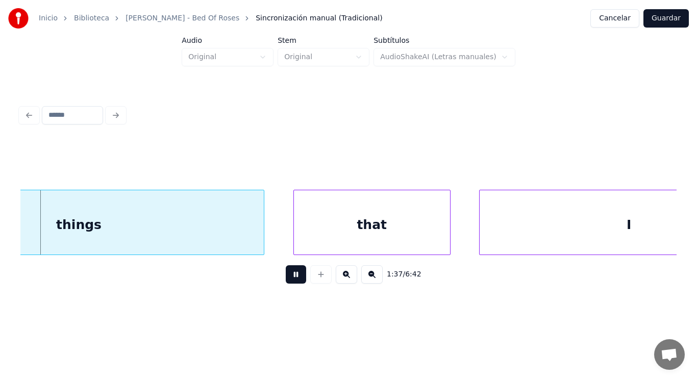
click at [289, 283] on button at bounding box center [296, 274] width 20 height 18
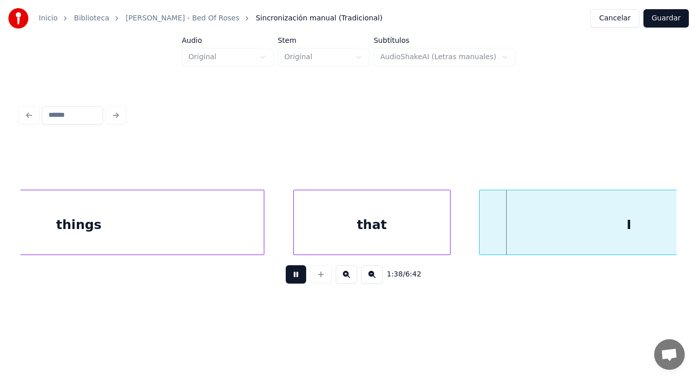
click at [289, 283] on button at bounding box center [296, 274] width 20 height 18
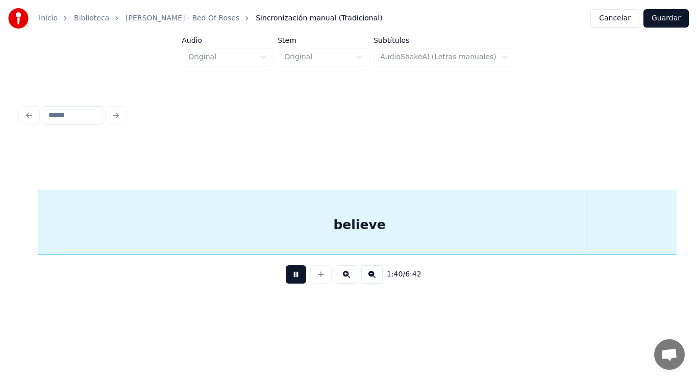
scroll to position [0, 71900]
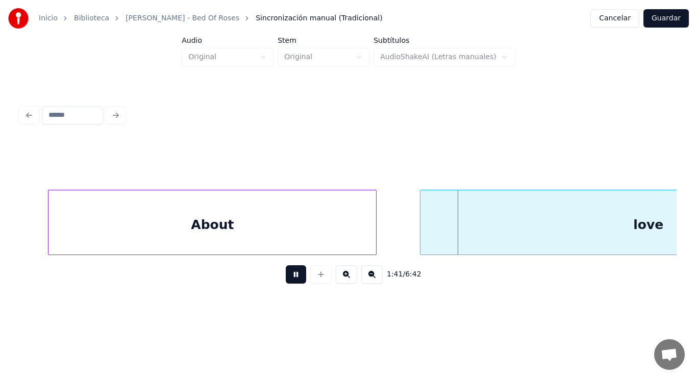
click at [289, 283] on button at bounding box center [296, 274] width 20 height 18
click at [138, 230] on div "About" at bounding box center [212, 224] width 328 height 69
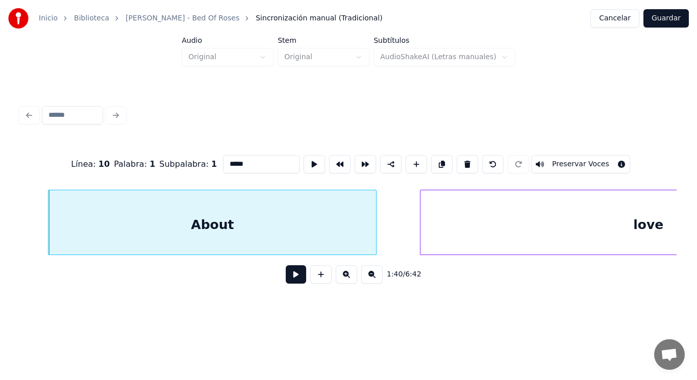
click at [223, 162] on input "*****" at bounding box center [261, 164] width 77 height 18
type input "*****"
click at [287, 281] on button at bounding box center [296, 274] width 20 height 18
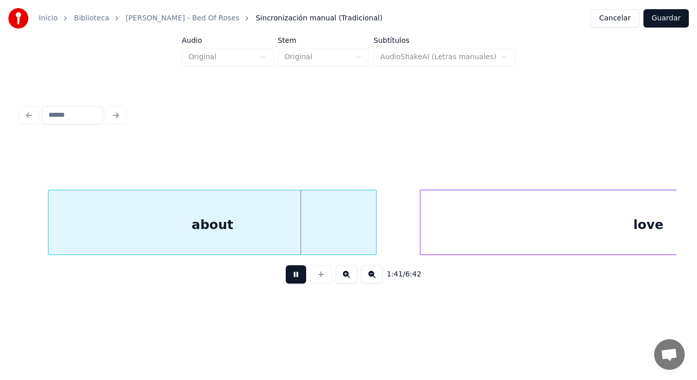
click at [287, 281] on button at bounding box center [296, 274] width 20 height 18
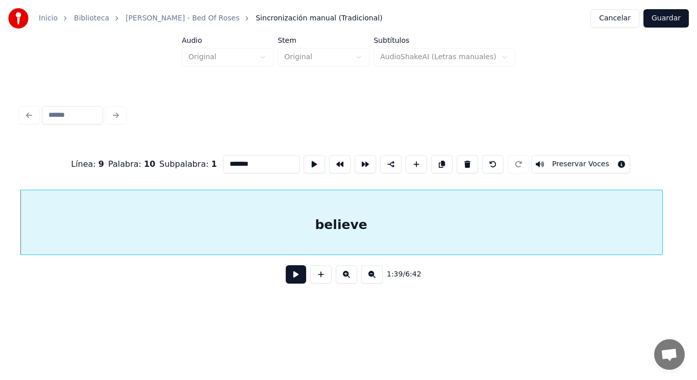
click at [286, 279] on button at bounding box center [296, 274] width 20 height 18
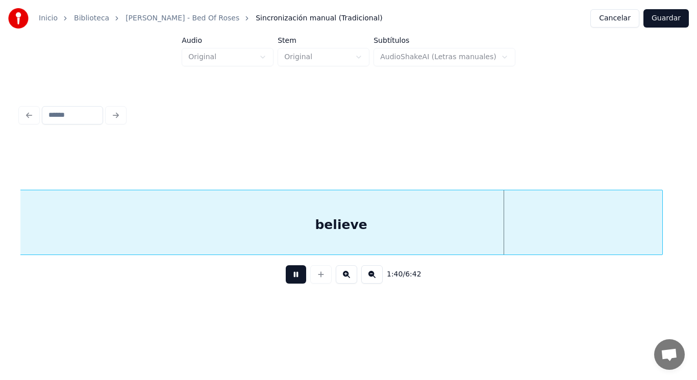
click at [286, 279] on button at bounding box center [296, 274] width 20 height 18
click at [636, 240] on div at bounding box center [636, 222] width 3 height 64
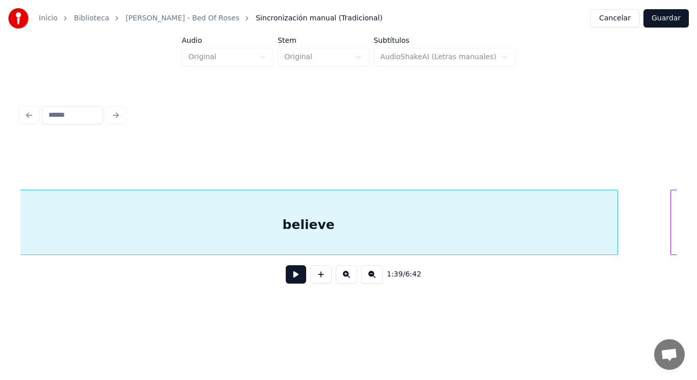
click at [286, 281] on button at bounding box center [296, 274] width 20 height 18
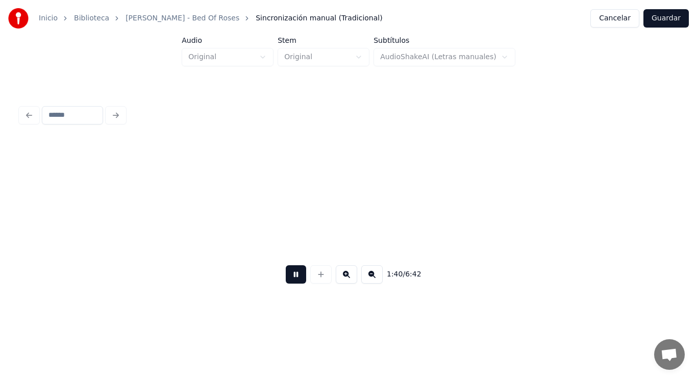
click at [286, 281] on button at bounding box center [296, 274] width 20 height 18
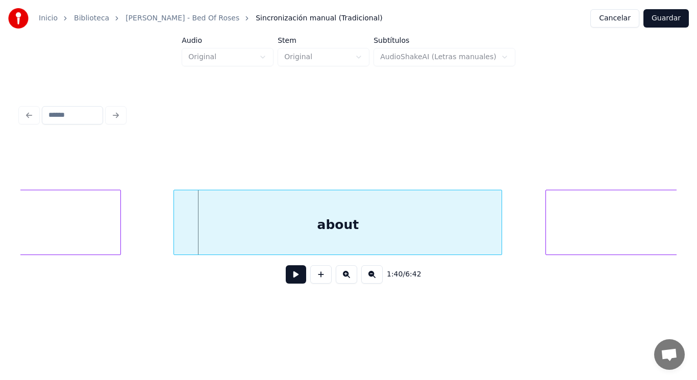
scroll to position [0, 71752]
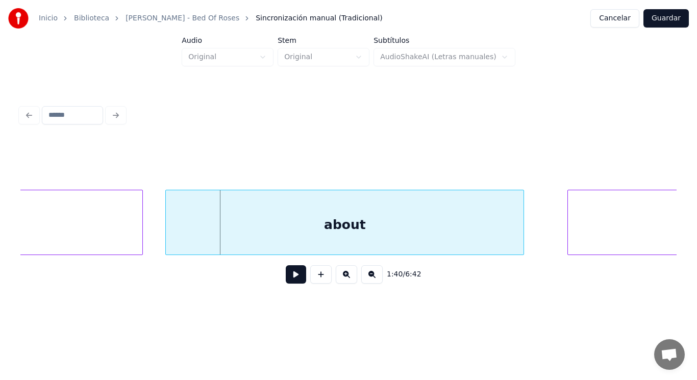
click at [168, 239] on div at bounding box center [167, 222] width 3 height 64
click at [286, 279] on button at bounding box center [296, 274] width 20 height 18
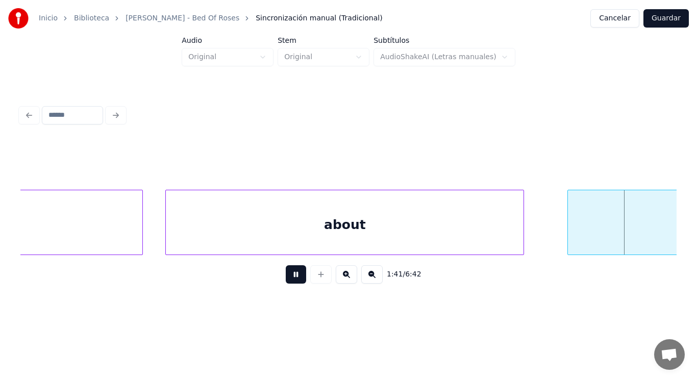
click at [286, 279] on button at bounding box center [296, 274] width 20 height 18
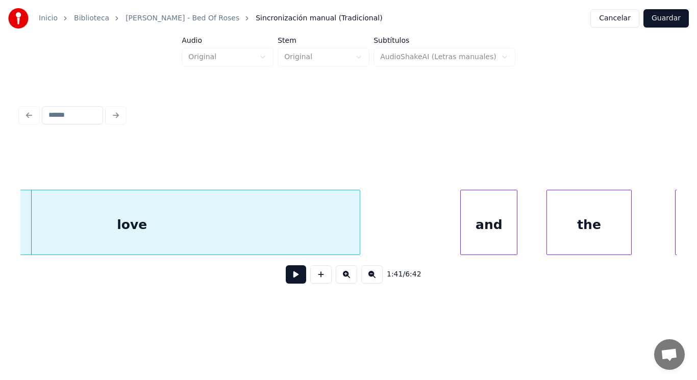
click at [286, 279] on button at bounding box center [296, 274] width 20 height 18
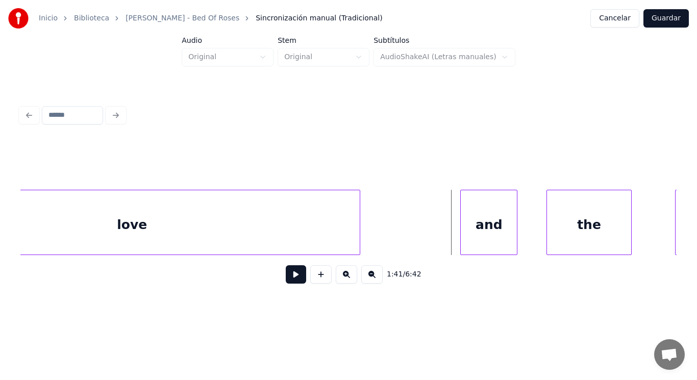
click at [286, 279] on button at bounding box center [296, 274] width 20 height 18
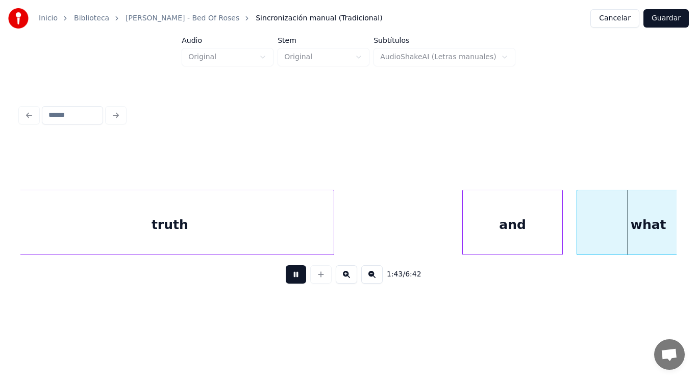
click at [286, 279] on button at bounding box center [296, 274] width 20 height 18
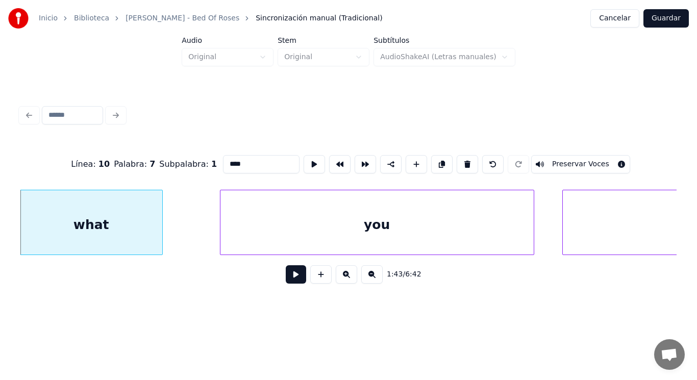
click at [286, 280] on button at bounding box center [296, 274] width 20 height 18
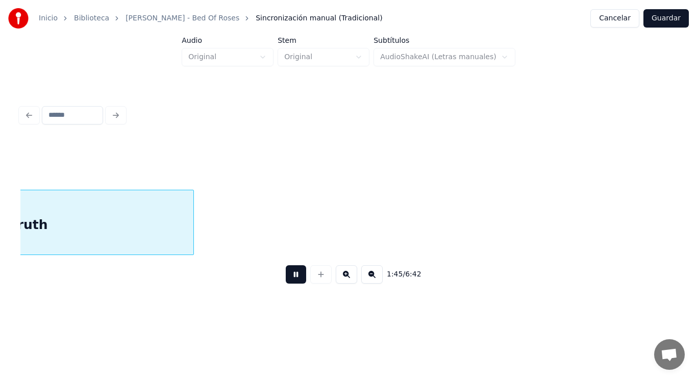
click at [286, 280] on button at bounding box center [296, 274] width 20 height 18
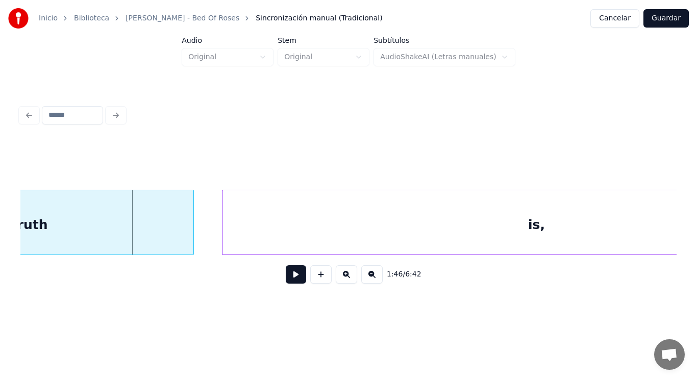
click at [94, 241] on div "truth" at bounding box center [30, 224] width 328 height 69
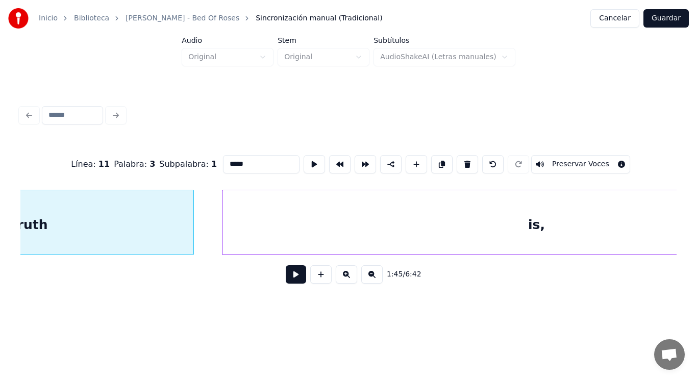
scroll to position [0, 75485]
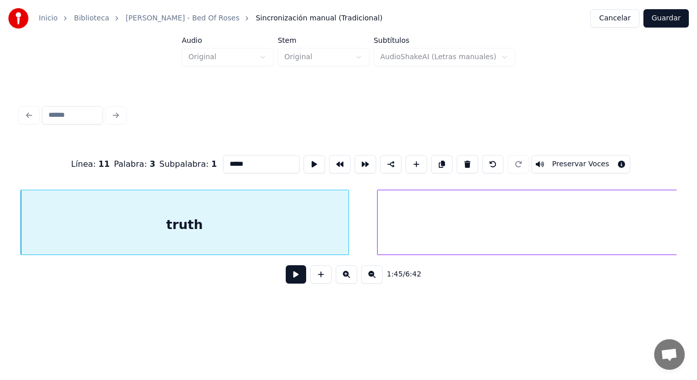
click at [287, 279] on button at bounding box center [296, 274] width 20 height 18
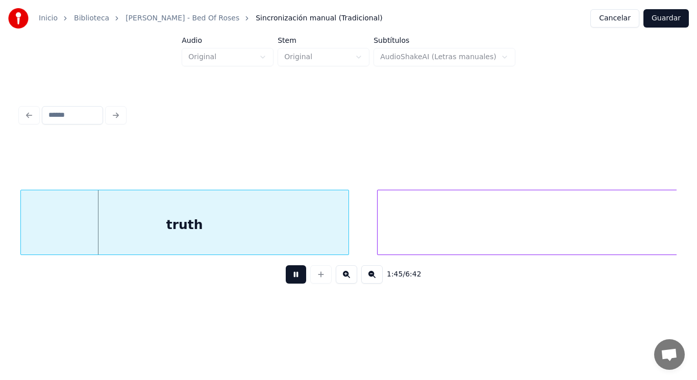
click at [287, 279] on button at bounding box center [296, 274] width 20 height 18
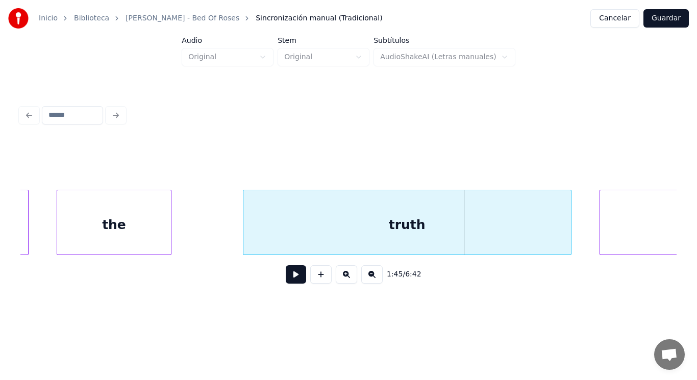
scroll to position [0, 75261]
click at [132, 234] on div "the" at bounding box center [115, 224] width 113 height 69
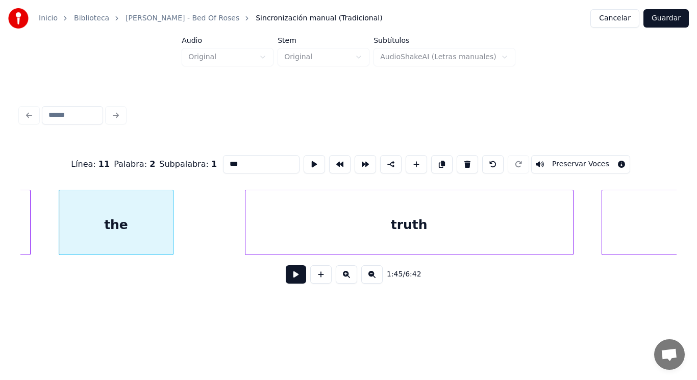
click at [288, 276] on button at bounding box center [296, 274] width 20 height 18
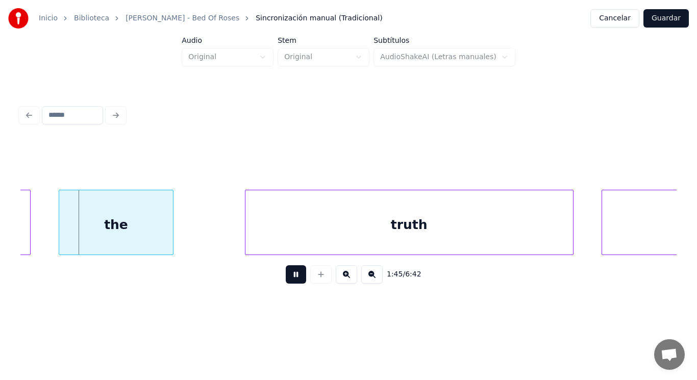
click at [288, 276] on button at bounding box center [296, 274] width 20 height 18
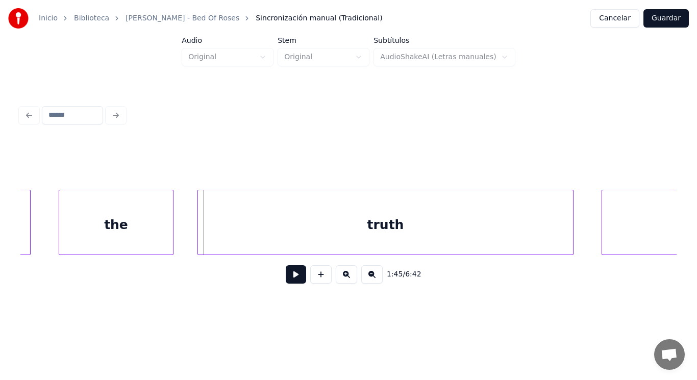
click at [199, 225] on div at bounding box center [199, 222] width 3 height 64
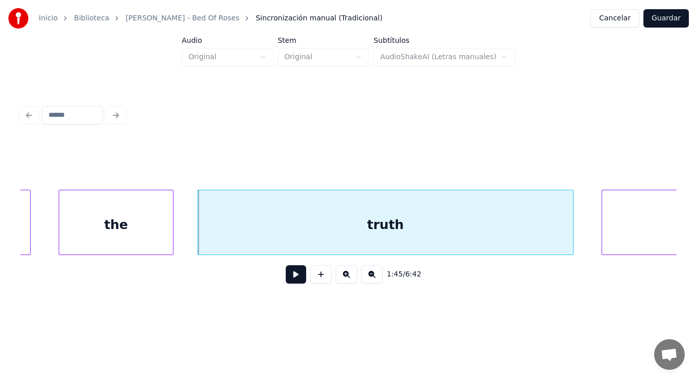
click at [293, 277] on button at bounding box center [296, 274] width 20 height 18
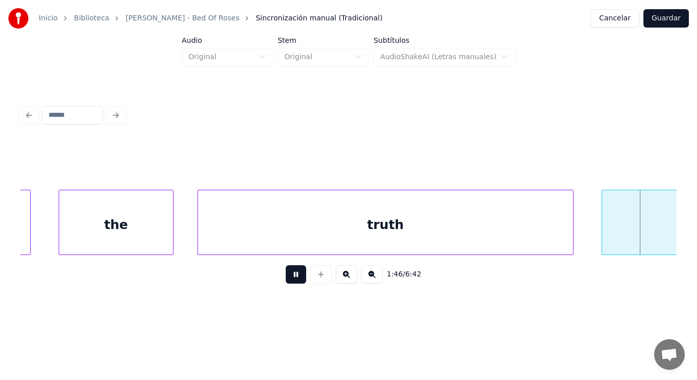
click at [293, 277] on button at bounding box center [296, 274] width 20 height 18
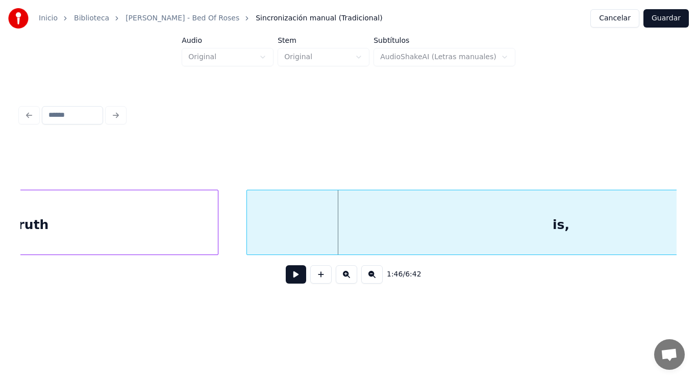
click at [133, 231] on div "truth" at bounding box center [30, 224] width 375 height 69
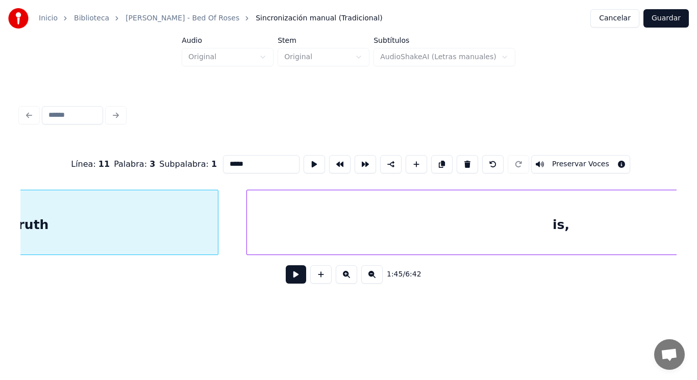
scroll to position [0, 75439]
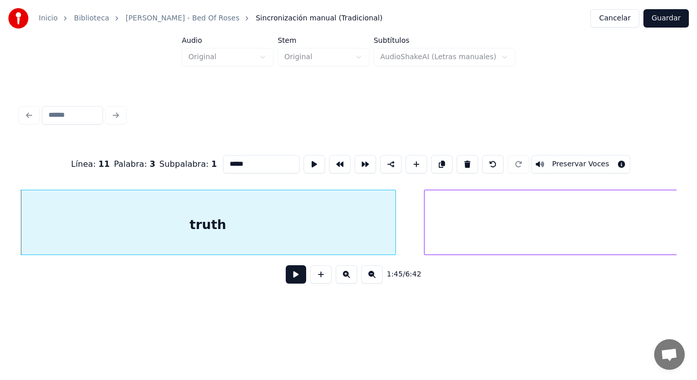
click at [287, 280] on button at bounding box center [296, 274] width 20 height 18
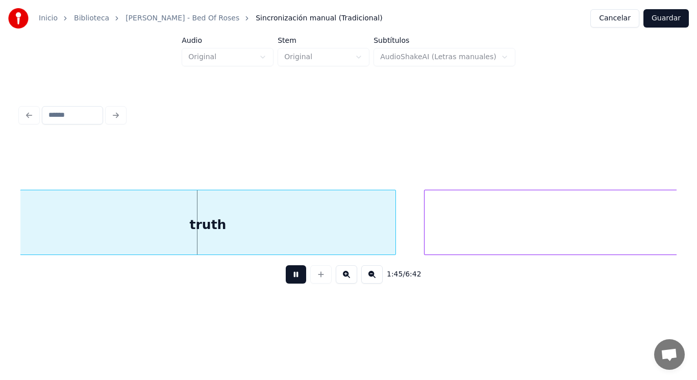
click at [287, 280] on button at bounding box center [296, 274] width 20 height 18
click at [375, 236] on div at bounding box center [374, 222] width 3 height 64
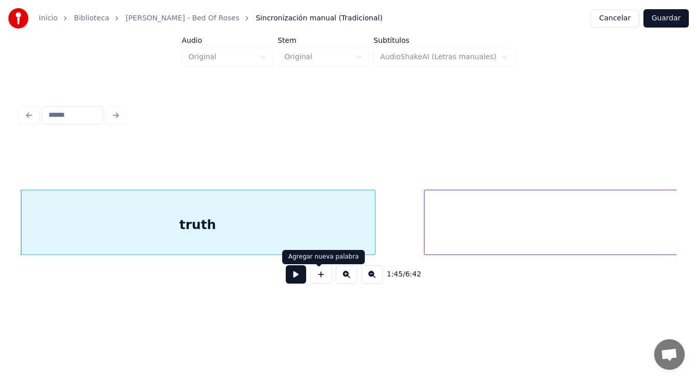
click at [292, 277] on button at bounding box center [296, 274] width 20 height 18
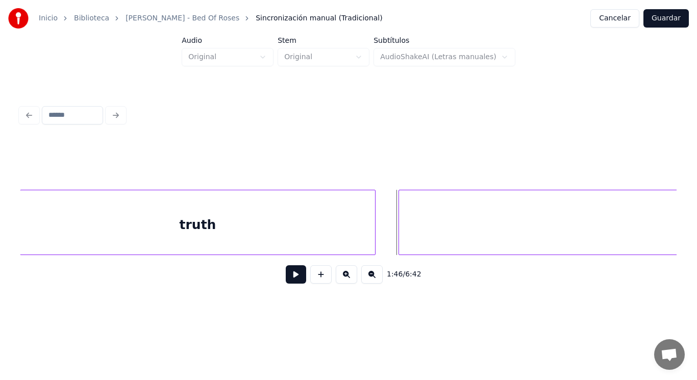
click at [400, 235] on div at bounding box center [400, 222] width 3 height 64
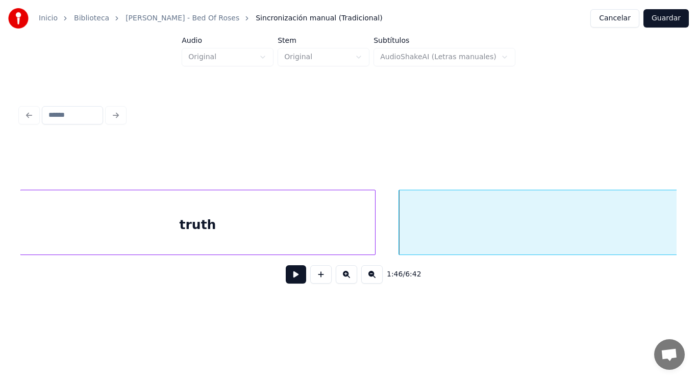
click at [287, 278] on button at bounding box center [296, 274] width 20 height 18
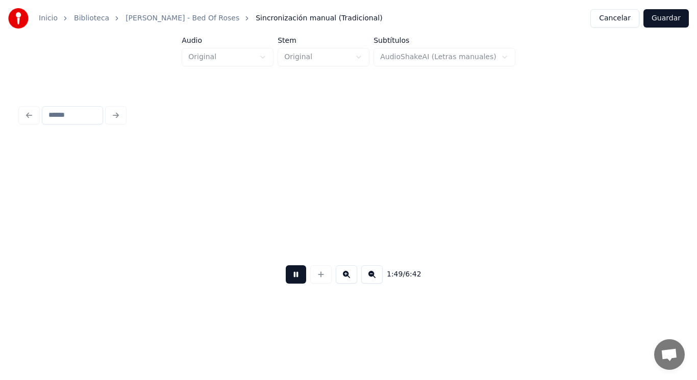
scroll to position [0, 78091]
click at [287, 278] on button at bounding box center [296, 274] width 20 height 18
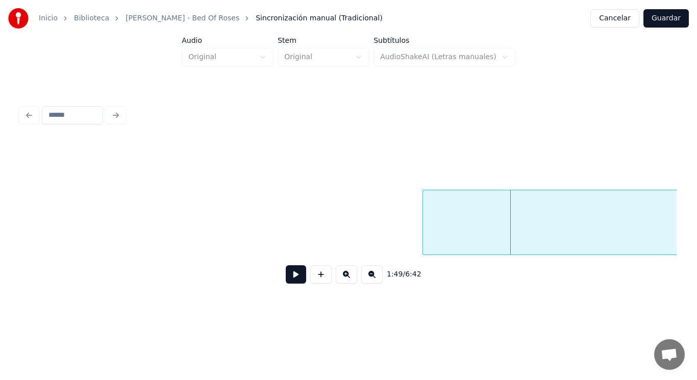
click at [423, 224] on div at bounding box center [424, 222] width 3 height 64
click at [292, 279] on button at bounding box center [296, 274] width 20 height 18
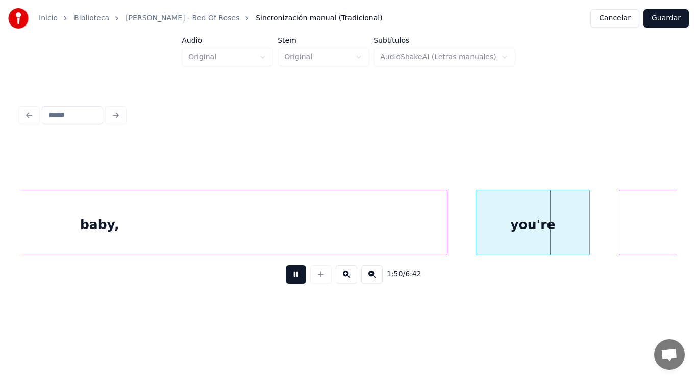
click at [292, 279] on button at bounding box center [296, 274] width 20 height 18
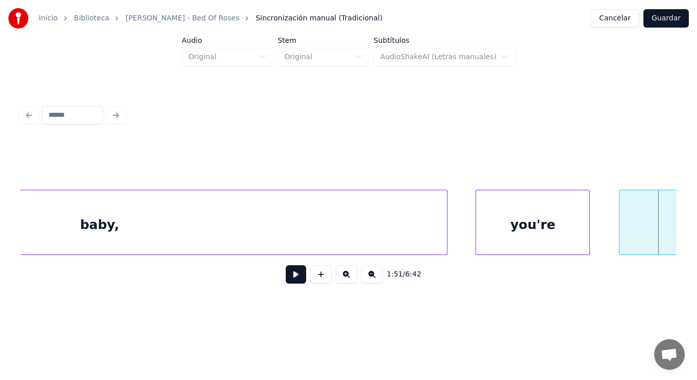
click at [264, 237] on div "baby," at bounding box center [100, 224] width 695 height 69
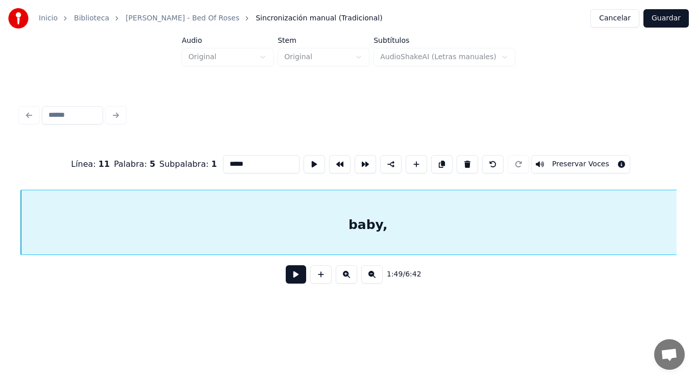
click at [286, 281] on button at bounding box center [296, 274] width 20 height 18
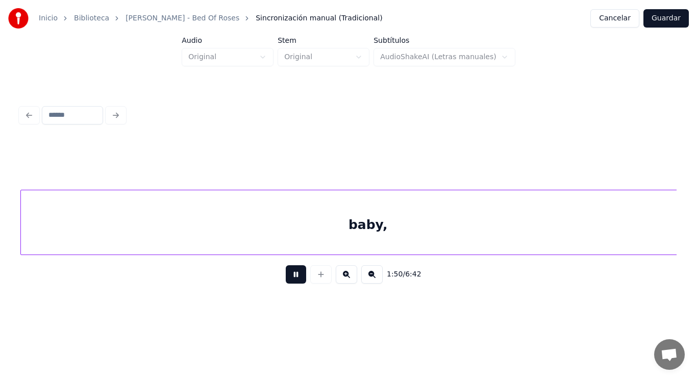
scroll to position [0, 79148]
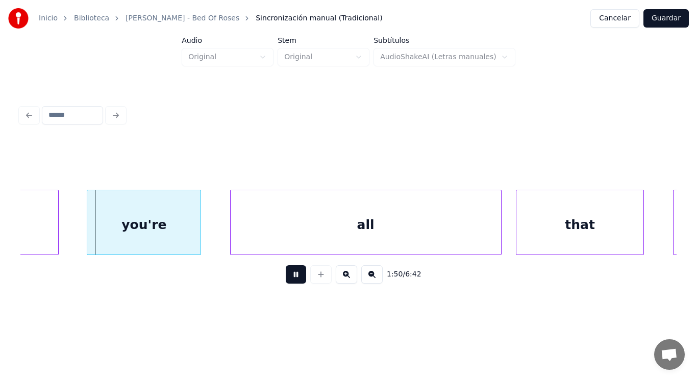
click at [286, 281] on button at bounding box center [296, 274] width 20 height 18
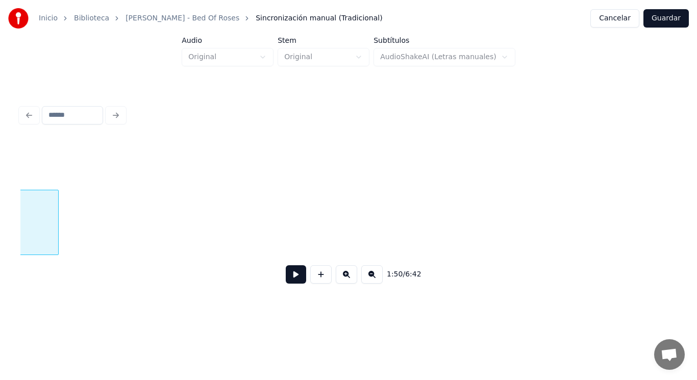
scroll to position [0, 78491]
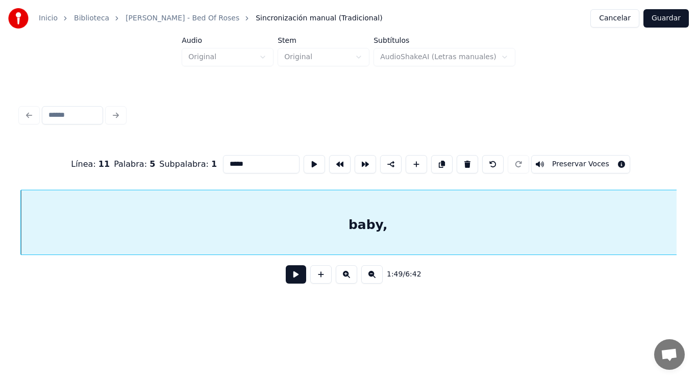
click at [290, 277] on button at bounding box center [296, 274] width 20 height 18
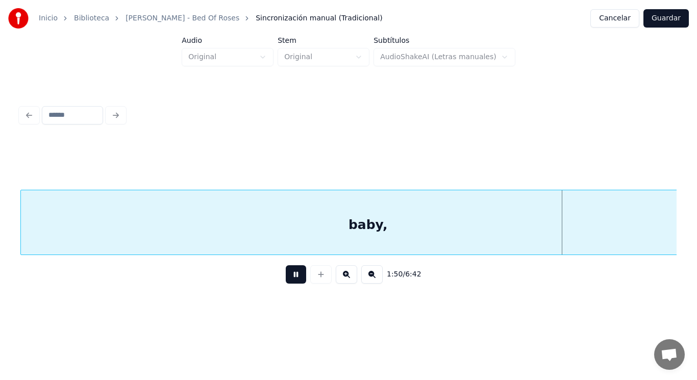
click at [290, 277] on button at bounding box center [296, 274] width 20 height 18
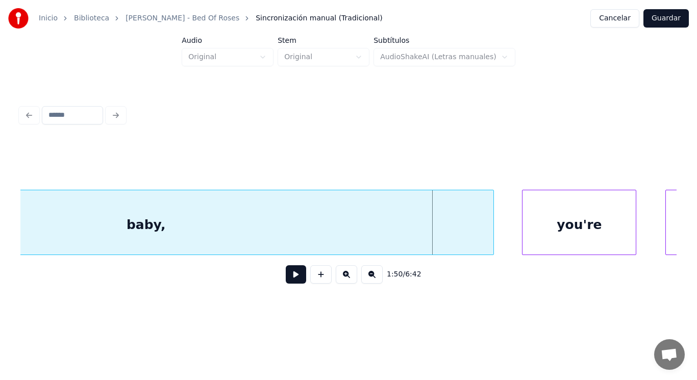
scroll to position [0, 78715]
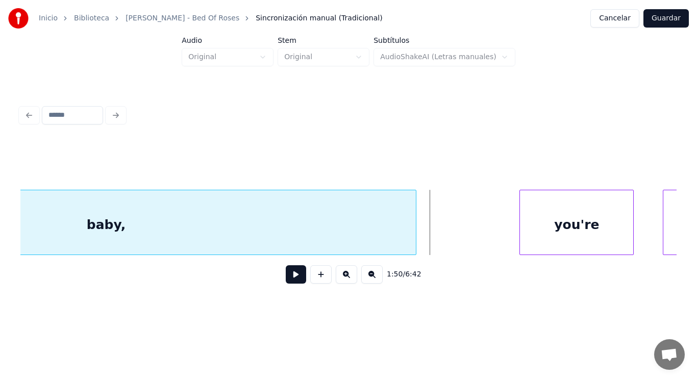
click at [415, 235] on div at bounding box center [414, 222] width 3 height 64
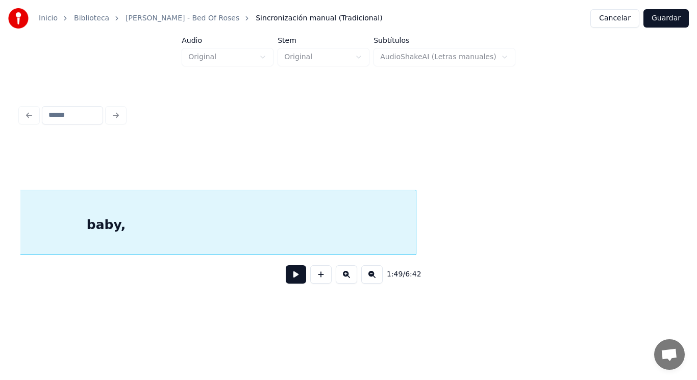
scroll to position [0, 78491]
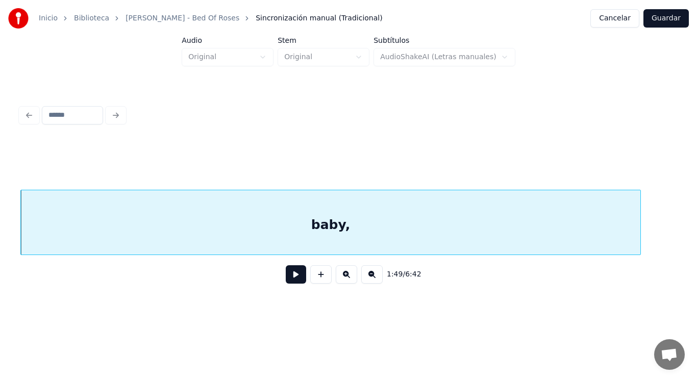
click at [293, 277] on button at bounding box center [296, 274] width 20 height 18
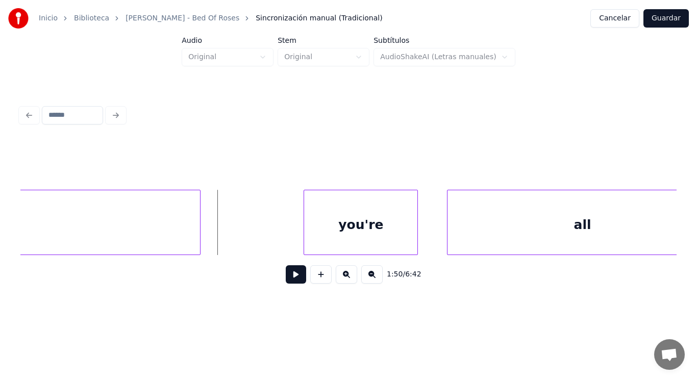
scroll to position [0, 78940]
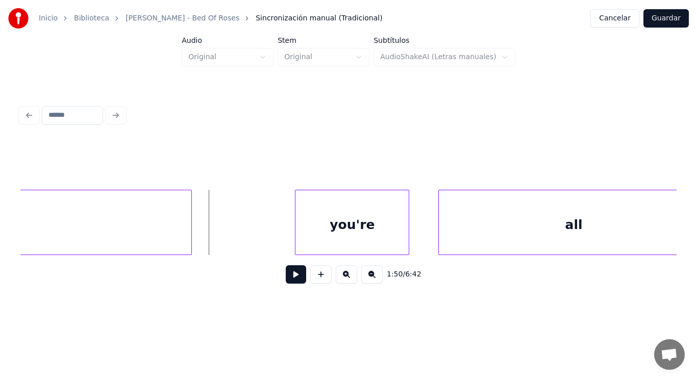
click at [290, 277] on button at bounding box center [296, 274] width 20 height 18
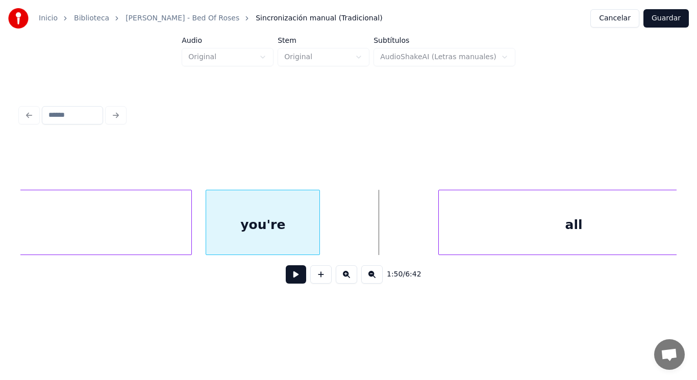
click at [214, 229] on div "you're" at bounding box center [262, 224] width 113 height 69
click at [290, 283] on button at bounding box center [296, 274] width 20 height 18
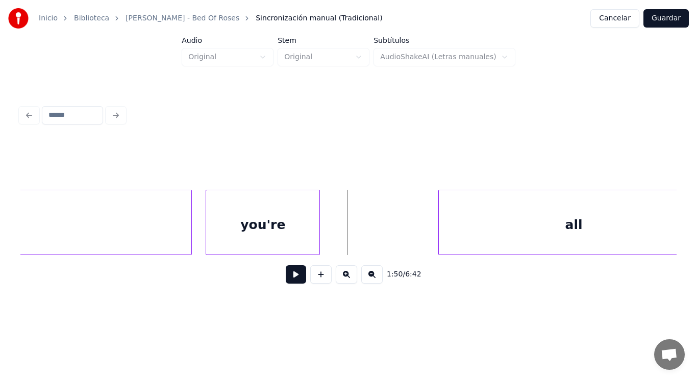
click at [318, 243] on div at bounding box center [317, 222] width 3 height 64
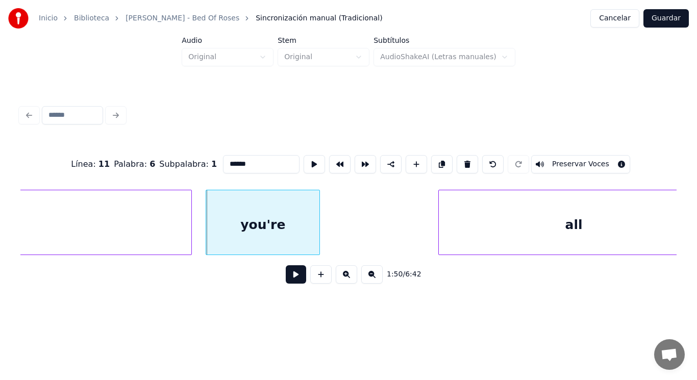
click at [291, 278] on button at bounding box center [296, 274] width 20 height 18
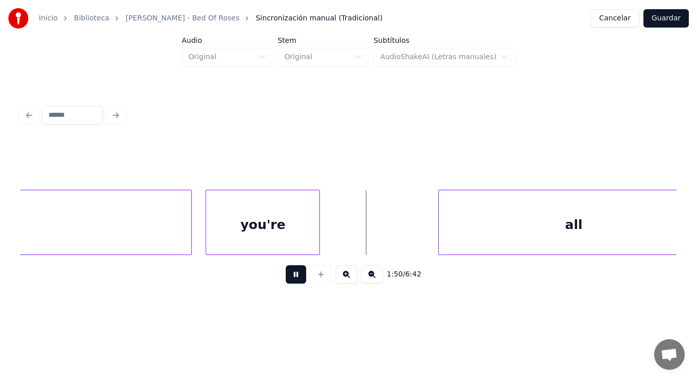
click at [291, 278] on button at bounding box center [296, 274] width 20 height 18
drag, startPoint x: 352, startPoint y: 235, endPoint x: 266, endPoint y: 296, distance: 104.6
click at [291, 276] on button at bounding box center [296, 274] width 20 height 18
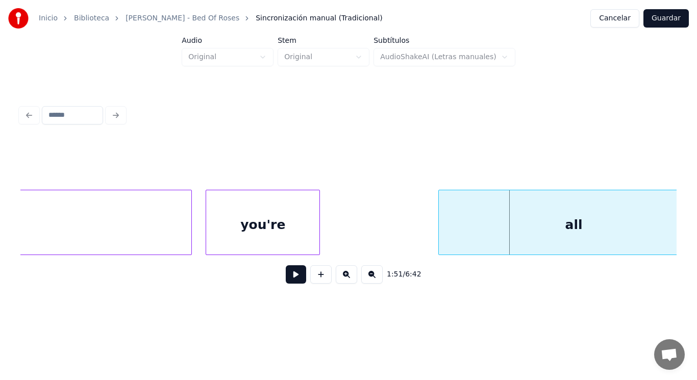
drag, startPoint x: 369, startPoint y: 236, endPoint x: 307, endPoint y: 263, distance: 67.2
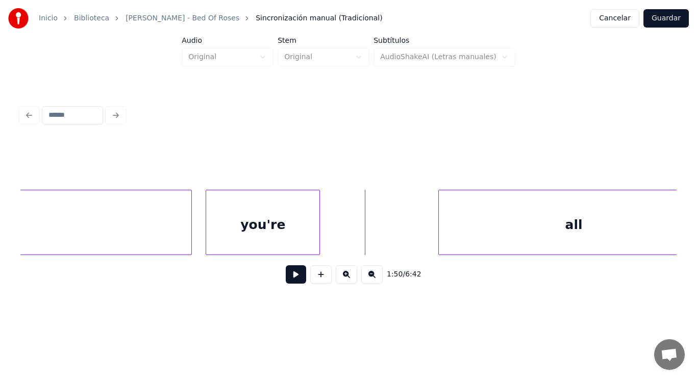
click at [290, 279] on button at bounding box center [296, 274] width 20 height 18
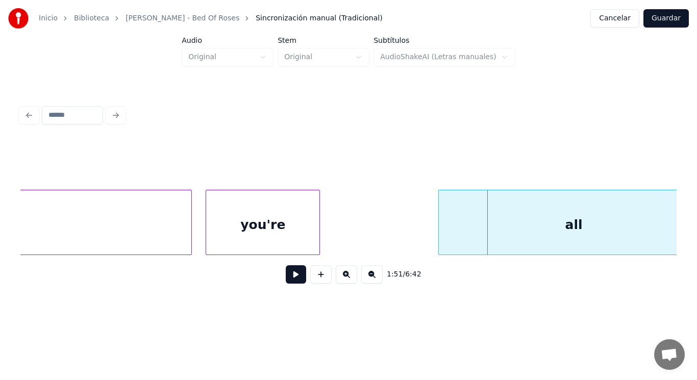
click at [283, 240] on div "you're" at bounding box center [262, 224] width 113 height 69
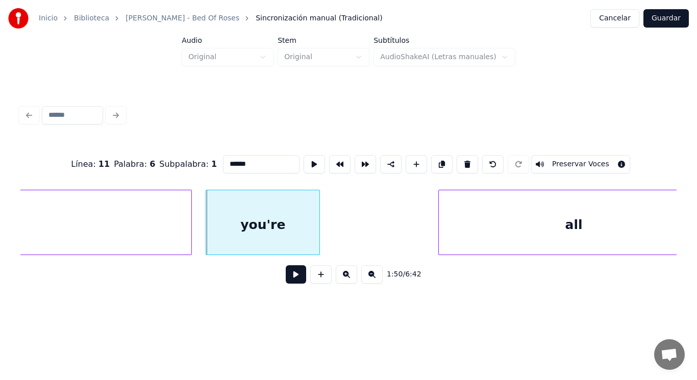
click at [287, 274] on button at bounding box center [296, 274] width 20 height 18
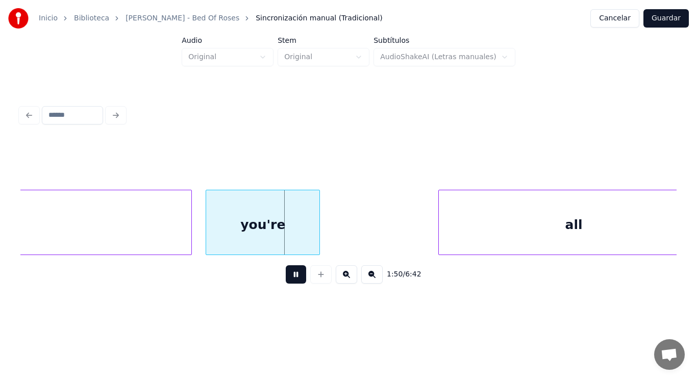
click at [287, 274] on button at bounding box center [296, 274] width 20 height 18
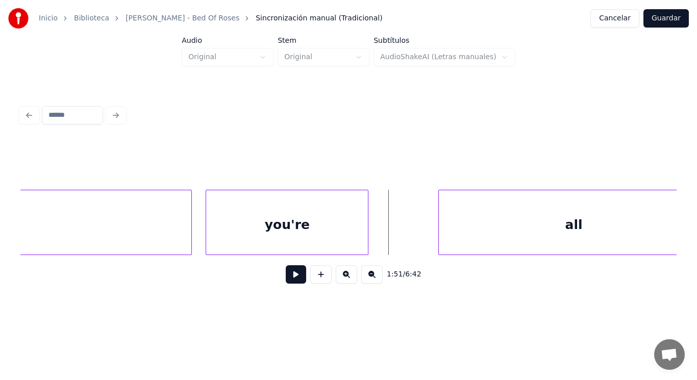
click at [366, 230] on div at bounding box center [366, 222] width 3 height 64
click at [292, 273] on button at bounding box center [296, 274] width 20 height 18
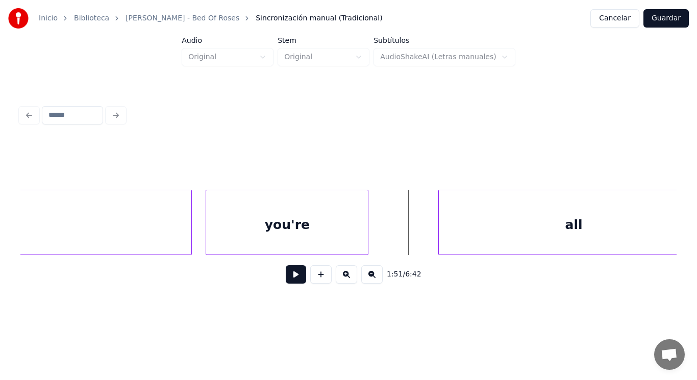
click at [288, 278] on button at bounding box center [296, 274] width 20 height 18
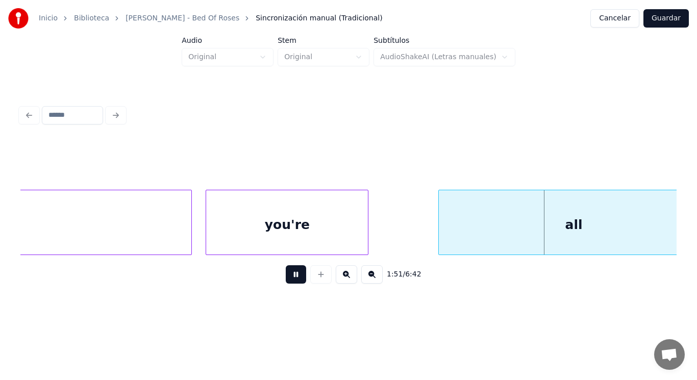
click at [288, 278] on button at bounding box center [296, 274] width 20 height 18
click at [404, 244] on div at bounding box center [404, 222] width 3 height 64
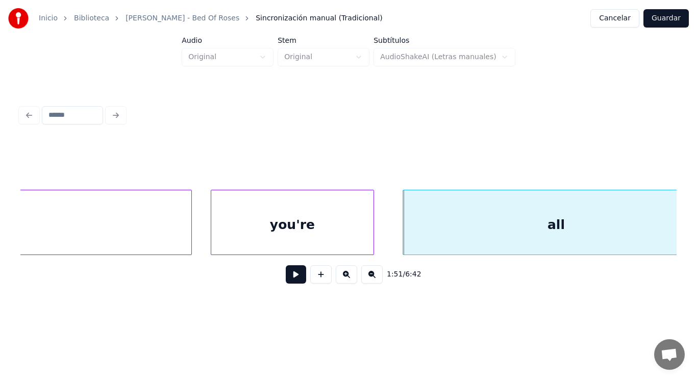
click at [369, 239] on div "you're" at bounding box center [292, 224] width 162 height 69
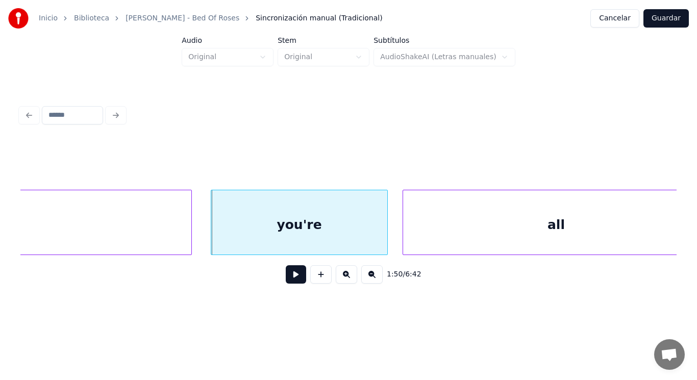
click at [387, 239] on div at bounding box center [385, 222] width 3 height 64
click at [294, 276] on button at bounding box center [296, 274] width 20 height 18
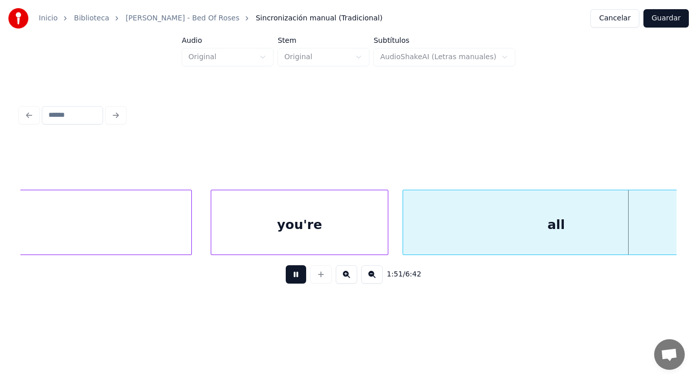
scroll to position [0, 79608]
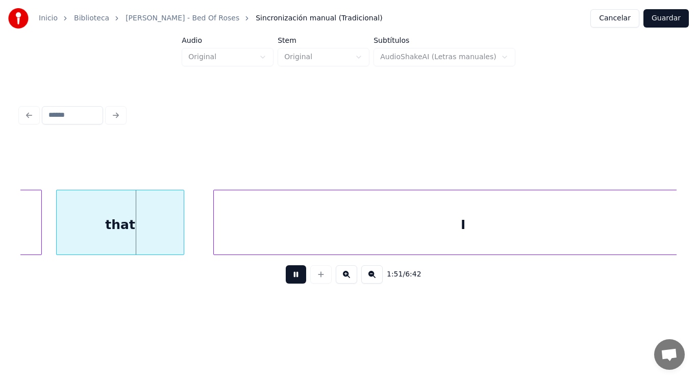
click at [294, 276] on button at bounding box center [296, 274] width 20 height 18
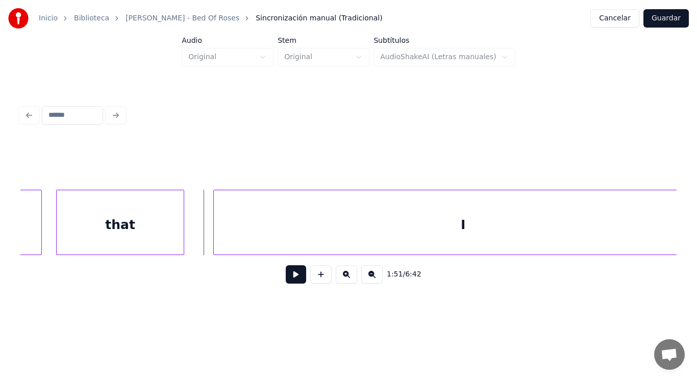
click at [148, 225] on div "that" at bounding box center [121, 224] width 128 height 69
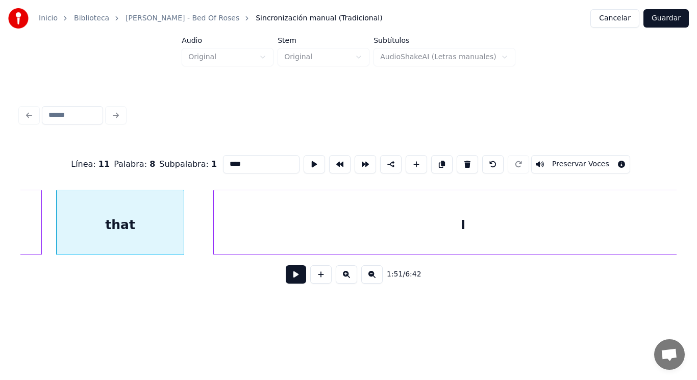
click at [291, 277] on button at bounding box center [296, 274] width 20 height 18
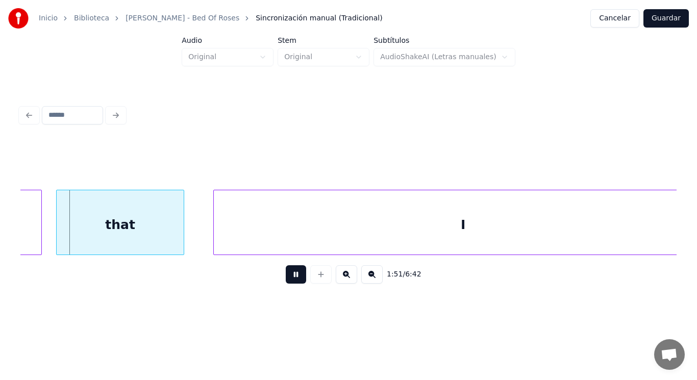
click at [291, 277] on button at bounding box center [296, 274] width 20 height 18
click at [162, 235] on div at bounding box center [161, 222] width 3 height 64
click at [217, 235] on div "I" at bounding box center [463, 224] width 499 height 69
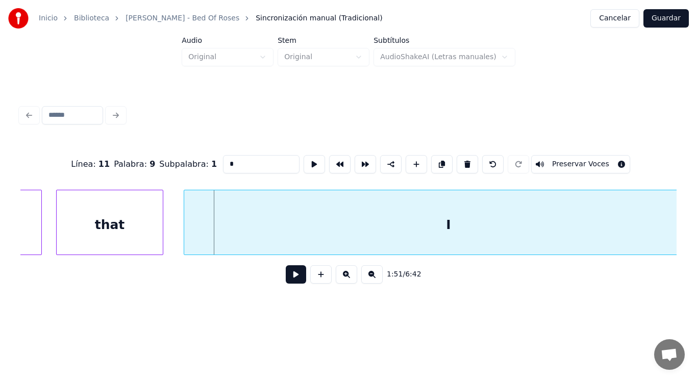
click at [186, 235] on div at bounding box center [185, 222] width 3 height 64
click at [288, 277] on button at bounding box center [296, 274] width 20 height 18
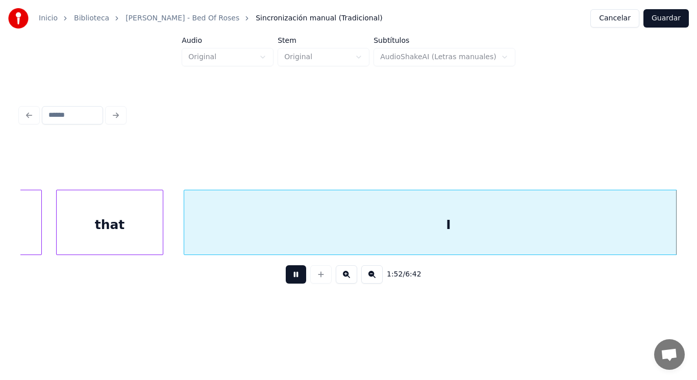
scroll to position [0, 80269]
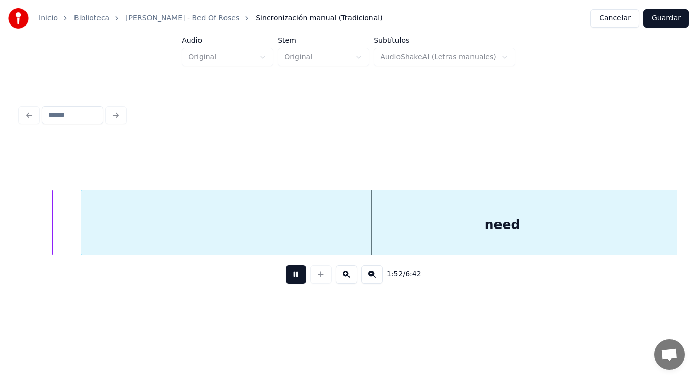
click at [288, 277] on button at bounding box center [296, 274] width 20 height 18
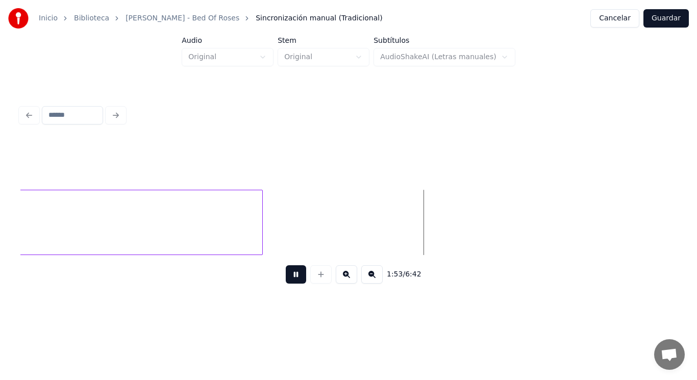
click at [288, 277] on button at bounding box center [296, 274] width 20 height 18
click at [400, 221] on div at bounding box center [401, 222] width 3 height 64
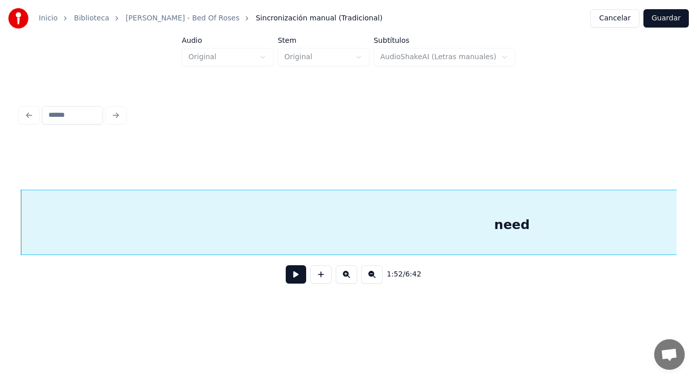
click at [286, 281] on button at bounding box center [296, 274] width 20 height 18
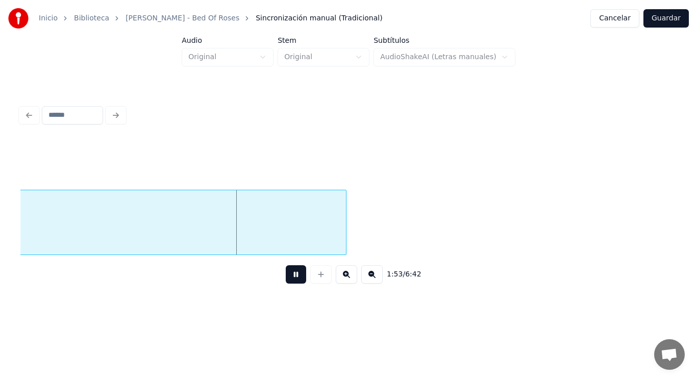
click at [286, 281] on button at bounding box center [296, 274] width 20 height 18
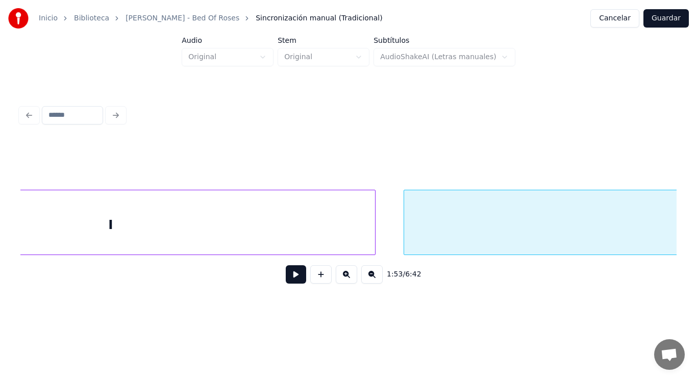
click at [159, 207] on div "I" at bounding box center [110, 224] width 528 height 69
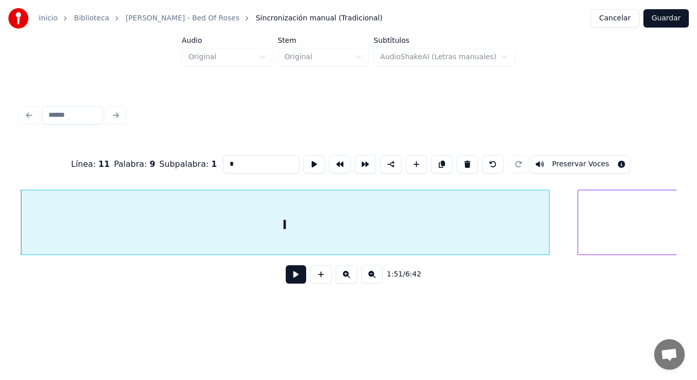
click at [292, 278] on button at bounding box center [296, 274] width 20 height 18
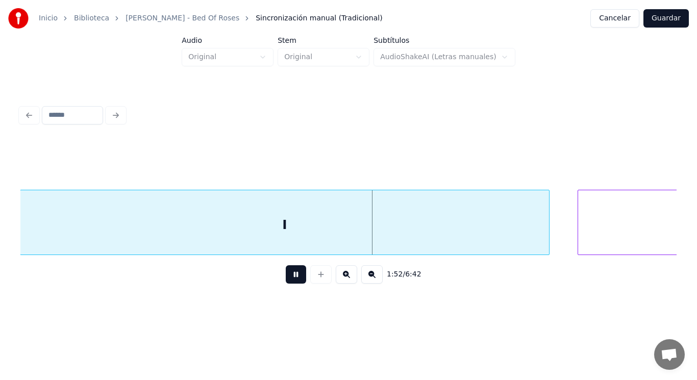
click at [292, 278] on button at bounding box center [296, 274] width 20 height 18
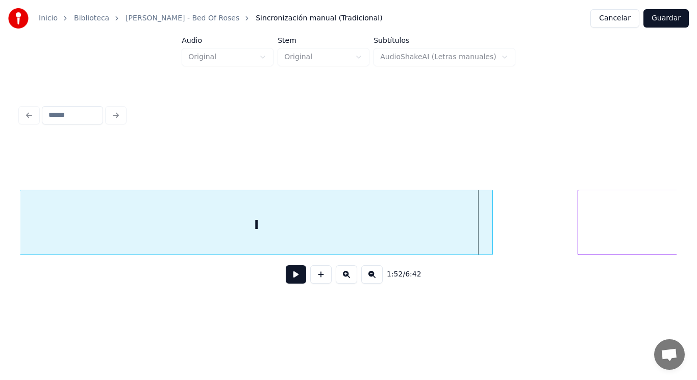
click at [491, 237] on div at bounding box center [490, 222] width 3 height 64
click at [289, 277] on button at bounding box center [296, 274] width 20 height 18
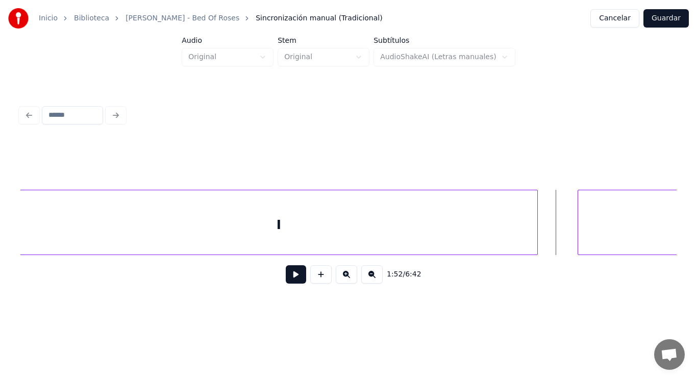
click at [534, 232] on div at bounding box center [535, 222] width 3 height 64
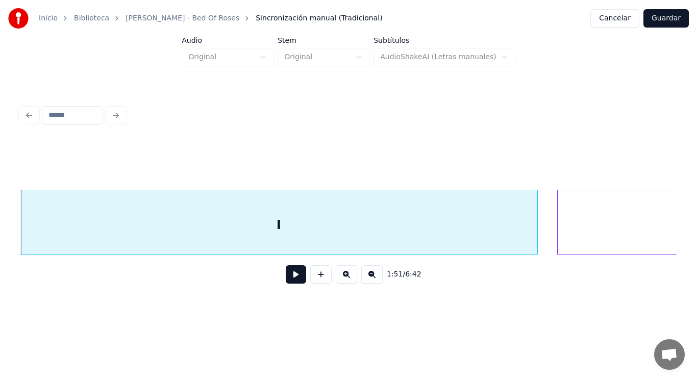
click at [559, 230] on div at bounding box center [559, 222] width 3 height 64
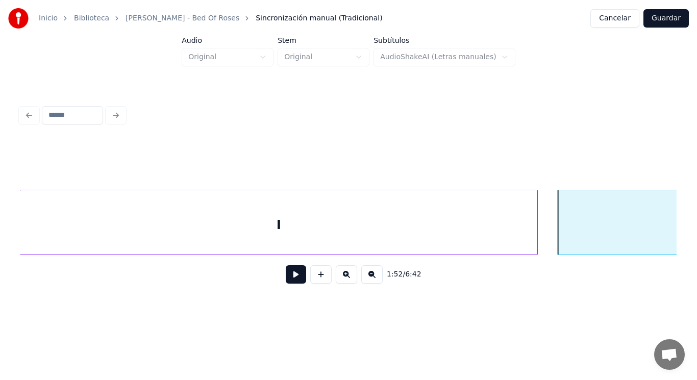
click at [286, 277] on button at bounding box center [296, 274] width 20 height 18
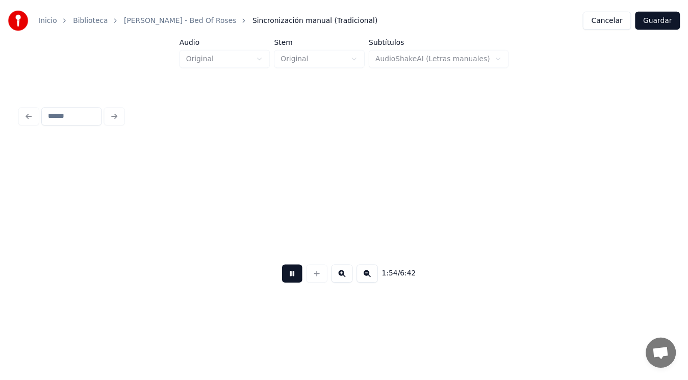
scroll to position [0, 81757]
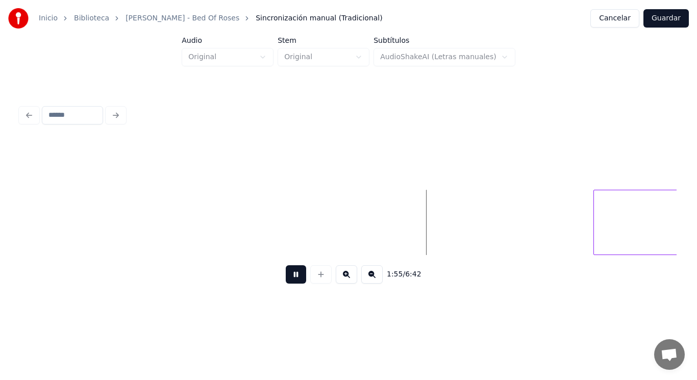
click at [286, 277] on button at bounding box center [296, 274] width 20 height 18
click at [661, 22] on button "Guardar" at bounding box center [665, 18] width 45 height 18
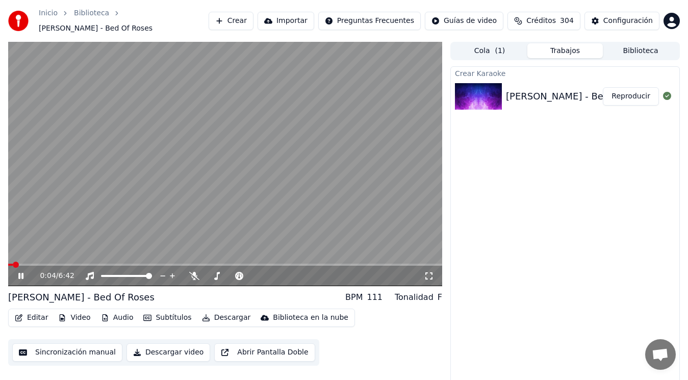
click at [19, 273] on icon at bounding box center [20, 276] width 5 height 6
